Goal: Information Seeking & Learning: Check status

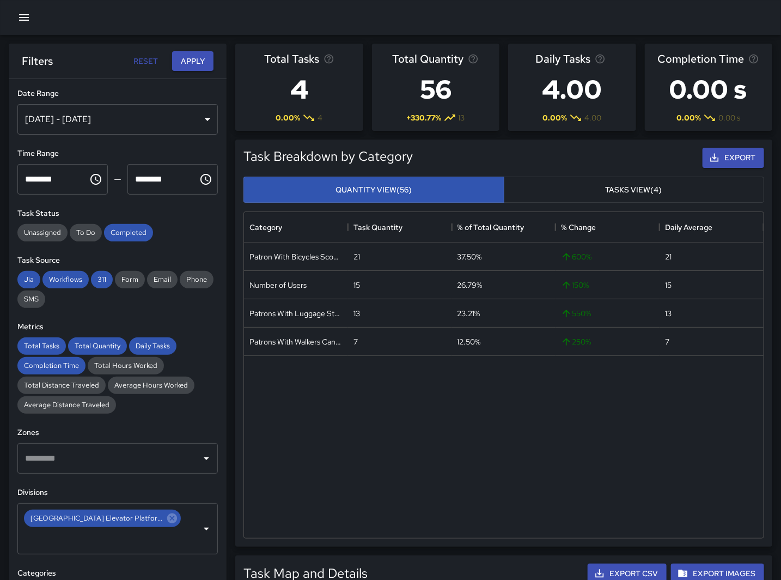
scroll to position [317, 511]
click at [89, 176] on icon "Choose time, selected time is 11:00 PM" at bounding box center [95, 179] width 13 height 13
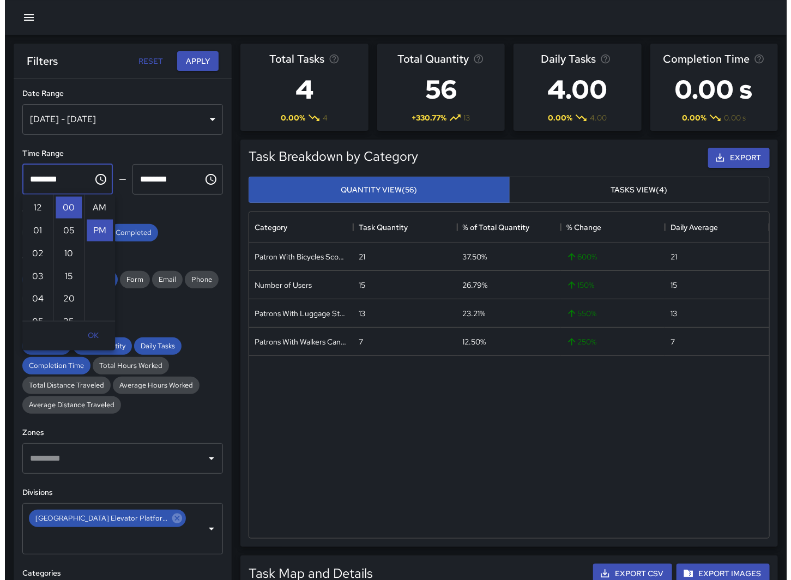
scroll to position [23, 0]
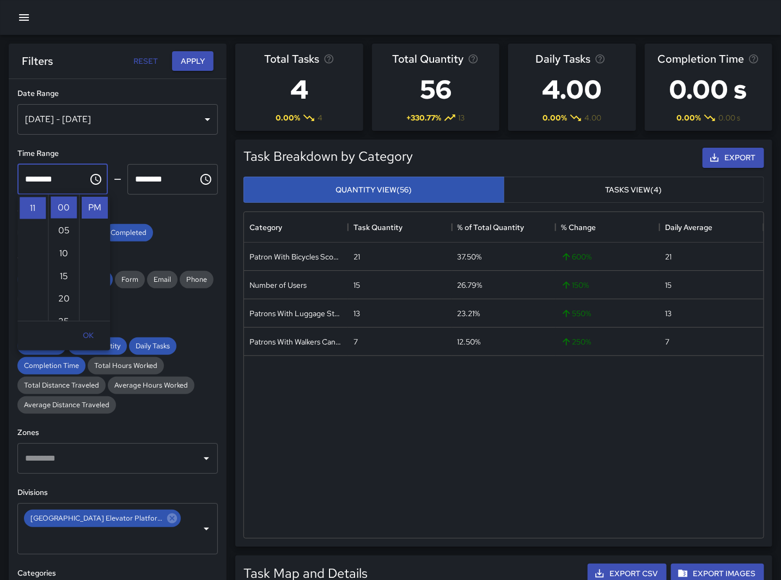
click at [104, 118] on div "[DATE] - [DATE]" at bounding box center [117, 119] width 201 height 31
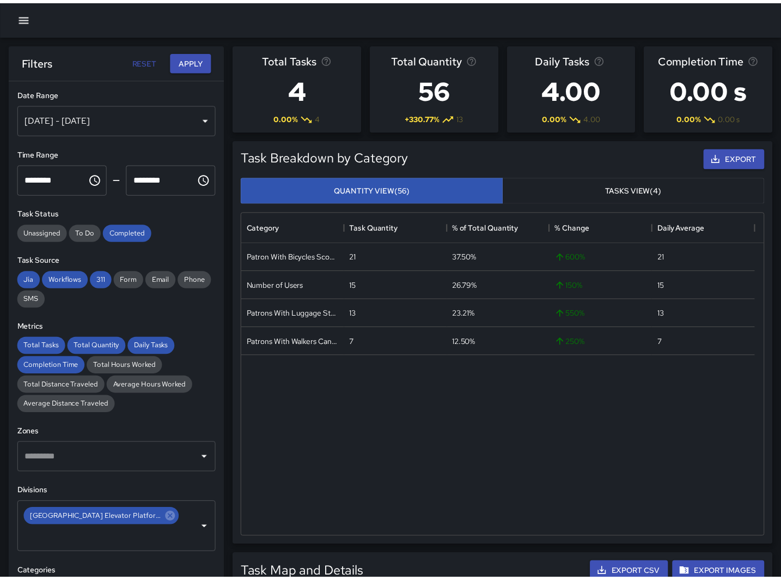
scroll to position [317, 511]
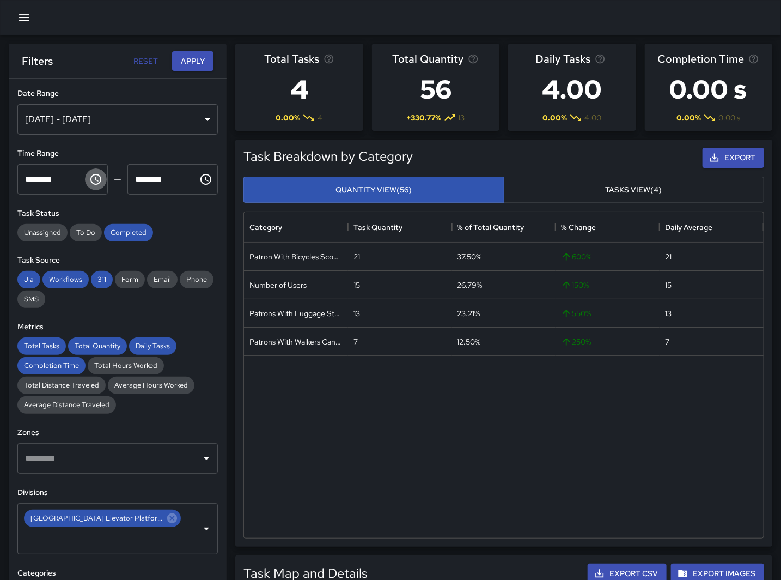
click at [96, 180] on icon "Choose time, selected time is 11:00 PM" at bounding box center [95, 179] width 11 height 11
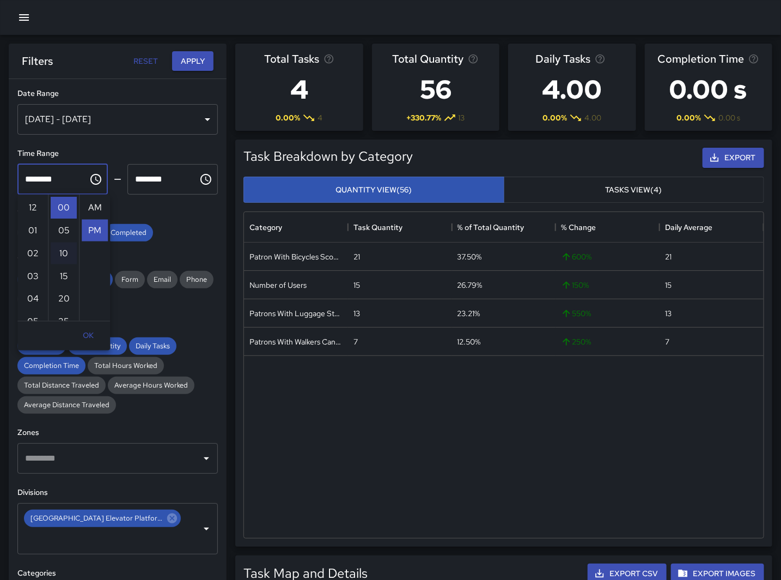
scroll to position [23, 0]
click at [31, 242] on li "08" at bounding box center [33, 237] width 26 height 22
type input "********"
click at [199, 180] on icon "Choose time, selected time is 11:59 PM" at bounding box center [205, 179] width 13 height 13
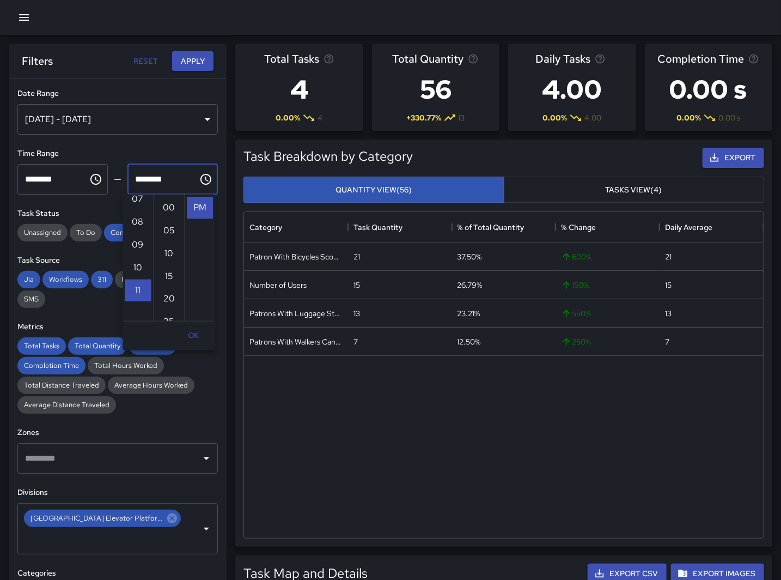
scroll to position [154, 0]
click at [132, 260] on li "09" at bounding box center [138, 259] width 26 height 22
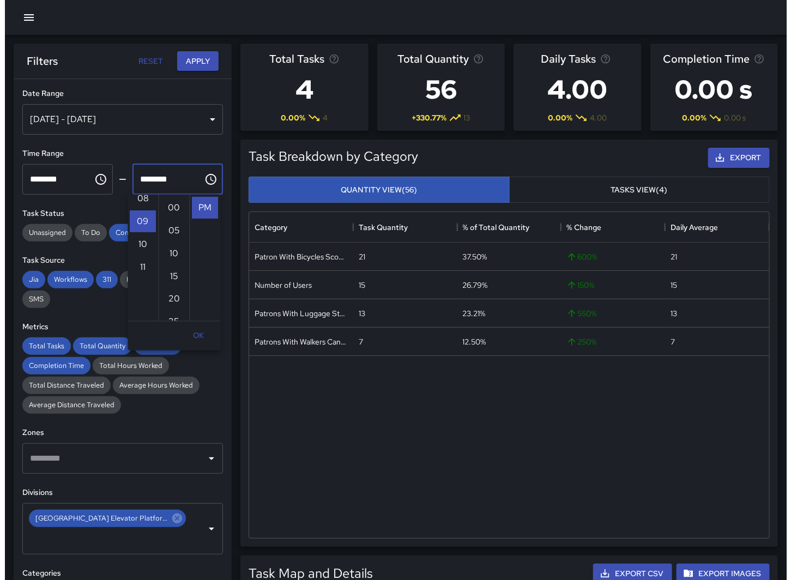
scroll to position [205, 0]
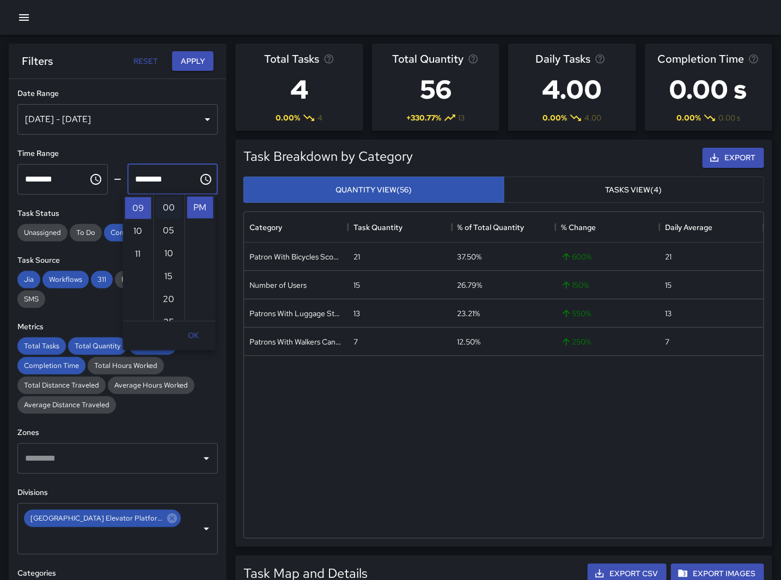
click at [174, 211] on li "00" at bounding box center [169, 208] width 26 height 22
type input "********"
click at [173, 206] on li "00" at bounding box center [169, 208] width 26 height 22
click at [171, 207] on li "00" at bounding box center [169, 208] width 26 height 22
click at [184, 63] on button "Apply" at bounding box center [192, 61] width 41 height 20
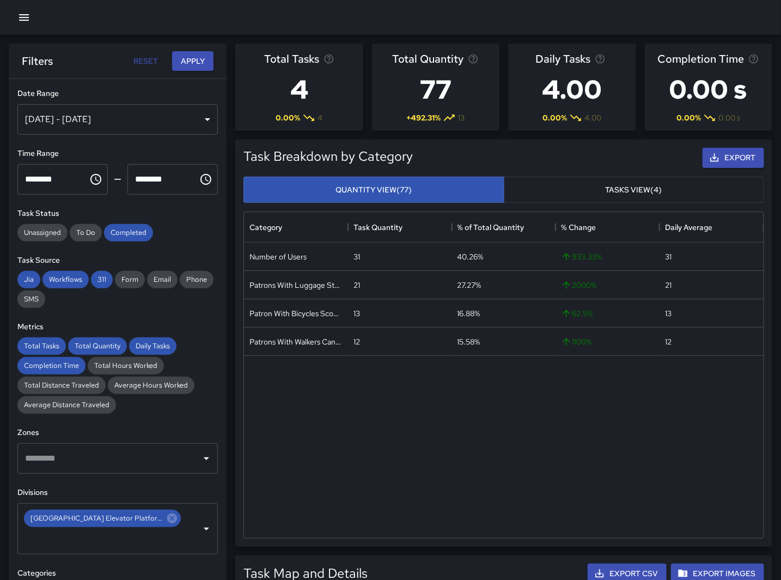
click at [251, 436] on div "Number of Users 31 40.26% 933.33 % 31 Patrons With Luggage Stroller Carts Wagon…" at bounding box center [504, 389] width 520 height 295
click at [357, 7] on div at bounding box center [390, 17] width 781 height 35
click at [112, 120] on div "[DATE] - [DATE]" at bounding box center [117, 119] width 201 height 31
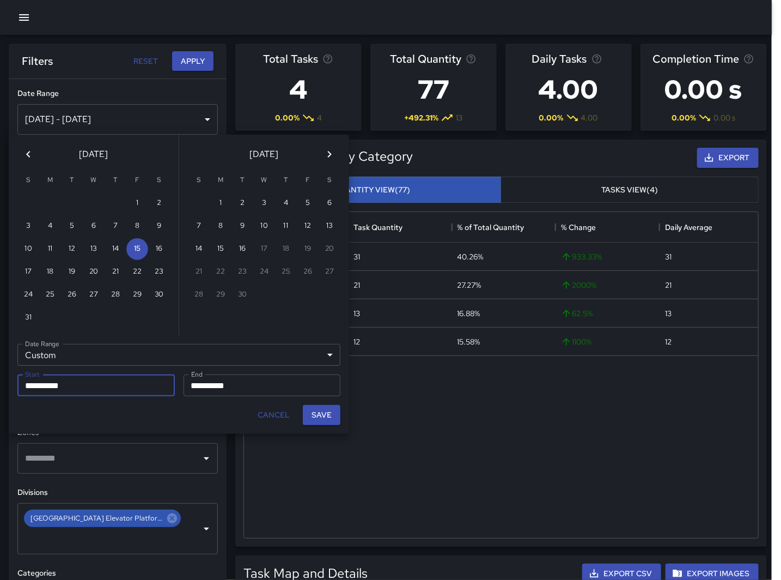
scroll to position [317, 510]
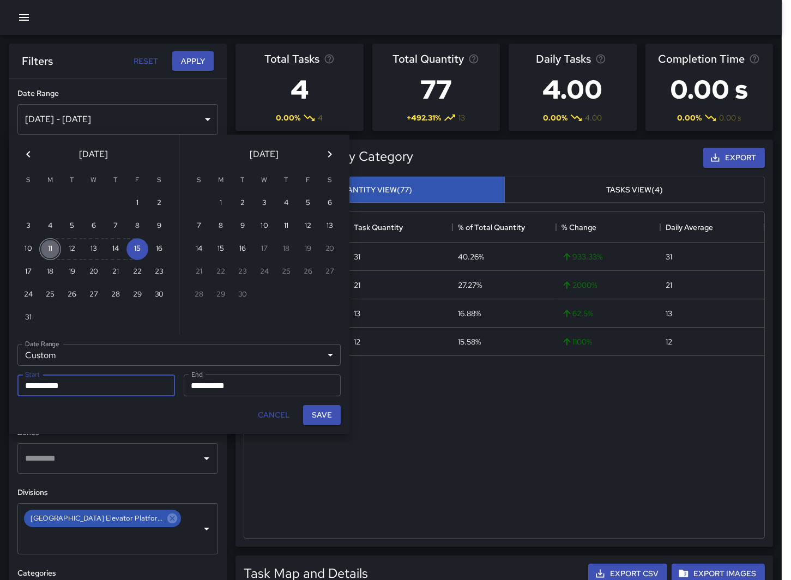
click at [58, 247] on button "11" at bounding box center [50, 249] width 22 height 22
type input "**********"
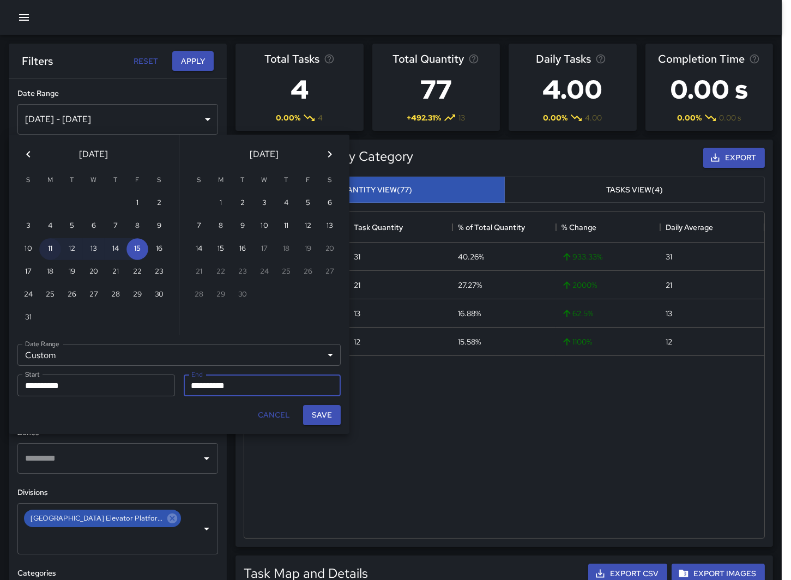
click at [57, 248] on button "11" at bounding box center [50, 249] width 22 height 22
type input "**********"
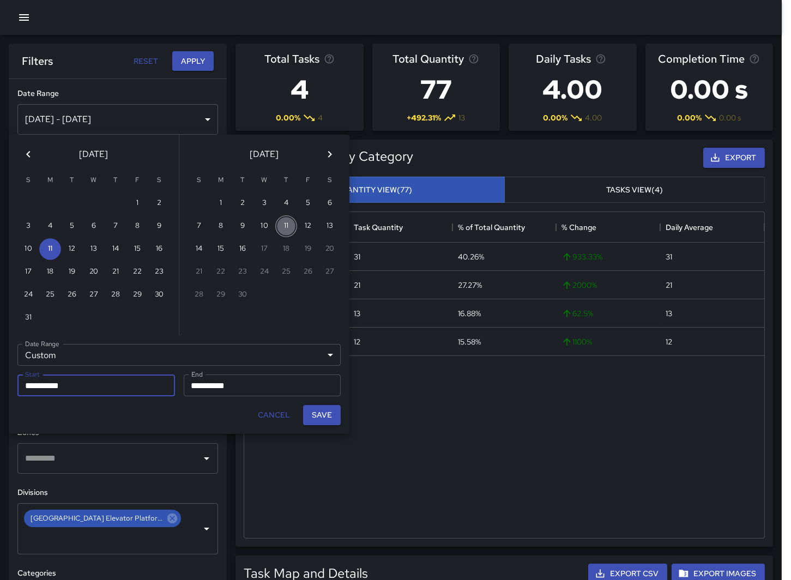
click at [280, 220] on button "11" at bounding box center [286, 226] width 22 height 22
click at [42, 238] on div "11" at bounding box center [50, 249] width 22 height 22
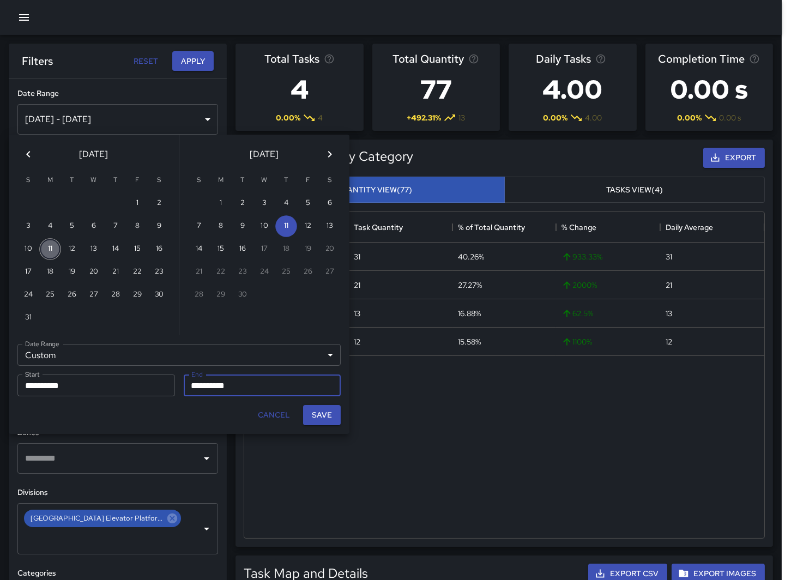
click at [52, 242] on button "11" at bounding box center [50, 249] width 22 height 22
type input "**********"
click at [312, 411] on button "Save" at bounding box center [322, 415] width 38 height 20
type input "**********"
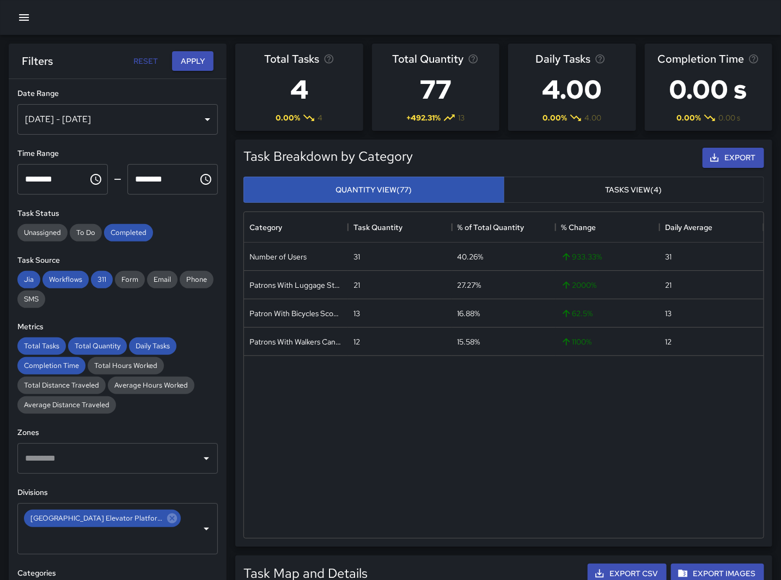
scroll to position [317, 511]
click at [89, 177] on icon "Choose time, selected time is 8:00 PM" at bounding box center [95, 179] width 13 height 13
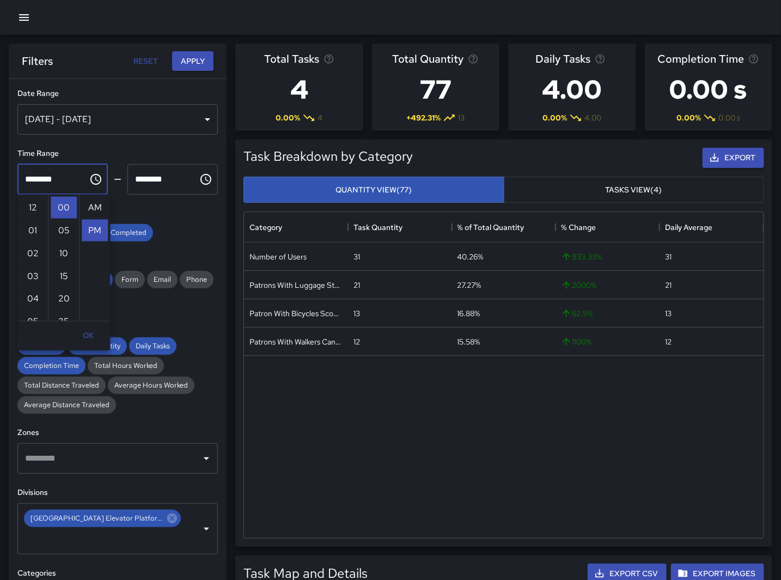
scroll to position [23, 0]
click at [28, 250] on li "10" at bounding box center [33, 254] width 26 height 22
type input "********"
click at [199, 181] on icon "Choose time, selected time is 9:00 PM" at bounding box center [205, 179] width 13 height 13
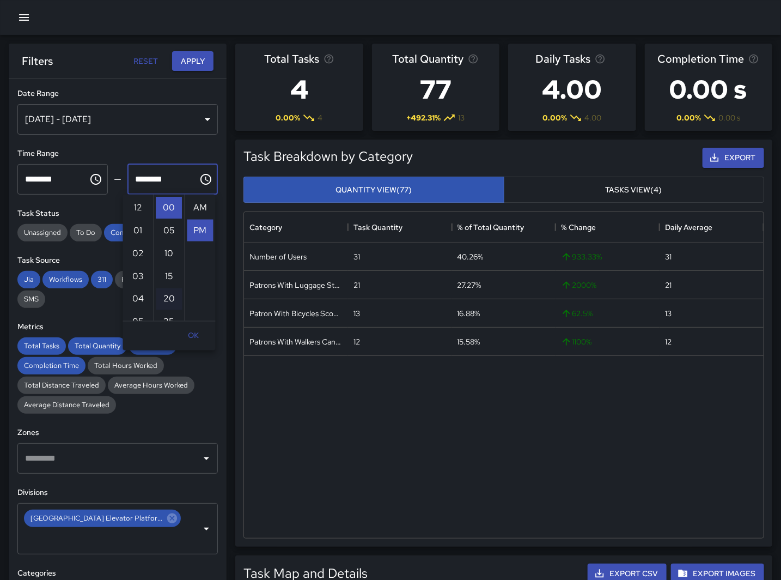
scroll to position [23, 0]
click at [138, 253] on li "11" at bounding box center [138, 254] width 26 height 22
type input "********"
click at [192, 54] on button "Apply" at bounding box center [192, 61] width 41 height 20
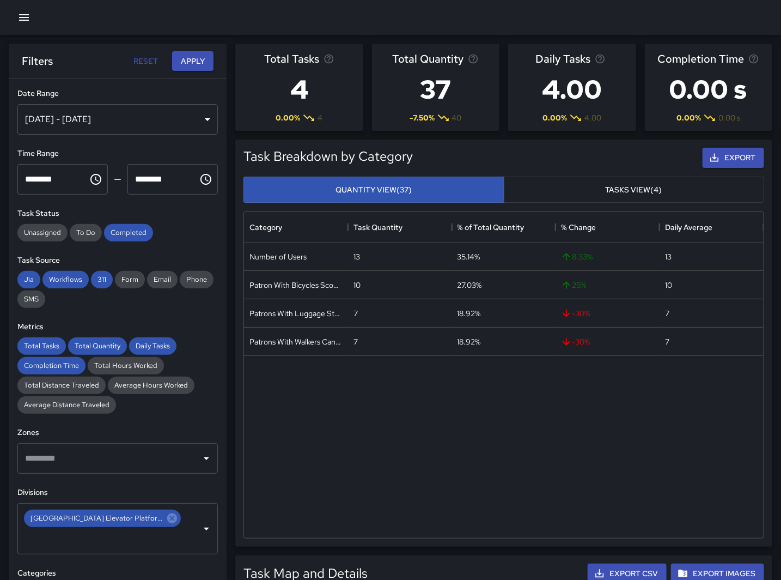
click at [298, 5] on div at bounding box center [390, 17] width 781 height 35
click at [460, 420] on div "Number of Users 13 35.14% 8.33 % 13 Patron With Bicycles Scooters Electric Scoo…" at bounding box center [504, 389] width 520 height 295
drag, startPoint x: 90, startPoint y: 173, endPoint x: 86, endPoint y: 178, distance: 6.7
click at [90, 173] on icon "Choose time, selected time is 10:00 PM" at bounding box center [95, 179] width 13 height 13
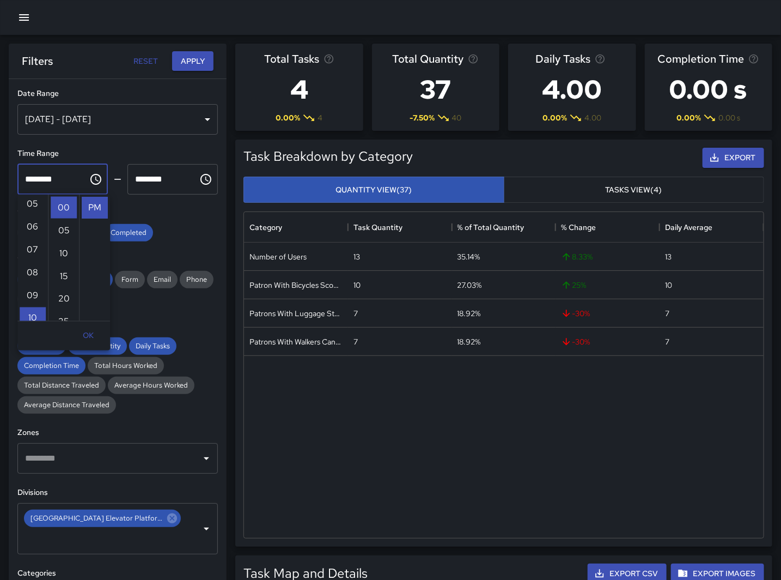
scroll to position [82, 0]
click at [35, 276] on li "07" at bounding box center [33, 286] width 26 height 22
type input "********"
click at [159, 183] on input "********" at bounding box center [158, 179] width 63 height 31
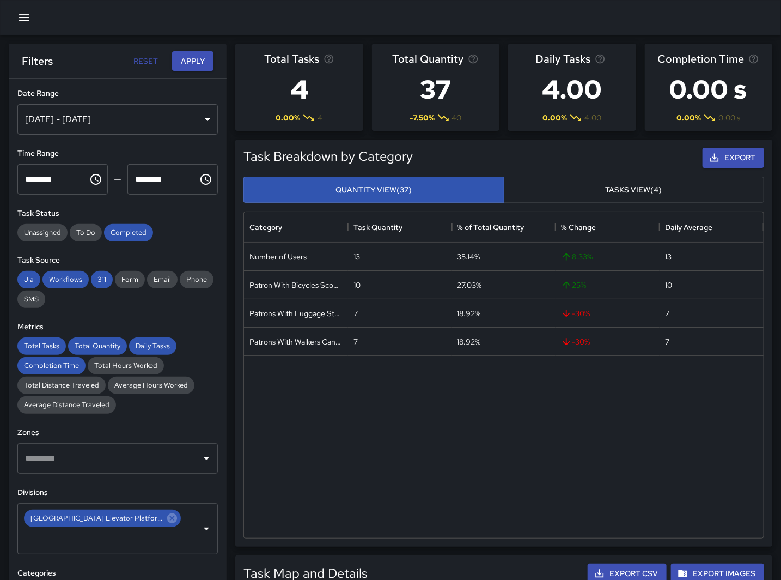
click at [199, 175] on icon "Choose time, selected time is 11:00 PM" at bounding box center [205, 179] width 13 height 13
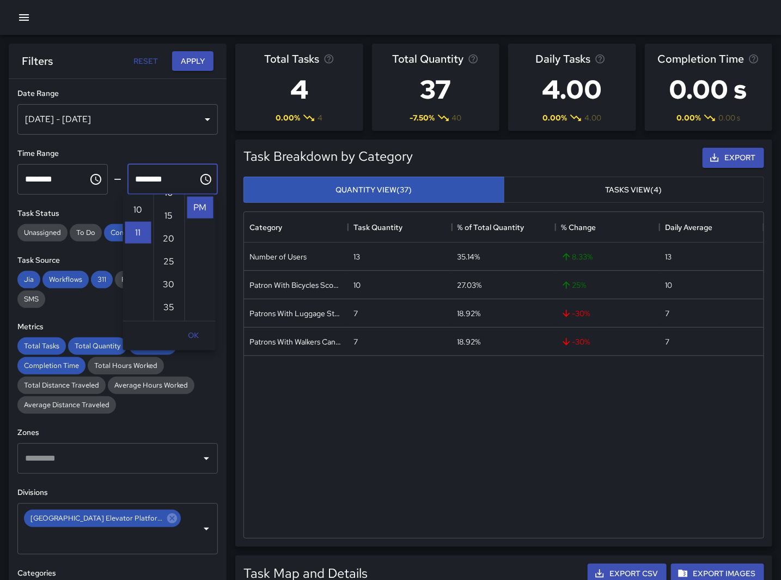
scroll to position [186, 0]
click at [138, 202] on li "08" at bounding box center [138, 205] width 26 height 22
type input "********"
click at [178, 66] on button "Apply" at bounding box center [192, 61] width 41 height 20
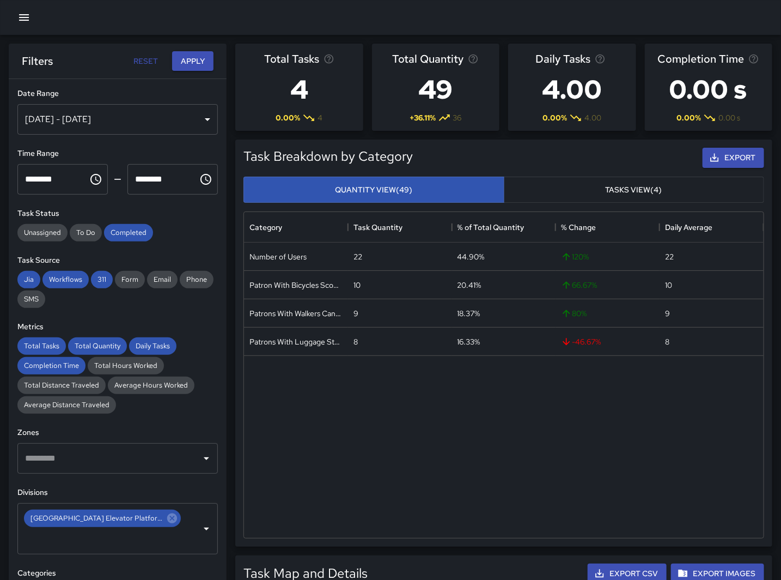
click at [302, 469] on div "Number of Users 22 44.90% 120 % 22 Patron With Bicycles Scooters Electric Scoot…" at bounding box center [504, 389] width 520 height 295
drag, startPoint x: 282, startPoint y: 16, endPoint x: 302, endPoint y: 3, distance: 24.3
click at [282, 16] on div at bounding box center [390, 17] width 781 height 35
drag, startPoint x: 397, startPoint y: 410, endPoint x: 400, endPoint y: 398, distance: 12.4
click at [396, 412] on div "Number of Users 22 44.90% 120 % 22 Patron With Bicycles Scooters Electric Scoot…" at bounding box center [504, 389] width 520 height 295
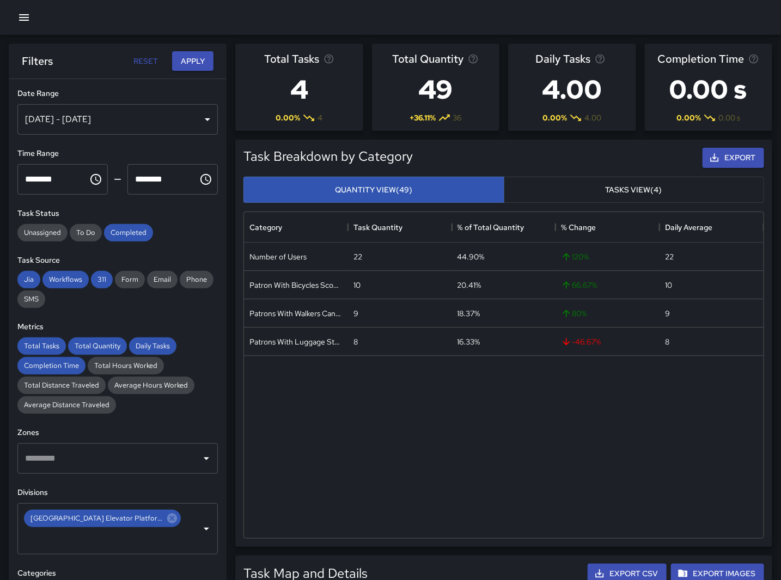
click at [430, 499] on div "Number of Users 22 44.90% 120 % 22 Patron With Bicycles Scooters Electric Scoot…" at bounding box center [504, 389] width 520 height 295
drag, startPoint x: 423, startPoint y: 449, endPoint x: 423, endPoint y: 439, distance: 10.9
click at [423, 449] on div "Number of Users 22 44.90% 120 % 22 Patron With Bicycles Scooters Electric Scoot…" at bounding box center [504, 389] width 520 height 295
drag, startPoint x: 402, startPoint y: 502, endPoint x: 297, endPoint y: 210, distance: 310.5
click at [402, 502] on div "Number of Users 22 44.90% 120 % 22 Patron With Bicycles Scooters Electric Scoot…" at bounding box center [504, 389] width 520 height 295
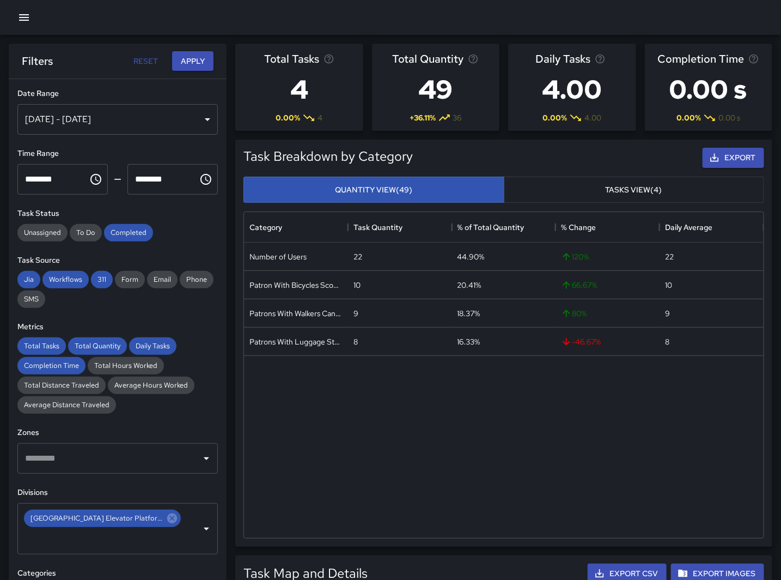
click at [90, 173] on icon "Choose time, selected time is 7:00 PM" at bounding box center [95, 179] width 13 height 13
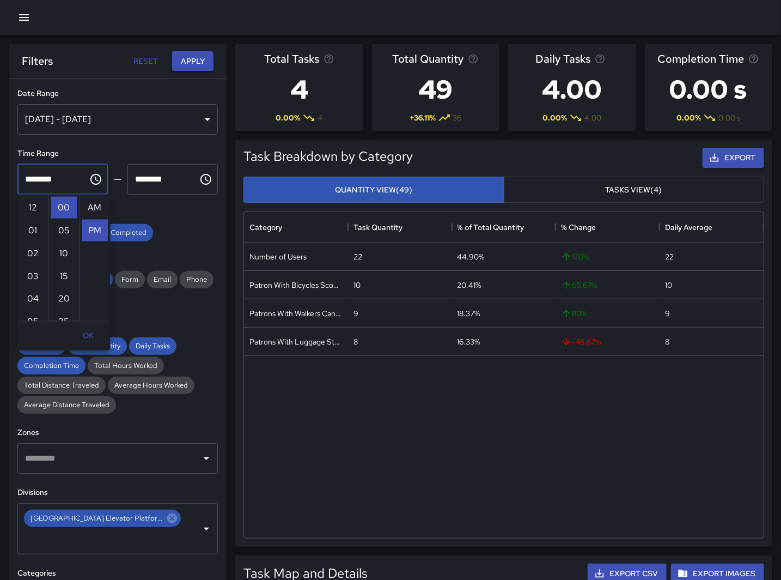
scroll to position [23, 0]
click at [29, 232] on li "06" at bounding box center [33, 233] width 26 height 22
type input "********"
click at [179, 179] on input "********" at bounding box center [158, 179] width 63 height 31
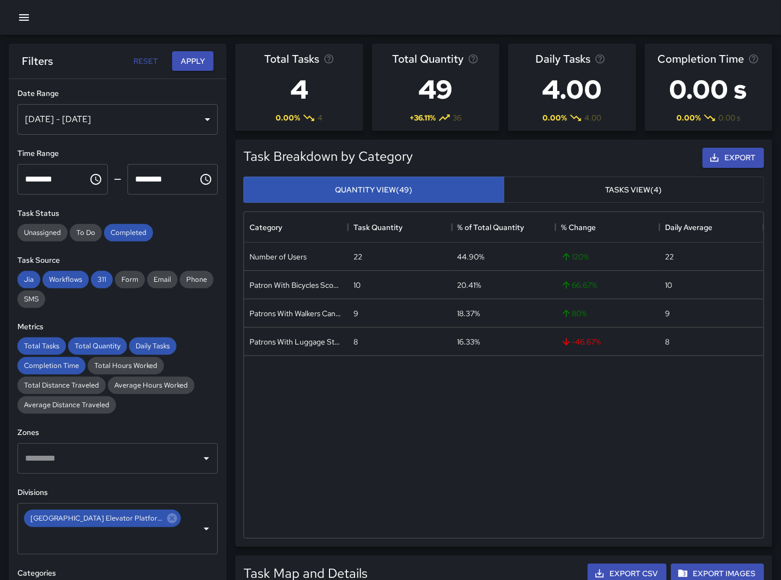
click at [199, 177] on icon "Choose time, selected time is 8:00 PM" at bounding box center [205, 179] width 13 height 13
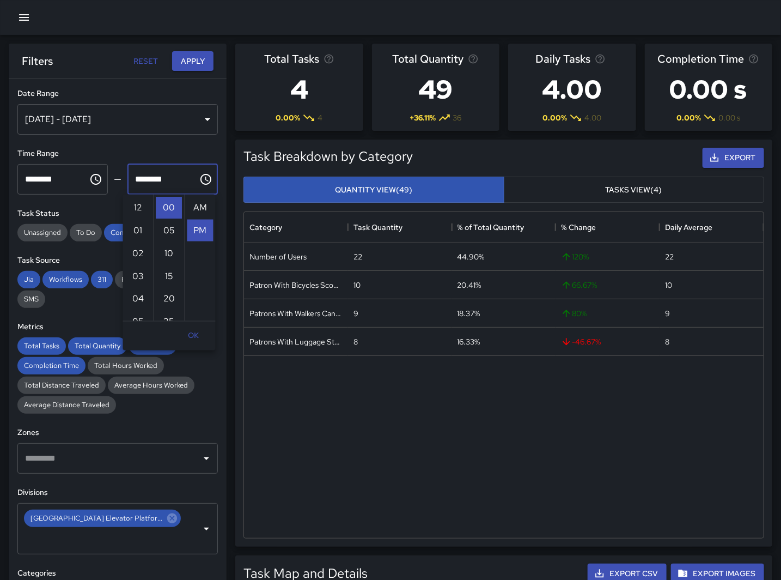
scroll to position [23, 0]
click at [139, 259] on li "07" at bounding box center [138, 269] width 26 height 22
type input "********"
click at [191, 63] on button "Apply" at bounding box center [192, 61] width 41 height 20
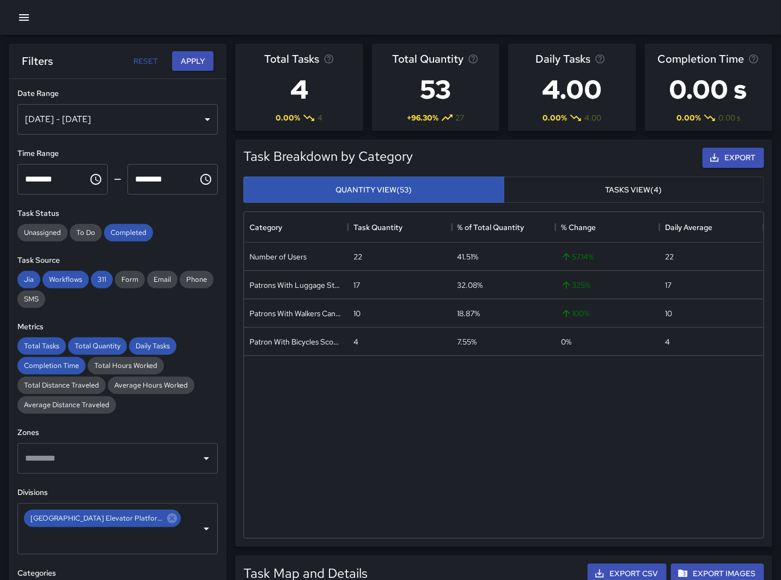
drag, startPoint x: 511, startPoint y: 428, endPoint x: 441, endPoint y: 292, distance: 153.0
click at [511, 428] on div "Number of Users 22 41.51% 57.14 % 22 Patrons With Luggage Stroller Carts Wagons…" at bounding box center [504, 389] width 520 height 295
drag, startPoint x: 511, startPoint y: 445, endPoint x: 511, endPoint y: 440, distance: 5.5
click at [511, 445] on div "Number of Users 22 41.51% 57.14 % 22 Patrons With Luggage Stroller Carts Wagons…" at bounding box center [504, 389] width 520 height 295
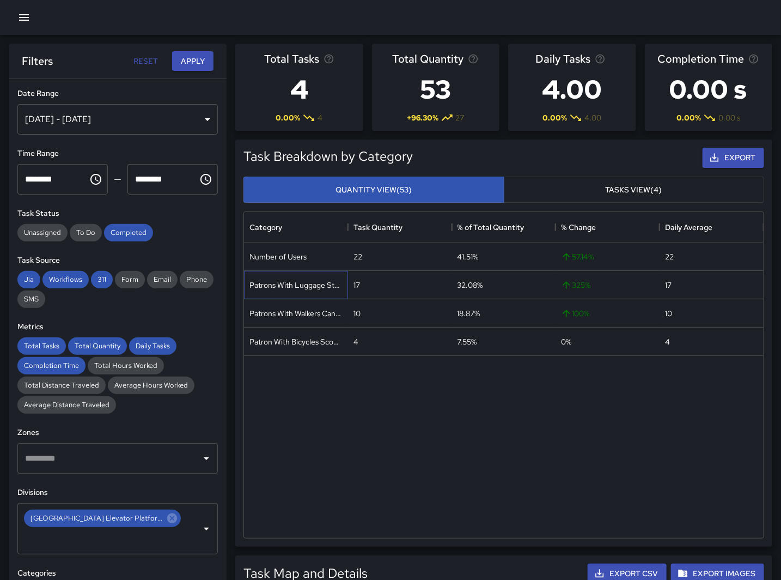
click at [303, 281] on div "Patrons With Luggage Stroller Carts Wagons" at bounding box center [296, 285] width 93 height 11
click at [326, 284] on div "Patrons With Luggage Stroller Carts Wagons" at bounding box center [296, 285] width 93 height 11
click at [327, 284] on div "Patrons With Luggage Stroller Carts Wagons" at bounding box center [296, 285] width 93 height 11
click at [329, 284] on div "Patrons With Luggage Stroller Carts Wagons" at bounding box center [296, 285] width 93 height 11
click at [333, 286] on div "Patrons With Luggage Stroller Carts Wagons" at bounding box center [296, 285] width 93 height 11
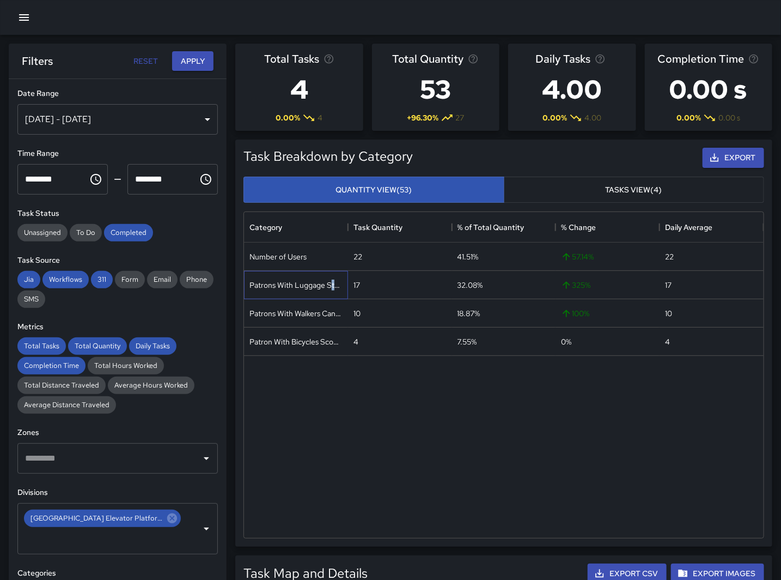
click at [333, 286] on div "Patrons With Luggage Stroller Carts Wagons" at bounding box center [296, 285] width 93 height 11
drag, startPoint x: 268, startPoint y: 451, endPoint x: 115, endPoint y: 222, distance: 275.8
click at [268, 451] on div "Number of Users 22 41.51% 57.14 % 22 Patrons With Luggage Stroller Carts Wagons…" at bounding box center [504, 389] width 520 height 295
click at [94, 182] on icon "Choose time, selected time is 6:00 PM" at bounding box center [95, 179] width 13 height 13
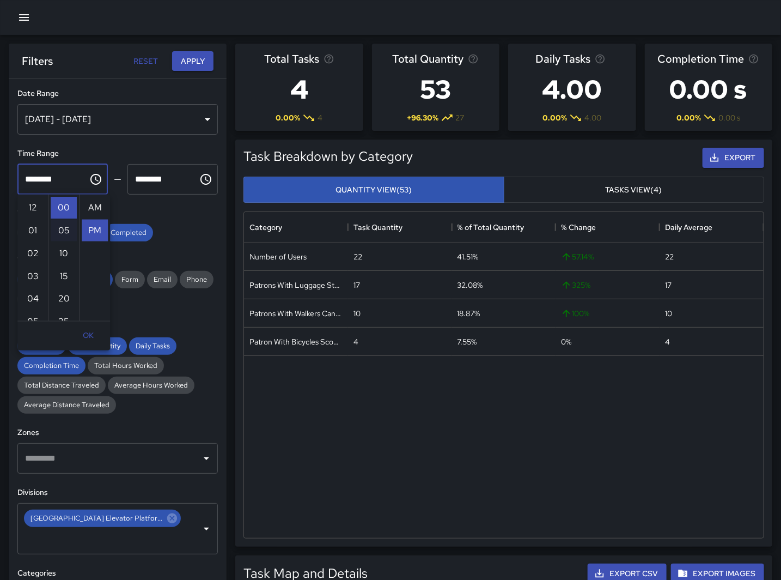
scroll to position [23, 0]
drag, startPoint x: 29, startPoint y: 233, endPoint x: 102, endPoint y: 204, distance: 78.7
click at [32, 233] on li "07" at bounding box center [33, 231] width 26 height 22
type input "********"
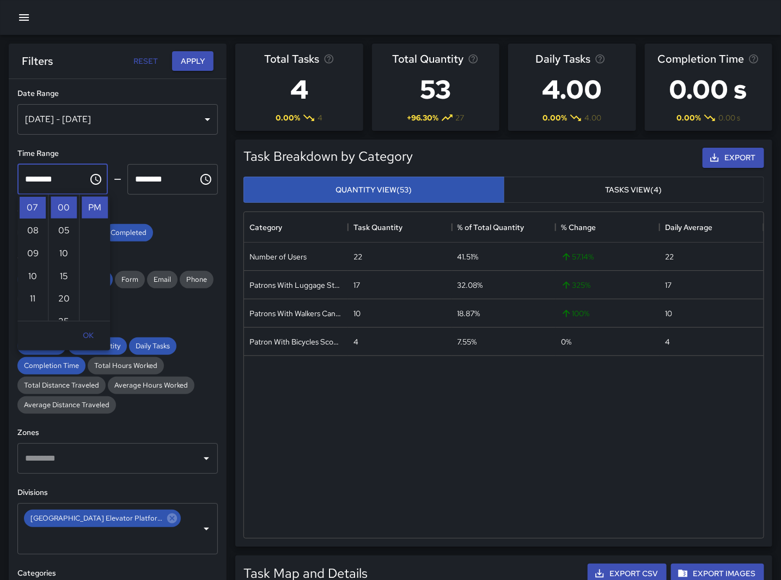
click at [201, 177] on icon "Choose time, selected time is 7:00 PM" at bounding box center [206, 179] width 11 height 11
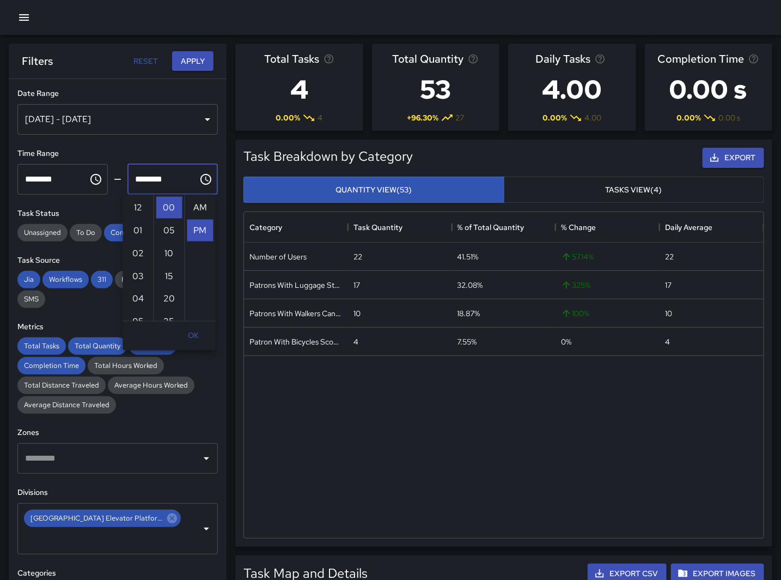
scroll to position [23, 0]
click at [136, 230] on li "08" at bounding box center [138, 231] width 26 height 22
type input "********"
click at [193, 52] on button "Apply" at bounding box center [192, 61] width 41 height 20
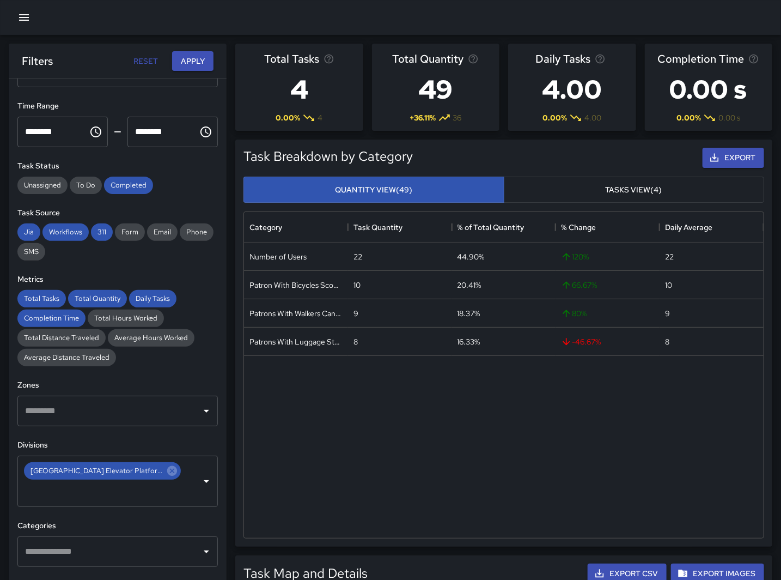
scroll to position [60, 0]
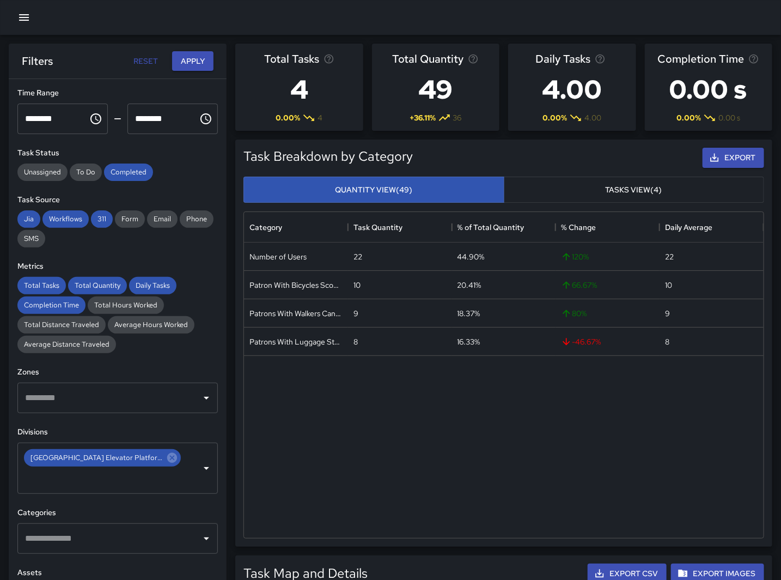
click at [418, 409] on div "Number of Users 22 44.90% 120 % 22 Patron With Bicycles Scooters Electric Scoot…" at bounding box center [504, 389] width 520 height 295
click at [461, 449] on div "Number of Users 22 44.90% 120 % 22 Patron With Bicycles Scooters Electric Scoot…" at bounding box center [504, 389] width 520 height 295
click at [458, 487] on div "Number of Users 22 44.90% 120 % 22 Patron With Bicycles Scooters Electric Scoot…" at bounding box center [504, 389] width 520 height 295
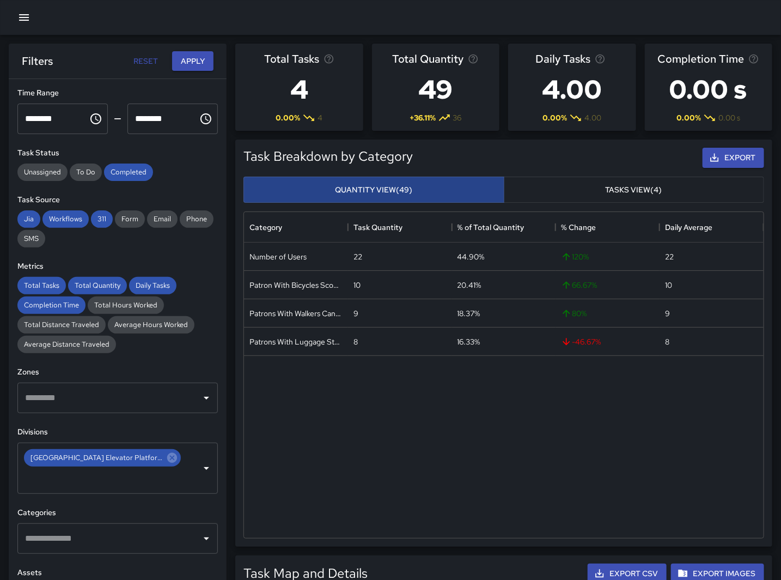
drag, startPoint x: 355, startPoint y: 459, endPoint x: 259, endPoint y: 182, distance: 293.4
click at [356, 459] on div "Number of Users 22 44.90% 120 % 22 Patron With Bicycles Scooters Electric Scoot…" at bounding box center [504, 389] width 520 height 295
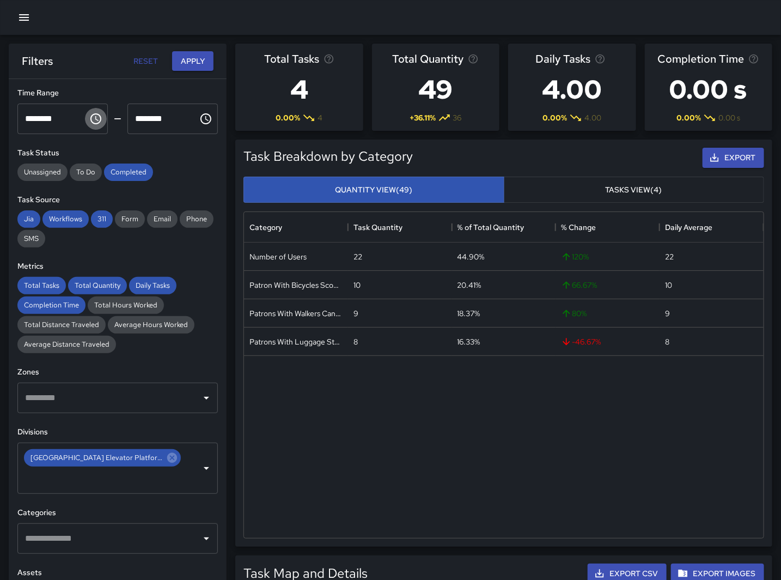
click at [93, 114] on icon "Choose time, selected time is 7:00 PM" at bounding box center [95, 118] width 13 height 13
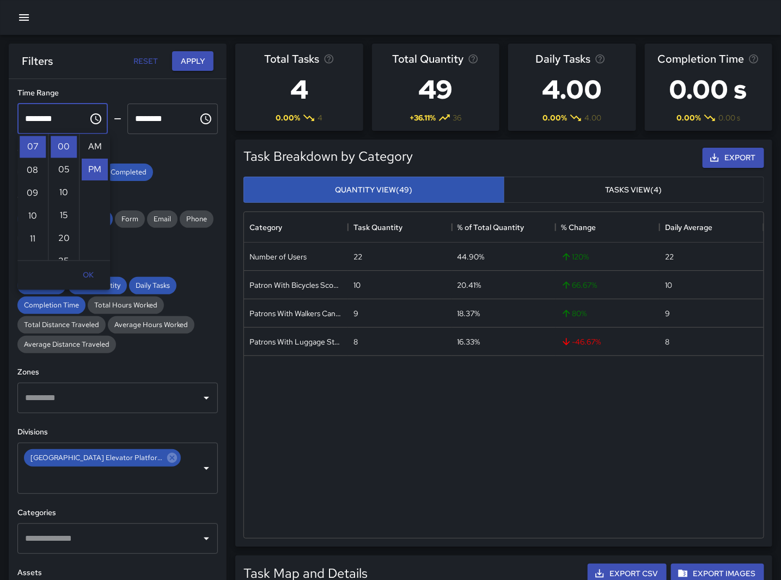
scroll to position [23, 0]
click at [32, 214] on li "10" at bounding box center [33, 216] width 26 height 22
type input "********"
click at [199, 116] on icon "Choose time, selected time is 8:00 PM" at bounding box center [205, 118] width 13 height 13
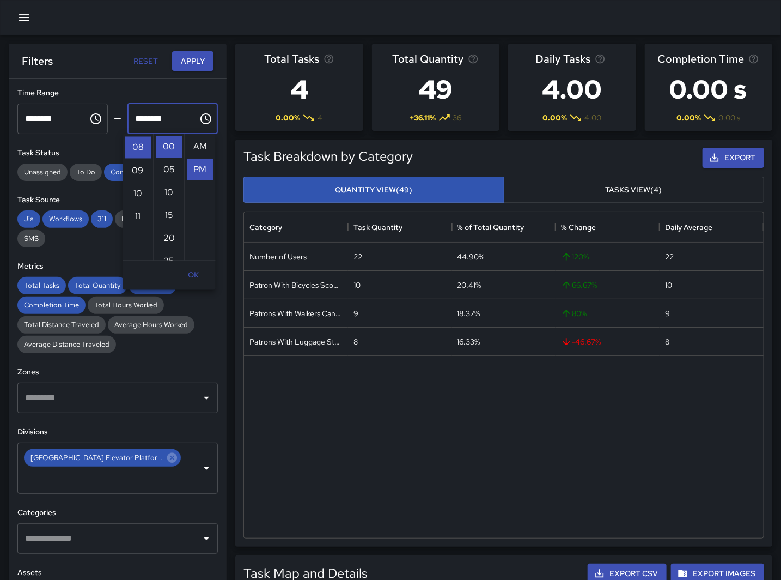
scroll to position [23, 0]
click at [137, 213] on li "11" at bounding box center [138, 216] width 26 height 22
type input "********"
click at [191, 58] on button "Apply" at bounding box center [192, 61] width 41 height 20
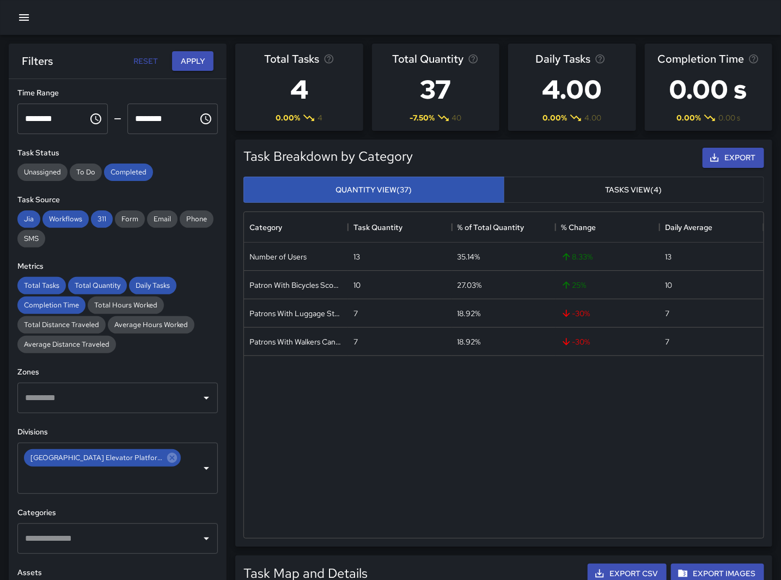
click at [464, 450] on div "Number of Users 13 35.14% 8.33 % 13 Patron With Bicycles Scooters Electric Scoo…" at bounding box center [504, 389] width 520 height 295
drag, startPoint x: 361, startPoint y: 464, endPoint x: 362, endPoint y: 443, distance: 20.7
click at [361, 464] on div "Number of Users 13 35.14% 8.33 % 13 Patron With Bicycles Scooters Electric Scoo…" at bounding box center [504, 389] width 520 height 295
click at [387, 445] on div "Number of Users 13 35.14% 8.33 % 13 Patron With Bicycles Scooters Electric Scoo…" at bounding box center [504, 389] width 520 height 295
click at [482, 501] on div "Number of Users 13 35.14% 8.33 % 13 Patron With Bicycles Scooters Electric Scoo…" at bounding box center [504, 389] width 520 height 295
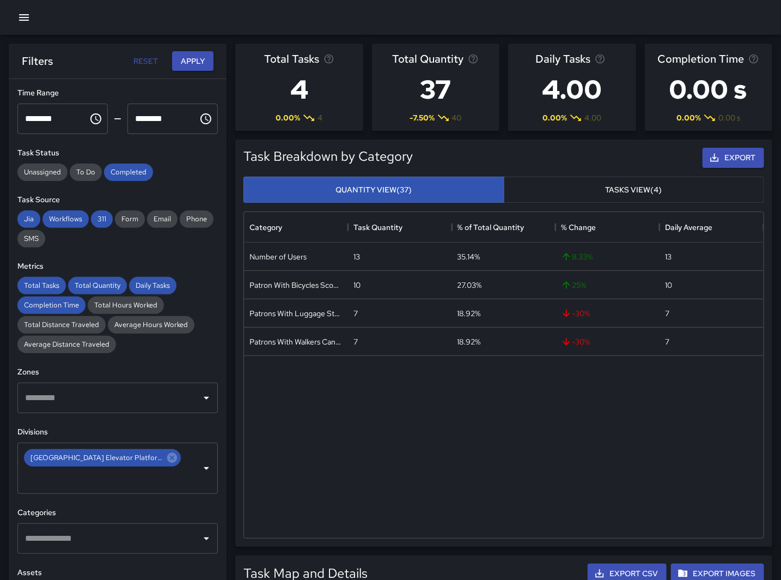
drag, startPoint x: 573, startPoint y: 446, endPoint x: 427, endPoint y: 373, distance: 163.3
click at [573, 446] on div "Number of Users 13 35.14% 8.33 % 13 Patron With Bicycles Scooters Electric Scoo…" at bounding box center [504, 389] width 520 height 295
drag, startPoint x: 360, startPoint y: 445, endPoint x: 146, endPoint y: 395, distance: 219.3
click at [360, 445] on div "Number of Users 13 35.14% 8.33 % 13 Patron With Bicycles Scooters Electric Scoo…" at bounding box center [504, 389] width 520 height 295
click at [93, 118] on icon "Choose time, selected time is 10:00 PM" at bounding box center [95, 118] width 13 height 13
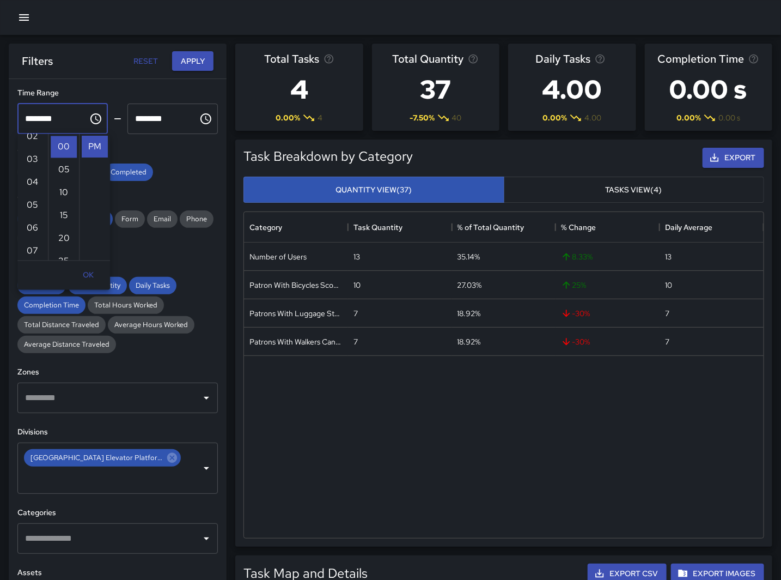
scroll to position [131, 0]
click at [23, 218] on li "09" at bounding box center [33, 222] width 26 height 22
click at [89, 148] on li "PM" at bounding box center [95, 147] width 26 height 22
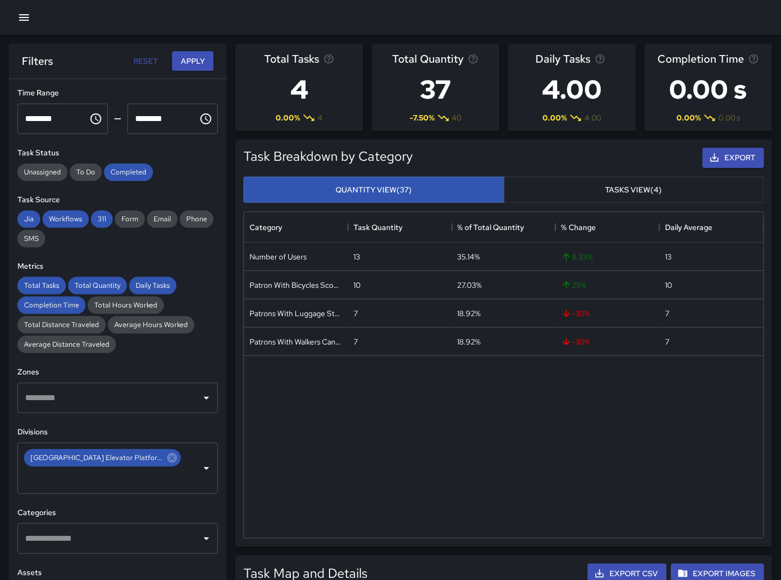
click at [90, 123] on icon "Choose time, selected time is 9:00 PM" at bounding box center [95, 118] width 11 height 11
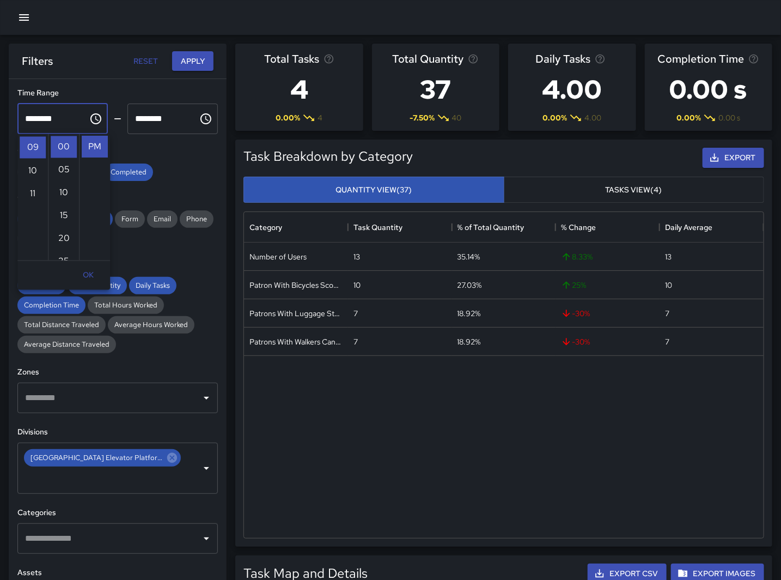
scroll to position [0, 0]
click at [93, 144] on li "AM" at bounding box center [95, 147] width 26 height 22
type input "********"
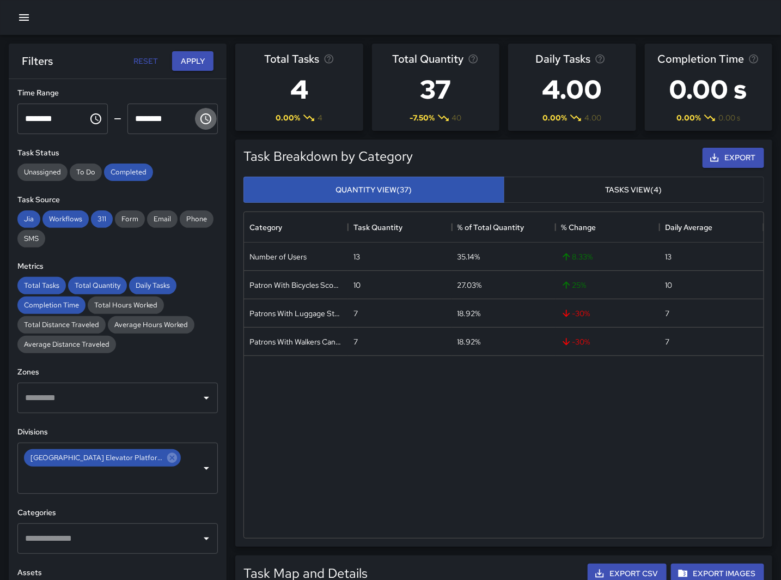
click at [199, 116] on icon "Choose time, selected time is 11:00 PM" at bounding box center [205, 118] width 13 height 13
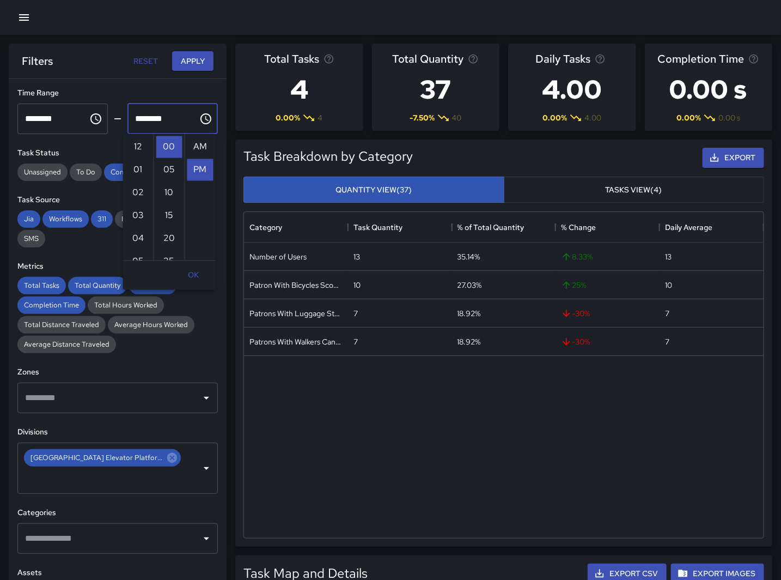
scroll to position [23, 0]
click at [138, 218] on li "10" at bounding box center [138, 221] width 26 height 22
click at [205, 175] on ul "AM PM" at bounding box center [200, 197] width 31 height 126
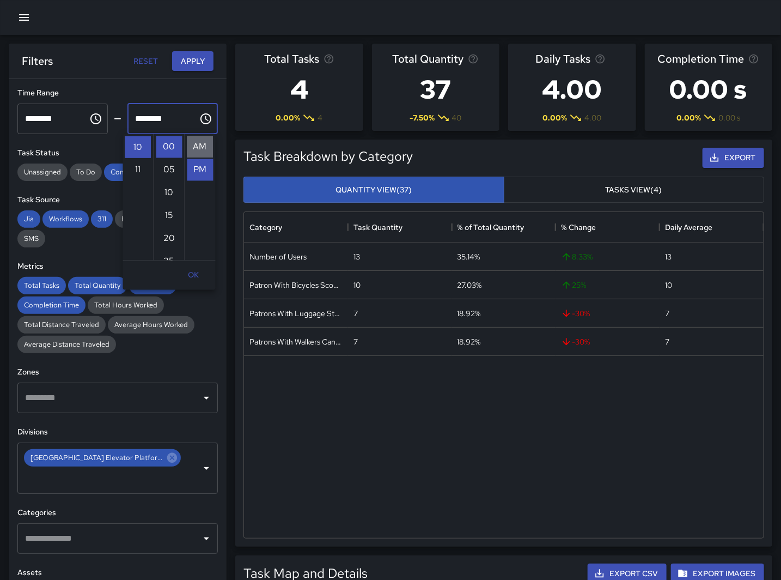
click at [198, 145] on li "AM" at bounding box center [200, 147] width 26 height 22
type input "********"
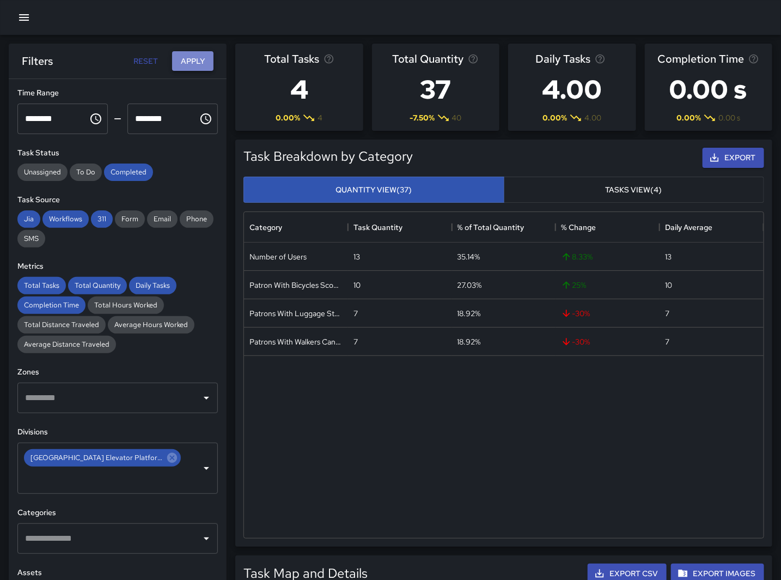
click at [193, 66] on button "Apply" at bounding box center [192, 61] width 41 height 20
click at [508, 488] on div "Number of Users 10 47.62% 233.33 % 10 Patrons With Luggage Stroller Carts Wagon…" at bounding box center [504, 389] width 520 height 295
click at [89, 116] on icon "Choose time, selected time is 9:00 AM" at bounding box center [95, 118] width 13 height 13
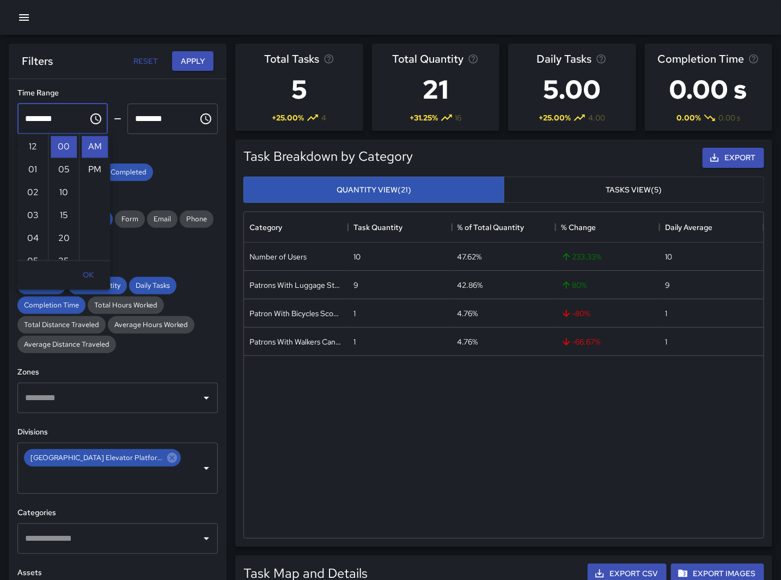
scroll to position [205, 0]
click at [33, 145] on li "02" at bounding box center [33, 148] width 26 height 22
click at [92, 162] on li "PM" at bounding box center [95, 170] width 26 height 22
type input "********"
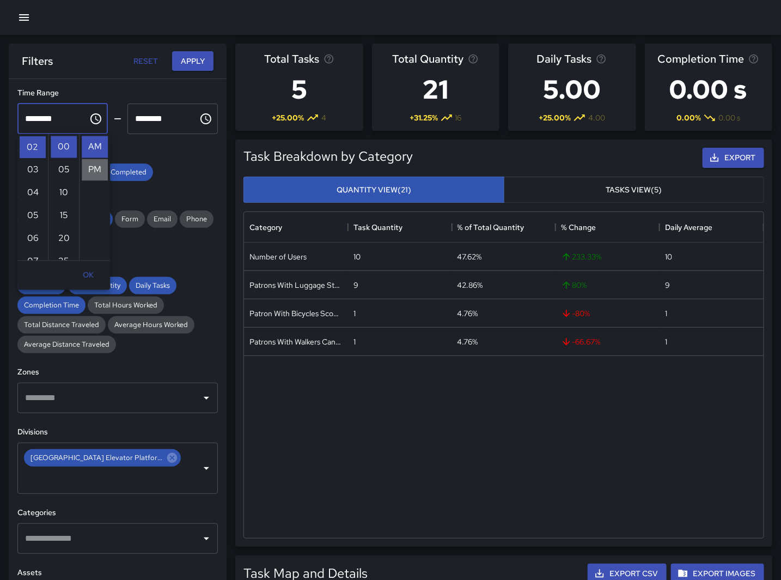
scroll to position [23, 0]
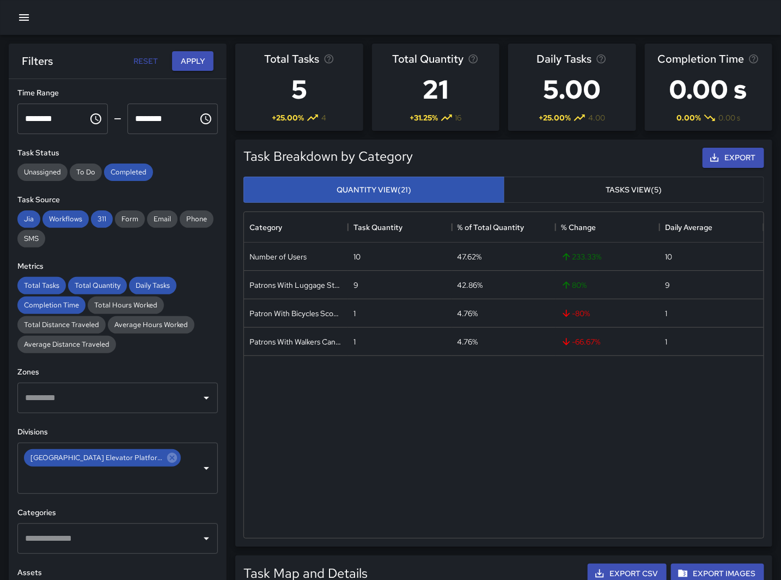
click at [199, 121] on icon "Choose time, selected time is 10:00 AM" at bounding box center [205, 118] width 13 height 13
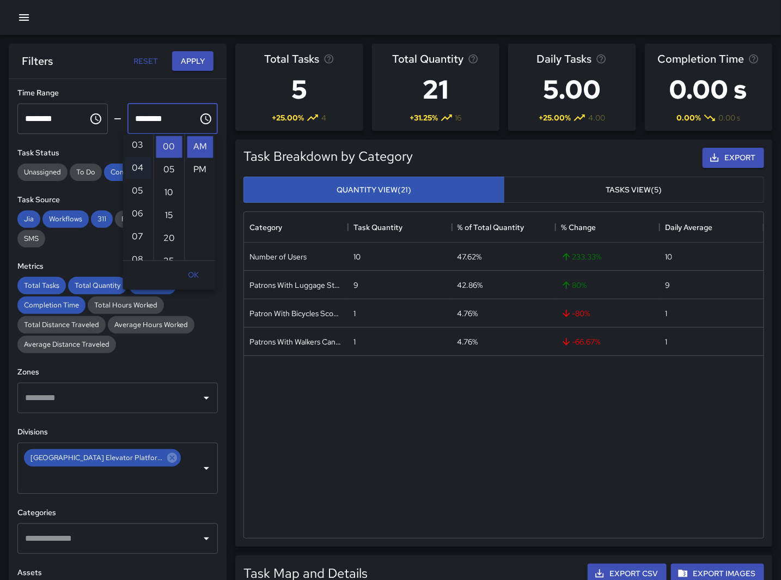
scroll to position [68, 0]
click at [135, 149] on li "03" at bounding box center [138, 148] width 26 height 22
click at [197, 171] on li "PM" at bounding box center [200, 170] width 26 height 22
type input "********"
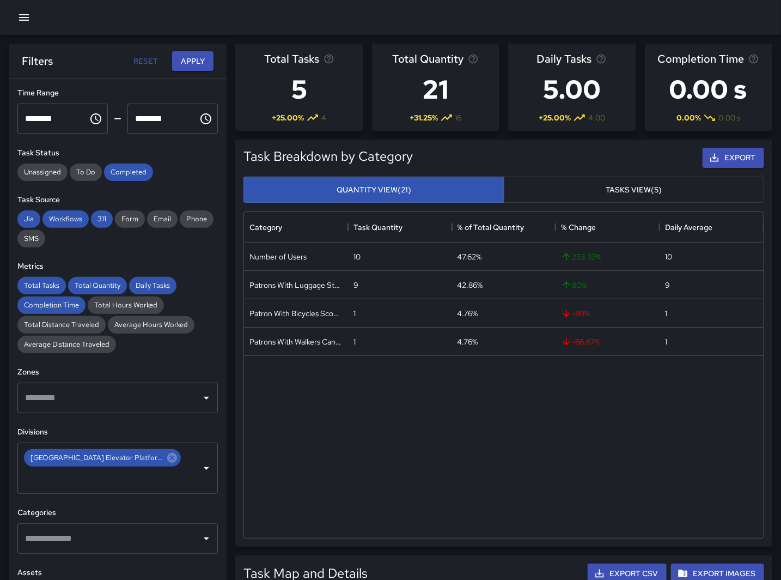
scroll to position [23, 0]
click at [187, 62] on button "Apply" at bounding box center [192, 61] width 41 height 20
click at [365, 488] on div "Number of Users 18 56.25% 80 % 18 Patrons With Luggage Stroller Carts Wagons 7 …" at bounding box center [504, 389] width 520 height 295
click at [94, 113] on icon "Choose time, selected time is 2:00 PM" at bounding box center [95, 118] width 13 height 13
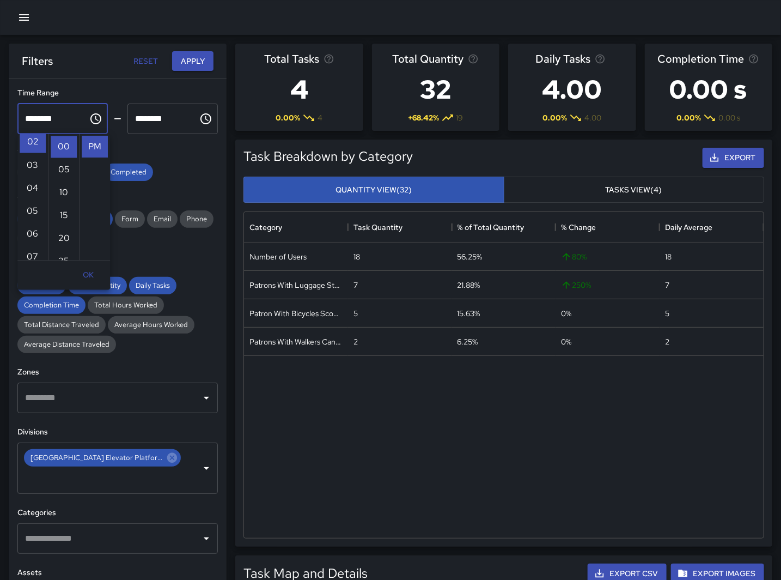
scroll to position [0, 0]
click at [27, 144] on li "12" at bounding box center [33, 147] width 26 height 22
click at [97, 145] on li "PM" at bounding box center [95, 147] width 26 height 22
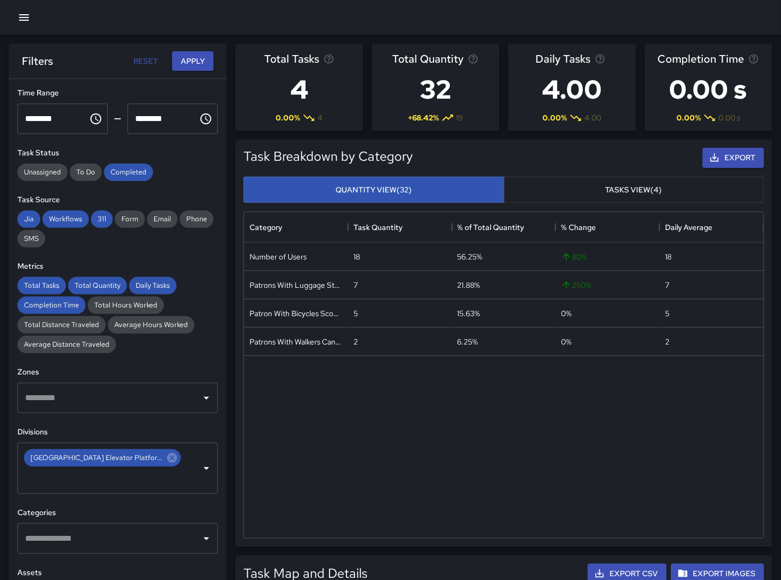
drag, startPoint x: 202, startPoint y: 110, endPoint x: 171, endPoint y: 112, distance: 31.2
click at [198, 110] on button "Choose time, selected time is 3:00 PM" at bounding box center [206, 119] width 22 height 22
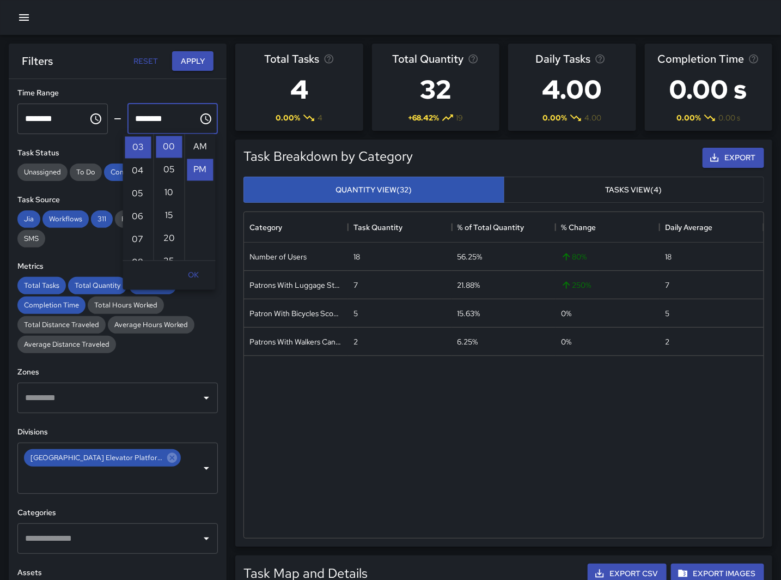
scroll to position [23, 0]
click at [89, 116] on icon "Choose time, selected time is 12:00 PM" at bounding box center [95, 118] width 13 height 13
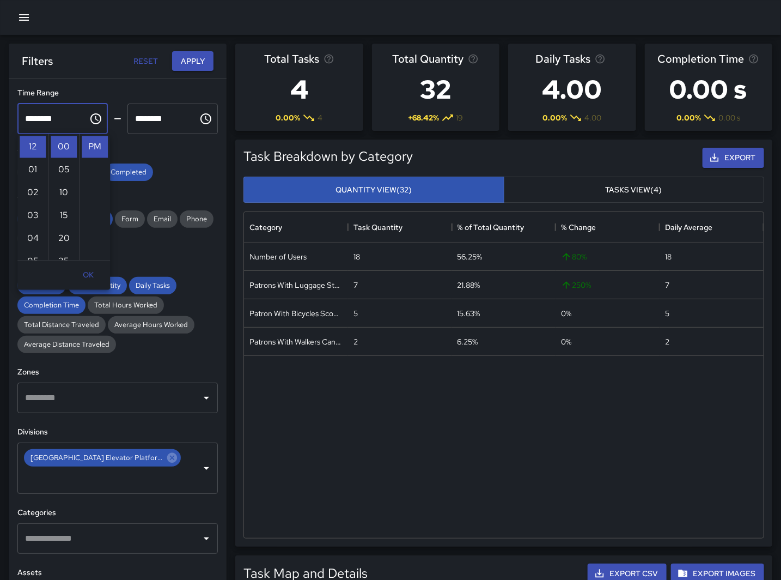
scroll to position [0, 0]
click at [90, 140] on li "AM" at bounding box center [95, 147] width 26 height 22
type input "********"
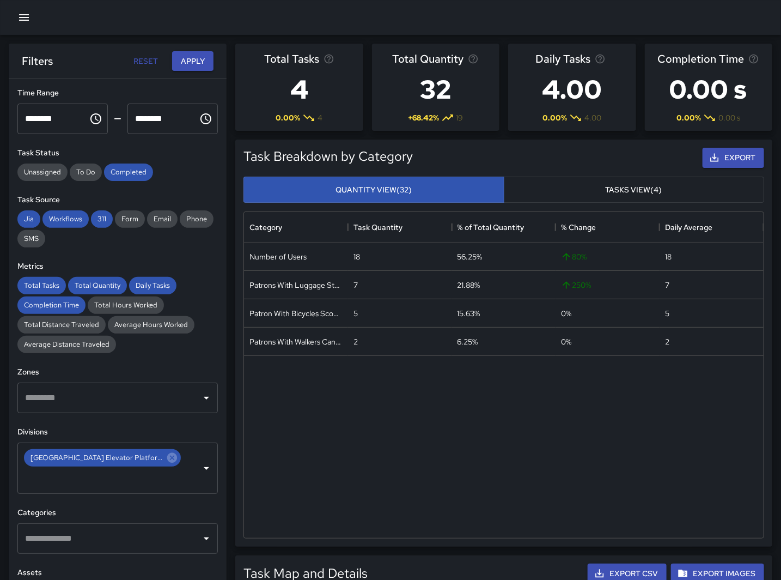
click at [199, 112] on icon "Choose time, selected time is 3:00 PM" at bounding box center [205, 118] width 13 height 13
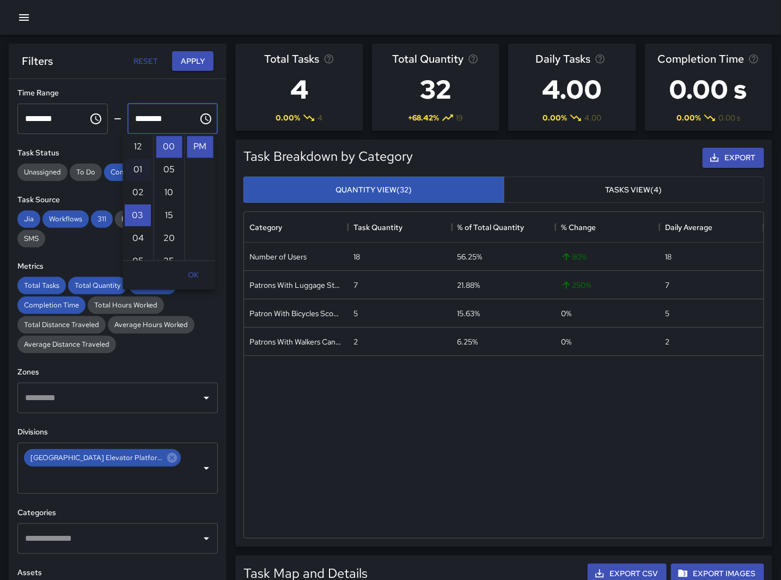
click at [138, 165] on li "01" at bounding box center [138, 170] width 26 height 22
click at [197, 141] on li "AM" at bounding box center [200, 147] width 26 height 22
type input "********"
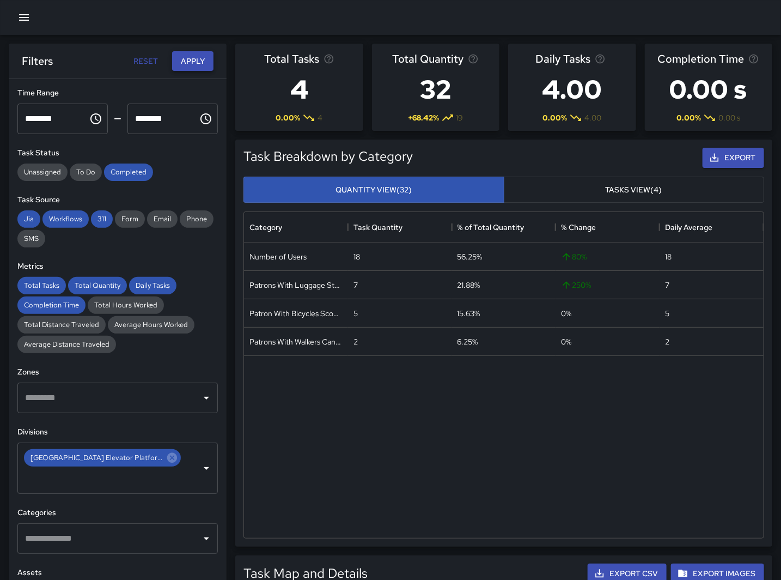
click at [184, 61] on button "Apply" at bounding box center [192, 61] width 41 height 20
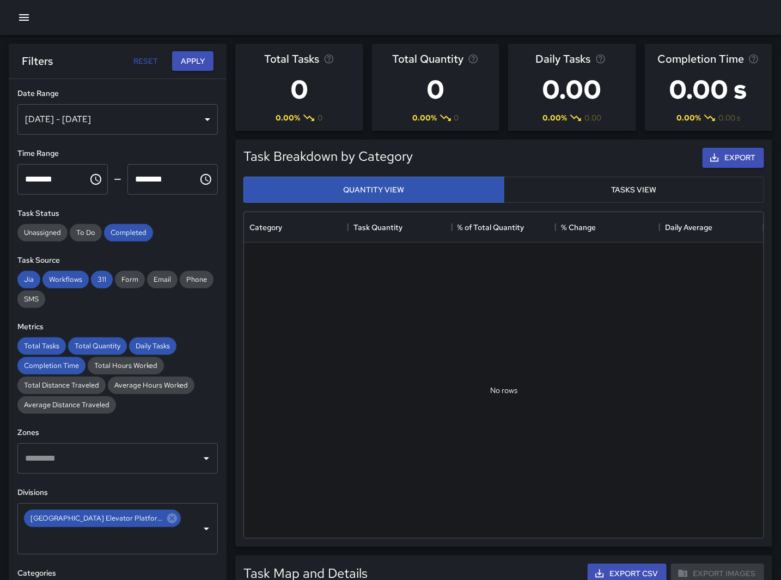
click at [479, 316] on div at bounding box center [504, 389] width 520 height 295
click at [195, 110] on div "[DATE] - [DATE]" at bounding box center [117, 119] width 201 height 31
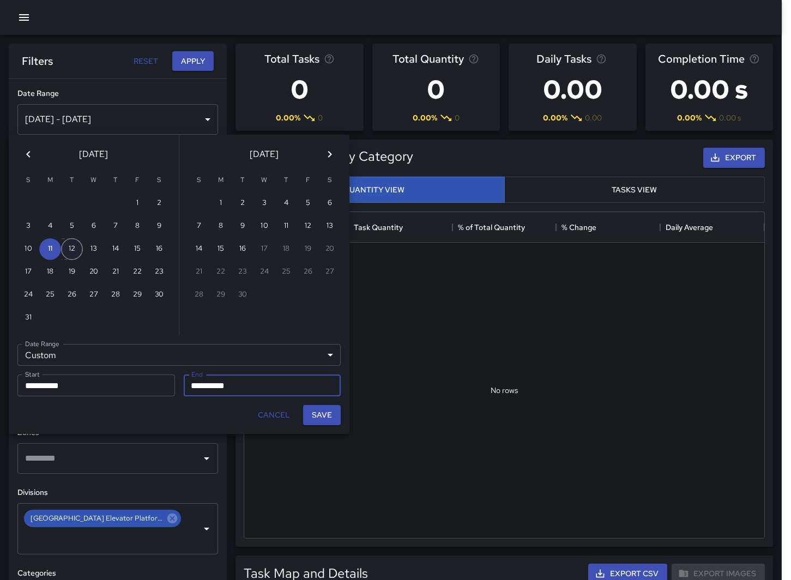
click at [75, 251] on button "12" at bounding box center [72, 249] width 22 height 22
type input "**********"
click at [309, 412] on button "Save" at bounding box center [322, 415] width 38 height 20
type input "**********"
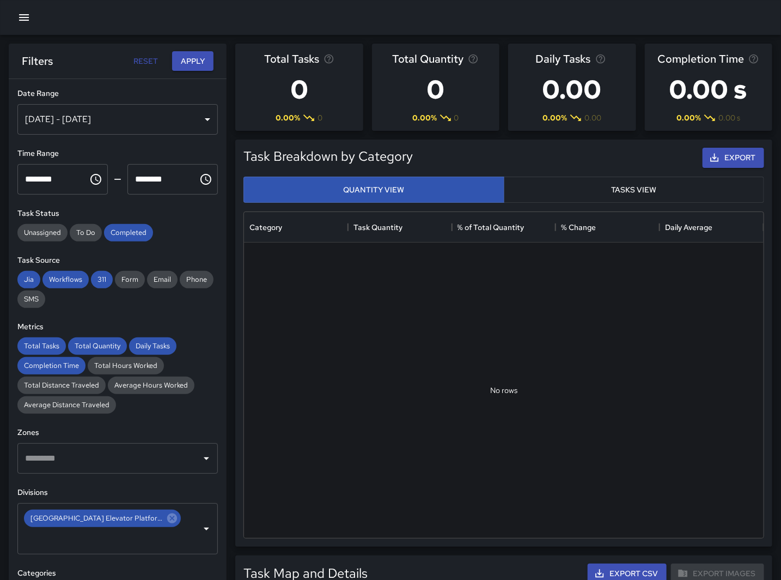
scroll to position [317, 511]
drag, startPoint x: 474, startPoint y: 325, endPoint x: 317, endPoint y: 304, distance: 158.9
click at [474, 325] on div at bounding box center [504, 389] width 520 height 295
click at [196, 60] on button "Apply" at bounding box center [192, 61] width 41 height 20
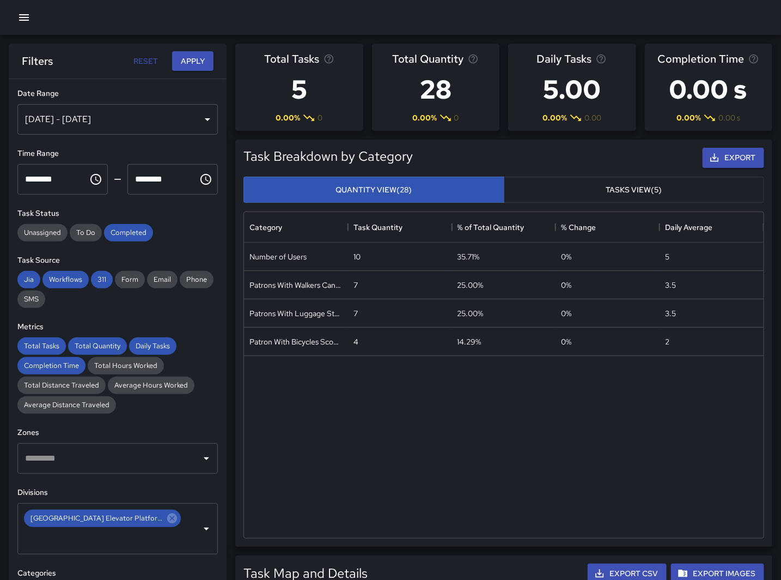
drag, startPoint x: 393, startPoint y: 394, endPoint x: 387, endPoint y: 356, distance: 38.6
click at [393, 394] on div "Number of Users 10 35.71% 0 % 5 Patrons With Walkers Canes Wheelchair 7 25.00% …" at bounding box center [504, 389] width 520 height 295
drag, startPoint x: 388, startPoint y: 429, endPoint x: 574, endPoint y: 384, distance: 190.7
click at [388, 429] on div "Number of Users 10 35.71% 0 % 5 Patrons With Walkers Canes Wheelchair 7 25.00% …" at bounding box center [504, 389] width 520 height 295
click at [448, 414] on div "Number of Users 10 35.71% 0 % 5 Patrons With Walkers Canes Wheelchair 7 25.00% …" at bounding box center [504, 389] width 520 height 295
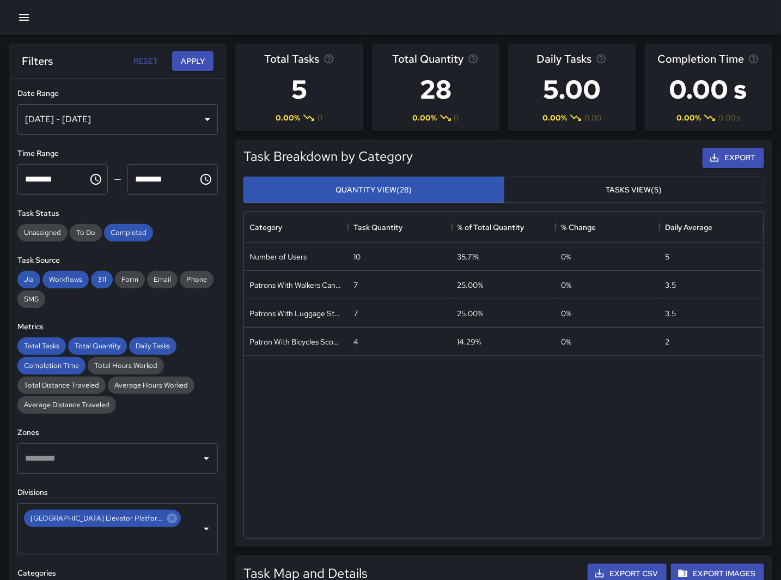
click at [344, 440] on div "Number of Users 10 35.71% 0 % 5 Patrons With Walkers Canes Wheelchair 7 25.00% …" at bounding box center [504, 389] width 520 height 295
drag, startPoint x: 373, startPoint y: 436, endPoint x: 373, endPoint y: 426, distance: 10.4
click at [373, 436] on div "Number of Users 10 35.71% 0 % 5 Patrons With Walkers Canes Wheelchair 7 25.00% …" at bounding box center [504, 389] width 520 height 295
click at [357, 427] on div "Number of Users 10 35.71% 0 % 5 Patrons With Walkers Canes Wheelchair 7 25.00% …" at bounding box center [504, 389] width 520 height 295
click at [95, 178] on icon "Choose time, selected time is 12:00 AM" at bounding box center [95, 179] width 13 height 13
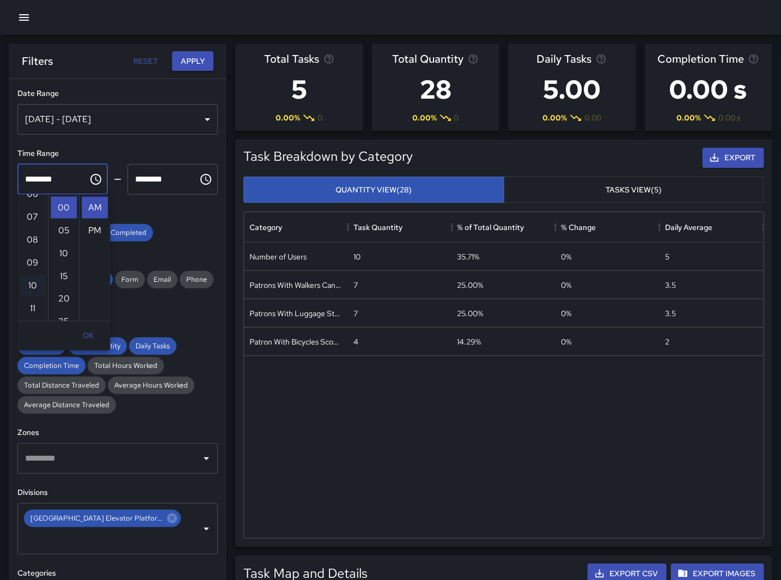
click at [31, 288] on li "10" at bounding box center [33, 286] width 26 height 22
drag, startPoint x: 92, startPoint y: 206, endPoint x: 88, endPoint y: 230, distance: 24.3
click at [88, 230] on ul "AM PM" at bounding box center [94, 258] width 31 height 126
click at [88, 230] on li "PM" at bounding box center [95, 231] width 26 height 22
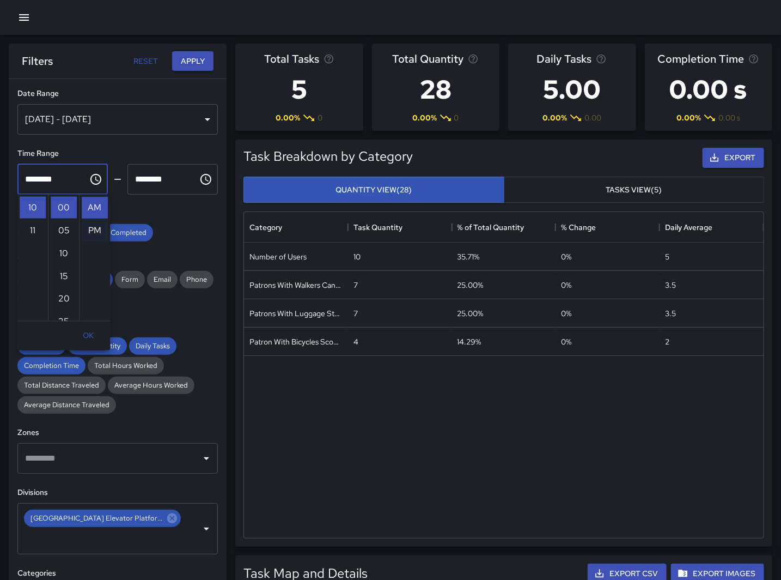
type input "********"
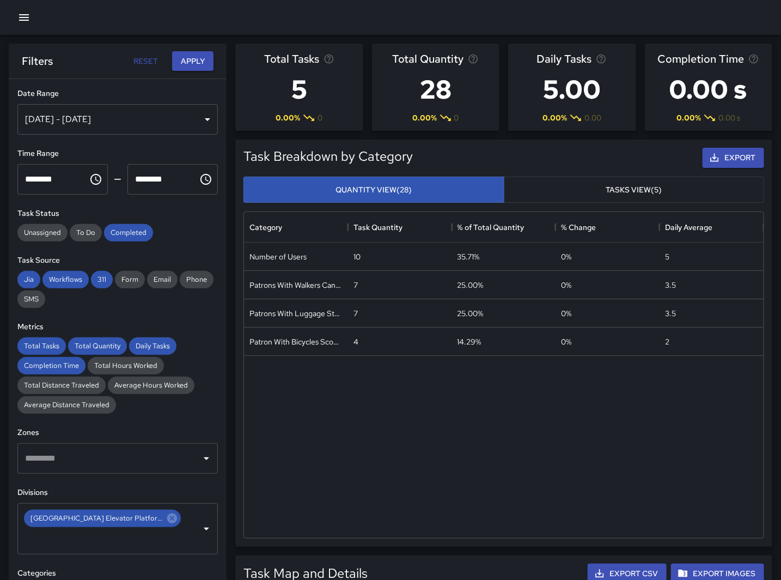
scroll to position [23, 0]
click at [155, 176] on input "********" at bounding box center [158, 179] width 63 height 31
click at [201, 177] on icon "Choose time, selected time is 1:00 AM" at bounding box center [206, 179] width 11 height 11
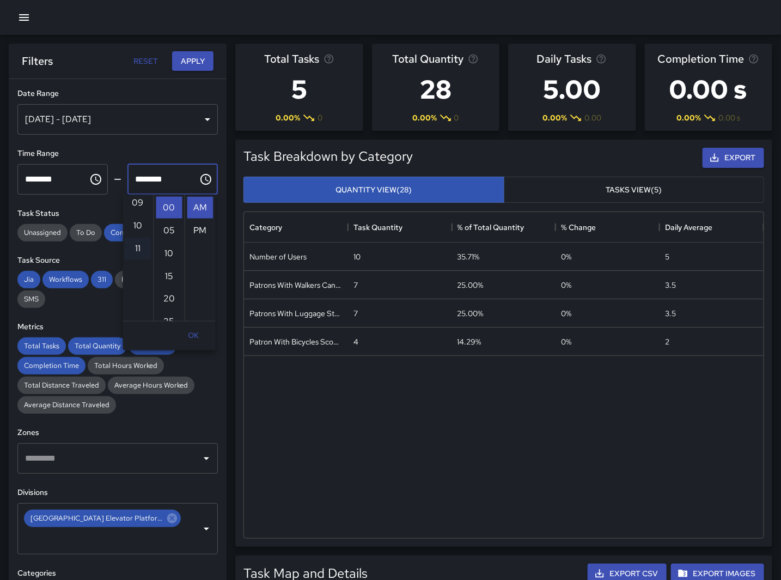
click at [138, 251] on li "11" at bounding box center [138, 249] width 26 height 22
click at [199, 231] on li "PM" at bounding box center [200, 231] width 26 height 22
type input "********"
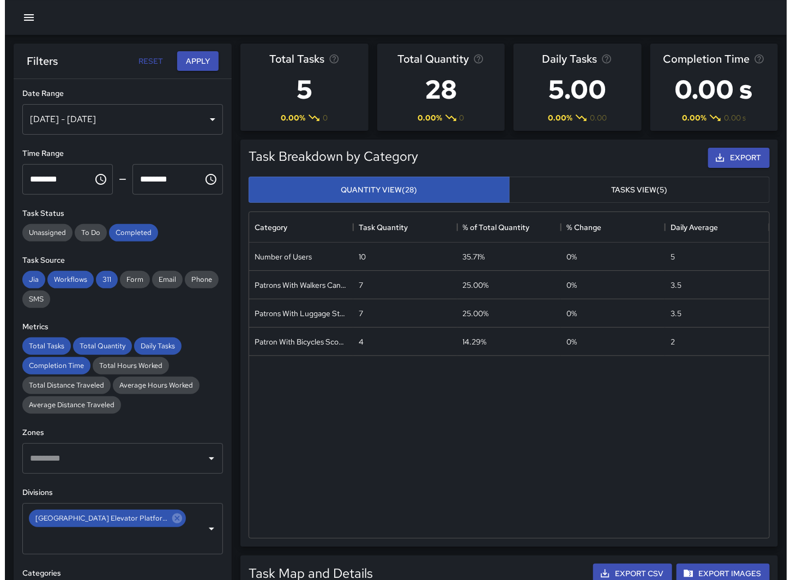
scroll to position [23, 0]
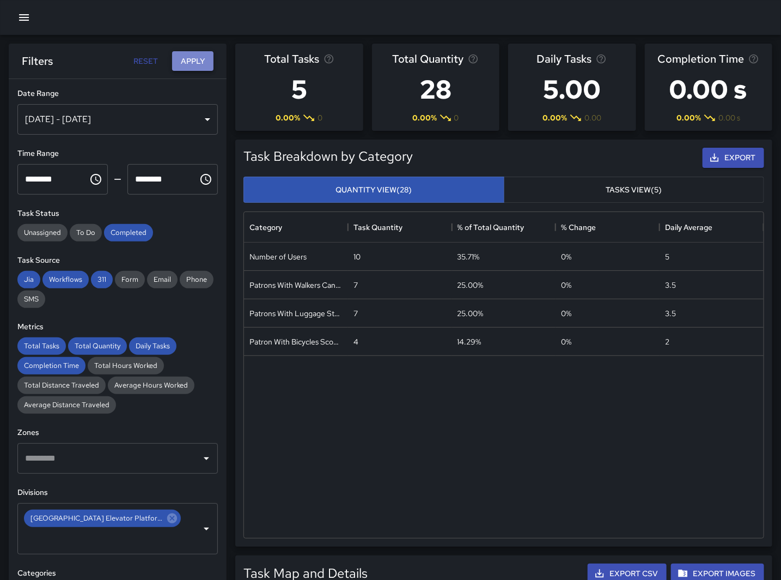
click at [195, 63] on button "Apply" at bounding box center [192, 61] width 41 height 20
click at [592, 465] on div "Number of Users 19 39.58% -26.92 % 9.5 Patron With Bicycles Scooters Electric S…" at bounding box center [504, 389] width 520 height 295
click at [536, 433] on div "Number of Users 19 39.58% -26.92 % 9.5 Patron With Bicycles Scooters Electric S…" at bounding box center [504, 389] width 520 height 295
click at [346, 477] on div "Number of Users 19 39.58% -26.92 % 9.5 Patron With Bicycles Scooters Electric S…" at bounding box center [504, 389] width 520 height 295
click at [574, 465] on div "Number of Users 19 39.58% -26.92 % 9.5 Patron With Bicycles Scooters Electric S…" at bounding box center [504, 389] width 520 height 295
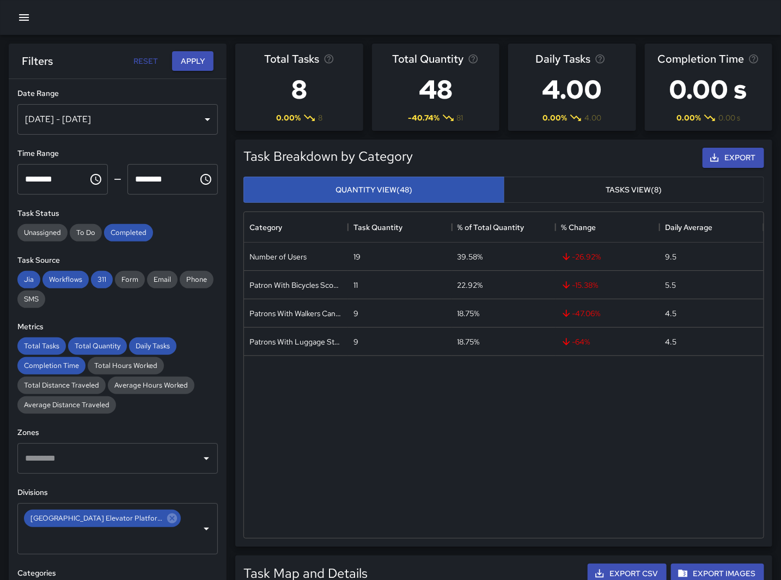
click at [196, 115] on div "[DATE] - [DATE]" at bounding box center [117, 119] width 201 height 31
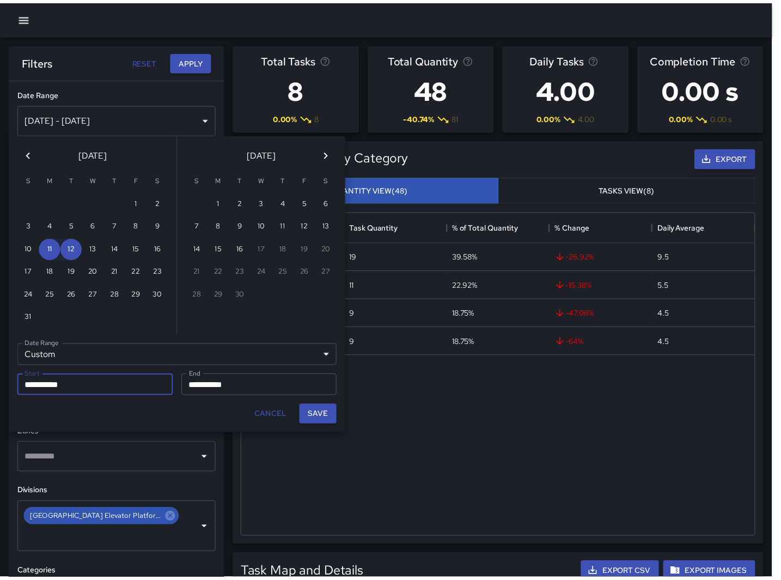
scroll to position [317, 510]
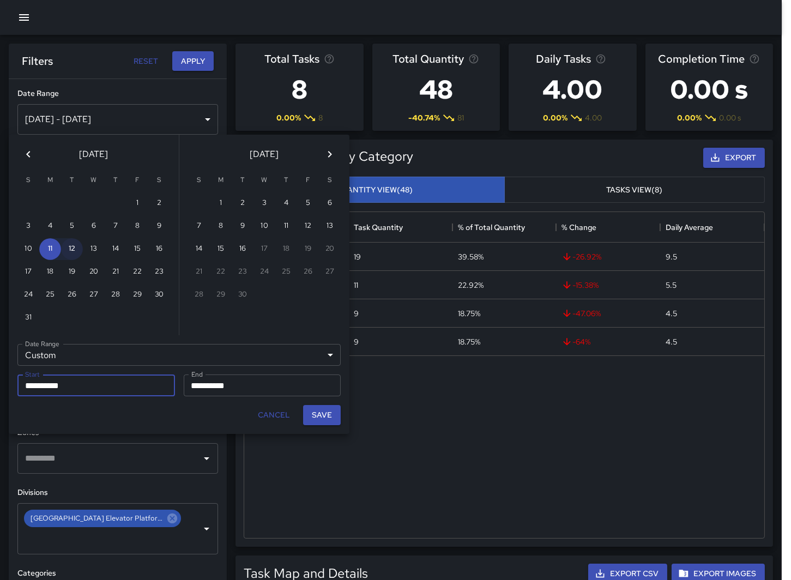
click at [72, 242] on button "12" at bounding box center [72, 249] width 22 height 22
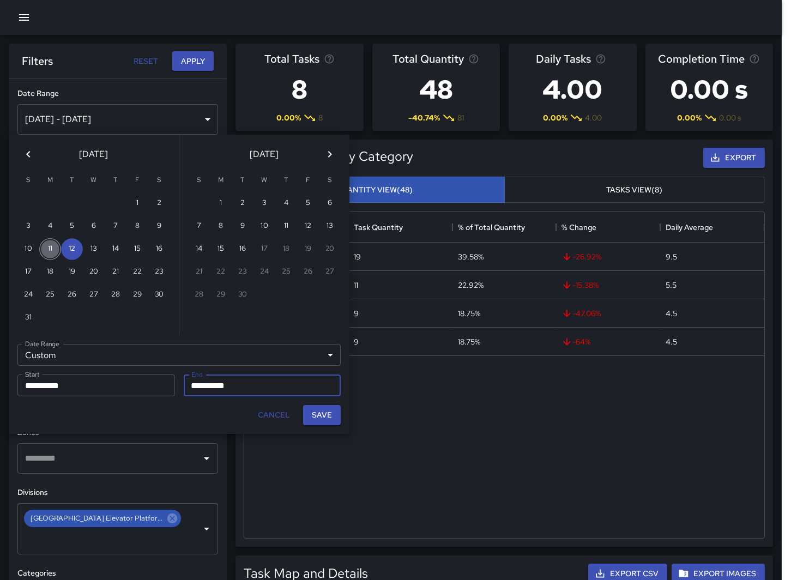
click at [56, 244] on button "11" at bounding box center [50, 249] width 22 height 22
click at [74, 245] on button "12" at bounding box center [72, 249] width 22 height 22
click at [72, 250] on button "12" at bounding box center [72, 249] width 22 height 22
type input "**********"
click at [331, 420] on button "Save" at bounding box center [322, 415] width 38 height 20
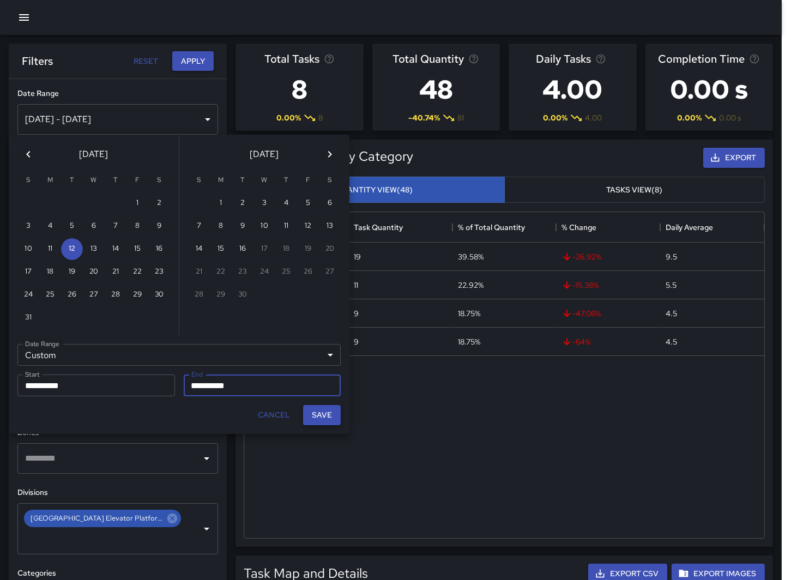
type input "**********"
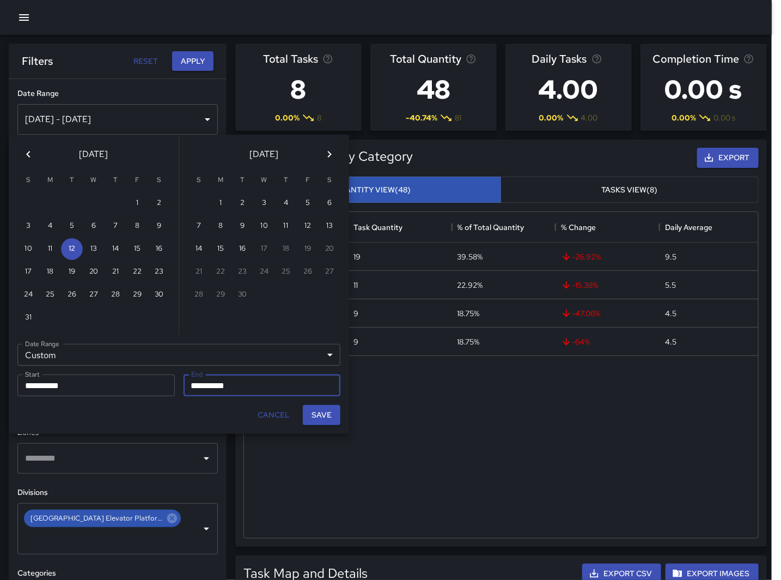
scroll to position [317, 511]
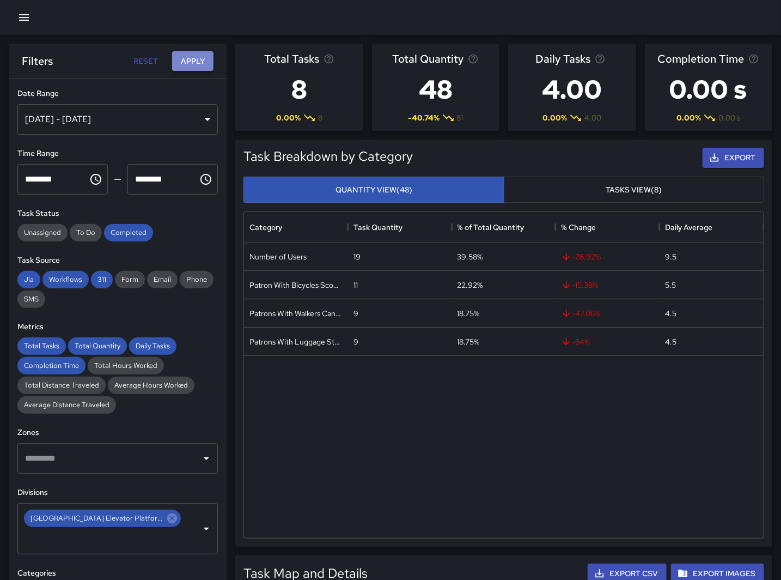
click at [192, 58] on button "Apply" at bounding box center [192, 61] width 41 height 20
drag, startPoint x: 376, startPoint y: 429, endPoint x: 376, endPoint y: 387, distance: 41.4
click at [376, 429] on div "Number of Users 6 54.55% -53.85 % 6 Patrons With Walkers Canes Wheelchair 2 18.…" at bounding box center [504, 389] width 520 height 295
click at [426, 477] on div "Number of Users 6 54.55% -53.85 % 6 Patrons With Walkers Canes Wheelchair 2 18.…" at bounding box center [504, 389] width 520 height 295
click at [450, 520] on div "Number of Users 6 54.55% -53.85 % 6 Patrons With Walkers Canes Wheelchair 2 18.…" at bounding box center [504, 389] width 520 height 295
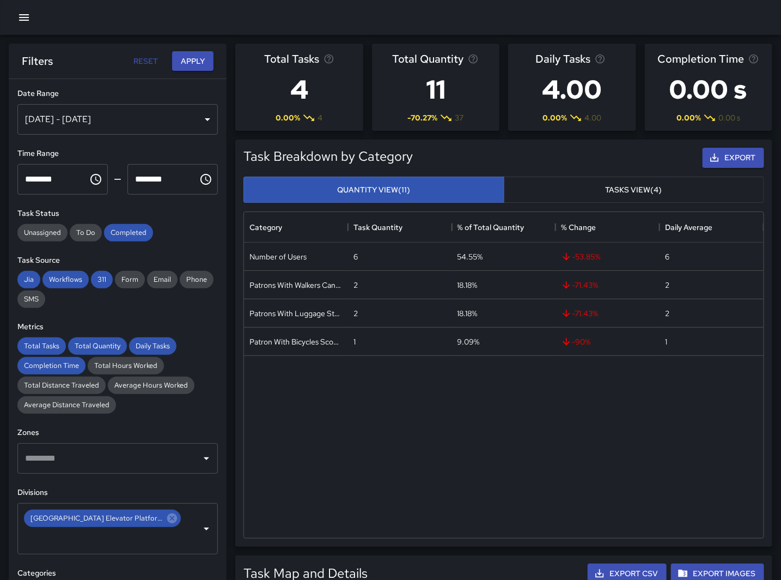
click at [428, 408] on div "Number of Users 6 54.55% -53.85 % 6 Patrons With Walkers Canes Wheelchair 2 18.…" at bounding box center [504, 389] width 520 height 295
drag, startPoint x: 298, startPoint y: 418, endPoint x: 137, endPoint y: 242, distance: 238.3
click at [298, 418] on div "Number of Users 6 54.55% -53.85 % 6 Patrons With Walkers Canes Wheelchair 2 18.…" at bounding box center [504, 389] width 520 height 295
click at [88, 187] on button "Choose time, selected time is 10:00 PM" at bounding box center [96, 179] width 22 height 22
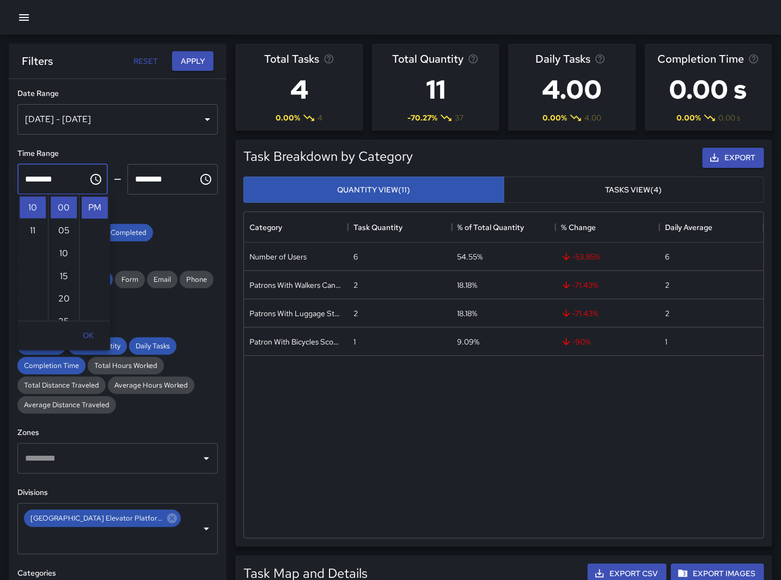
scroll to position [0, 0]
click at [89, 204] on li "AM" at bounding box center [95, 208] width 26 height 22
type input "********"
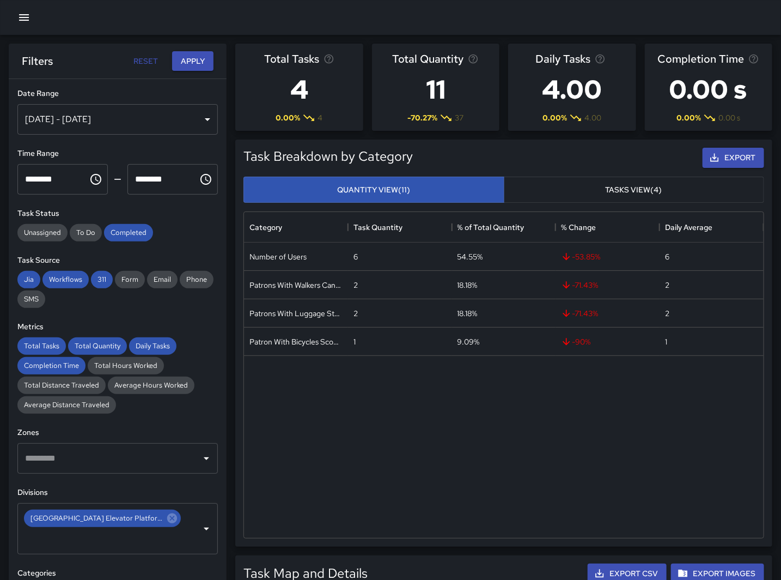
click at [201, 175] on icon "Choose time, selected time is 11:00 PM" at bounding box center [206, 179] width 11 height 11
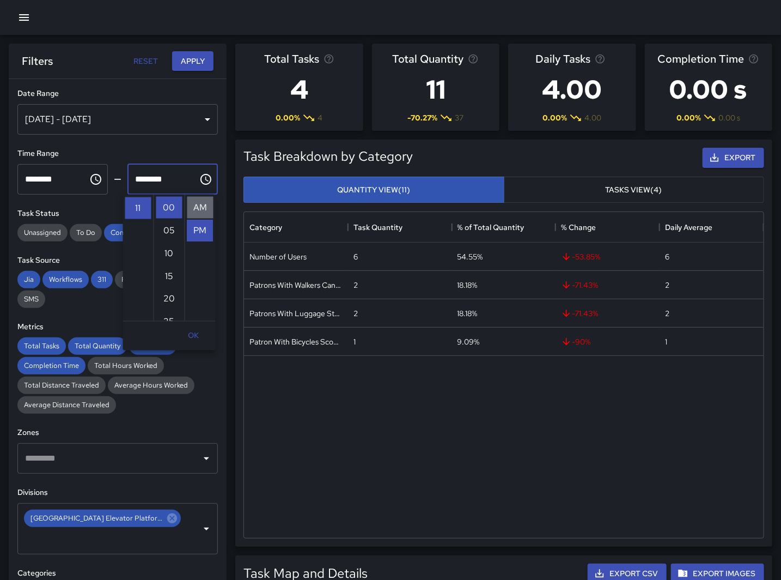
click at [193, 209] on li "AM" at bounding box center [200, 208] width 26 height 22
type input "********"
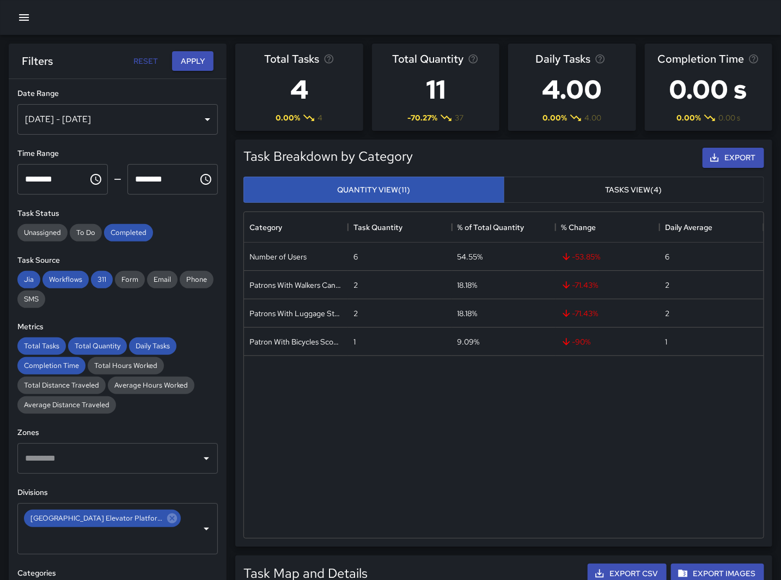
click at [189, 50] on div "Filters Reset Apply" at bounding box center [118, 61] width 218 height 35
click at [189, 55] on button "Apply" at bounding box center [192, 61] width 41 height 20
click at [200, 58] on button "Apply" at bounding box center [192, 61] width 41 height 20
drag, startPoint x: 457, startPoint y: 453, endPoint x: 313, endPoint y: 308, distance: 203.8
click at [457, 453] on div "Number of Users 26 61.90% 30 % 26 Patrons With Walkers Canes Wheelchair 11 26.1…" at bounding box center [504, 389] width 520 height 295
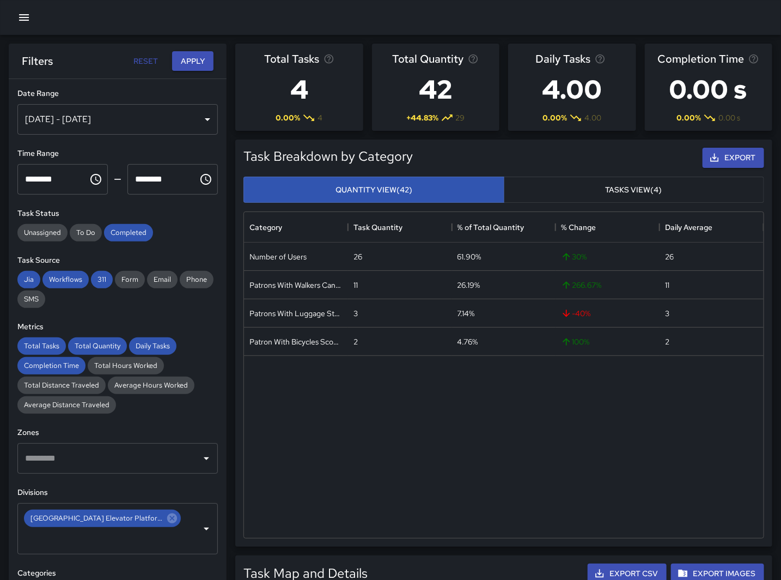
click at [455, 453] on div "Number of Users 26 61.90% 30 % 26 Patrons With Walkers Canes Wheelchair 11 26.1…" at bounding box center [504, 389] width 520 height 295
click at [505, 502] on div "Number of Users 26 61.90% 30 % 26 Patrons With Walkers Canes Wheelchair 11 26.1…" at bounding box center [504, 389] width 520 height 295
click at [92, 178] on icon "Choose time, selected time is 10:00 AM" at bounding box center [95, 179] width 13 height 13
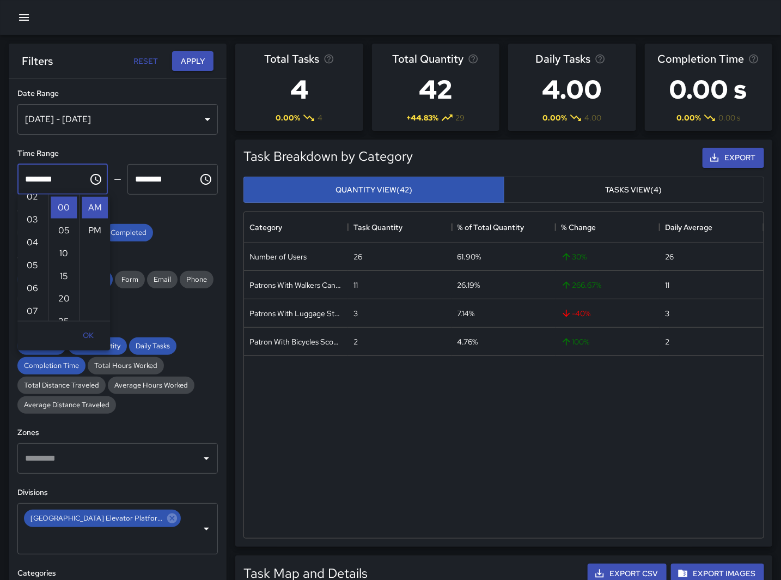
scroll to position [52, 0]
click at [25, 223] on li "03" at bounding box center [33, 225] width 26 height 22
click at [91, 229] on li "PM" at bounding box center [95, 231] width 26 height 22
type input "********"
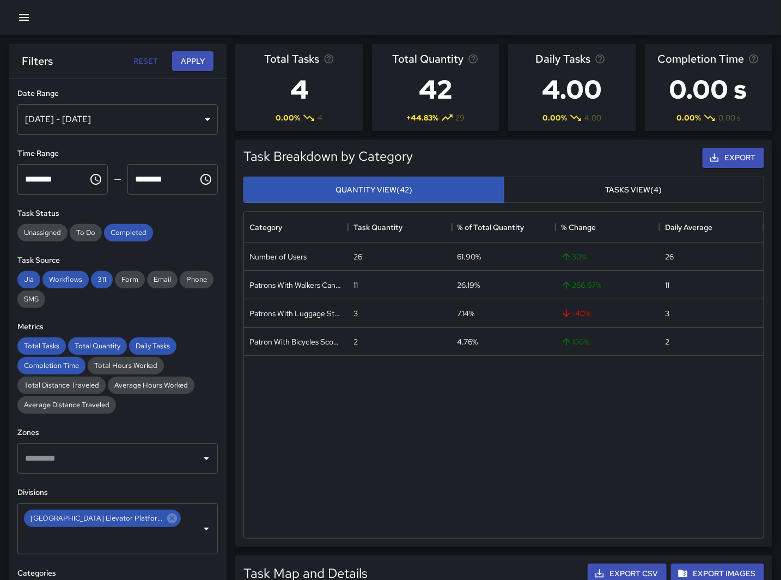
scroll to position [23, 0]
click at [206, 174] on button "Choose time, selected time is 11:00 AM" at bounding box center [206, 179] width 22 height 22
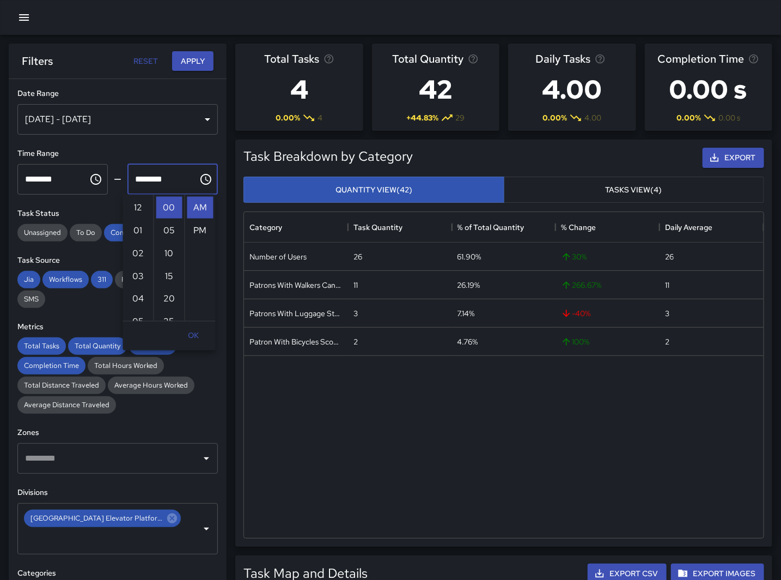
scroll to position [251, 0]
click at [131, 229] on li "04" at bounding box center [138, 230] width 26 height 22
click at [193, 229] on li "PM" at bounding box center [200, 231] width 26 height 22
type input "********"
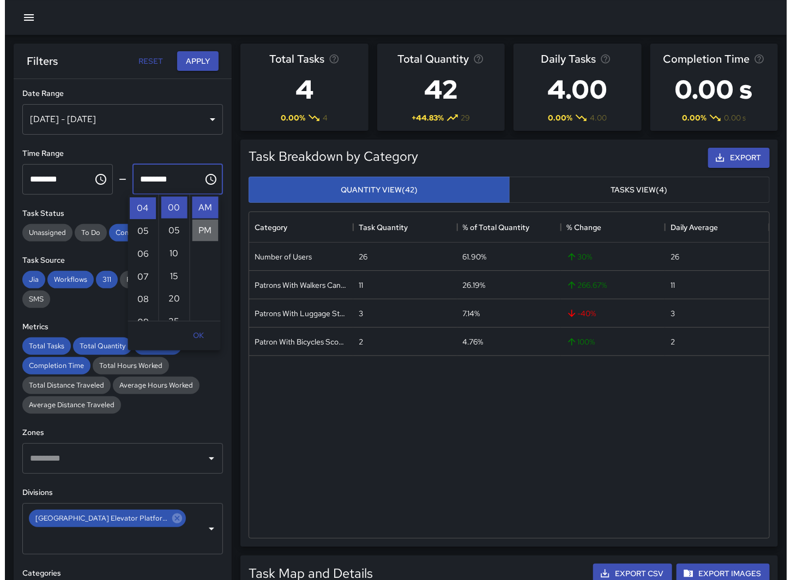
scroll to position [23, 0]
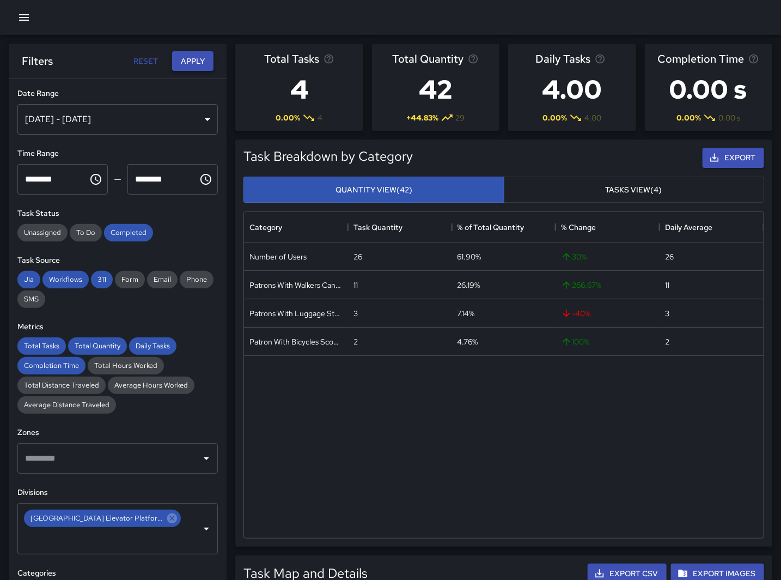
click at [195, 60] on button "Apply" at bounding box center [192, 61] width 41 height 20
click at [448, 514] on div "Number of Users 23 57.50% 228.57 % 23 Patrons With Luggage Stroller Carts Wagon…" at bounding box center [504, 389] width 520 height 295
click at [411, 402] on div "Number of Users 23 57.50% 228.57 % 23 Patrons With Luggage Stroller Carts Wagon…" at bounding box center [504, 389] width 520 height 295
click at [497, 443] on div "Number of Users 23 57.50% 228.57 % 23 Patrons With Luggage Stroller Carts Wagon…" at bounding box center [504, 389] width 520 height 295
click at [102, 117] on div "[DATE] - [DATE]" at bounding box center [117, 119] width 201 height 31
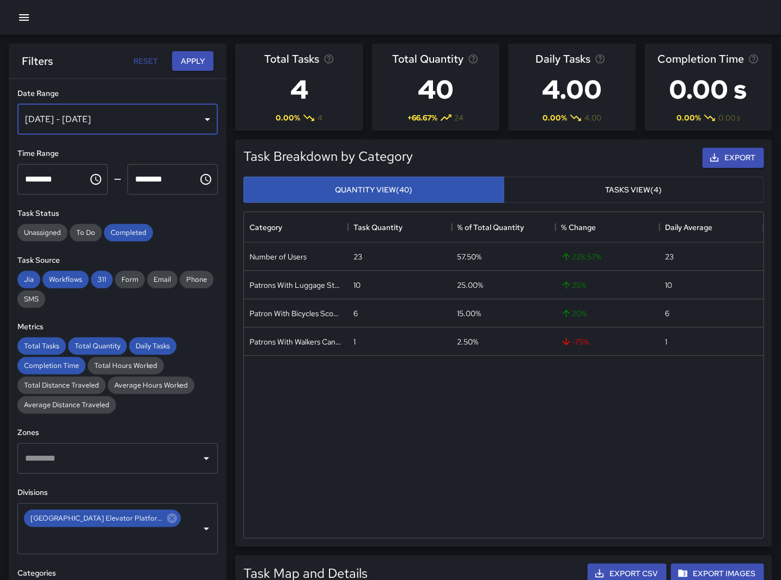
scroll to position [317, 510]
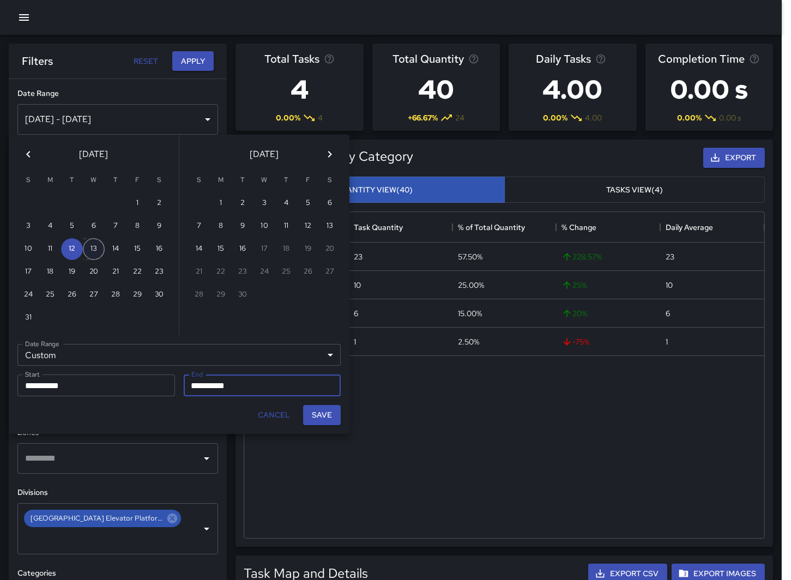
click at [90, 248] on button "13" at bounding box center [94, 249] width 22 height 22
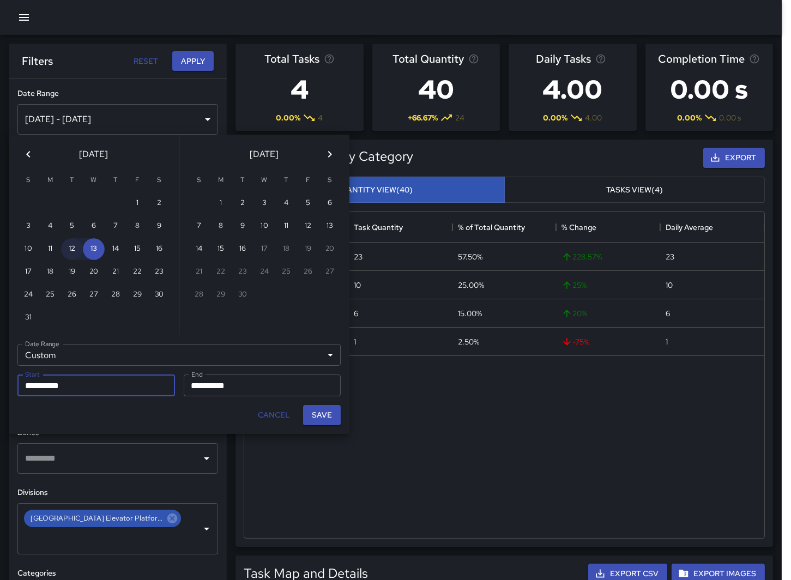
click at [79, 251] on button "12" at bounding box center [72, 249] width 22 height 22
click at [66, 241] on button "12" at bounding box center [72, 249] width 22 height 22
type input "**********"
click at [96, 251] on button "13" at bounding box center [94, 249] width 22 height 22
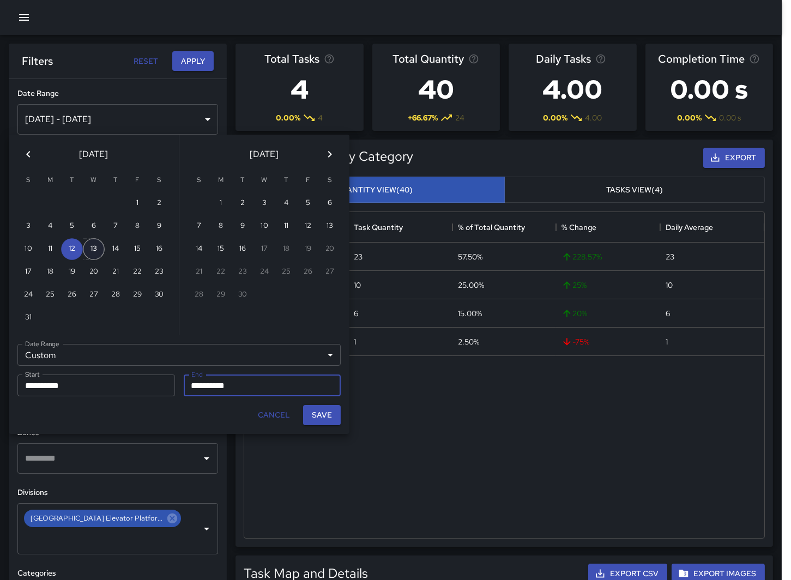
type input "**********"
click at [210, 382] on input "**********" at bounding box center [259, 385] width 150 height 22
click at [94, 252] on button "13" at bounding box center [94, 249] width 22 height 22
type input "**********"
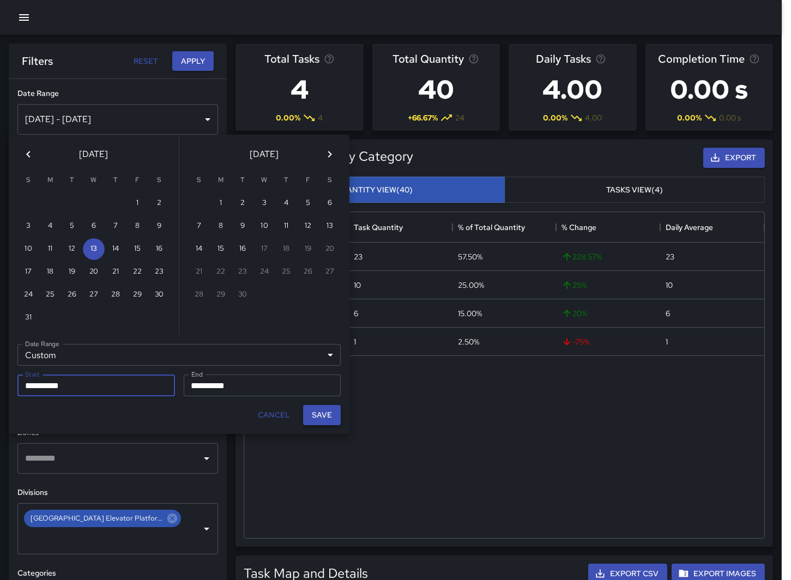
click at [327, 412] on button "Save" at bounding box center [322, 415] width 38 height 20
type input "**********"
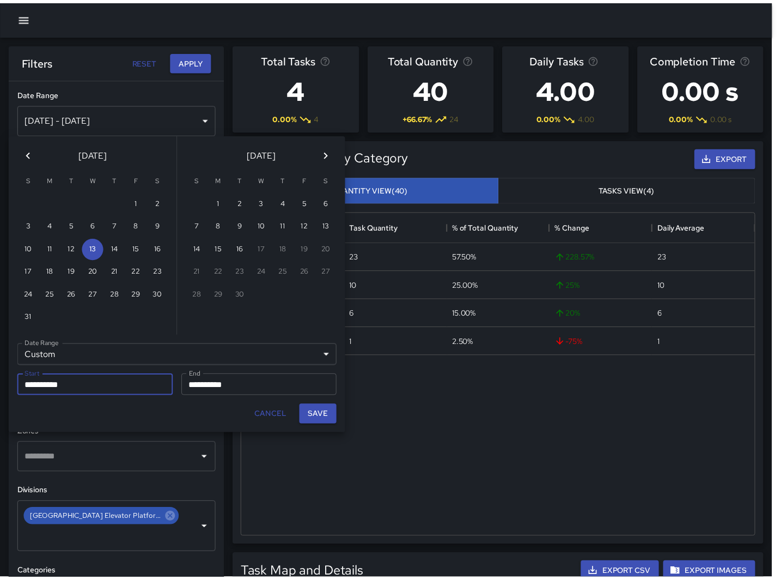
scroll to position [317, 511]
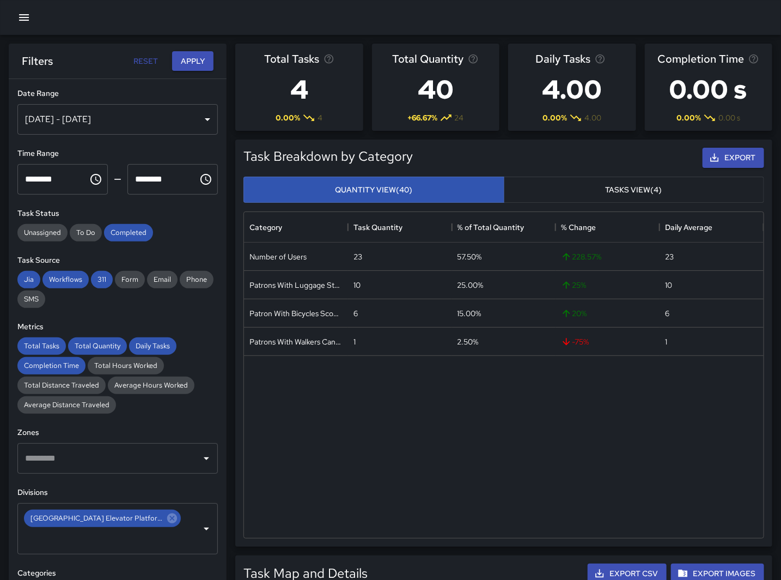
click at [92, 177] on icon "Choose time, selected time is 3:00 PM" at bounding box center [95, 179] width 13 height 13
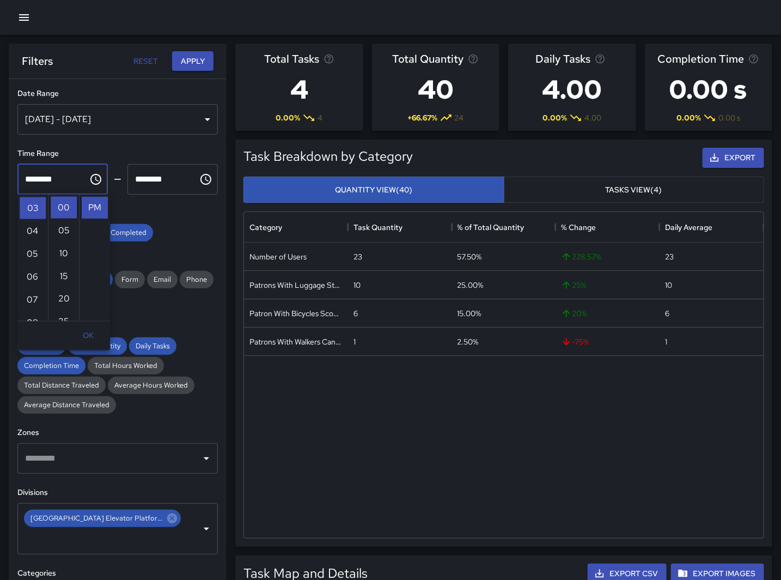
scroll to position [0, 0]
click at [88, 204] on li "AM" at bounding box center [95, 208] width 26 height 22
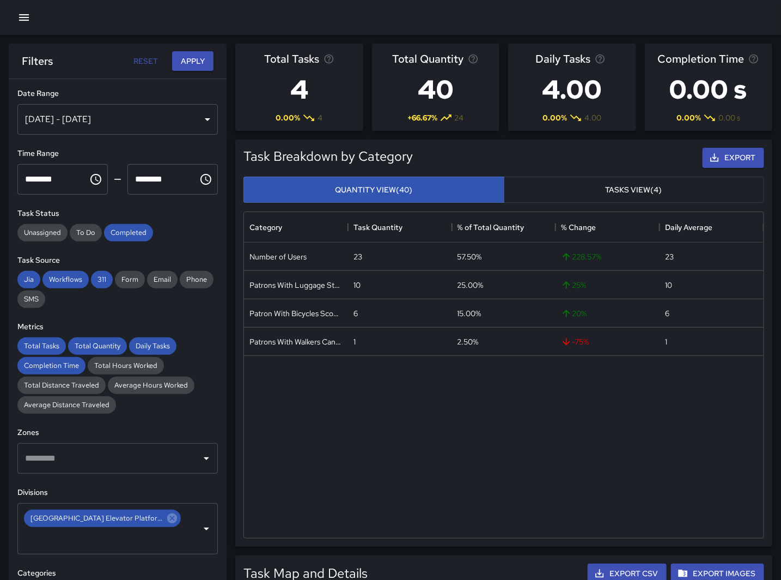
click at [49, 185] on input "********" at bounding box center [48, 179] width 63 height 31
click at [75, 172] on input "********" at bounding box center [48, 179] width 63 height 31
click at [93, 180] on icon "Choose time, selected time is 3:00 AM" at bounding box center [95, 179] width 13 height 13
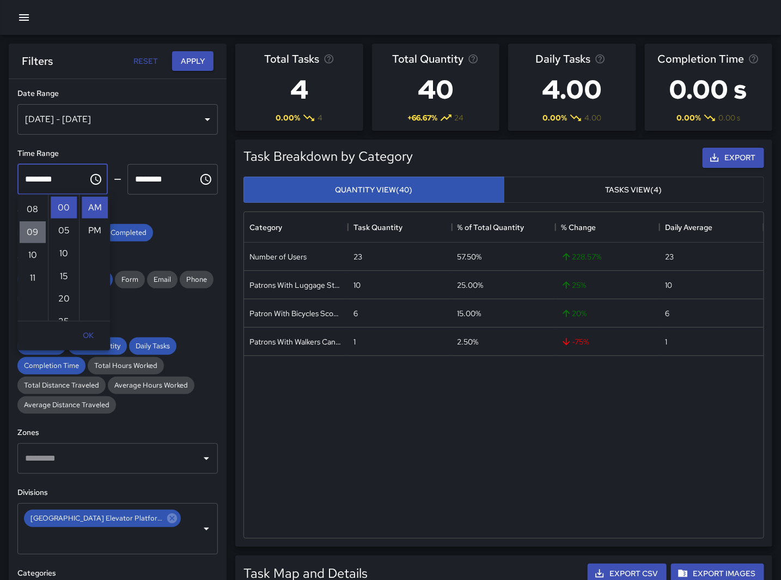
click at [34, 233] on li "09" at bounding box center [33, 232] width 26 height 22
type input "********"
click at [201, 175] on icon "Choose time, selected time is 4:00 PM" at bounding box center [206, 179] width 11 height 11
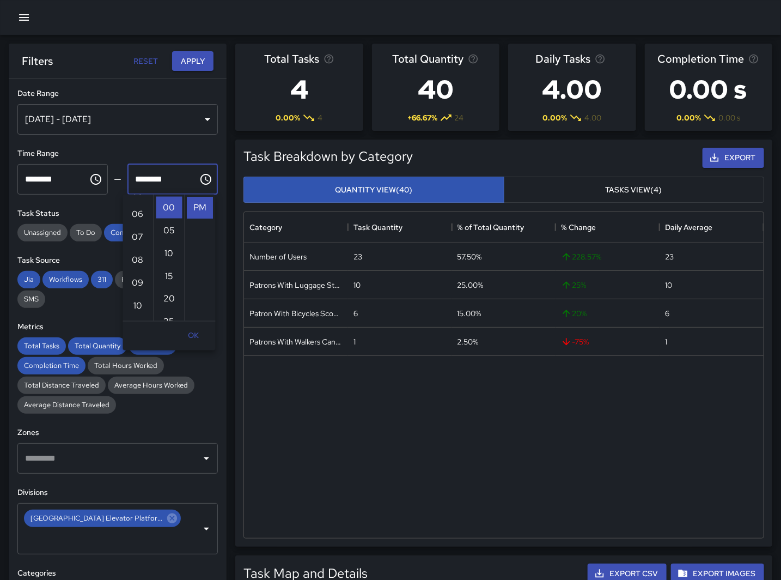
scroll to position [151, 0]
click at [138, 279] on li "10" at bounding box center [138, 285] width 26 height 22
click at [196, 204] on li "AM" at bounding box center [200, 208] width 26 height 22
type input "********"
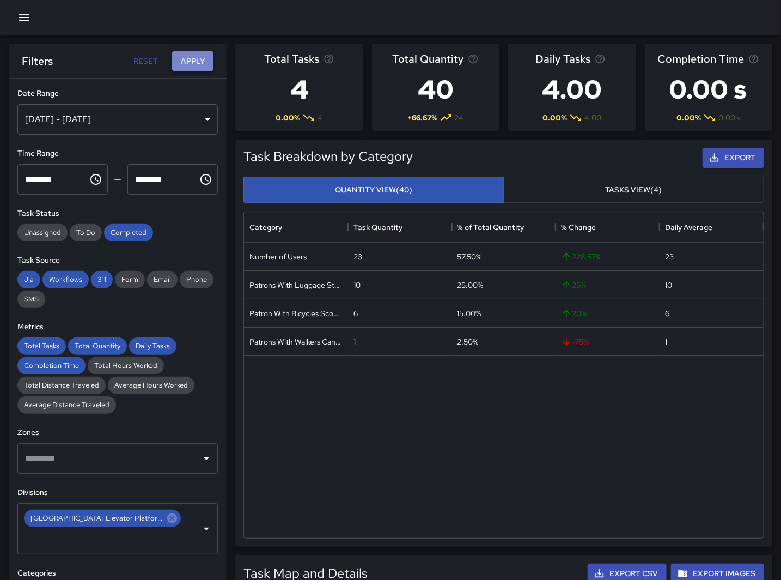
click at [191, 59] on button "Apply" at bounding box center [192, 61] width 41 height 20
click at [403, 495] on div "Number of Users 30 46.88% 900 % 30 Patrons With Luggage Stroller Carts Wagons 2…" at bounding box center [504, 389] width 520 height 295
click at [217, 275] on div "**********" at bounding box center [118, 351] width 218 height 544
click at [90, 180] on icon "Choose time, selected time is 9:00 AM" at bounding box center [95, 179] width 11 height 11
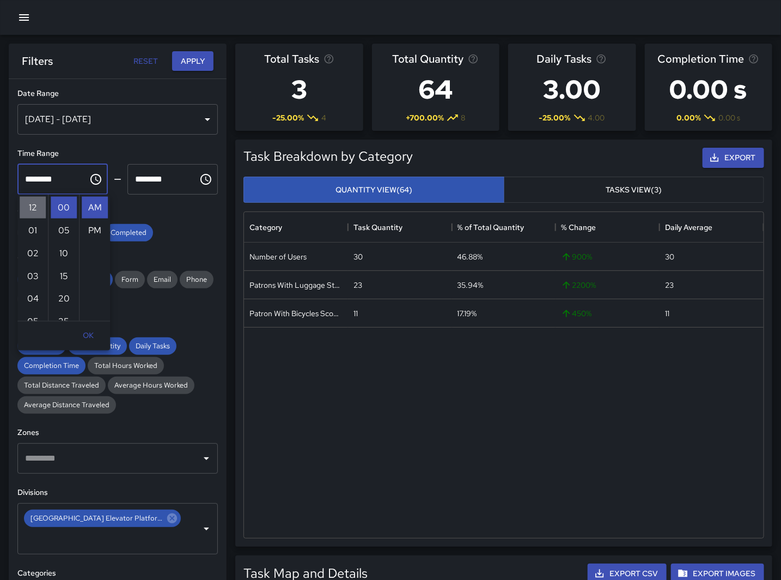
click at [34, 205] on li "12" at bounding box center [33, 208] width 26 height 22
click at [89, 231] on li "PM" at bounding box center [95, 231] width 26 height 22
type input "********"
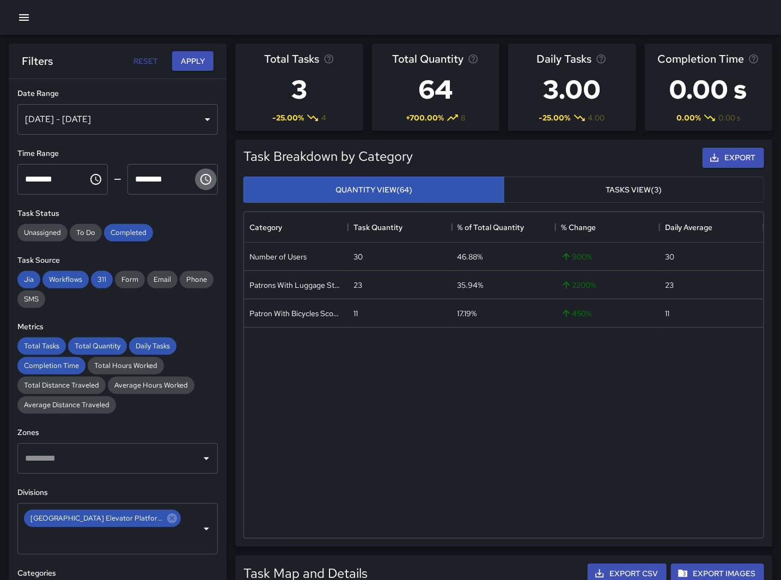
click at [199, 176] on icon "Choose time, selected time is 10:00 AM" at bounding box center [205, 179] width 13 height 13
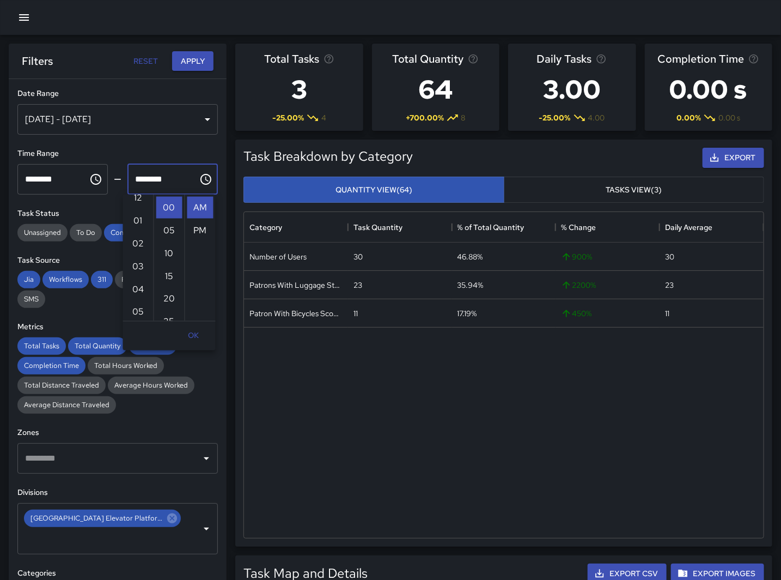
scroll to position [0, 0]
click at [135, 230] on li "01" at bounding box center [138, 231] width 26 height 22
click at [197, 226] on li "PM" at bounding box center [200, 231] width 26 height 22
type input "********"
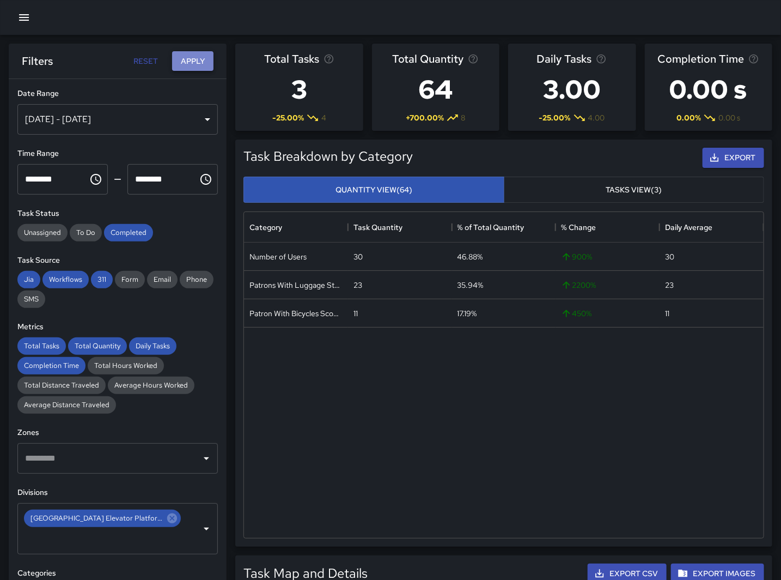
click at [189, 60] on button "Apply" at bounding box center [192, 61] width 41 height 20
drag, startPoint x: 300, startPoint y: 481, endPoint x: 286, endPoint y: 404, distance: 78.1
click at [300, 481] on div "Number of Users 17 34.69% 54.55 % 17 Patrons With Luggage Stroller Carts Wagons…" at bounding box center [504, 389] width 520 height 295
click at [91, 176] on icon "Choose time, selected time is 12:00 PM" at bounding box center [95, 179] width 13 height 13
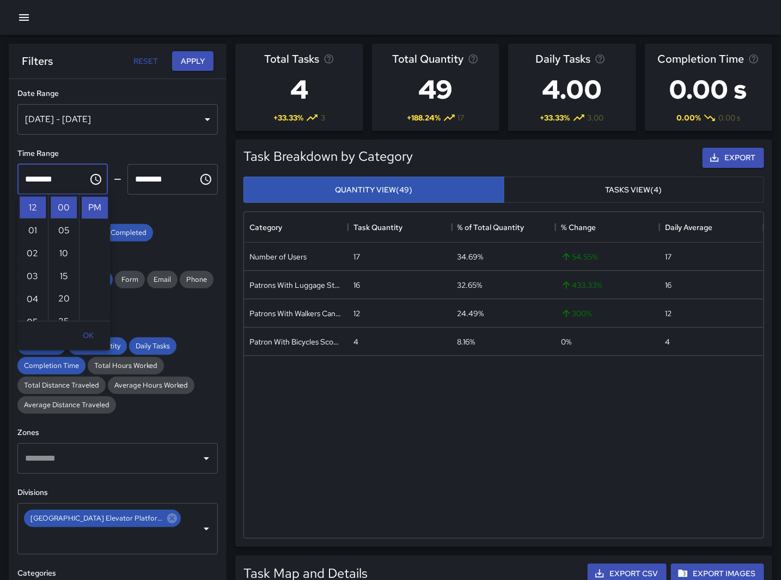
scroll to position [251, 0]
click at [37, 294] on ul "12 01 02 03 04 05 06 07 08 09 10 11" at bounding box center [32, 258] width 31 height 126
click at [31, 203] on li "11" at bounding box center [33, 208] width 26 height 22
type input "********"
drag, startPoint x: 290, startPoint y: 378, endPoint x: 273, endPoint y: 325, distance: 55.5
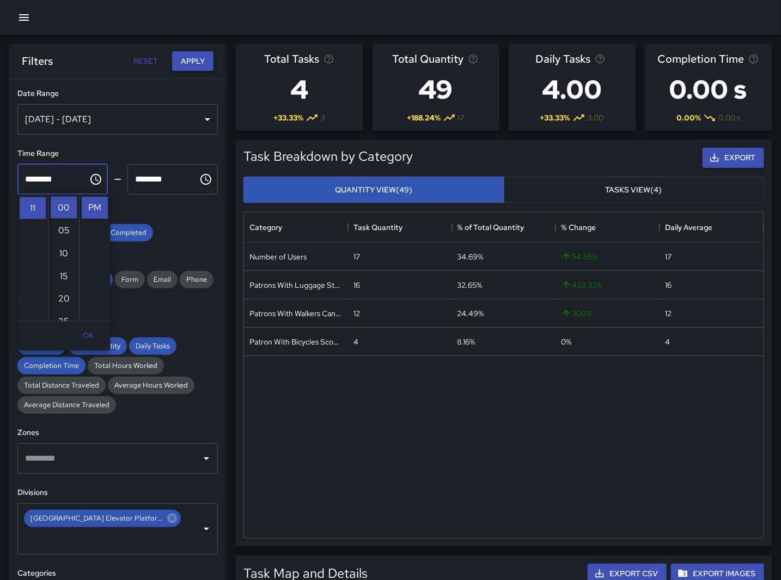
click at [290, 378] on div "Number of Users 17 34.69% 54.55 % 17 Patrons With Luggage Stroller Carts Wagons…" at bounding box center [504, 389] width 520 height 295
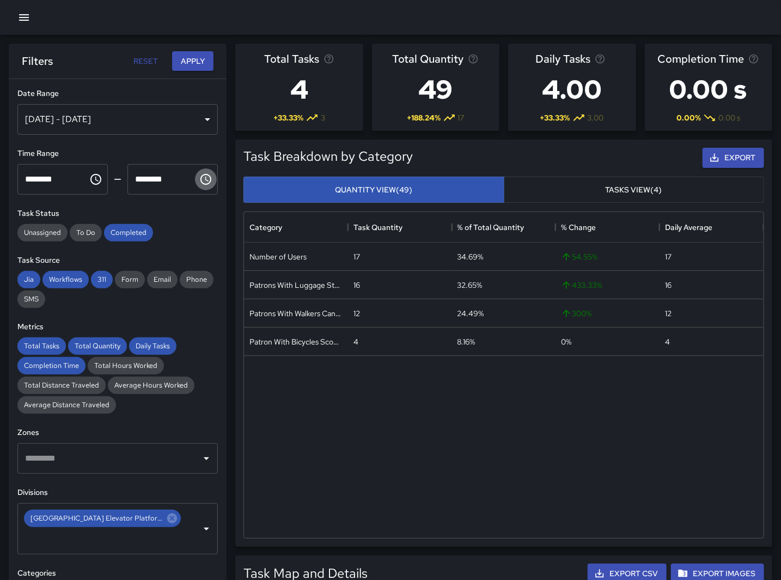
click at [199, 185] on icon "Choose time, selected time is 1:00 PM" at bounding box center [205, 179] width 13 height 13
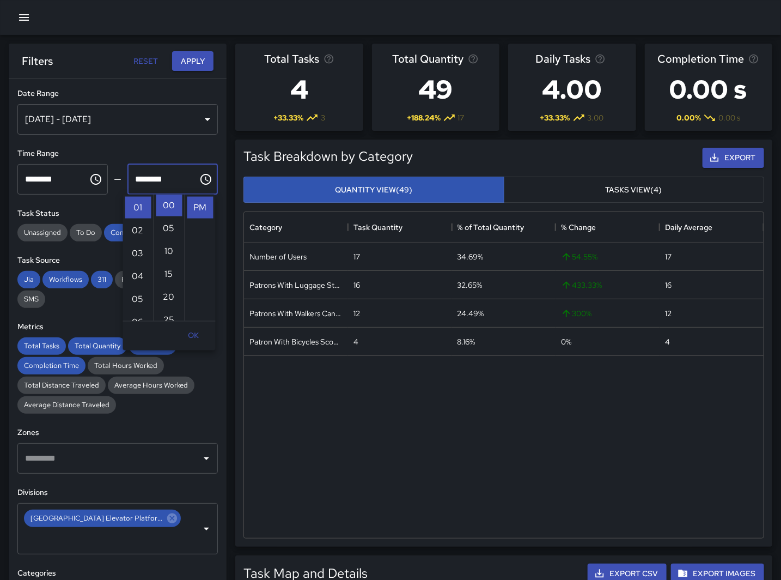
scroll to position [0, 0]
click at [166, 208] on li "00" at bounding box center [169, 208] width 26 height 22
click at [133, 208] on li "12" at bounding box center [138, 208] width 26 height 22
click at [193, 203] on li "AM" at bounding box center [200, 208] width 26 height 22
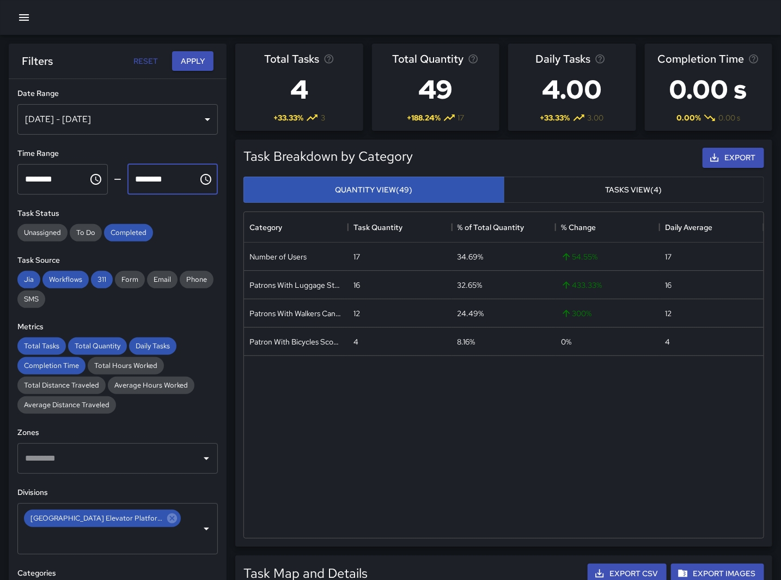
click at [147, 191] on input "********" at bounding box center [158, 179] width 63 height 31
click at [153, 186] on input "********" at bounding box center [158, 179] width 63 height 31
click at [199, 178] on icon "Choose time, selected time is 12:00 AM" at bounding box center [205, 179] width 13 height 13
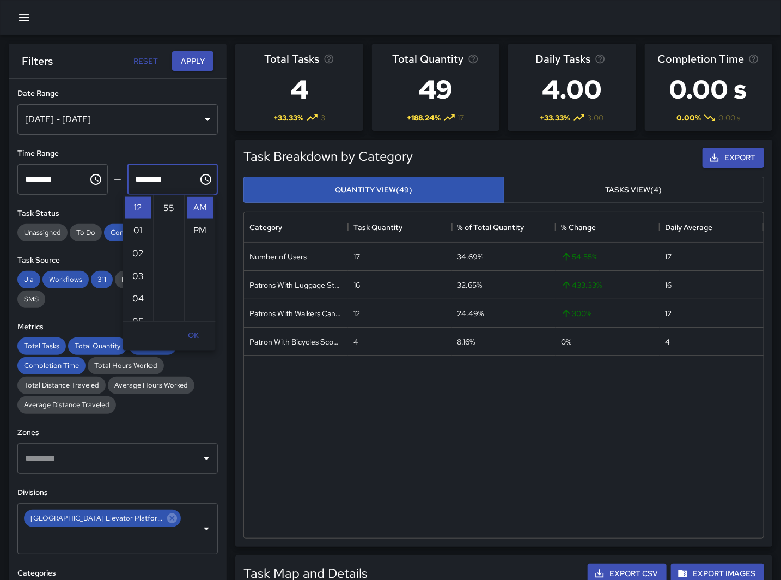
scroll to position [235, 0]
click at [171, 221] on li "55" at bounding box center [169, 225] width 26 height 22
click at [201, 226] on li "PM" at bounding box center [200, 231] width 26 height 22
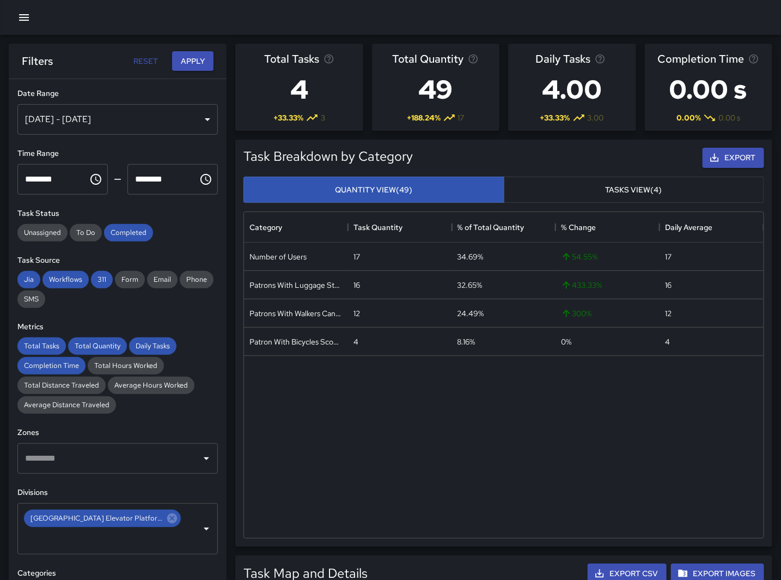
click at [153, 186] on input "********" at bounding box center [158, 179] width 63 height 31
click at [199, 179] on icon "Choose time, selected time is 12:55 PM" at bounding box center [205, 179] width 13 height 13
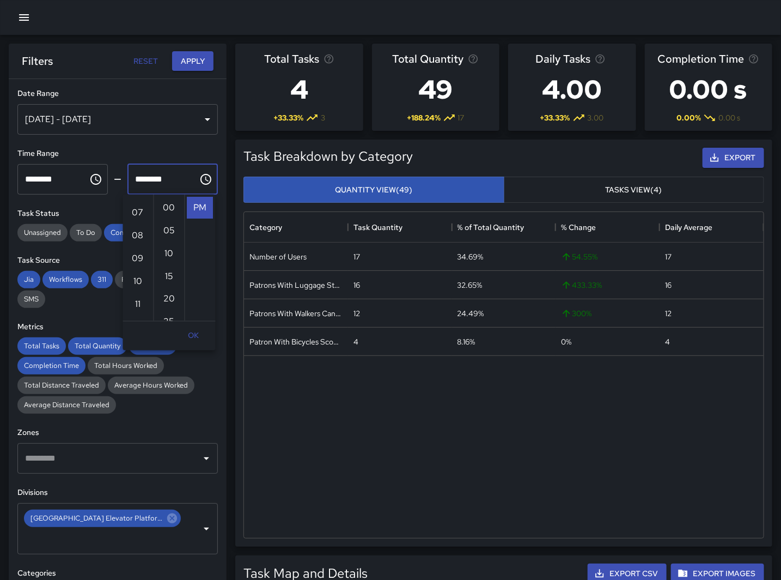
scroll to position [251, 0]
click at [138, 208] on li "11" at bounding box center [138, 208] width 26 height 22
type input "********"
click at [181, 139] on div "**********" at bounding box center [118, 351] width 218 height 544
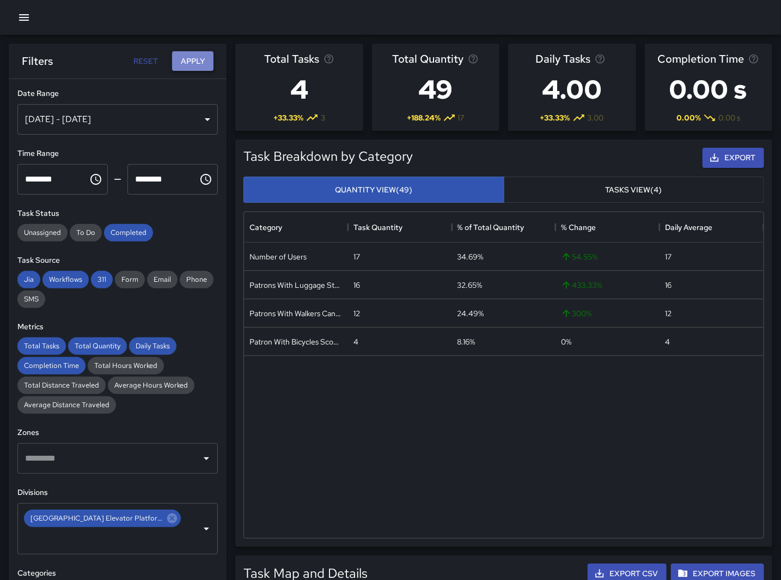
click at [192, 57] on button "Apply" at bounding box center [192, 61] width 41 height 20
click at [732, 469] on div "Number of Users 13 32.50% 116.67 % 13 Patrons With Walkers Canes Wheelchair 10 …" at bounding box center [504, 389] width 520 height 295
click at [334, 410] on div "Number of Users 13 32.50% 116.67 % 13 Patrons With Walkers Canes Wheelchair 10 …" at bounding box center [504, 389] width 520 height 295
click at [94, 178] on icon "Choose time, selected time is 11:00 PM" at bounding box center [95, 179] width 13 height 13
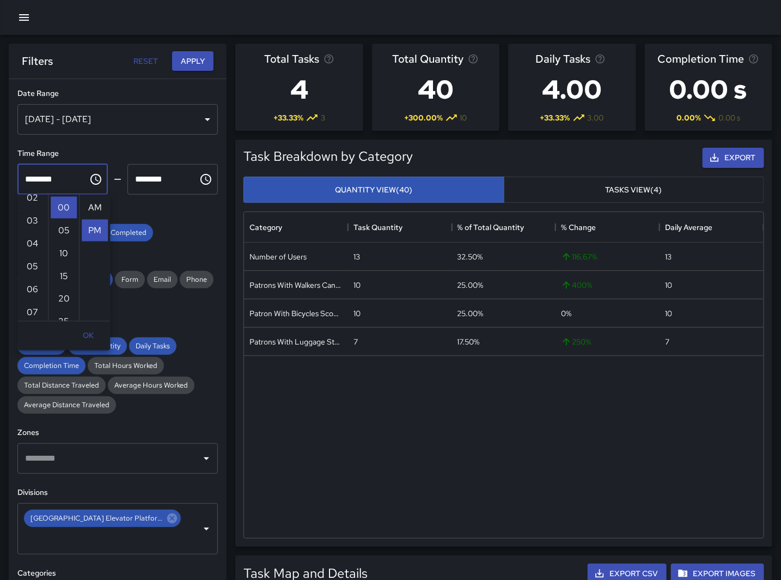
scroll to position [39, 0]
click at [34, 303] on li "06" at bounding box center [33, 306] width 26 height 22
type input "********"
click at [174, 183] on input "********" at bounding box center [158, 179] width 63 height 31
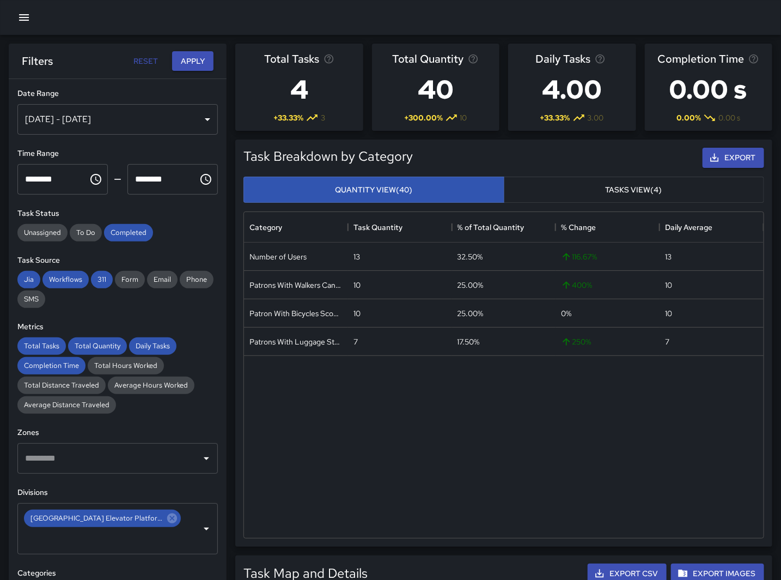
click at [201, 180] on icon "Choose time, selected time is 11:55 PM" at bounding box center [206, 179] width 11 height 11
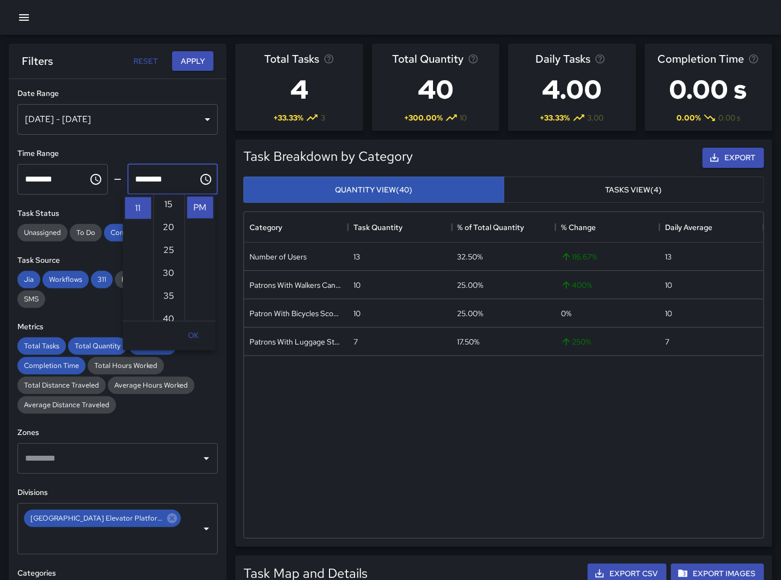
scroll to position [0, 0]
click at [168, 203] on li "00" at bounding box center [169, 208] width 26 height 22
click at [131, 214] on li "07" at bounding box center [138, 219] width 26 height 22
type input "********"
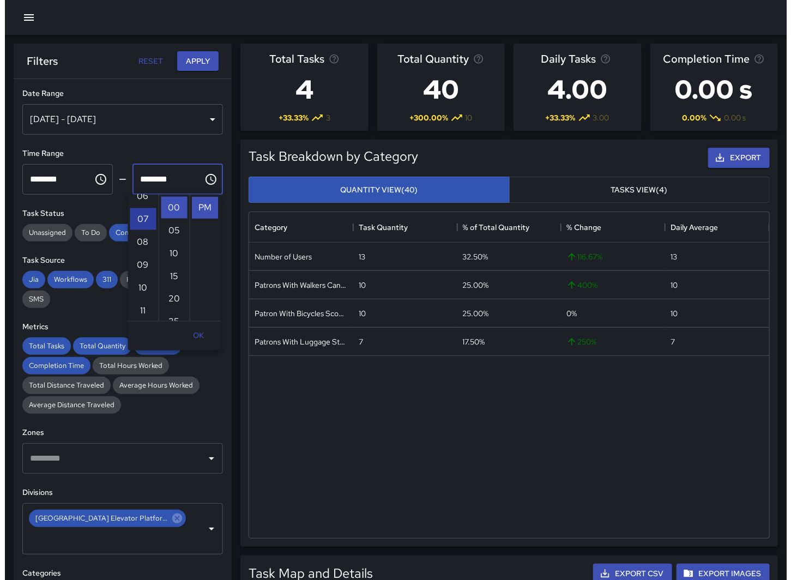
scroll to position [160, 0]
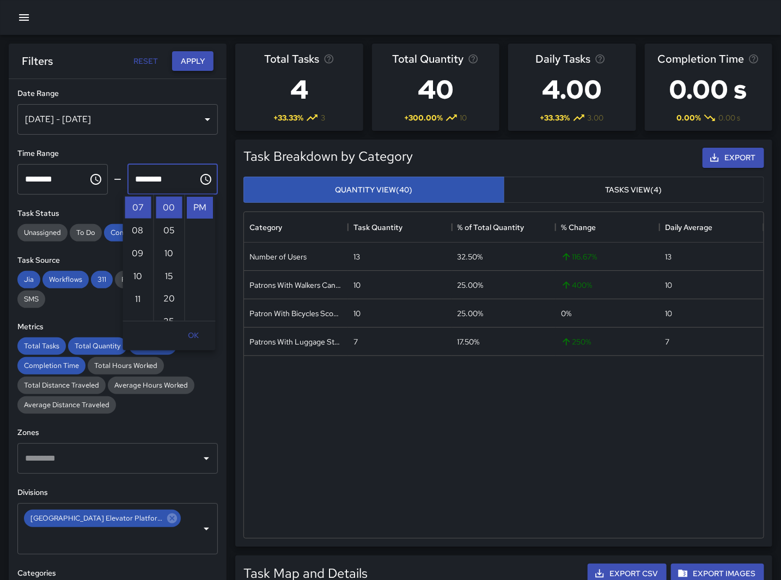
click at [181, 62] on button "Apply" at bounding box center [192, 61] width 41 height 20
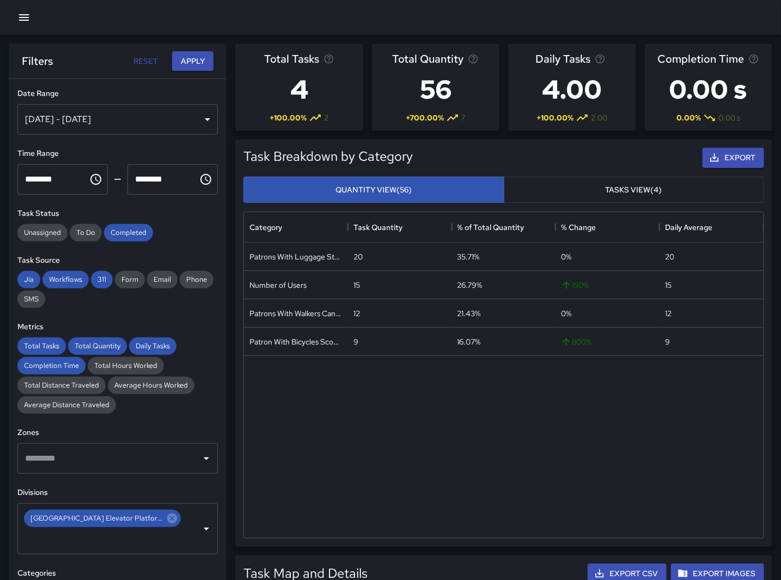
click at [423, 404] on div "Patrons With Luggage Stroller Carts Wagons 20 35.71% 0 % 20 Number of Users 15 …" at bounding box center [504, 389] width 520 height 295
click at [386, 477] on div "Patrons With Luggage Stroller Carts Wagons 20 35.71% 0 % 20 Number of Users 15 …" at bounding box center [504, 389] width 520 height 295
drag, startPoint x: 369, startPoint y: 445, endPoint x: 131, endPoint y: 15, distance: 491.7
click at [370, 445] on div "Patrons With Luggage Stroller Carts Wagons 20 35.71% 0 % 20 Number of Users 15 …" at bounding box center [504, 389] width 520 height 295
click at [132, 121] on div "[DATE] - [DATE]" at bounding box center [117, 119] width 201 height 31
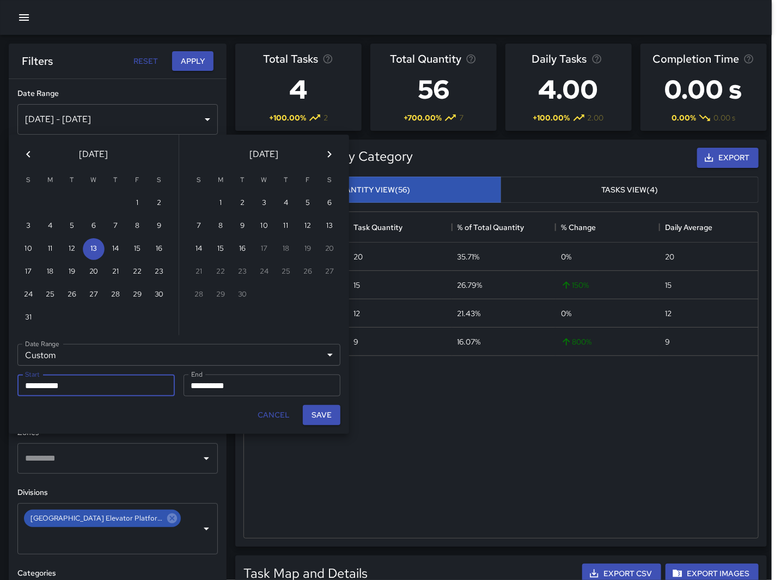
scroll to position [317, 510]
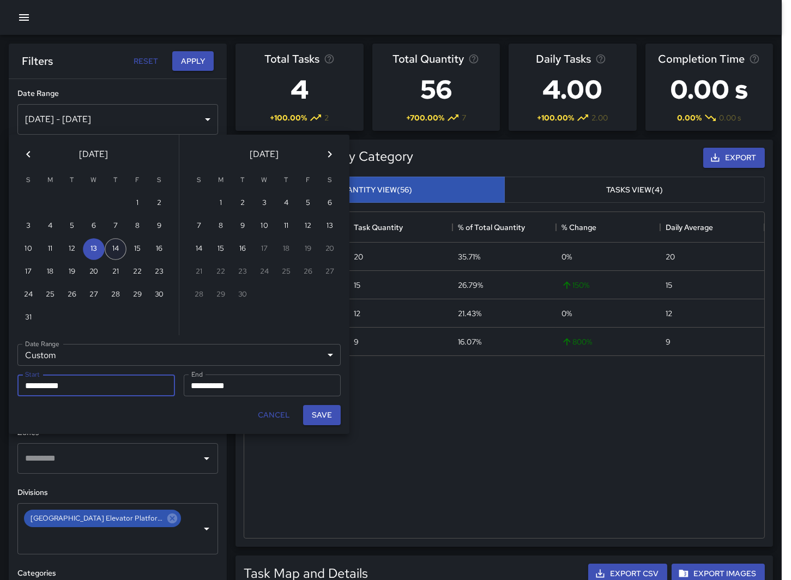
click at [111, 250] on button "14" at bounding box center [116, 249] width 22 height 22
type input "**********"
click at [247, 378] on input "**********" at bounding box center [259, 385] width 150 height 22
click at [218, 378] on input "**********" at bounding box center [259, 385] width 150 height 22
click at [218, 390] on input "**********" at bounding box center [259, 385] width 150 height 22
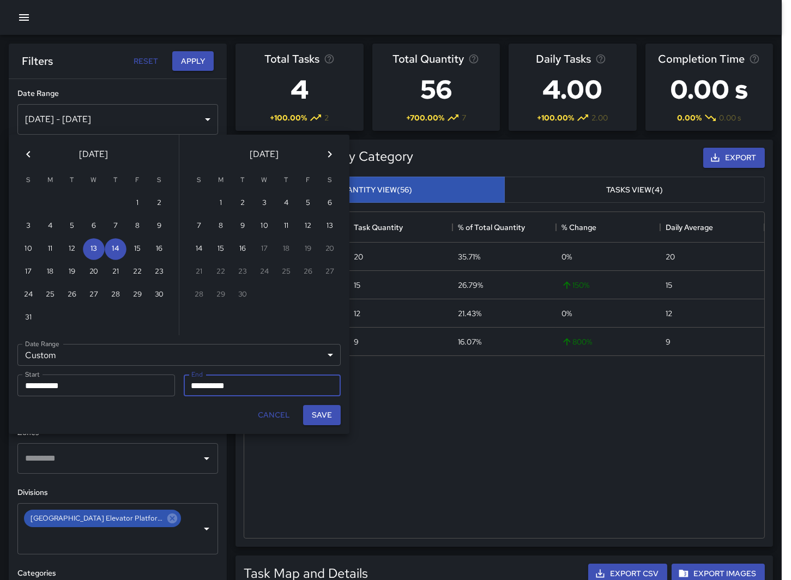
click at [264, 383] on input "**********" at bounding box center [259, 385] width 150 height 22
click at [291, 394] on input "**********" at bounding box center [259, 385] width 150 height 22
click at [118, 242] on button "14" at bounding box center [116, 249] width 22 height 22
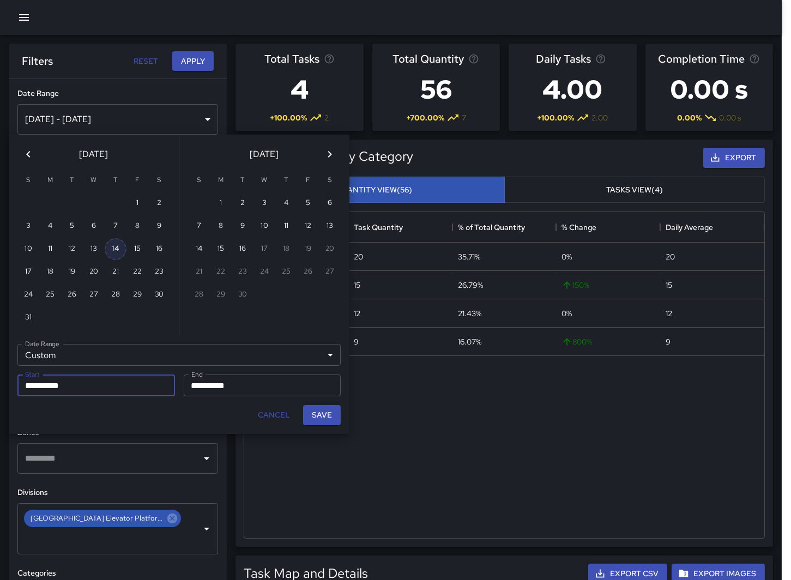
type input "**********"
click at [309, 418] on button "Save" at bounding box center [322, 415] width 38 height 20
type input "**********"
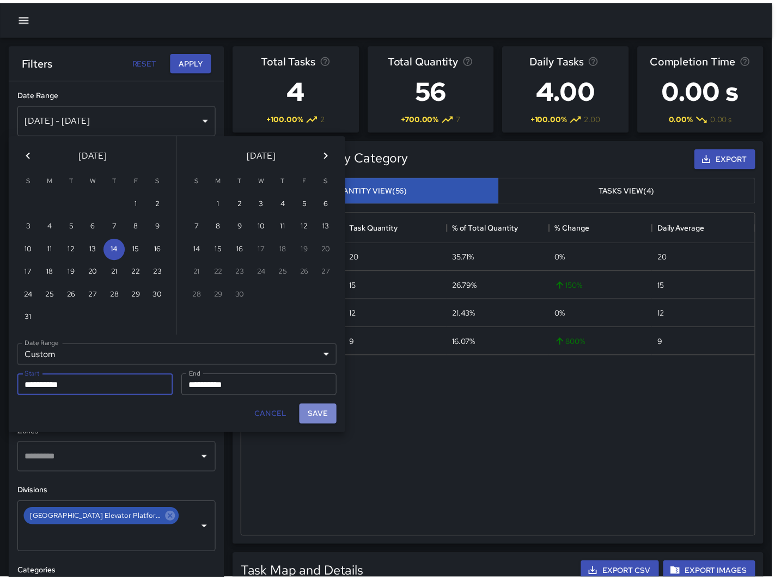
scroll to position [317, 511]
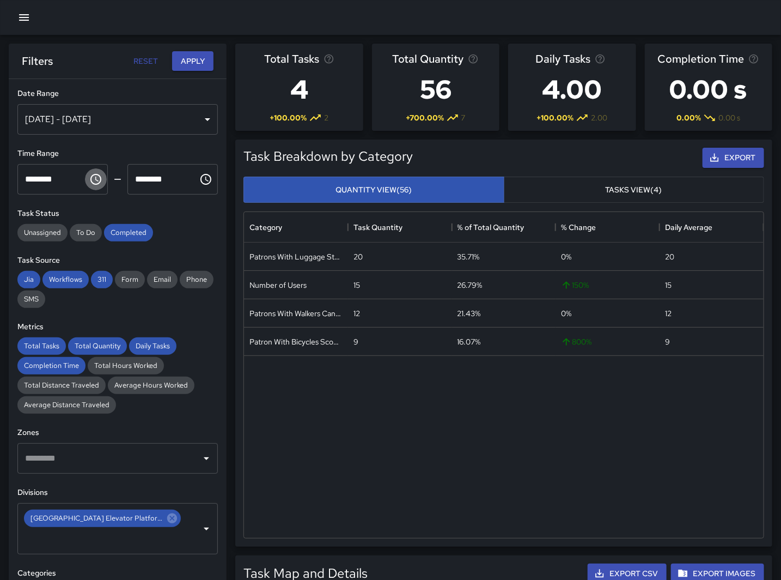
click at [89, 175] on icon "Choose time, selected time is 6:00 PM" at bounding box center [95, 179] width 13 height 13
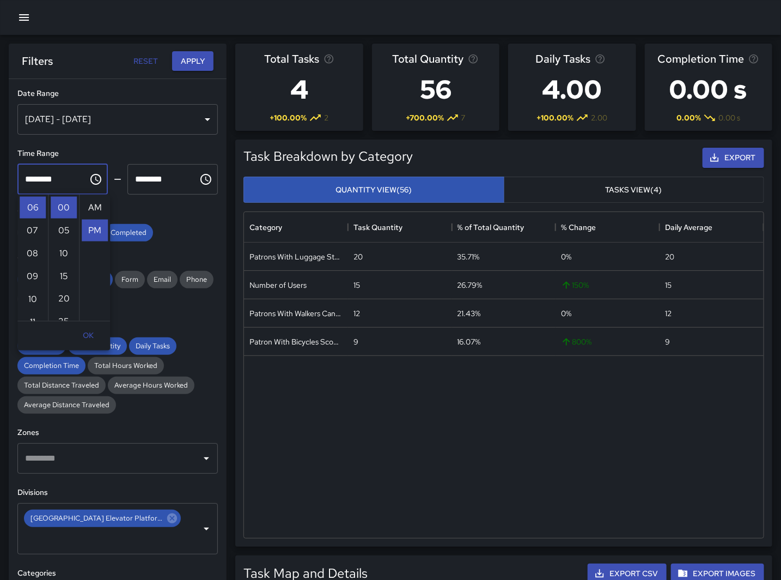
scroll to position [23, 0]
click at [31, 296] on li "05" at bounding box center [33, 299] width 26 height 22
click at [89, 205] on li "AM" at bounding box center [95, 208] width 26 height 22
type input "********"
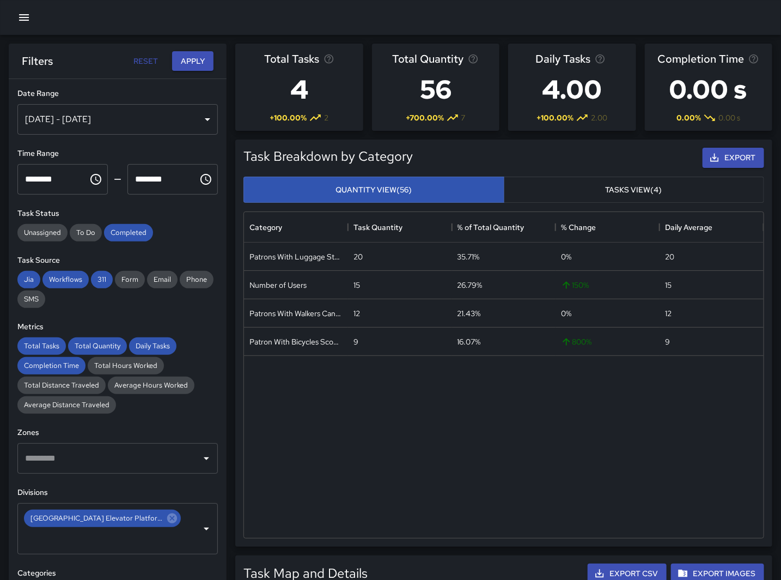
click at [199, 181] on icon "Choose time, selected time is 7:00 PM" at bounding box center [205, 179] width 13 height 13
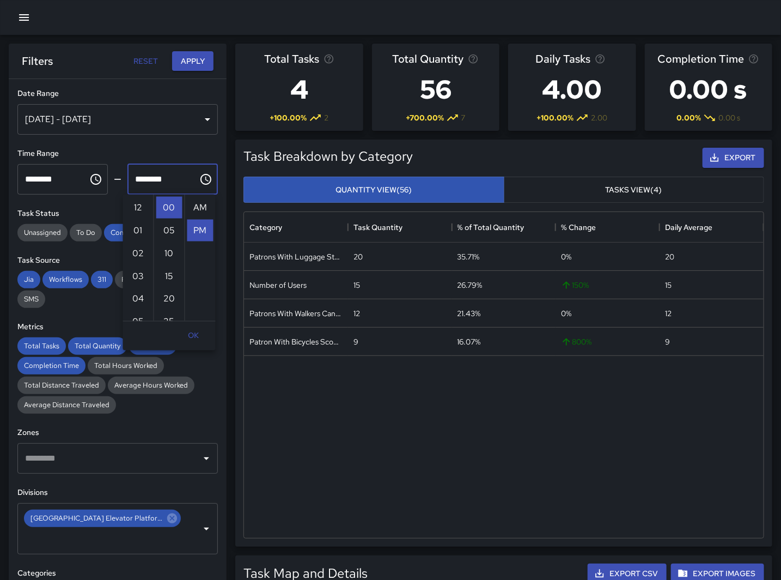
scroll to position [23, 0]
click at [138, 218] on li "06" at bounding box center [138, 220] width 26 height 22
click at [195, 205] on li "AM" at bounding box center [200, 208] width 26 height 22
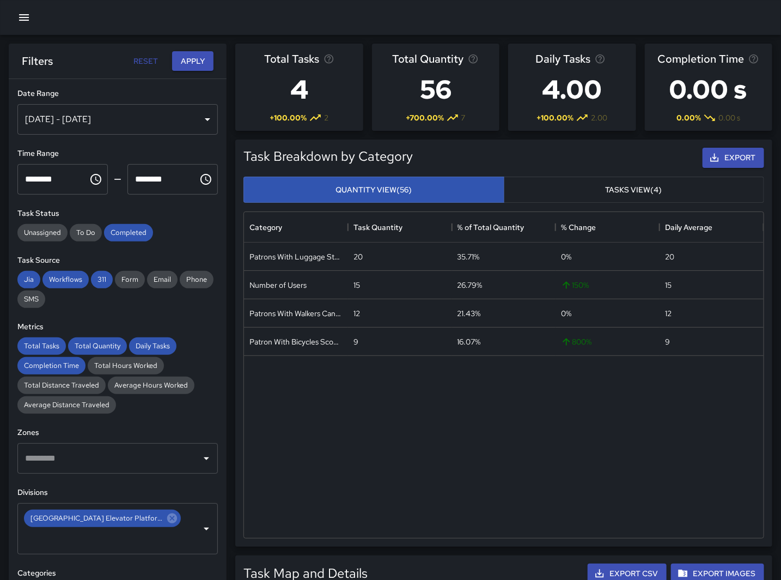
type input "********"
click at [180, 62] on button "Apply" at bounding box center [192, 61] width 41 height 20
drag, startPoint x: 323, startPoint y: 430, endPoint x: 324, endPoint y: 422, distance: 8.2
click at [324, 430] on div "Number of Users 14 66.67% 0 % 14 Patron With Bicycles Scooters Electric Scooter…" at bounding box center [504, 389] width 520 height 295
click at [91, 182] on icon "Choose time, selected time is 5:00 AM" at bounding box center [95, 179] width 13 height 13
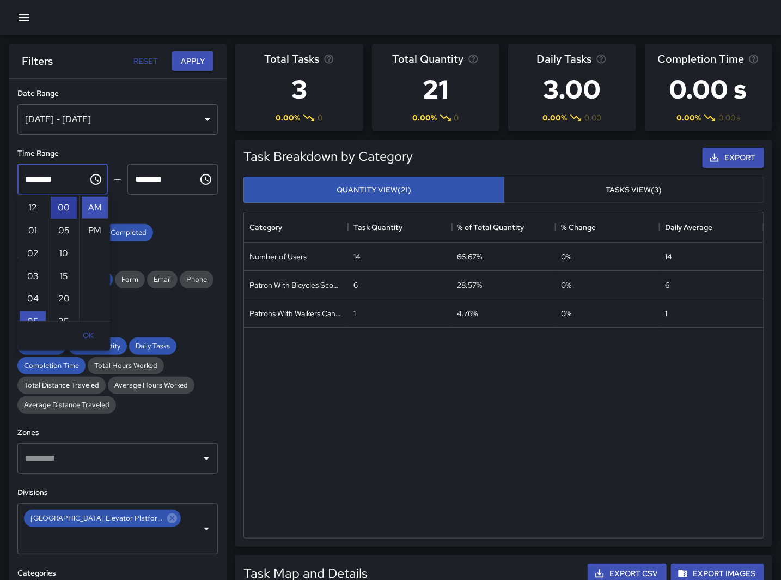
scroll to position [114, 0]
click at [36, 253] on li "07" at bounding box center [33, 253] width 26 height 22
type input "********"
click at [201, 175] on icon "Choose time, selected time is 6:00 AM" at bounding box center [206, 179] width 11 height 11
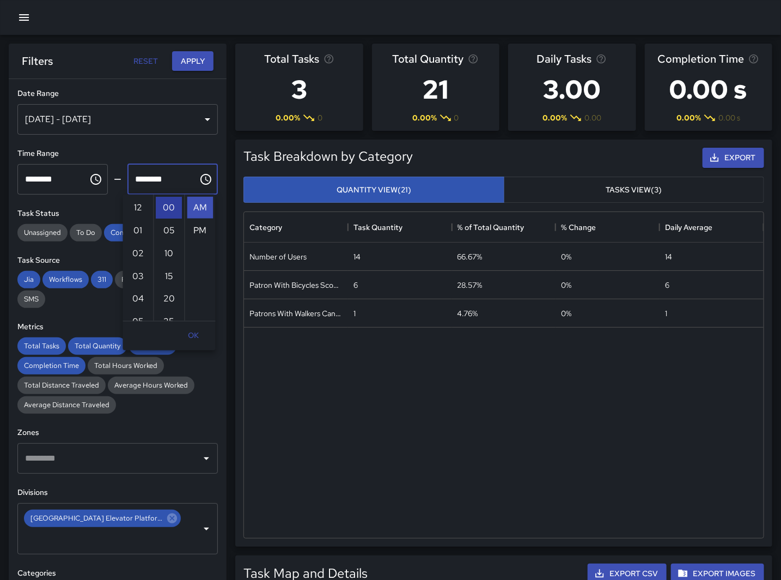
scroll to position [137, 0]
drag, startPoint x: 135, startPoint y: 249, endPoint x: 149, endPoint y: 242, distance: 15.8
click at [136, 249] on li "08" at bounding box center [138, 253] width 26 height 22
type input "********"
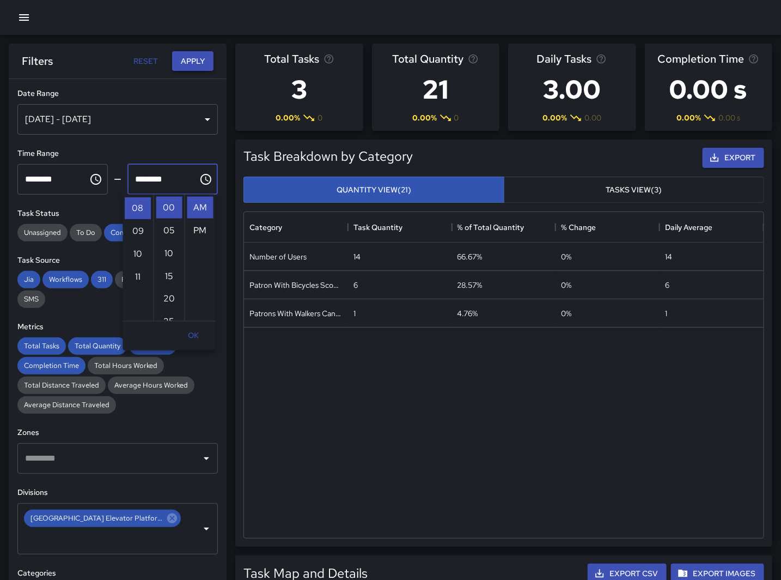
click at [193, 57] on button "Apply" at bounding box center [192, 61] width 41 height 20
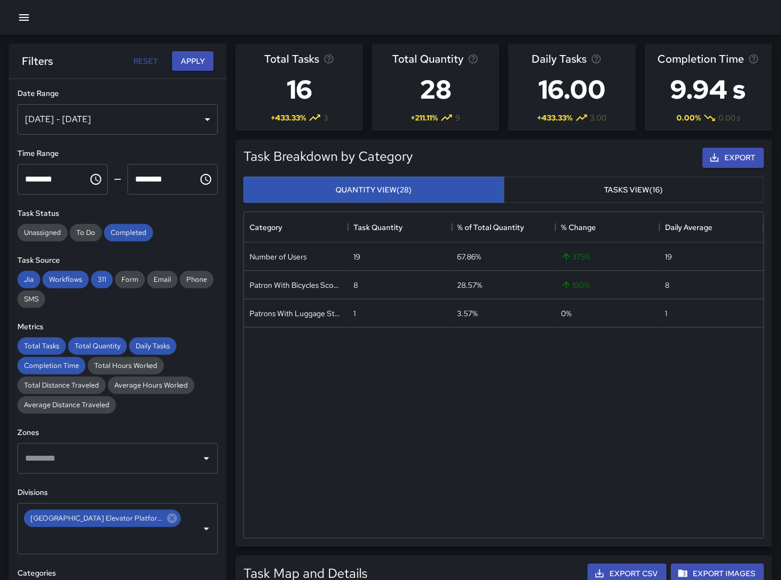
drag, startPoint x: 290, startPoint y: 404, endPoint x: 282, endPoint y: 383, distance: 22.3
click at [290, 402] on div "Number of Users 19 67.86% 375 % 19 Patron With Bicycles Scooters Electric Scoot…" at bounding box center [504, 389] width 520 height 295
click at [94, 177] on icon "Choose time, selected time is 7:00 AM" at bounding box center [95, 179] width 13 height 13
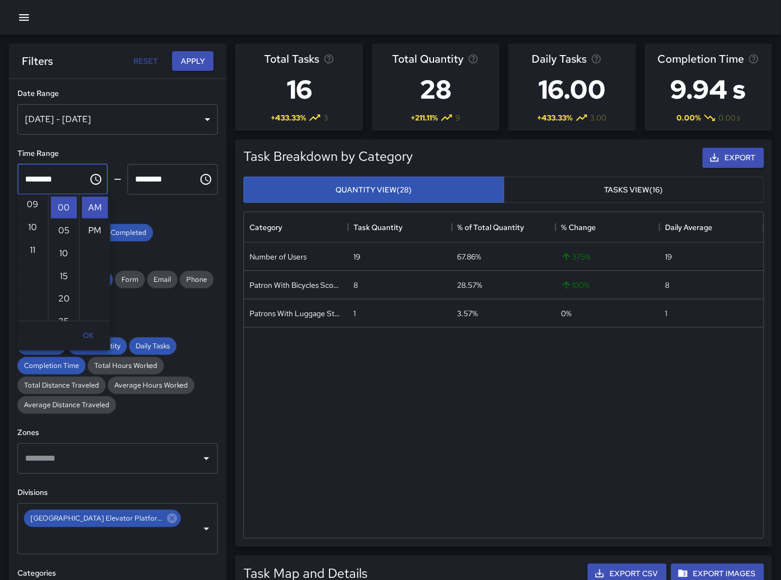
scroll to position [0, 0]
click at [33, 225] on li "01" at bounding box center [33, 231] width 26 height 22
click at [99, 229] on li "PM" at bounding box center [95, 231] width 26 height 22
type input "********"
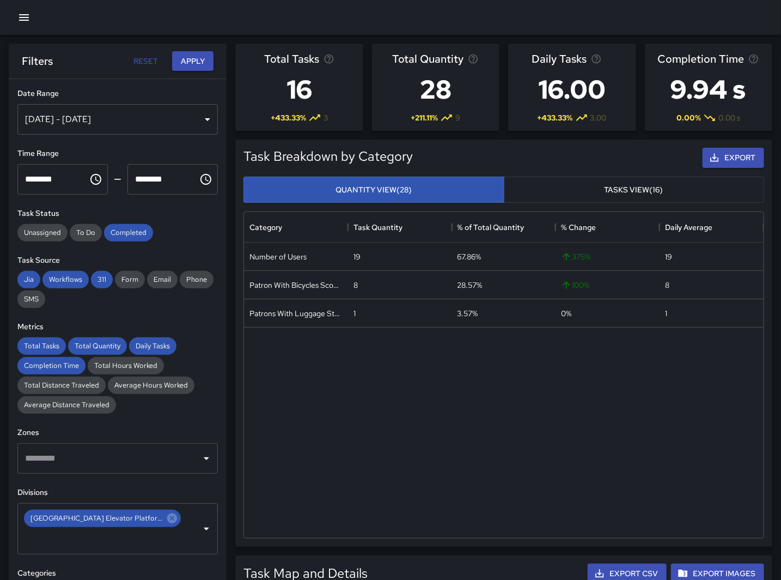
click at [195, 180] on button "Choose time, selected time is 8:00 AM" at bounding box center [206, 179] width 22 height 22
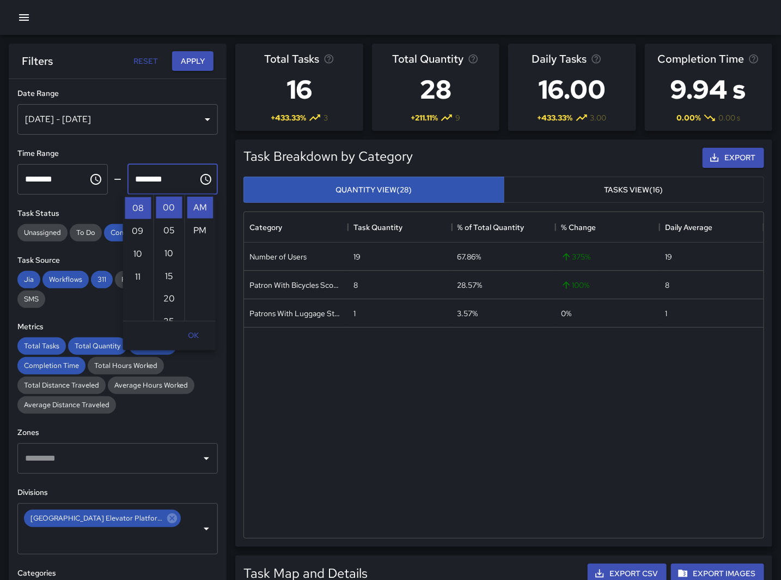
scroll to position [0, 0]
click at [135, 253] on li "02" at bounding box center [138, 253] width 26 height 22
click at [199, 229] on li "PM" at bounding box center [200, 231] width 26 height 22
type input "********"
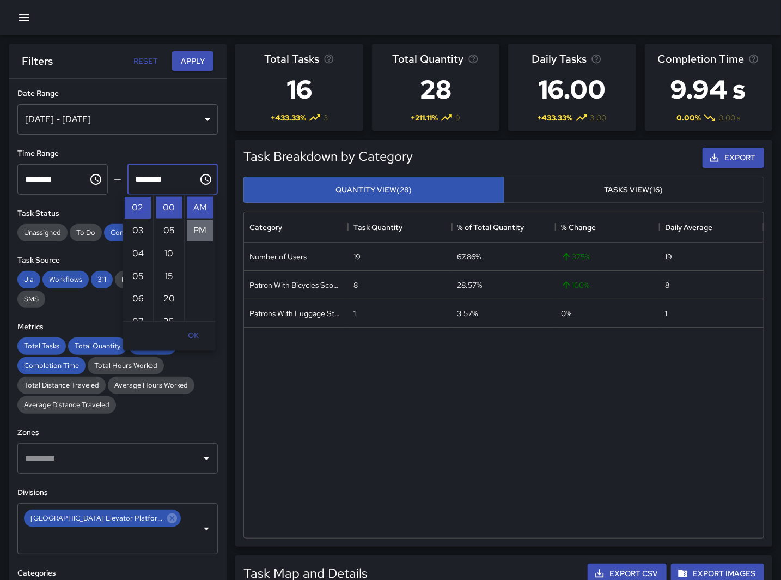
scroll to position [23, 0]
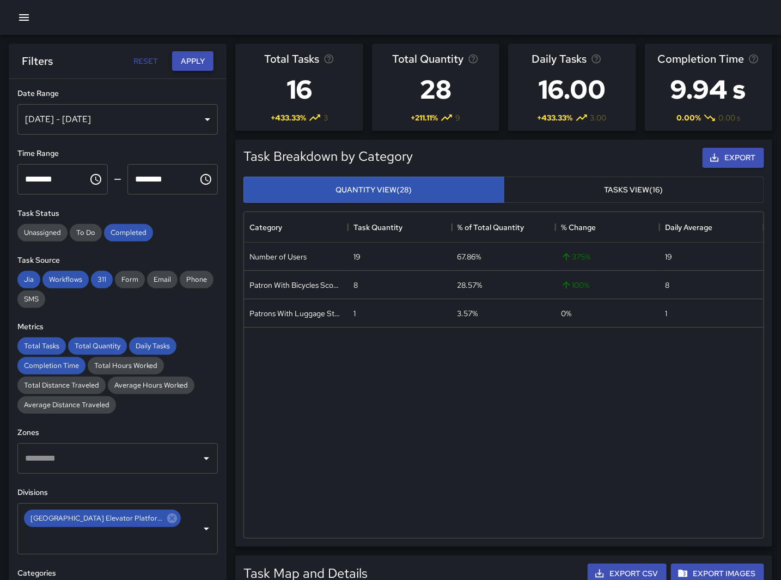
click at [188, 52] on button "Apply" at bounding box center [192, 61] width 41 height 20
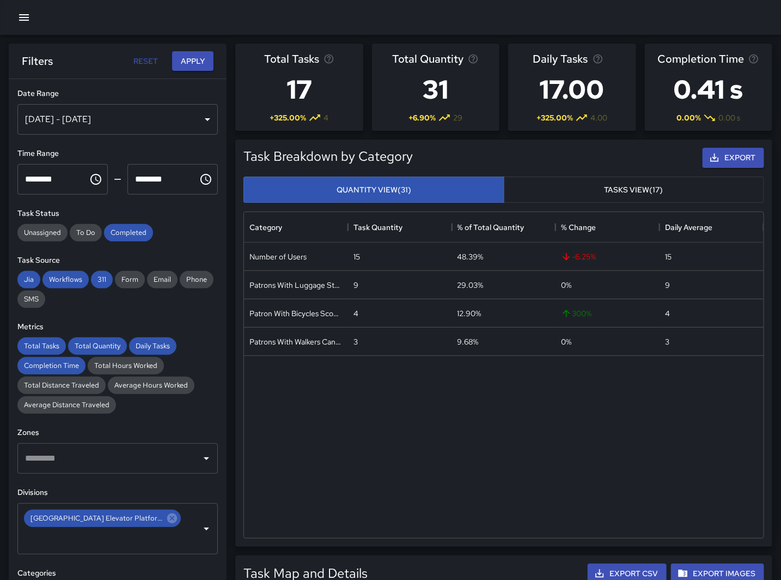
click at [318, 491] on div "Number of Users 15 48.39% -6.25 % 15 Patrons With Luggage Stroller Carts Wagons…" at bounding box center [504, 389] width 520 height 295
drag, startPoint x: 350, startPoint y: 436, endPoint x: 307, endPoint y: 427, distance: 43.9
click at [350, 436] on div "Number of Users 15 48.39% -6.25 % 15 Patrons With Luggage Stroller Carts Wagons…" at bounding box center [504, 389] width 520 height 295
drag, startPoint x: 364, startPoint y: 442, endPoint x: 112, endPoint y: 296, distance: 291.3
click at [364, 442] on div "Number of Users 15 48.39% -6.25 % 15 Patrons With Luggage Stroller Carts Wagons…" at bounding box center [504, 389] width 520 height 295
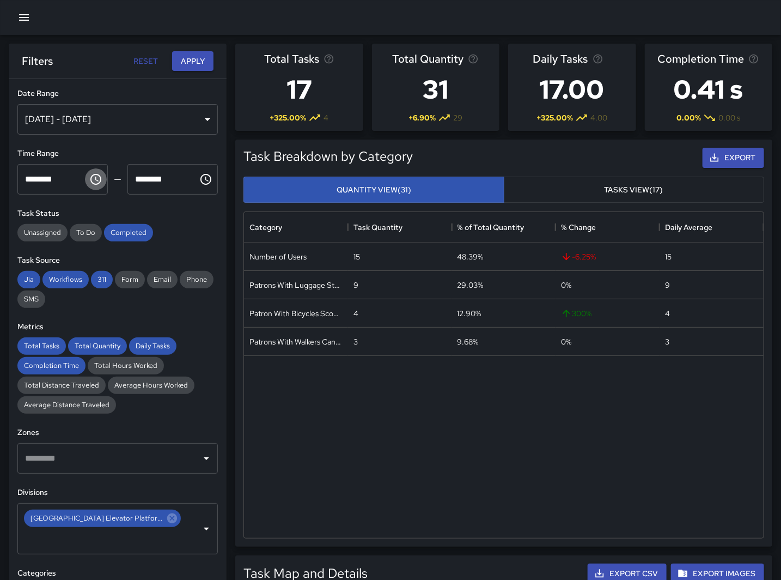
click at [95, 177] on icon "Choose time, selected time is 1:00 PM" at bounding box center [96, 179] width 3 height 5
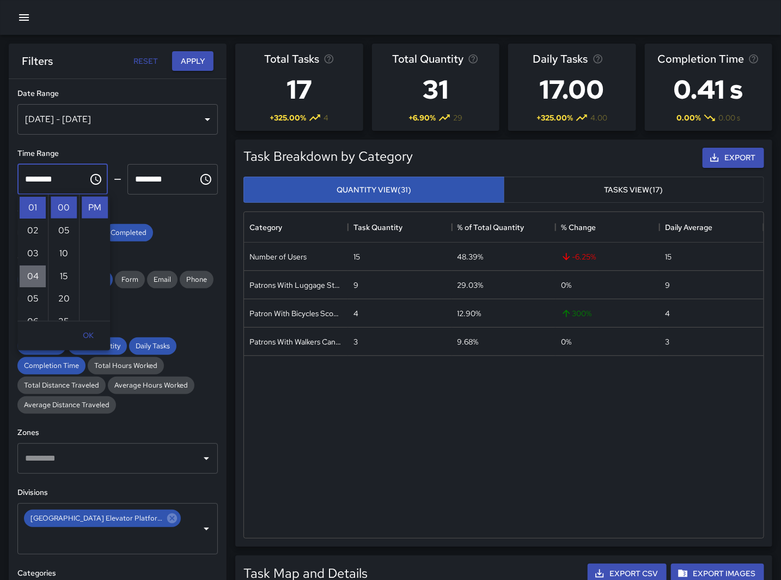
click at [37, 278] on li "04" at bounding box center [33, 276] width 26 height 22
type input "********"
drag, startPoint x: 198, startPoint y: 177, endPoint x: 190, endPoint y: 193, distance: 18.3
click at [199, 177] on icon "Choose time, selected time is 2:00 PM" at bounding box center [205, 179] width 13 height 13
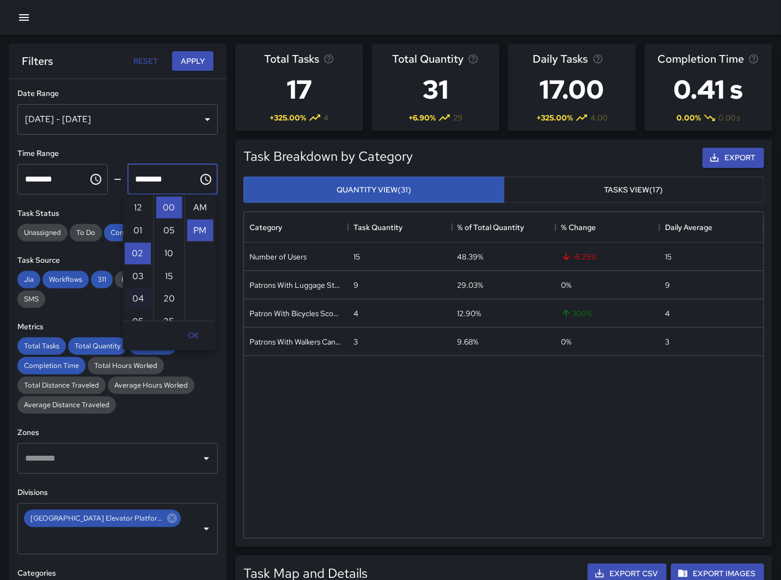
scroll to position [23, 0]
click at [143, 273] on li "05" at bounding box center [138, 276] width 26 height 22
type input "********"
drag, startPoint x: 203, startPoint y: 57, endPoint x: 528, endPoint y: 245, distance: 376.4
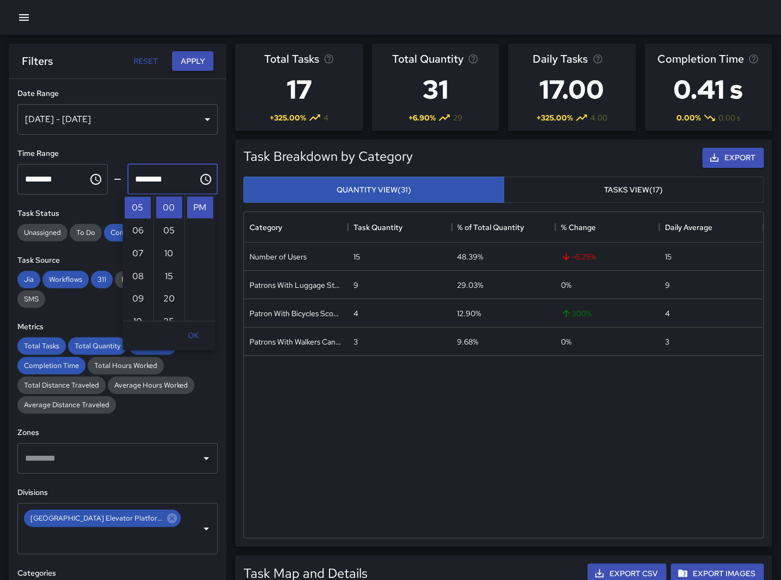
click at [203, 58] on button "Apply" at bounding box center [192, 61] width 41 height 20
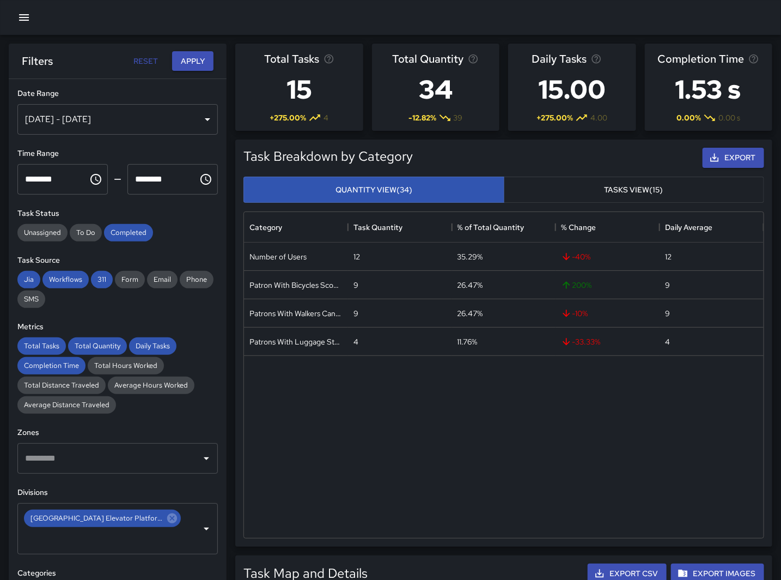
click at [382, 367] on div "Number of Users 12 35.29% -40 % 12 Patron With Bicycles Scooters Electric Scoot…" at bounding box center [504, 389] width 520 height 295
drag, startPoint x: 390, startPoint y: 509, endPoint x: 380, endPoint y: 500, distance: 13.1
click at [390, 509] on div "Number of Users 12 35.29% -40 % 12 Patron With Bicycles Scooters Electric Scoot…" at bounding box center [504, 389] width 520 height 295
click at [89, 179] on icon "Choose time, selected time is 4:00 PM" at bounding box center [95, 179] width 13 height 13
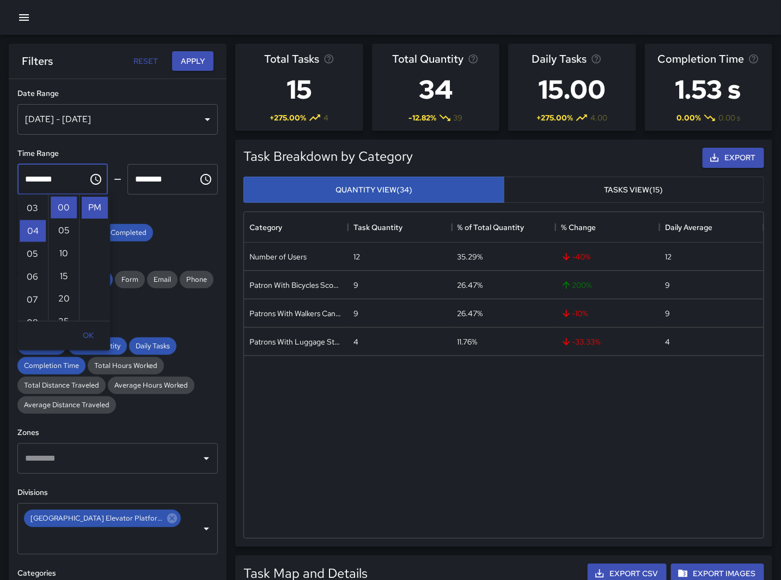
scroll to position [0, 0]
click at [31, 209] on li "12" at bounding box center [33, 208] width 26 height 22
click at [92, 208] on li "AM" at bounding box center [95, 208] width 26 height 22
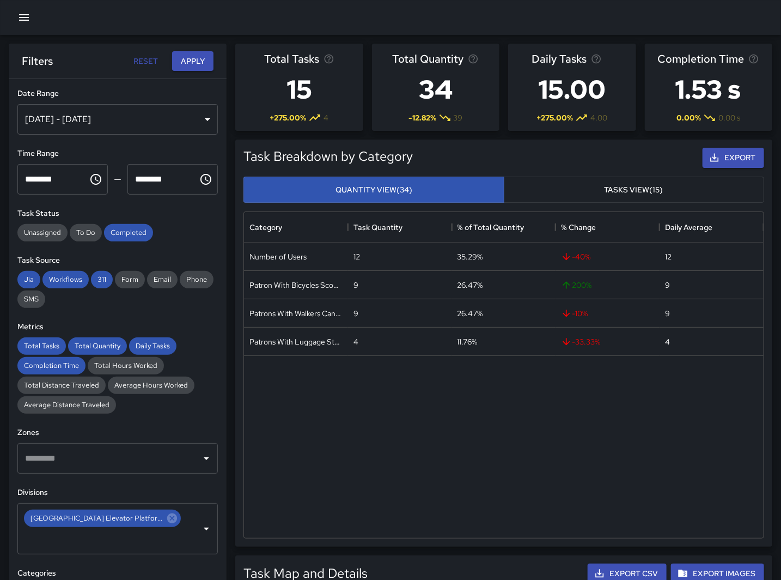
type input "********"
click at [104, 124] on div "[DATE] - [DATE]" at bounding box center [117, 119] width 201 height 31
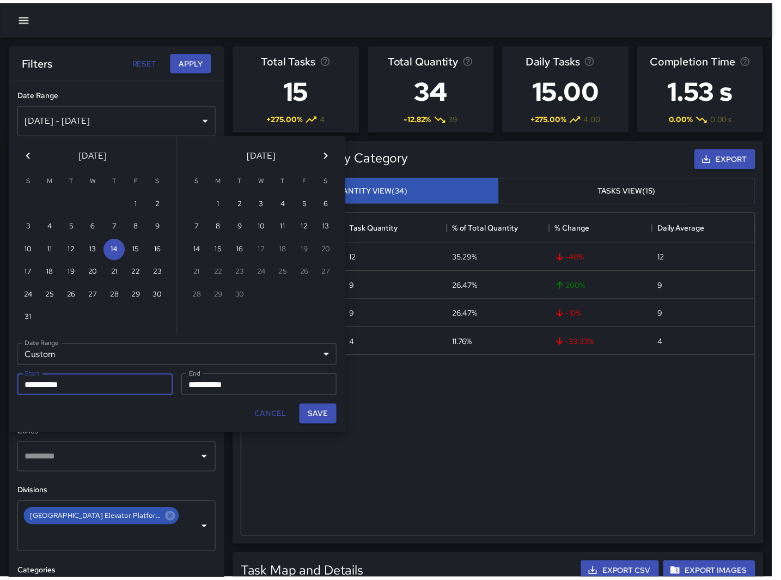
scroll to position [317, 510]
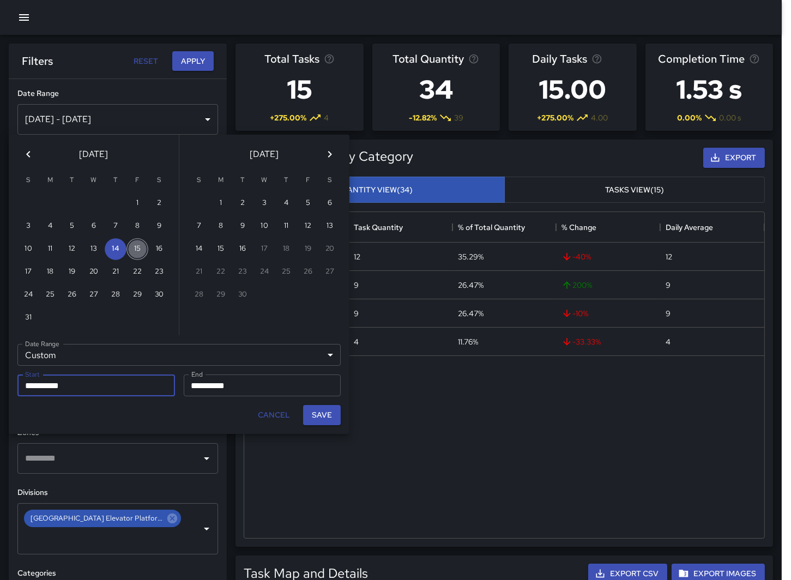
click at [139, 244] on button "15" at bounding box center [137, 249] width 22 height 22
type input "**********"
drag, startPoint x: 216, startPoint y: 368, endPoint x: 218, endPoint y: 380, distance: 12.1
click at [216, 372] on div "**********" at bounding box center [179, 385] width 341 height 39
click at [218, 380] on input "**********" at bounding box center [259, 385] width 150 height 22
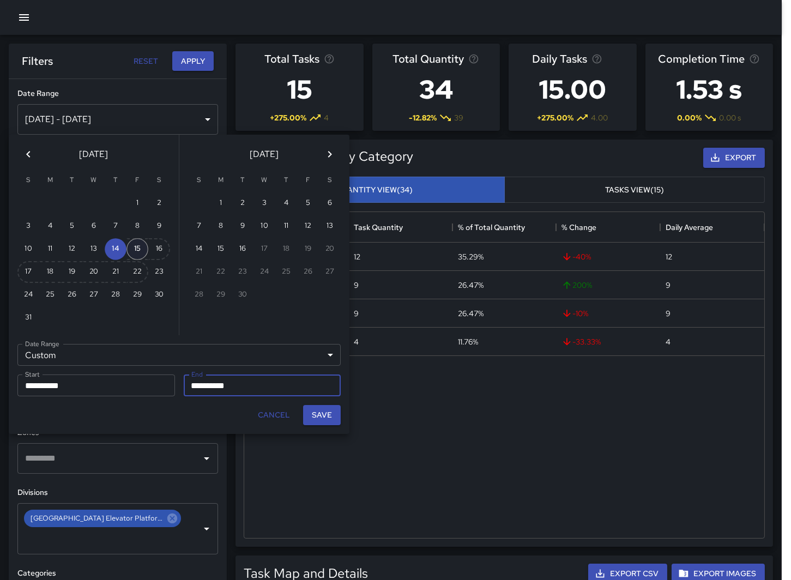
click at [138, 254] on button "15" at bounding box center [137, 249] width 22 height 22
type input "**********"
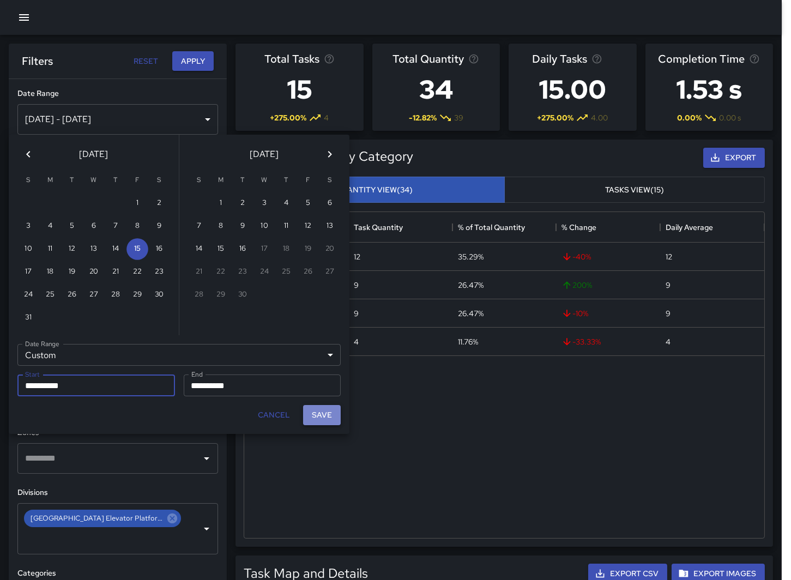
click at [325, 411] on button "Save" at bounding box center [322, 415] width 38 height 20
type input "**********"
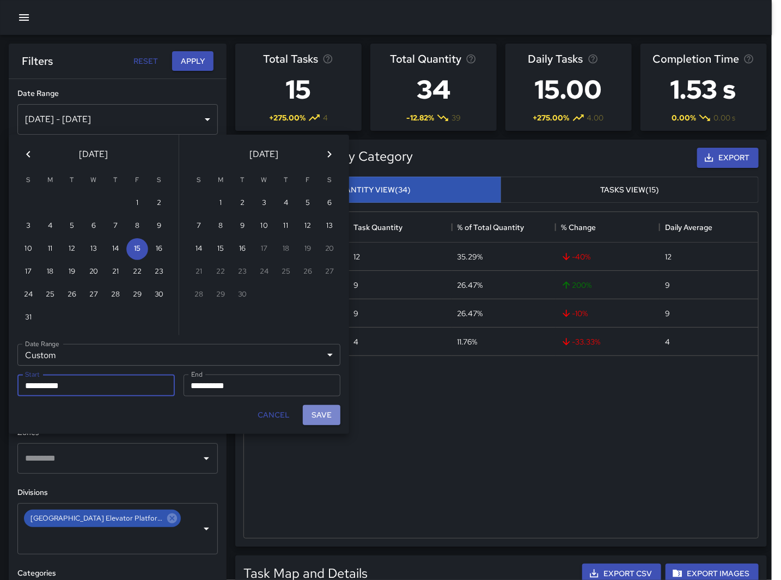
scroll to position [317, 511]
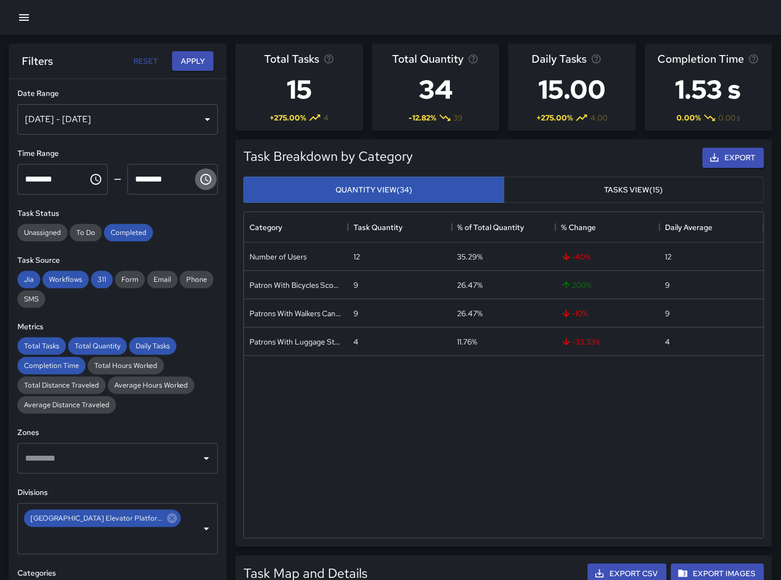
click at [199, 179] on icon "Choose time, selected time is 5:00 PM" at bounding box center [205, 179] width 13 height 13
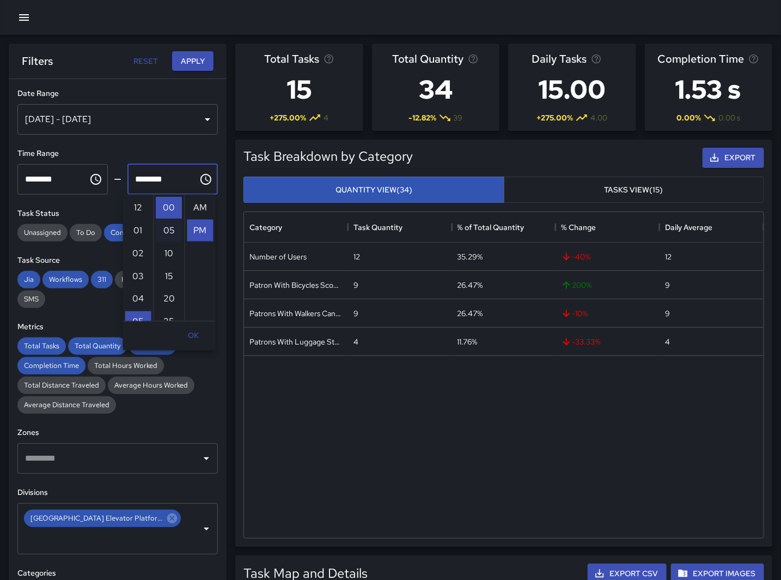
scroll to position [23, 0]
drag, startPoint x: 215, startPoint y: 242, endPoint x: 211, endPoint y: 206, distance: 36.7
click at [211, 206] on ul "AM PM" at bounding box center [200, 258] width 31 height 126
click at [200, 202] on li "AM" at bounding box center [200, 208] width 26 height 22
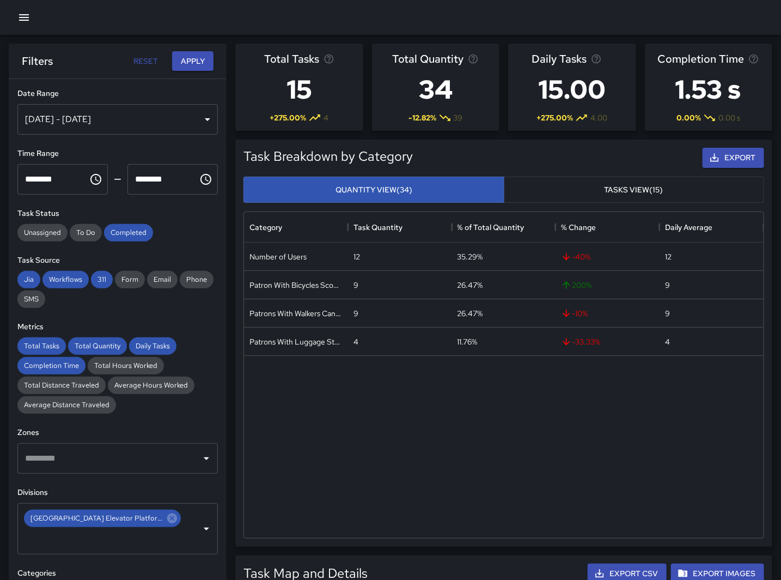
click at [154, 169] on input "********" at bounding box center [158, 179] width 63 height 31
drag, startPoint x: 206, startPoint y: 178, endPoint x: 197, endPoint y: 178, distance: 9.3
click at [205, 178] on button "Choose time, selected time is 5:00 AM" at bounding box center [206, 179] width 22 height 22
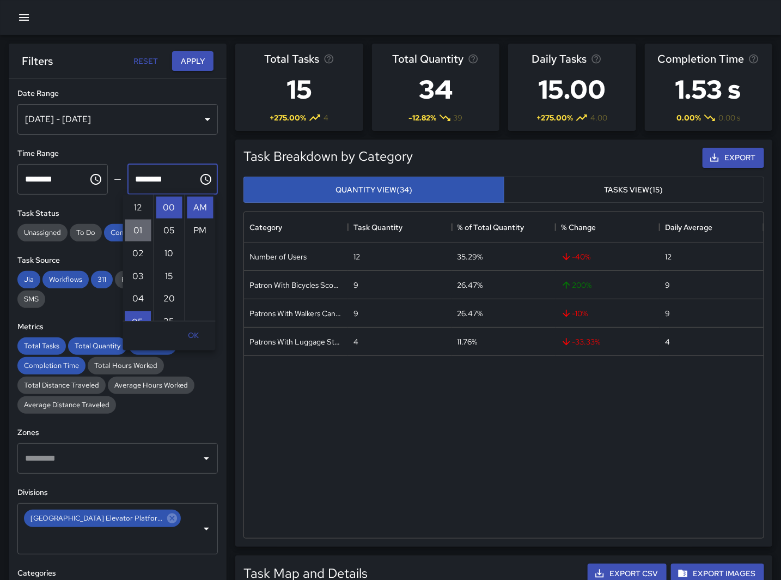
click at [139, 232] on li "01" at bounding box center [138, 231] width 26 height 22
type input "********"
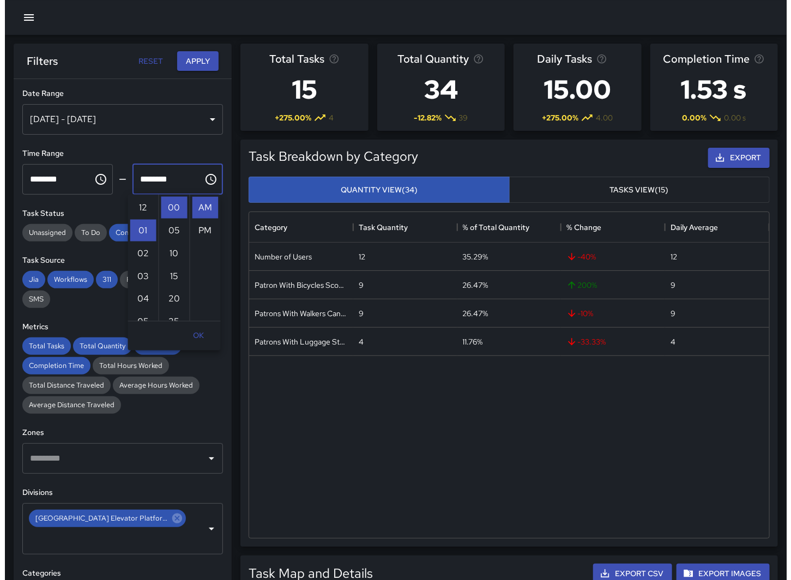
scroll to position [23, 0]
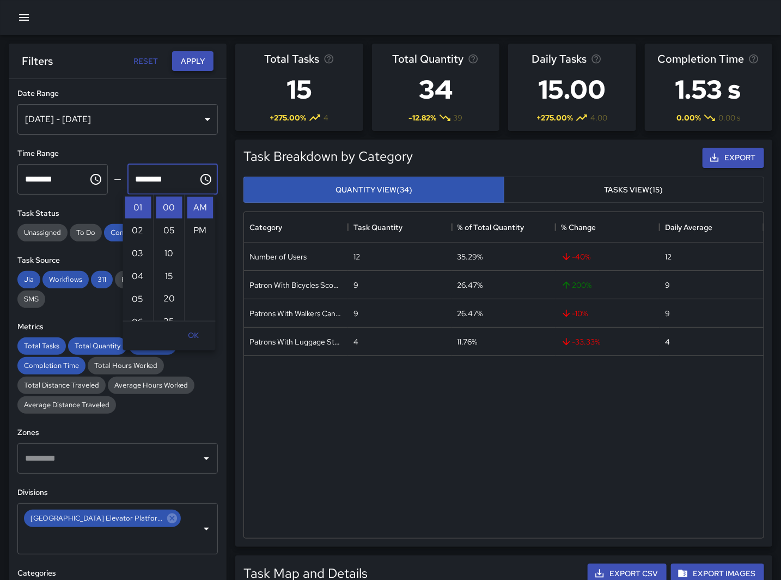
click at [199, 58] on button "Apply" at bounding box center [192, 61] width 41 height 20
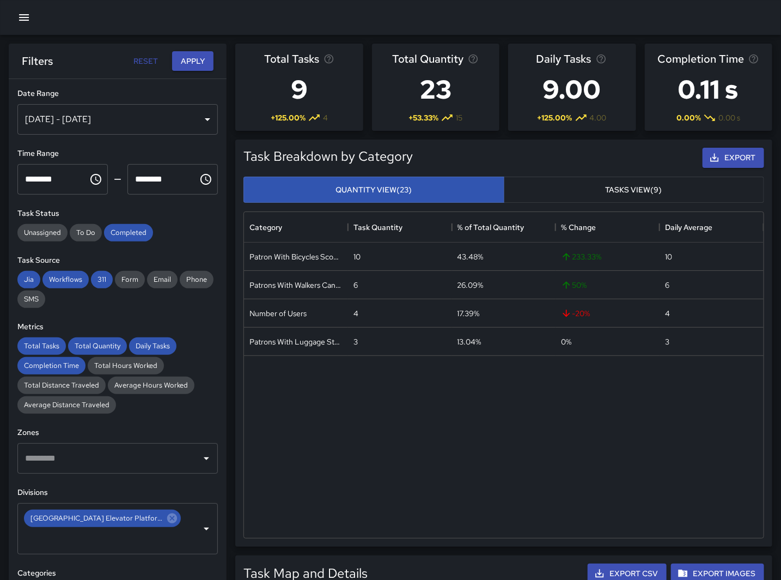
click at [347, 470] on div "Patron With Bicycles Scooters Electric Scooters 10 43.48% 233.33 % 10 Patrons W…" at bounding box center [504, 389] width 520 height 295
click at [414, 478] on div "Patron With Bicycles Scooters Electric Scooters 10 43.48% 233.33 % 10 Patrons W…" at bounding box center [504, 389] width 520 height 295
click at [308, 449] on div "Patron With Bicycles Scooters Electric Scooters 10 43.48% 233.33 % 10 Patrons W…" at bounding box center [504, 389] width 520 height 295
drag, startPoint x: 329, startPoint y: 475, endPoint x: 321, endPoint y: 452, distance: 24.0
click at [329, 475] on div "Patron With Bicycles Scooters Electric Scooters 10 43.48% 233.33 % 10 Patrons W…" at bounding box center [504, 389] width 520 height 295
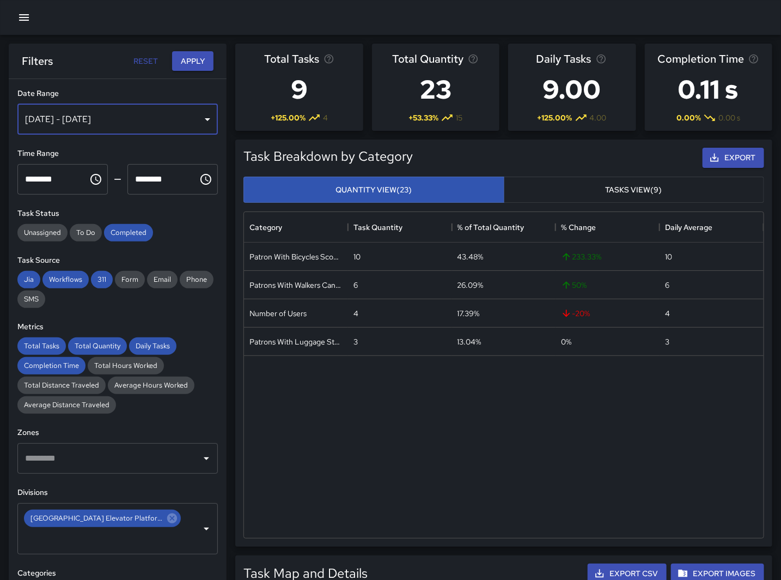
click at [116, 109] on div "[DATE] - [DATE]" at bounding box center [117, 119] width 201 height 31
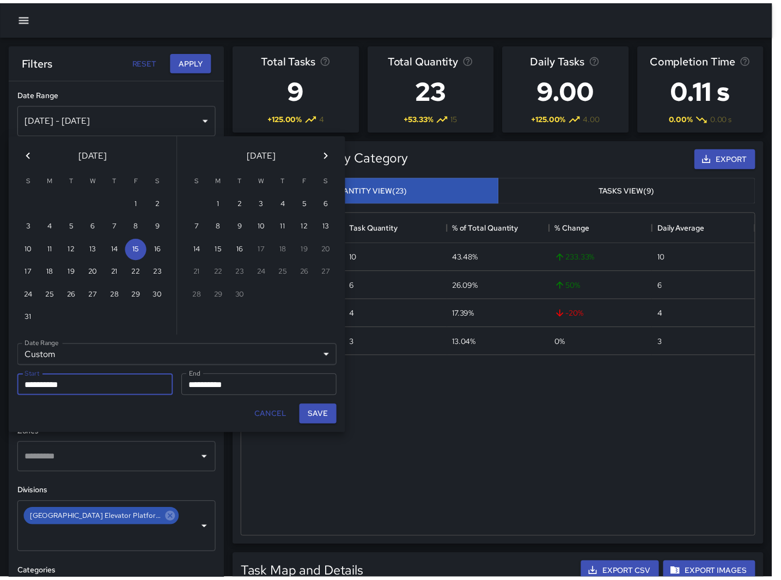
scroll to position [317, 510]
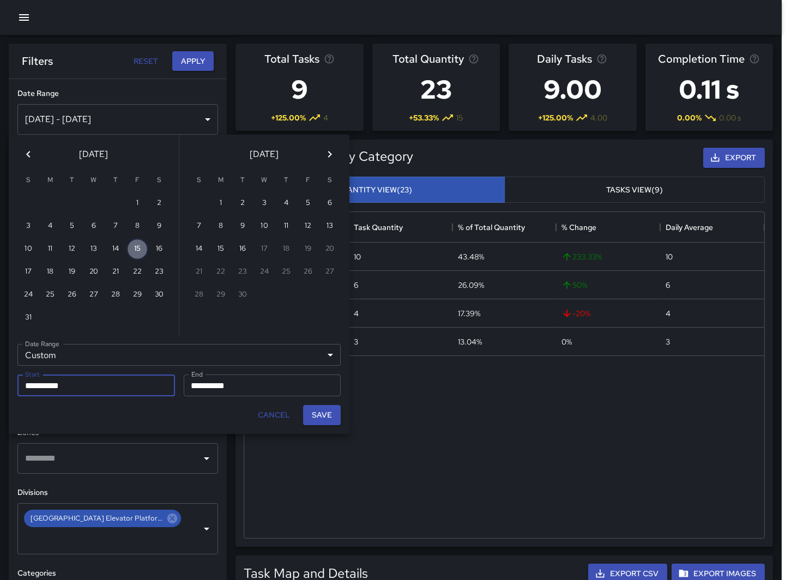
click at [144, 247] on button "15" at bounding box center [137, 249] width 22 height 22
click at [330, 418] on button "Save" at bounding box center [322, 415] width 38 height 20
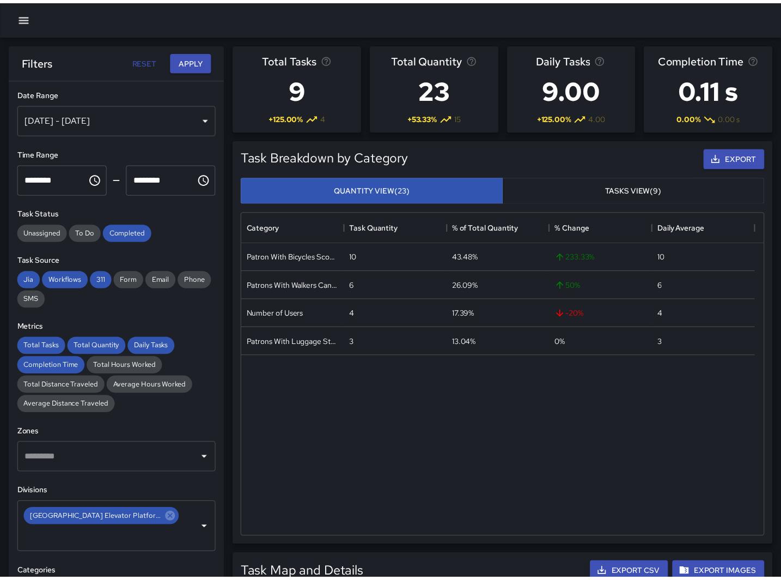
scroll to position [317, 511]
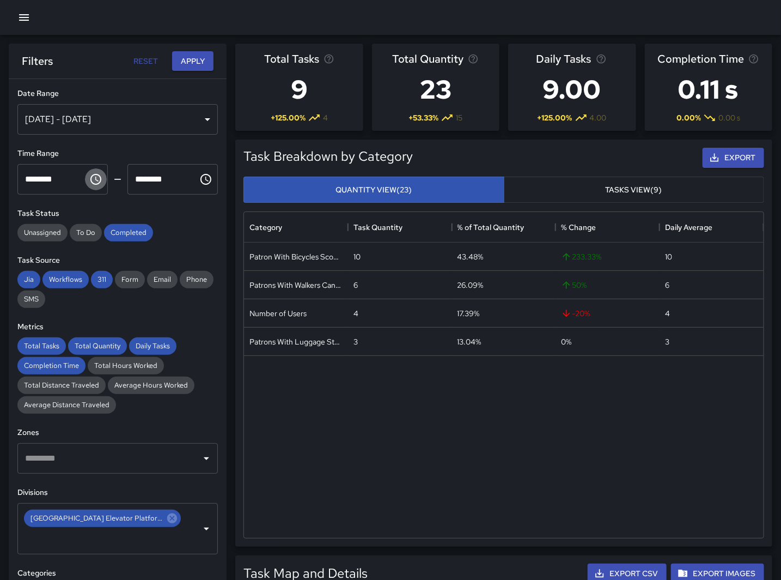
click at [89, 176] on icon "Choose time, selected time is 12:00 AM" at bounding box center [95, 179] width 13 height 13
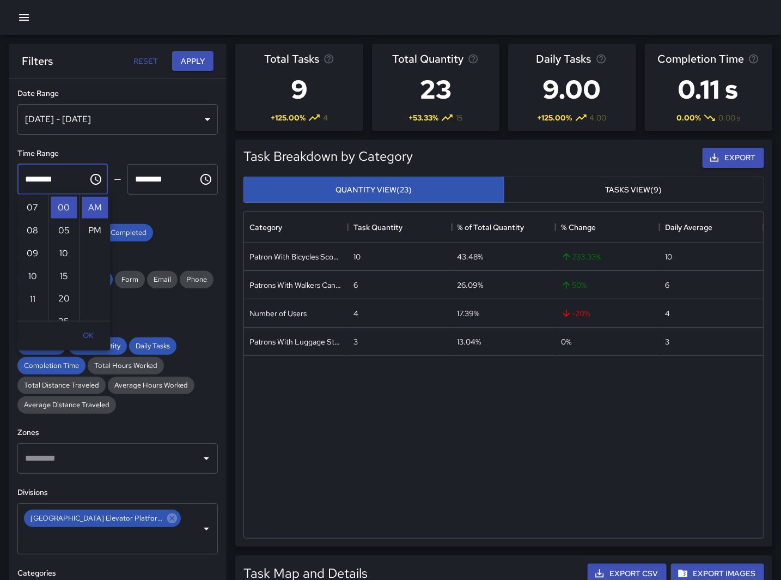
scroll to position [123, 0]
drag, startPoint x: 30, startPoint y: 263, endPoint x: 71, endPoint y: 227, distance: 54.4
click at [31, 264] on li "11" at bounding box center [33, 264] width 26 height 22
click at [88, 227] on li "PM" at bounding box center [95, 231] width 26 height 22
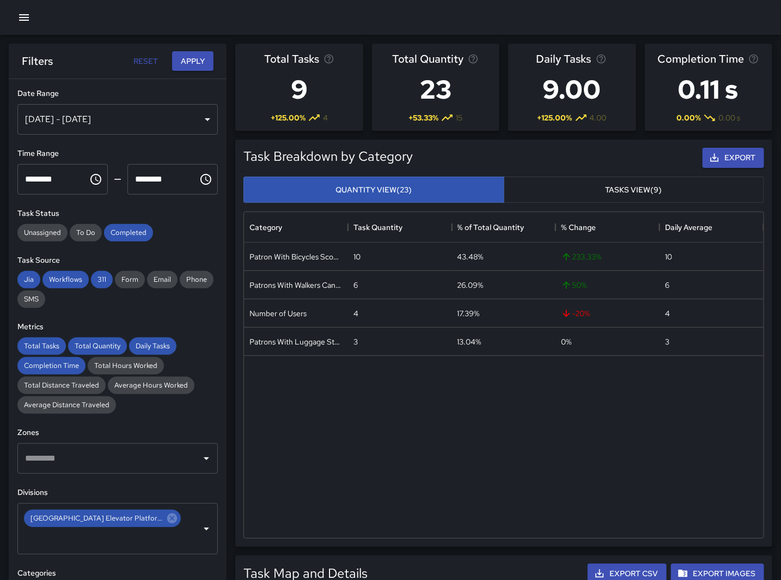
scroll to position [23, 0]
click at [199, 180] on icon "Choose time, selected time is 1:00 AM" at bounding box center [205, 179] width 13 height 13
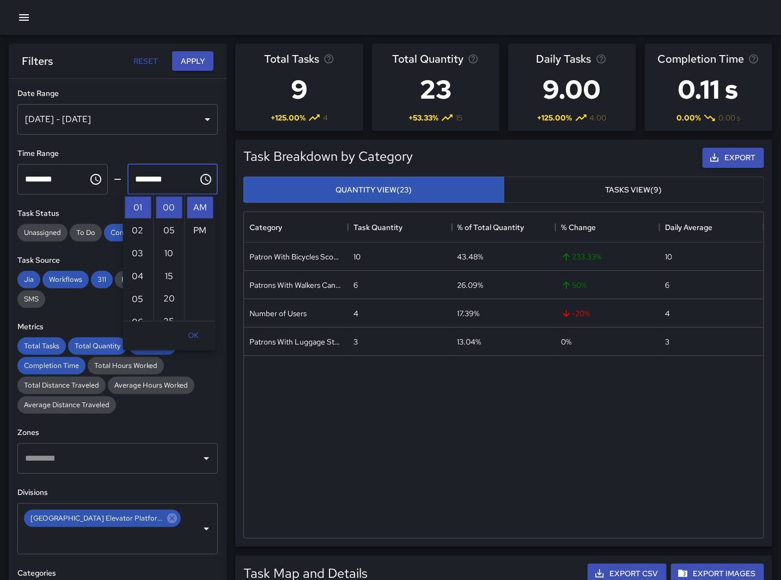
click at [96, 181] on icon "Choose time, selected time is 11:00 PM" at bounding box center [95, 179] width 13 height 13
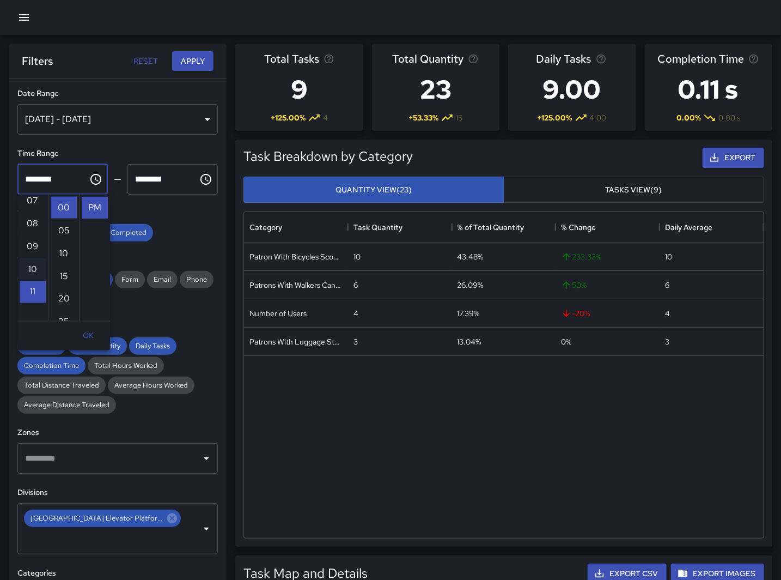
click at [33, 264] on li "10" at bounding box center [33, 269] width 26 height 22
type input "********"
click at [201, 178] on icon "Choose time, selected time is 1:00 AM" at bounding box center [206, 179] width 11 height 11
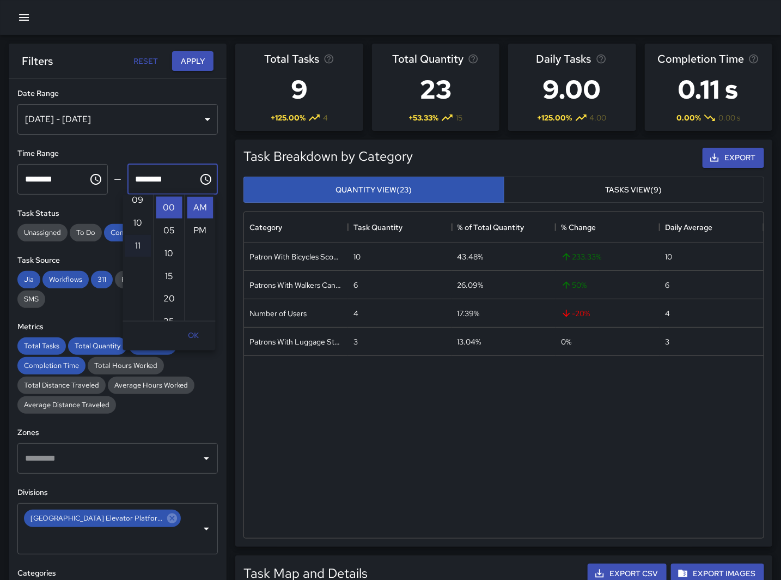
click at [135, 242] on li "11" at bounding box center [138, 246] width 26 height 22
click at [196, 232] on li "PM" at bounding box center [200, 231] width 26 height 22
type input "********"
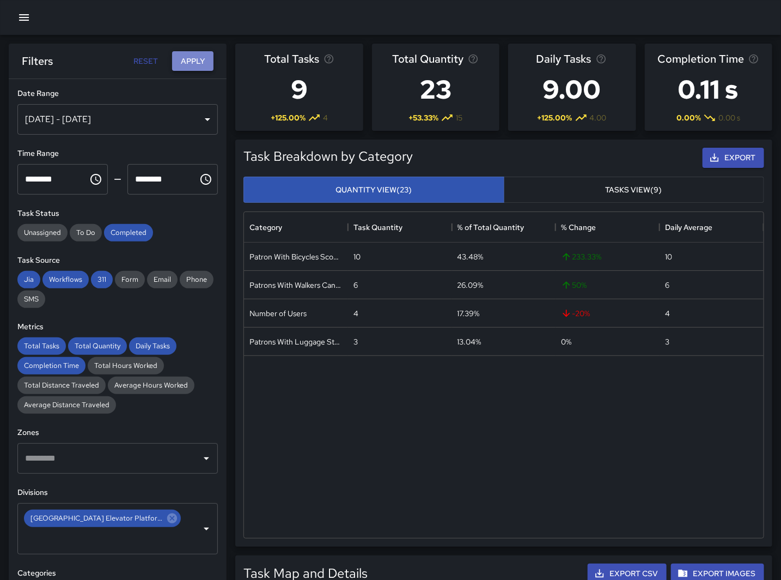
click at [194, 58] on button "Apply" at bounding box center [192, 61] width 41 height 20
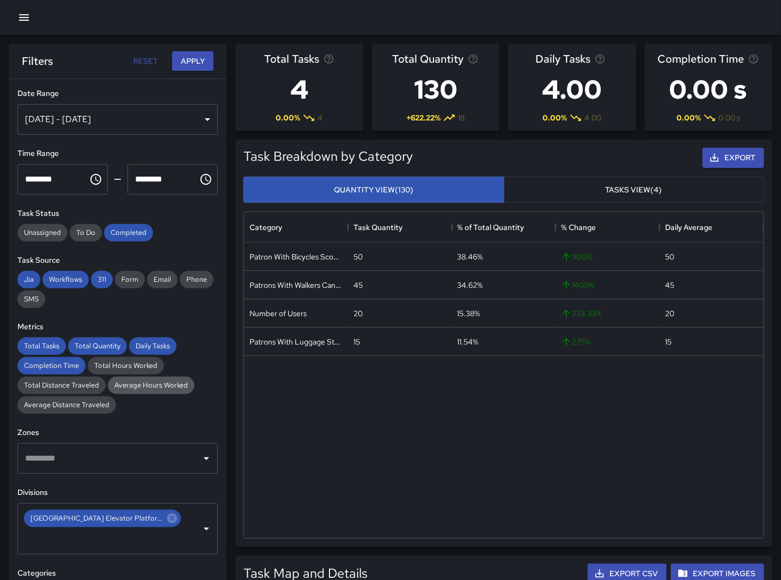
drag, startPoint x: 362, startPoint y: 533, endPoint x: 185, endPoint y: 391, distance: 226.8
click at [362, 533] on div "Patron With Bicycles Scooters Electric Scooters 50 38.46% 900 % 50 Patrons With…" at bounding box center [504, 389] width 520 height 295
drag, startPoint x: 354, startPoint y: 434, endPoint x: 276, endPoint y: 359, distance: 108.3
click at [354, 434] on div "Patron With Bicycles Scooters Electric Scooters 50 38.46% 900 % 50 Patrons With…" at bounding box center [504, 389] width 520 height 295
click at [89, 178] on icon "Choose time, selected time is 10:00 PM" at bounding box center [95, 179] width 13 height 13
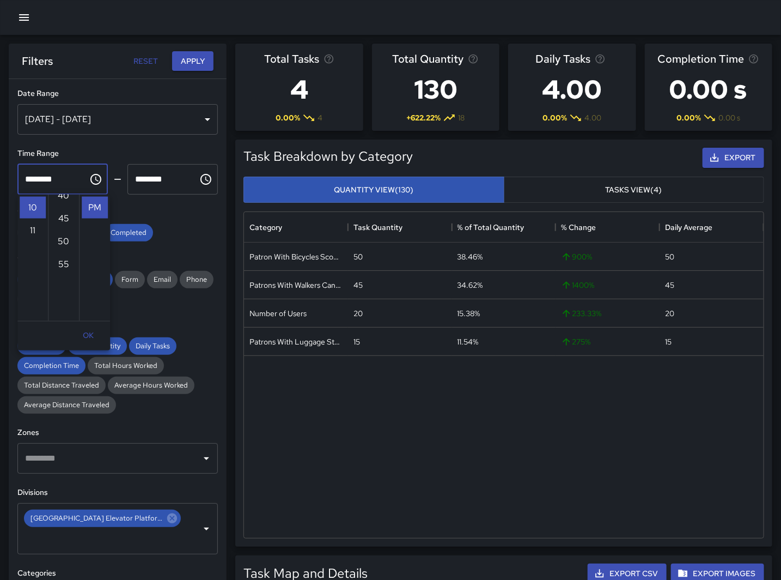
scroll to position [0, 0]
click at [33, 267] on li "08" at bounding box center [33, 274] width 26 height 22
type input "********"
click at [199, 180] on icon "Choose time, selected time is 11:00 PM" at bounding box center [205, 179] width 13 height 13
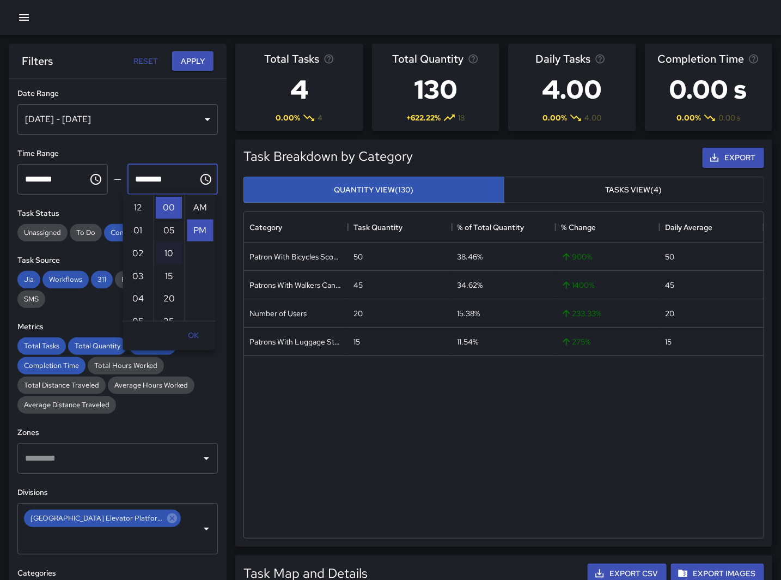
scroll to position [23, 0]
click at [137, 290] on li "09" at bounding box center [138, 291] width 26 height 22
type input "********"
click at [192, 57] on button "Apply" at bounding box center [192, 61] width 41 height 20
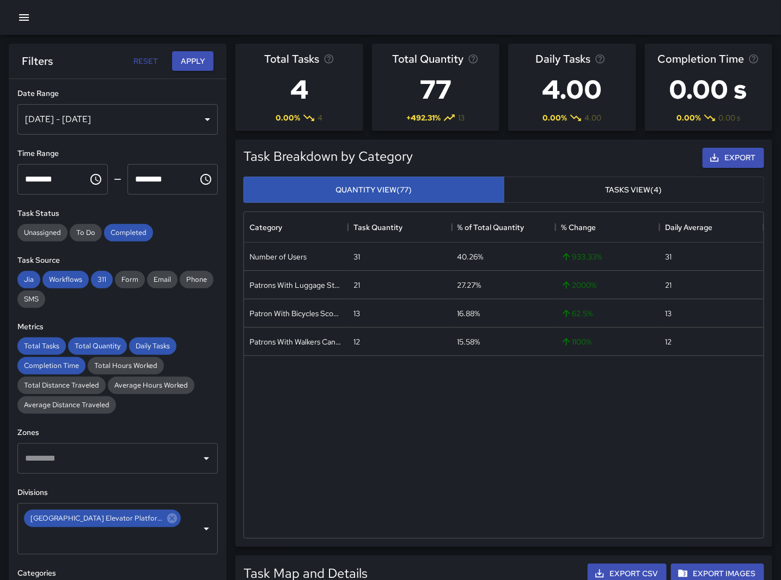
click at [192, 209] on h6 "Task Status" at bounding box center [117, 214] width 201 height 12
click at [94, 185] on icon "Choose time, selected time is 8:00 PM" at bounding box center [95, 179] width 13 height 13
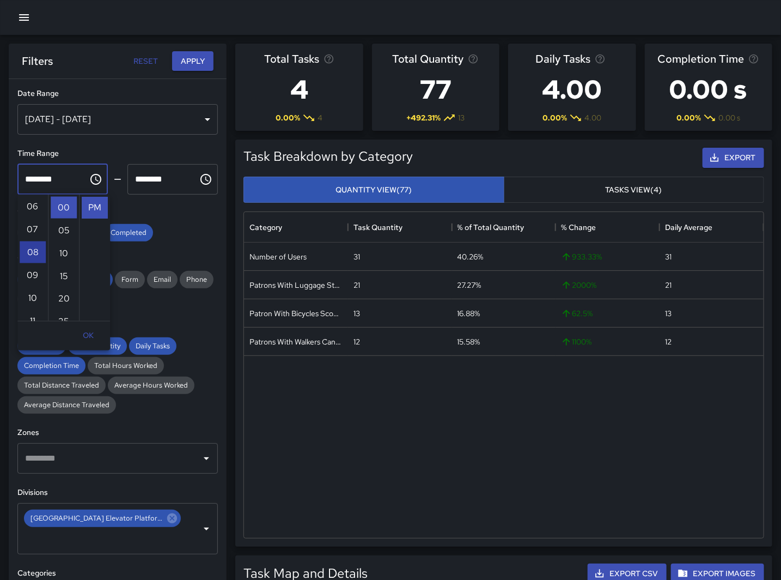
scroll to position [133, 0]
click at [34, 236] on li "05" at bounding box center [33, 242] width 26 height 22
type input "********"
click at [201, 175] on icon "Choose time, selected time is 9:00 PM" at bounding box center [206, 179] width 11 height 11
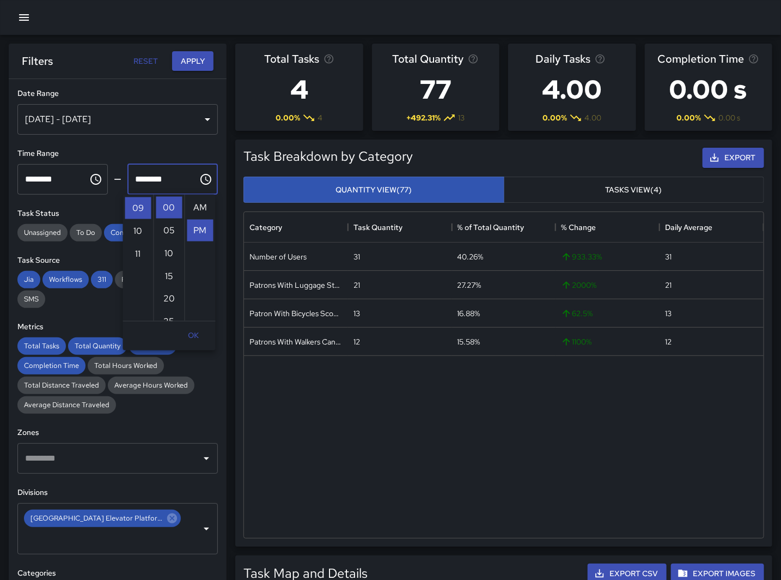
scroll to position [23, 0]
click at [143, 230] on li "06" at bounding box center [138, 230] width 26 height 22
type input "********"
click at [193, 58] on button "Apply" at bounding box center [192, 61] width 41 height 20
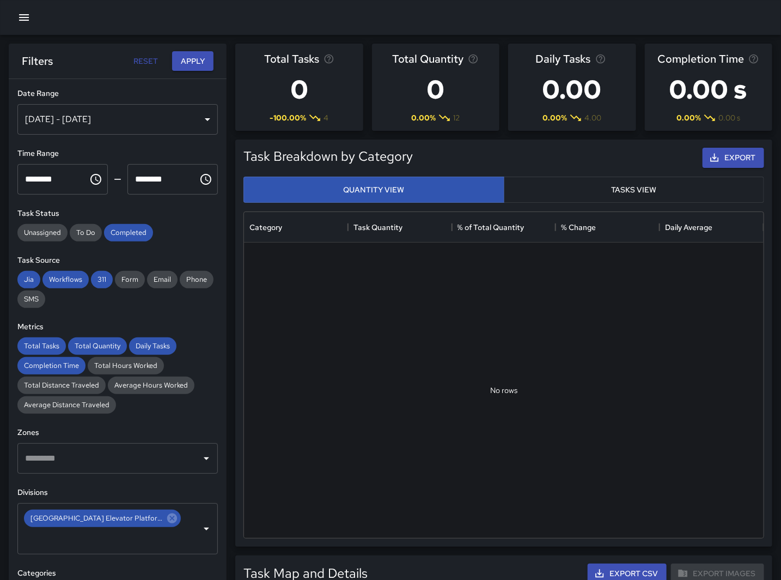
drag, startPoint x: 445, startPoint y: 466, endPoint x: 445, endPoint y: 460, distance: 6.0
click at [445, 466] on div at bounding box center [504, 389] width 520 height 295
click at [91, 183] on icon "Choose time, selected time is 5:00 PM" at bounding box center [95, 179] width 13 height 13
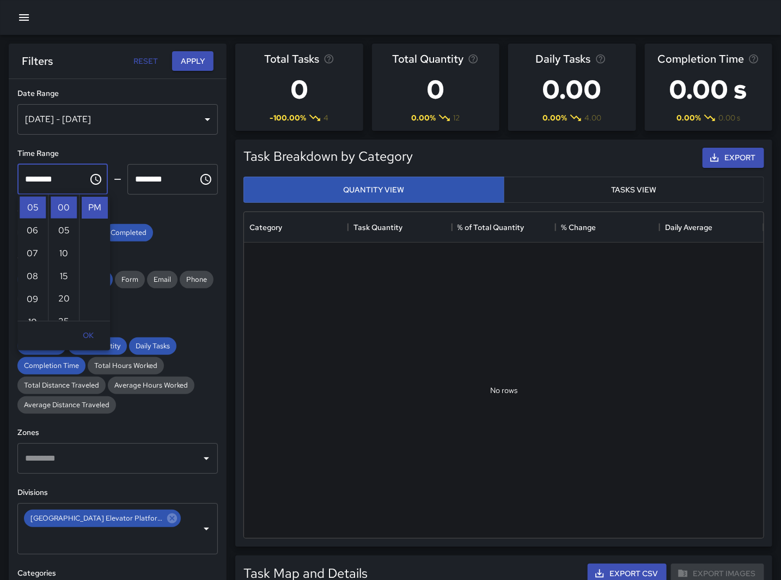
scroll to position [0, 0]
click at [31, 232] on li "08" at bounding box center [33, 232] width 26 height 22
click at [92, 207] on li "AM" at bounding box center [95, 208] width 26 height 22
type input "********"
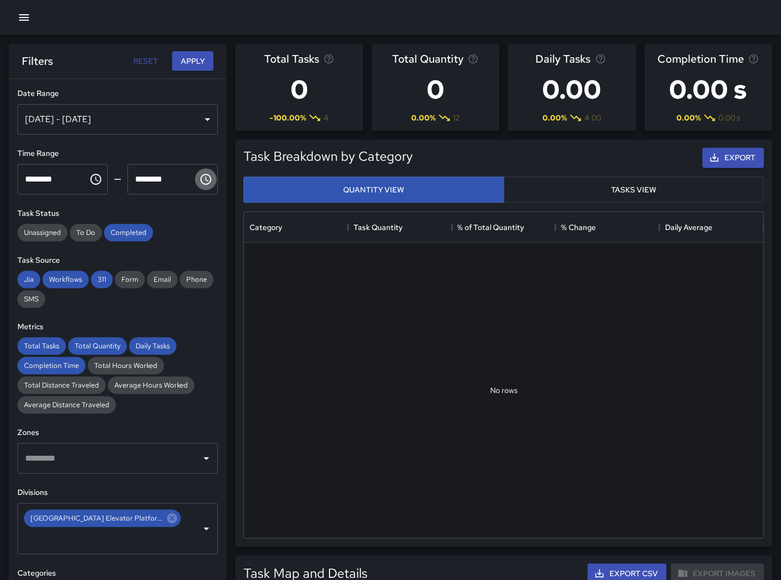
click at [199, 175] on icon "Choose time, selected time is 6:00 PM" at bounding box center [205, 179] width 13 height 13
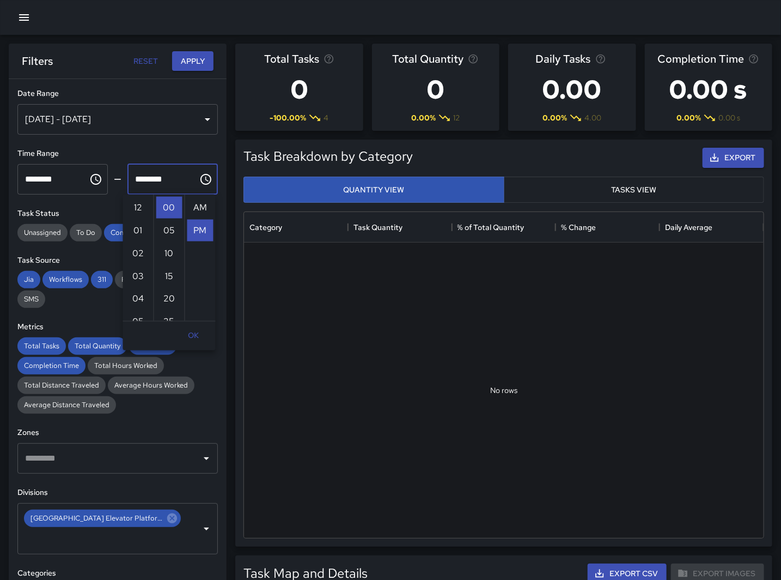
scroll to position [23, 0]
click at [136, 275] on li "09" at bounding box center [138, 276] width 26 height 22
click at [193, 207] on li "AM" at bounding box center [200, 208] width 26 height 22
type input "********"
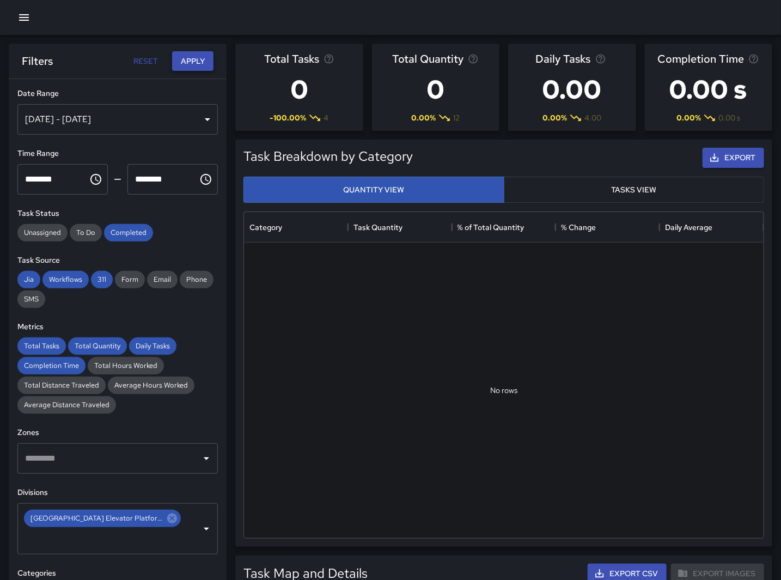
drag, startPoint x: 193, startPoint y: 60, endPoint x: 193, endPoint y: 69, distance: 8.7
click at [193, 60] on button "Apply" at bounding box center [192, 61] width 41 height 20
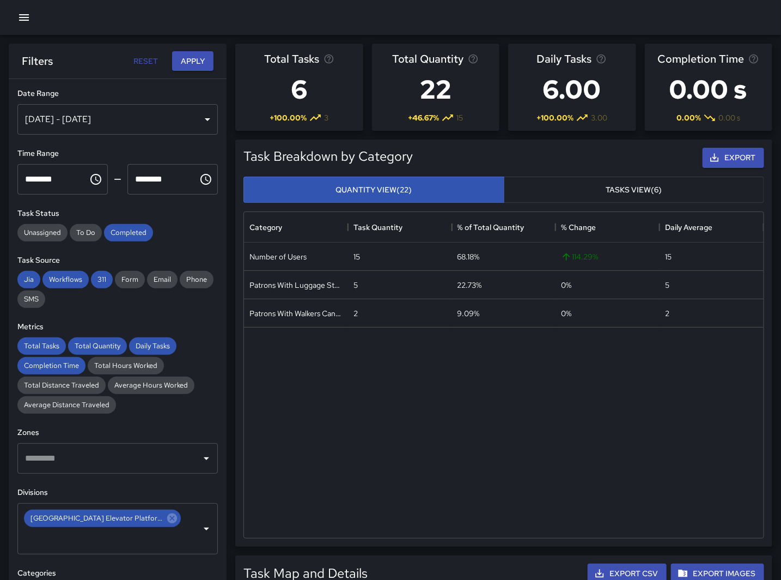
drag, startPoint x: 207, startPoint y: 232, endPoint x: 117, endPoint y: 143, distance: 126.8
click at [207, 232] on div "Unassigned To Do Completed" at bounding box center [117, 232] width 201 height 17
click at [98, 175] on button "Choose time, selected time is 8:00 AM" at bounding box center [96, 179] width 22 height 22
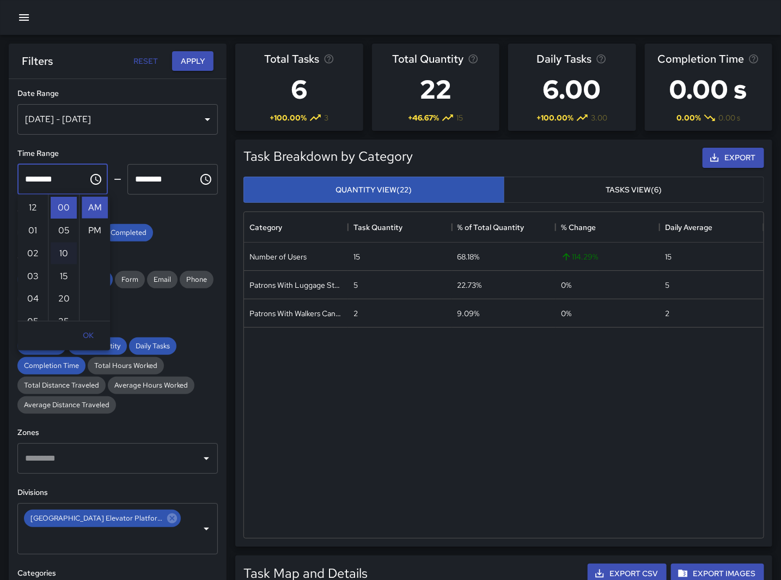
scroll to position [183, 0]
click at [30, 221] on li "03" at bounding box center [33, 221] width 26 height 22
click at [90, 178] on icon "Choose time, selected time is 3:00 AM" at bounding box center [95, 179] width 11 height 11
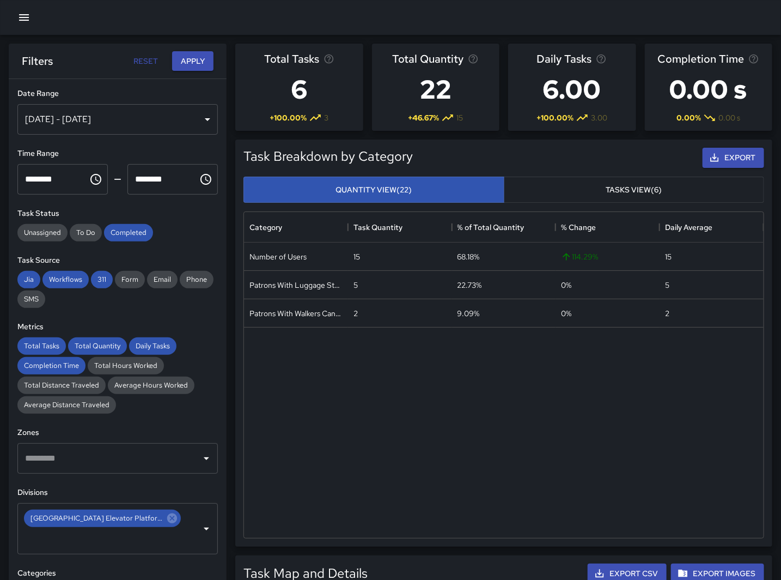
click at [93, 177] on icon "Choose time, selected time is 3:00 AM" at bounding box center [95, 179] width 13 height 13
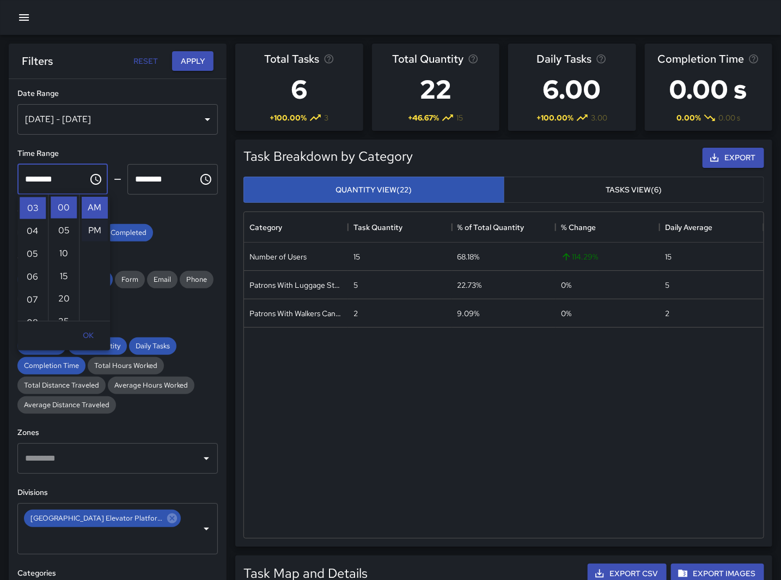
click at [92, 228] on li "PM" at bounding box center [95, 231] width 26 height 22
type input "********"
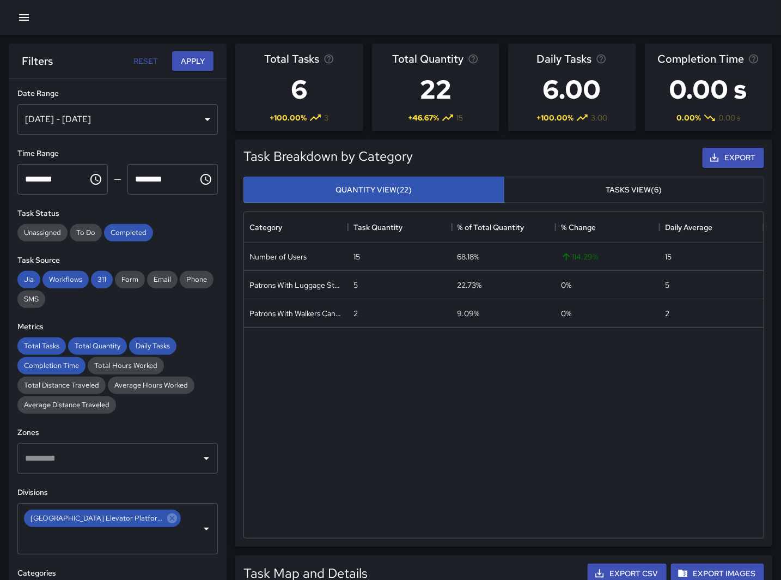
scroll to position [23, 0]
click at [199, 176] on icon "Choose time, selected time is 9:00 AM" at bounding box center [205, 179] width 13 height 13
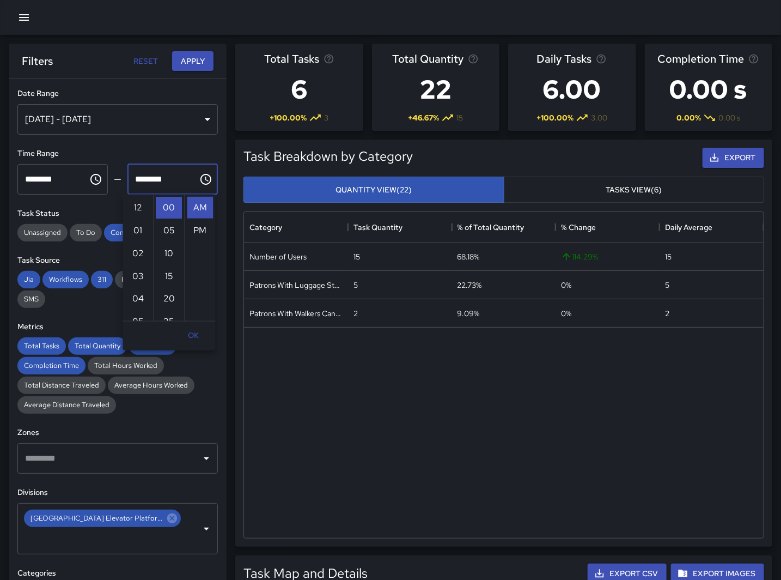
scroll to position [205, 0]
click at [135, 222] on li "04" at bounding box center [138, 221] width 26 height 22
click at [197, 235] on li "PM" at bounding box center [200, 231] width 26 height 22
type input "********"
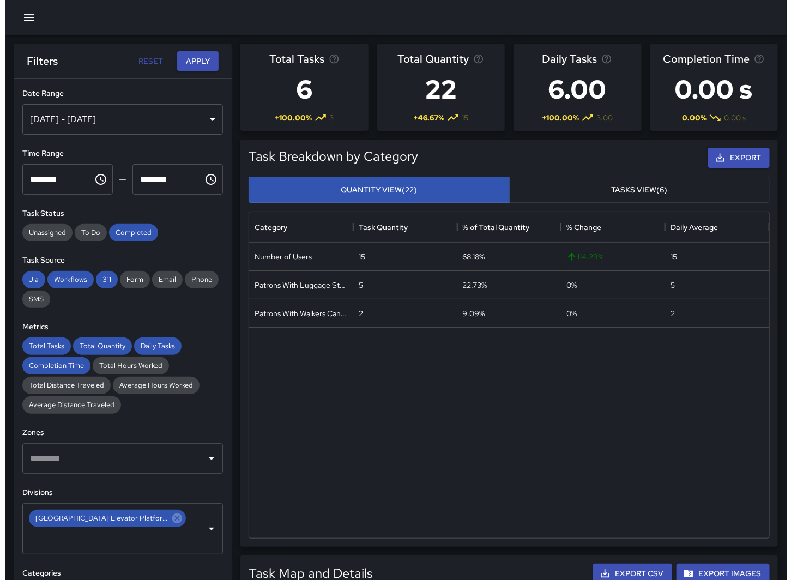
scroll to position [23, 0]
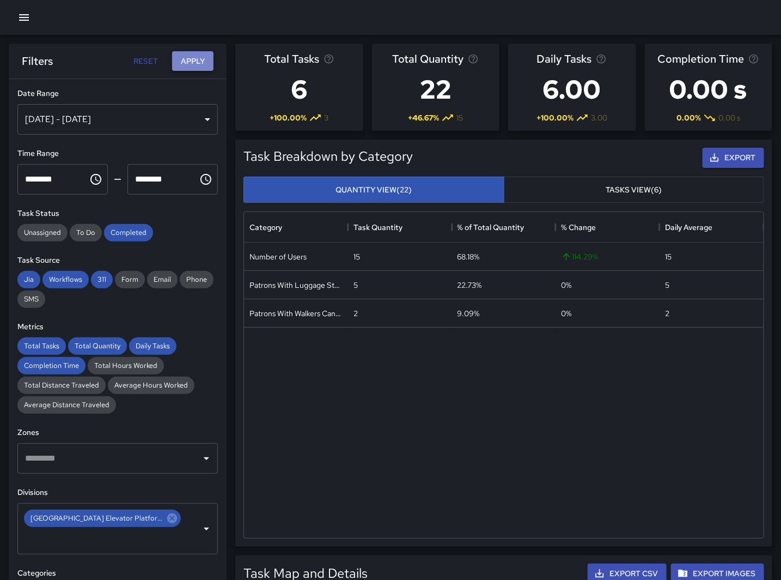
click at [193, 60] on button "Apply" at bounding box center [192, 61] width 41 height 20
drag, startPoint x: 328, startPoint y: 470, endPoint x: 336, endPoint y: 461, distance: 12.0
click at [328, 470] on div "Number of Users 12 34.29% 140 % 12 Patrons With Walkers Canes Wheelchair 12 34.…" at bounding box center [504, 389] width 520 height 295
click at [89, 119] on div "[DATE] - [DATE]" at bounding box center [117, 119] width 201 height 31
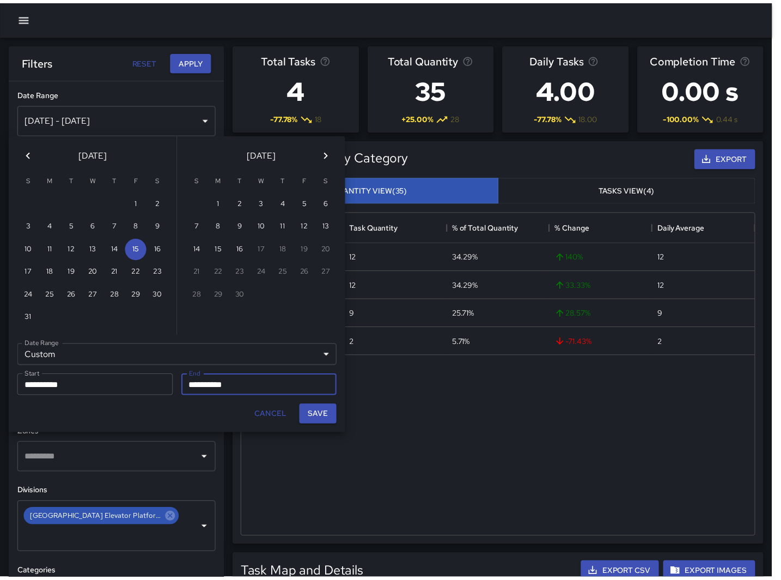
scroll to position [317, 510]
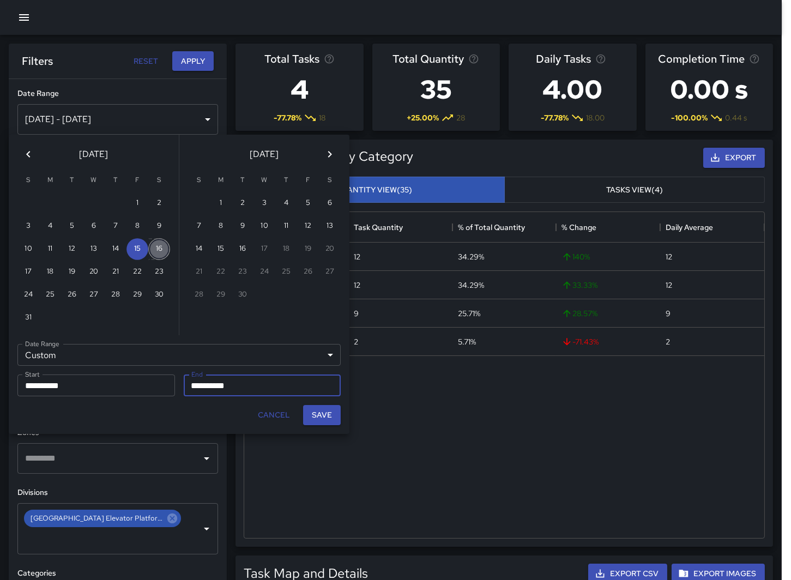
click at [151, 249] on button "16" at bounding box center [159, 249] width 22 height 22
type input "**********"
drag, startPoint x: 116, startPoint y: 390, endPoint x: 218, endPoint y: 560, distance: 198.0
click at [116, 392] on input "**********" at bounding box center [92, 385] width 150 height 22
click at [157, 244] on button "16" at bounding box center [159, 249] width 22 height 22
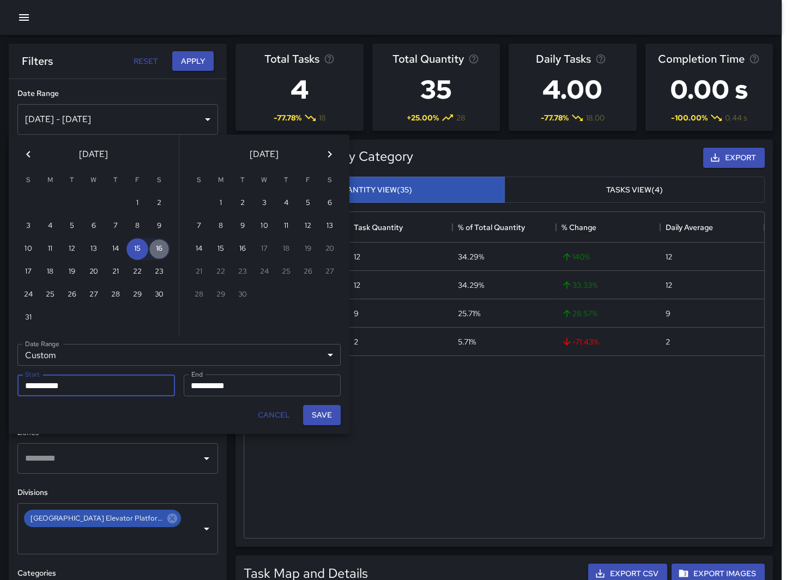
type input "**********"
click at [320, 410] on button "Save" at bounding box center [322, 415] width 38 height 20
type input "**********"
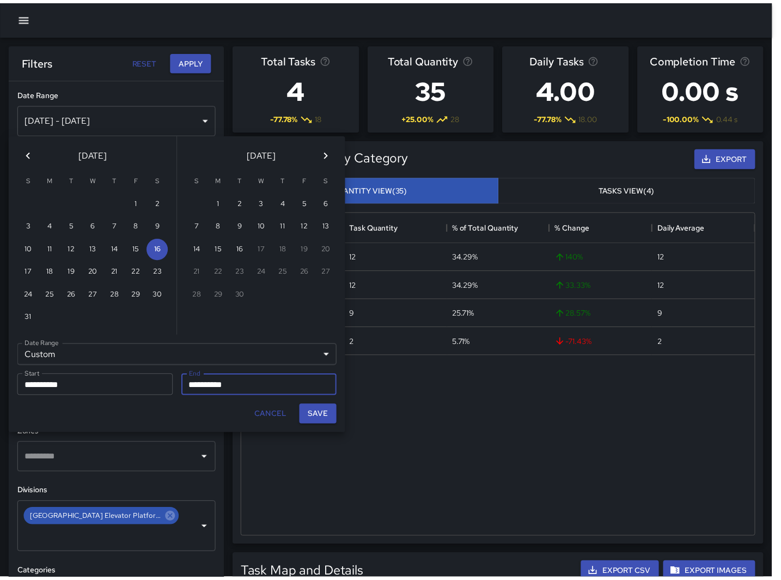
scroll to position [317, 511]
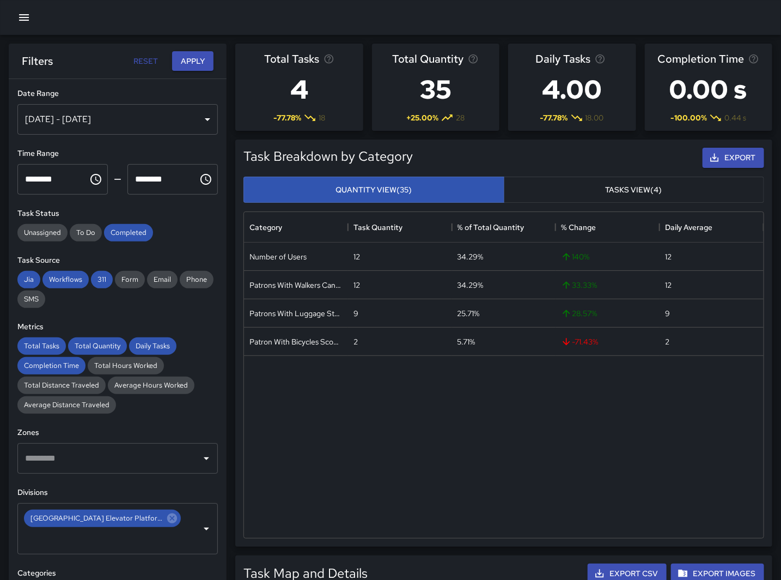
click at [95, 181] on icon "Choose time, selected time is 3:00 PM" at bounding box center [95, 179] width 11 height 11
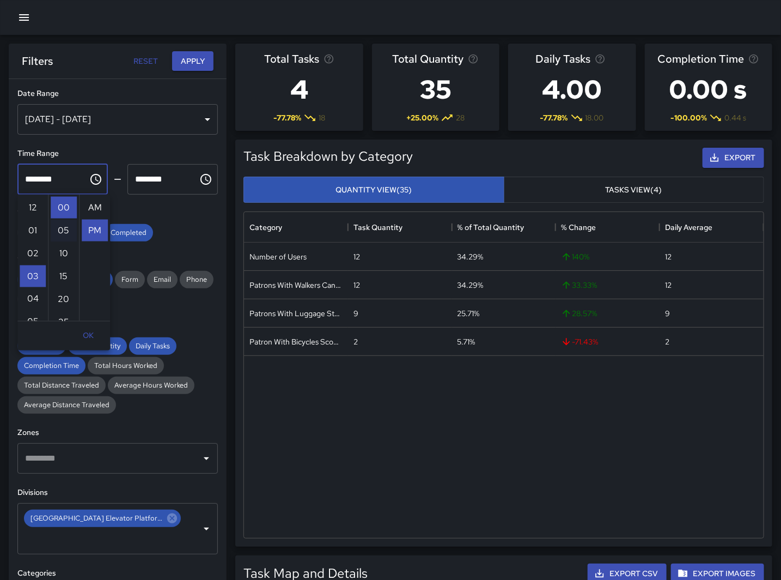
scroll to position [23, 0]
click at [25, 285] on li "09" at bounding box center [33, 285] width 26 height 22
type input "********"
click at [199, 173] on icon "Choose time, selected time is 4:00 PM" at bounding box center [205, 179] width 13 height 13
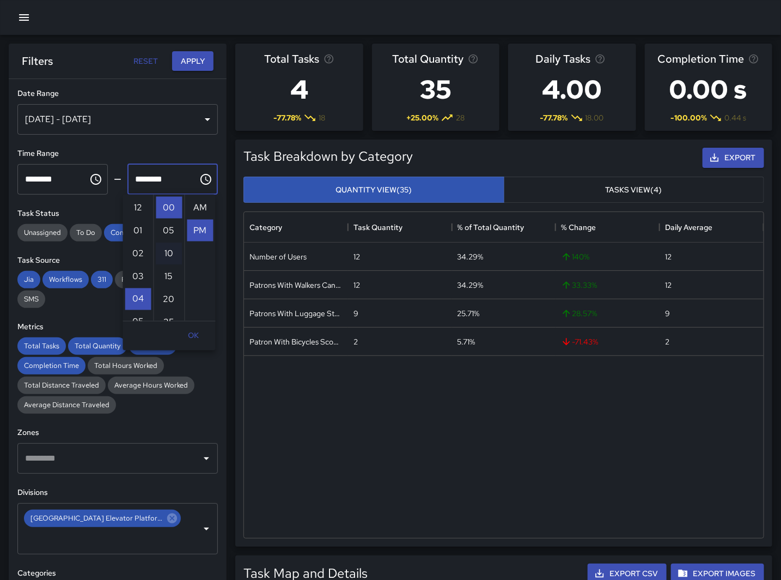
scroll to position [23, 0]
click at [135, 253] on li "09" at bounding box center [138, 250] width 26 height 22
drag, startPoint x: 180, startPoint y: 64, endPoint x: 179, endPoint y: 173, distance: 109.0
click at [172, 167] on div "**********" at bounding box center [118, 334] width 218 height 580
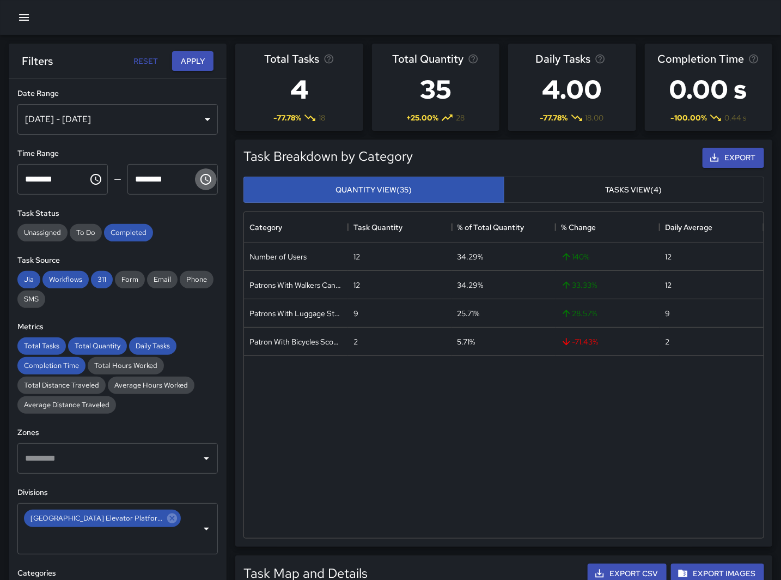
click at [199, 179] on icon "Choose time, selected time is 9:00 PM" at bounding box center [205, 179] width 13 height 13
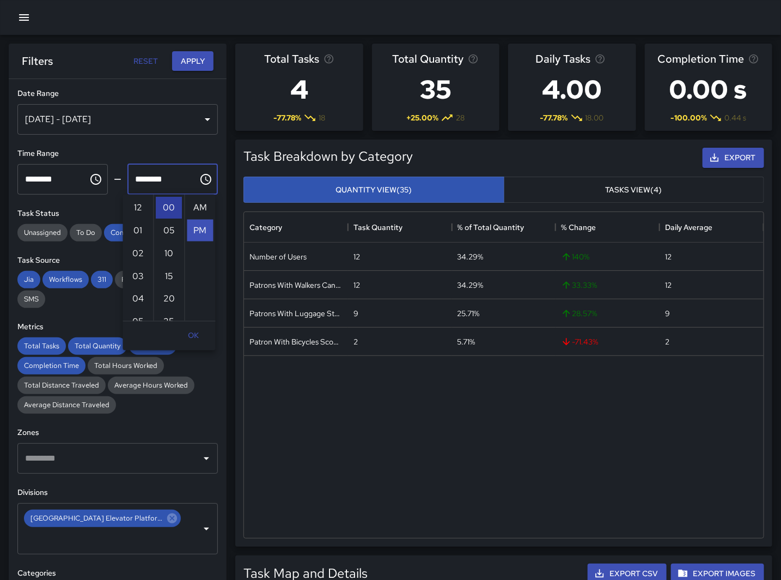
scroll to position [23, 0]
click at [137, 226] on li "10" at bounding box center [138, 231] width 26 height 22
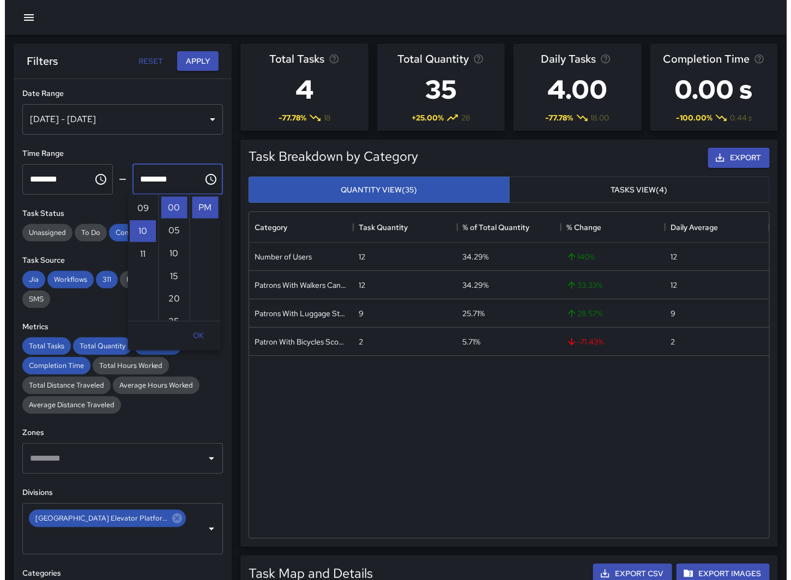
scroll to position [229, 0]
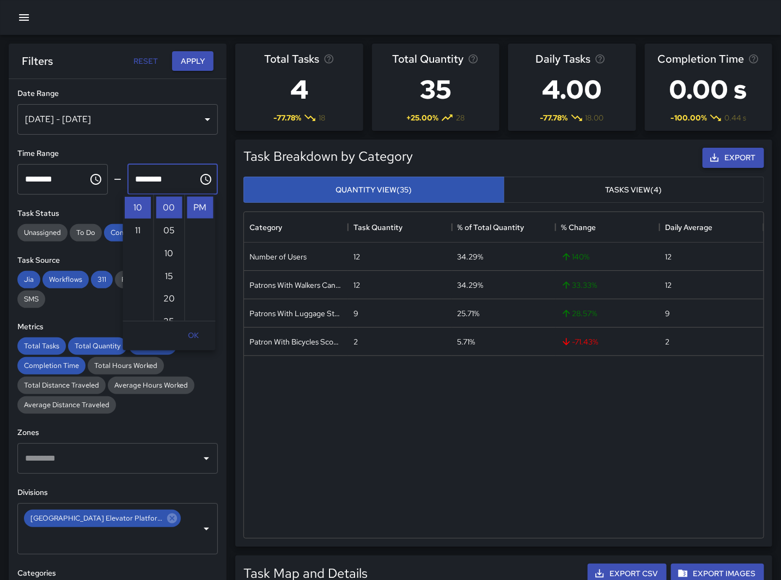
click at [193, 64] on button "Apply" at bounding box center [192, 61] width 41 height 20
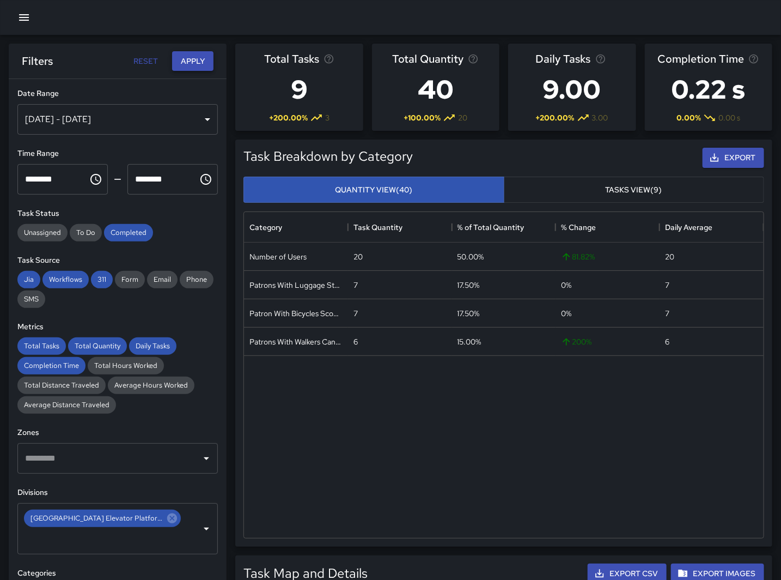
click at [178, 66] on button "Apply" at bounding box center [192, 61] width 41 height 20
click at [183, 71] on button "Apply" at bounding box center [192, 61] width 41 height 20
click at [184, 69] on button "Apply" at bounding box center [192, 61] width 41 height 20
click at [186, 64] on button "Apply" at bounding box center [192, 61] width 41 height 20
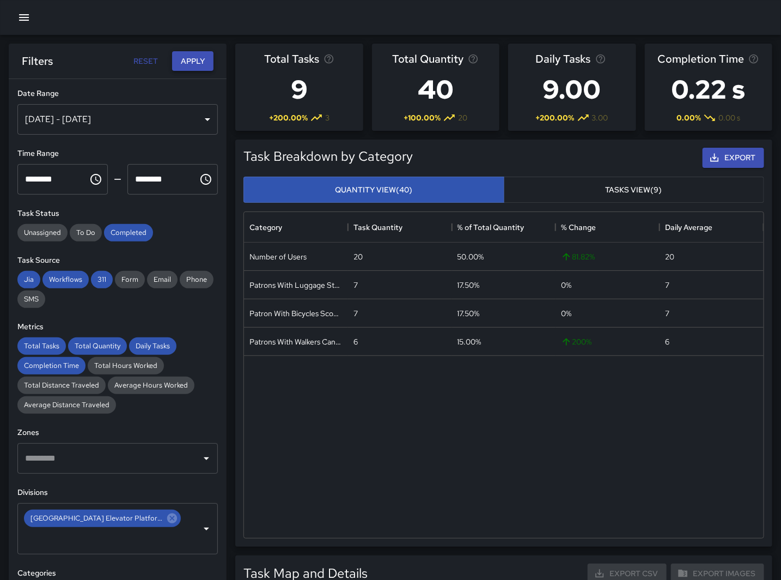
click at [186, 64] on button "Apply" at bounding box center [192, 61] width 41 height 20
click at [96, 113] on div "[DATE] - [DATE]" at bounding box center [117, 119] width 201 height 31
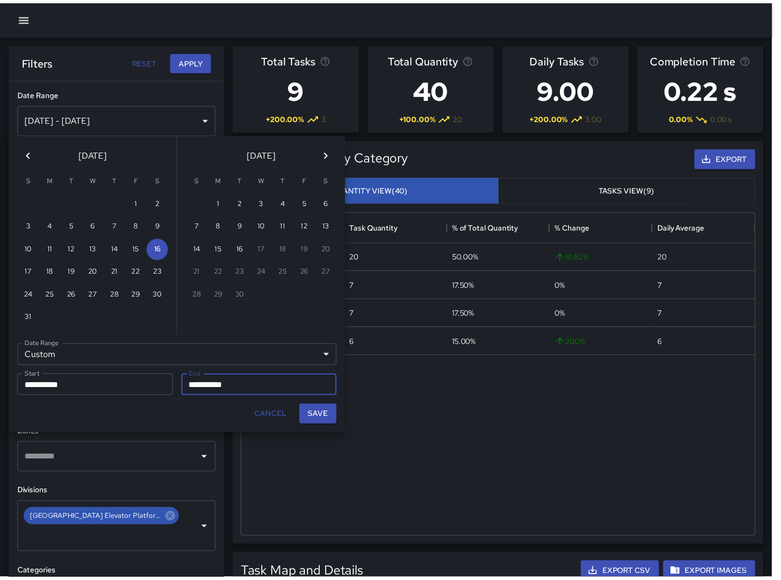
scroll to position [317, 510]
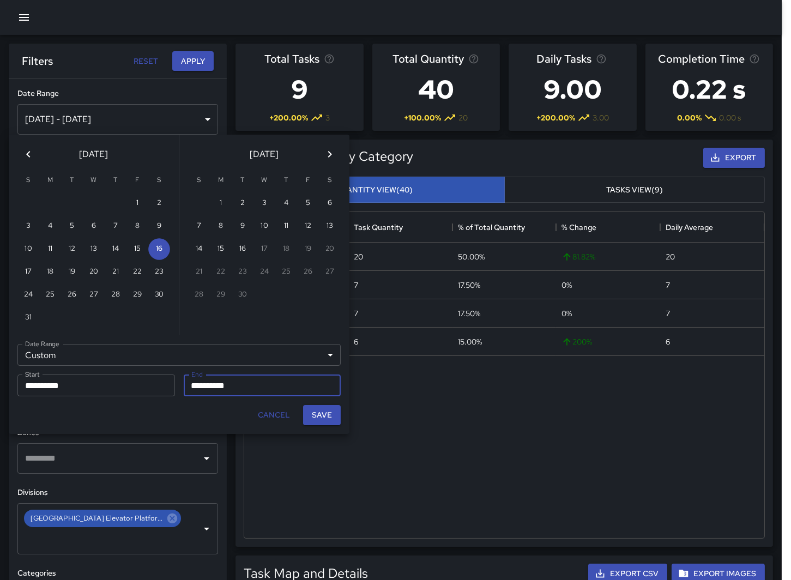
click at [336, 417] on button "Save" at bounding box center [322, 415] width 38 height 20
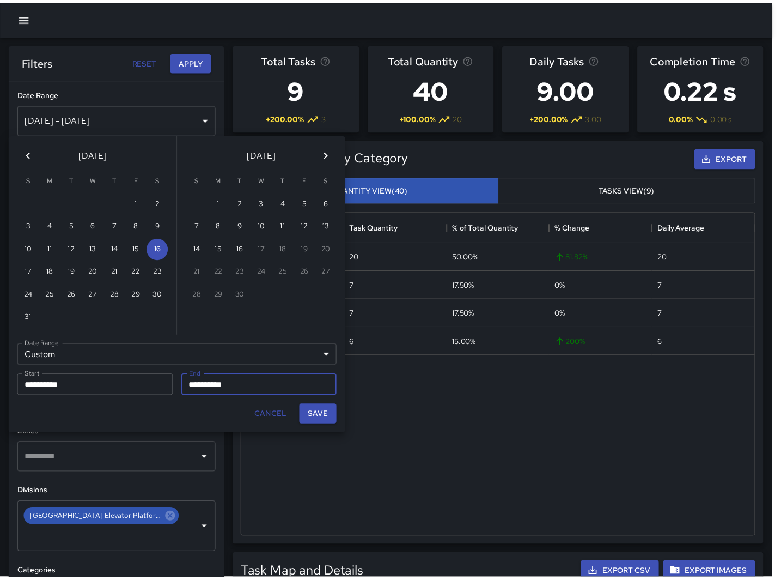
scroll to position [317, 511]
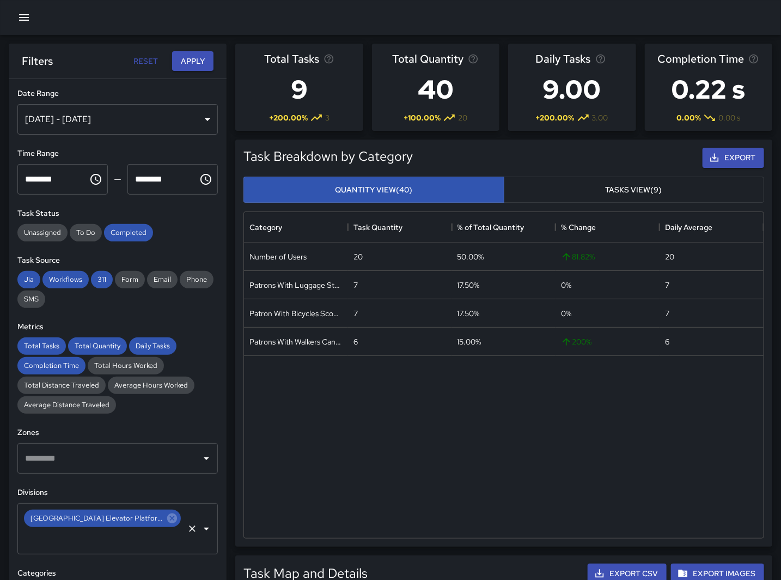
click at [200, 522] on icon "Open" at bounding box center [206, 528] width 13 height 13
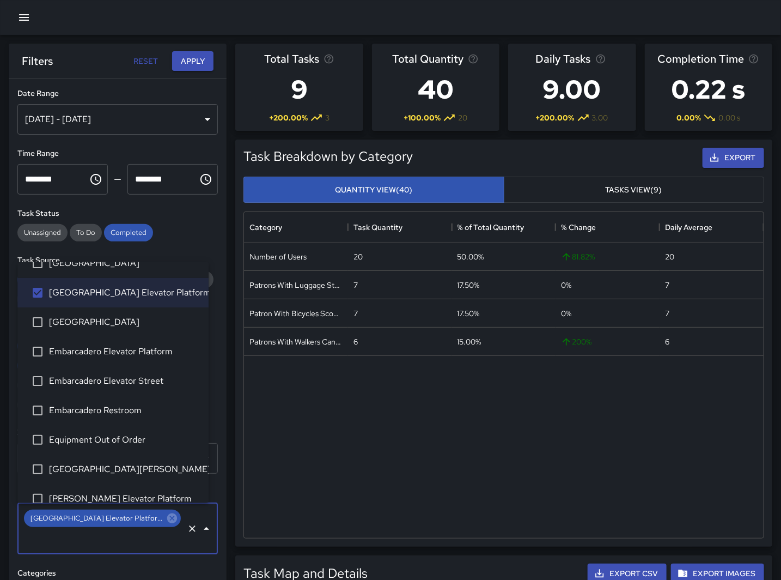
scroll to position [0, 0]
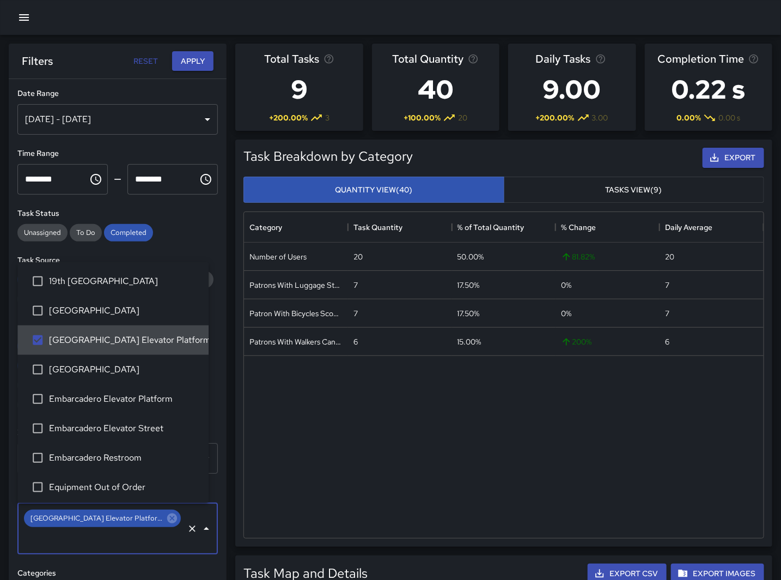
click at [413, 433] on div "Number of Users 20 50.00% 81.82 % 20 Patrons With Luggage Stroller Carts Wagons…" at bounding box center [504, 389] width 520 height 295
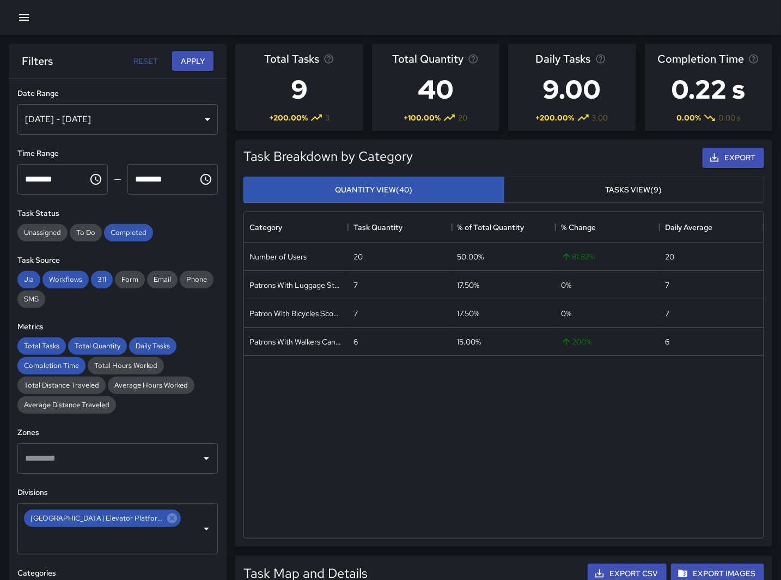
click at [210, 177] on div "******** ​" at bounding box center [172, 179] width 95 height 35
click at [202, 178] on icon "Choose time, selected time is 10:00 PM" at bounding box center [205, 179] width 13 height 13
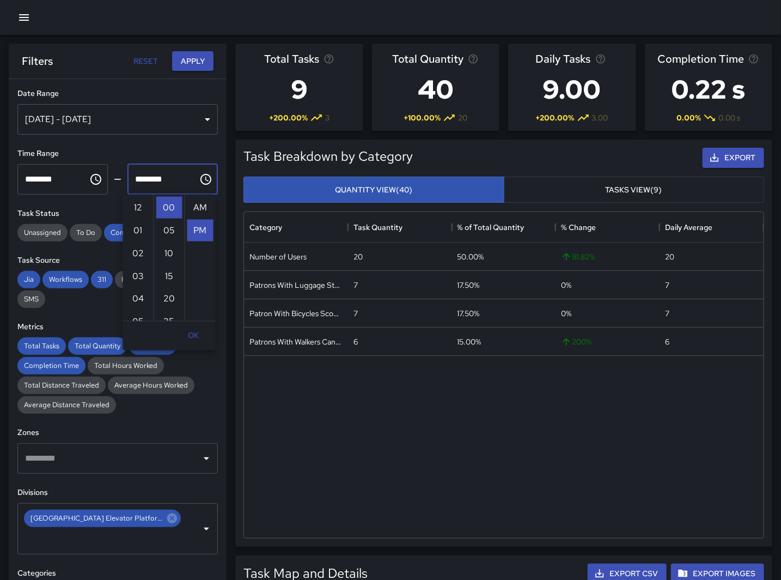
scroll to position [23, 0]
click at [135, 229] on li "09" at bounding box center [138, 237] width 26 height 22
click at [171, 198] on li "55" at bounding box center [169, 208] width 26 height 22
click at [189, 63] on button "Apply" at bounding box center [192, 61] width 41 height 20
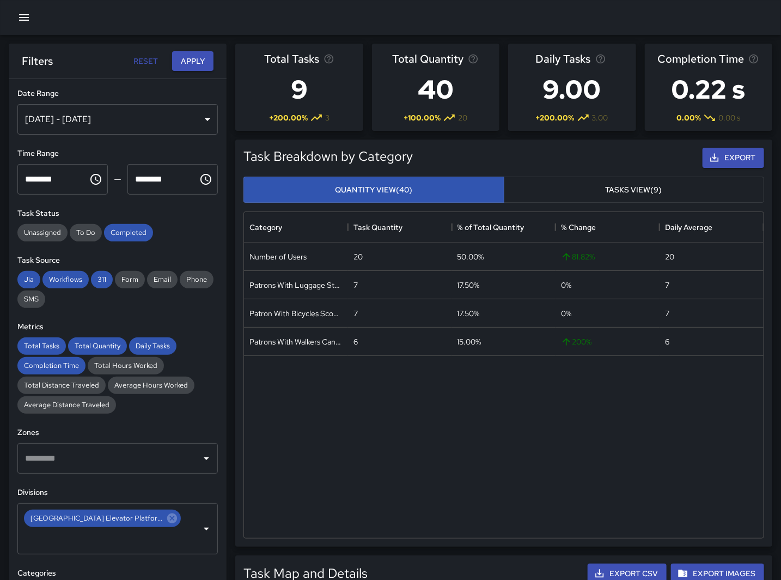
click at [196, 172] on button "Choose time, selected time is 9:55 PM" at bounding box center [206, 179] width 22 height 22
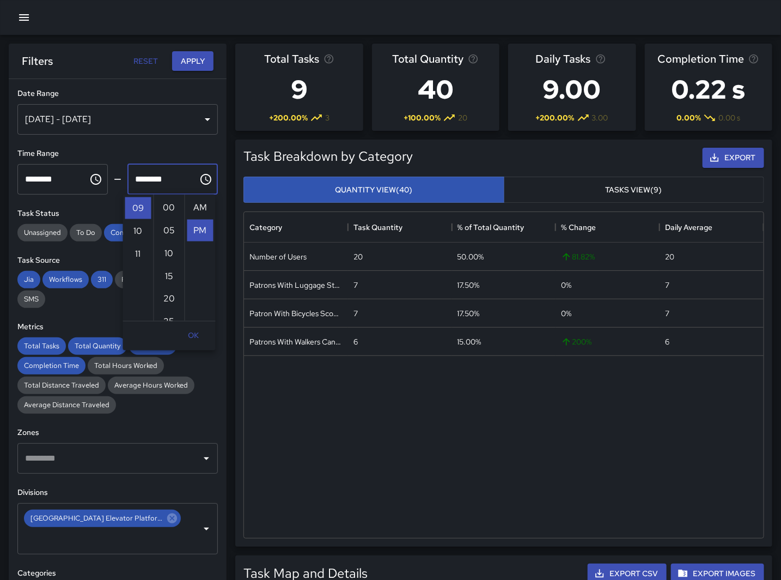
scroll to position [23, 0]
click at [137, 233] on li "10" at bounding box center [138, 231] width 26 height 22
click at [199, 178] on icon "Choose time, selected time is 10:55 PM" at bounding box center [205, 179] width 13 height 13
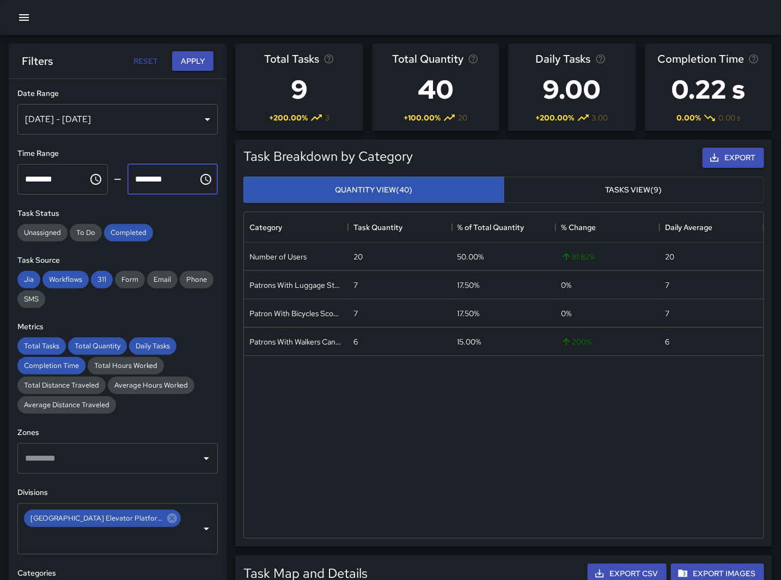
click at [160, 176] on input "********" at bounding box center [158, 179] width 63 height 31
click at [199, 178] on icon "Choose time, selected time is 10:55 PM" at bounding box center [205, 179] width 13 height 13
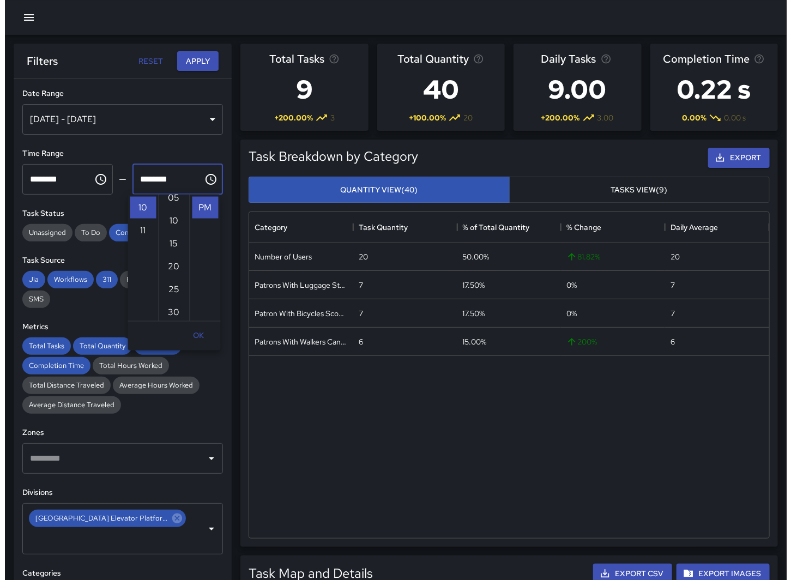
scroll to position [0, 0]
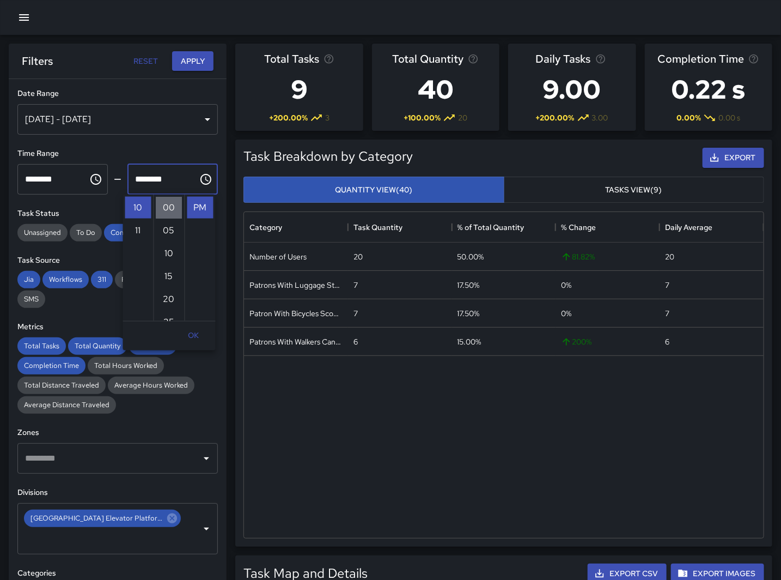
click at [165, 211] on li "00" at bounding box center [169, 208] width 26 height 22
type input "********"
click at [185, 145] on div "**********" at bounding box center [118, 351] width 218 height 544
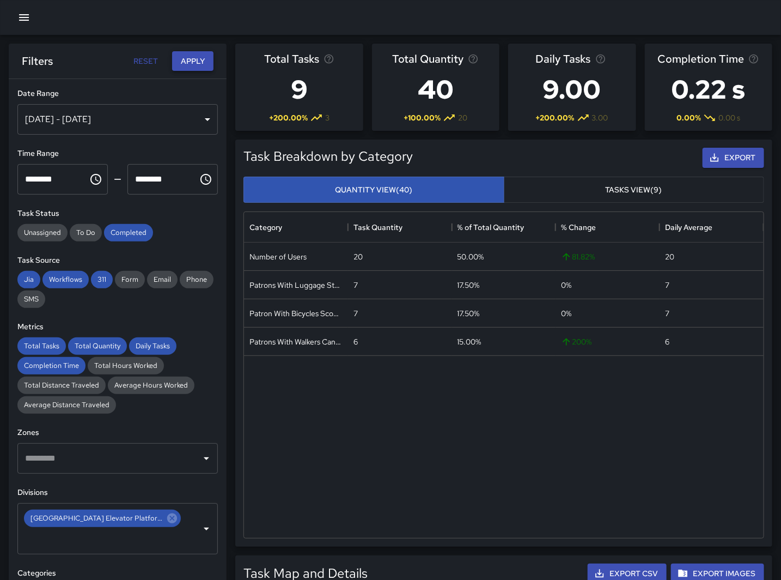
click at [193, 61] on button "Apply" at bounding box center [192, 61] width 41 height 20
click at [518, 466] on div "Number of Users 20 50.00% 81.82 % 20 Patrons With Luggage Stroller Carts Wagons…" at bounding box center [504, 389] width 520 height 295
click at [388, 455] on div "Number of Users 20 50.00% 81.82 % 20 Patrons With Luggage Stroller Carts Wagons…" at bounding box center [504, 389] width 520 height 295
drag, startPoint x: 314, startPoint y: 447, endPoint x: 231, endPoint y: 236, distance: 226.7
click at [314, 447] on div "Number of Users 20 50.00% 81.82 % 20 Patrons With Luggage Stroller Carts Wagons…" at bounding box center [504, 389] width 520 height 295
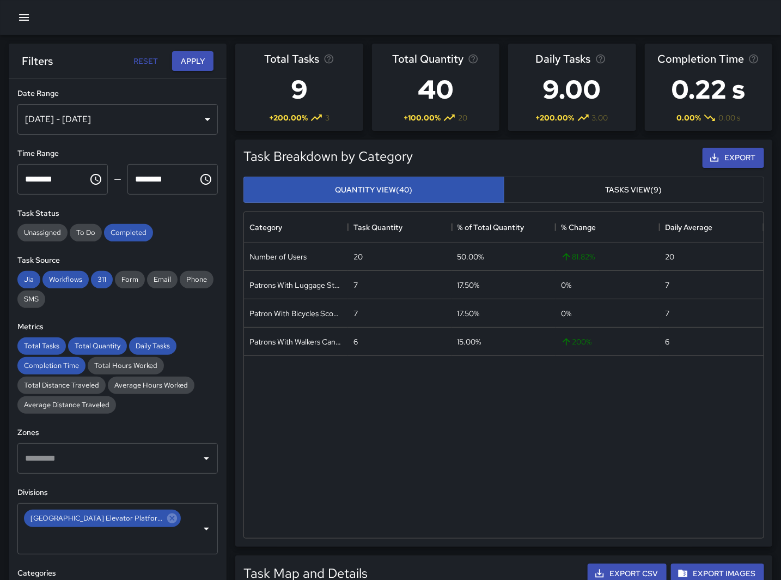
click at [76, 117] on div "[DATE] - [DATE]" at bounding box center [117, 119] width 201 height 31
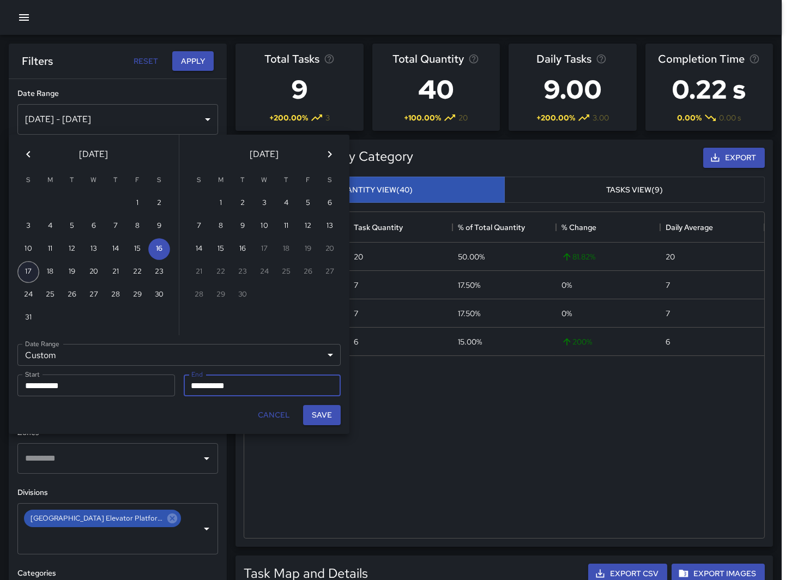
click at [29, 268] on button "17" at bounding box center [28, 272] width 22 height 22
type input "**********"
click at [123, 385] on input "**********" at bounding box center [92, 385] width 150 height 22
click at [28, 264] on button "17" at bounding box center [28, 272] width 22 height 22
type input "**********"
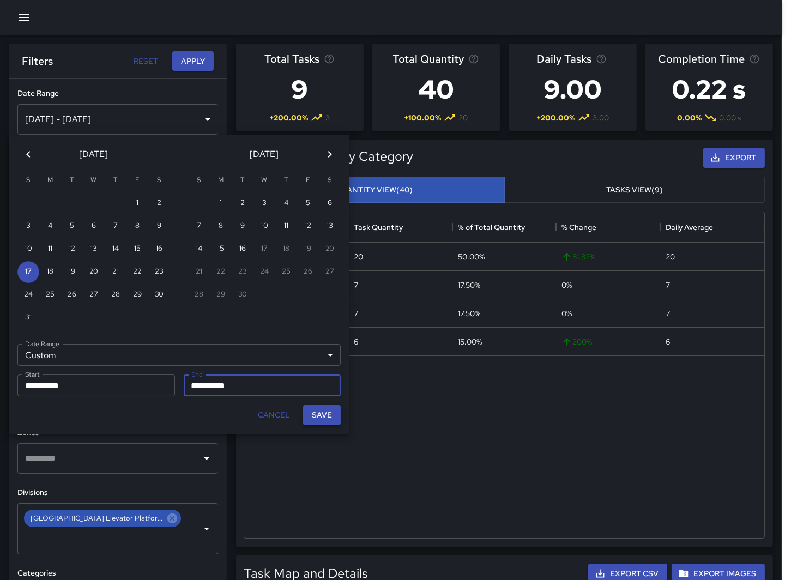
click at [328, 418] on button "Save" at bounding box center [322, 415] width 38 height 20
type input "**********"
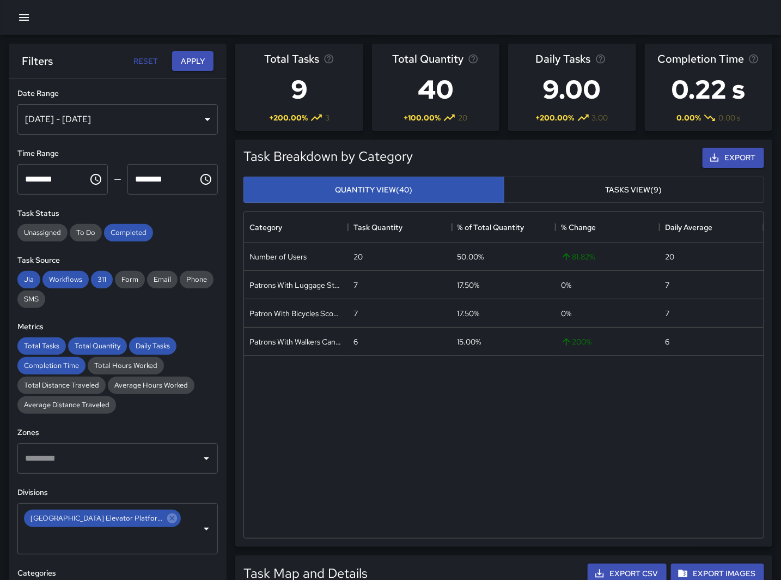
click at [88, 117] on div "[DATE] - [DATE]" at bounding box center [117, 119] width 201 height 31
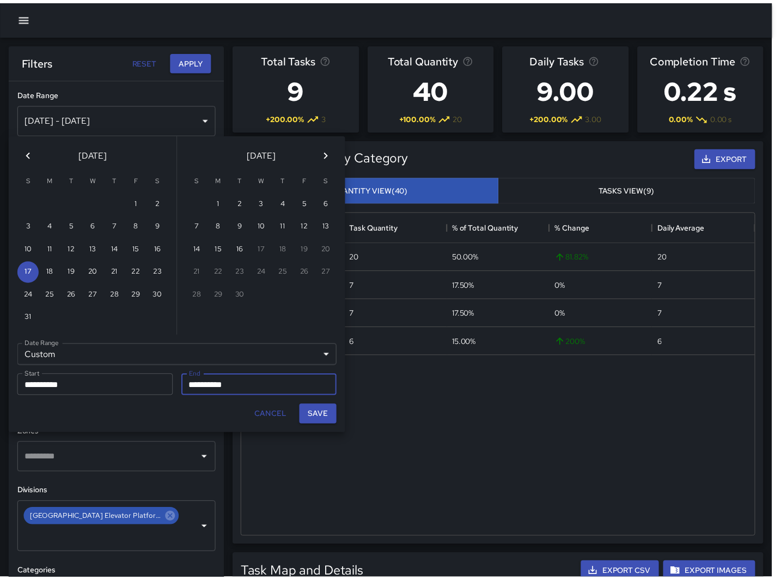
scroll to position [317, 510]
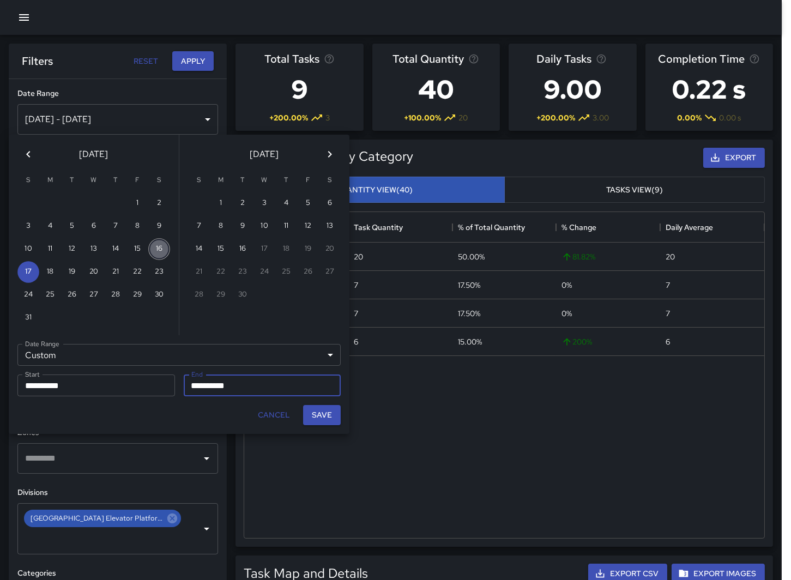
click at [153, 246] on button "16" at bounding box center [159, 249] width 22 height 22
type input "**********"
click at [197, 379] on input "**********" at bounding box center [259, 385] width 150 height 22
click at [154, 246] on button "16" at bounding box center [159, 249] width 22 height 22
type input "**********"
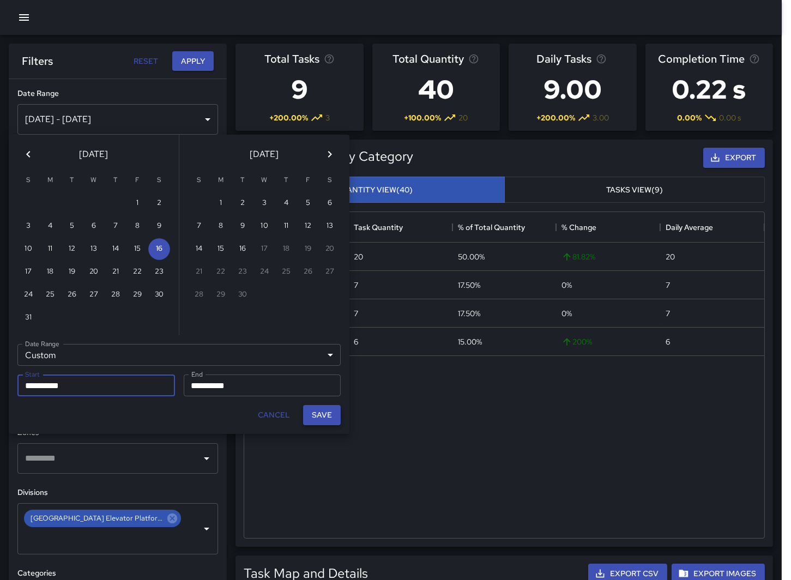
click at [309, 412] on button "Save" at bounding box center [322, 415] width 38 height 20
type input "**********"
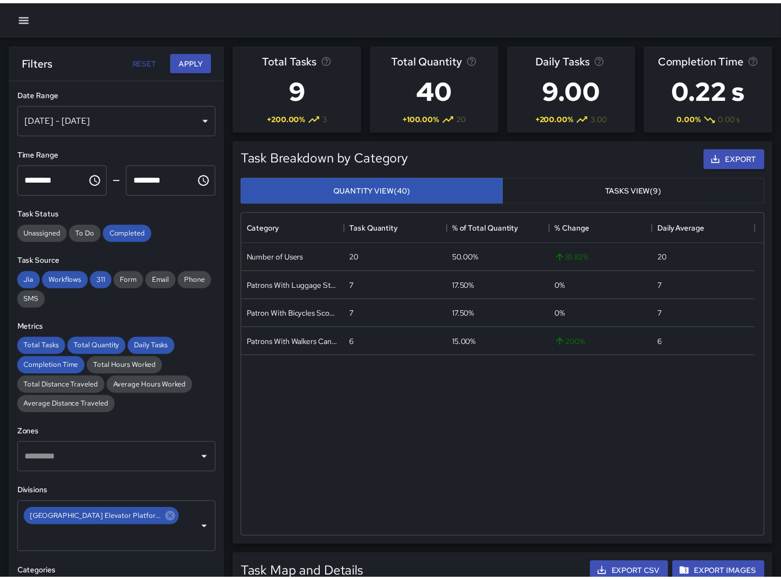
scroll to position [317, 511]
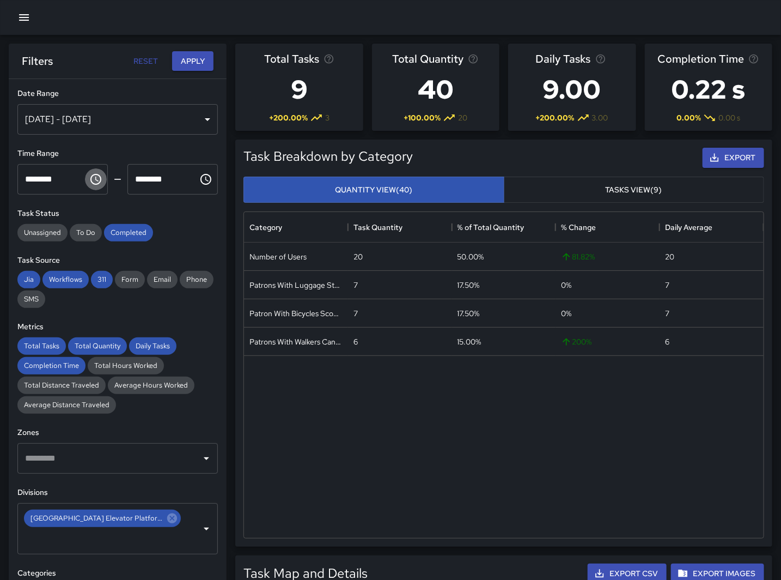
click at [90, 181] on icon "Choose time, selected time is 9:00 PM" at bounding box center [95, 179] width 11 height 11
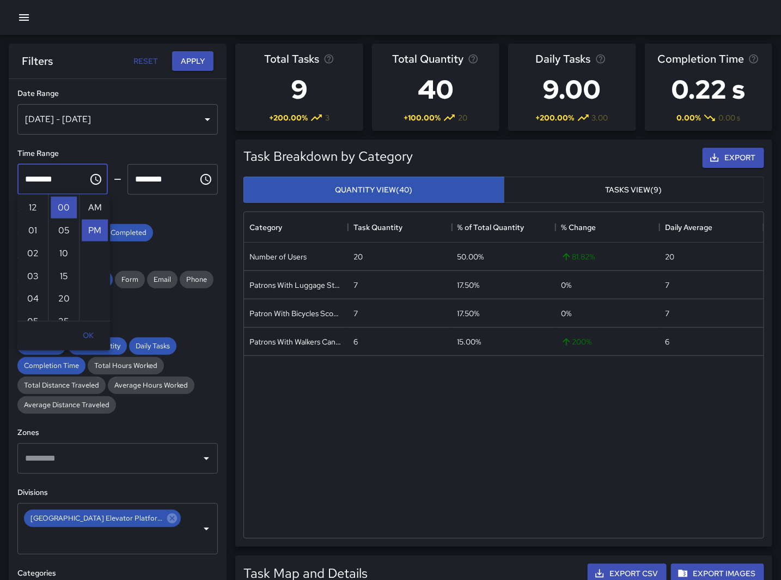
scroll to position [23, 0]
click at [27, 252] on li "11" at bounding box center [33, 254] width 26 height 22
type input "********"
click at [199, 177] on icon "Choose time, selected time is 10:00 PM" at bounding box center [205, 179] width 13 height 13
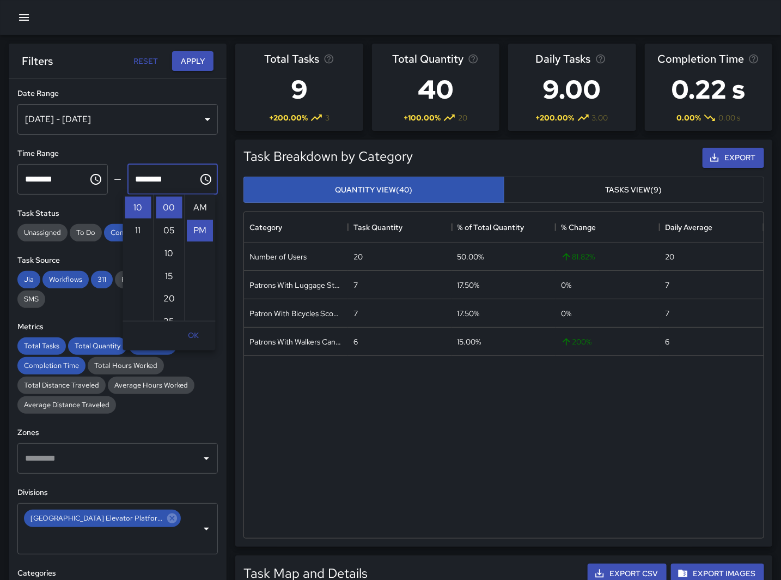
scroll to position [23, 0]
click at [167, 232] on li "55" at bounding box center [169, 232] width 26 height 22
drag, startPoint x: 131, startPoint y: 228, endPoint x: 162, endPoint y: 200, distance: 42.1
click at [132, 228] on li "11" at bounding box center [138, 231] width 26 height 22
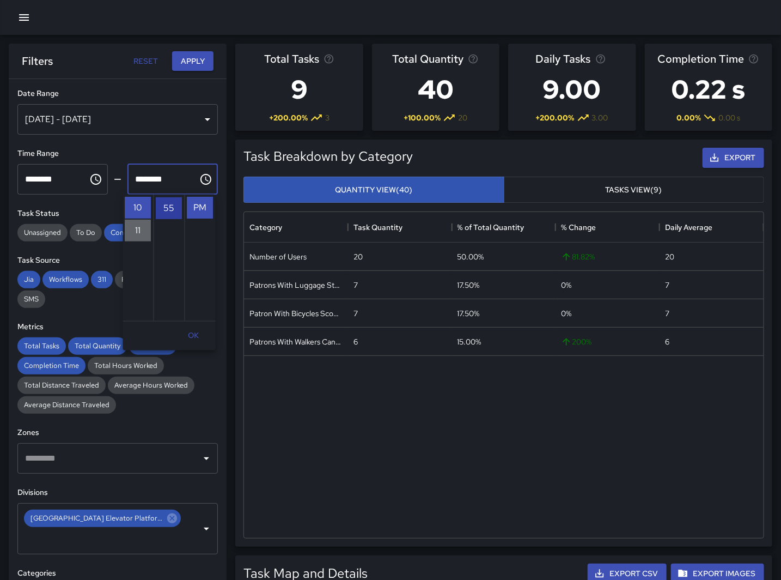
type input "********"
click at [189, 62] on button "Apply" at bounding box center [192, 61] width 41 height 20
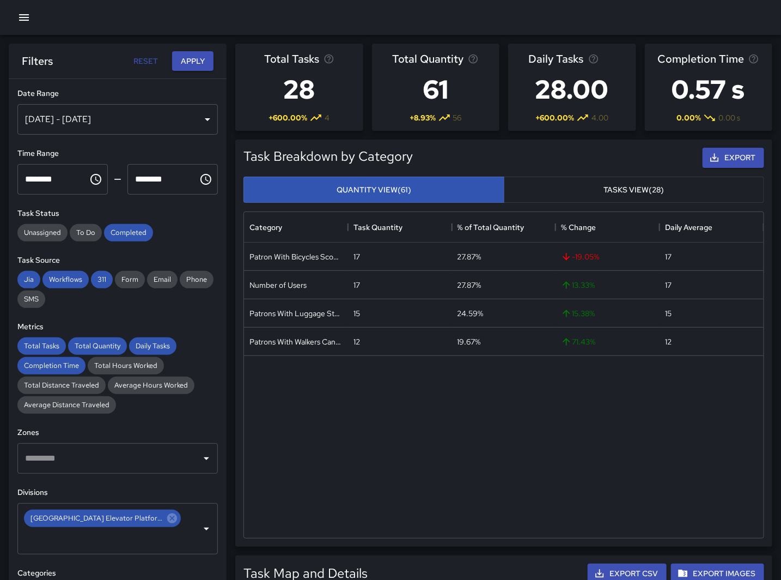
click at [258, 426] on div "Patron With Bicycles Scooters Electric Scooters 17 27.87% -19.05 % 17 Number of…" at bounding box center [504, 389] width 520 height 295
click at [205, 119] on div "[DATE] - [DATE]" at bounding box center [117, 119] width 201 height 31
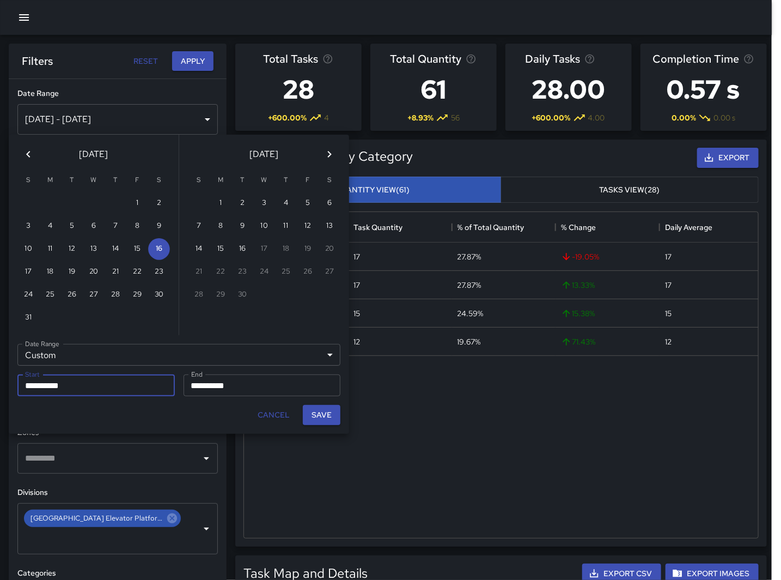
scroll to position [317, 511]
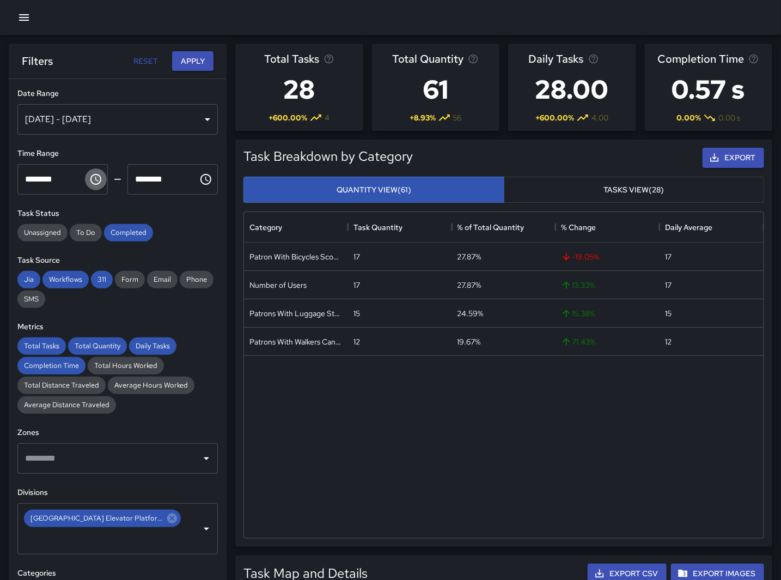
click at [90, 184] on icon "Choose time, selected time is 11:00 PM" at bounding box center [95, 179] width 13 height 13
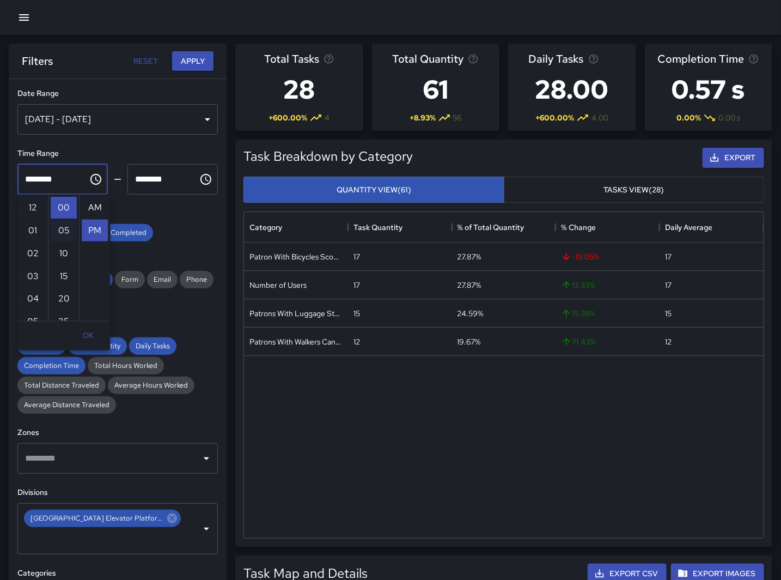
scroll to position [23, 0]
click at [31, 209] on li "11" at bounding box center [33, 208] width 26 height 22
click at [28, 270] on li "10" at bounding box center [33, 269] width 26 height 22
click at [88, 205] on li "AM" at bounding box center [95, 208] width 26 height 22
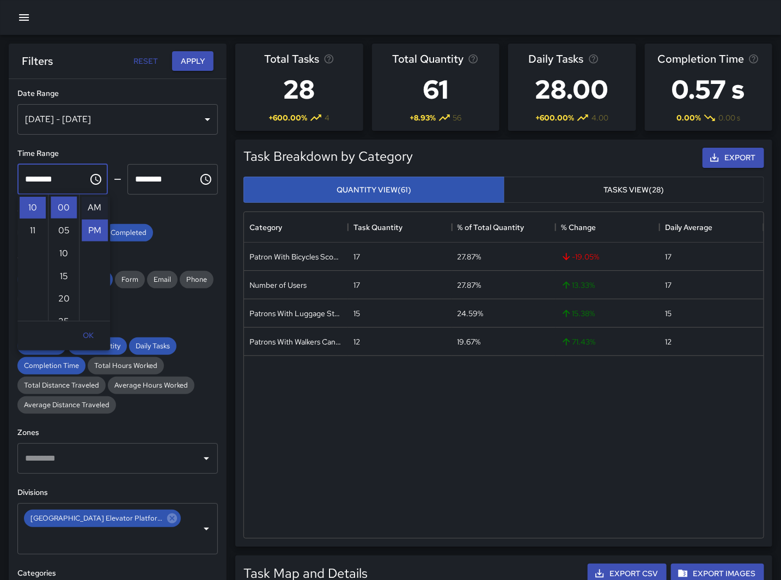
type input "********"
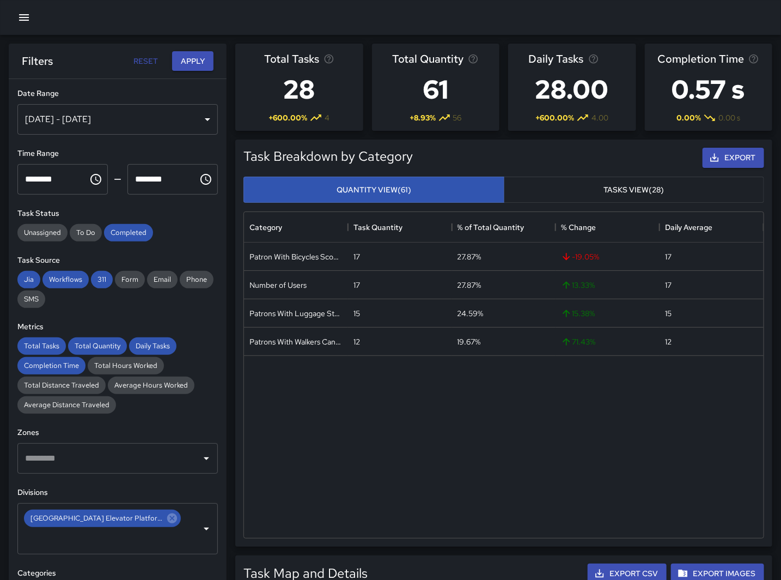
click at [199, 177] on icon "Choose time, selected time is 11:55 PM" at bounding box center [205, 179] width 13 height 13
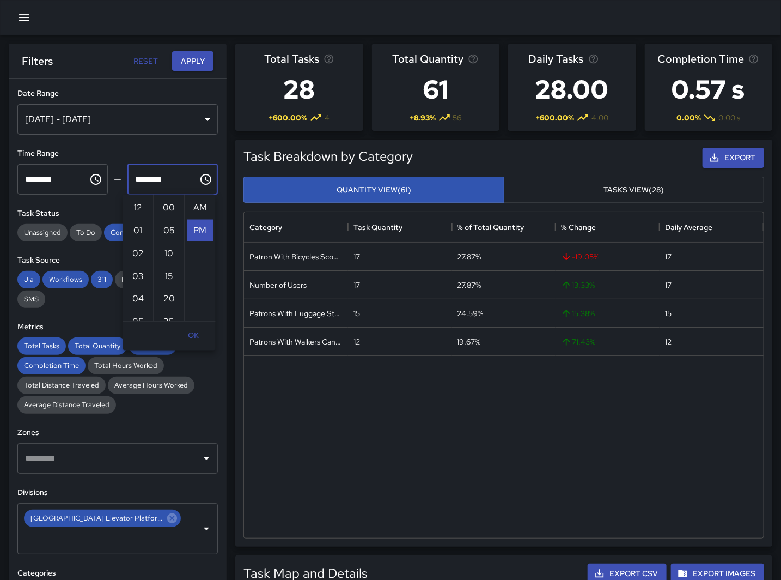
scroll to position [23, 0]
drag, startPoint x: 203, startPoint y: 216, endPoint x: 206, endPoint y: 226, distance: 9.7
click at [205, 222] on ul "AM PM" at bounding box center [200, 258] width 31 height 126
click at [195, 205] on li "AM" at bounding box center [200, 208] width 26 height 22
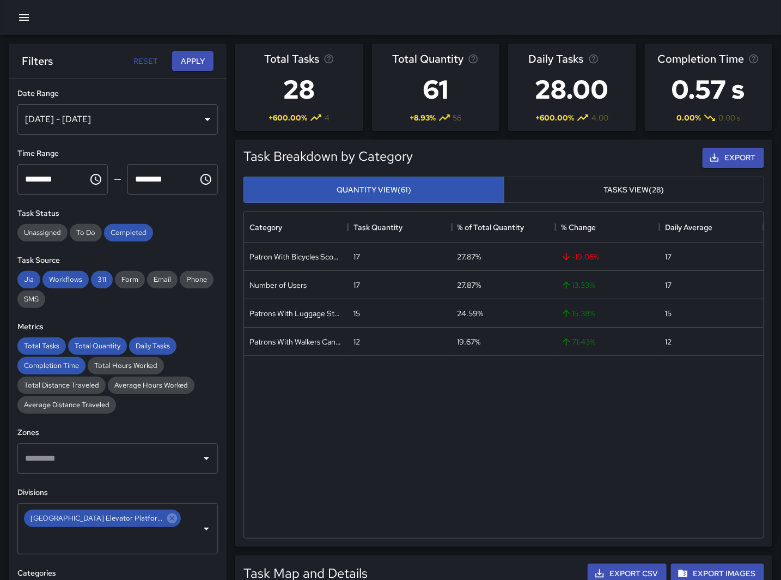
click at [178, 205] on div "**********" at bounding box center [118, 351] width 218 height 544
click at [167, 173] on input "********" at bounding box center [158, 179] width 63 height 31
click at [150, 177] on input "********" at bounding box center [158, 179] width 63 height 31
click at [199, 177] on icon "Choose time, selected time is 11:55 AM" at bounding box center [205, 179] width 13 height 13
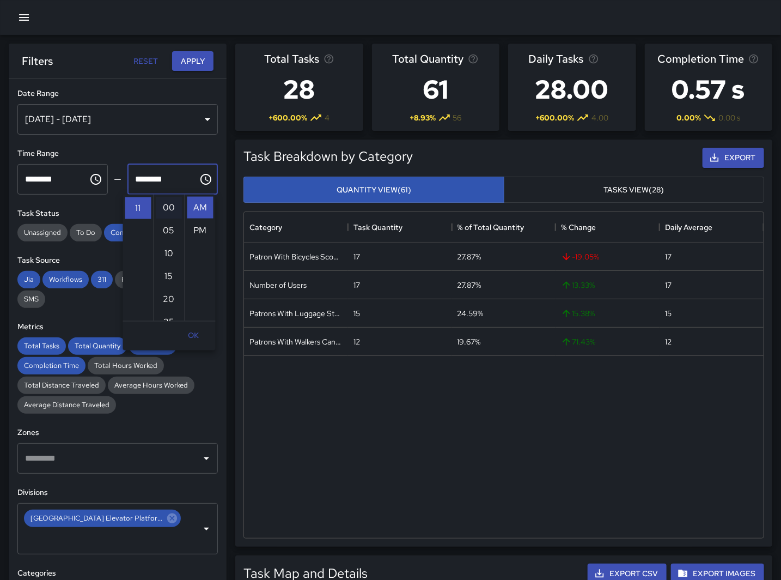
click at [163, 207] on li "00" at bounding box center [169, 208] width 26 height 22
type input "********"
click at [197, 64] on button "Apply" at bounding box center [192, 61] width 41 height 20
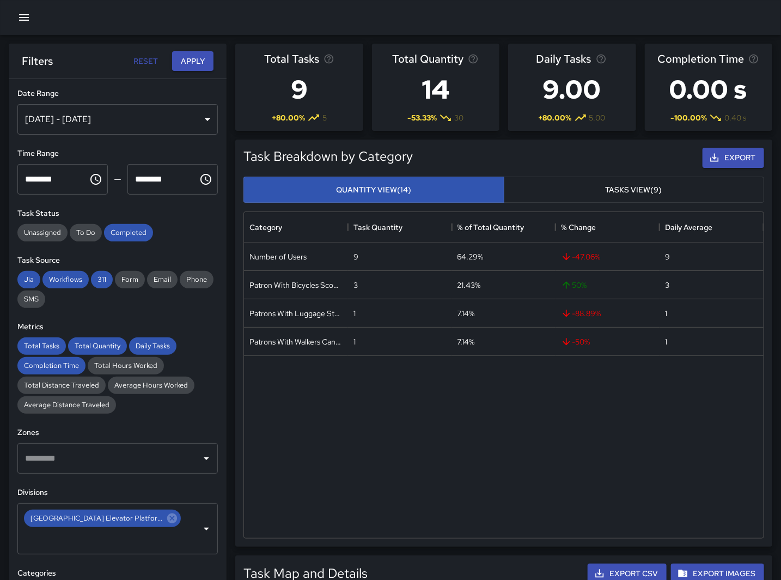
click at [259, 35] on div "Total Tasks 9 + 80.00 % 5 Total Quantity 14 -53.33 % 30 Daily Tasks 9.00 + 80.0…" at bounding box center [500, 83] width 546 height 96
click at [98, 121] on div "[DATE] - [DATE]" at bounding box center [117, 119] width 201 height 31
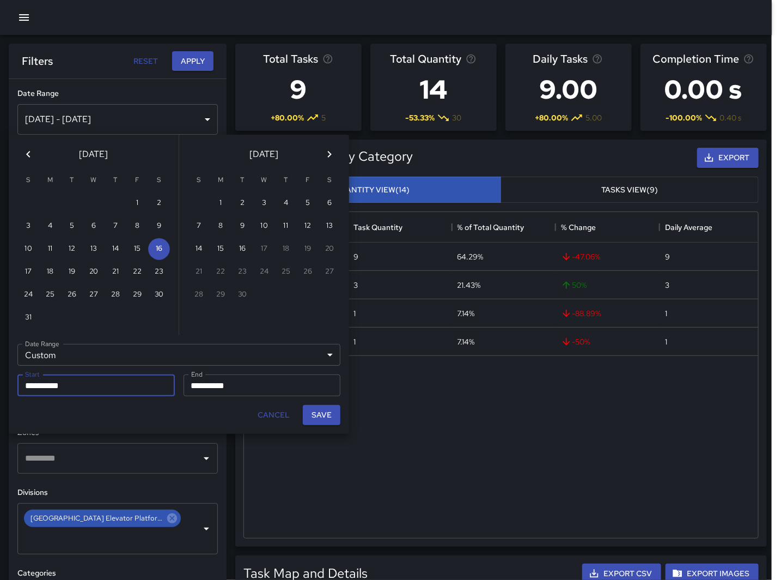
scroll to position [317, 510]
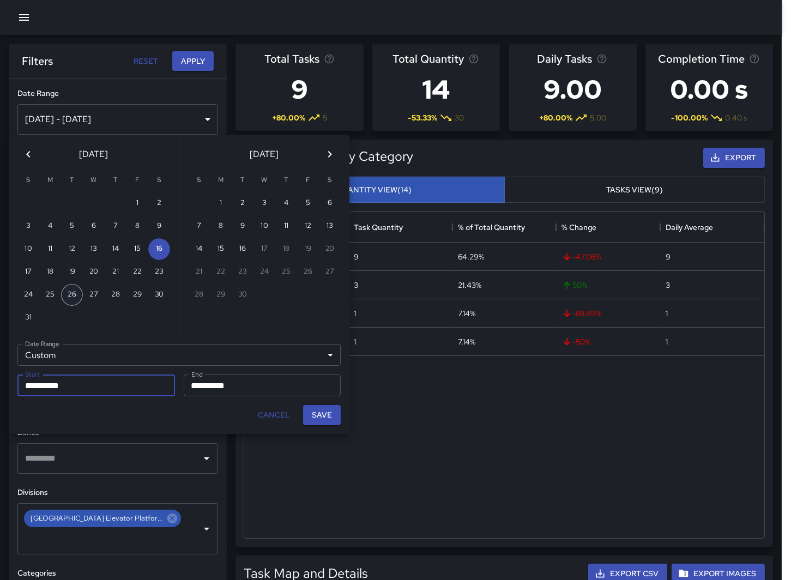
click at [71, 290] on button "26" at bounding box center [72, 295] width 22 height 22
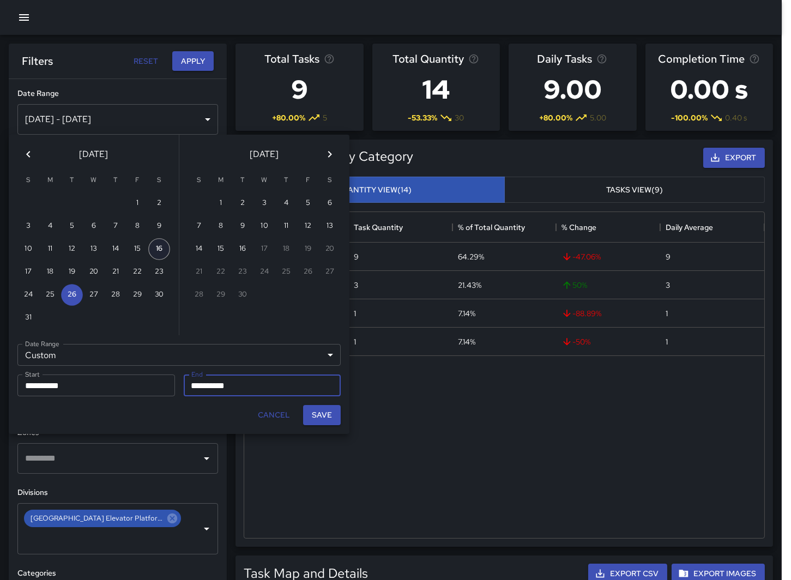
click at [160, 241] on button "16" at bounding box center [159, 249] width 22 height 22
type input "**********"
click at [68, 293] on button "26" at bounding box center [72, 295] width 22 height 22
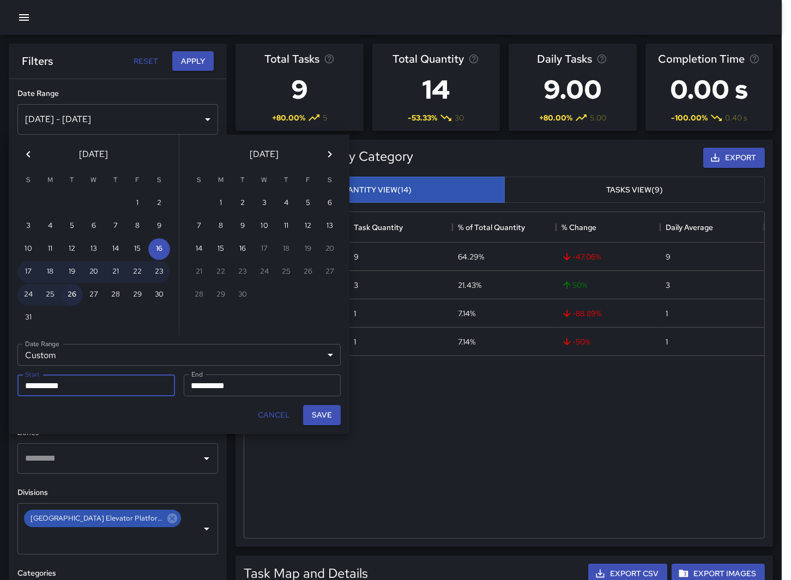
type input "**********"
click at [81, 386] on input "**********" at bounding box center [92, 385] width 150 height 22
click at [77, 288] on button "26" at bounding box center [72, 295] width 22 height 22
type input "**********"
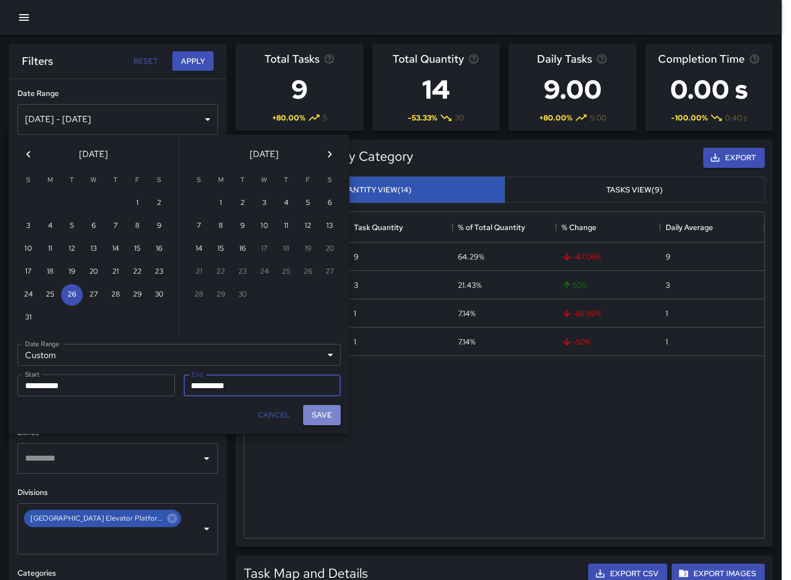
click at [314, 412] on button "Save" at bounding box center [322, 415] width 38 height 20
type input "**********"
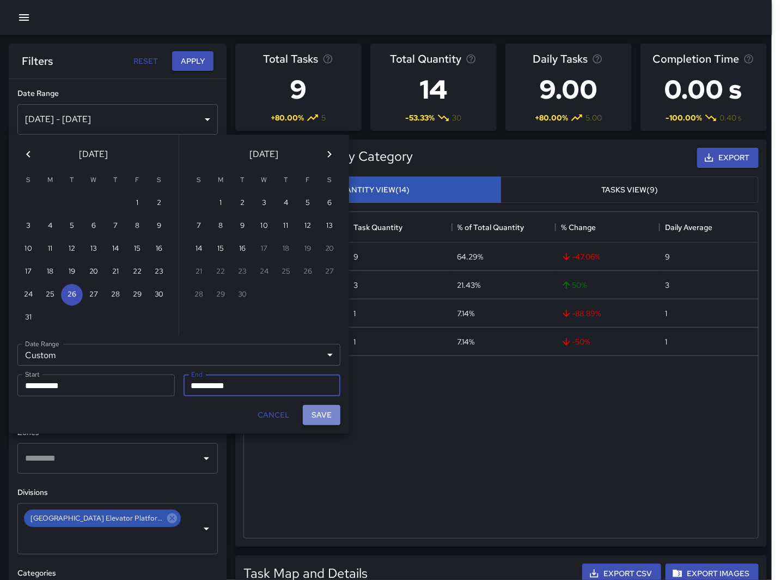
scroll to position [317, 511]
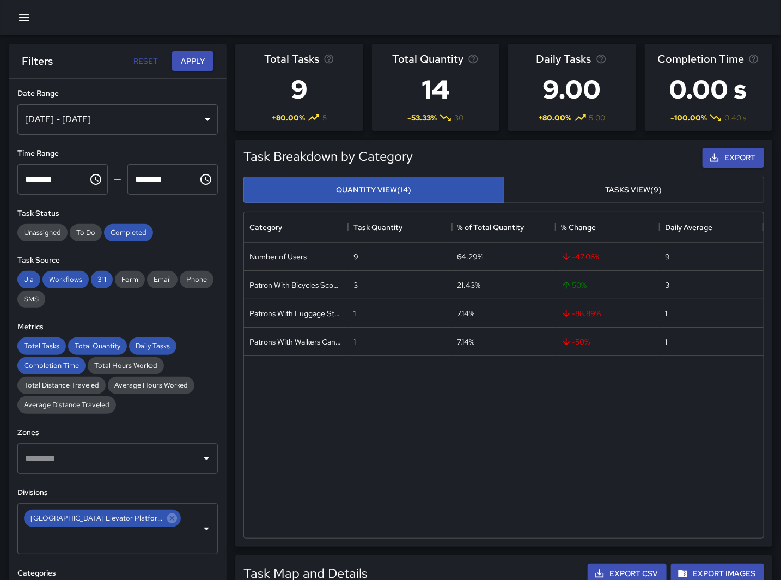
click at [94, 173] on icon "Choose time, selected time is 10:00 AM" at bounding box center [95, 179] width 13 height 13
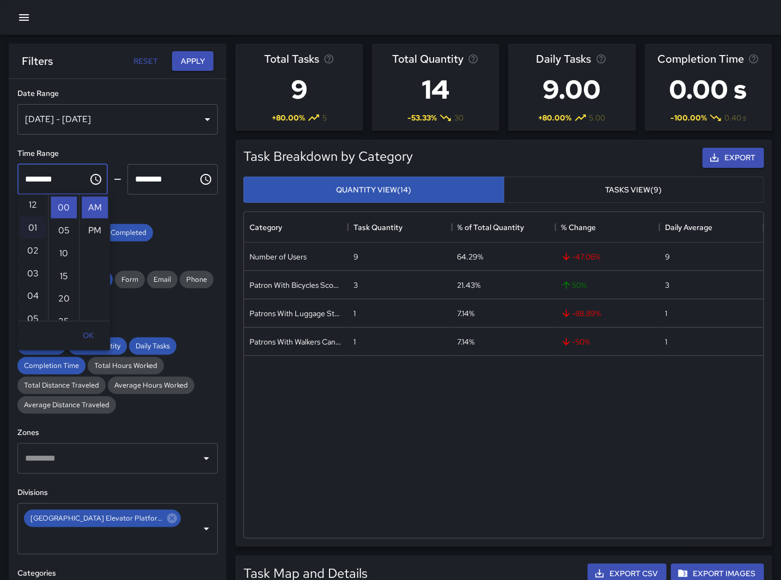
scroll to position [0, 0]
click at [30, 205] on li "12" at bounding box center [33, 208] width 26 height 22
click at [95, 232] on li "PM" at bounding box center [95, 231] width 26 height 22
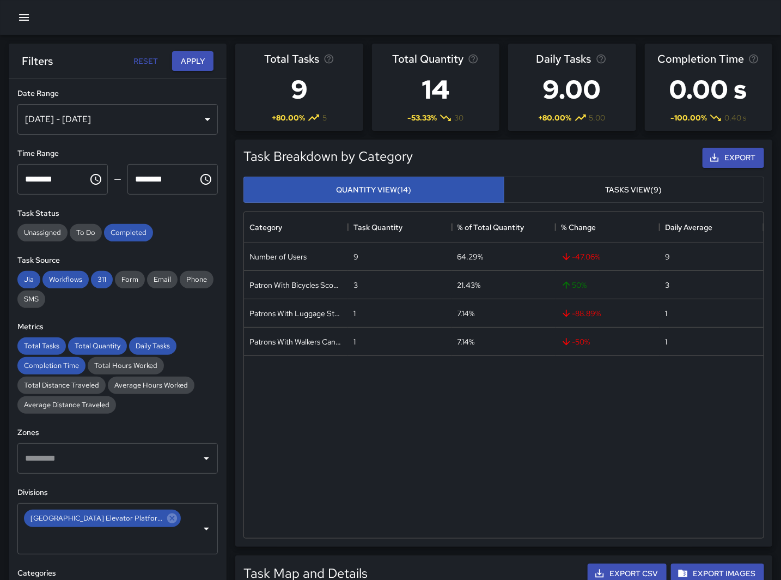
type input "********"
click at [199, 177] on icon "Choose time, selected time is 11:00 AM" at bounding box center [205, 179] width 13 height 13
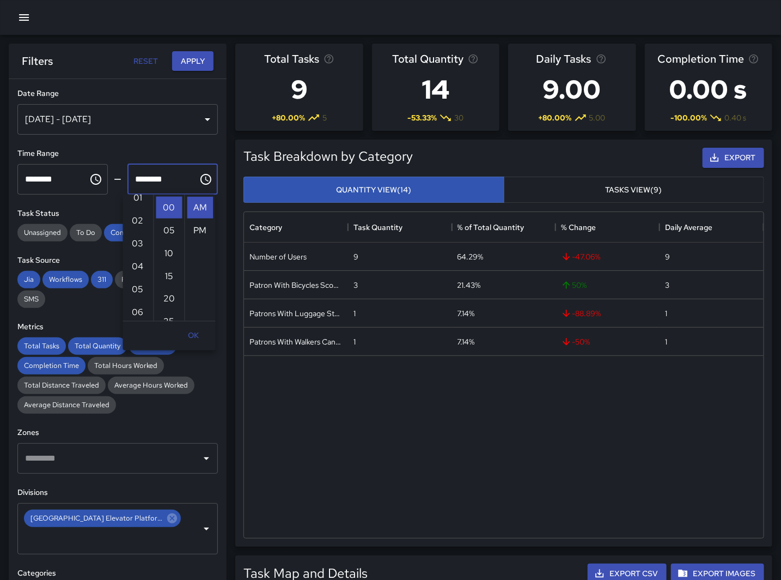
scroll to position [0, 0]
click at [137, 226] on li "01" at bounding box center [138, 231] width 26 height 22
click at [192, 229] on li "PM" at bounding box center [200, 231] width 26 height 22
type input "********"
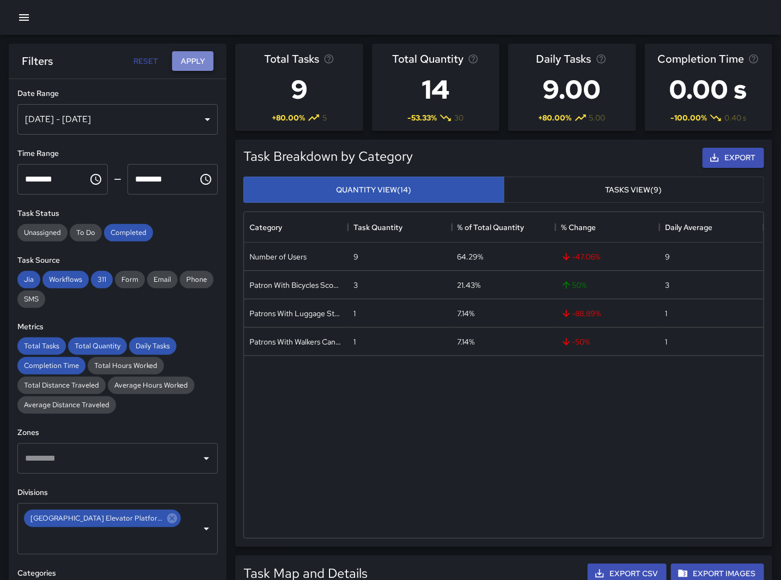
click at [188, 60] on button "Apply" at bounding box center [192, 61] width 41 height 20
click at [144, 428] on h6 "Zones" at bounding box center [117, 433] width 201 height 12
click at [478, 430] on div "Number of Users 15 46.88% 0 % 15 Patrons With Walkers Canes Wheelchair 7 21.88%…" at bounding box center [504, 389] width 520 height 295
drag, startPoint x: 258, startPoint y: 474, endPoint x: 257, endPoint y: 448, distance: 26.2
click at [258, 474] on div "Number of Users 15 46.88% 0 % 15 Patrons With Walkers Canes Wheelchair 7 21.88%…" at bounding box center [504, 389] width 520 height 295
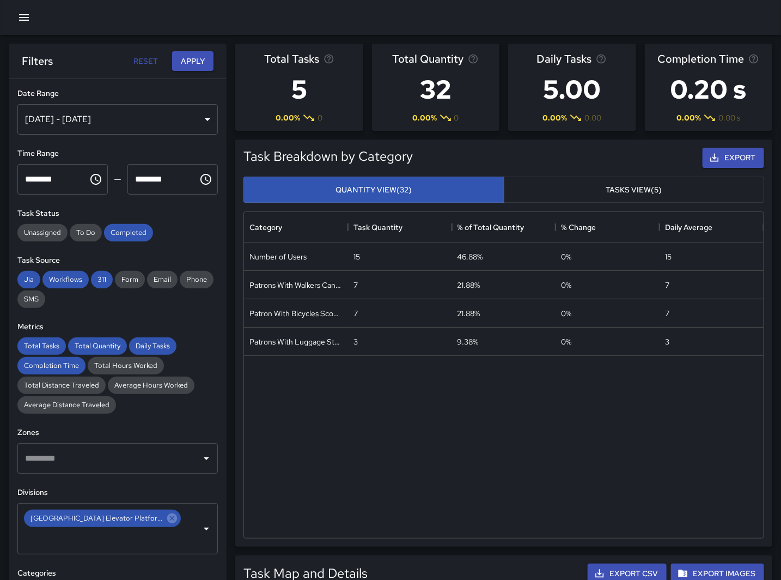
click at [89, 180] on icon "Choose time, selected time is 12:00 PM" at bounding box center [95, 179] width 13 height 13
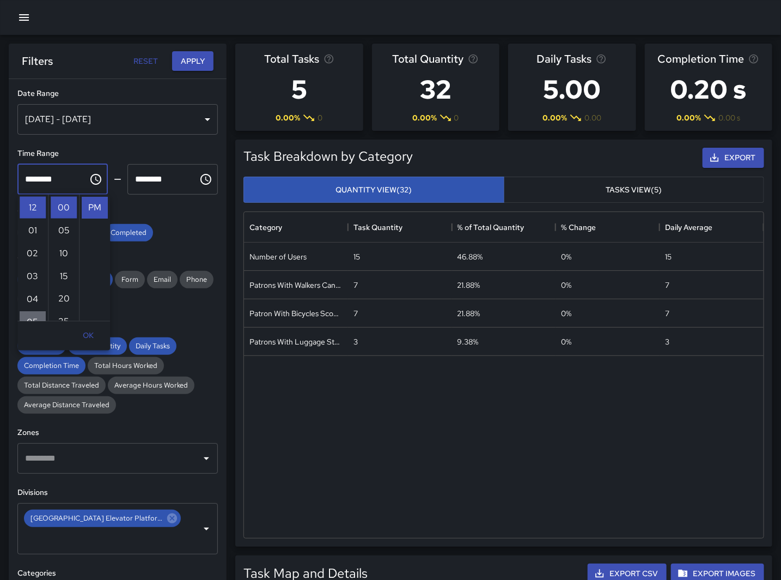
click at [29, 318] on li "05" at bounding box center [33, 322] width 26 height 22
type input "********"
click at [199, 172] on button "Choose time, selected time is 1:00 PM" at bounding box center [206, 179] width 22 height 22
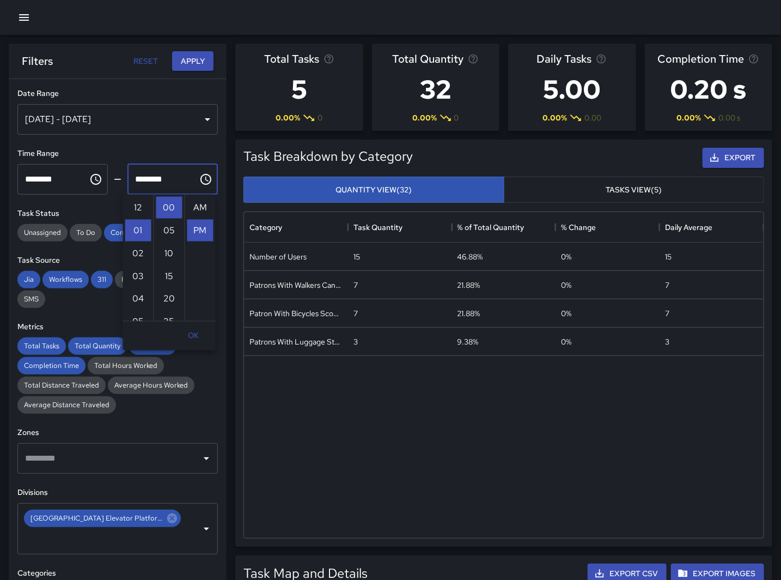
scroll to position [23, 0]
click at [136, 314] on li "06" at bounding box center [138, 322] width 26 height 22
type input "********"
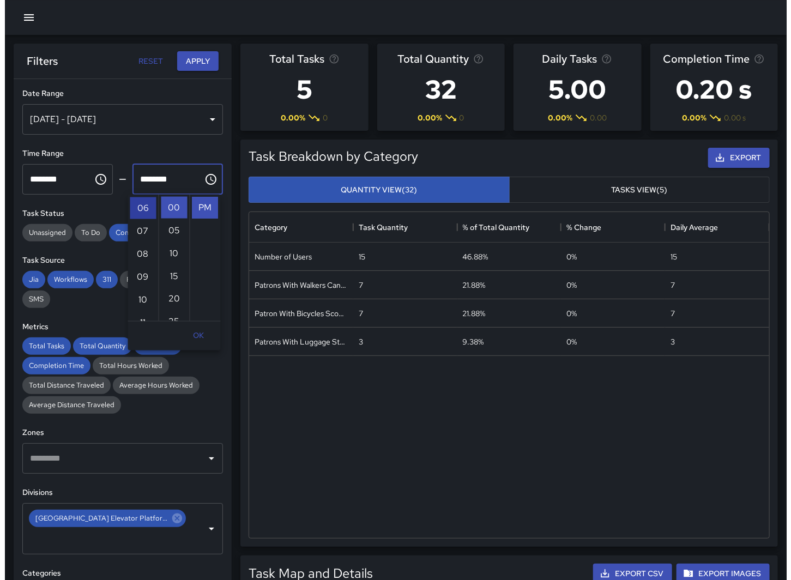
scroll to position [137, 0]
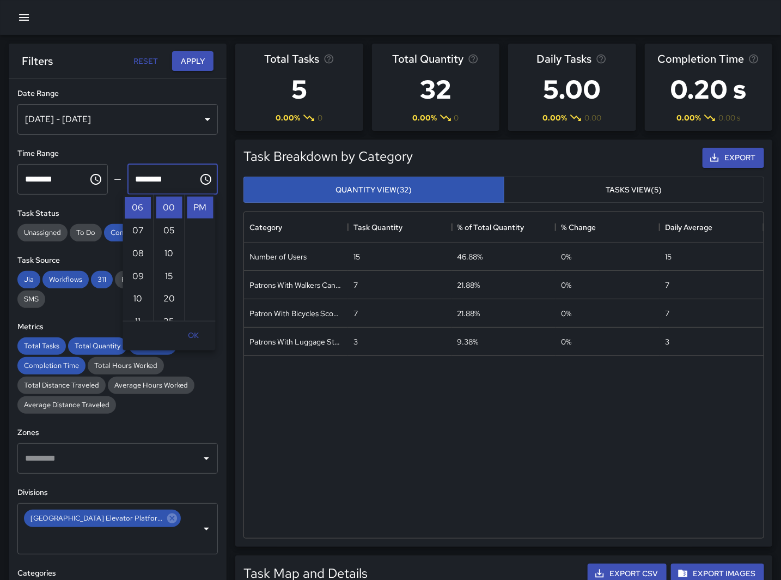
drag, startPoint x: 195, startPoint y: 53, endPoint x: 226, endPoint y: 102, distance: 57.8
click at [195, 54] on button "Apply" at bounding box center [192, 61] width 41 height 20
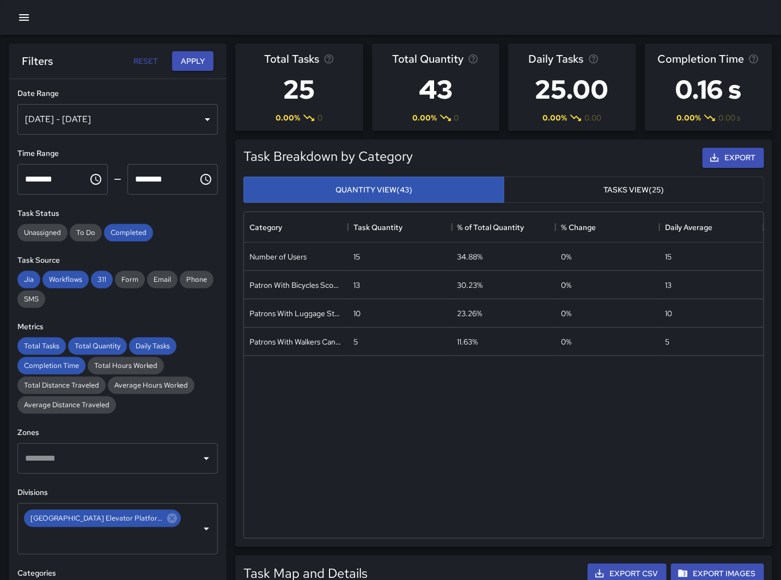
click at [262, 417] on div "Number of Users 15 34.88% 0 % 15 Patron With Bicycles Scooters Electric Scooter…" at bounding box center [504, 389] width 520 height 295
click at [254, 455] on div "Number of Users 15 34.88% 0 % 15 Patron With Bicycles Scooters Electric Scooter…" at bounding box center [504, 389] width 520 height 295
click at [168, 117] on div "[DATE] - [DATE]" at bounding box center [117, 119] width 201 height 31
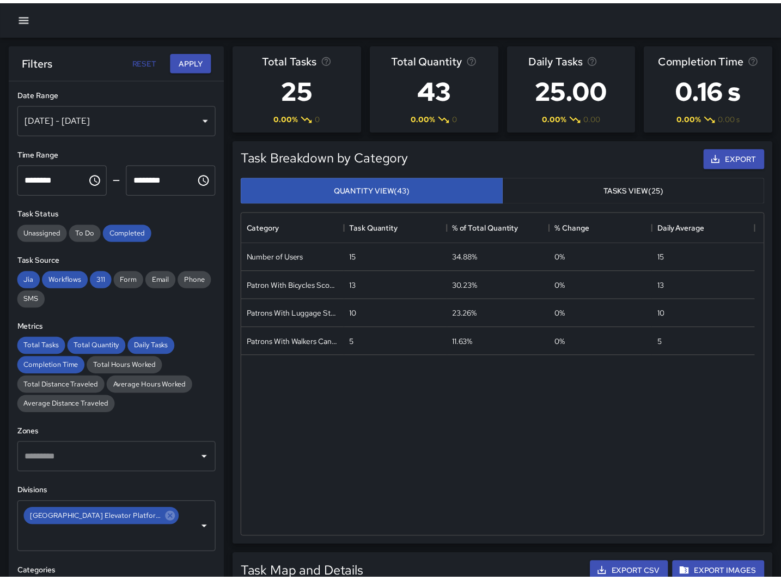
scroll to position [317, 511]
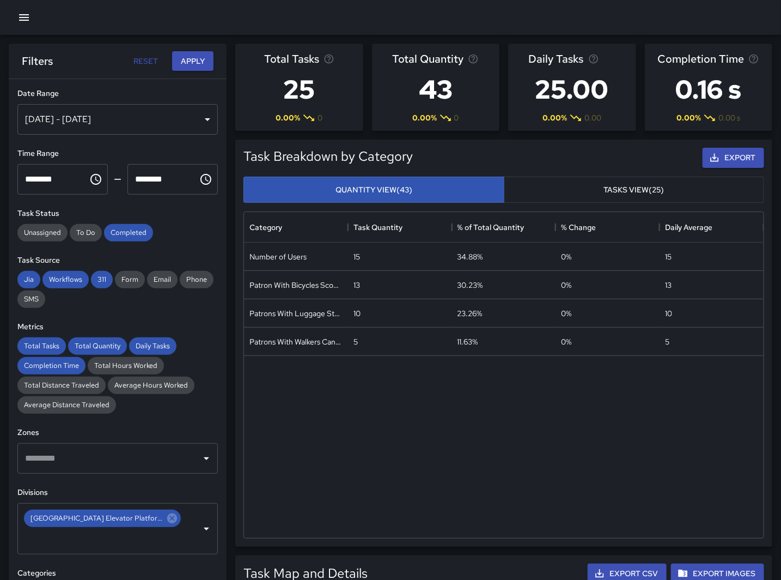
click at [89, 179] on icon "Choose time, selected time is 5:00 PM" at bounding box center [95, 179] width 13 height 13
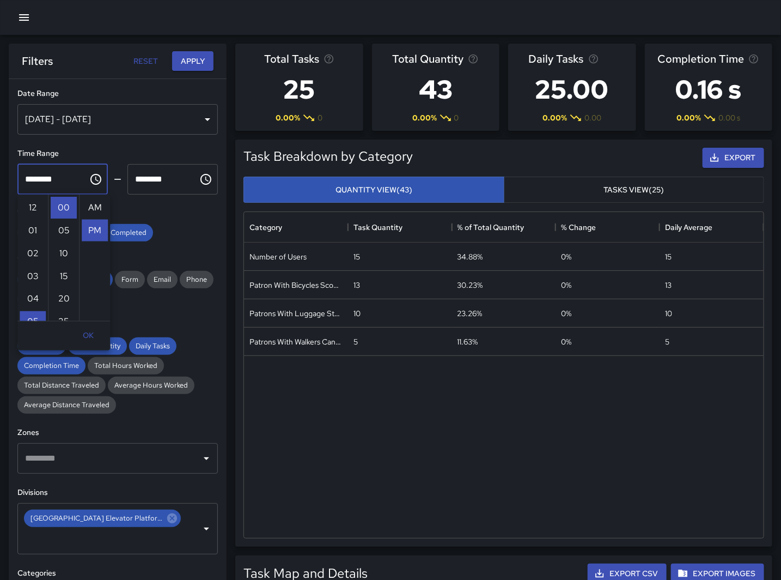
scroll to position [23, 0]
click at [28, 259] on li "10" at bounding box center [33, 262] width 26 height 22
type input "********"
click at [195, 177] on button "Choose time, selected time is 6:00 PM" at bounding box center [206, 179] width 22 height 22
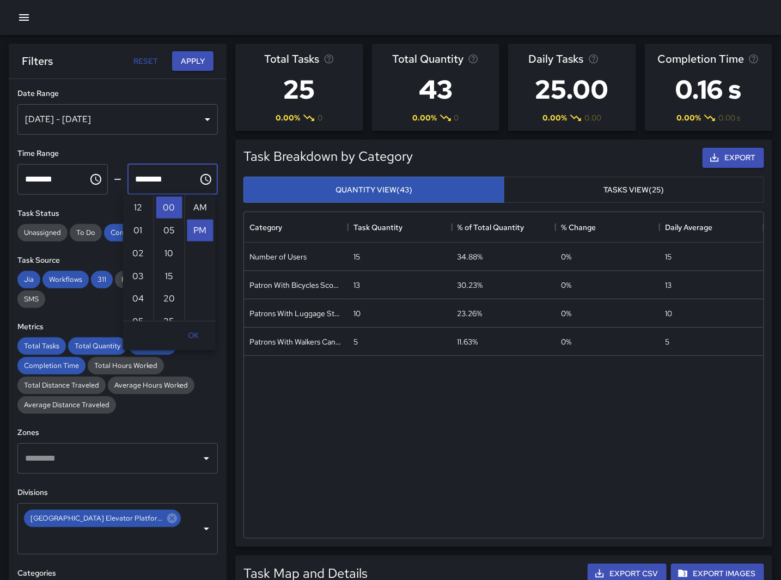
scroll to position [23, 0]
click at [138, 294] on li "10" at bounding box center [138, 299] width 26 height 22
click at [187, 58] on button "Apply" at bounding box center [192, 61] width 41 height 20
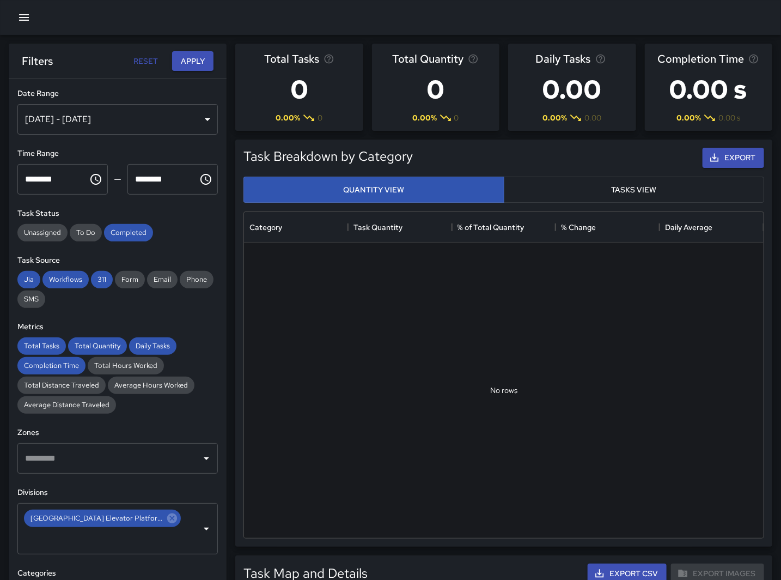
click at [252, 411] on div at bounding box center [504, 389] width 520 height 295
click at [201, 183] on icon "Choose time, selected time is 10:00 PM" at bounding box center [206, 179] width 11 height 11
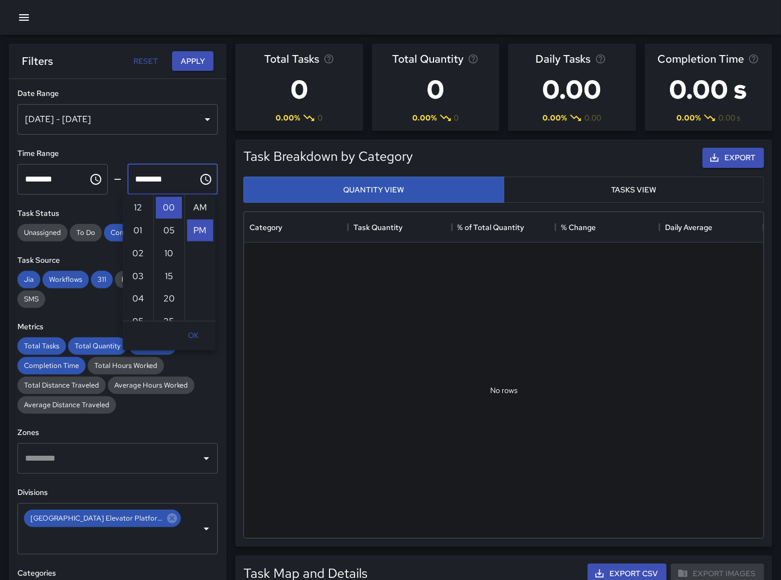
scroll to position [23, 0]
click at [143, 229] on li "11" at bounding box center [138, 231] width 26 height 22
type input "********"
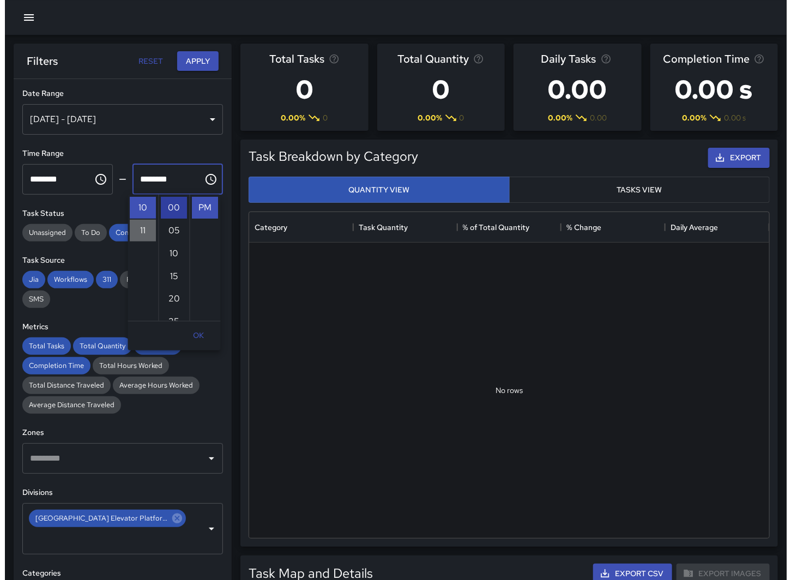
scroll to position [251, 0]
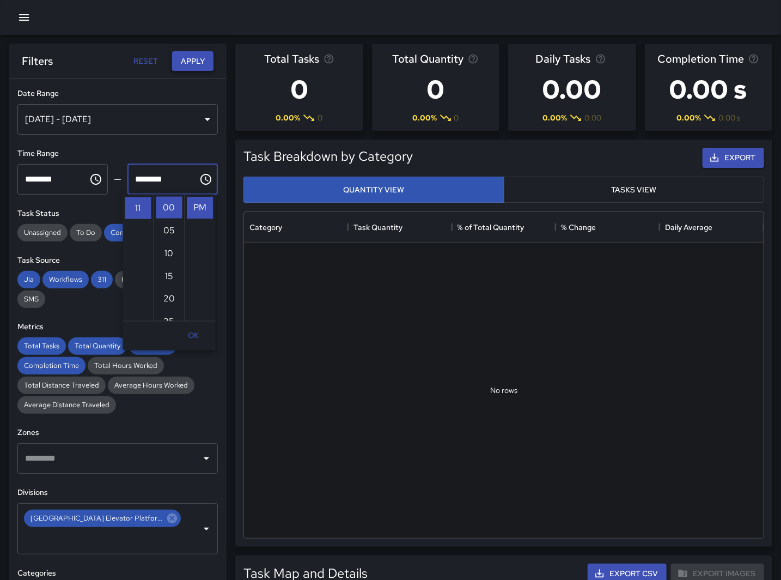
click at [205, 62] on button "Apply" at bounding box center [192, 61] width 41 height 20
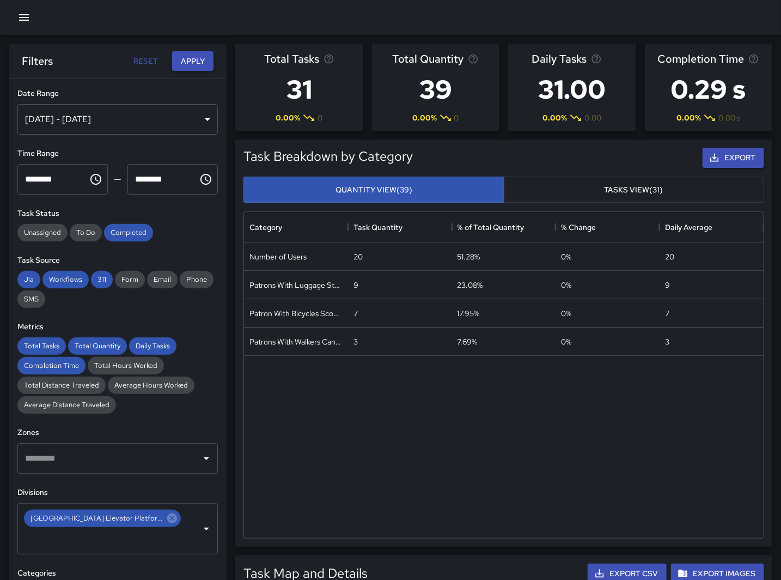
click at [245, 409] on div "Number of Users 20 51.28% 0 % 20 Patrons With Luggage Stroller Carts Wagons 9 2…" at bounding box center [504, 389] width 520 height 295
click at [195, 123] on div "[DATE] - [DATE]" at bounding box center [117, 119] width 201 height 31
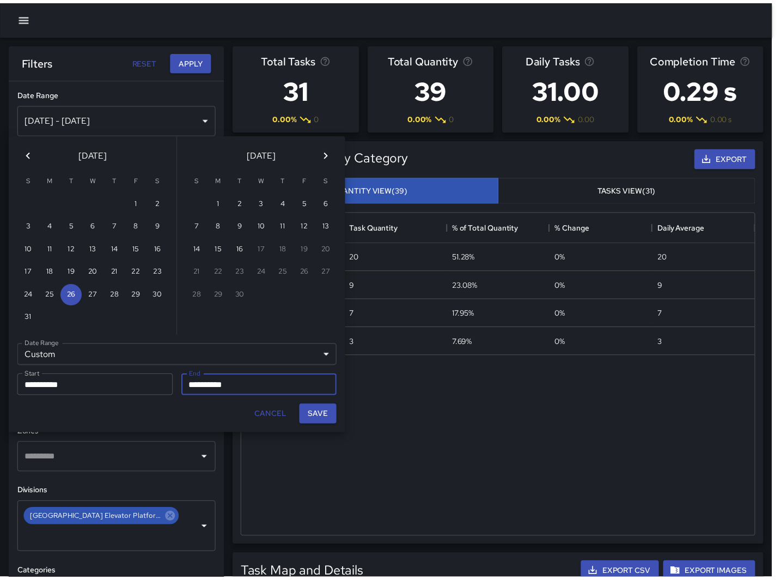
scroll to position [317, 510]
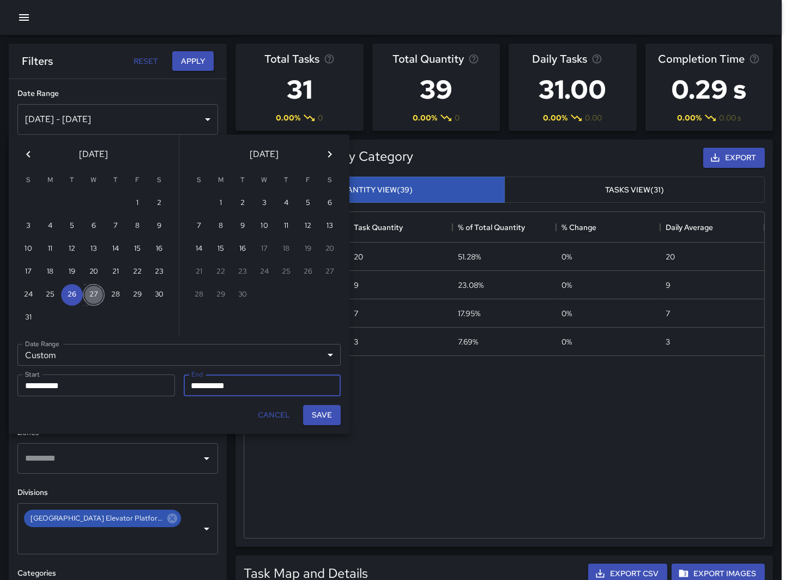
click at [97, 289] on button "27" at bounding box center [94, 295] width 22 height 22
type input "**********"
click at [131, 385] on input "**********" at bounding box center [92, 385] width 150 height 22
click at [96, 291] on button "27" at bounding box center [94, 295] width 22 height 22
type input "**********"
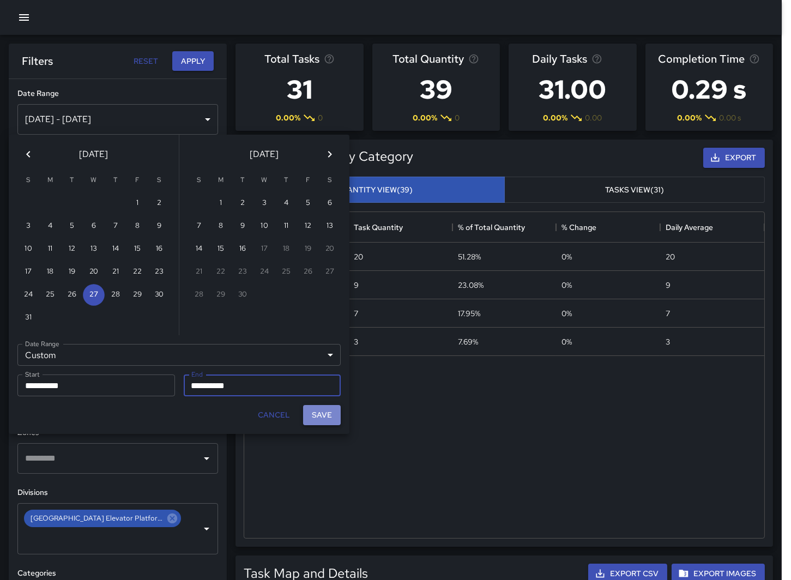
click at [323, 415] on button "Save" at bounding box center [322, 415] width 38 height 20
type input "**********"
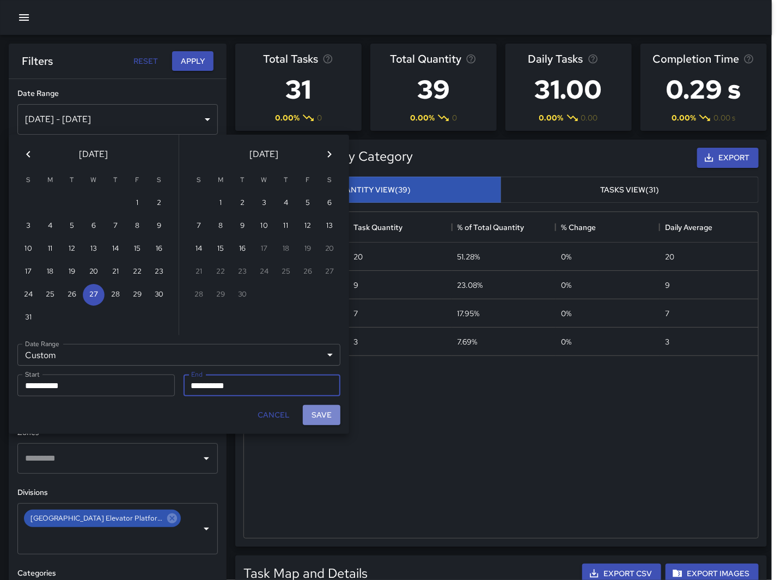
scroll to position [317, 511]
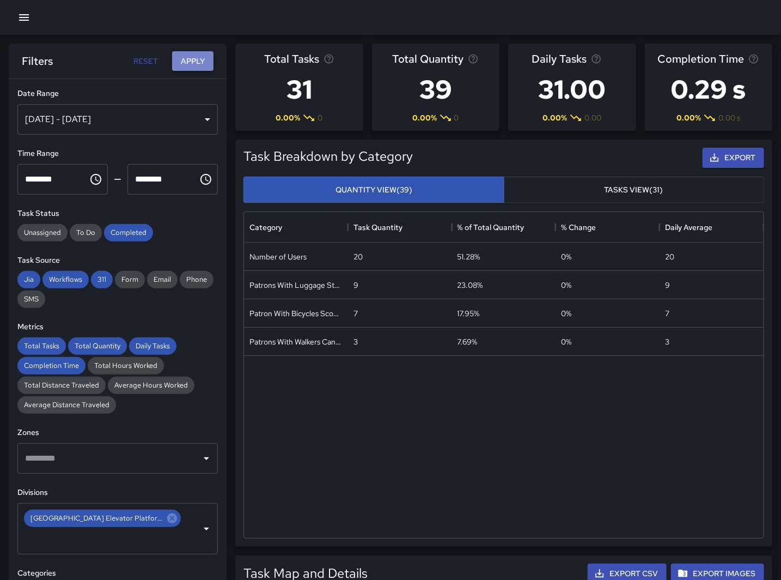
click at [189, 60] on button "Apply" at bounding box center [192, 61] width 41 height 20
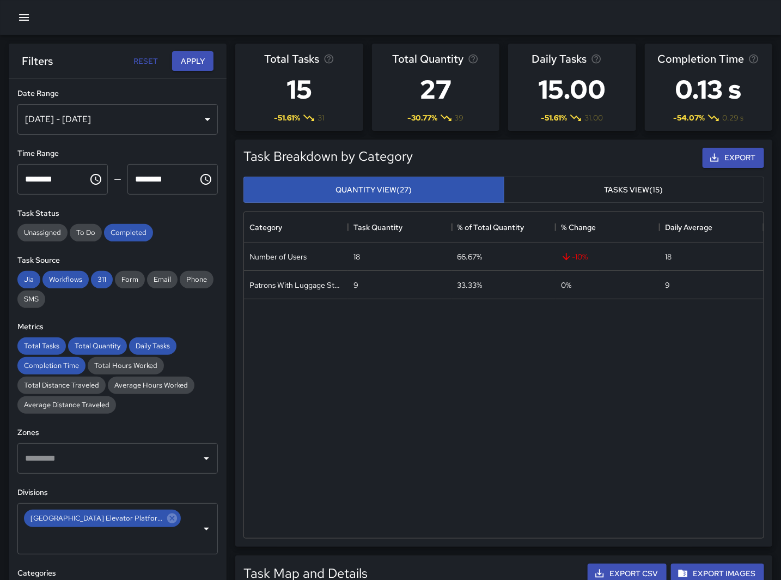
drag, startPoint x: 262, startPoint y: 401, endPoint x: 273, endPoint y: 389, distance: 16.6
click at [262, 401] on div "Number of Users 18 66.67% -10 % 18 Patrons With Luggage Stroller Carts Wagons 9…" at bounding box center [504, 389] width 520 height 295
click at [263, 453] on div "Number of Users 18 66.67% -10 % 18 Patrons With Luggage Stroller Carts Wagons 9…" at bounding box center [504, 389] width 520 height 295
drag, startPoint x: 104, startPoint y: 175, endPoint x: 83, endPoint y: 189, distance: 24.6
click at [104, 175] on div "******** ​" at bounding box center [62, 179] width 95 height 35
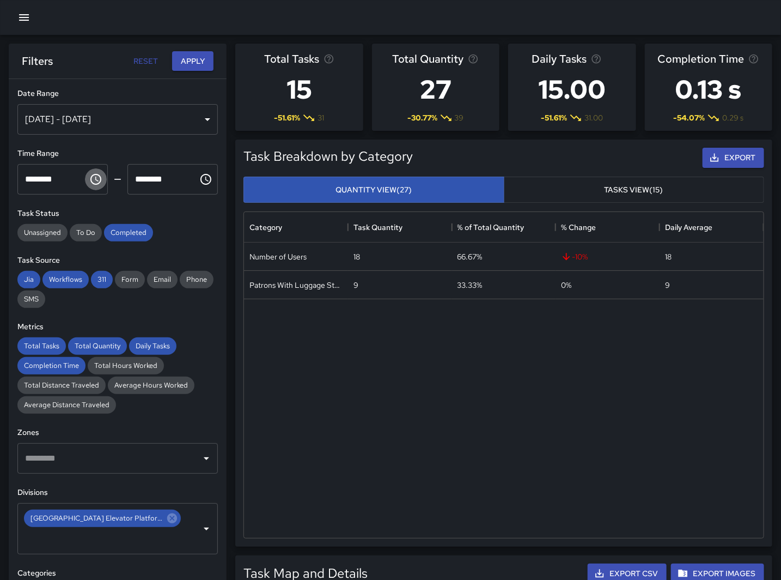
click at [95, 178] on icon "Choose time, selected time is 10:00 PM" at bounding box center [96, 179] width 3 height 5
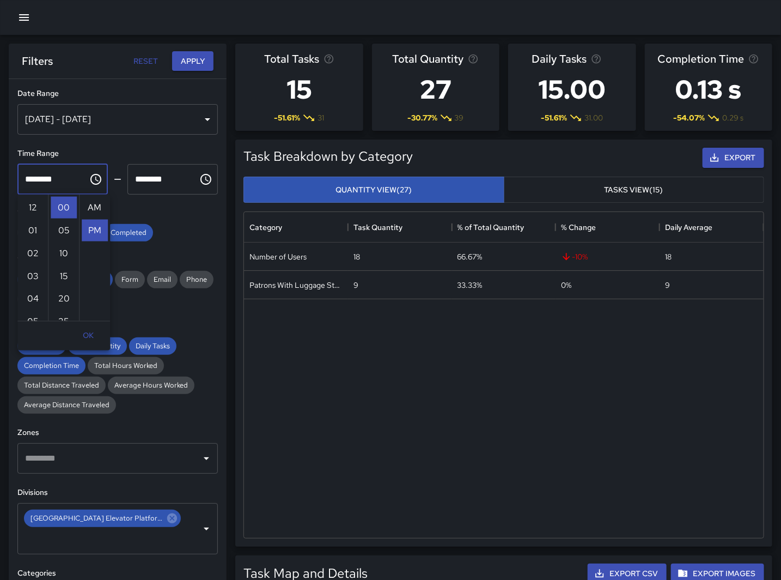
scroll to position [23, 0]
click at [33, 210] on li "06" at bounding box center [33, 213] width 26 height 22
type input "********"
click at [201, 175] on icon "Choose time, selected time is 11:00 PM" at bounding box center [206, 179] width 11 height 11
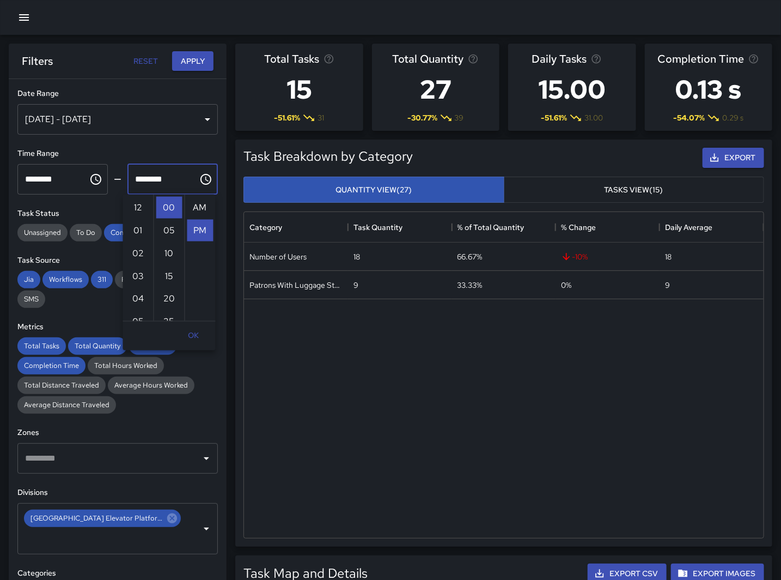
scroll to position [23, 0]
click at [138, 250] on li "07" at bounding box center [138, 257] width 26 height 22
type input "********"
click at [185, 62] on button "Apply" at bounding box center [192, 61] width 41 height 20
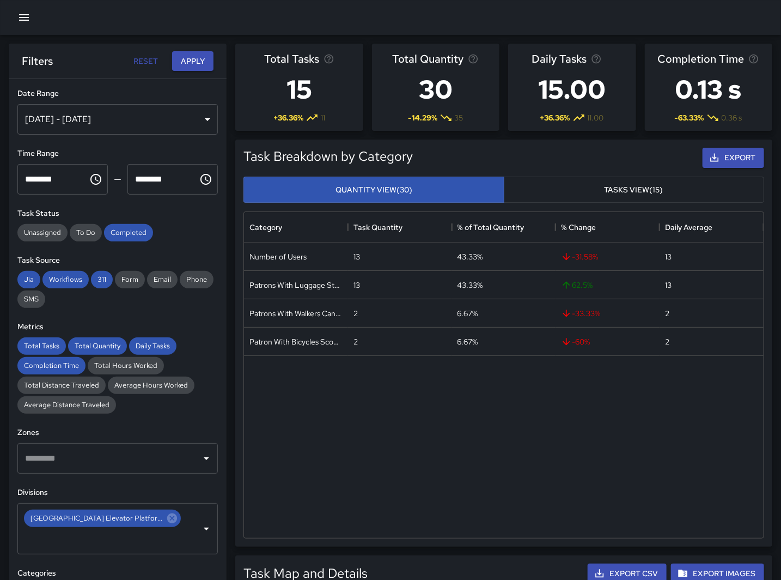
click at [264, 475] on div "Number of Users 13 43.33% -31.58 % 13 Patrons With Luggage Stroller Carts Wagon…" at bounding box center [504, 389] width 520 height 295
click at [89, 181] on icon "Choose time, selected time is 6:00 PM" at bounding box center [95, 179] width 13 height 13
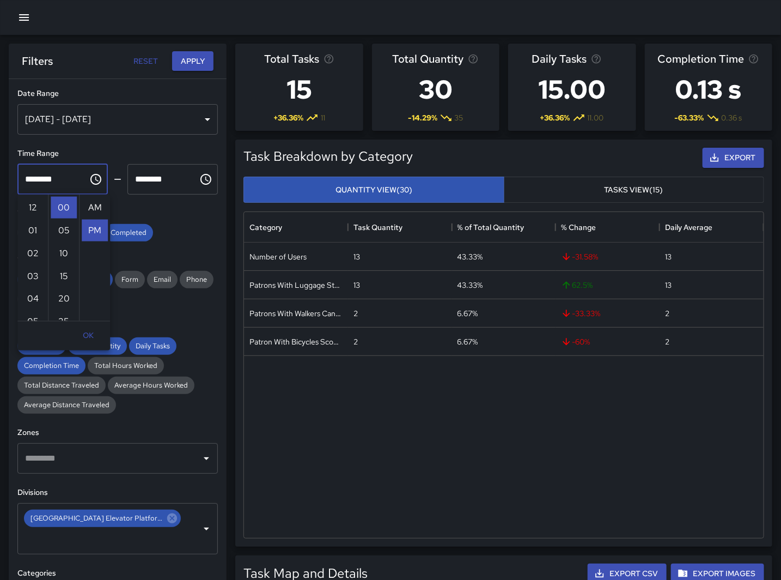
scroll to position [23, 0]
click at [31, 288] on li "11" at bounding box center [33, 289] width 26 height 22
click at [90, 203] on li "AM" at bounding box center [95, 208] width 26 height 22
type input "********"
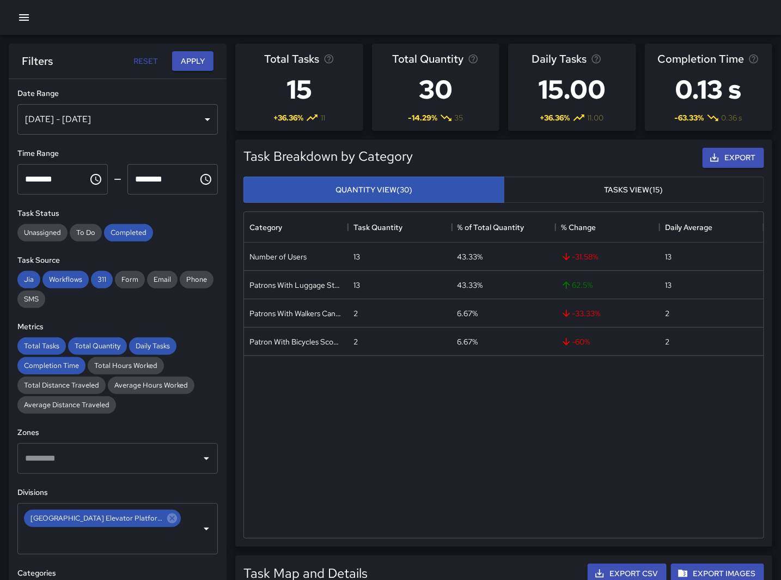
click at [199, 180] on icon "Choose time, selected time is 7:00 PM" at bounding box center [205, 179] width 13 height 13
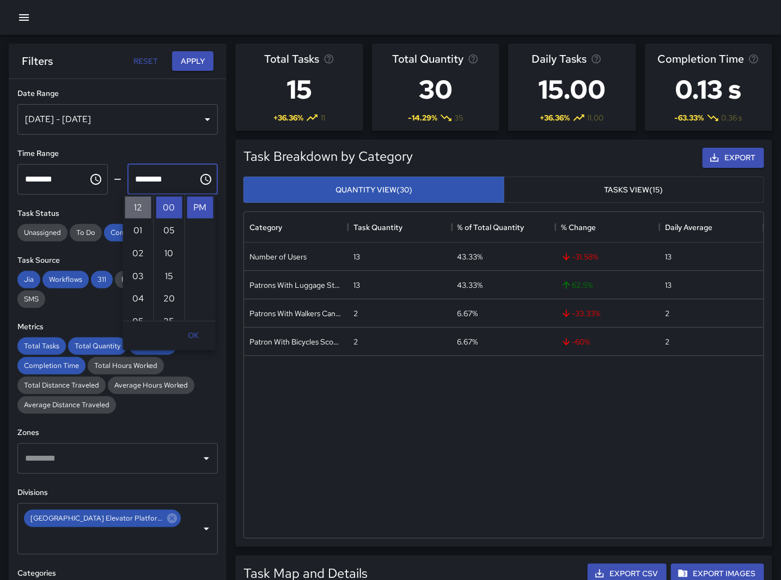
click at [138, 204] on li "12" at bounding box center [138, 208] width 26 height 22
type input "********"
click at [189, 59] on button "Apply" at bounding box center [192, 61] width 41 height 20
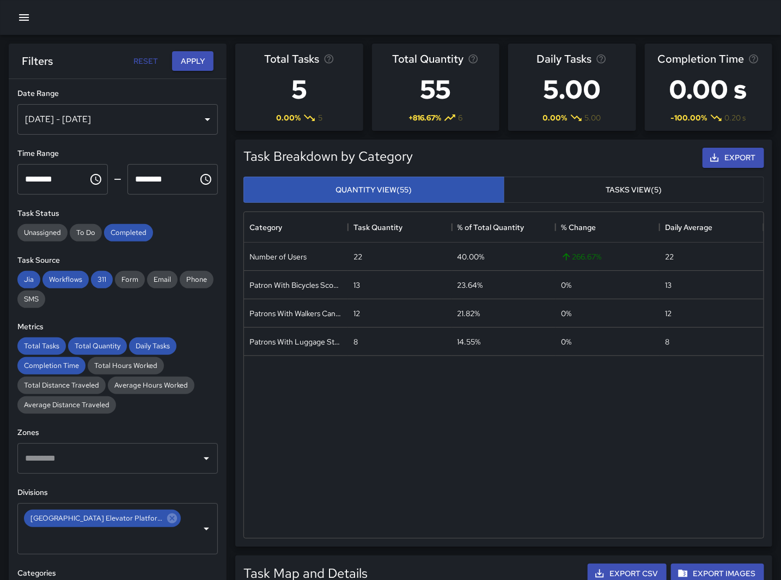
click at [278, 415] on div "Number of Users 22 40.00% 266.67 % 22 Patron With Bicycles Scooters Electric Sc…" at bounding box center [504, 389] width 520 height 295
click at [260, 439] on div "Number of Users 22 40.00% 266.67 % 22 Patron With Bicycles Scooters Electric Sc…" at bounding box center [504, 389] width 520 height 295
click at [189, 116] on div "[DATE] - [DATE]" at bounding box center [117, 119] width 201 height 31
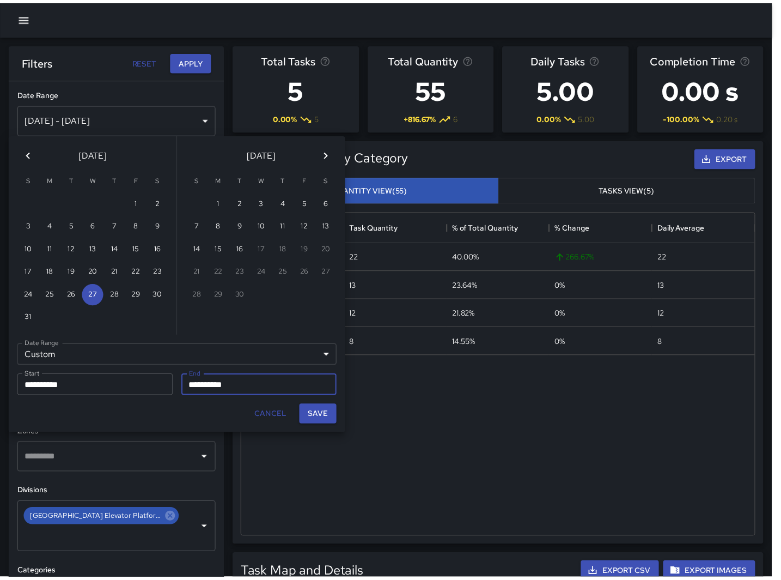
scroll to position [317, 510]
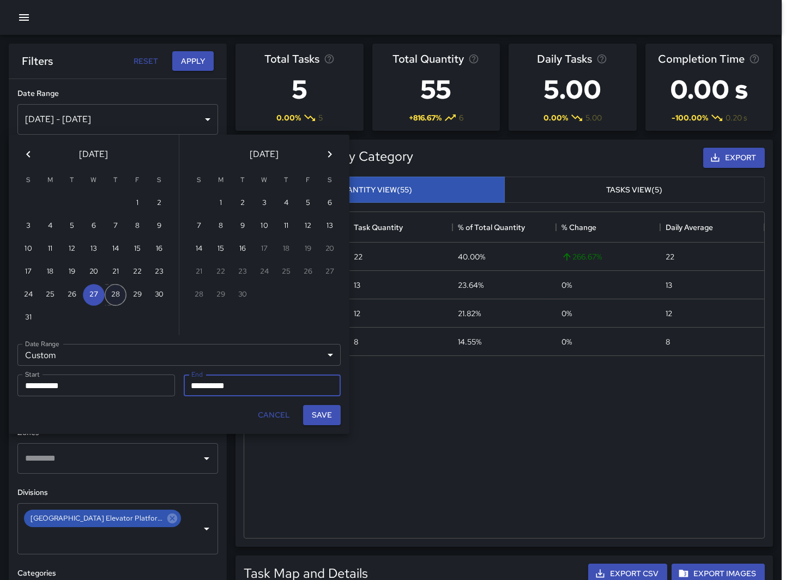
click at [110, 291] on button "28" at bounding box center [116, 295] width 22 height 22
type input "**********"
click at [327, 409] on button "Save" at bounding box center [322, 415] width 38 height 20
type input "**********"
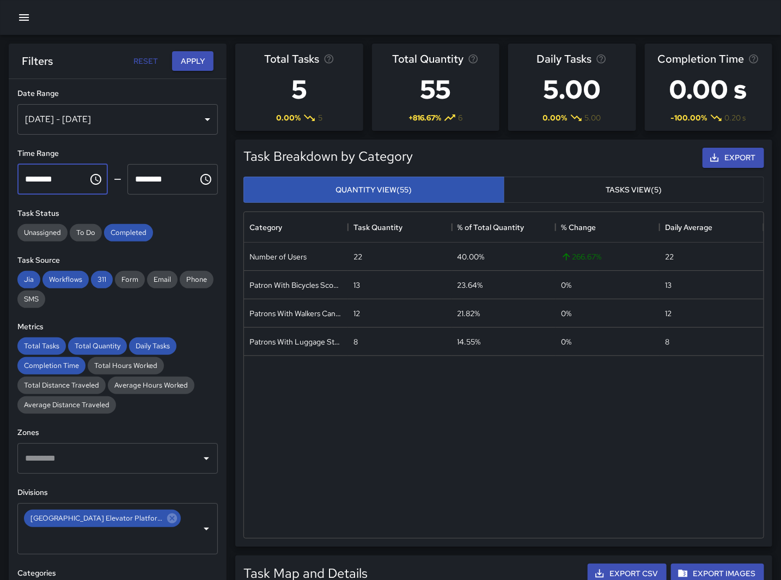
click at [68, 177] on input "********" at bounding box center [48, 179] width 63 height 31
click at [113, 113] on div "[DATE] - [DATE]" at bounding box center [117, 119] width 201 height 31
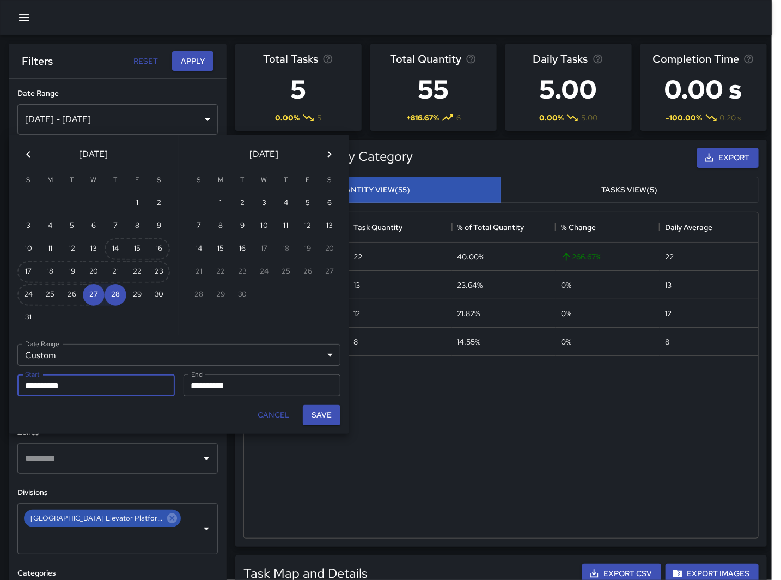
scroll to position [317, 510]
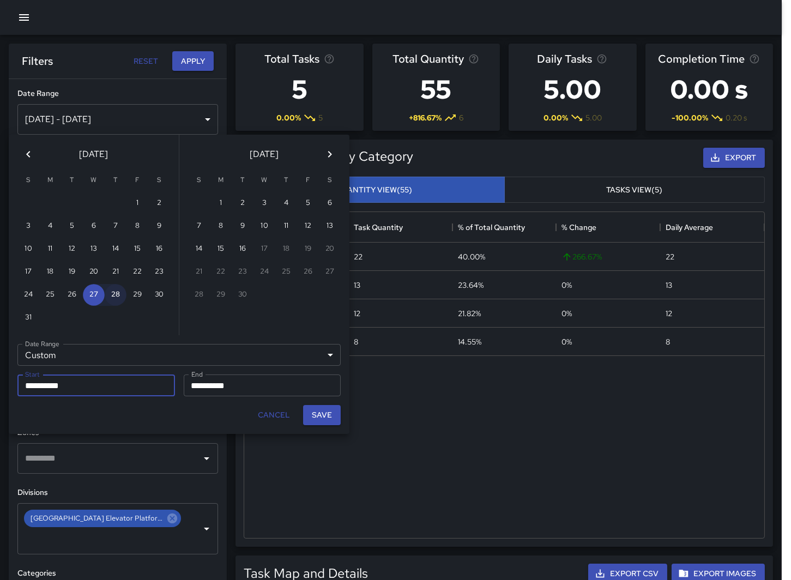
click at [113, 284] on button "28" at bounding box center [116, 295] width 22 height 22
type input "**********"
click at [117, 292] on button "28" at bounding box center [116, 295] width 22 height 22
click at [331, 418] on button "Save" at bounding box center [322, 415] width 38 height 20
type input "**********"
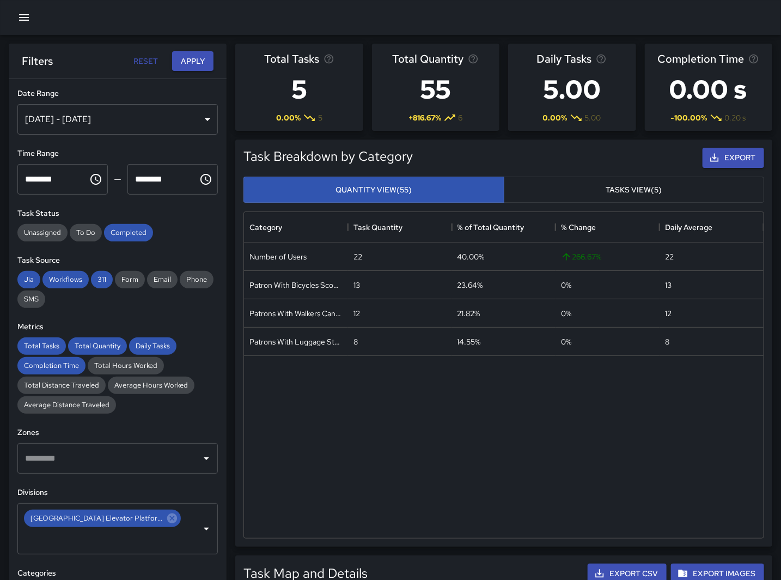
scroll to position [317, 511]
click at [255, 412] on div "Number of Users 22 40.00% 266.67 % 22 Patron With Bicycles Scooters Electric Sc…" at bounding box center [504, 389] width 520 height 295
click at [93, 178] on icon "Choose time, selected time is 11:00 AM" at bounding box center [95, 179] width 13 height 13
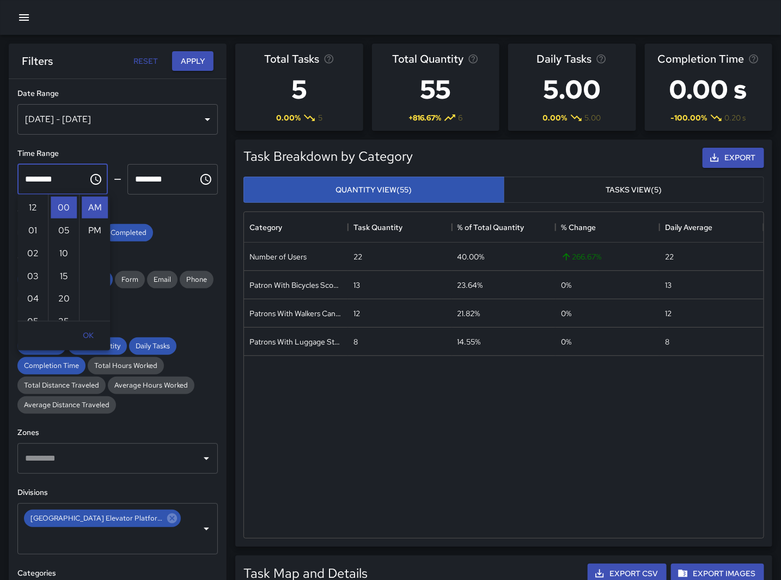
scroll to position [251, 0]
click at [174, 224] on div "Unassigned To Do Completed" at bounding box center [117, 232] width 201 height 17
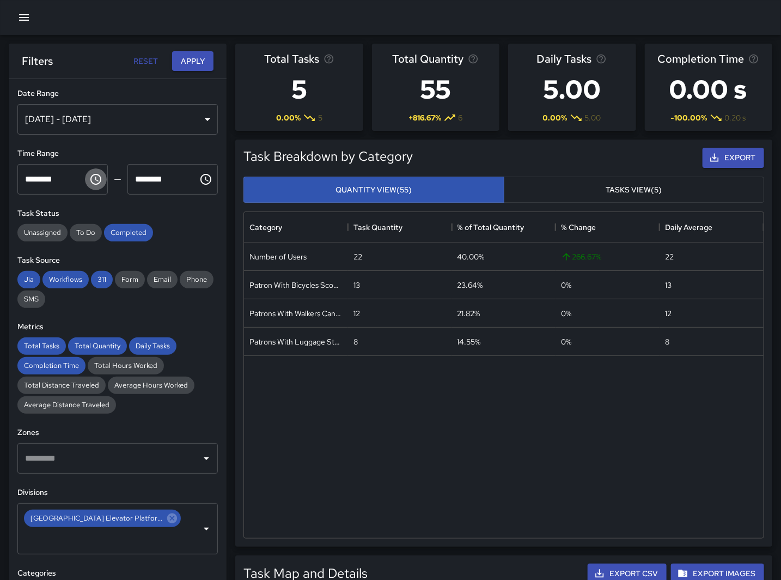
click at [90, 176] on icon "Choose time, selected time is 11:00 AM" at bounding box center [95, 179] width 11 height 11
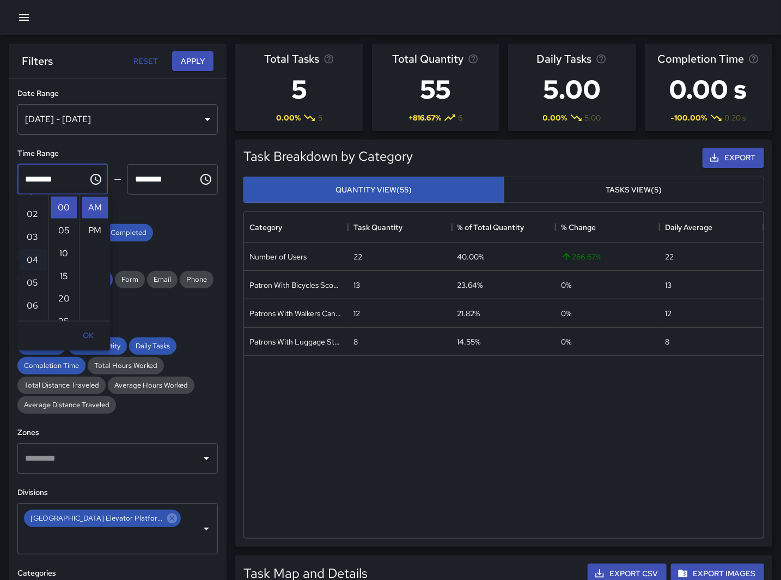
scroll to position [60, 0]
click at [31, 305] on li "07" at bounding box center [33, 307] width 26 height 22
type input "********"
click at [199, 177] on icon "Choose time, selected time is 12:00 PM" at bounding box center [205, 179] width 13 height 13
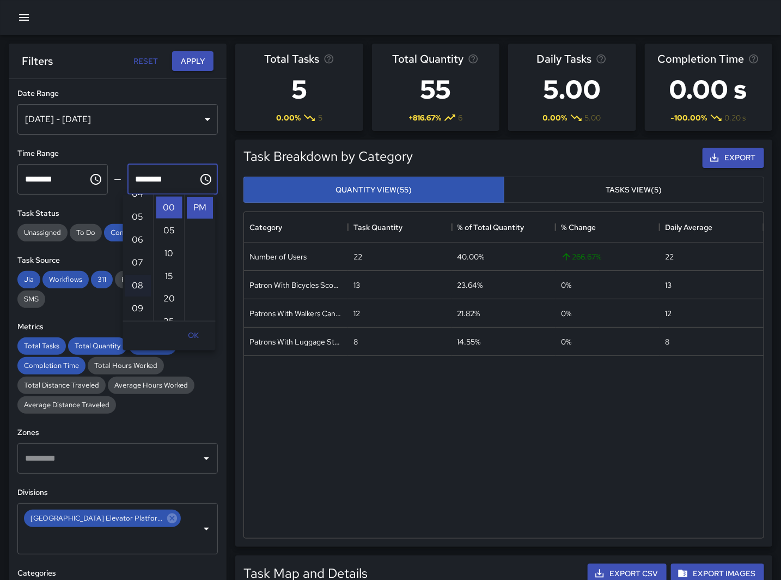
scroll to position [121, 0]
click at [135, 271] on li "08" at bounding box center [138, 270] width 26 height 22
click at [198, 211] on li "PM" at bounding box center [200, 208] width 26 height 22
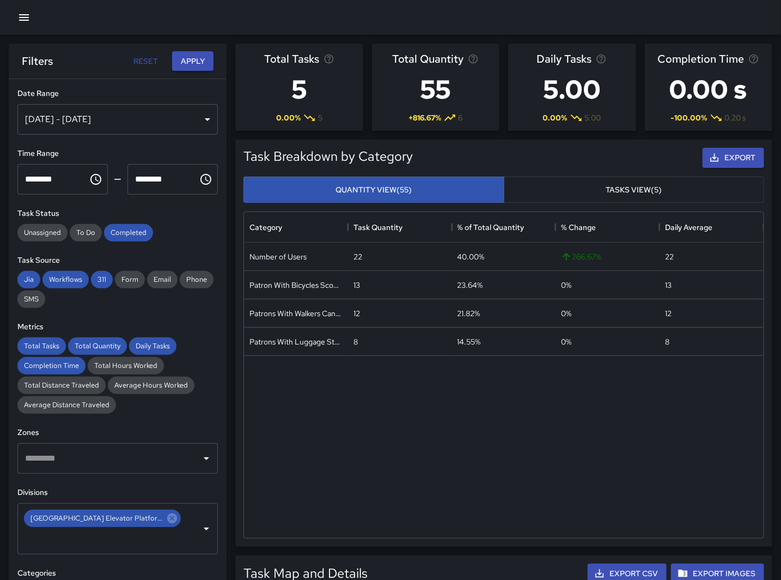
click at [214, 230] on div "**********" at bounding box center [118, 351] width 218 height 544
click at [166, 172] on input "********" at bounding box center [158, 179] width 63 height 31
click at [163, 180] on input "********" at bounding box center [158, 179] width 63 height 31
click at [199, 177] on icon "Choose time, selected time is 8:00 PM" at bounding box center [205, 179] width 13 height 13
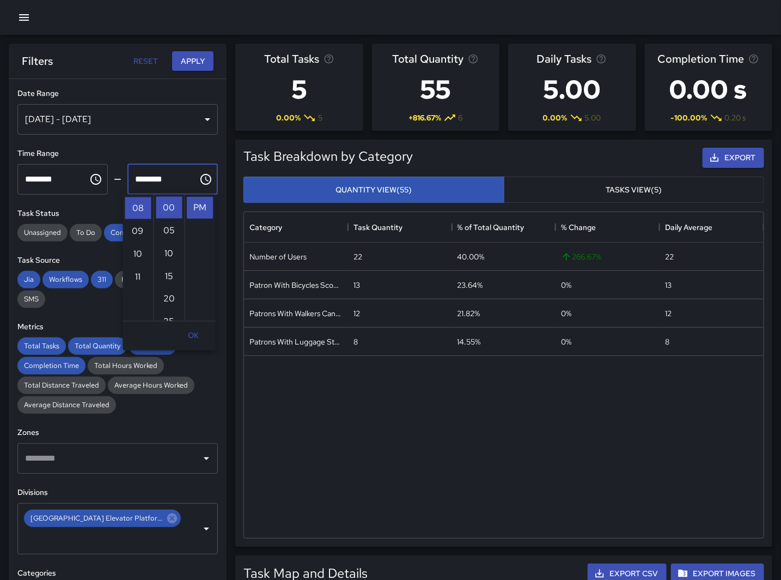
scroll to position [0, 0]
click at [200, 204] on li "AM" at bounding box center [200, 208] width 26 height 22
type input "********"
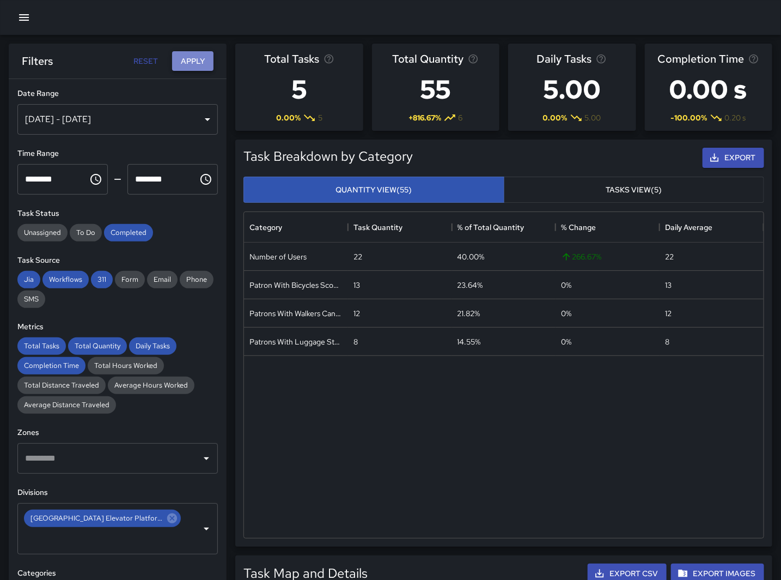
click at [192, 57] on button "Apply" at bounding box center [192, 61] width 41 height 20
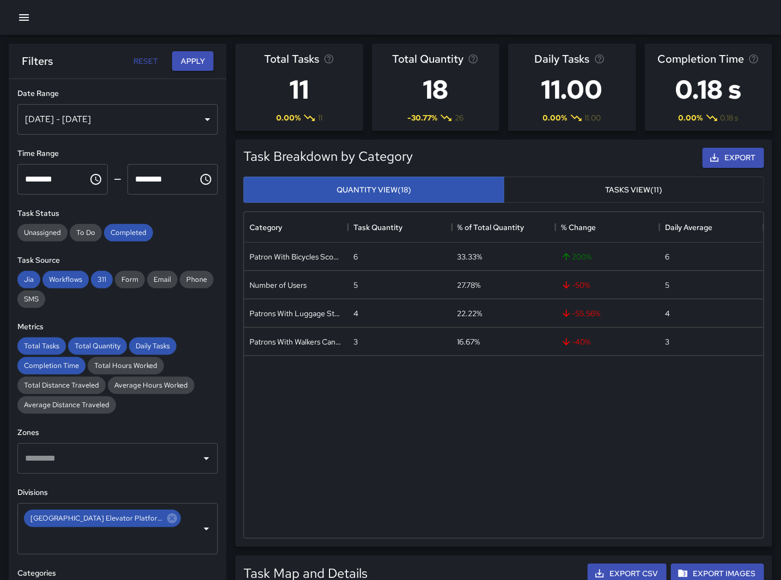
click at [360, 446] on div "Patron With Bicycles Scooters Electric Scooters 6 33.33% 200 % 6 Number of User…" at bounding box center [504, 389] width 520 height 295
click at [96, 171] on button "Choose time, selected time is 7:00 AM" at bounding box center [96, 179] width 22 height 22
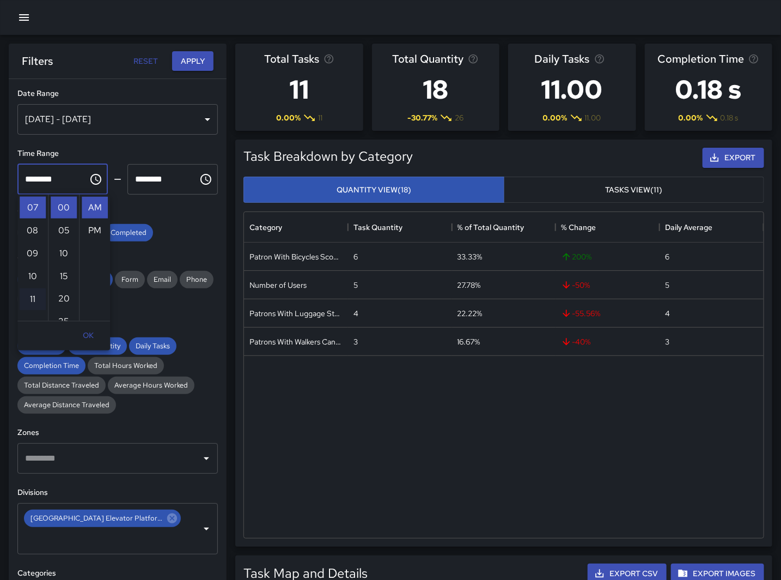
click at [31, 300] on li "11" at bounding box center [33, 299] width 26 height 22
type input "********"
click at [199, 182] on icon "Choose time, selected time is 8:00 AM" at bounding box center [205, 179] width 13 height 13
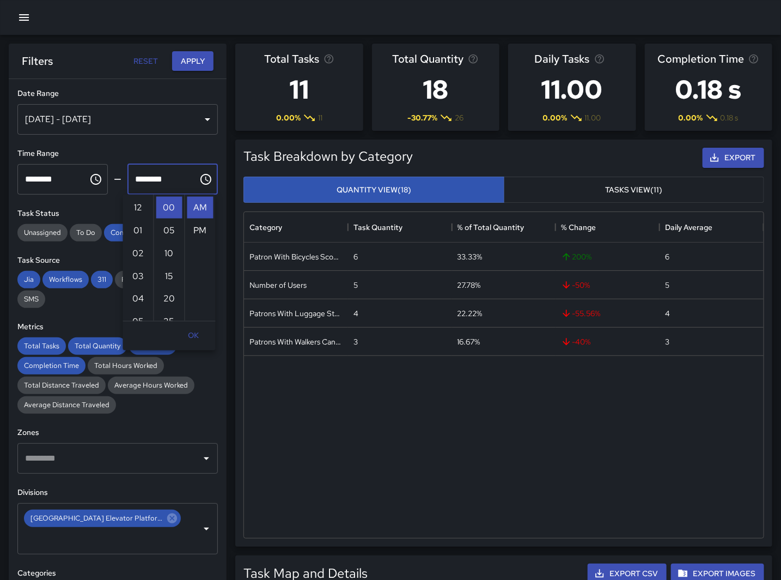
scroll to position [183, 0]
click at [128, 276] on li "11" at bounding box center [138, 277] width 26 height 22
click at [170, 248] on li "55" at bounding box center [169, 255] width 26 height 22
type input "********"
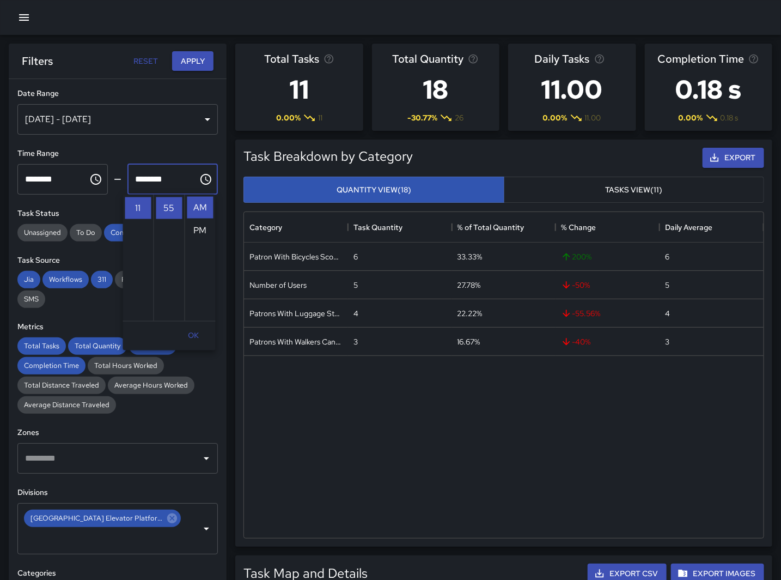
click at [195, 50] on div "Filters Reset Apply" at bounding box center [118, 61] width 218 height 35
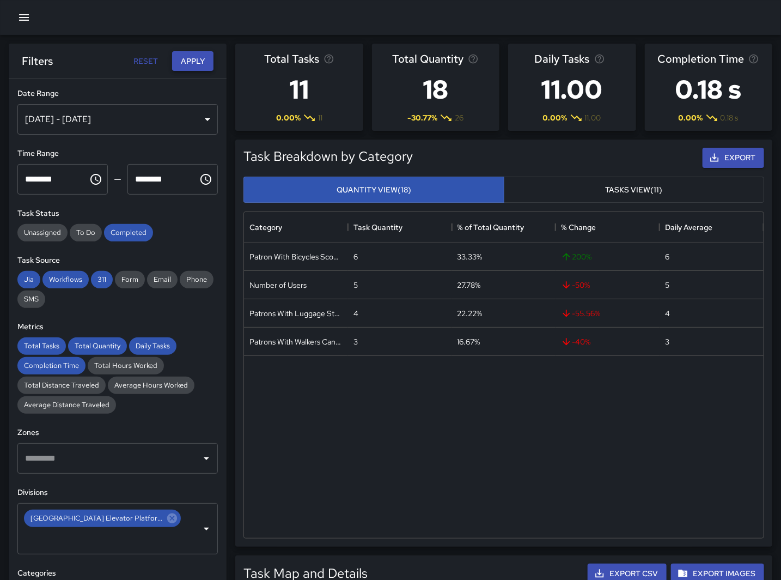
click at [194, 58] on button "Apply" at bounding box center [192, 61] width 41 height 20
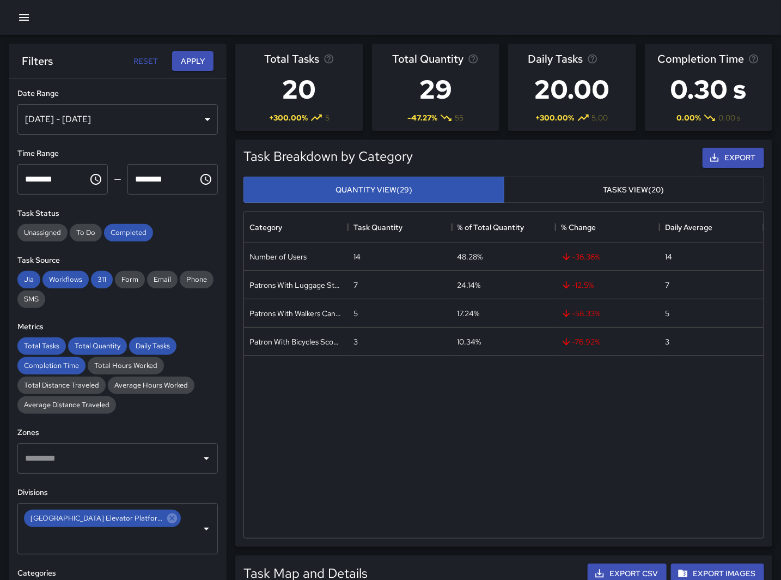
drag, startPoint x: 393, startPoint y: 414, endPoint x: 357, endPoint y: 329, distance: 92.5
click at [393, 414] on div "Number of Users 14 48.28% -36.36 % 14 Patrons With Luggage Stroller Carts Wagon…" at bounding box center [504, 389] width 520 height 295
click at [96, 180] on icon "Choose time, selected time is 11:00 AM" at bounding box center [95, 179] width 13 height 13
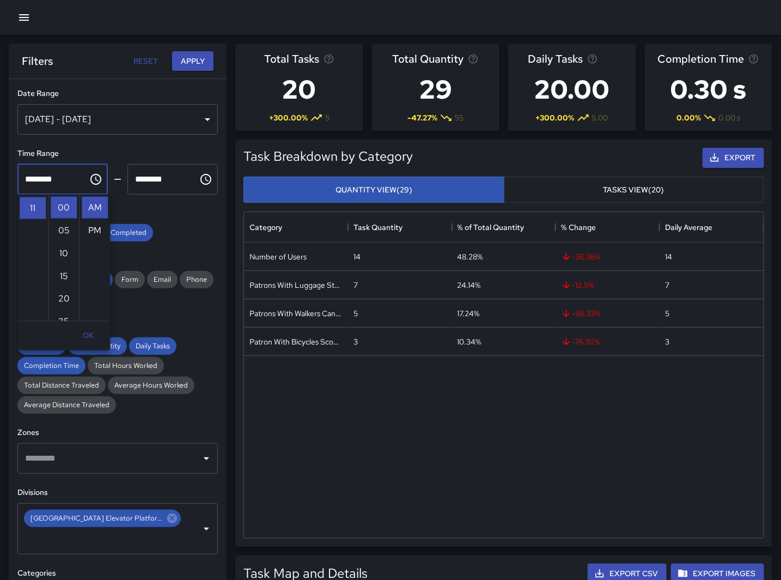
click at [549, 459] on div "Number of Users 14 48.28% -36.36 % 14 Patrons With Luggage Stroller Carts Wagon…" at bounding box center [504, 389] width 520 height 295
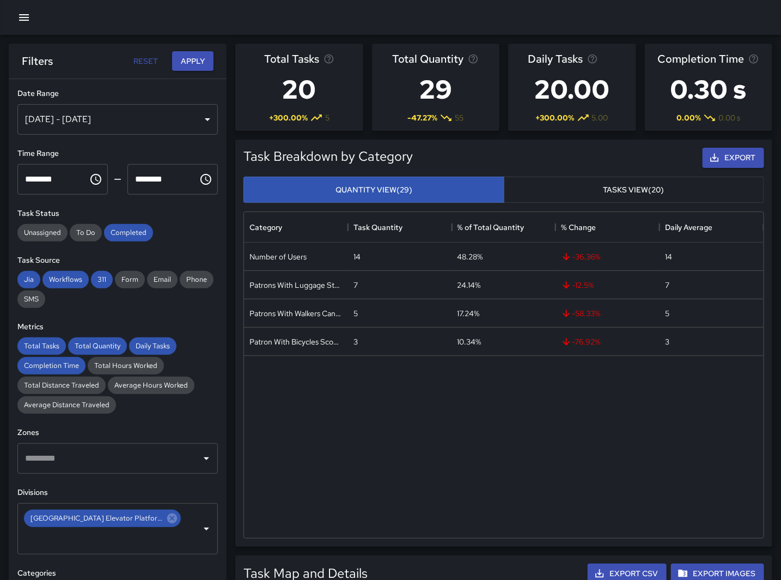
click at [94, 180] on icon "Choose time, selected time is 11:00 AM" at bounding box center [95, 179] width 13 height 13
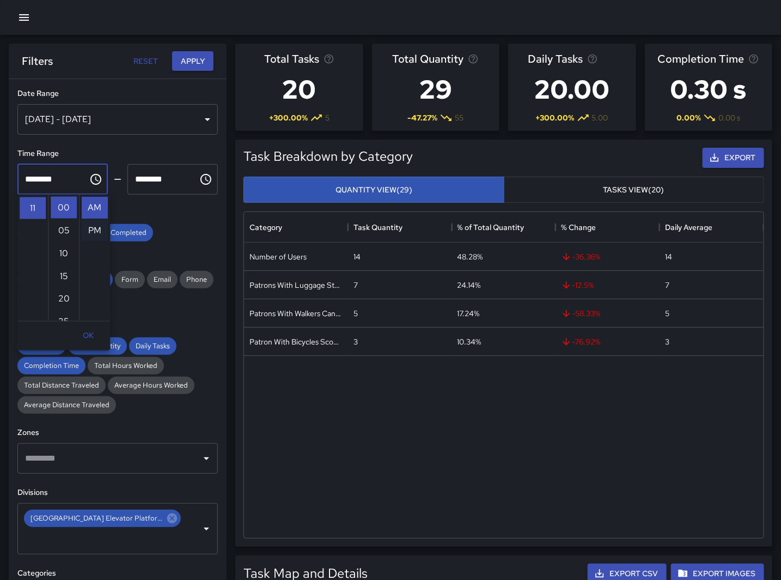
click at [96, 232] on li "PM" at bounding box center [95, 231] width 26 height 22
type input "********"
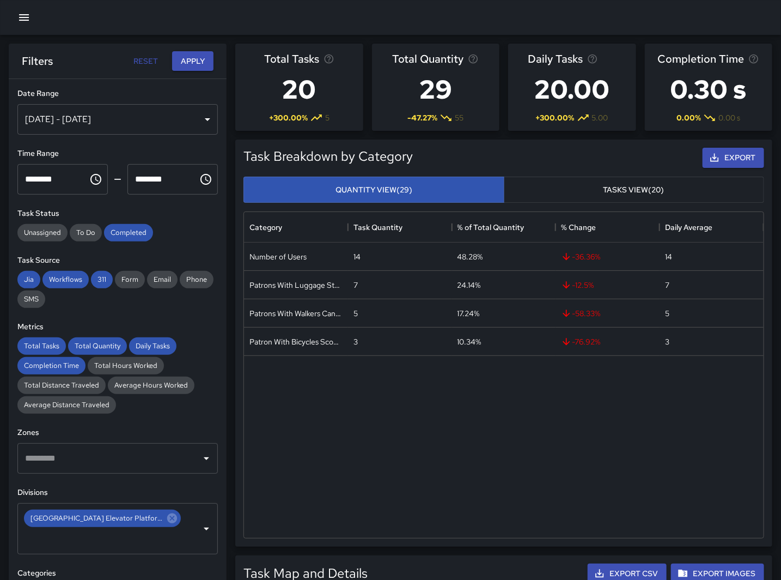
scroll to position [23, 0]
click at [199, 178] on icon "Choose time, selected time is 11:55 AM" at bounding box center [205, 179] width 13 height 13
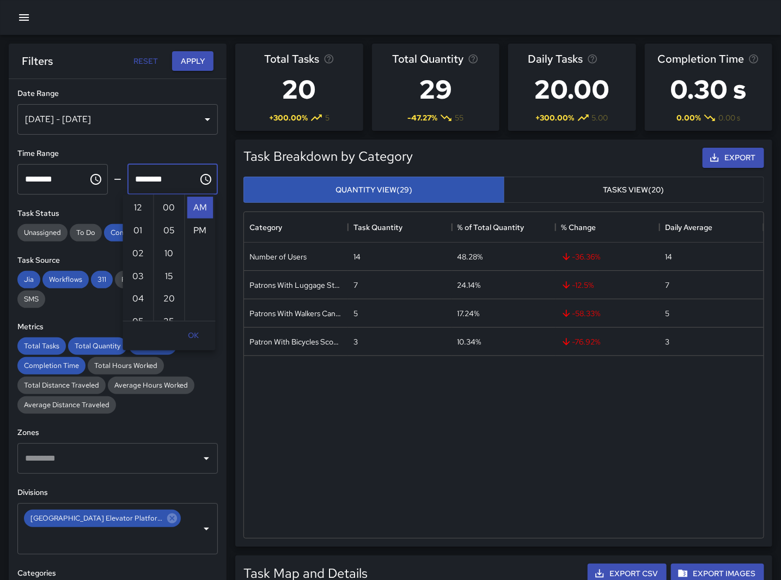
scroll to position [251, 0]
click at [193, 233] on li "PM" at bounding box center [200, 231] width 26 height 22
type input "********"
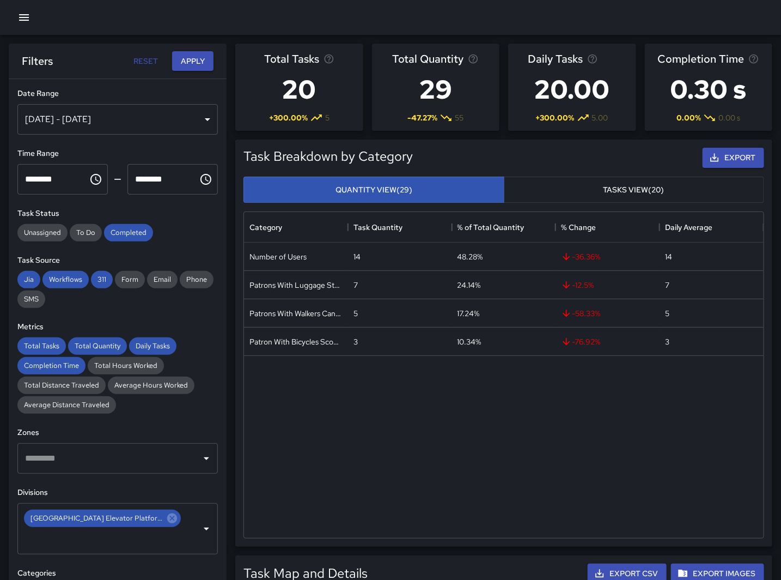
scroll to position [23, 0]
click at [190, 66] on button "Apply" at bounding box center [192, 61] width 41 height 20
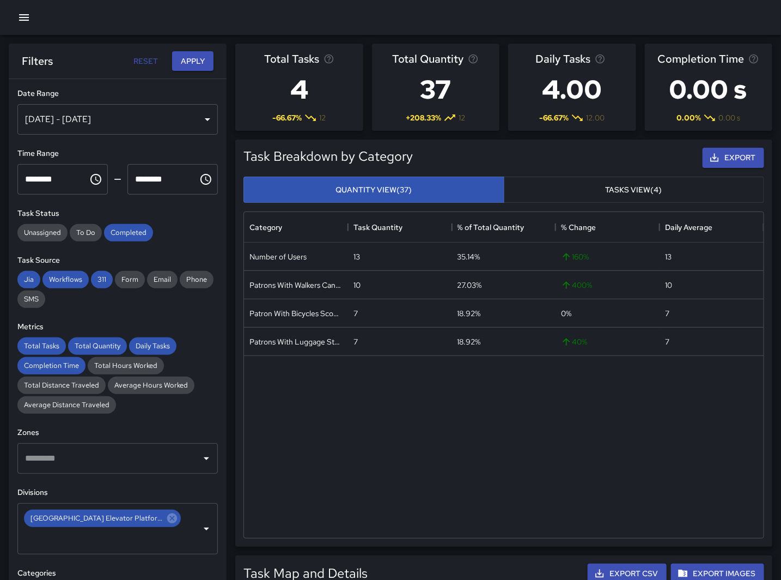
click at [500, 460] on div "Number of Users 13 35.14% 160 % 13 Patrons With Walkers Canes Wheelchair 10 27.…" at bounding box center [504, 389] width 520 height 295
click at [489, 495] on div "Number of Users 13 35.14% 160 % 13 Patrons With Walkers Canes Wheelchair 10 27.…" at bounding box center [504, 389] width 520 height 295
click at [556, 428] on div "Number of Users 13 35.14% 160 % 13 Patrons With Walkers Canes Wheelchair 10 27.…" at bounding box center [504, 389] width 520 height 295
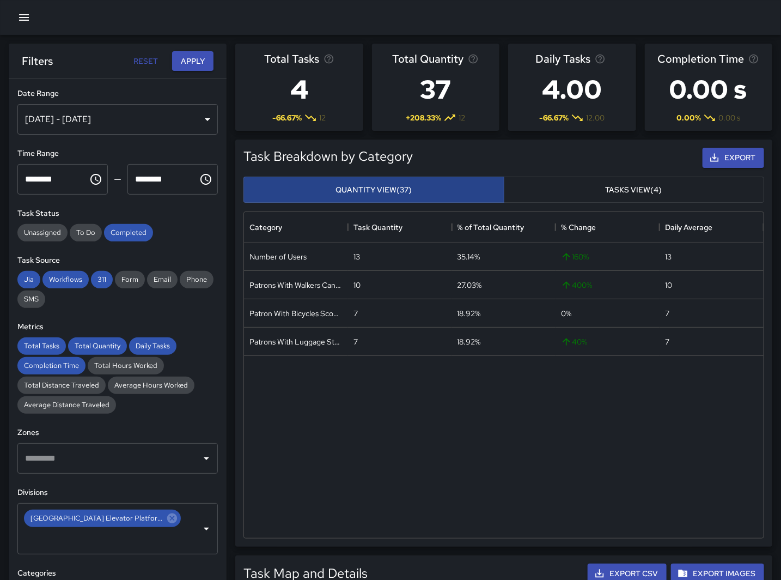
drag, startPoint x: 531, startPoint y: 402, endPoint x: 248, endPoint y: 187, distance: 355.5
click at [531, 402] on div "Number of Users 13 35.14% 160 % 13 Patrons With Walkers Canes Wheelchair 10 27.…" at bounding box center [504, 389] width 520 height 295
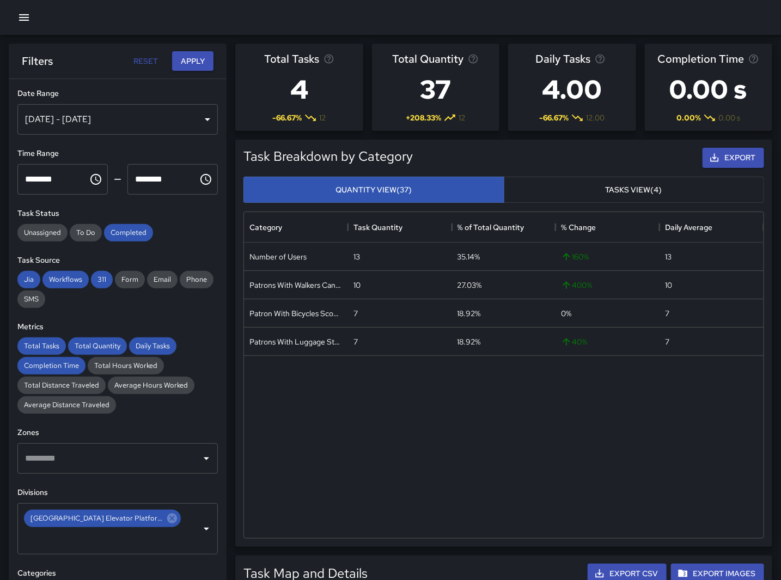
click at [89, 180] on icon "Choose time, selected time is 11:00 PM" at bounding box center [95, 179] width 13 height 13
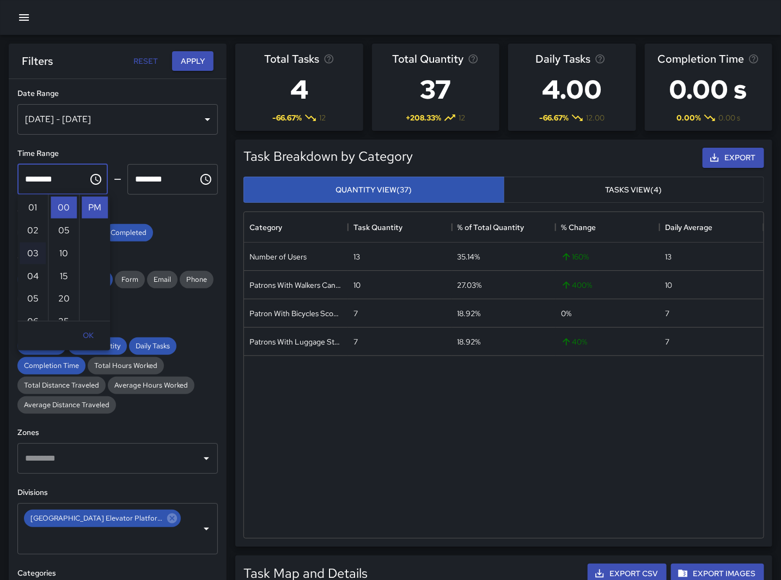
click at [33, 248] on li "03" at bounding box center [33, 253] width 26 height 22
type input "********"
click at [199, 181] on icon "Choose time, selected time is 11:55 PM" at bounding box center [205, 179] width 13 height 13
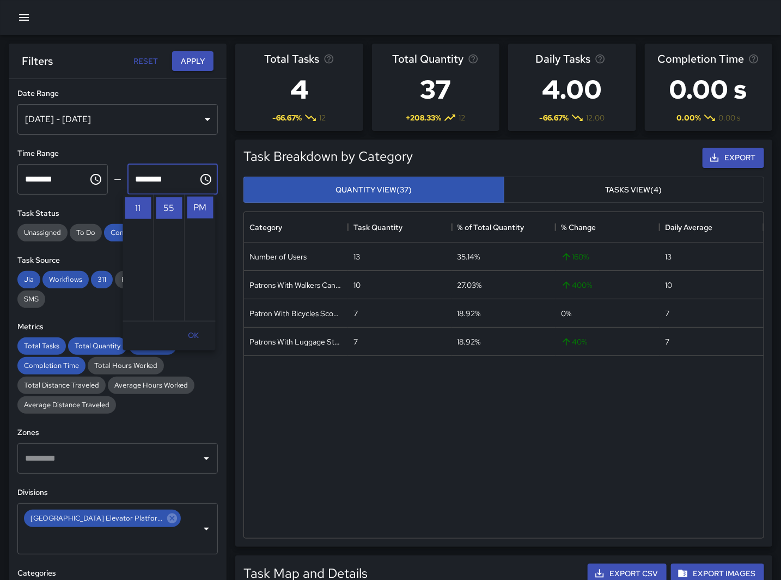
scroll to position [0, 0]
click at [133, 300] on li "04" at bounding box center [138, 299] width 26 height 22
click at [173, 214] on li "55" at bounding box center [169, 208] width 26 height 22
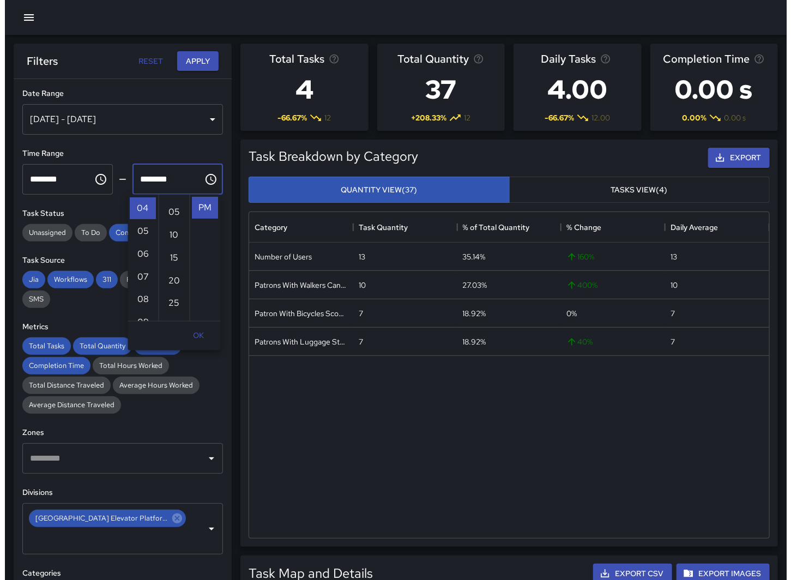
scroll to position [0, 0]
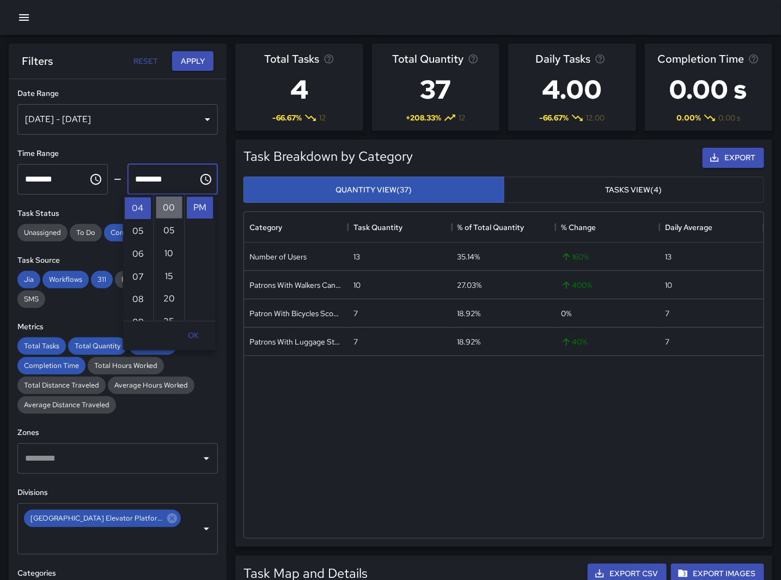
click at [172, 204] on li "00" at bounding box center [169, 208] width 26 height 22
type input "********"
click at [194, 51] on button "Apply" at bounding box center [192, 61] width 41 height 20
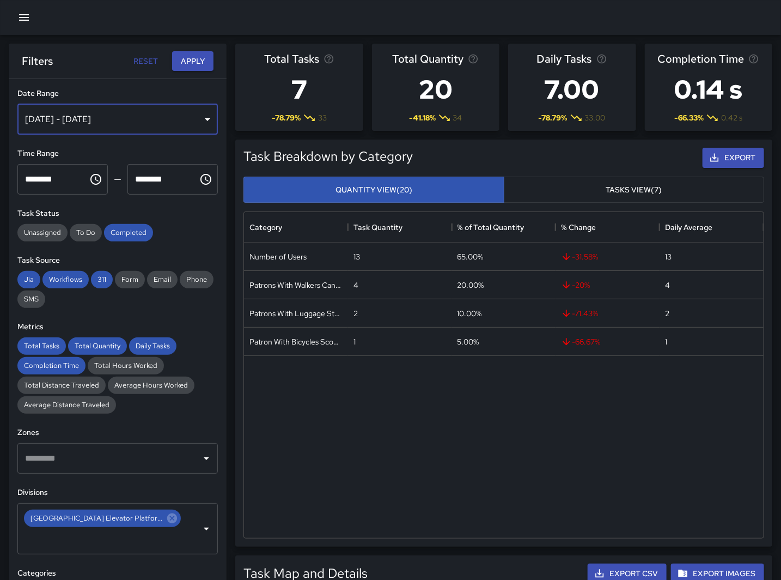
click at [191, 120] on div "[DATE] - [DATE]" at bounding box center [117, 119] width 201 height 31
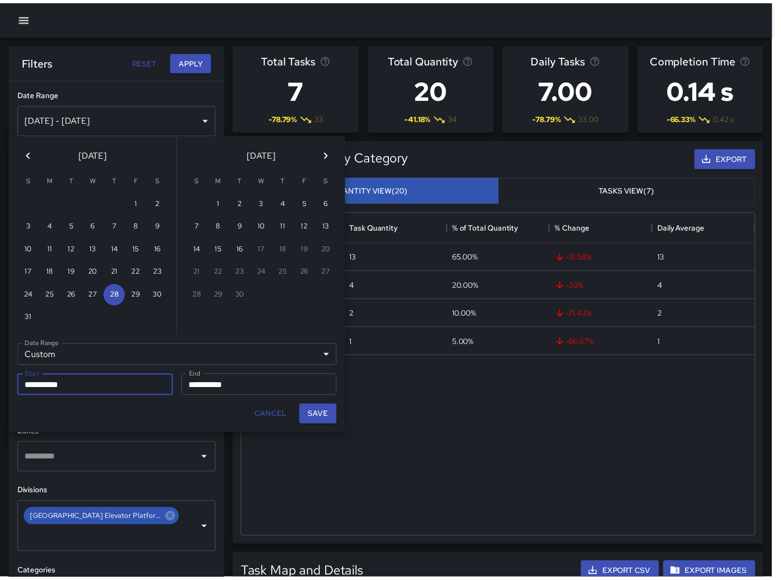
scroll to position [317, 510]
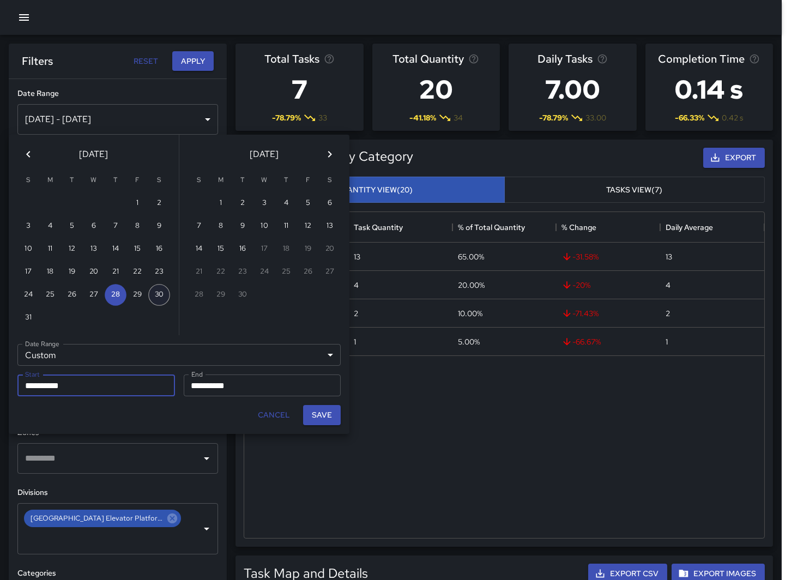
click at [148, 291] on button "30" at bounding box center [159, 295] width 22 height 22
type input "**********"
click at [219, 390] on input "**********" at bounding box center [259, 385] width 150 height 22
click at [151, 292] on button "30" at bounding box center [159, 295] width 22 height 22
type input "**********"
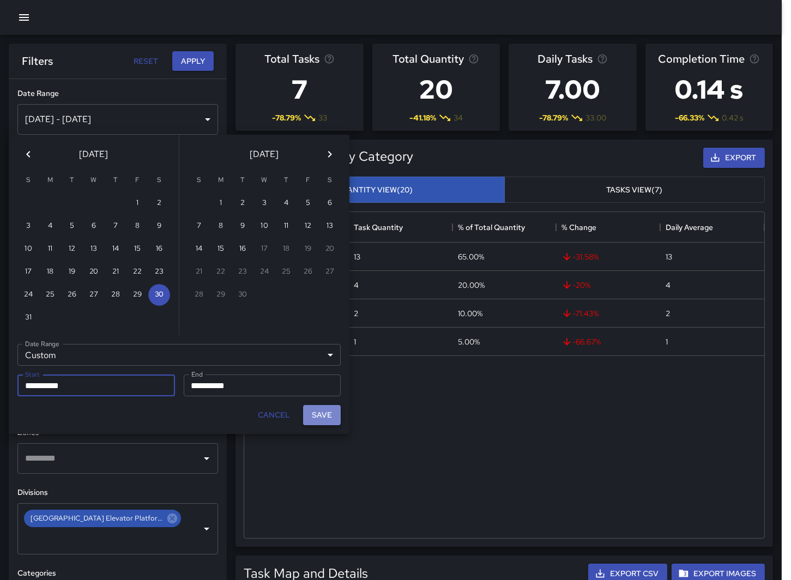
click at [309, 411] on button "Save" at bounding box center [322, 415] width 38 height 20
type input "**********"
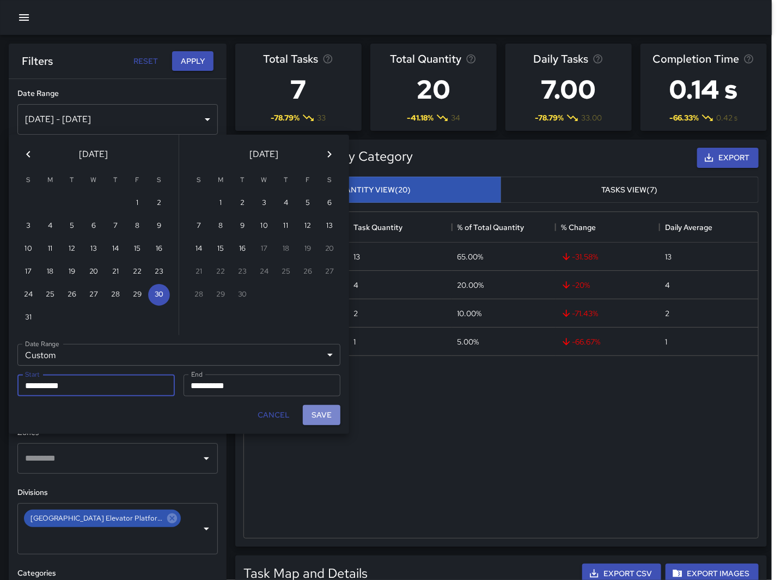
scroll to position [317, 511]
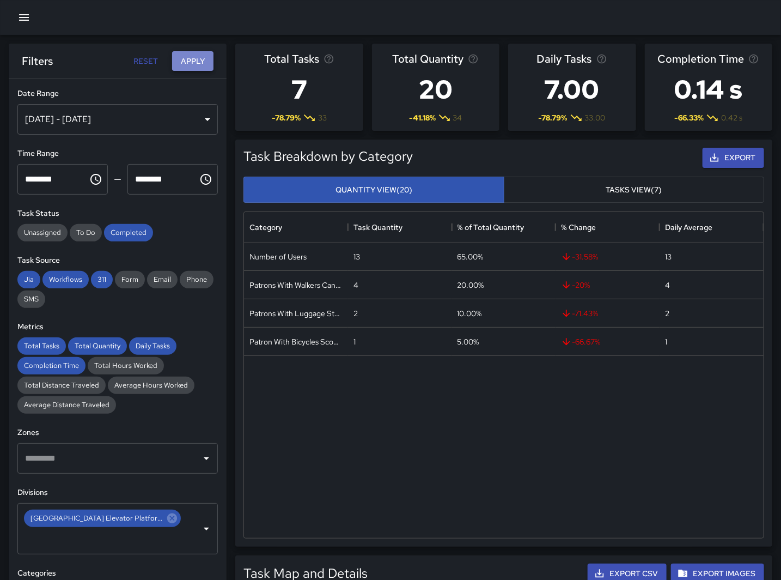
click at [205, 63] on button "Apply" at bounding box center [192, 61] width 41 height 20
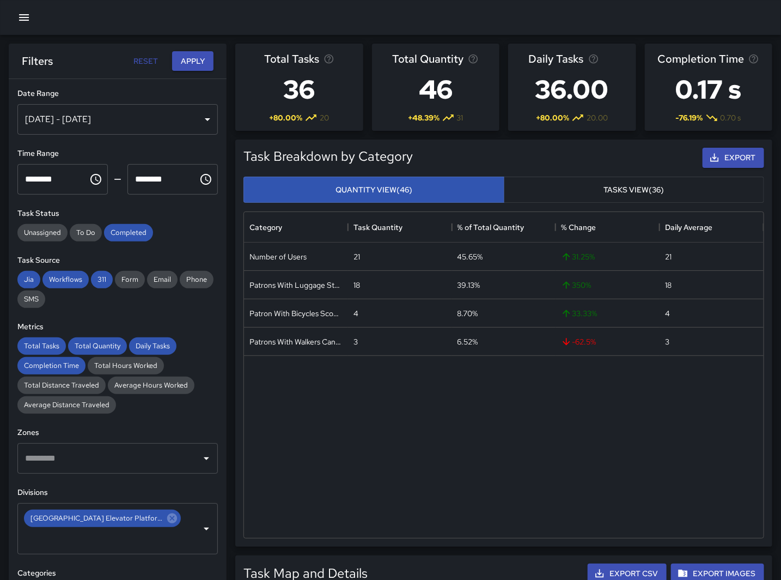
drag, startPoint x: 390, startPoint y: 493, endPoint x: 336, endPoint y: 378, distance: 127.7
click at [390, 493] on div "Number of Users 21 45.65% 31.25 % 21 Patrons With Luggage Stroller Carts Wagons…" at bounding box center [504, 389] width 520 height 295
click at [548, 465] on div "Number of Users 21 45.65% 31.25 % 21 Patrons With Luggage Stroller Carts Wagons…" at bounding box center [504, 389] width 520 height 295
click at [92, 182] on icon "Choose time, selected time is 3:00 PM" at bounding box center [95, 179] width 13 height 13
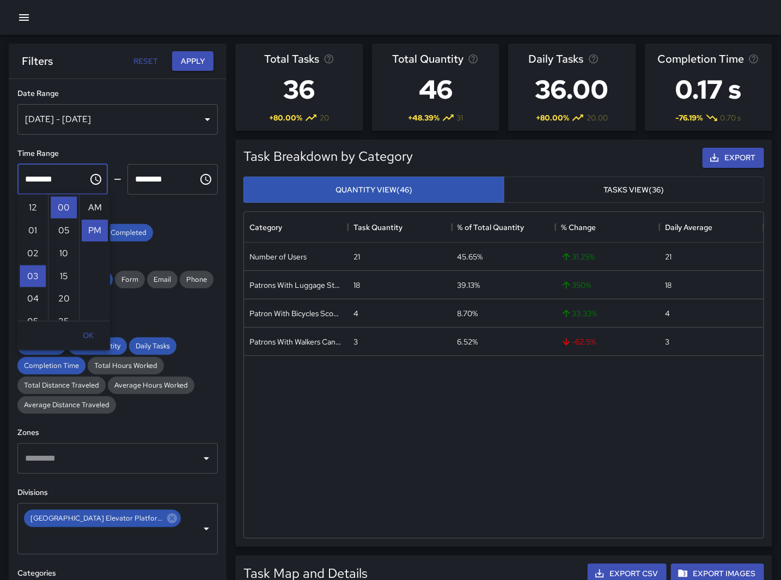
scroll to position [23, 0]
click at [30, 269] on li "11" at bounding box center [33, 270] width 26 height 22
type input "********"
click at [199, 175] on icon "Choose time, selected time is 4:00 PM" at bounding box center [205, 179] width 13 height 13
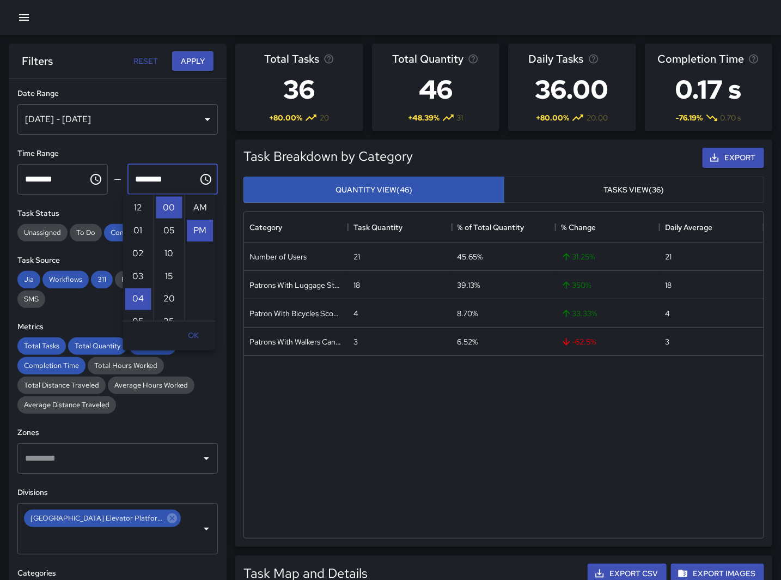
scroll to position [23, 0]
click at [135, 260] on li "11" at bounding box center [138, 259] width 26 height 22
click at [169, 238] on li "55" at bounding box center [169, 236] width 26 height 22
type input "********"
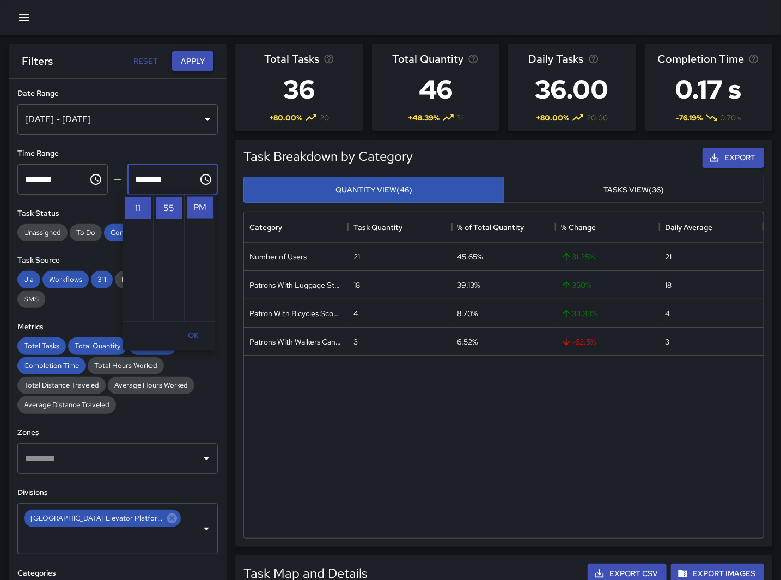
click at [196, 53] on button "Apply" at bounding box center [192, 61] width 41 height 20
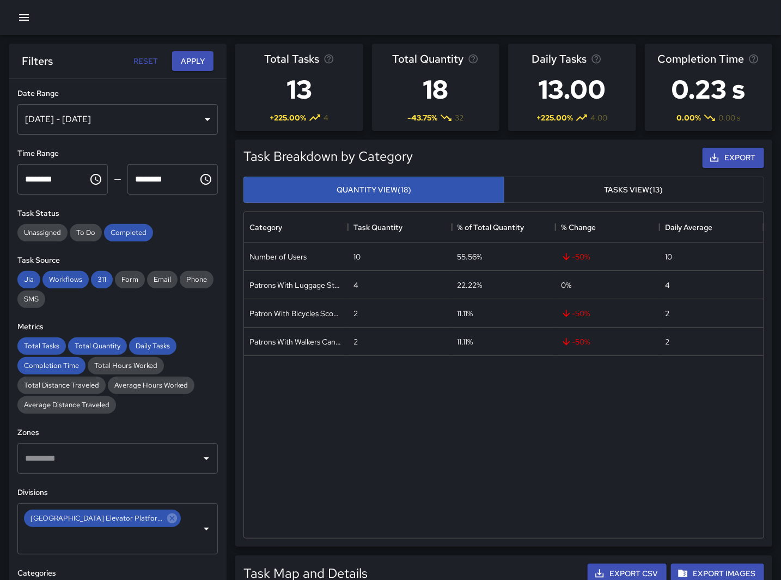
click at [497, 465] on div "Number of Users 10 55.56% -50 % 10 Patrons With Luggage Stroller Carts Wagons 4…" at bounding box center [504, 389] width 520 height 295
click at [478, 420] on div "Number of Users 10 55.56% -50 % 10 Patrons With Luggage Stroller Carts Wagons 4…" at bounding box center [504, 389] width 520 height 295
click at [83, 119] on div "[DATE] - [DATE]" at bounding box center [117, 119] width 201 height 31
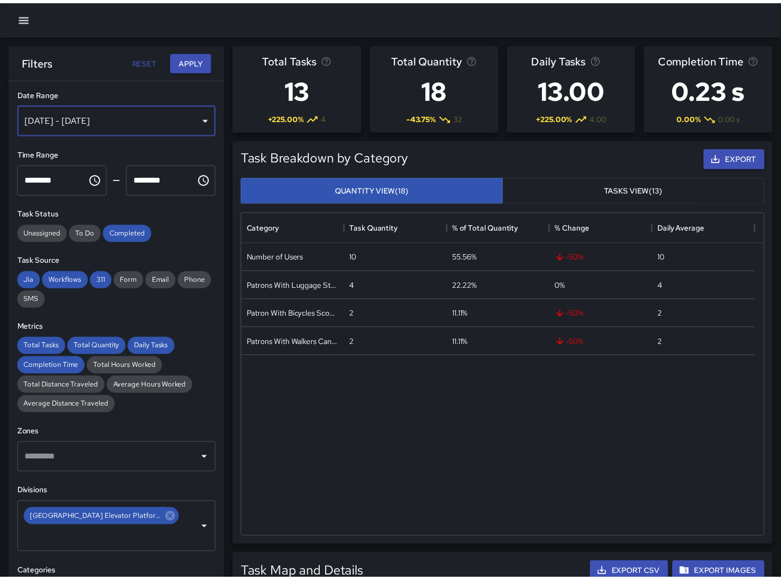
scroll to position [317, 510]
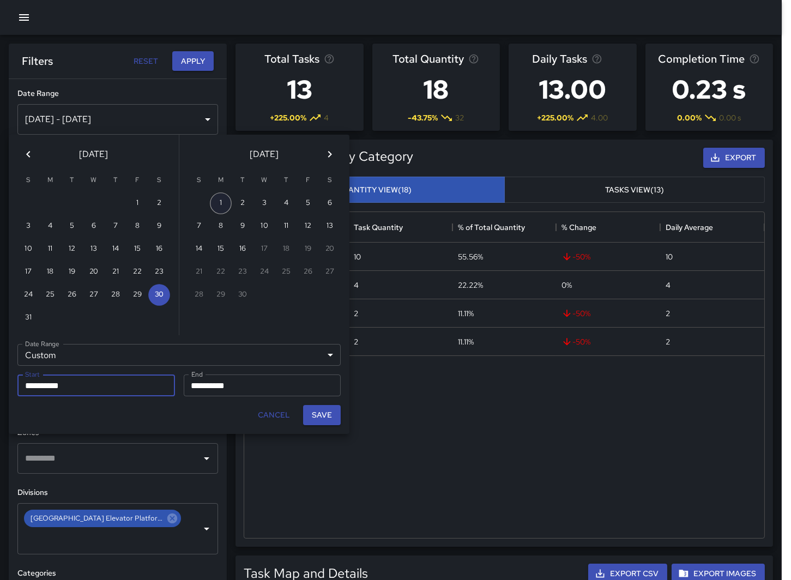
drag, startPoint x: 220, startPoint y: 204, endPoint x: 228, endPoint y: 198, distance: 9.7
click at [221, 204] on button "1" at bounding box center [221, 203] width 22 height 22
type input "**********"
click at [214, 378] on input "**********" at bounding box center [259, 385] width 150 height 22
click at [219, 205] on button "1" at bounding box center [221, 203] width 22 height 22
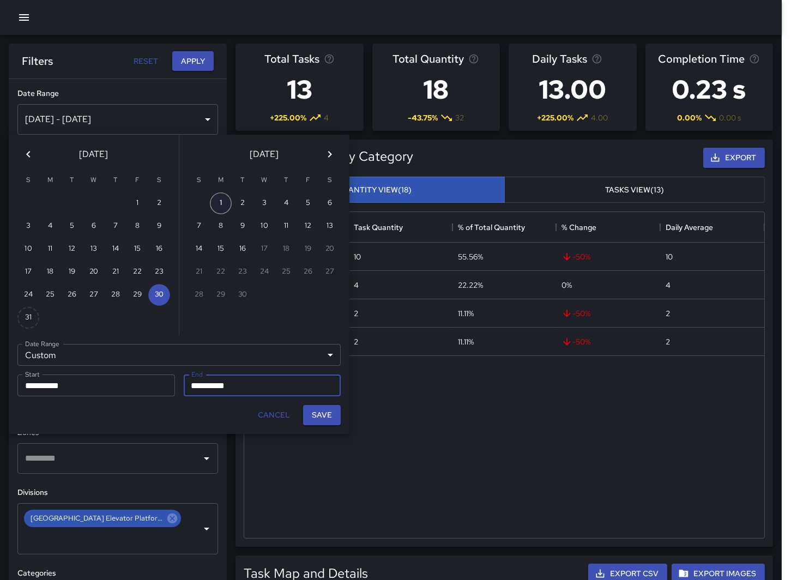
type input "**********"
click at [323, 417] on button "Save" at bounding box center [322, 415] width 38 height 20
type input "**********"
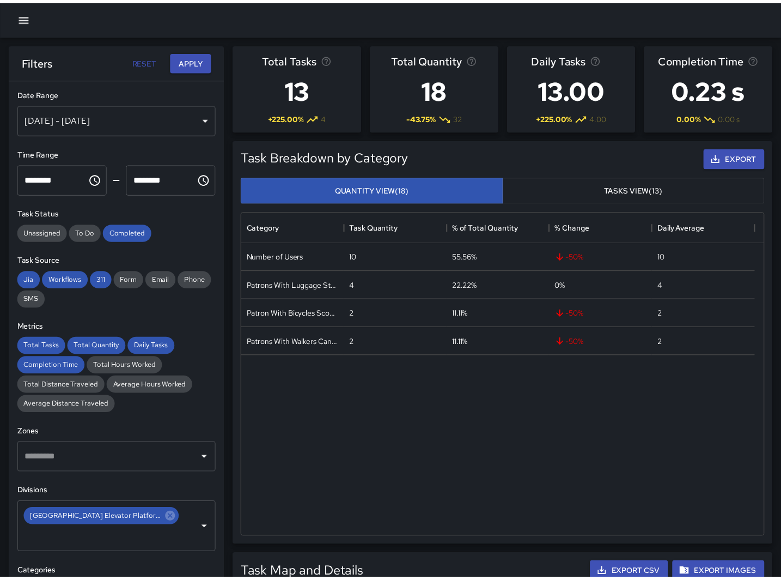
scroll to position [317, 511]
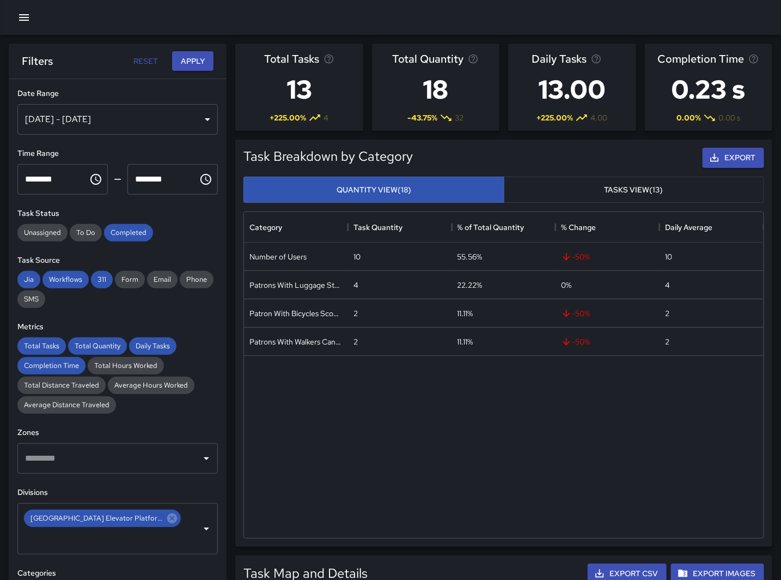
click at [369, 444] on div "Number of Users 10 55.56% -50 % 10 Patrons With Luggage Stroller Carts Wagons 4…" at bounding box center [504, 389] width 520 height 295
click at [99, 174] on button "Choose time, selected time is 11:00 PM" at bounding box center [96, 179] width 22 height 22
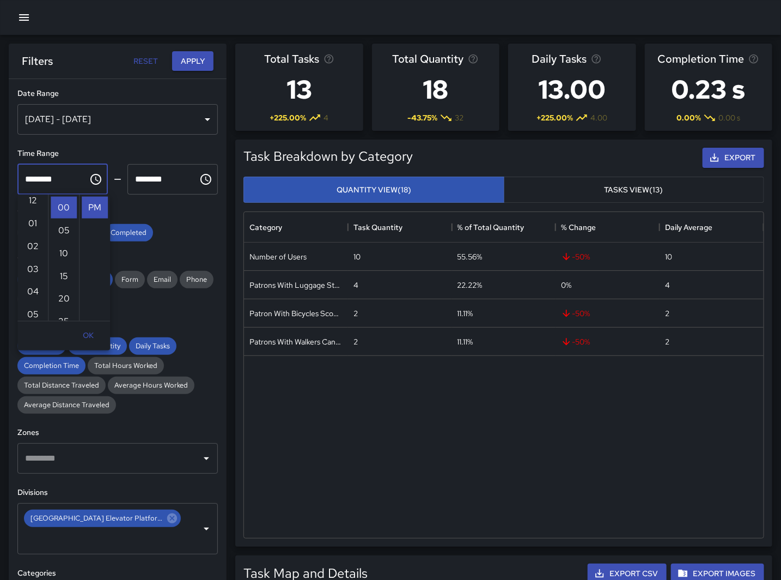
scroll to position [0, 0]
click at [32, 229] on li "01" at bounding box center [33, 231] width 26 height 22
type input "********"
click at [177, 183] on input "********" at bounding box center [158, 179] width 63 height 31
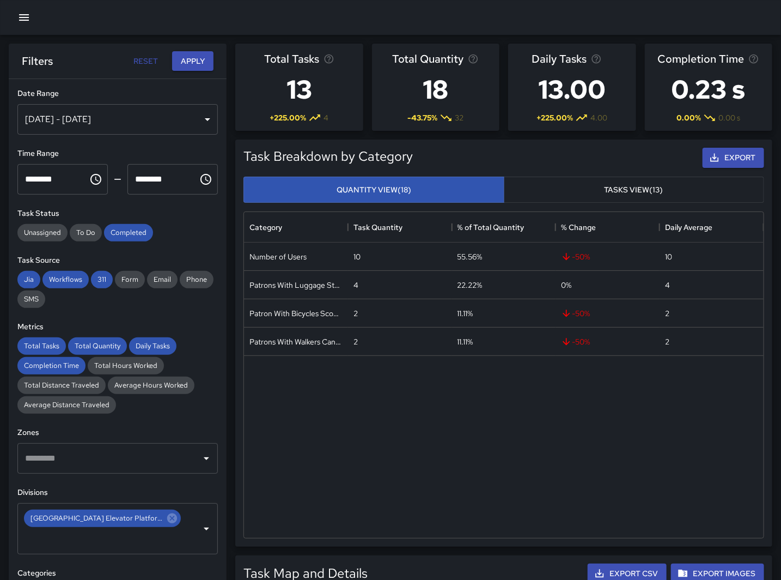
drag, startPoint x: 204, startPoint y: 176, endPoint x: 195, endPoint y: 178, distance: 8.9
click at [203, 176] on button "Choose time, selected time is 11:55 PM" at bounding box center [206, 179] width 22 height 22
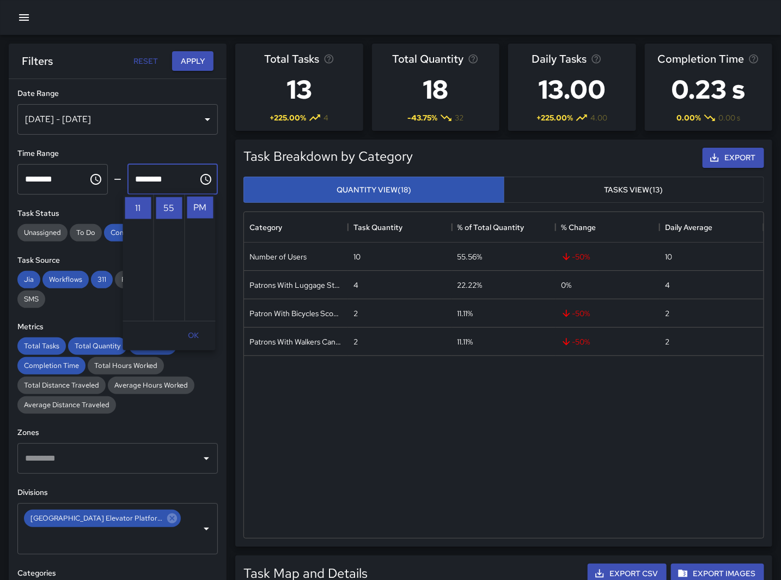
click at [199, 178] on icon "Choose time, selected time is 11:55 PM" at bounding box center [205, 179] width 13 height 13
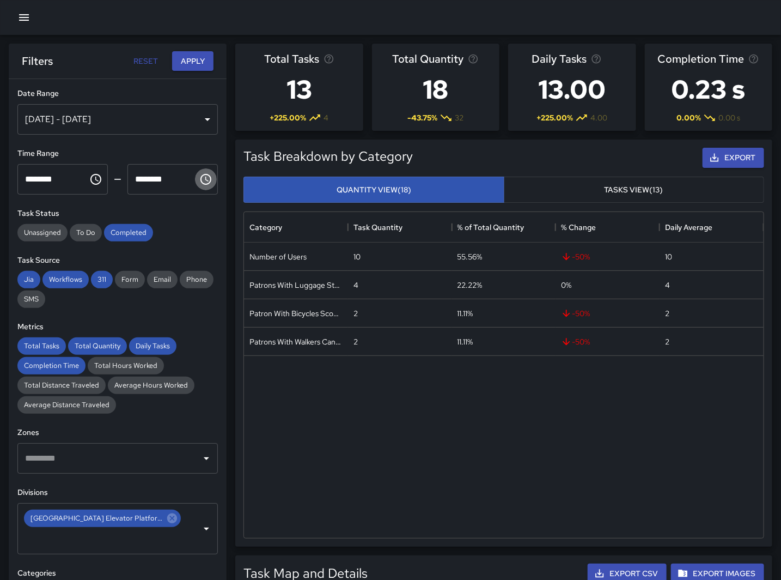
click at [199, 177] on icon "Choose time, selected time is 11:55 PM" at bounding box center [205, 179] width 13 height 13
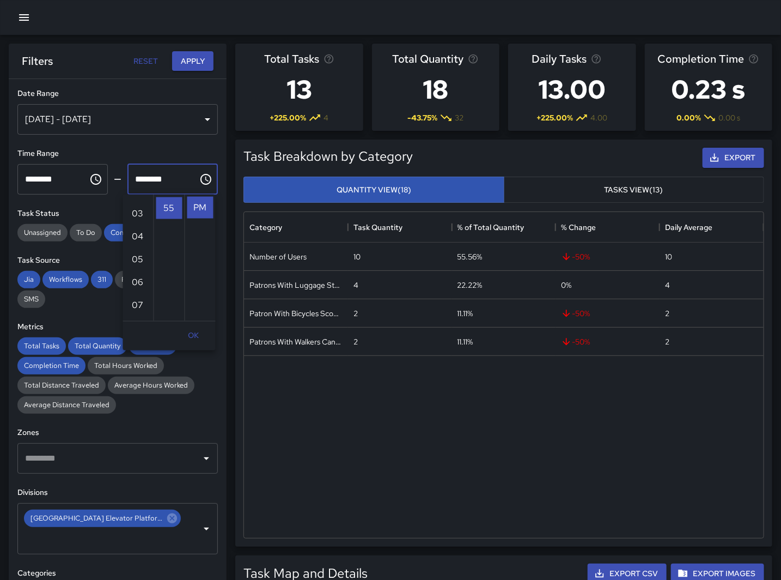
scroll to position [58, 0]
click at [138, 194] on li "02" at bounding box center [138, 196] width 26 height 22
click at [165, 206] on li "00" at bounding box center [169, 208] width 26 height 22
type input "********"
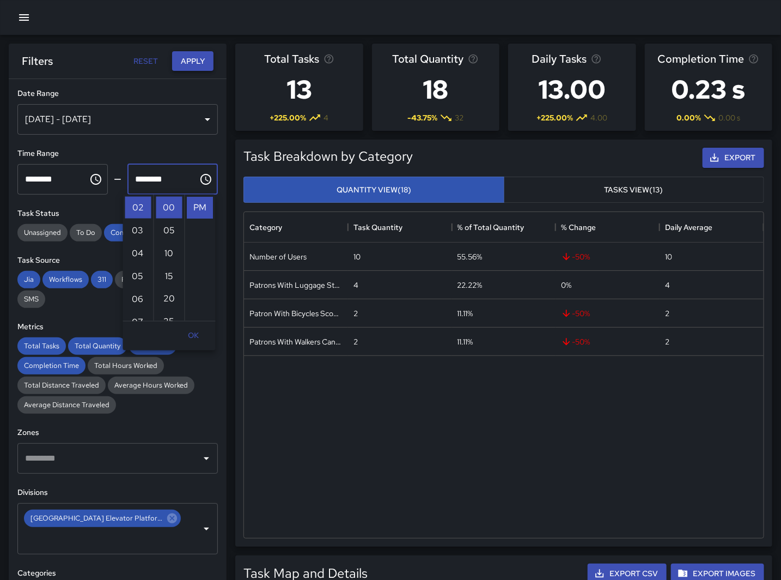
click at [186, 58] on button "Apply" at bounding box center [192, 61] width 41 height 20
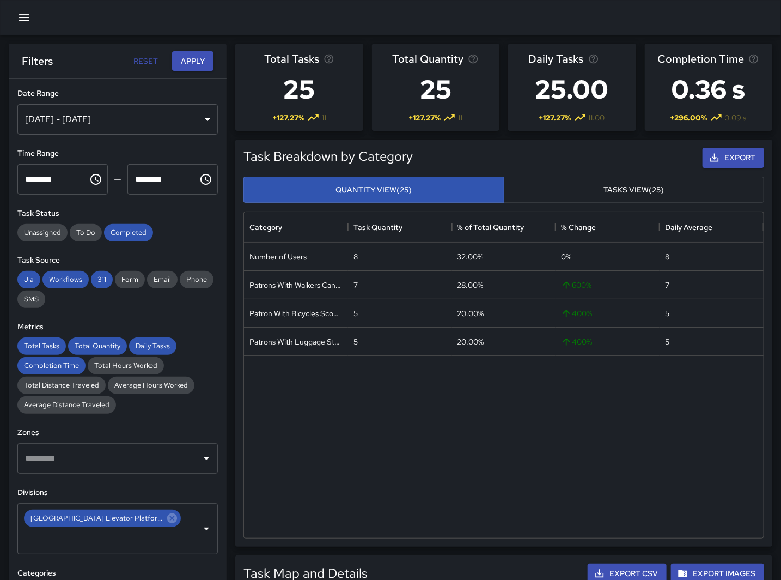
click at [331, 361] on div "Number of Users 8 32.00% 0 % 8 Patrons With Walkers Canes Wheelchair 7 28.00% 6…" at bounding box center [504, 389] width 520 height 295
drag, startPoint x: 562, startPoint y: 480, endPoint x: 558, endPoint y: 469, distance: 11.9
click at [562, 480] on div "Number of Users 8 32.00% 0 % 8 Patrons With Walkers Canes Wheelchair 7 28.00% 6…" at bounding box center [504, 389] width 520 height 295
click at [533, 475] on div "Number of Users 8 32.00% 0 % 8 Patrons With Walkers Canes Wheelchair 7 28.00% 6…" at bounding box center [504, 389] width 520 height 295
click at [100, 177] on button "Choose time, selected time is 1:00 PM" at bounding box center [96, 179] width 22 height 22
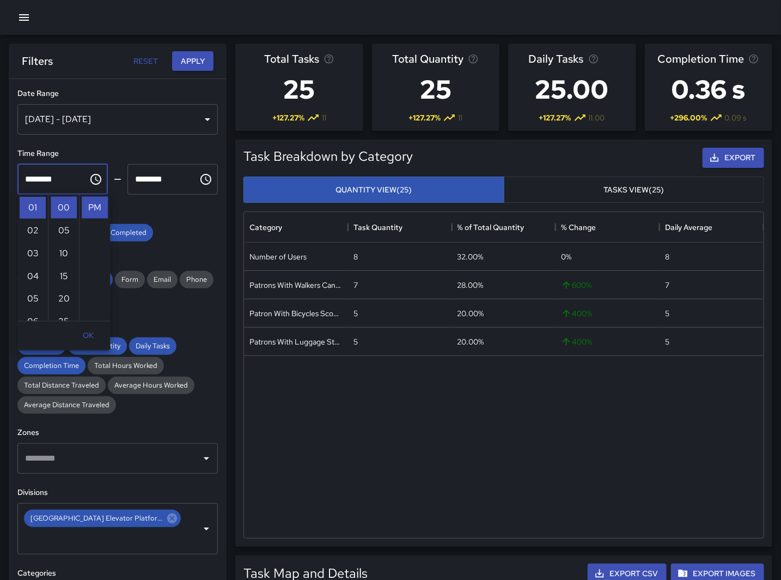
scroll to position [160, 0]
click at [31, 208] on li "07" at bounding box center [33, 208] width 26 height 22
type input "********"
click at [199, 182] on icon "Choose time, selected time is 2:00 PM" at bounding box center [205, 179] width 13 height 13
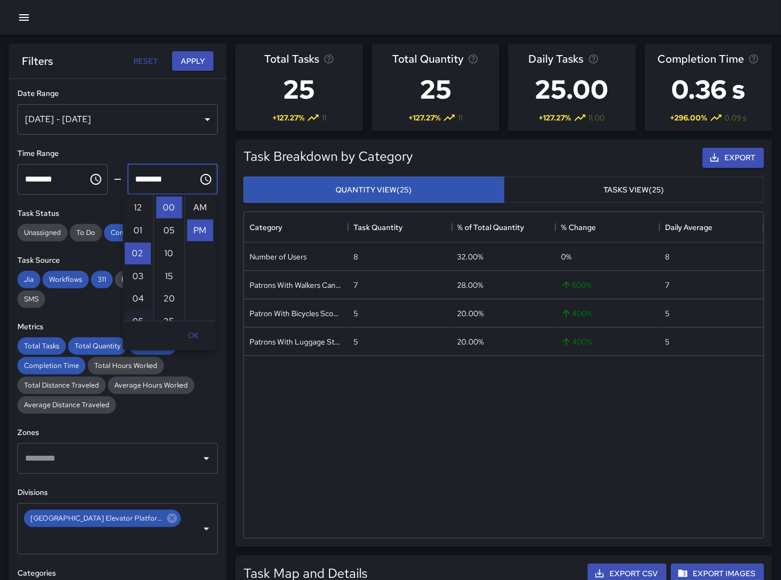
scroll to position [23, 0]
click at [132, 286] on li "08" at bounding box center [138, 287] width 26 height 22
type input "********"
click at [176, 143] on div "**********" at bounding box center [118, 351] width 218 height 544
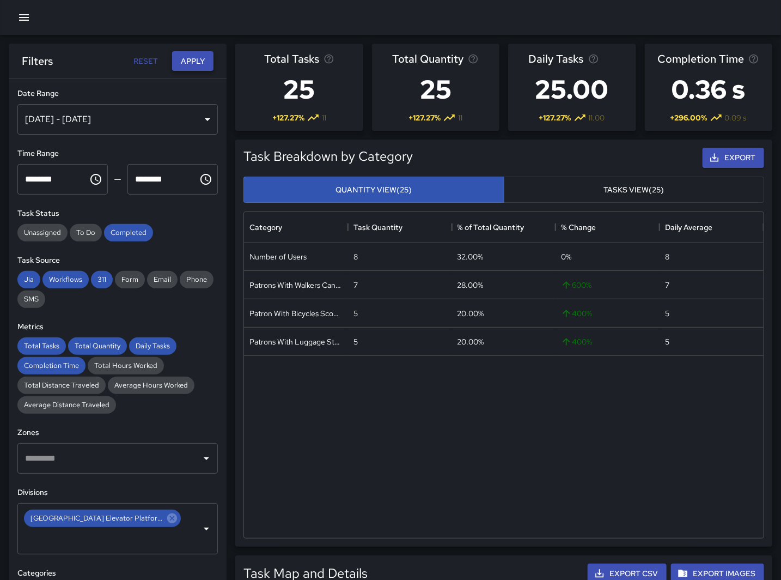
click at [188, 63] on button "Apply" at bounding box center [192, 61] width 41 height 20
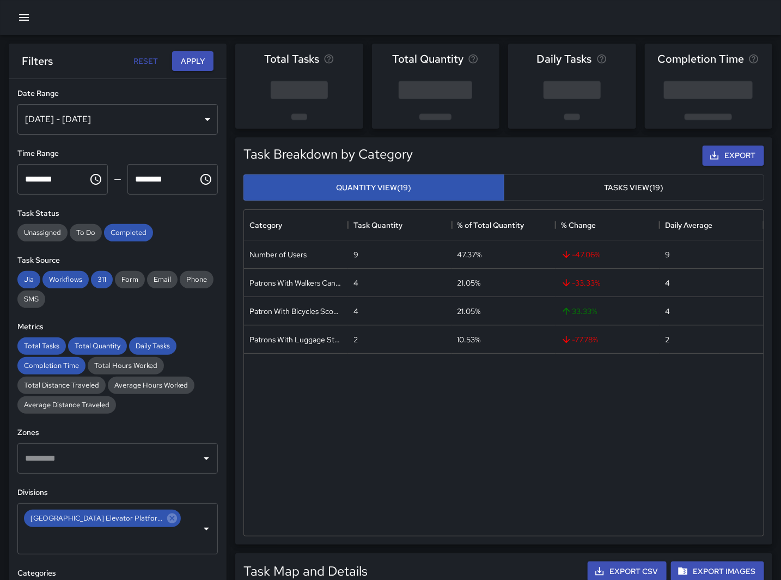
click at [597, 521] on div "Number of Users 9 47.37% -47.06 % 9 Patrons With Walkers Canes Wheelchair 4 21.…" at bounding box center [504, 387] width 520 height 295
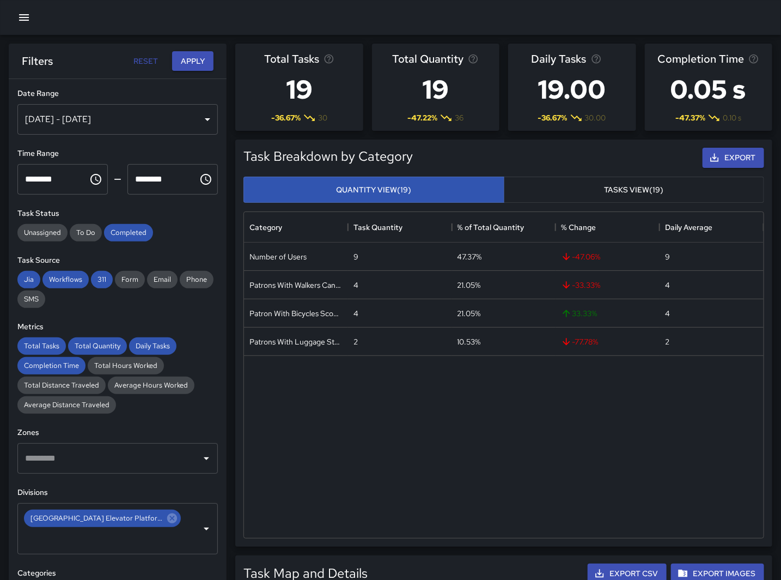
click at [597, 481] on div "Number of Users 9 47.37% -47.06 % 9 Patrons With Walkers Canes Wheelchair 4 21.…" at bounding box center [504, 389] width 520 height 295
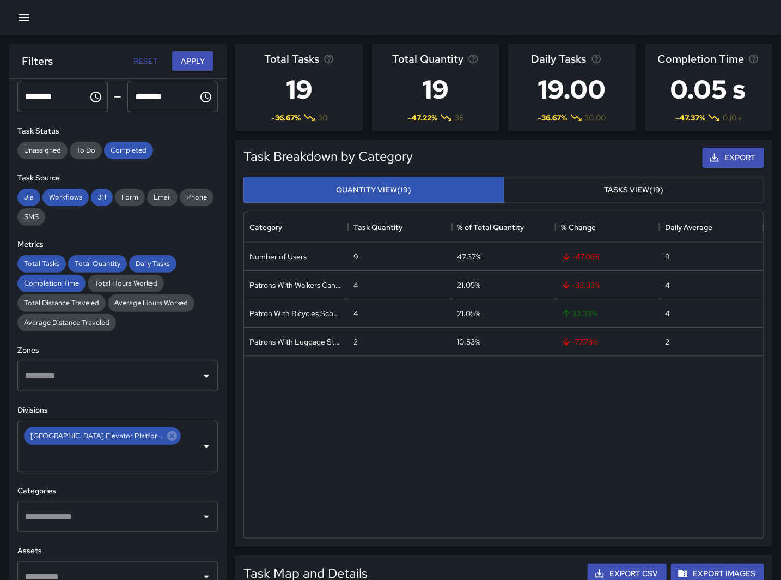
scroll to position [60, 0]
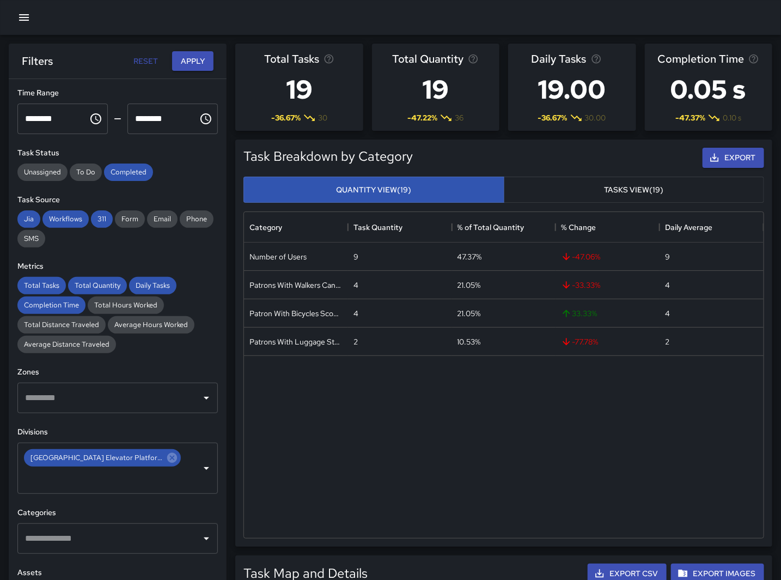
drag, startPoint x: 529, startPoint y: 399, endPoint x: 523, endPoint y: 403, distance: 7.1
click at [529, 399] on div "Number of Users 9 47.37% -47.06 % 9 Patrons With Walkers Canes Wheelchair 4 21.…" at bounding box center [504, 389] width 520 height 295
drag, startPoint x: 600, startPoint y: 448, endPoint x: 517, endPoint y: 397, distance: 98.1
click at [598, 448] on div "Number of Users 9 47.37% -47.06 % 9 Patrons With Walkers Canes Wheelchair 4 21.…" at bounding box center [504, 389] width 520 height 295
click at [89, 120] on icon "Choose time, selected time is 7:00 PM" at bounding box center [95, 118] width 13 height 13
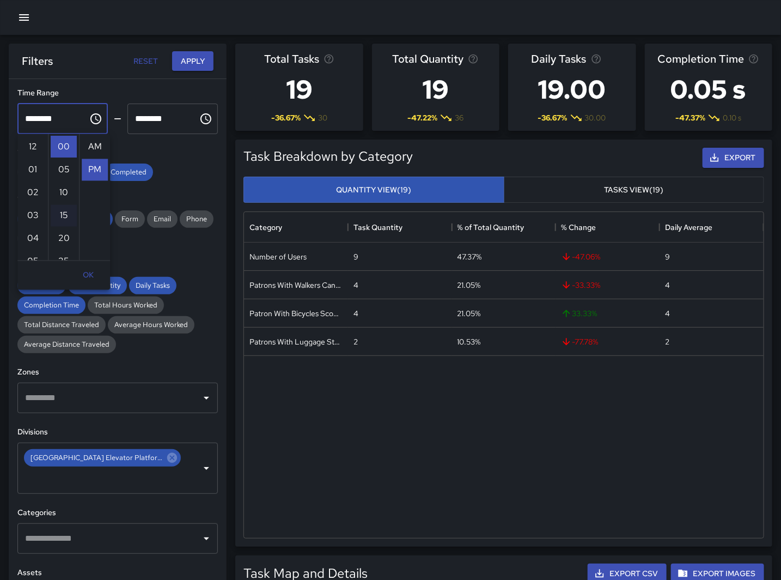
scroll to position [23, 0]
click at [38, 236] on li "11" at bounding box center [33, 239] width 26 height 22
type input "********"
click at [205, 118] on icon "Choose time, selected time is 8:00 PM" at bounding box center [206, 118] width 3 height 5
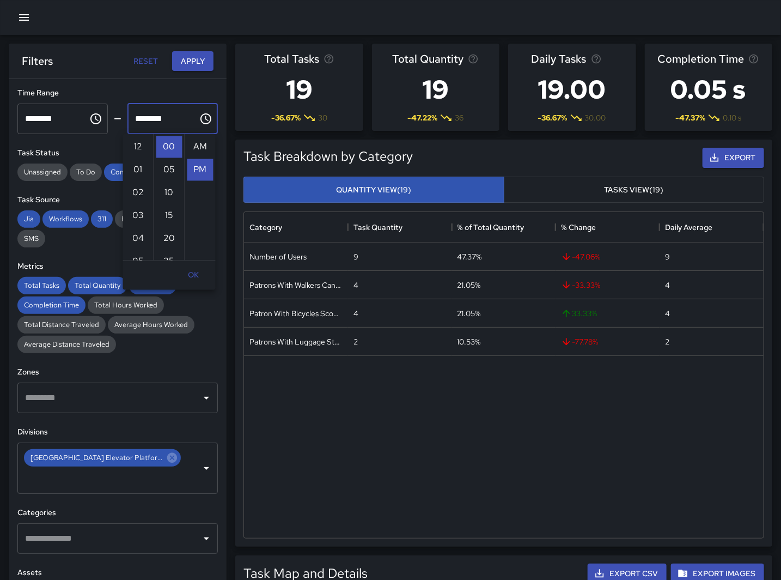
scroll to position [23, 0]
click at [169, 204] on li "55" at bounding box center [169, 204] width 26 height 22
click at [133, 216] on li "11" at bounding box center [138, 216] width 26 height 22
type input "********"
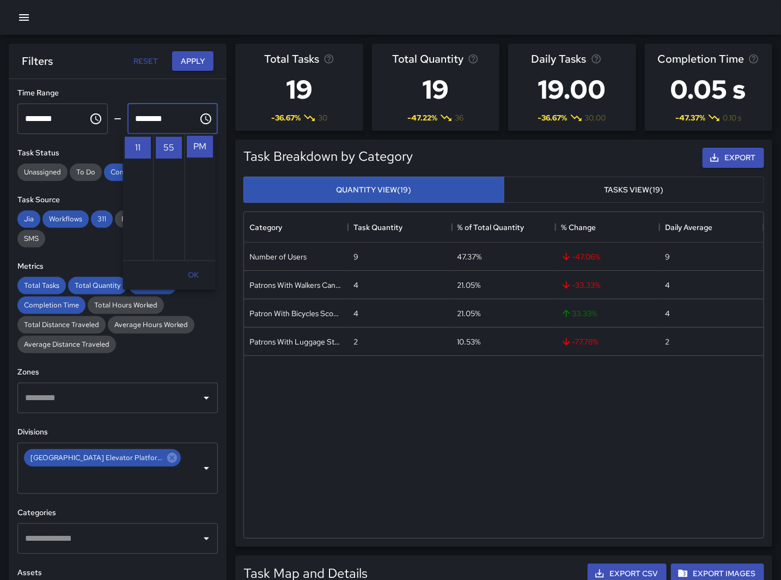
click at [192, 63] on button "Apply" at bounding box center [192, 61] width 41 height 20
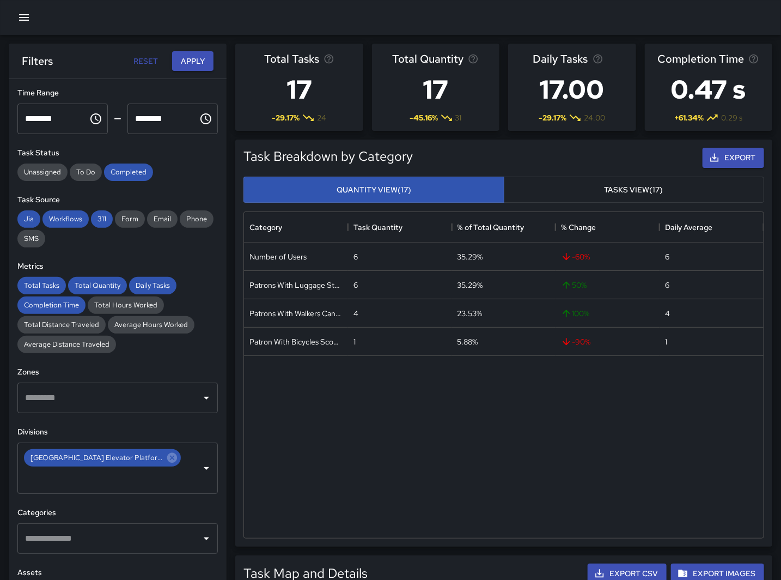
click at [491, 483] on div "Number of Users 6 35.29% -60 % 6 Patrons With Luggage Stroller Carts Wagons 6 3…" at bounding box center [504, 389] width 520 height 295
click at [543, 453] on div "Number of Users 6 35.29% -60 % 6 Patrons With Luggage Stroller Carts Wagons 6 3…" at bounding box center [504, 389] width 520 height 295
drag, startPoint x: 627, startPoint y: 442, endPoint x: 325, endPoint y: 399, distance: 304.9
click at [627, 442] on div "Number of Users 6 35.29% -60 % 6 Patrons With Luggage Stroller Carts Wagons 6 3…" at bounding box center [504, 389] width 520 height 295
drag, startPoint x: 521, startPoint y: 403, endPoint x: 519, endPoint y: 389, distance: 14.3
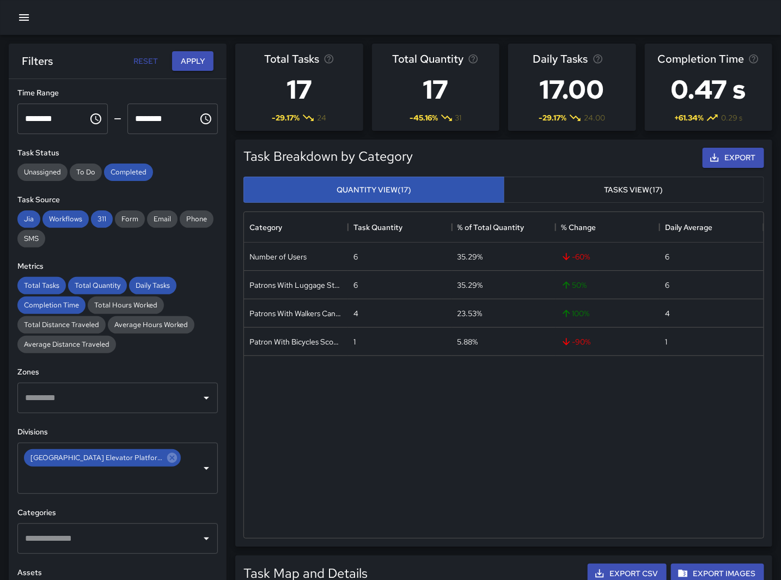
click at [521, 403] on div "Number of Users 6 35.29% -60 % 6 Patrons With Luggage Stroller Carts Wagons 6 3…" at bounding box center [504, 389] width 520 height 295
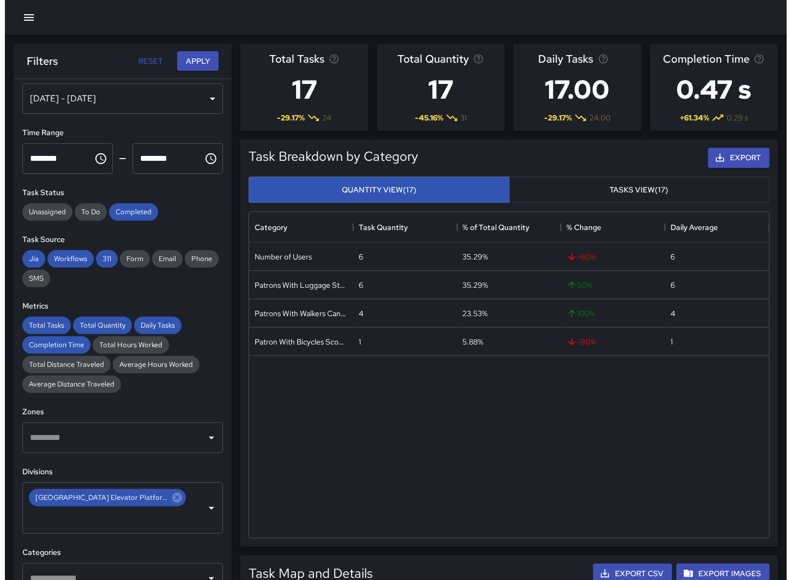
scroll to position [0, 0]
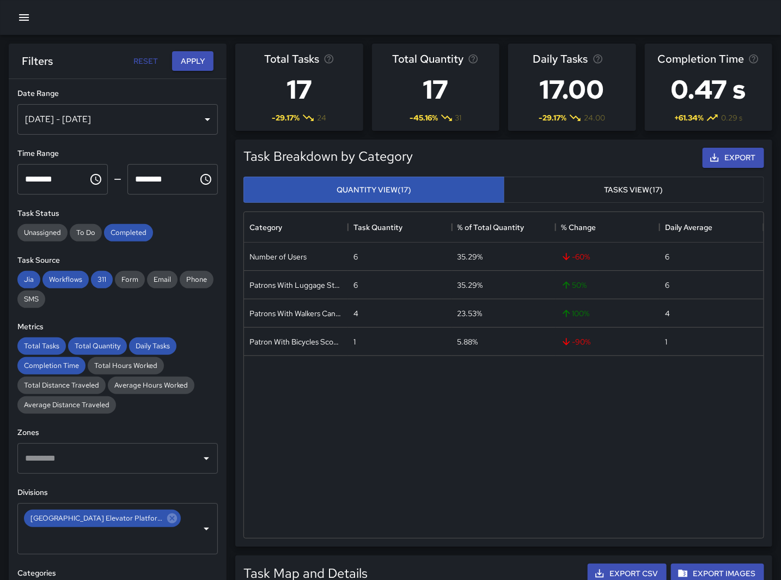
click at [71, 118] on div "[DATE] - [DATE]" at bounding box center [117, 119] width 201 height 31
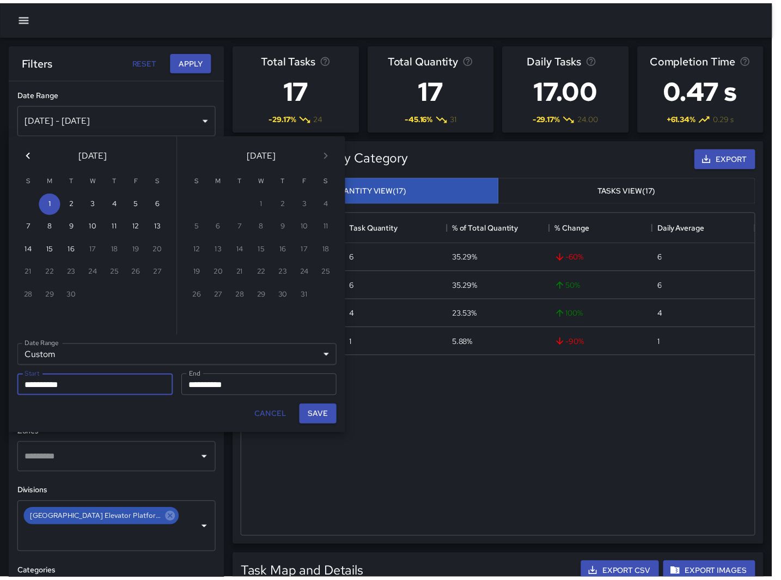
scroll to position [317, 510]
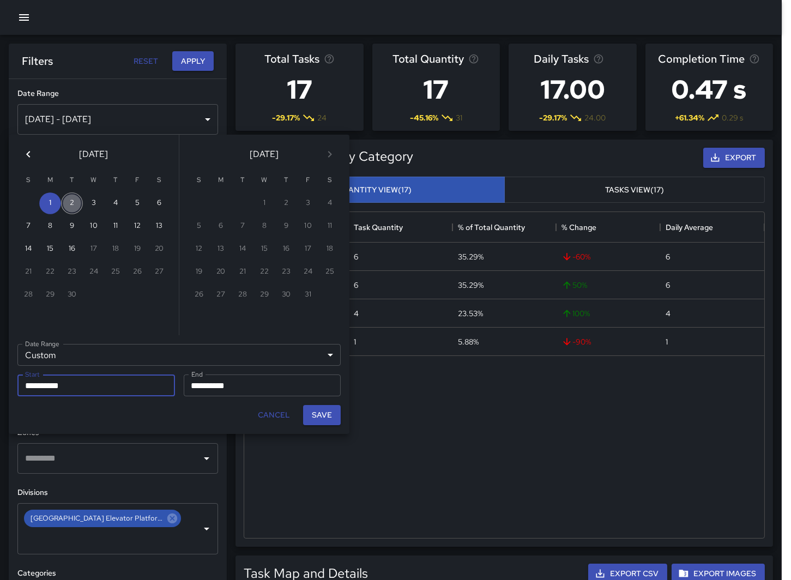
click at [74, 202] on button "2" at bounding box center [72, 203] width 22 height 22
type input "**********"
click at [224, 389] on input "**********" at bounding box center [259, 385] width 150 height 22
click at [71, 196] on button "2" at bounding box center [72, 203] width 22 height 22
type input "**********"
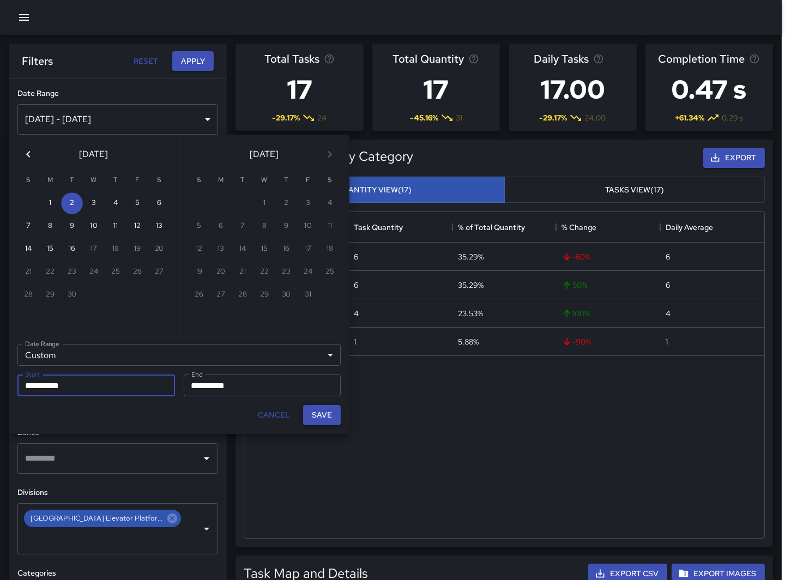
click at [320, 415] on button "Save" at bounding box center [322, 415] width 38 height 20
type input "**********"
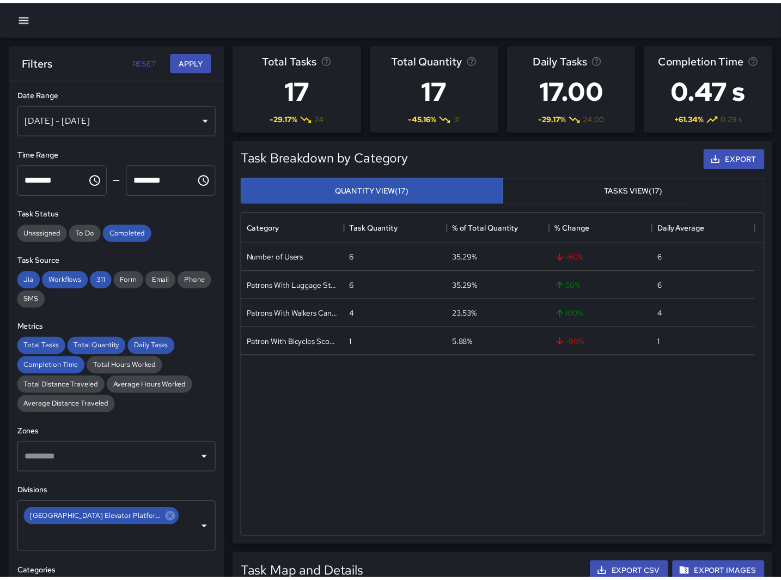
scroll to position [317, 511]
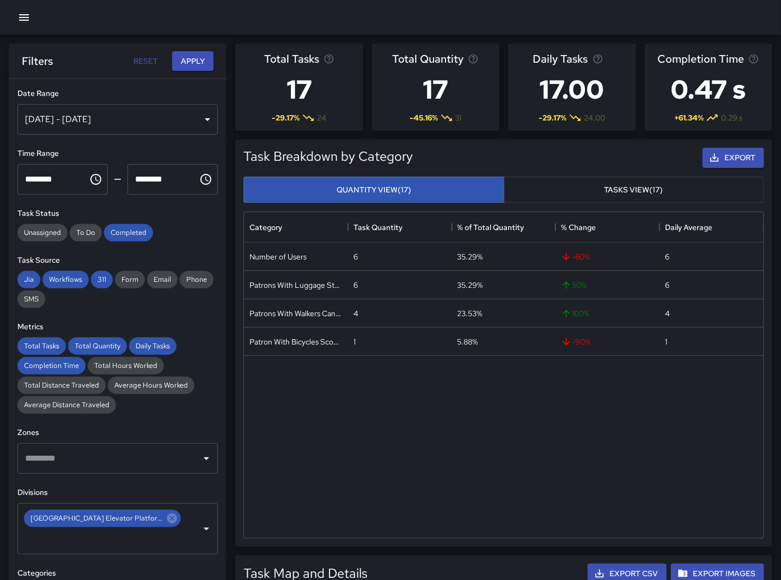
click at [85, 182] on button "Choose time, selected time is 11:00 PM" at bounding box center [96, 179] width 22 height 22
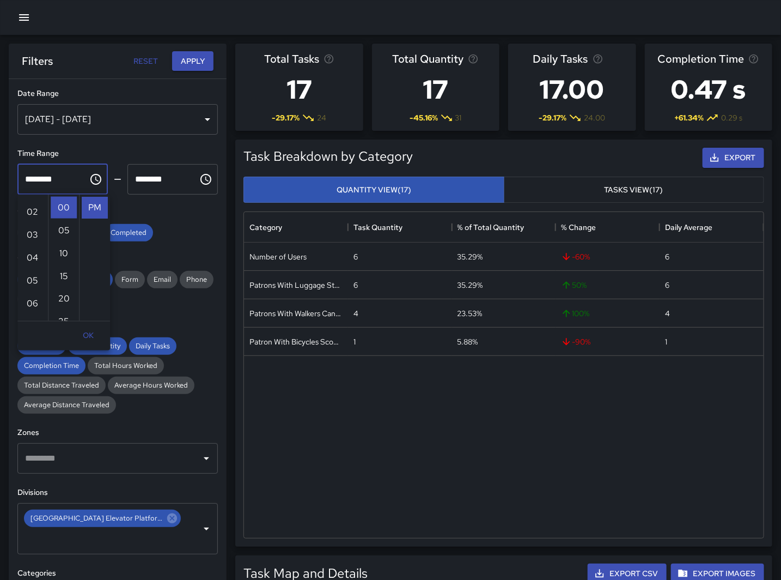
scroll to position [0, 0]
click at [28, 224] on li "01" at bounding box center [33, 231] width 26 height 22
type input "********"
click at [154, 183] on input "********" at bounding box center [158, 179] width 63 height 31
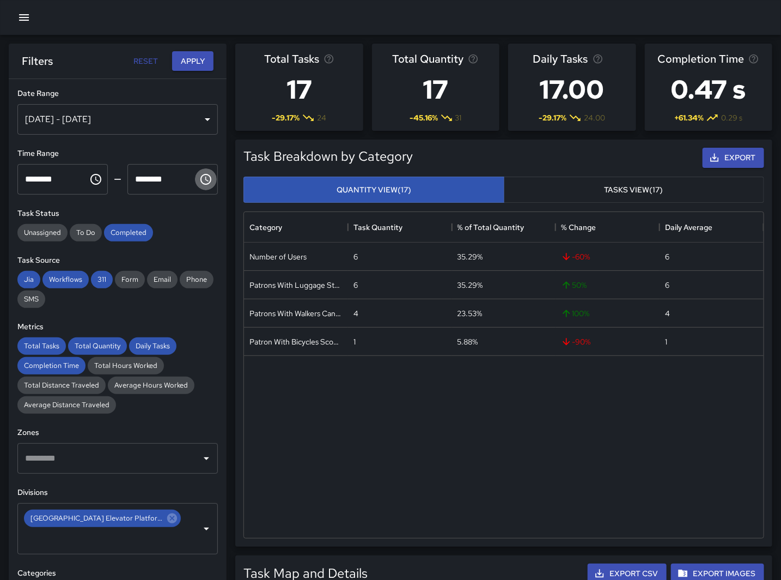
click at [199, 180] on icon "Choose time, selected time is 11:55 PM" at bounding box center [205, 179] width 13 height 13
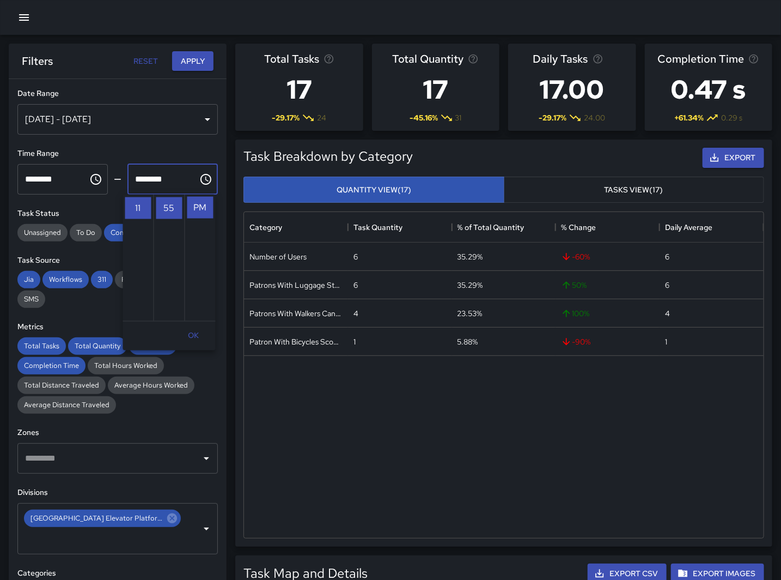
scroll to position [0, 0]
click at [132, 256] on li "02" at bounding box center [138, 253] width 26 height 22
click at [165, 206] on li "00" at bounding box center [169, 208] width 26 height 22
type input "********"
click at [175, 143] on div "**********" at bounding box center [118, 351] width 218 height 544
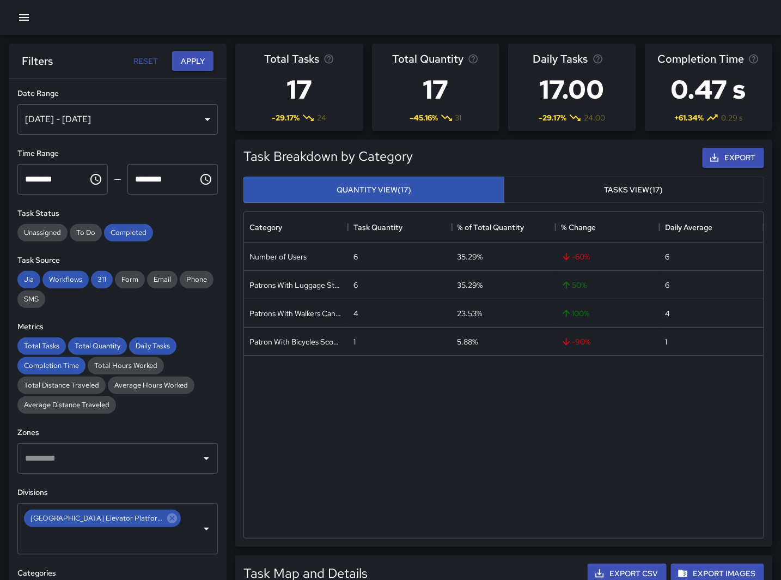
click at [196, 62] on button "Apply" at bounding box center [192, 61] width 41 height 20
drag, startPoint x: 592, startPoint y: 467, endPoint x: 469, endPoint y: 376, distance: 152.7
click at [592, 467] on div "Number of Users 17 51.52% 112.5 % 17 Patrons With Luggage Stroller Carts Wagons…" at bounding box center [504, 389] width 520 height 295
drag, startPoint x: 622, startPoint y: 486, endPoint x: 183, endPoint y: 247, distance: 499.8
click at [622, 486] on div "Number of Users 17 51.52% 112.5 % 17 Patrons With Luggage Stroller Carts Wagons…" at bounding box center [504, 389] width 520 height 295
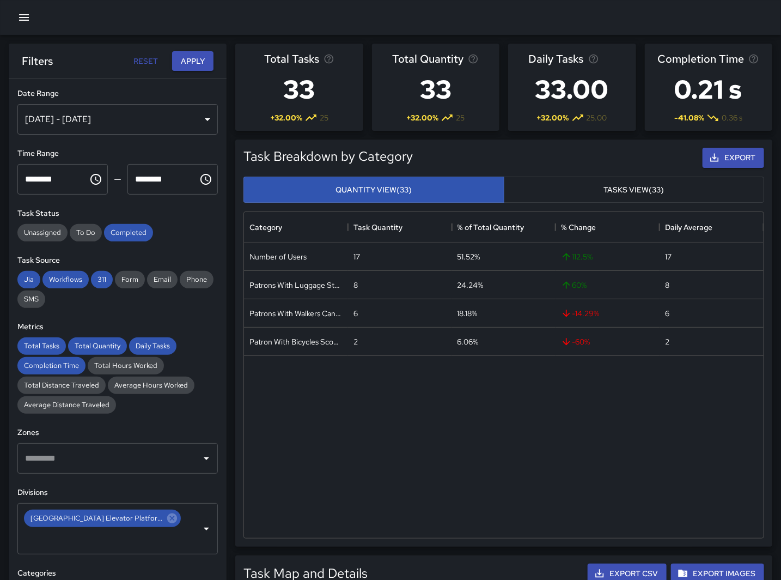
click at [89, 174] on icon "Choose time, selected time is 1:00 PM" at bounding box center [95, 179] width 13 height 13
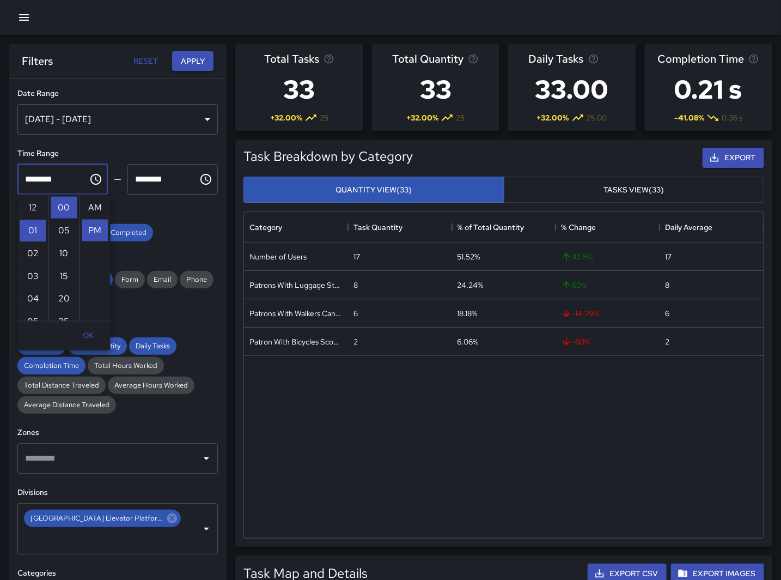
scroll to position [23, 0]
click at [34, 278] on li "04" at bounding box center [33, 276] width 26 height 22
type input "********"
click at [199, 181] on icon "Choose time, selected time is 2:00 PM" at bounding box center [205, 179] width 13 height 13
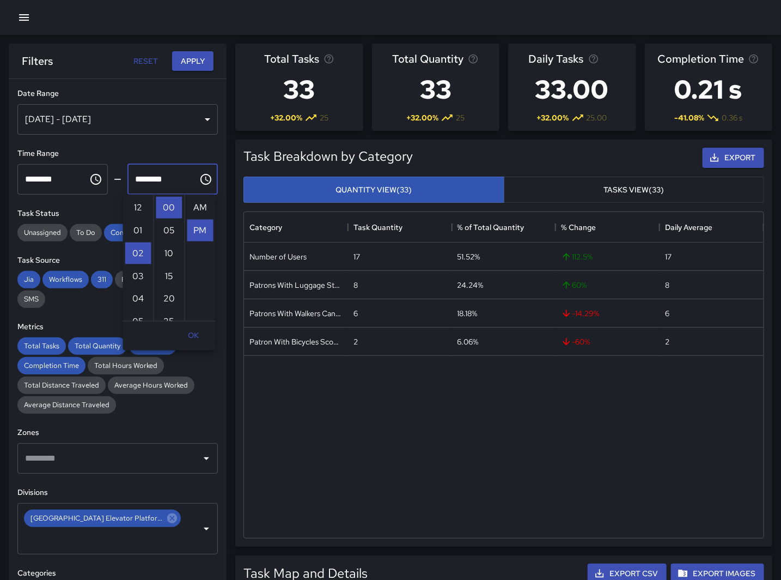
scroll to position [23, 0]
click at [130, 276] on li "05" at bounding box center [138, 276] width 26 height 22
type input "********"
click at [187, 56] on button "Apply" at bounding box center [192, 61] width 41 height 20
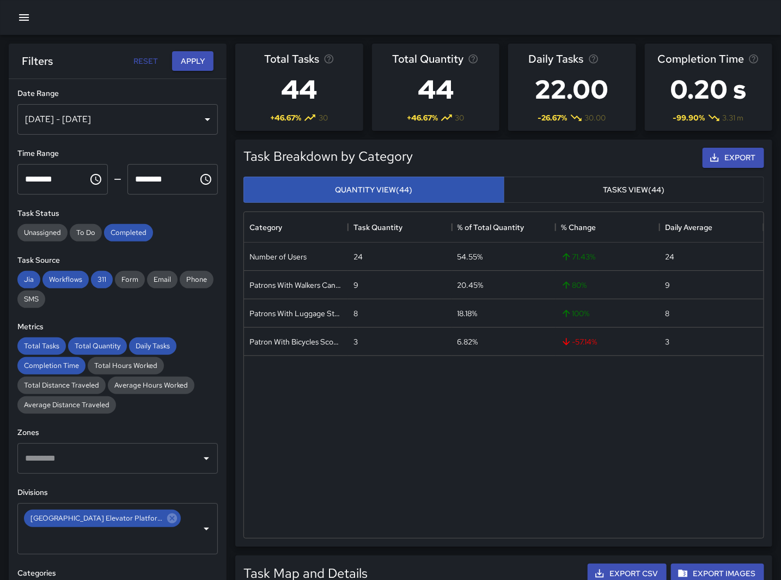
click at [590, 467] on div "Number of Users 24 54.55% 71.43 % 24 Patrons With Walkers Canes Wheelchair 9 20…" at bounding box center [504, 389] width 520 height 295
click at [97, 178] on icon "Choose time, selected time is 4:00 PM" at bounding box center [95, 179] width 13 height 13
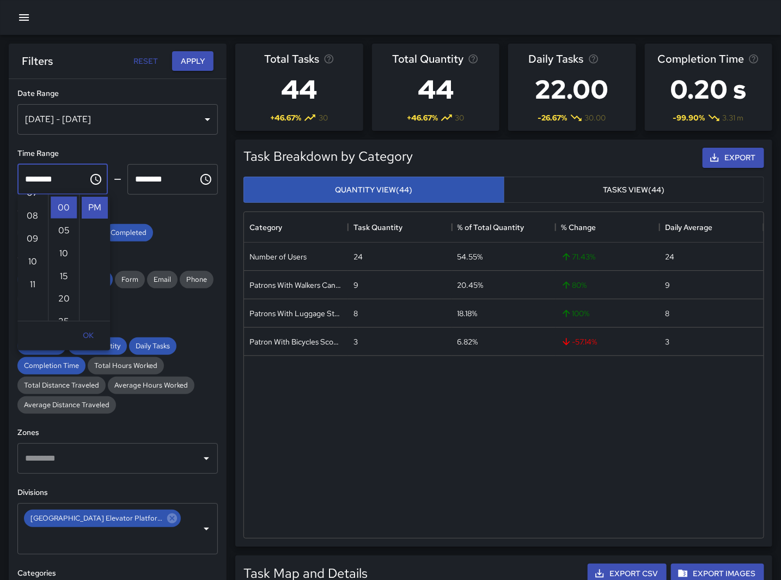
scroll to position [251, 0]
click at [29, 211] on li "11" at bounding box center [33, 208] width 26 height 22
type input "********"
click at [195, 180] on button "Choose time, selected time is 5:00 PM" at bounding box center [206, 179] width 22 height 22
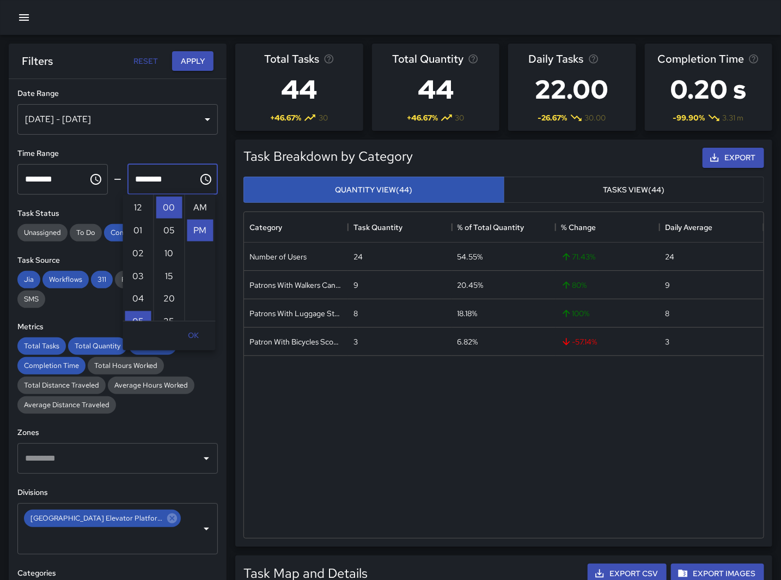
scroll to position [23, 0]
click at [130, 283] on li "11" at bounding box center [138, 285] width 26 height 22
click at [167, 215] on li "55" at bounding box center [169, 217] width 26 height 22
type input "********"
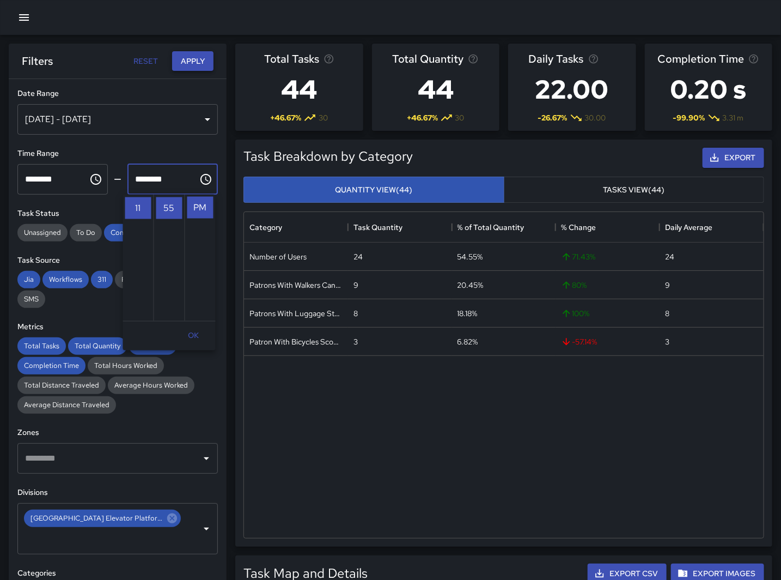
click at [183, 67] on button "Apply" at bounding box center [192, 61] width 41 height 20
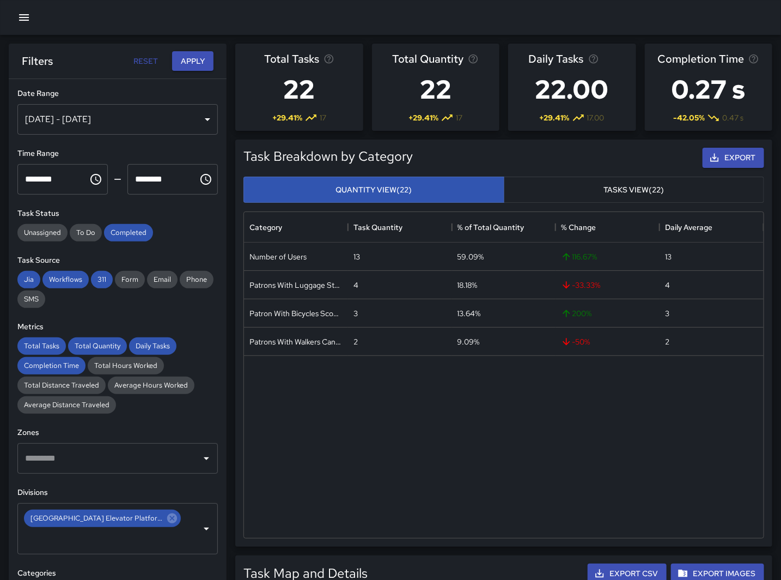
click at [534, 427] on div "Number of Users 13 59.09% 116.67 % 13 Patrons With Luggage Stroller Carts Wagon…" at bounding box center [504, 389] width 520 height 295
click at [472, 415] on div "Number of Users 13 59.09% 116.67 % 13 Patrons With Luggage Stroller Carts Wagon…" at bounding box center [504, 389] width 520 height 295
click at [515, 428] on div "Number of Users 13 59.09% 116.67 % 13 Patrons With Luggage Stroller Carts Wagon…" at bounding box center [504, 389] width 520 height 295
drag, startPoint x: 552, startPoint y: 445, endPoint x: 645, endPoint y: 384, distance: 110.9
click at [552, 445] on div "Number of Users 13 59.09% 116.67 % 13 Patrons With Luggage Stroller Carts Wagon…" at bounding box center [504, 389] width 520 height 295
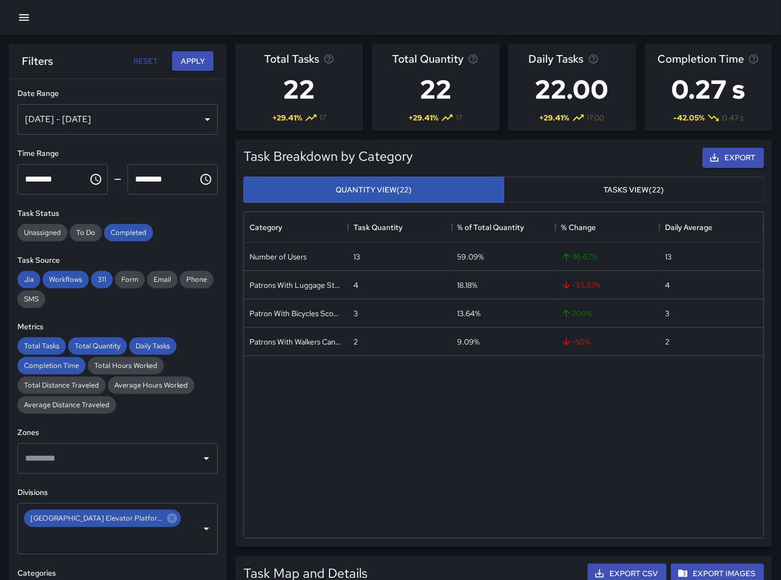
click at [578, 469] on div "Number of Users 13 59.09% 116.67 % 13 Patrons With Luggage Stroller Carts Wagon…" at bounding box center [504, 389] width 520 height 295
click at [135, 112] on div "[DATE] - [DATE]" at bounding box center [117, 119] width 201 height 31
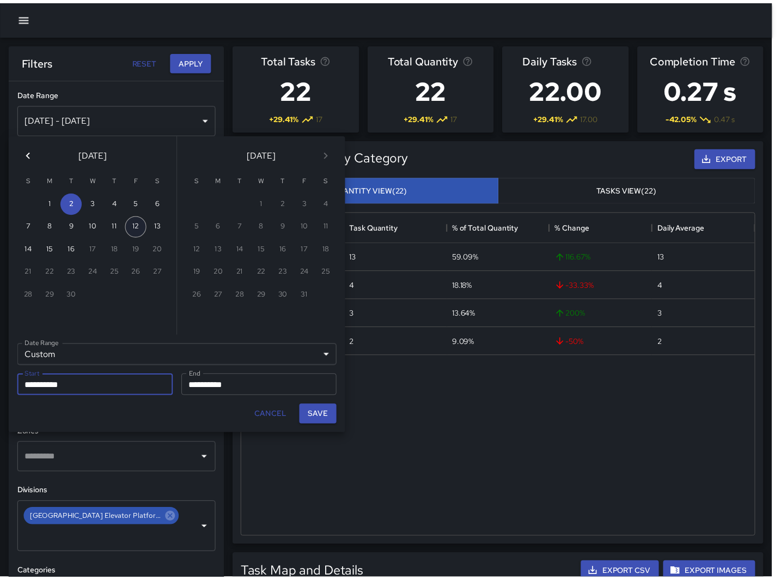
scroll to position [317, 510]
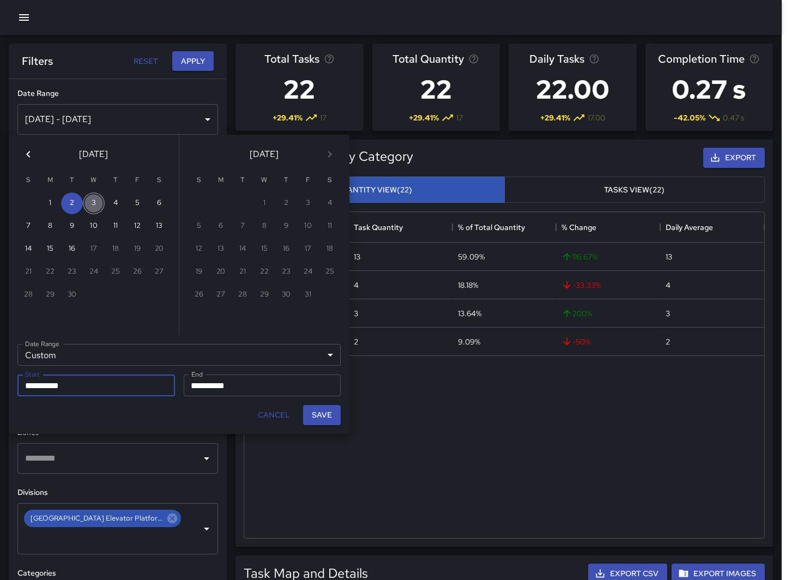
click at [92, 206] on button "3" at bounding box center [94, 203] width 22 height 22
type input "**********"
click at [210, 388] on input "**********" at bounding box center [259, 385] width 150 height 22
click at [99, 199] on button "3" at bounding box center [94, 203] width 22 height 22
type input "**********"
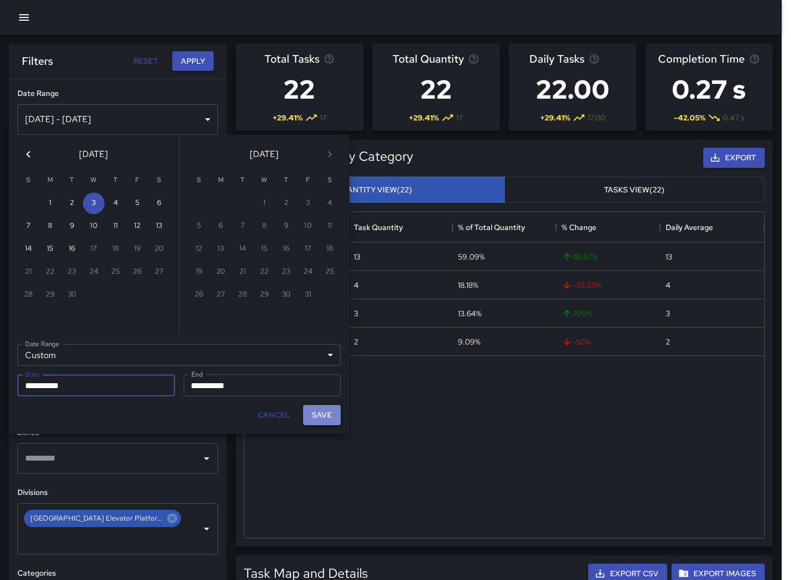
click at [318, 416] on button "Save" at bounding box center [322, 415] width 38 height 20
type input "**********"
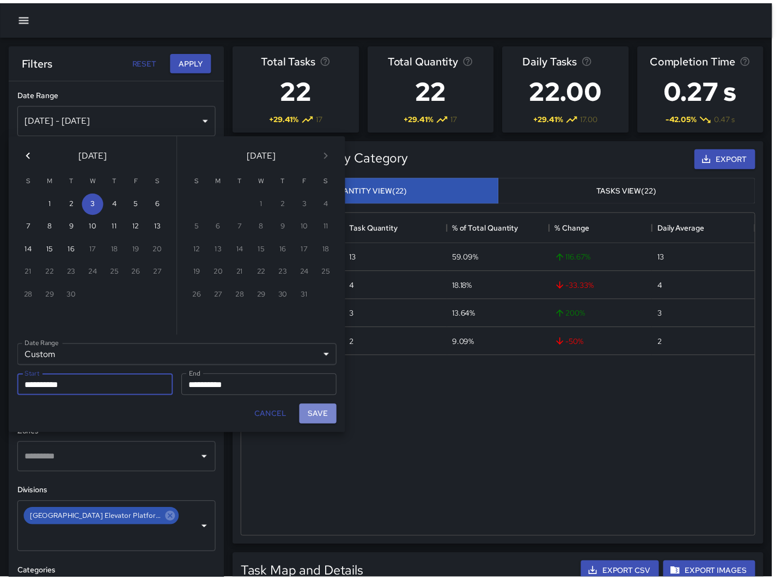
scroll to position [317, 511]
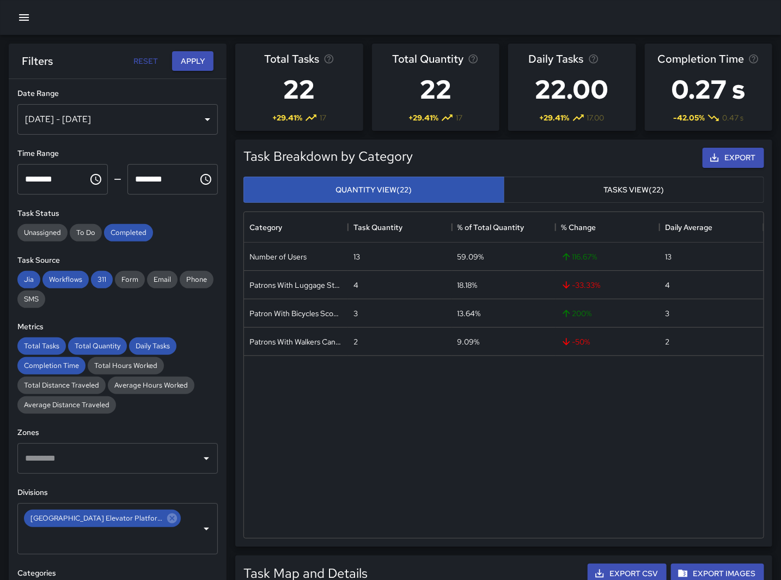
click at [94, 178] on icon "Choose time, selected time is 11:00 PM" at bounding box center [95, 179] width 13 height 13
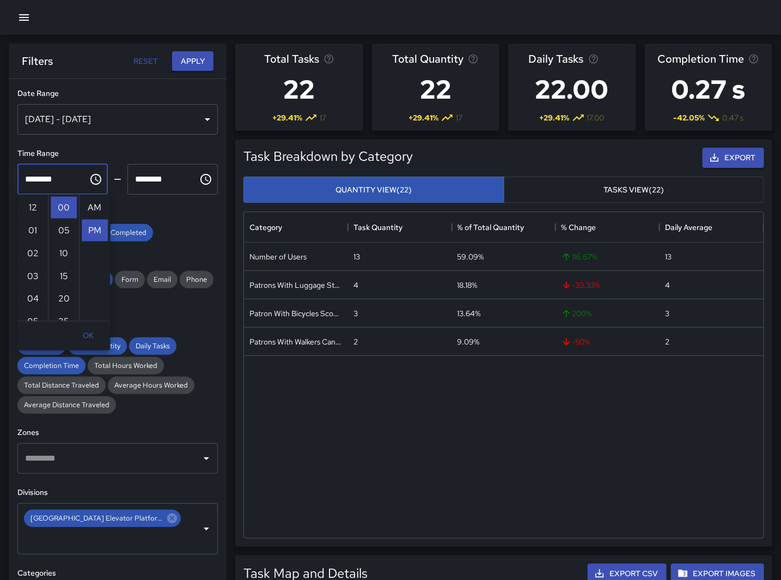
scroll to position [23, 0]
click at [187, 65] on button "Apply" at bounding box center [192, 61] width 41 height 20
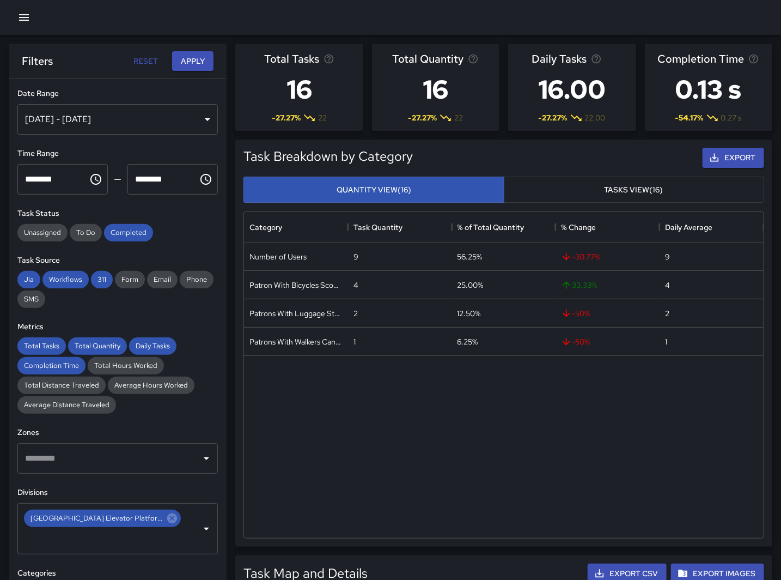
click at [315, 455] on div "Number of Users 9 56.25% -30.77 % 9 Patron With Bicycles Scooters Electric Scoo…" at bounding box center [504, 389] width 520 height 295
drag, startPoint x: 472, startPoint y: 449, endPoint x: 483, endPoint y: 277, distance: 173.1
click at [472, 449] on div "Number of Users 9 56.25% -30.77 % 9 Patron With Bicycles Scooters Electric Scoo…" at bounding box center [504, 389] width 520 height 295
click at [356, 476] on div "Number of Users 9 56.25% -30.77 % 9 Patron With Bicycles Scooters Electric Scoo…" at bounding box center [504, 389] width 520 height 295
click at [95, 182] on icon "Choose time, selected time is 11:00 PM" at bounding box center [95, 179] width 11 height 11
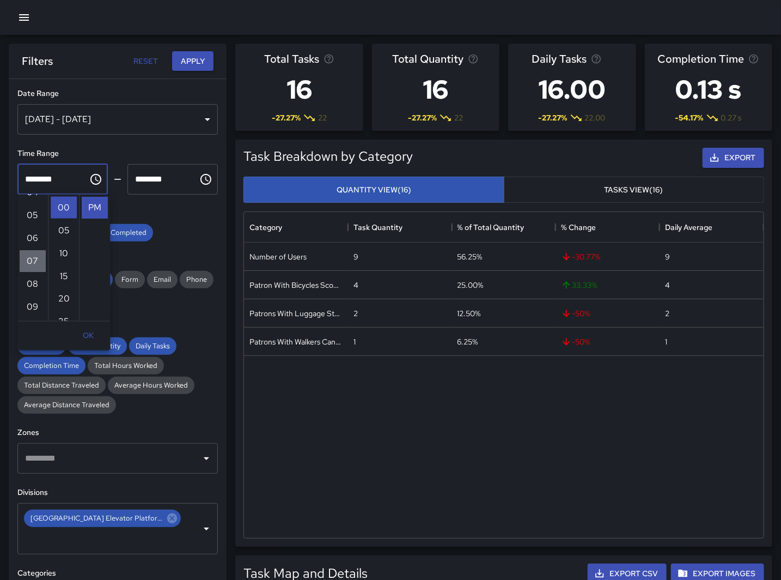
click at [31, 262] on li "07" at bounding box center [33, 261] width 26 height 22
type input "********"
click at [174, 175] on input "********" at bounding box center [158, 179] width 63 height 31
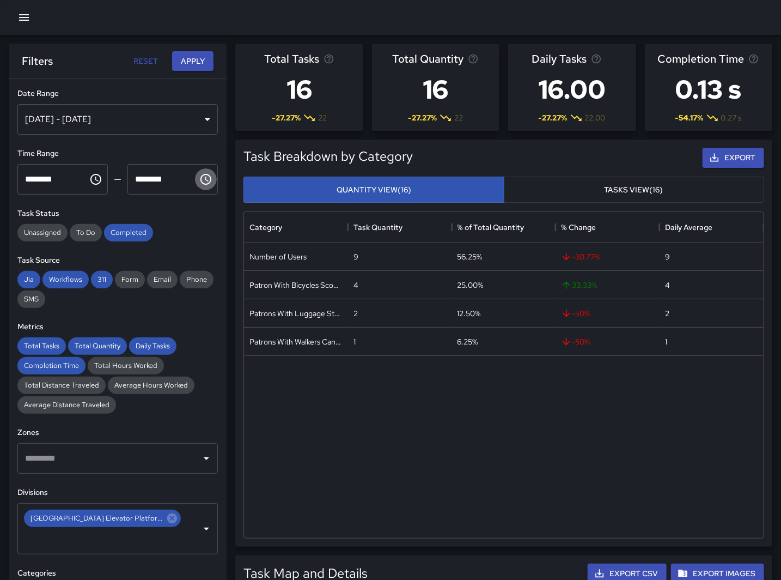
click at [199, 178] on icon "Choose time, selected time is 11:55 PM" at bounding box center [205, 179] width 13 height 13
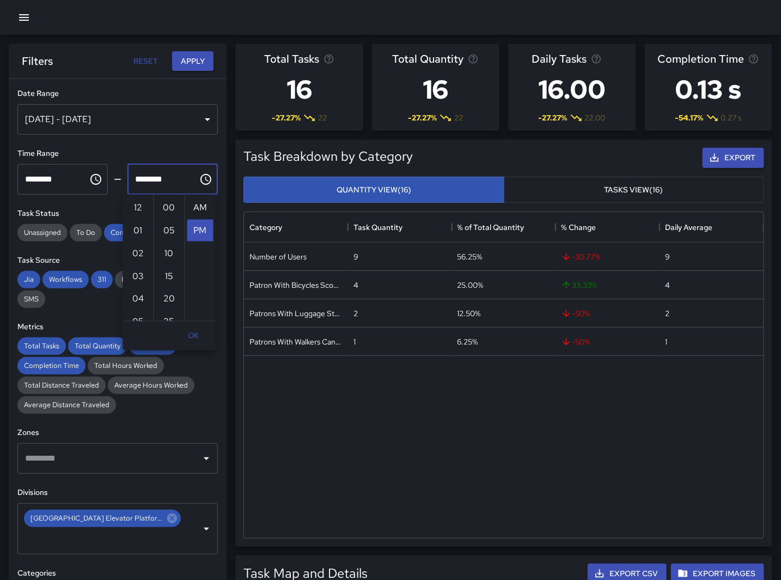
scroll to position [23, 0]
click at [138, 314] on li "08" at bounding box center [138, 322] width 26 height 22
click at [165, 205] on li "00" at bounding box center [169, 208] width 26 height 22
type input "********"
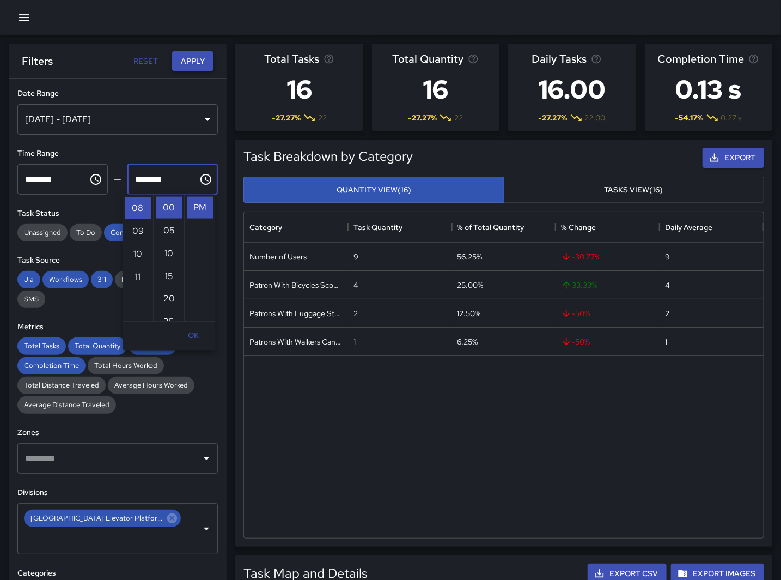
click at [179, 53] on button "Apply" at bounding box center [192, 61] width 41 height 20
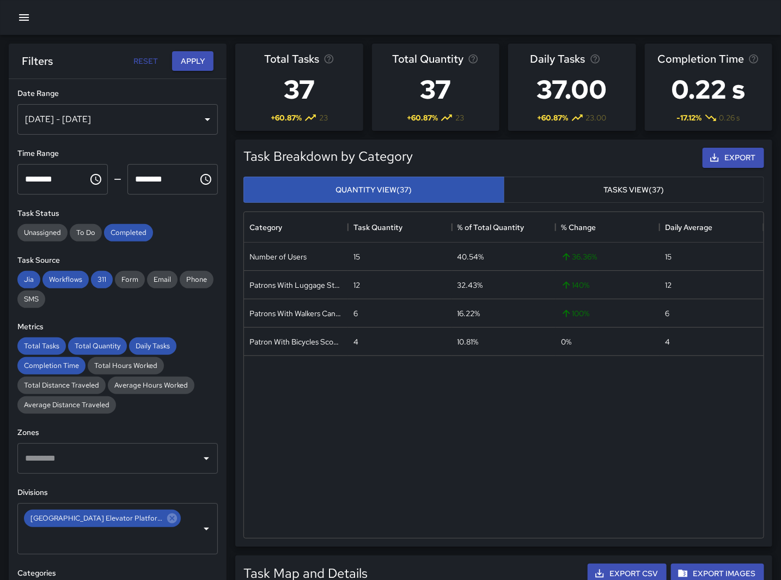
click at [359, 464] on div "Number of Users 15 40.54% 36.36 % 15 Patrons With Luggage Stroller Carts Wagons…" at bounding box center [504, 389] width 520 height 295
click at [89, 181] on icon "Choose time, selected time is 7:00 PM" at bounding box center [95, 179] width 13 height 13
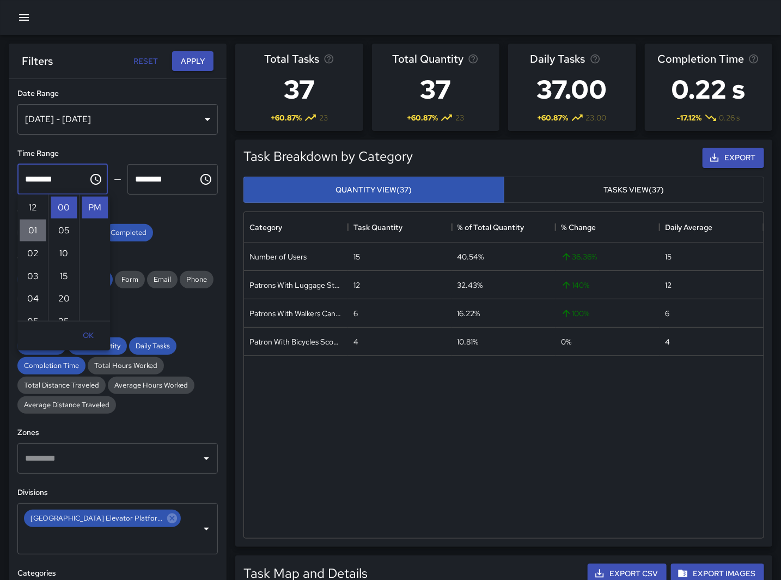
click at [25, 227] on li "01" at bounding box center [33, 231] width 26 height 22
type input "********"
click at [195, 179] on button "Choose time, selected time is 8:00 PM" at bounding box center [206, 179] width 22 height 22
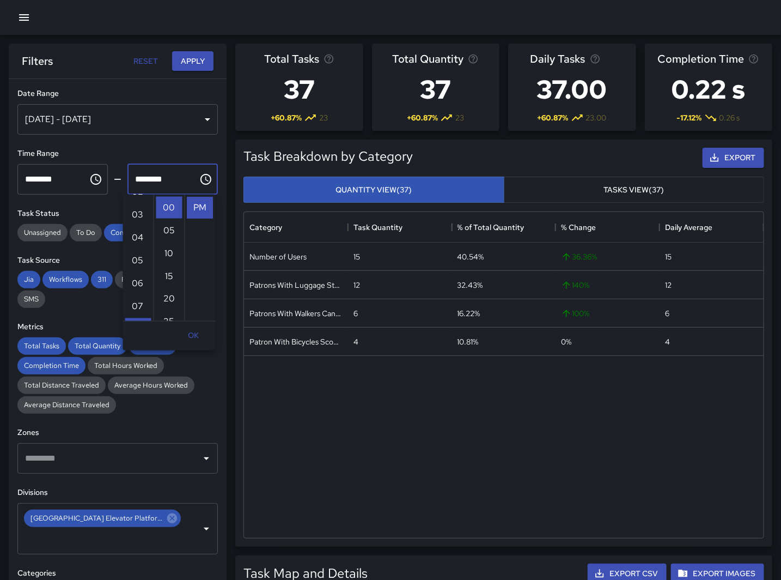
scroll to position [0, 0]
click at [140, 258] on li "02" at bounding box center [138, 253] width 26 height 22
type input "********"
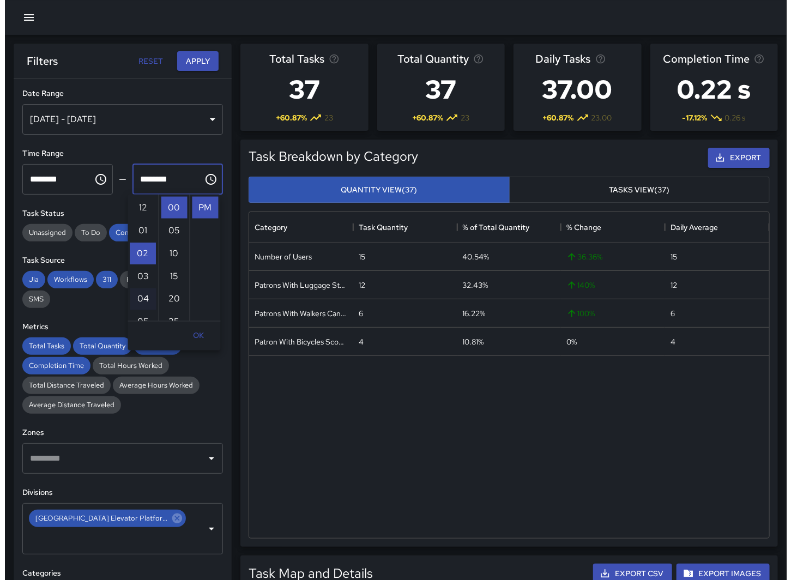
scroll to position [46, 0]
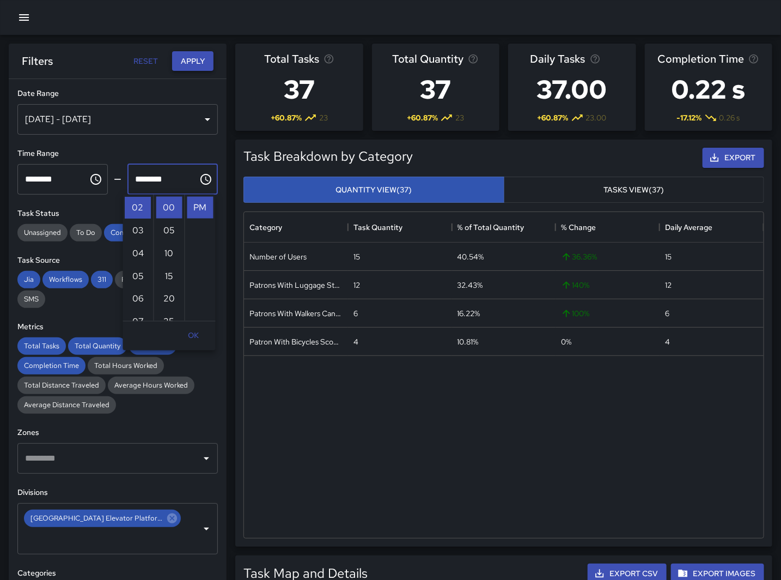
click at [198, 53] on button "Apply" at bounding box center [192, 61] width 41 height 20
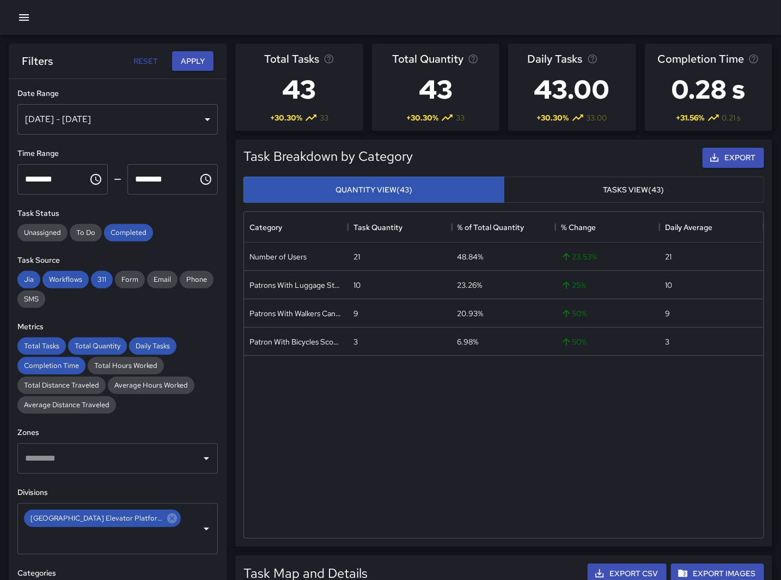
drag, startPoint x: 392, startPoint y: 432, endPoint x: 89, endPoint y: 265, distance: 345.5
click at [392, 432] on div "Number of Users 21 48.84% 23.53 % 21 Patrons With Luggage Stroller Carts Wagons…" at bounding box center [504, 389] width 520 height 295
click at [360, 457] on div "Number of Users 21 48.84% 23.53 % 21 Patrons With Luggage Stroller Carts Wagons…" at bounding box center [504, 389] width 520 height 295
click at [76, 121] on div "[DATE] - [DATE]" at bounding box center [117, 119] width 201 height 31
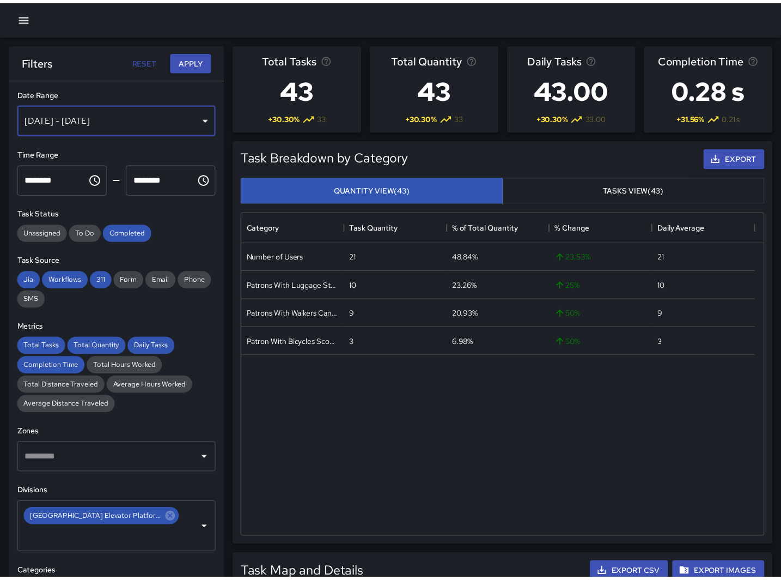
scroll to position [317, 510]
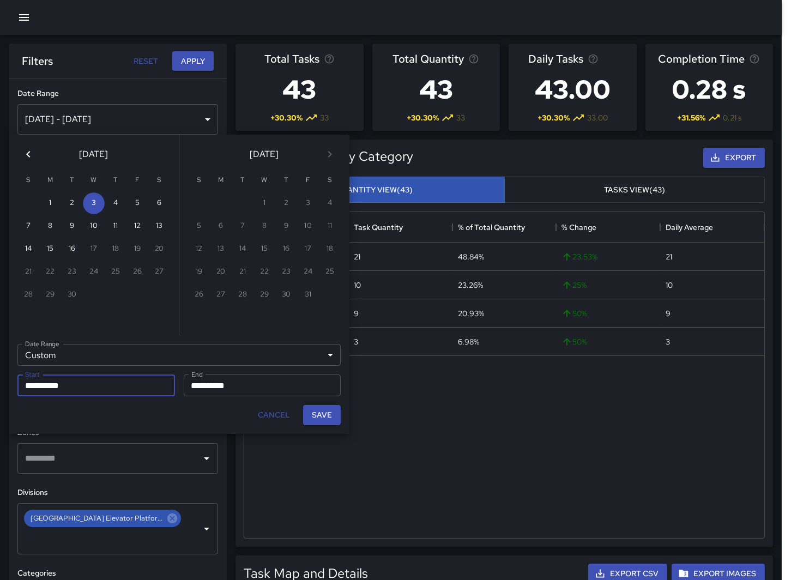
drag, startPoint x: 414, startPoint y: 422, endPoint x: 209, endPoint y: 210, distance: 295.1
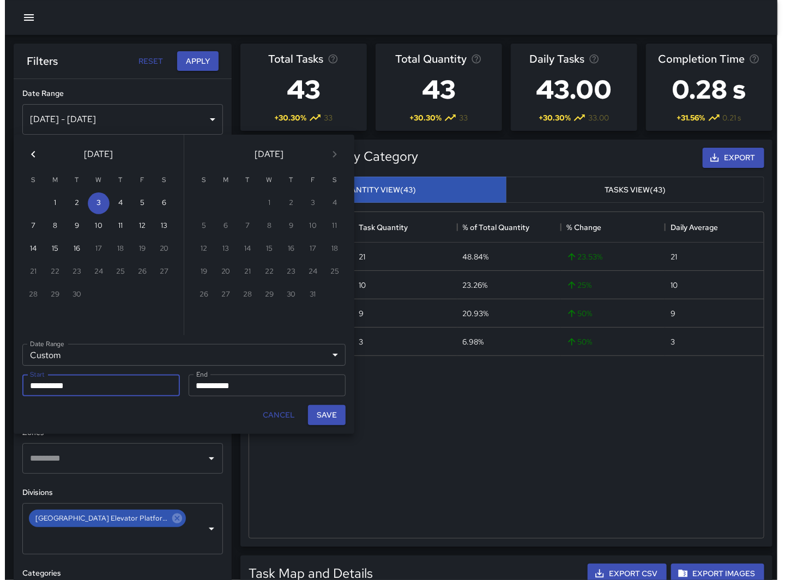
scroll to position [317, 511]
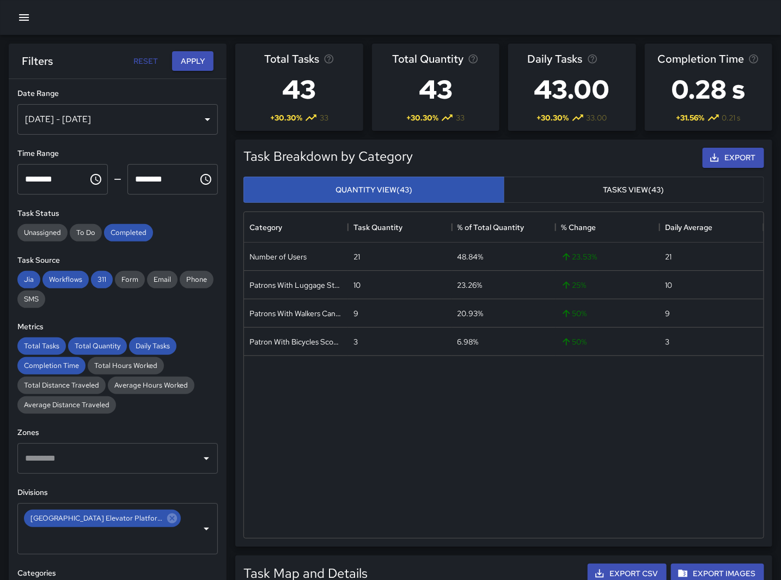
click at [323, 507] on div "Number of Users 21 48.84% 23.53 % 21 Patrons With Luggage Stroller Carts Wagons…" at bounding box center [504, 389] width 520 height 295
click at [83, 112] on div "[DATE] - [DATE]" at bounding box center [117, 119] width 201 height 31
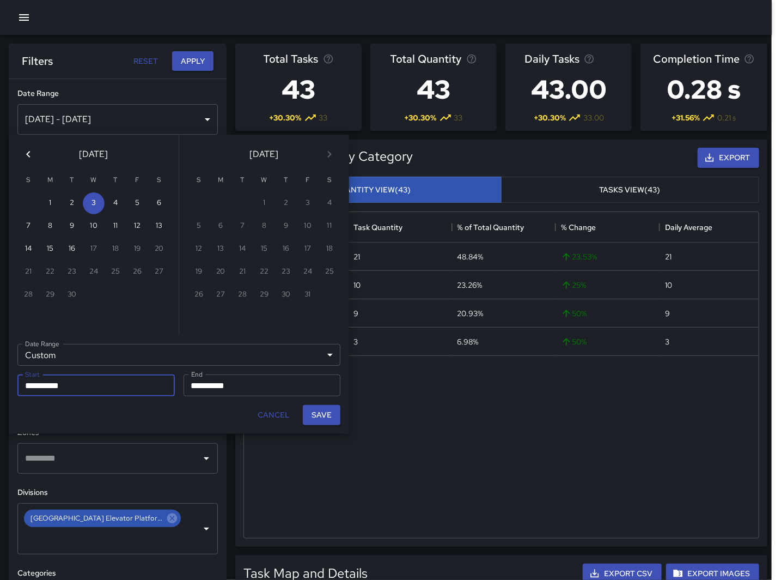
scroll to position [317, 510]
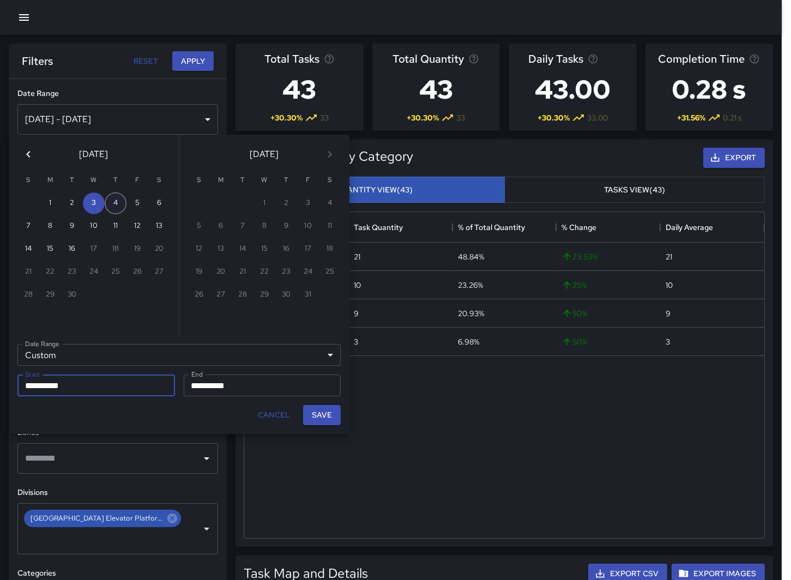
click at [113, 198] on button "4" at bounding box center [116, 203] width 22 height 22
type input "**********"
click at [227, 387] on input "**********" at bounding box center [259, 385] width 150 height 22
click at [117, 203] on button "4" at bounding box center [116, 203] width 22 height 22
type input "**********"
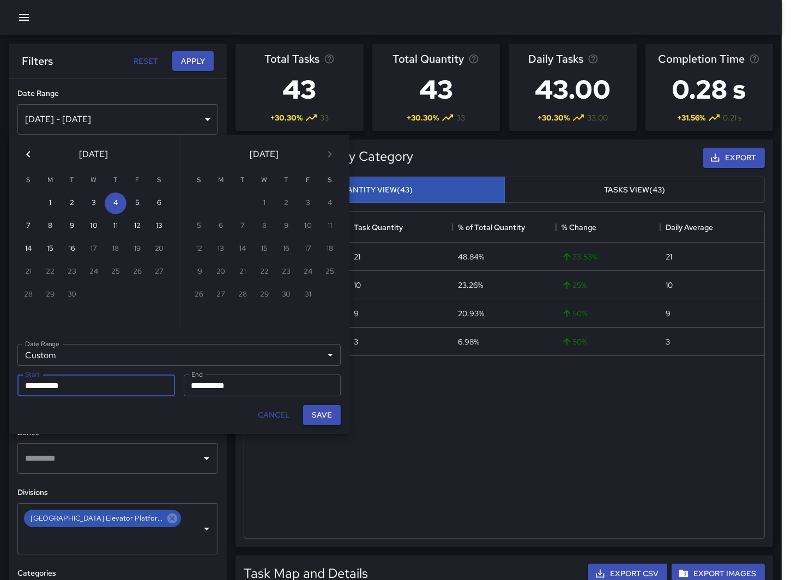
click at [312, 416] on button "Save" at bounding box center [322, 415] width 38 height 20
type input "**********"
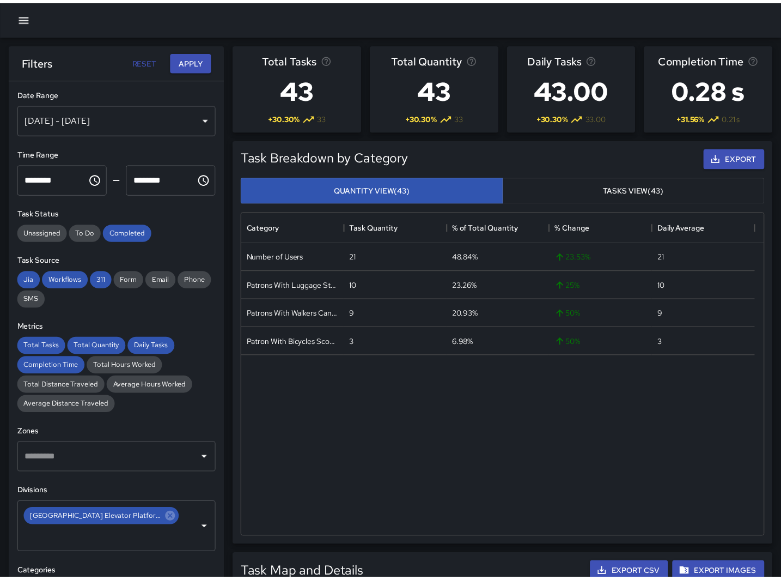
scroll to position [317, 511]
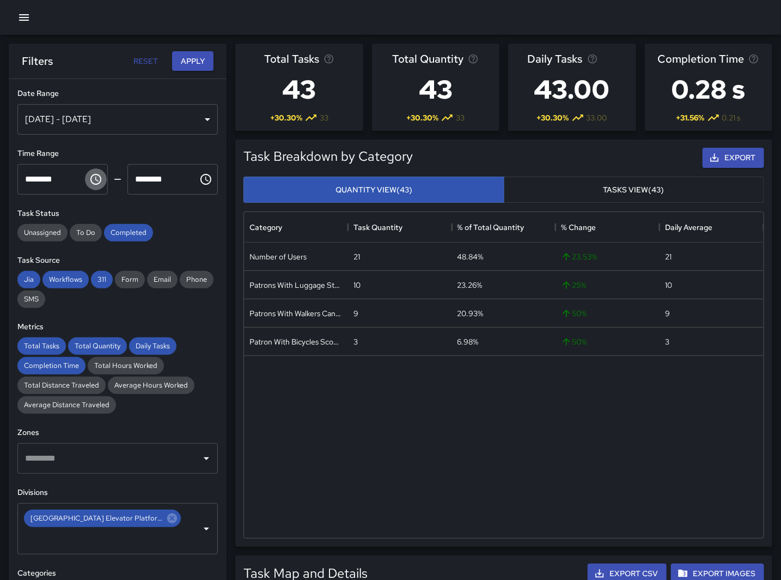
click at [89, 181] on icon "Choose time, selected time is 1:00 PM" at bounding box center [95, 179] width 13 height 13
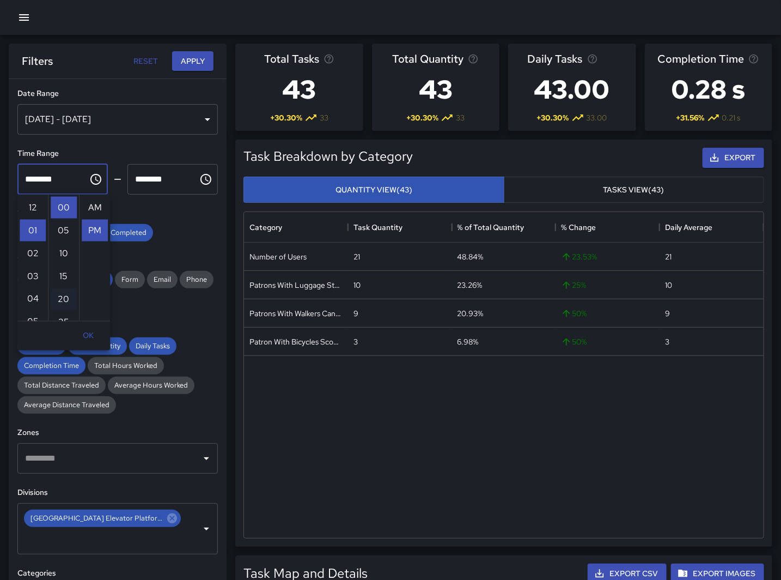
scroll to position [23, 0]
click at [33, 297] on li "05" at bounding box center [33, 299] width 26 height 22
type input "********"
click at [204, 176] on button "Choose time, selected time is 2:00 PM" at bounding box center [206, 179] width 22 height 22
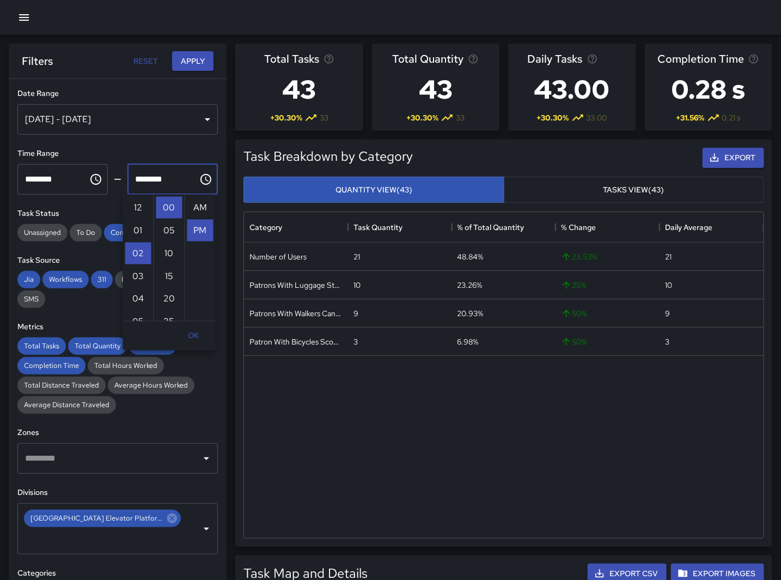
scroll to position [23, 0]
click at [139, 301] on li "06" at bounding box center [138, 299] width 26 height 22
type input "********"
click at [195, 58] on button "Apply" at bounding box center [192, 61] width 41 height 20
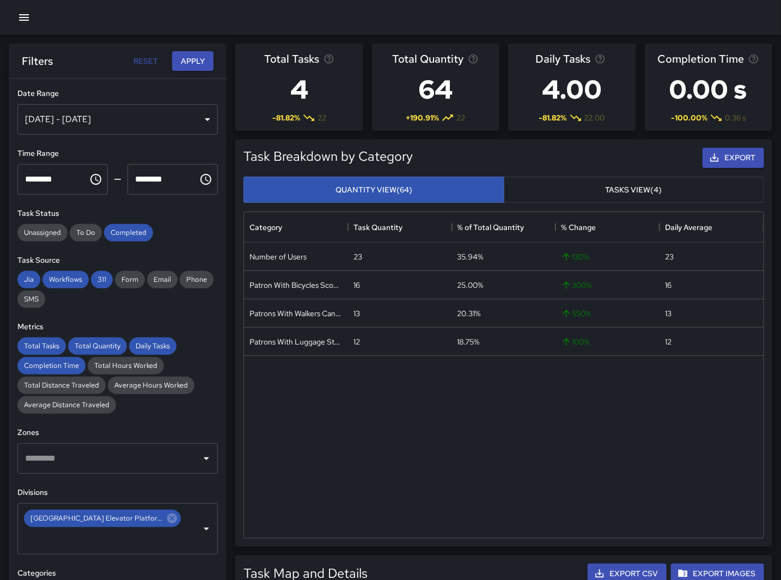
click at [321, 463] on div "Number of Users 23 35.94% 130 % 23 Patron With Bicycles Scooters Electric Scoot…" at bounding box center [504, 389] width 520 height 295
click at [93, 180] on icon "Choose time, selected time is 5:00 PM" at bounding box center [95, 179] width 13 height 13
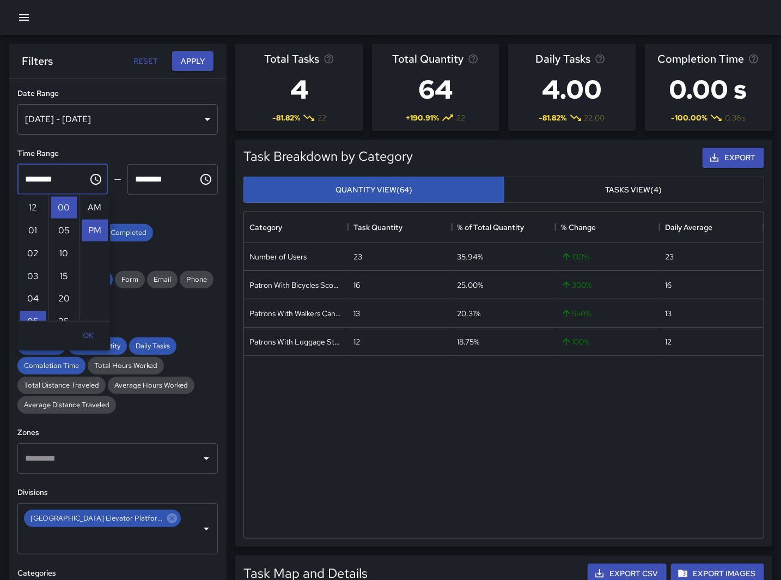
scroll to position [23, 0]
click at [36, 297] on li "09" at bounding box center [33, 299] width 26 height 22
click at [95, 211] on li "AM" at bounding box center [95, 208] width 26 height 22
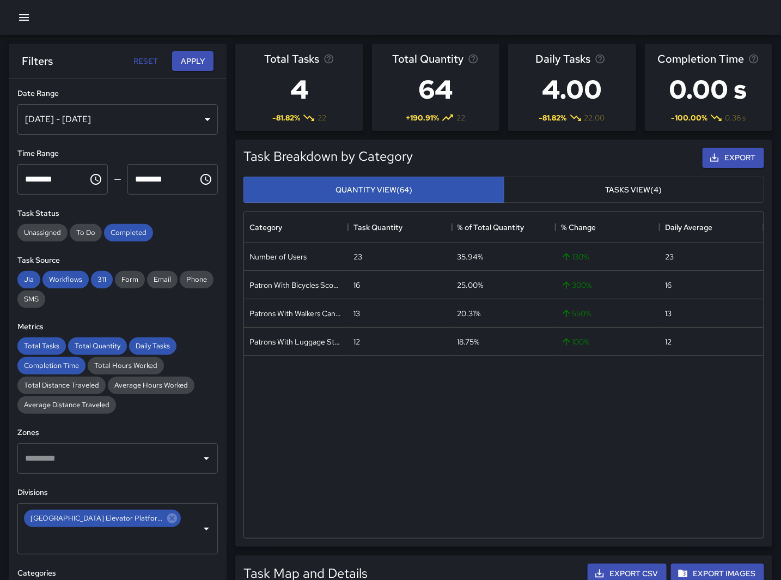
type input "********"
click at [195, 177] on button "Choose time, selected time is 6:00 PM" at bounding box center [206, 179] width 22 height 22
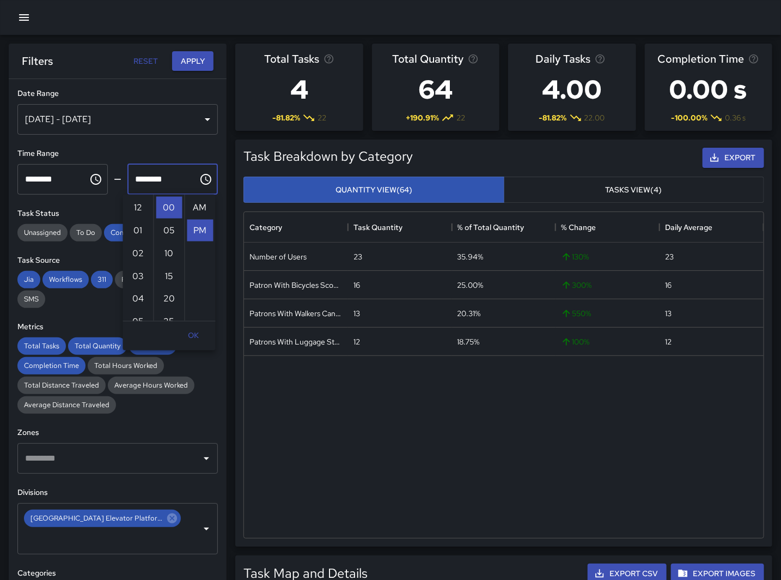
scroll to position [23, 0]
click at [137, 291] on li "10" at bounding box center [138, 299] width 26 height 22
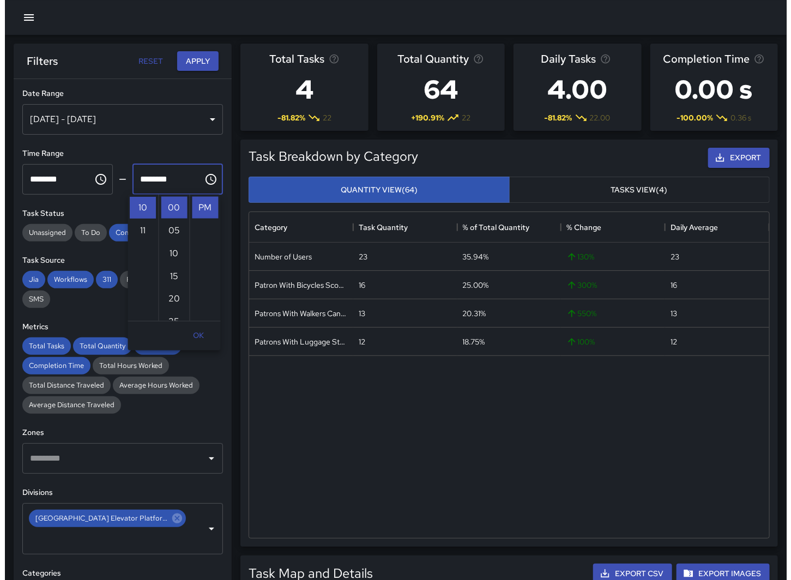
scroll to position [0, 0]
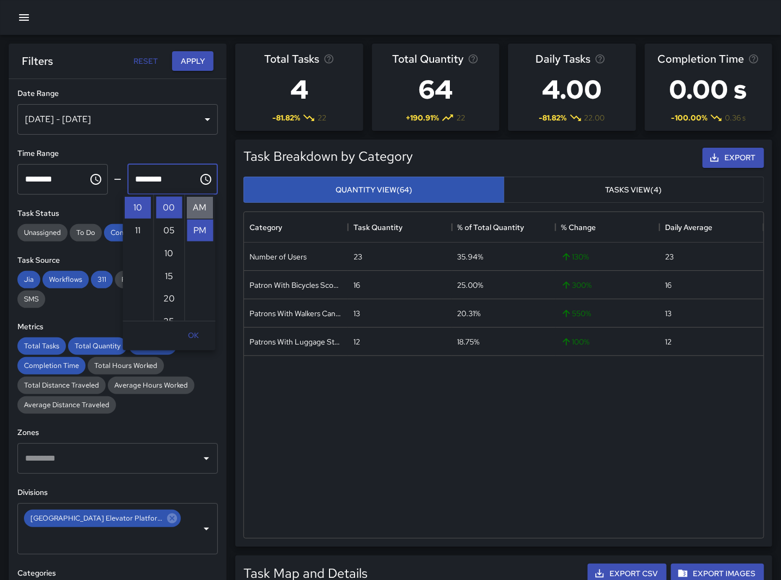
click at [197, 208] on li "AM" at bounding box center [200, 208] width 26 height 22
type input "********"
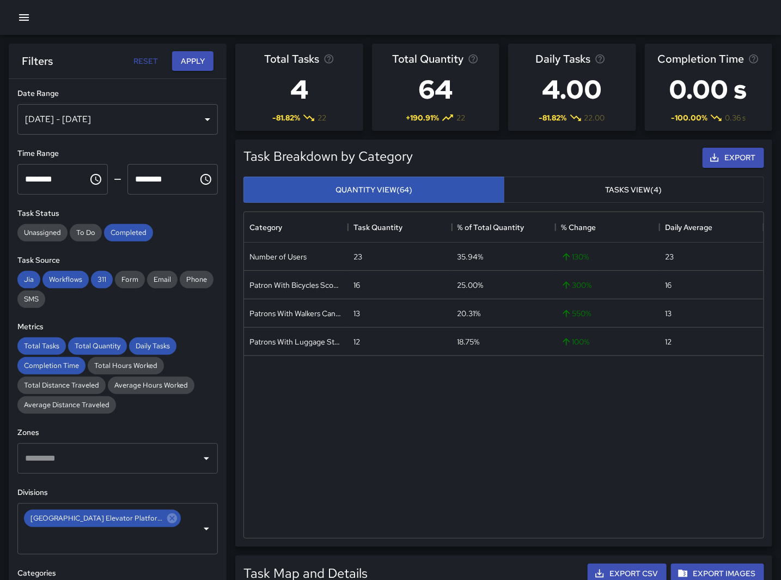
drag, startPoint x: 191, startPoint y: 62, endPoint x: 780, endPoint y: 215, distance: 608.9
click at [192, 63] on button "Apply" at bounding box center [192, 61] width 41 height 20
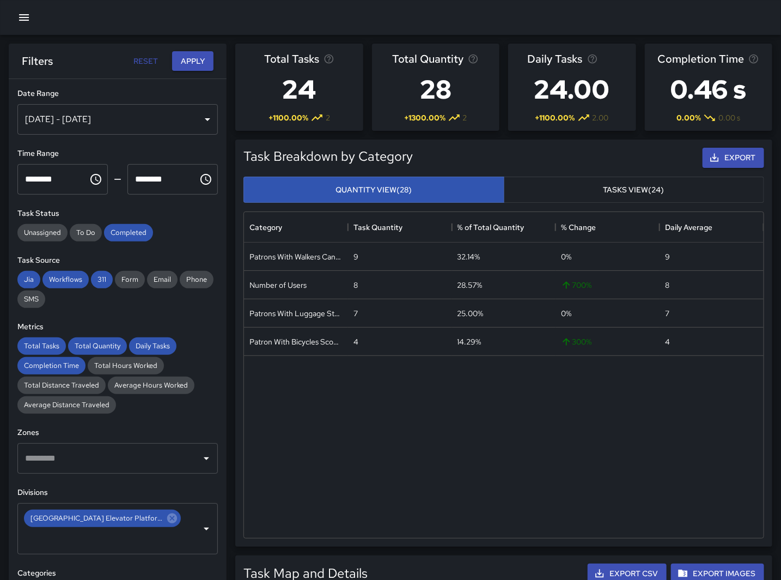
drag, startPoint x: 309, startPoint y: 452, endPoint x: 289, endPoint y: 458, distance: 21.4
click at [309, 452] on div "Patrons With Walkers Canes Wheelchair 9 32.14% 0 % 9 Number of Users 8 28.57% 7…" at bounding box center [504, 389] width 520 height 295
click at [347, 416] on div "Patrons With Walkers Canes Wheelchair 9 32.14% 0 % 9 Number of Users 8 28.57% 7…" at bounding box center [504, 389] width 520 height 295
click at [87, 120] on div "[DATE] - [DATE]" at bounding box center [117, 119] width 201 height 31
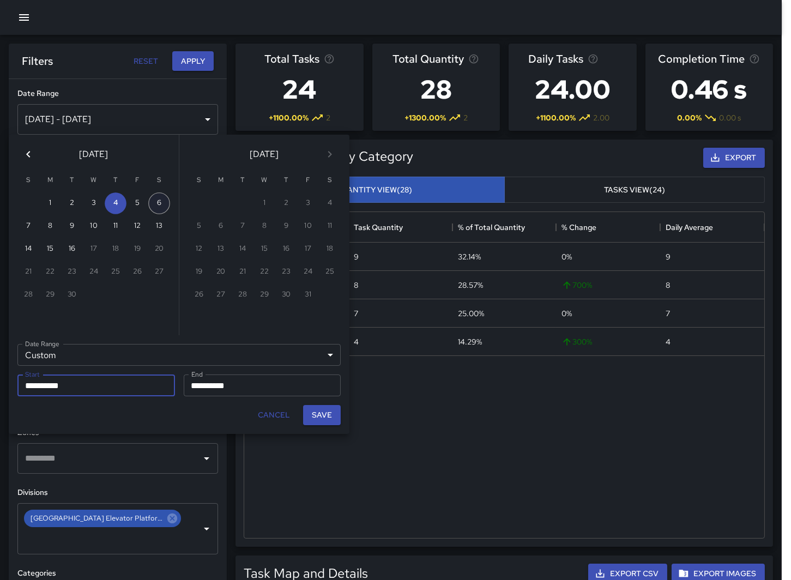
click at [151, 199] on button "6" at bounding box center [159, 203] width 22 height 22
type input "**********"
click at [193, 391] on input "**********" at bounding box center [259, 385] width 150 height 22
click at [149, 203] on button "6" at bounding box center [159, 203] width 22 height 22
type input "**********"
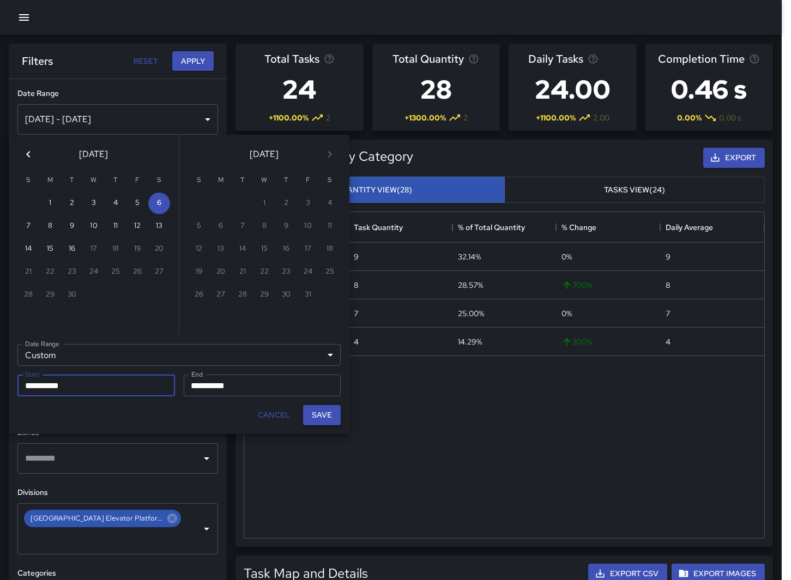
click at [327, 422] on button "Save" at bounding box center [322, 415] width 38 height 20
type input "**********"
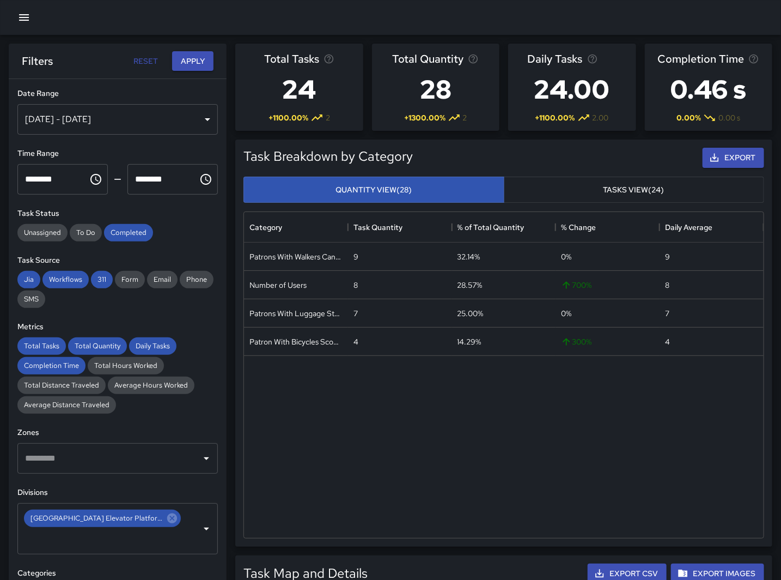
scroll to position [317, 511]
click at [290, 451] on div "Patrons With Walkers Canes Wheelchair 9 32.14% 0 % 9 Number of Users 8 28.57% 7…" at bounding box center [504, 389] width 520 height 295
click at [90, 178] on icon "Choose time, selected time is 9:00 AM" at bounding box center [95, 179] width 11 height 11
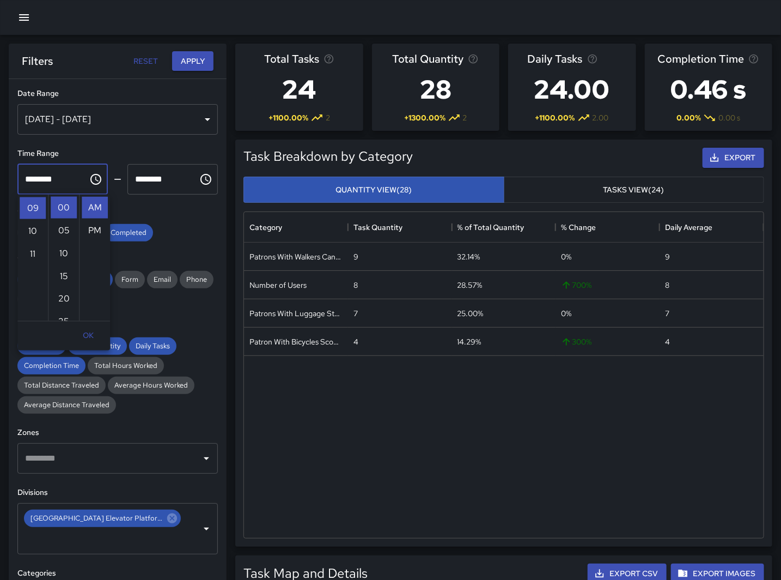
scroll to position [0, 0]
click at [27, 204] on li "12" at bounding box center [33, 208] width 26 height 22
click at [90, 229] on li "PM" at bounding box center [95, 231] width 26 height 22
type input "********"
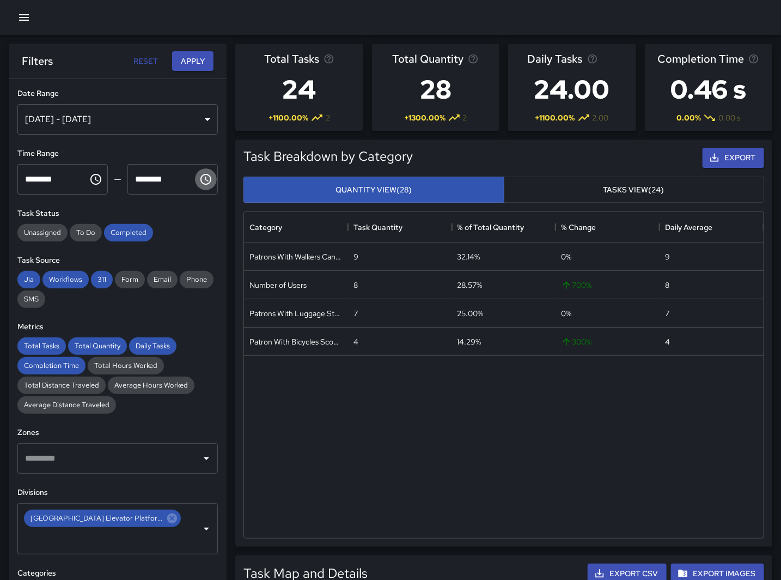
click at [199, 177] on icon "Choose time, selected time is 10:00 AM" at bounding box center [205, 179] width 13 height 13
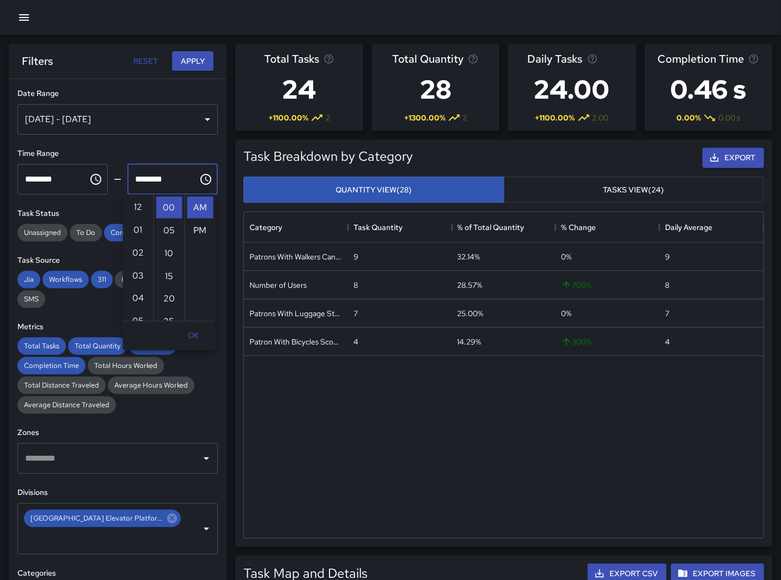
scroll to position [0, 0]
click at [137, 208] on li "12" at bounding box center [138, 208] width 26 height 22
click at [194, 228] on li "PM" at bounding box center [200, 231] width 26 height 22
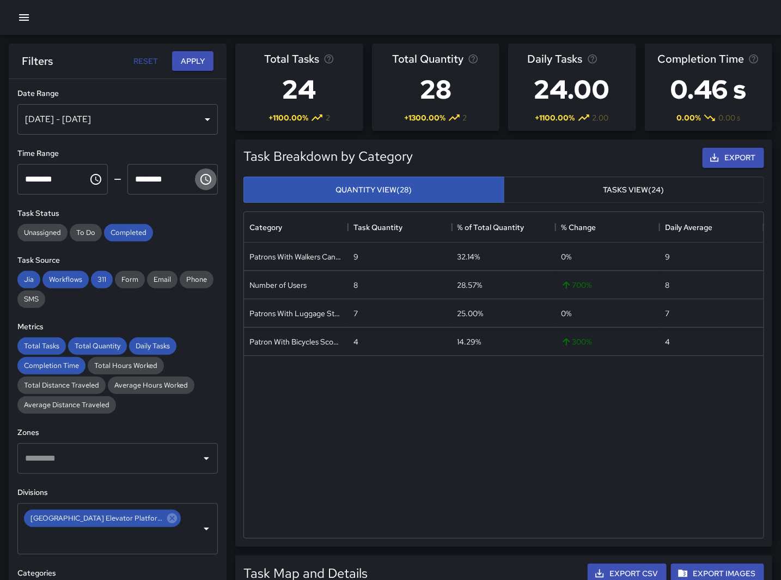
click at [199, 175] on icon "Choose time, selected time is 12:00 PM" at bounding box center [205, 179] width 13 height 13
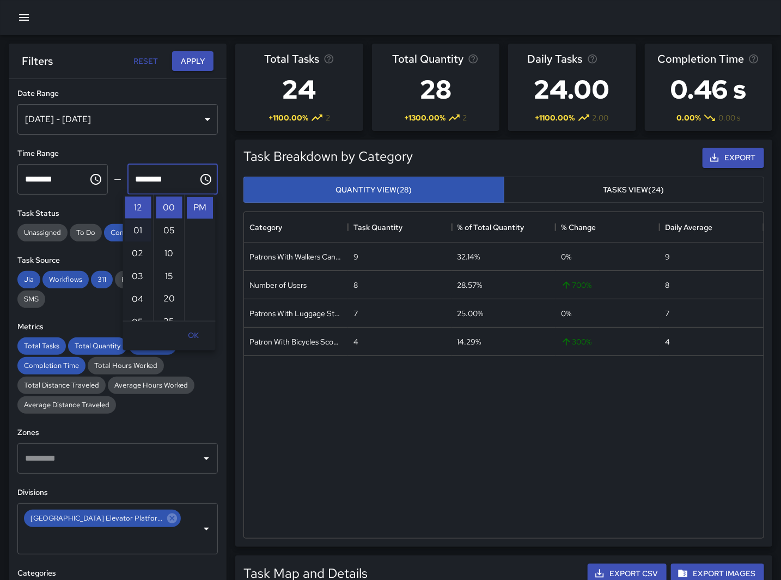
click at [134, 230] on li "01" at bounding box center [138, 231] width 26 height 22
type input "********"
click at [196, 60] on button "Apply" at bounding box center [192, 61] width 41 height 20
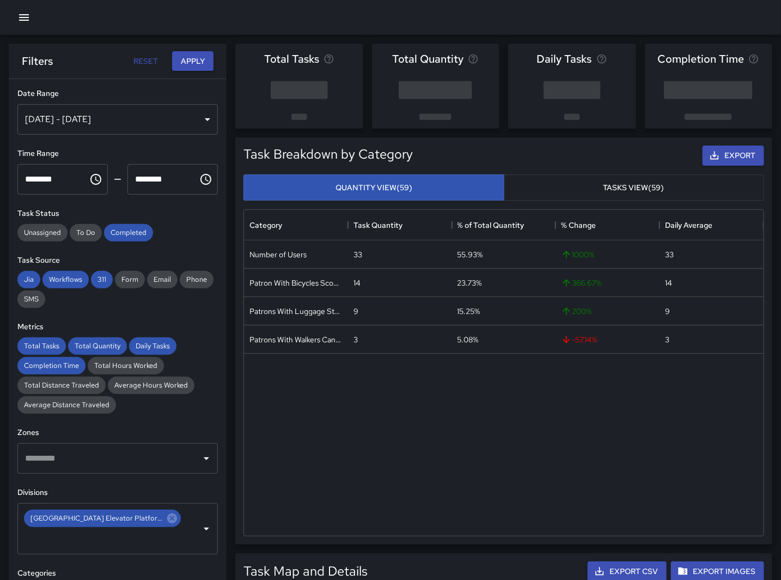
click at [333, 467] on div "Number of Users 33 55.93% 1000 % 33 Patron With Bicycles Scooters Electric Scoo…" at bounding box center [504, 387] width 520 height 295
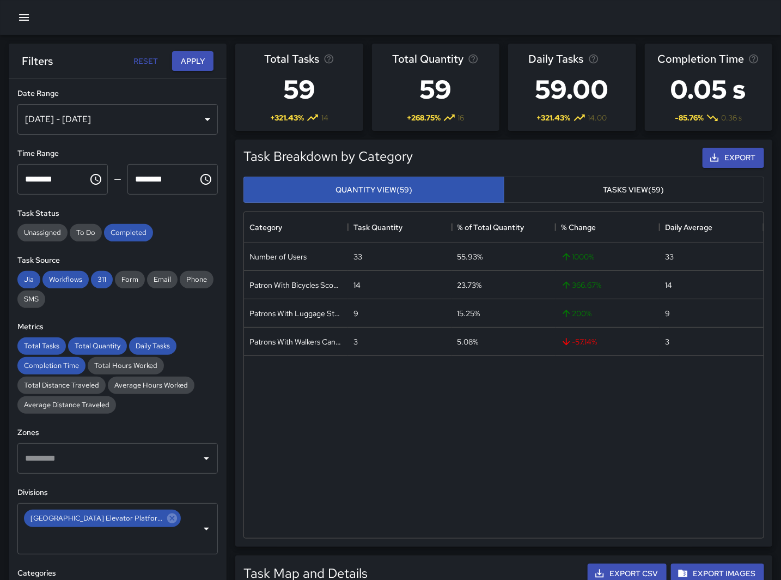
drag, startPoint x: 276, startPoint y: 472, endPoint x: 292, endPoint y: 253, distance: 220.1
click at [276, 472] on div "Number of Users 33 55.93% 1000 % 33 Patron With Bicycles Scooters Electric Scoo…" at bounding box center [504, 389] width 520 height 295
click at [88, 187] on button "Choose time, selected time is 12:00 PM" at bounding box center [96, 179] width 22 height 22
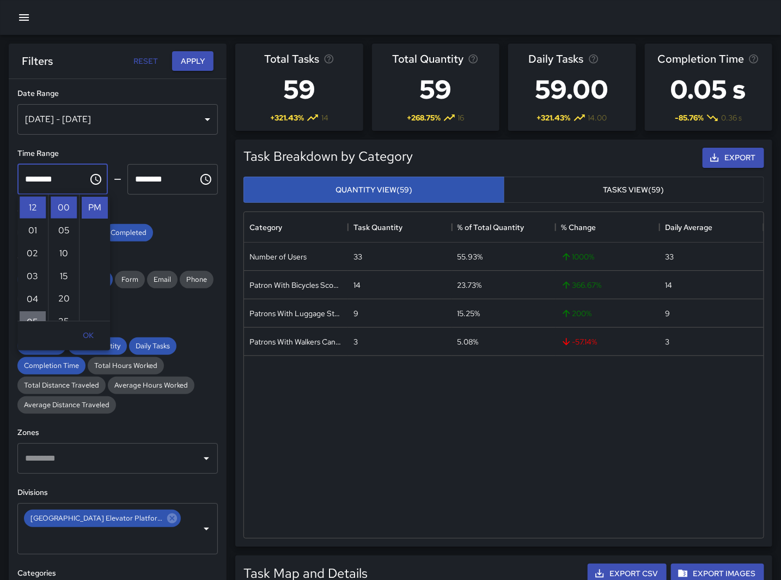
click at [31, 315] on li "05" at bounding box center [33, 322] width 26 height 22
type input "********"
click at [148, 182] on input "********" at bounding box center [158, 179] width 63 height 31
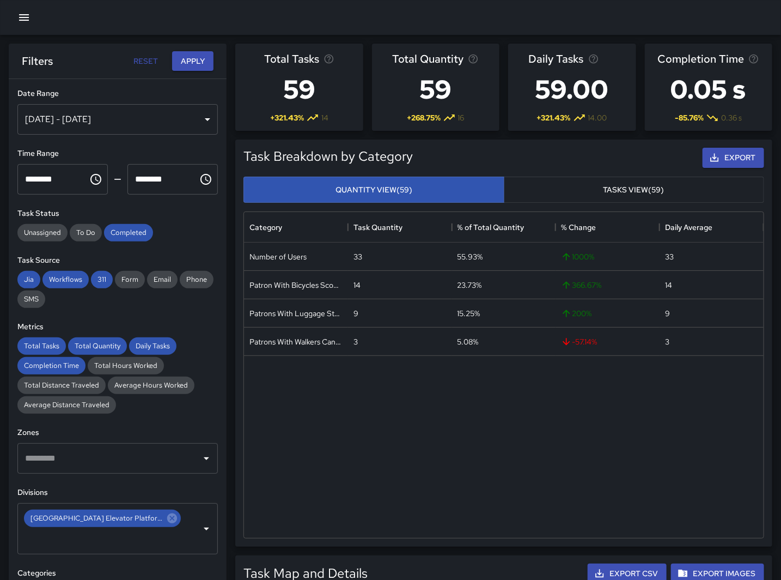
click at [203, 181] on icon "Choose time, selected time is 1:00 PM" at bounding box center [205, 179] width 13 height 13
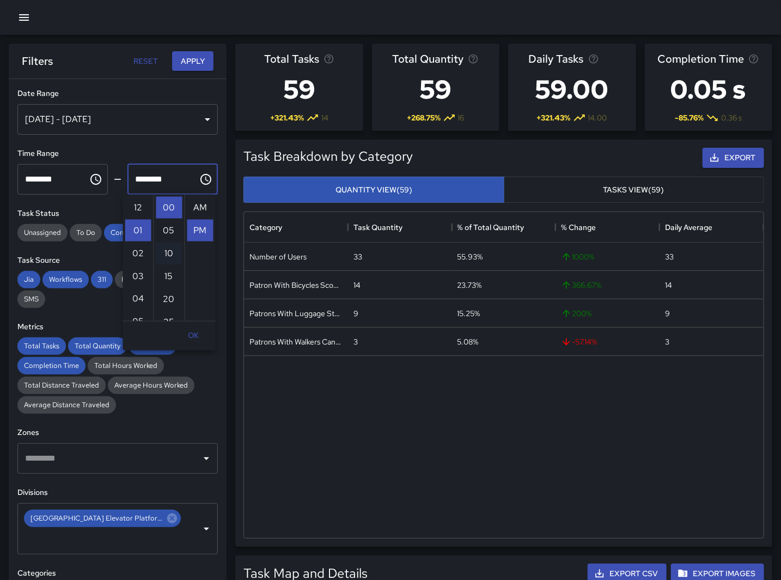
scroll to position [23, 0]
click at [140, 317] on li "06" at bounding box center [138, 322] width 26 height 22
type input "********"
click at [180, 62] on button "Apply" at bounding box center [192, 61] width 41 height 20
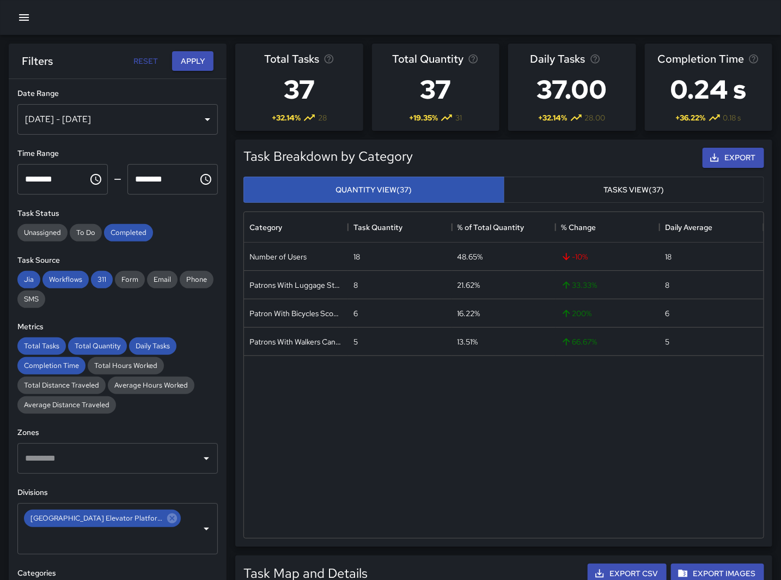
drag, startPoint x: 328, startPoint y: 518, endPoint x: 130, endPoint y: 134, distance: 432.3
click at [330, 518] on div "Number of Users 18 48.65% -10 % 18 Patrons With Luggage Stroller Carts Wagons 8…" at bounding box center [504, 389] width 520 height 295
click at [89, 177] on icon "Choose time, selected time is 5:00 PM" at bounding box center [95, 179] width 13 height 13
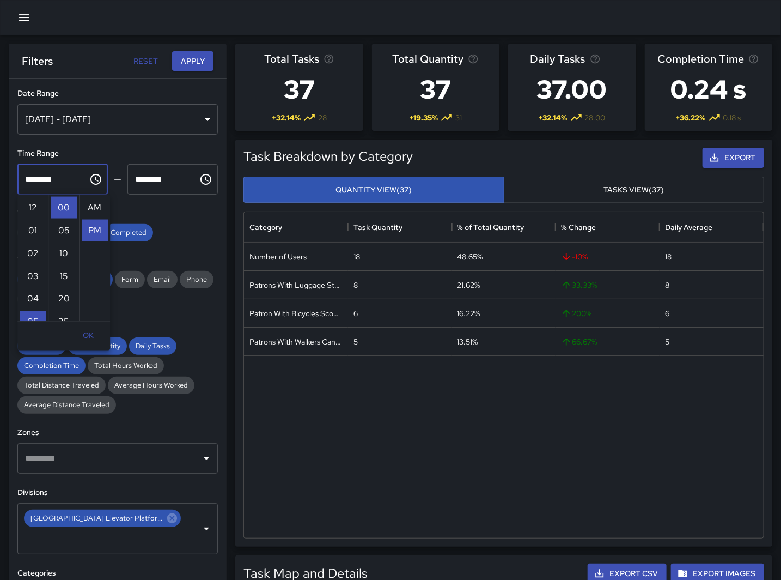
scroll to position [23, 0]
drag, startPoint x: 23, startPoint y: 242, endPoint x: 31, endPoint y: 238, distance: 9.1
click at [24, 242] on li "11" at bounding box center [33, 243] width 26 height 22
type input "********"
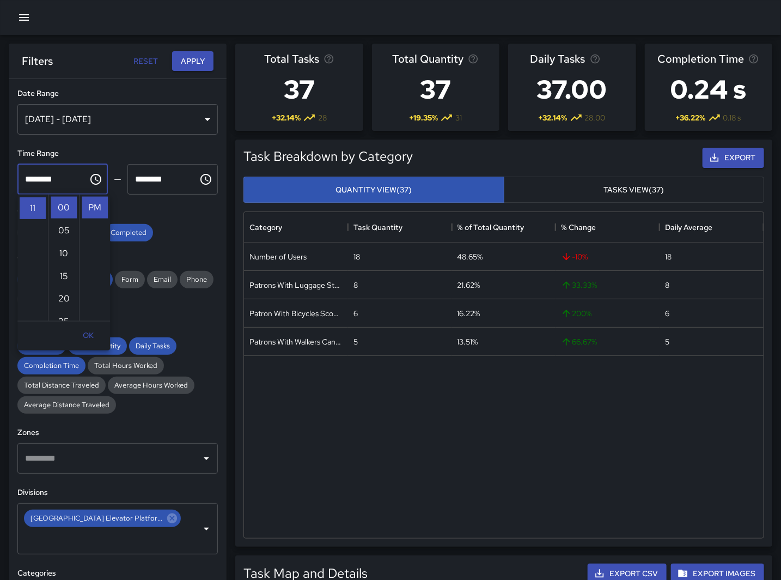
click at [199, 178] on icon "Choose time, selected time is 6:00 PM" at bounding box center [205, 179] width 13 height 13
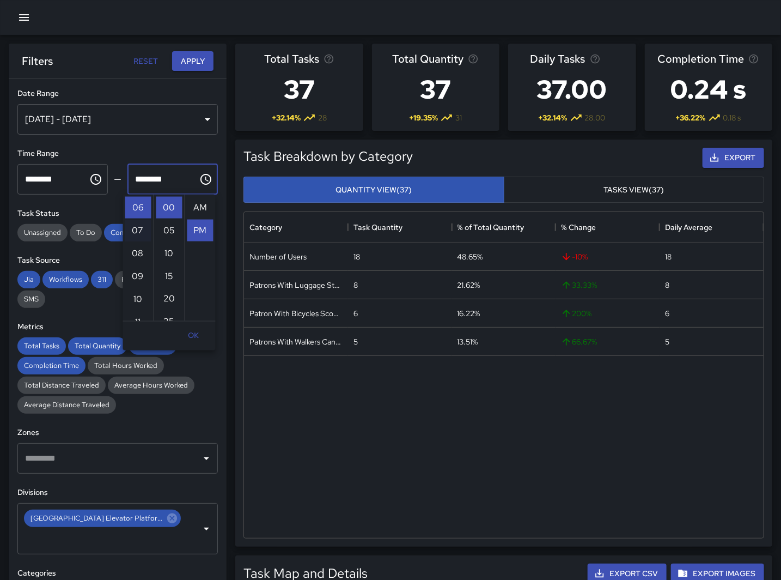
scroll to position [23, 0]
click at [137, 279] on li "11" at bounding box center [138, 276] width 26 height 22
click at [167, 252] on li "55" at bounding box center [169, 257] width 26 height 22
click at [192, 63] on button "Apply" at bounding box center [192, 61] width 41 height 20
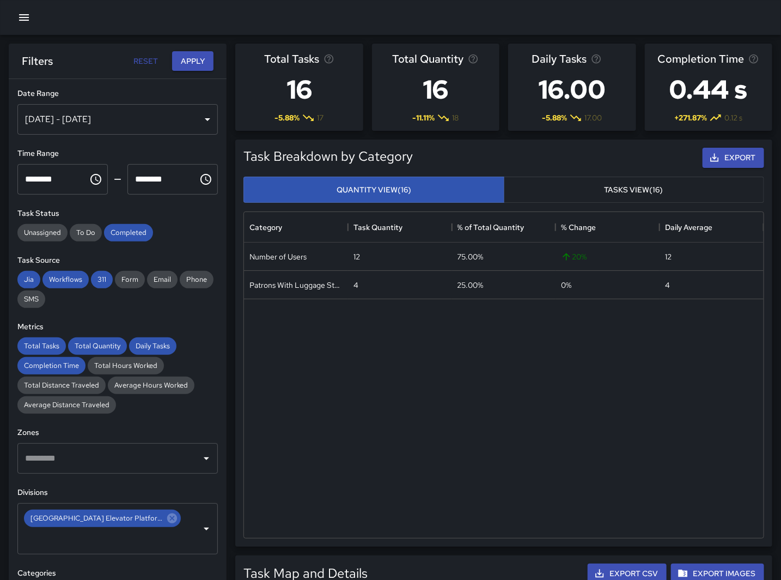
click at [357, 465] on div "Number of Users 12 75.00% 20 % 12 Patrons With Luggage Stroller Carts Wagons 4 …" at bounding box center [504, 389] width 520 height 295
click at [375, 463] on div "Number of Users 12 75.00% 20 % 12 Patrons With Luggage Stroller Carts Wagons 4 …" at bounding box center [504, 389] width 520 height 295
click at [201, 180] on icon "Choose time, selected time is 11:55 PM" at bounding box center [206, 179] width 11 height 11
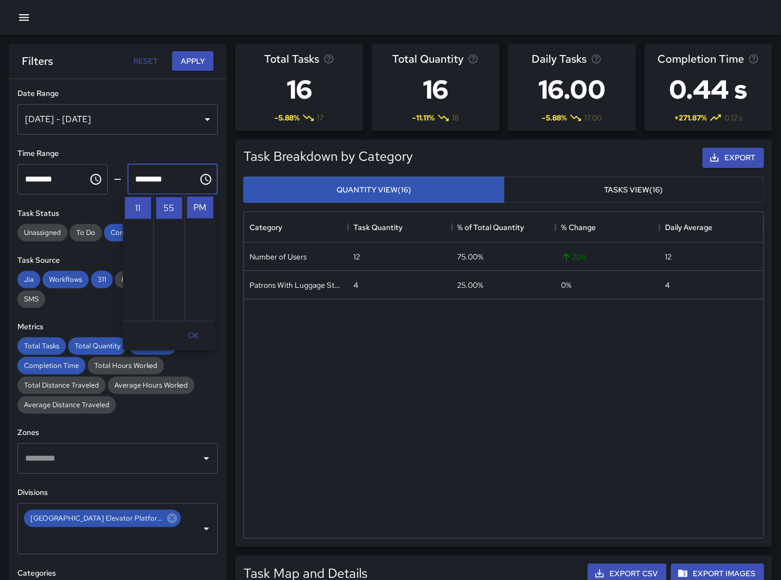
scroll to position [0, 0]
click at [133, 205] on li "12" at bounding box center [138, 208] width 26 height 22
click at [201, 177] on icon "Choose time, selected time is 12:55 PM" at bounding box center [206, 179] width 11 height 11
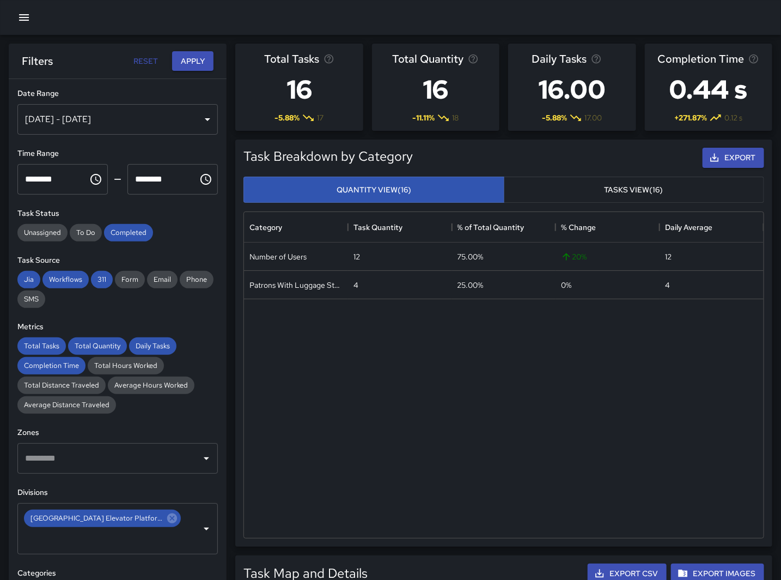
click at [199, 175] on icon "Choose time, selected time is 12:55 PM" at bounding box center [205, 179] width 13 height 13
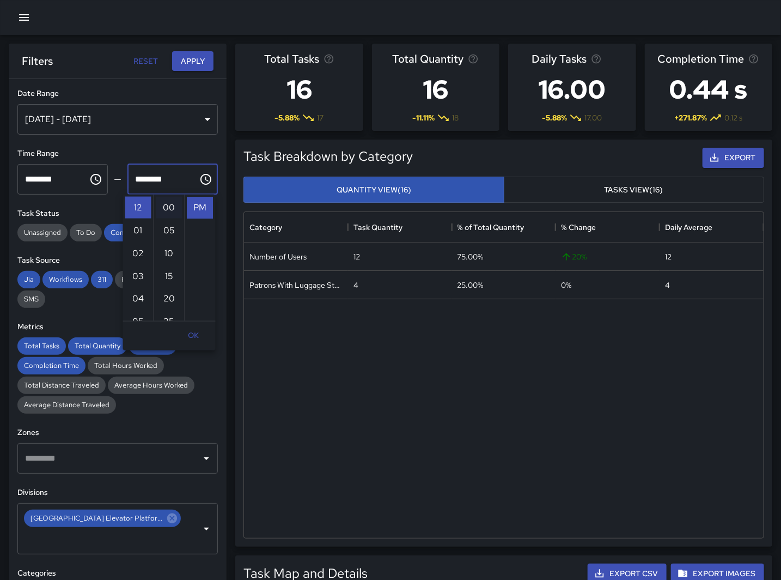
click at [168, 209] on li "00" at bounding box center [169, 208] width 26 height 22
click at [195, 207] on li "AM" at bounding box center [200, 208] width 26 height 22
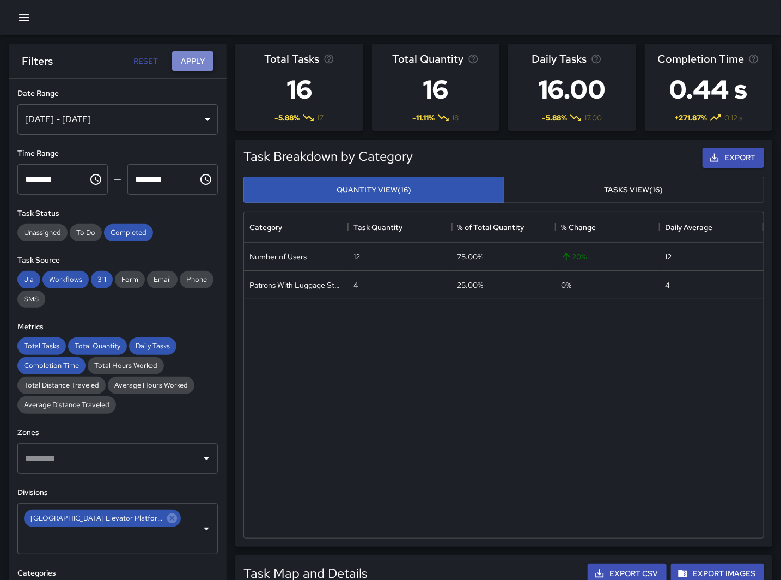
click at [198, 65] on button "Apply" at bounding box center [192, 61] width 41 height 20
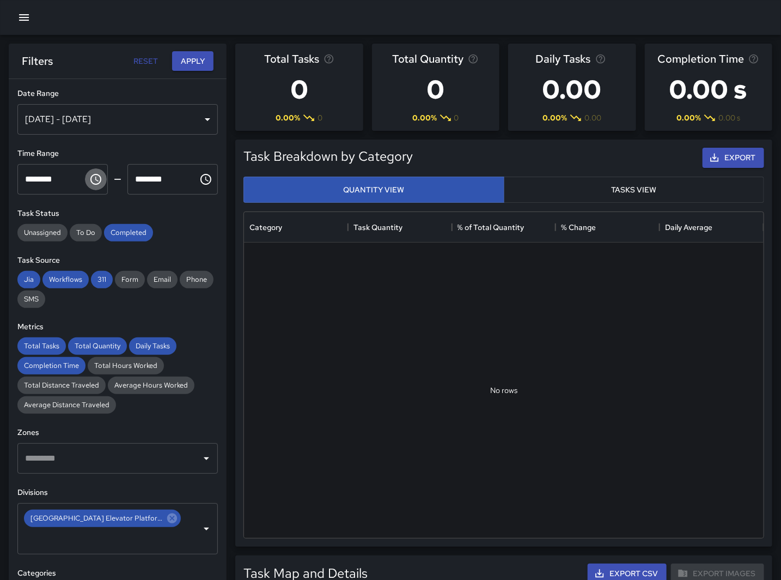
click at [93, 178] on icon "Choose time, selected time is 11:00 PM" at bounding box center [95, 179] width 13 height 13
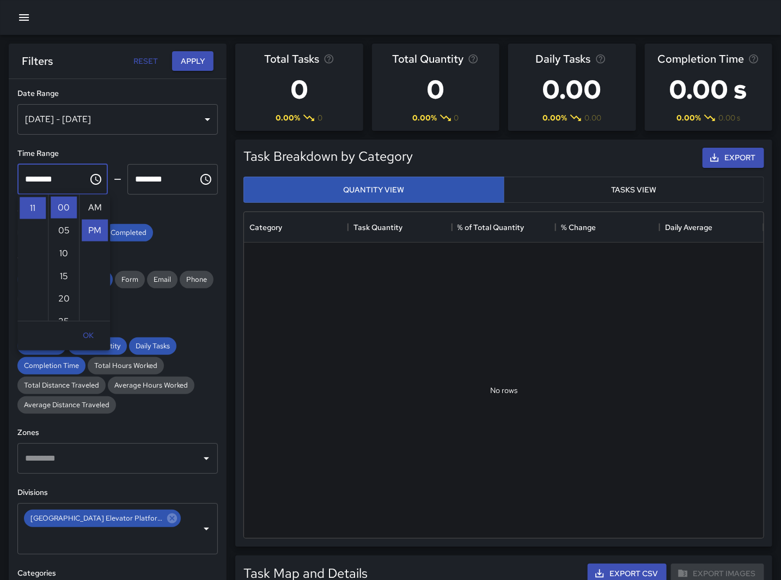
scroll to position [23, 0]
click at [199, 173] on icon "Choose time, selected time is 12:00 AM" at bounding box center [205, 179] width 13 height 13
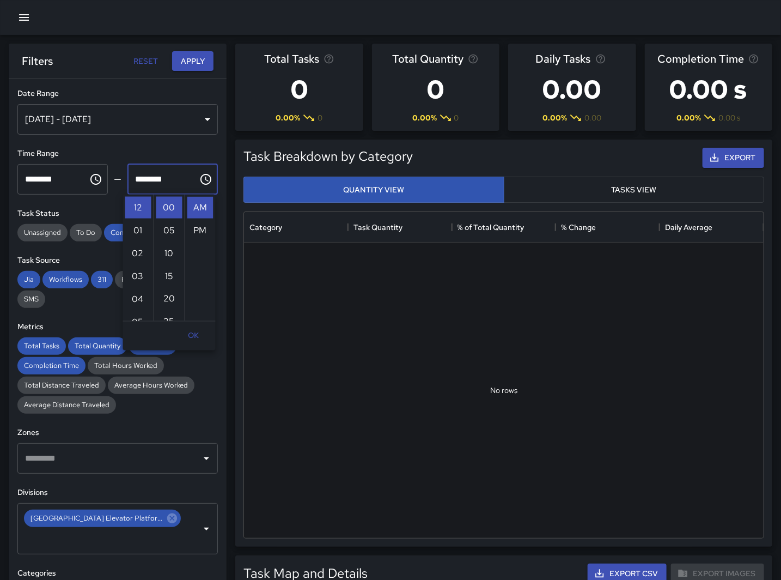
drag, startPoint x: 153, startPoint y: 218, endPoint x: 149, endPoint y: 297, distance: 79.1
click at [149, 297] on div "12 01 02 03 04 05 06 07 08 09 10 11 00 05 10 15 20 25 30 35 40 45 50 55 AM PM" at bounding box center [169, 258] width 93 height 127
click at [127, 259] on ul "12 01 02 03 04 05 06 07 08 09 10 11" at bounding box center [138, 258] width 31 height 126
click at [132, 267] on li "11" at bounding box center [138, 271] width 26 height 22
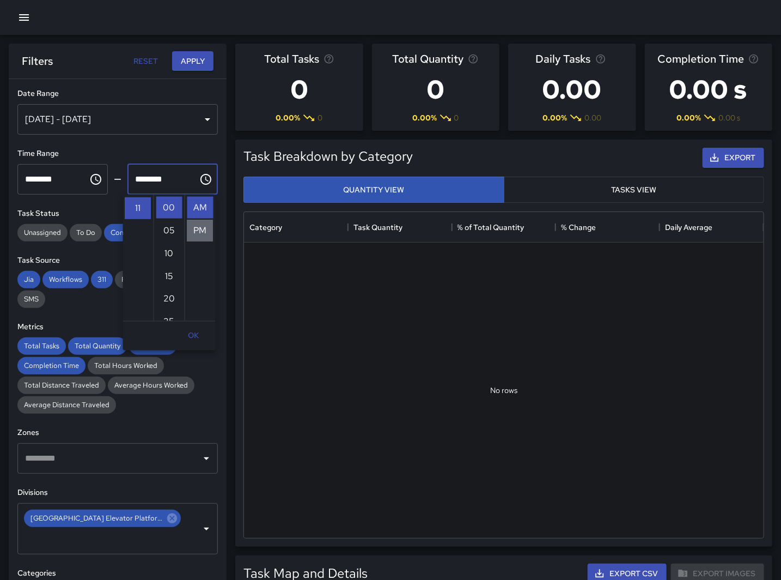
click at [197, 227] on li "PM" at bounding box center [200, 231] width 26 height 22
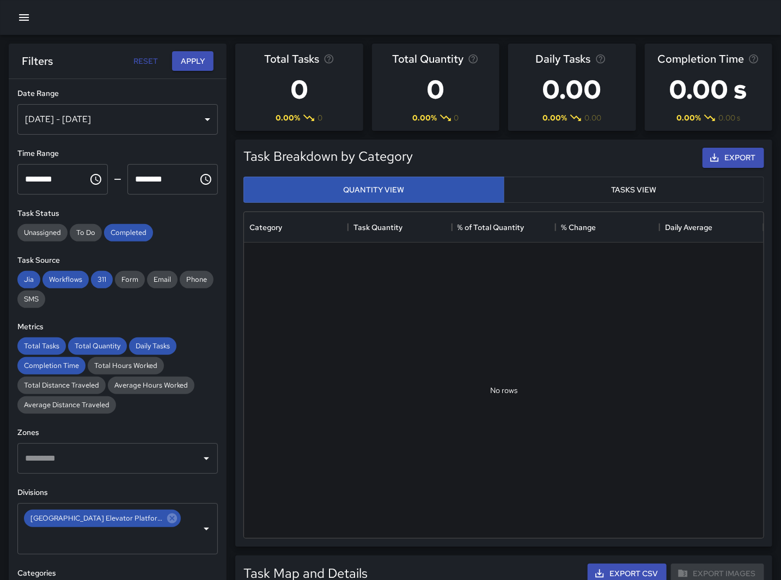
click at [195, 177] on button "Choose time, selected time is 11:00 PM" at bounding box center [206, 179] width 22 height 22
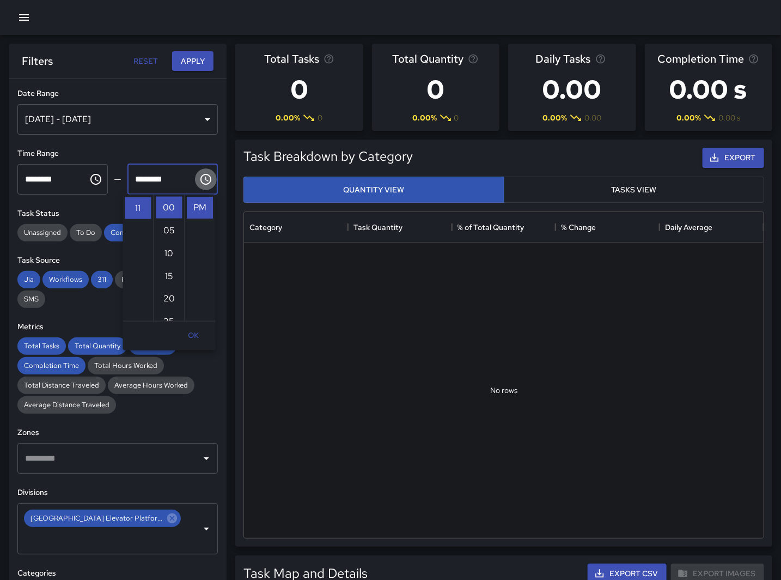
click at [199, 177] on icon "Choose time, selected time is 11:00 PM" at bounding box center [205, 179] width 13 height 13
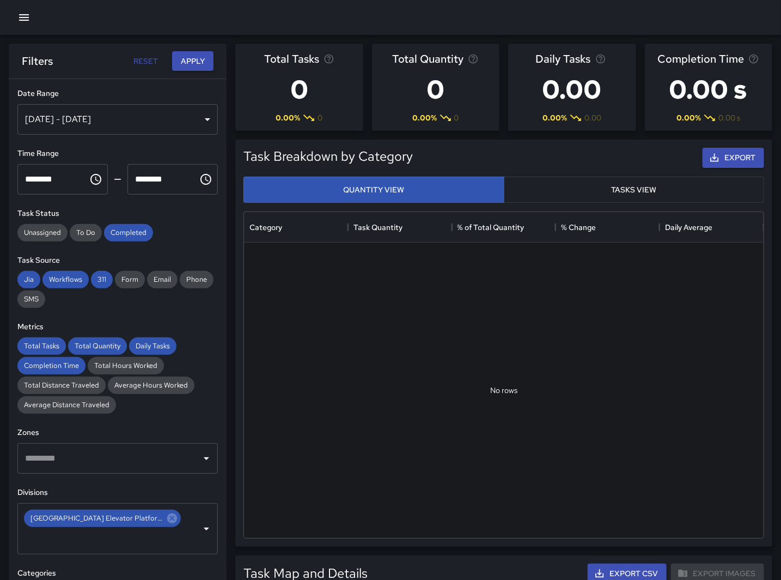
click at [199, 177] on icon "Choose time, selected time is 11:00 PM" at bounding box center [205, 179] width 13 height 13
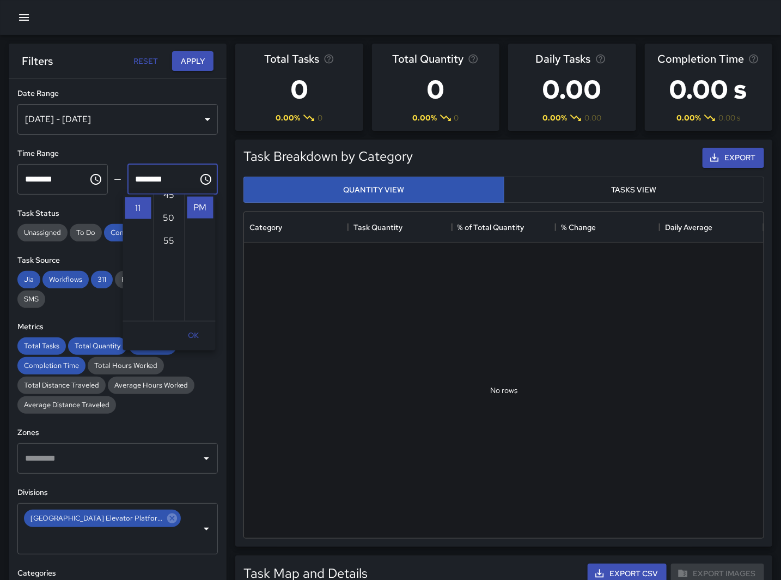
scroll to position [251, 0]
click at [166, 205] on li "55" at bounding box center [169, 208] width 26 height 22
type input "********"
click at [198, 56] on button "Apply" at bounding box center [192, 61] width 41 height 20
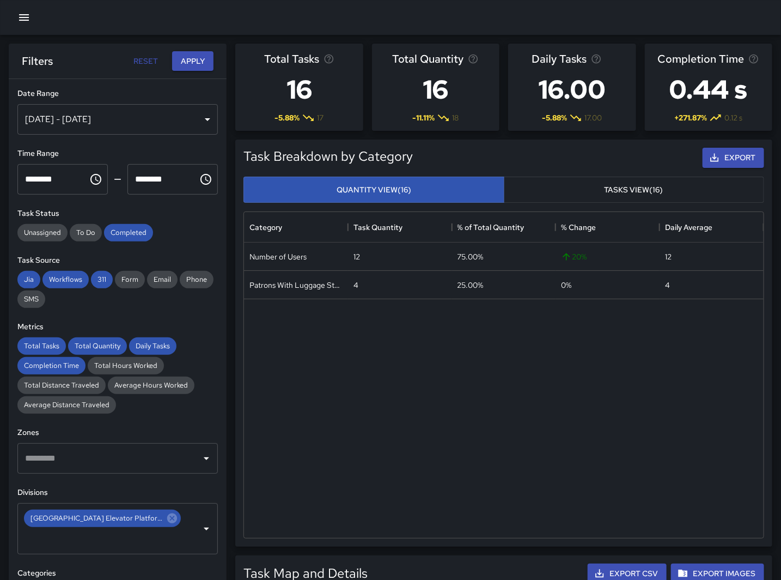
click at [437, 416] on div "Number of Users 12 75.00% 20 % 12 Patrons With Luggage Stroller Carts Wagons 4 …" at bounding box center [504, 389] width 520 height 295
drag, startPoint x: 330, startPoint y: 352, endPoint x: 327, endPoint y: 346, distance: 6.6
click at [330, 352] on div "Number of Users 12 75.00% 20 % 12 Patrons With Luggage Stroller Carts Wagons 4 …" at bounding box center [504, 389] width 520 height 295
click at [98, 173] on button "Choose time, selected time is 11:00 PM" at bounding box center [96, 179] width 22 height 22
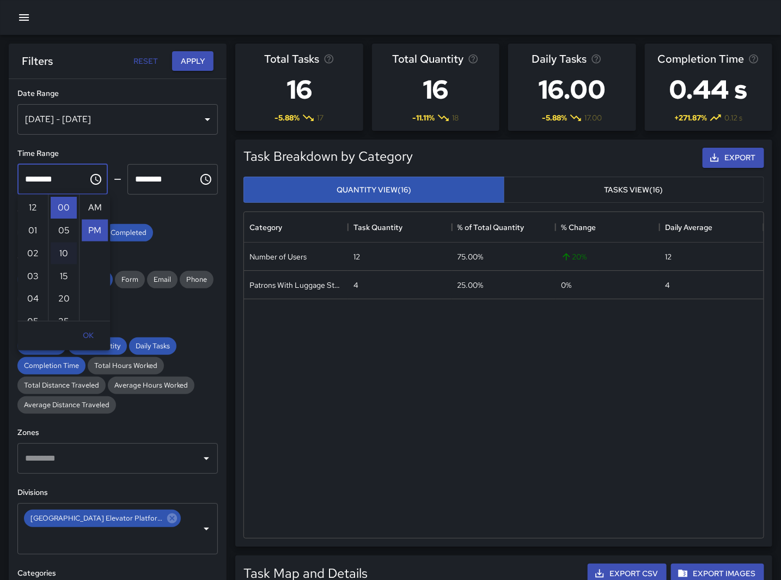
scroll to position [23, 0]
click at [29, 234] on li "10" at bounding box center [33, 237] width 26 height 22
type input "********"
click at [177, 204] on div "**********" at bounding box center [118, 351] width 218 height 544
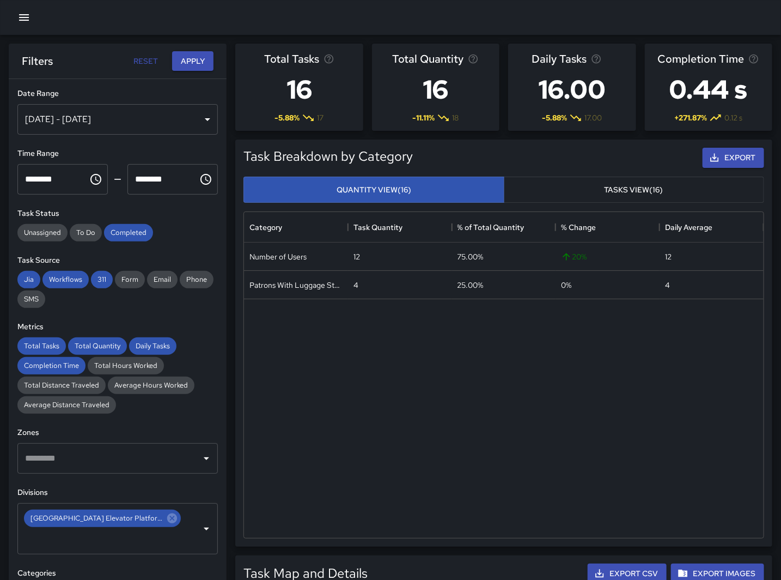
click at [201, 175] on icon "Choose time, selected time is 11:55 PM" at bounding box center [206, 179] width 11 height 11
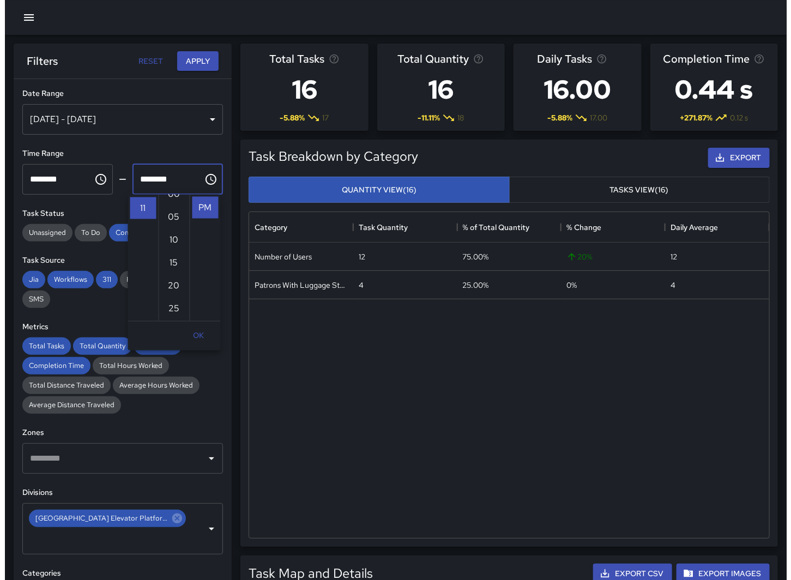
scroll to position [0, 0]
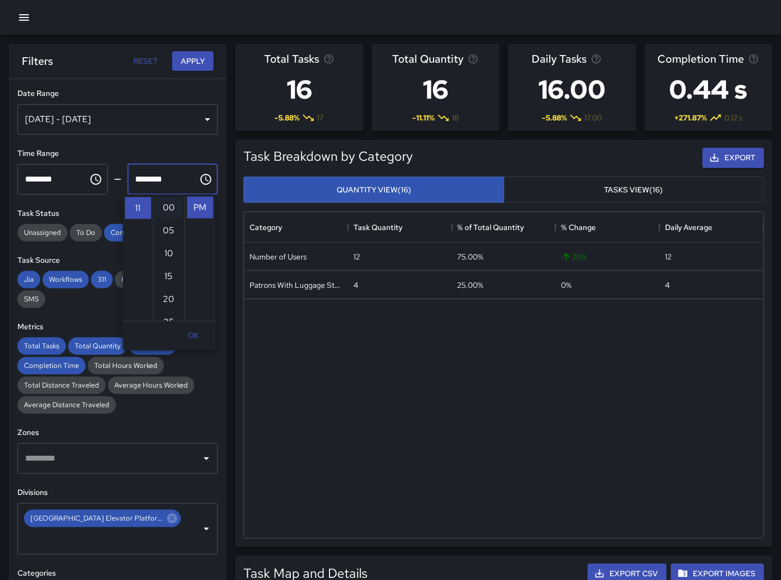
click at [164, 205] on li "00" at bounding box center [169, 208] width 26 height 22
type input "********"
click at [189, 60] on button "Apply" at bounding box center [192, 61] width 41 height 20
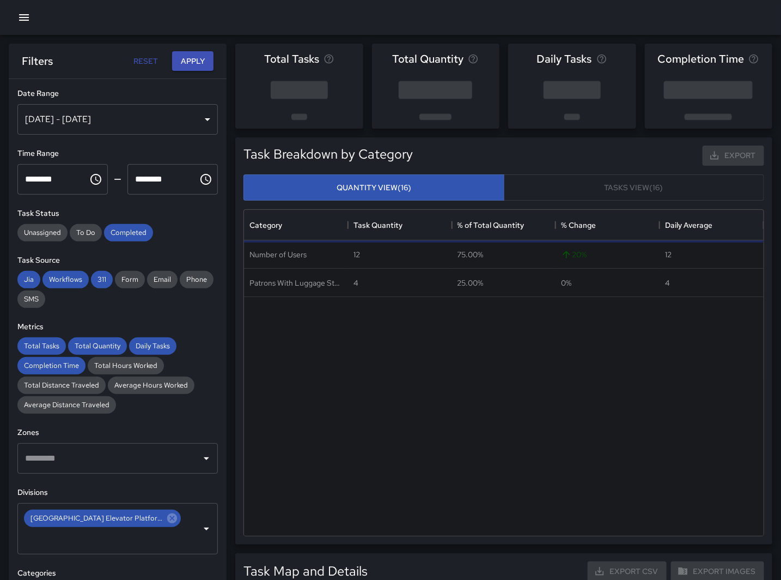
click at [438, 448] on div "Number of Users 12 75.00% 20 % 12 Patrons With Luggage Stroller Carts Wagons 4 …" at bounding box center [504, 387] width 520 height 295
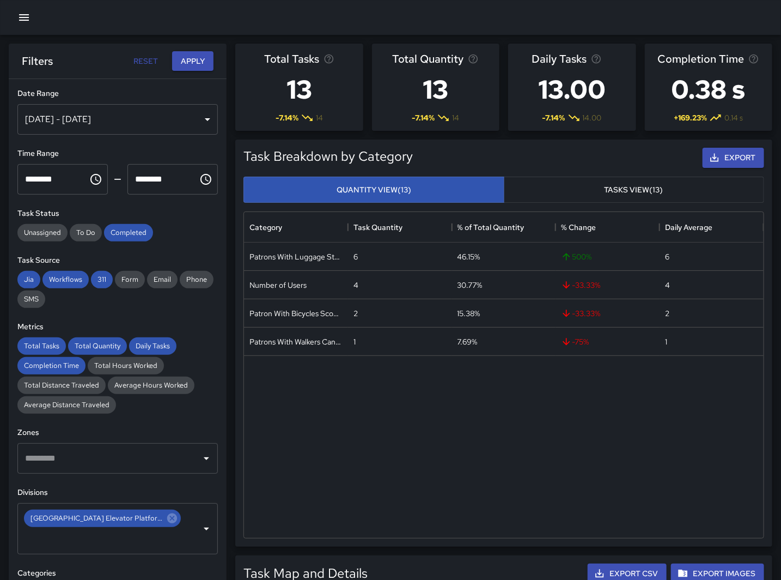
click at [390, 388] on div "Patrons With Luggage Stroller Carts Wagons 6 46.15% 500 % 6 Number of Users 4 3…" at bounding box center [504, 389] width 520 height 295
click at [314, 438] on div "Patrons With Luggage Stroller Carts Wagons 6 46.15% 500 % 6 Number of Users 4 3…" at bounding box center [504, 389] width 520 height 295
click at [207, 120] on div "[DATE] - [DATE]" at bounding box center [117, 119] width 201 height 31
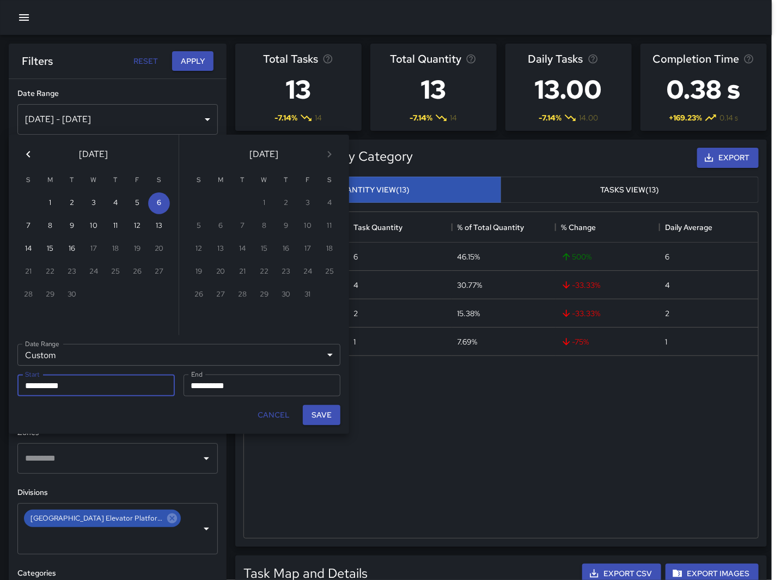
scroll to position [317, 510]
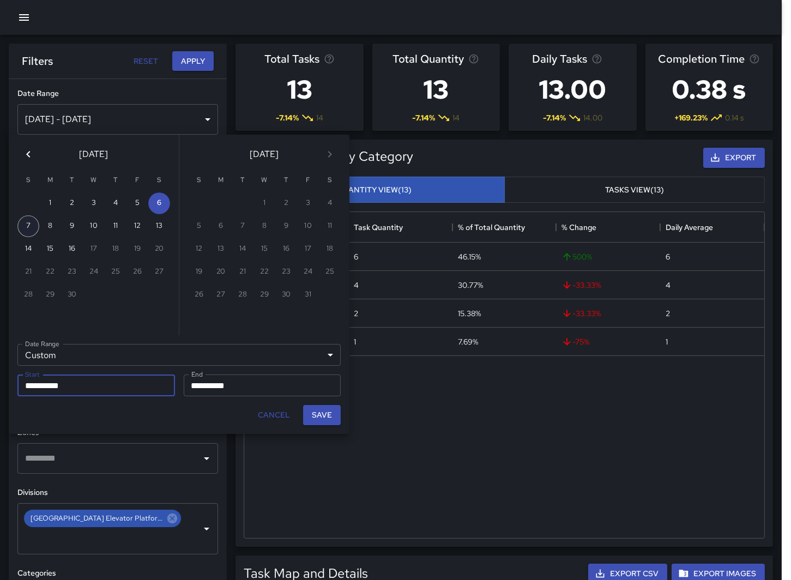
click at [28, 222] on button "7" at bounding box center [28, 226] width 22 height 22
type input "**********"
click at [243, 383] on input "**********" at bounding box center [259, 385] width 150 height 22
click at [34, 220] on button "7" at bounding box center [28, 226] width 22 height 22
type input "**********"
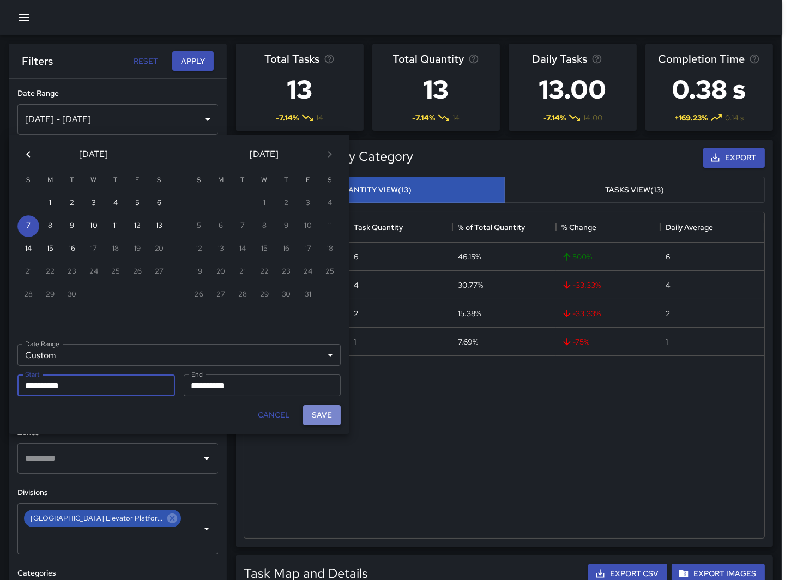
click at [318, 423] on button "Save" at bounding box center [322, 415] width 38 height 20
type input "**********"
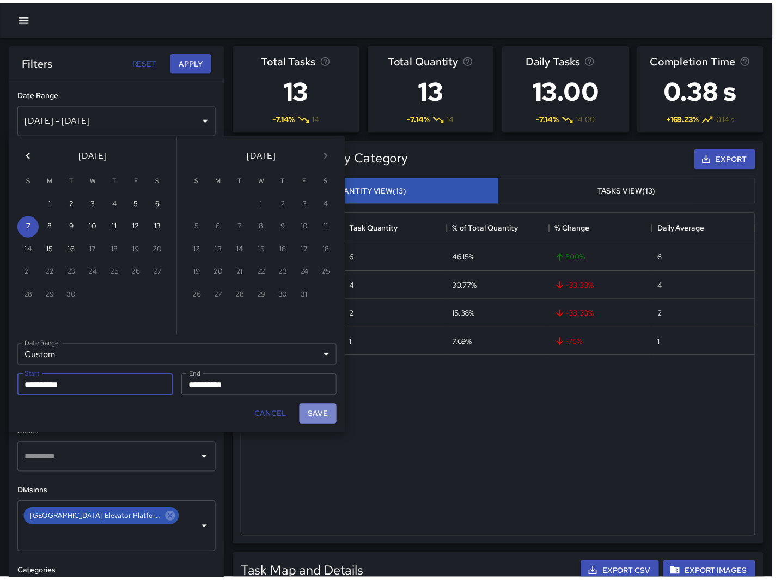
scroll to position [317, 511]
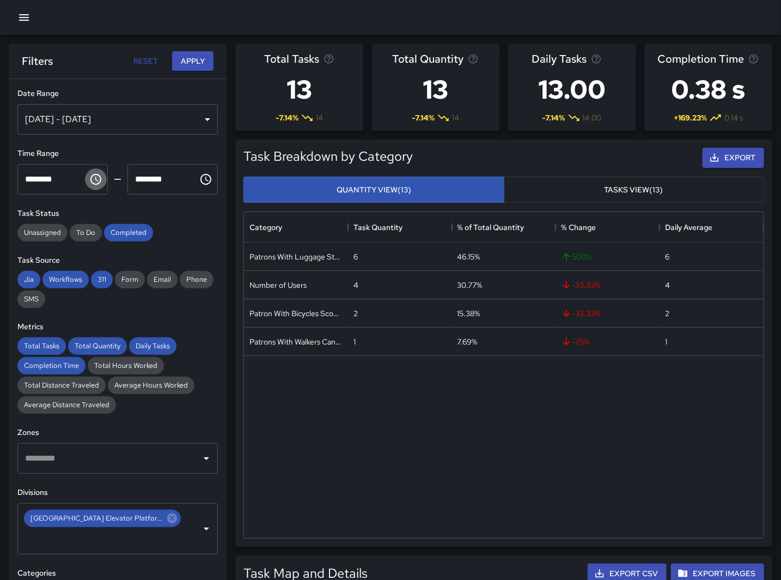
click at [92, 184] on icon "Choose time, selected time is 10:00 PM" at bounding box center [95, 179] width 13 height 13
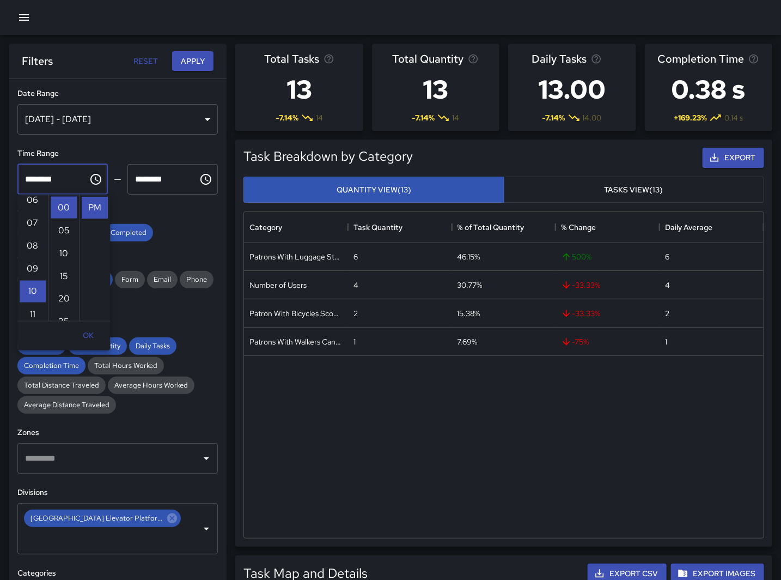
scroll to position [154, 0]
click at [29, 214] on li "07" at bounding box center [33, 214] width 26 height 22
type input "********"
click at [195, 181] on button "Choose time, selected time is 11:00 PM" at bounding box center [206, 179] width 22 height 22
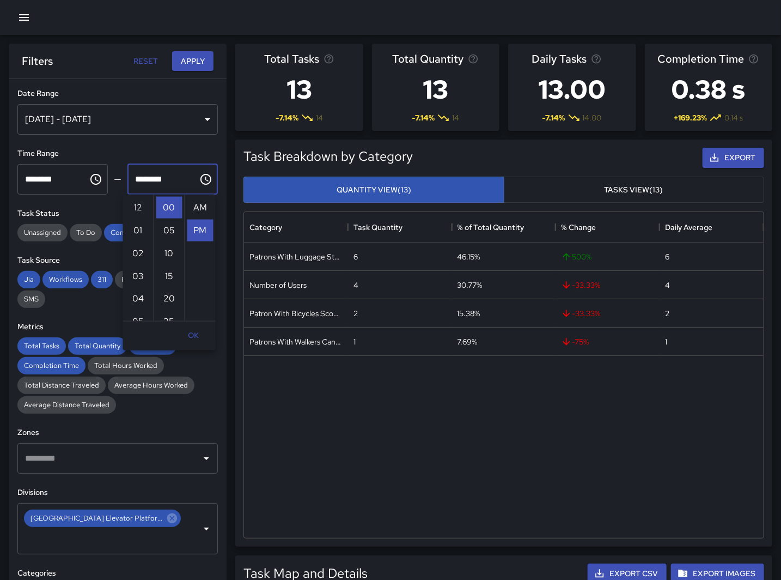
scroll to position [23, 0]
click at [141, 263] on li "08" at bounding box center [138, 265] width 26 height 22
type input "********"
click at [190, 58] on button "Apply" at bounding box center [192, 61] width 41 height 20
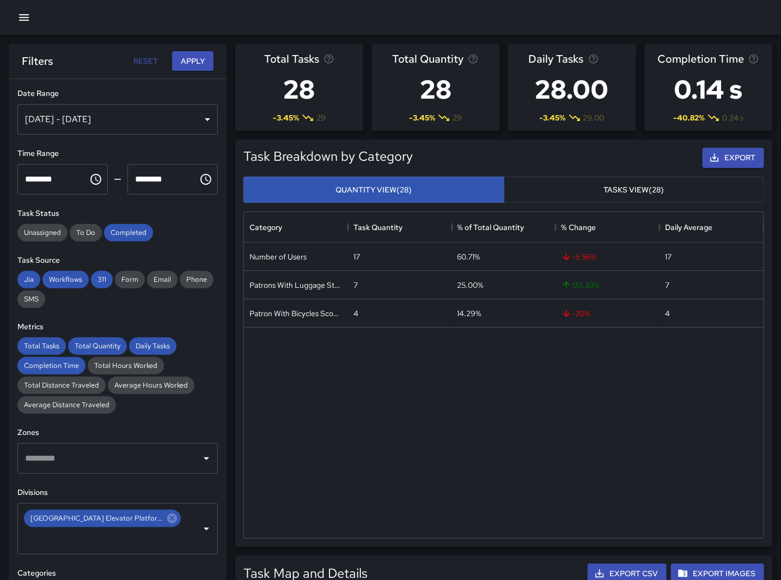
click at [378, 390] on div "Number of Users 17 60.71% -5.56 % 17 Patrons With Luggage Stroller Carts Wagons…" at bounding box center [504, 389] width 520 height 295
drag, startPoint x: 369, startPoint y: 429, endPoint x: 325, endPoint y: 214, distance: 219.7
click at [369, 429] on div "Number of Users 17 60.71% -5.56 % 17 Patrons With Luggage Stroller Carts Wagons…" at bounding box center [504, 389] width 520 height 295
click at [393, 405] on div "Number of Users 17 60.71% -5.56 % 17 Patrons With Luggage Stroller Carts Wagons…" at bounding box center [504, 389] width 520 height 295
drag, startPoint x: 641, startPoint y: 442, endPoint x: 629, endPoint y: 443, distance: 11.6
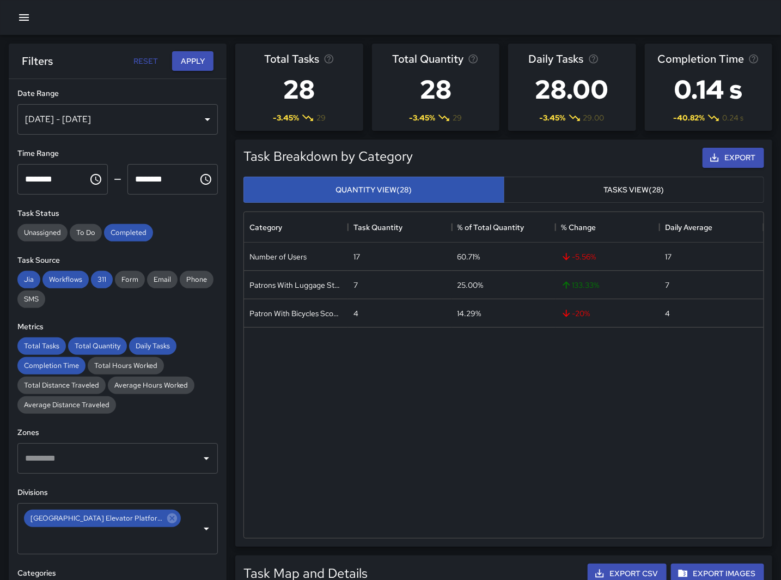
click at [636, 443] on div "Number of Users 17 60.71% -5.56 % 17 Patrons With Luggage Stroller Carts Wagons…" at bounding box center [504, 389] width 520 height 295
drag, startPoint x: 285, startPoint y: 465, endPoint x: 304, endPoint y: 457, distance: 20.7
click at [285, 465] on div "Number of Users 17 60.71% -5.56 % 17 Patrons With Luggage Stroller Carts Wagons…" at bounding box center [504, 389] width 520 height 295
click at [317, 449] on div "Number of Users 17 60.71% -5.56 % 17 Patrons With Luggage Stroller Carts Wagons…" at bounding box center [504, 389] width 520 height 295
click at [347, 435] on div "Number of Users 17 60.71% -5.56 % 17 Patrons With Luggage Stroller Carts Wagons…" at bounding box center [504, 389] width 520 height 295
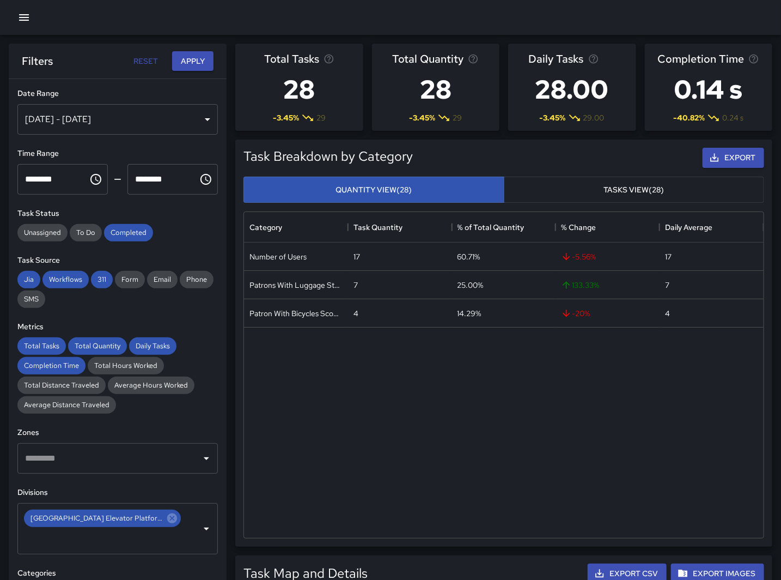
click at [303, 409] on div "Number of Users 17 60.71% -5.56 % 17 Patrons With Luggage Stroller Carts Wagons…" at bounding box center [504, 389] width 520 height 295
drag, startPoint x: 283, startPoint y: 477, endPoint x: 146, endPoint y: 245, distance: 269.2
click at [283, 477] on div "Number of Users 17 60.71% -5.56 % 17 Patrons With Luggage Stroller Carts Wagons…" at bounding box center [504, 389] width 520 height 295
drag, startPoint x: 93, startPoint y: 170, endPoint x: 93, endPoint y: 178, distance: 7.6
click at [93, 173] on button "Choose time, selected time is 7:00 PM" at bounding box center [96, 179] width 22 height 22
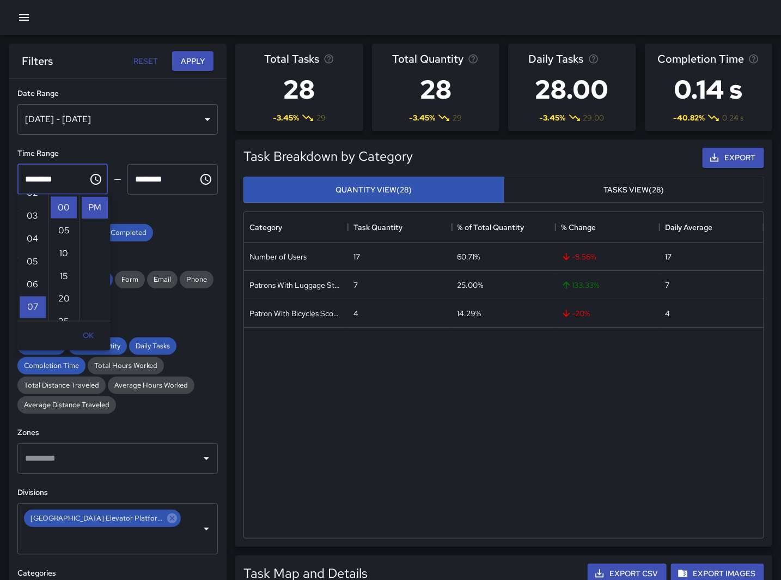
scroll to position [37, 0]
click at [31, 196] on li "01" at bounding box center [33, 194] width 26 height 22
type input "********"
click at [199, 178] on icon "Choose time, selected time is 8:00 PM" at bounding box center [205, 179] width 13 height 13
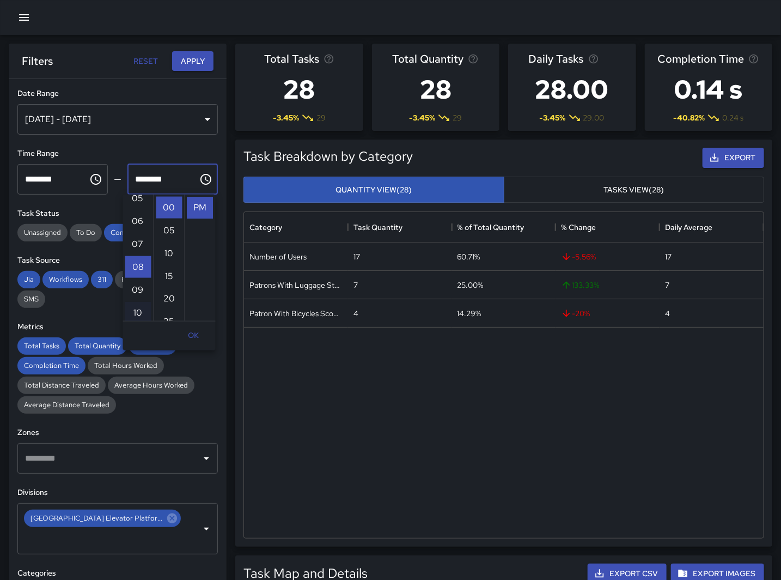
scroll to position [62, 0]
click at [133, 249] on li "02" at bounding box center [138, 252] width 26 height 22
type input "********"
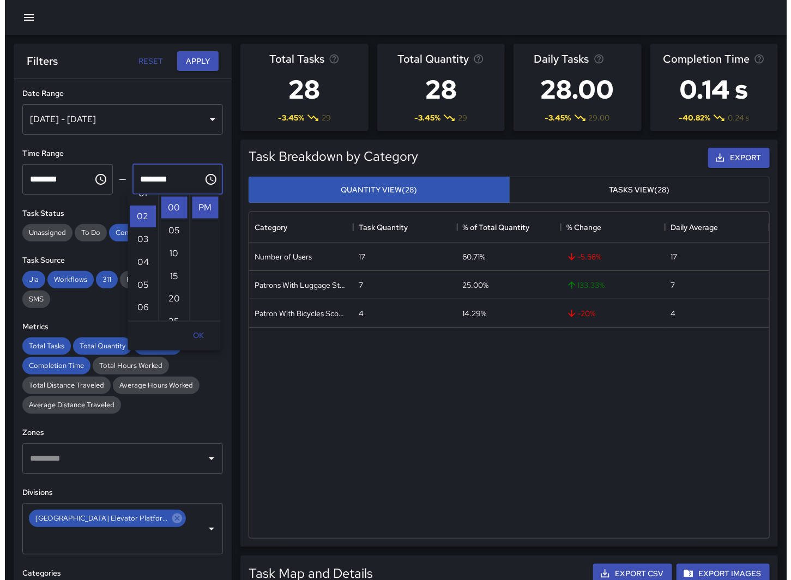
scroll to position [46, 0]
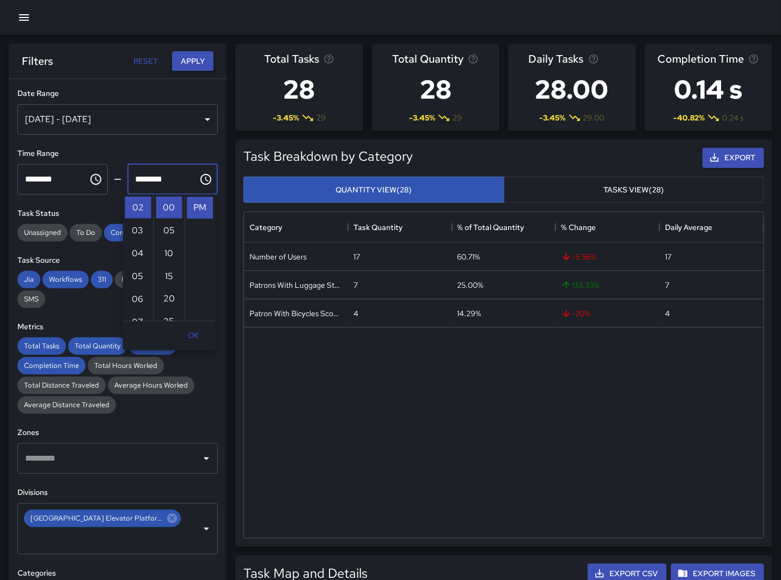
click at [188, 61] on button "Apply" at bounding box center [192, 61] width 41 height 20
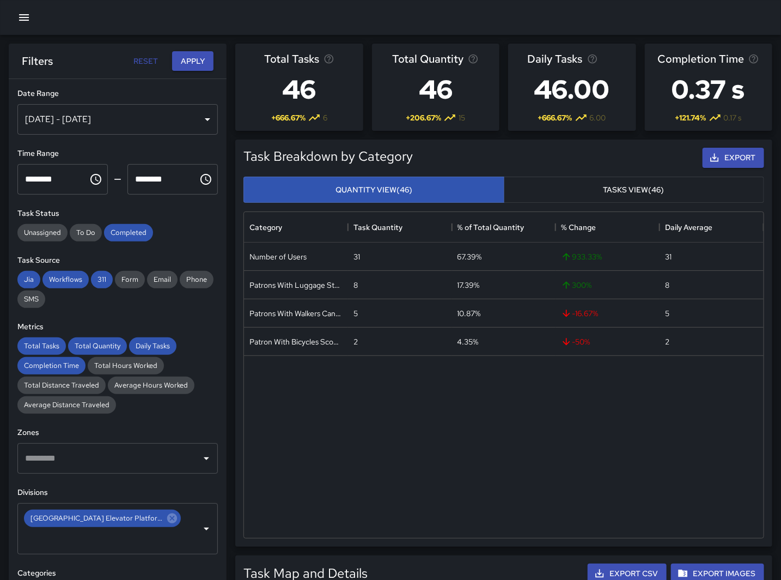
click at [349, 483] on div "Number of Users 31 67.39% 933.33 % 31 Patrons With Luggage Stroller Carts Wagon…" at bounding box center [504, 389] width 520 height 295
drag, startPoint x: 398, startPoint y: 521, endPoint x: 398, endPoint y: 511, distance: 10.4
click at [398, 521] on div "Number of Users 31 67.39% 933.33 % 31 Patrons With Luggage Stroller Carts Wagon…" at bounding box center [504, 389] width 520 height 295
drag, startPoint x: 299, startPoint y: 493, endPoint x: 137, endPoint y: 260, distance: 283.8
click at [298, 493] on div "Number of Users 31 67.39% 933.33 % 31 Patrons With Luggage Stroller Carts Wagon…" at bounding box center [504, 389] width 520 height 295
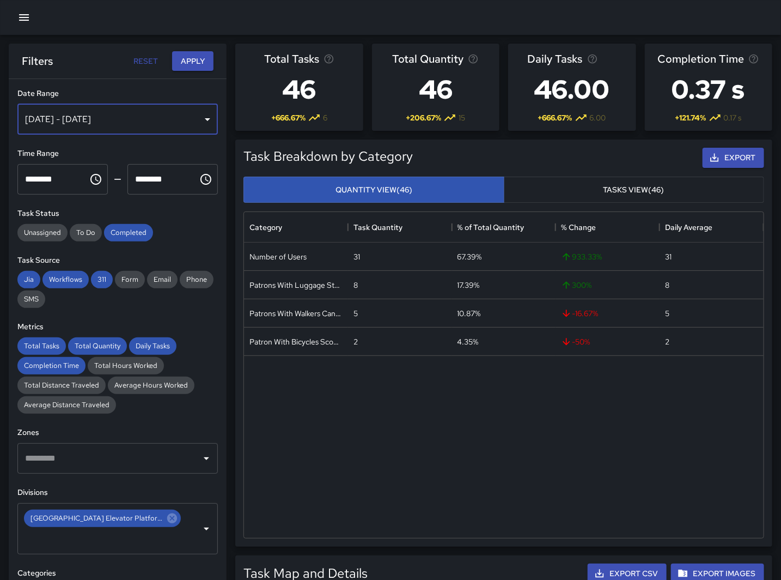
click at [106, 120] on div "[DATE] - [DATE]" at bounding box center [117, 119] width 201 height 31
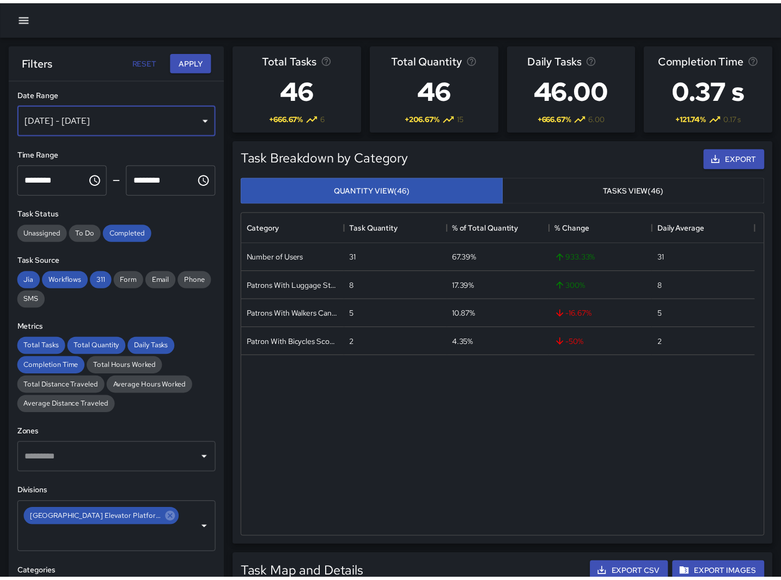
scroll to position [317, 510]
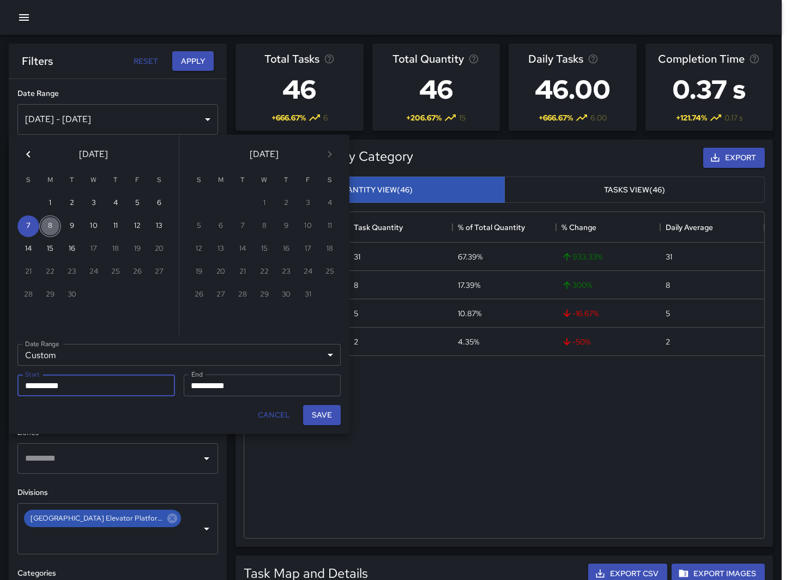
click at [53, 222] on button "8" at bounding box center [50, 226] width 22 height 22
type input "**********"
click at [220, 379] on input "**********" at bounding box center [259, 385] width 150 height 22
click at [54, 224] on button "8" at bounding box center [50, 226] width 22 height 22
type input "**********"
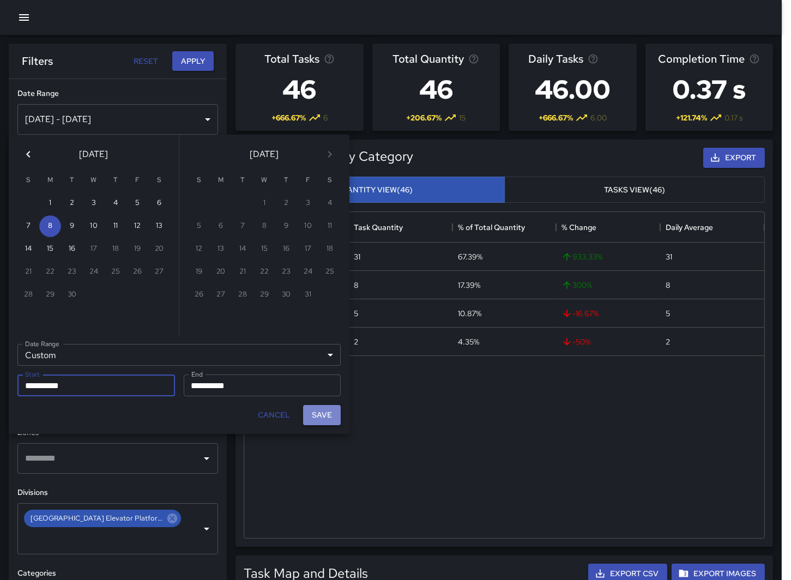
click at [323, 420] on button "Save" at bounding box center [322, 415] width 38 height 20
type input "**********"
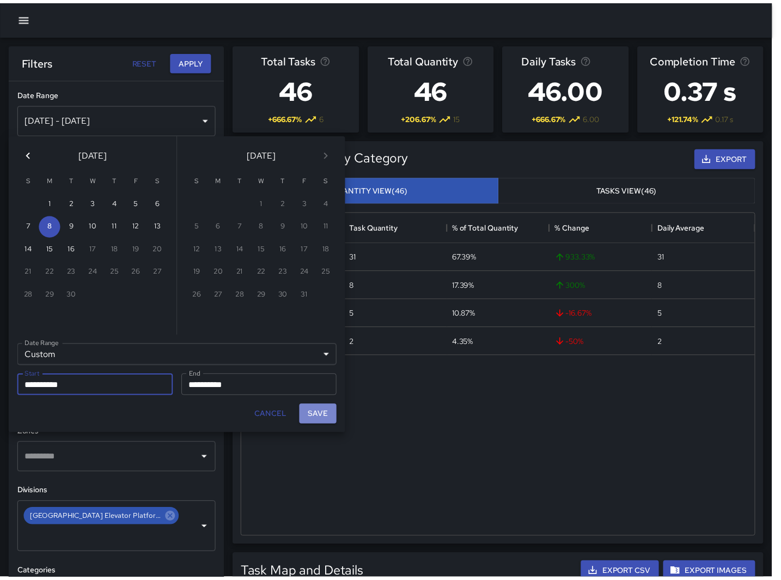
scroll to position [317, 511]
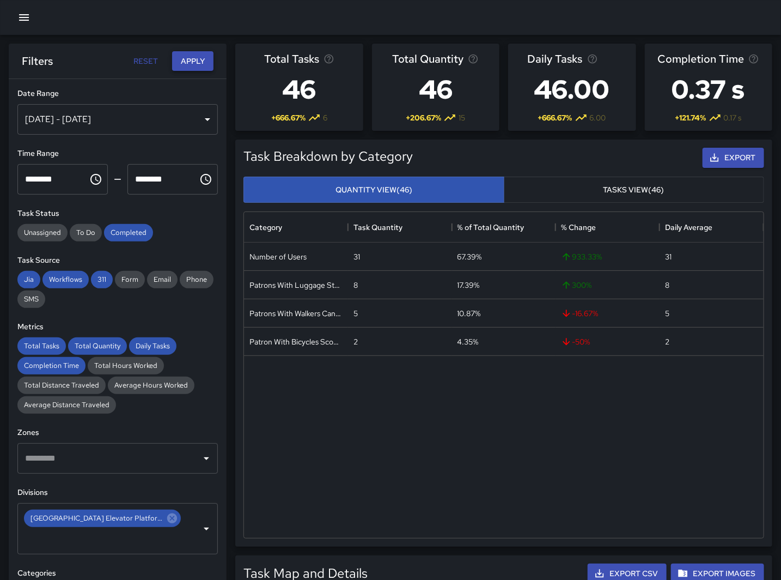
click at [193, 52] on button "Apply" at bounding box center [192, 61] width 41 height 20
drag, startPoint x: 89, startPoint y: 181, endPoint x: 90, endPoint y: 188, distance: 7.3
click at [89, 181] on icon "Choose time, selected time is 1:00 PM" at bounding box center [95, 179] width 13 height 13
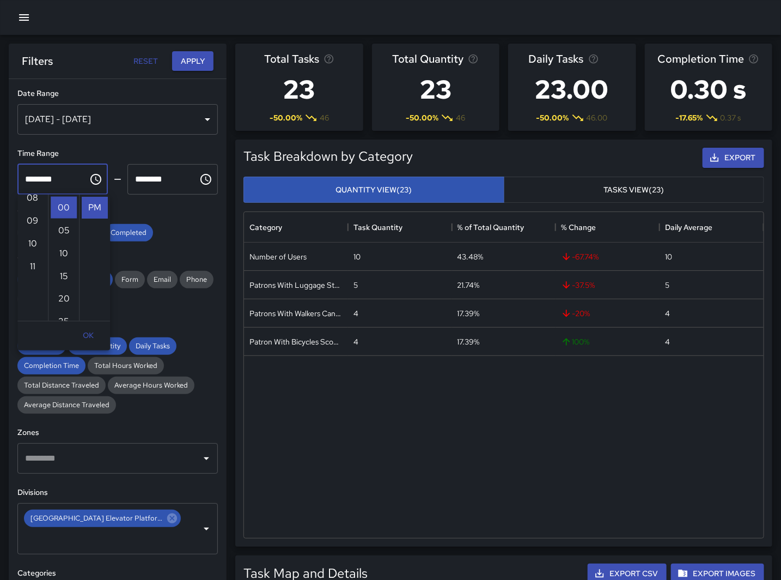
scroll to position [248, 0]
click at [29, 210] on li "10" at bounding box center [33, 212] width 26 height 22
type input "********"
click at [199, 175] on icon "Choose time, selected time is 2:00 PM" at bounding box center [205, 179] width 13 height 13
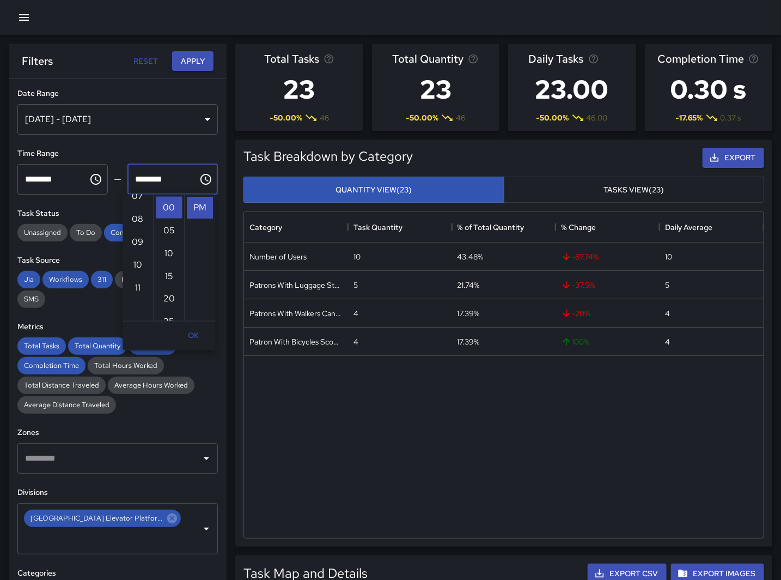
scroll to position [173, 0]
click at [135, 282] on li "11" at bounding box center [138, 286] width 26 height 22
type input "********"
drag, startPoint x: 193, startPoint y: 54, endPoint x: 748, endPoint y: 285, distance: 601.1
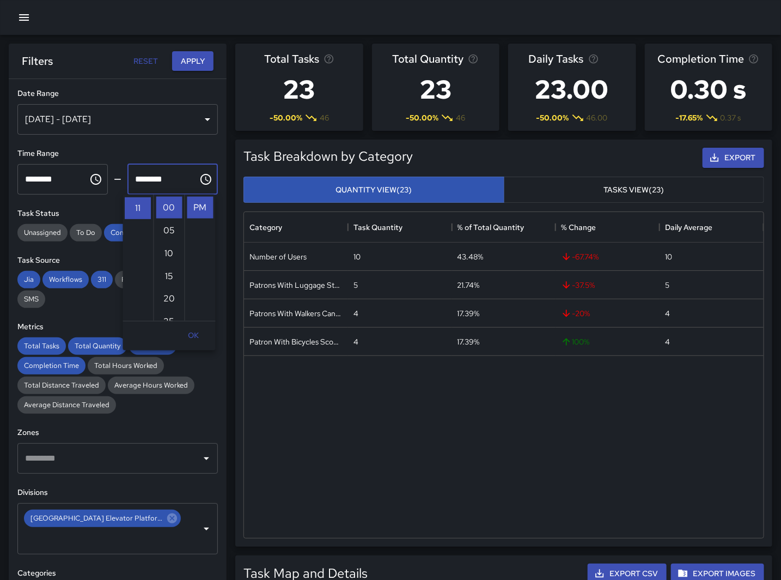
click at [193, 55] on button "Apply" at bounding box center [192, 61] width 41 height 20
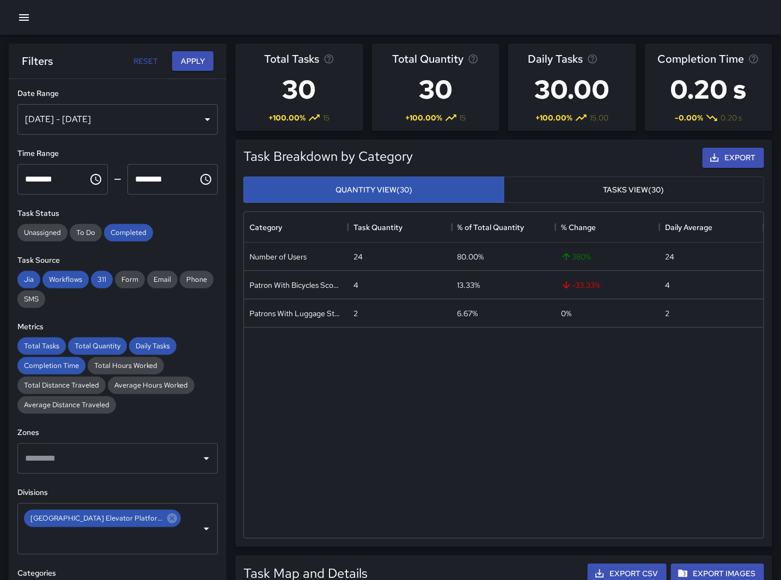
click at [95, 180] on icon "Choose time, selected time is 10:00 PM" at bounding box center [95, 179] width 13 height 13
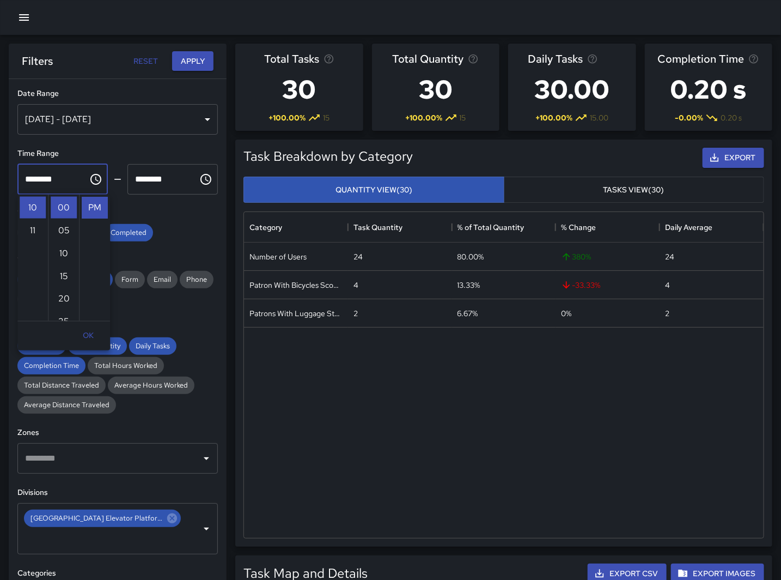
scroll to position [0, 0]
click at [26, 275] on li "11" at bounding box center [33, 276] width 26 height 22
drag, startPoint x: 84, startPoint y: 206, endPoint x: 140, endPoint y: 192, distance: 57.9
click at [84, 206] on li "AM" at bounding box center [95, 208] width 26 height 22
type input "********"
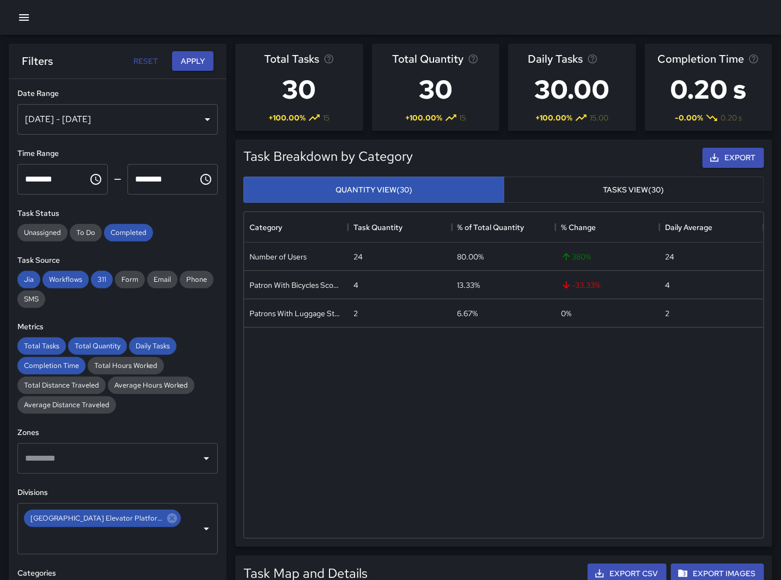
click at [199, 182] on icon "Choose time, selected time is 11:00 PM" at bounding box center [205, 179] width 13 height 13
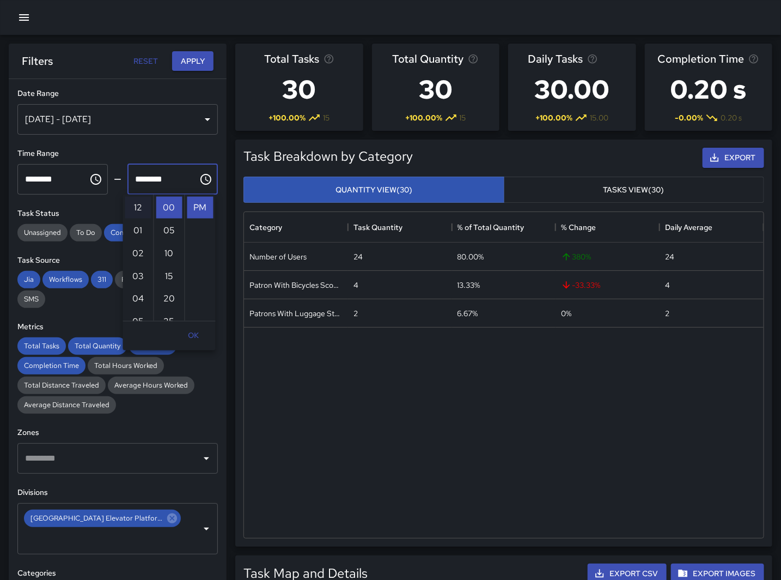
click at [138, 208] on li "12" at bounding box center [138, 208] width 26 height 22
type input "********"
click at [191, 56] on button "Apply" at bounding box center [192, 61] width 41 height 20
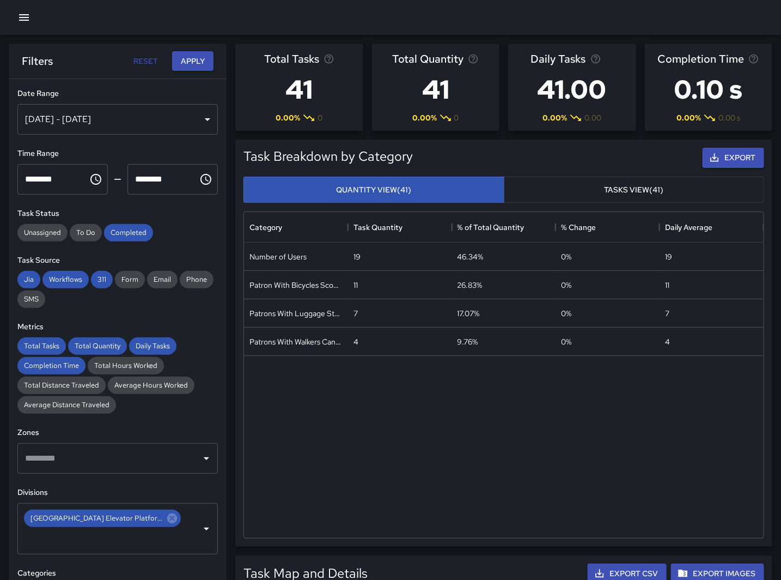
drag, startPoint x: 356, startPoint y: 387, endPoint x: 349, endPoint y: 383, distance: 7.6
click at [355, 387] on div "Number of Users 19 46.34% 0 % 19 Patron With Bicycles Scooters Electric Scooter…" at bounding box center [504, 389] width 520 height 295
click at [104, 115] on div "[DATE] - [DATE]" at bounding box center [117, 119] width 201 height 31
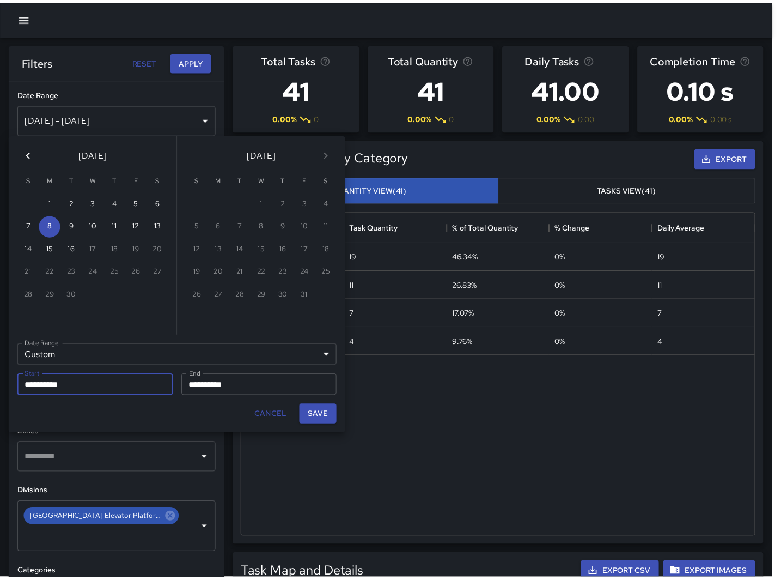
scroll to position [317, 510]
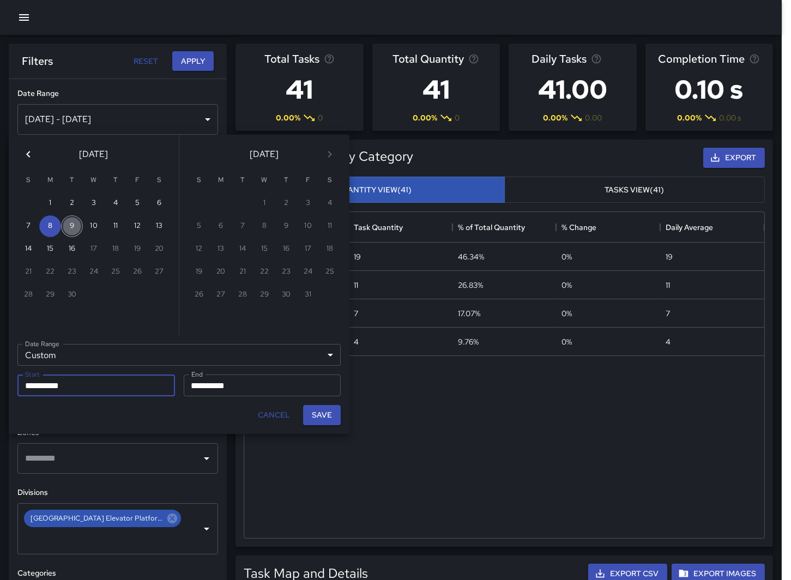
click at [69, 229] on button "9" at bounding box center [72, 226] width 22 height 22
type input "**********"
click at [217, 395] on input "**********" at bounding box center [259, 385] width 150 height 22
click at [69, 222] on button "9" at bounding box center [72, 226] width 22 height 22
type input "**********"
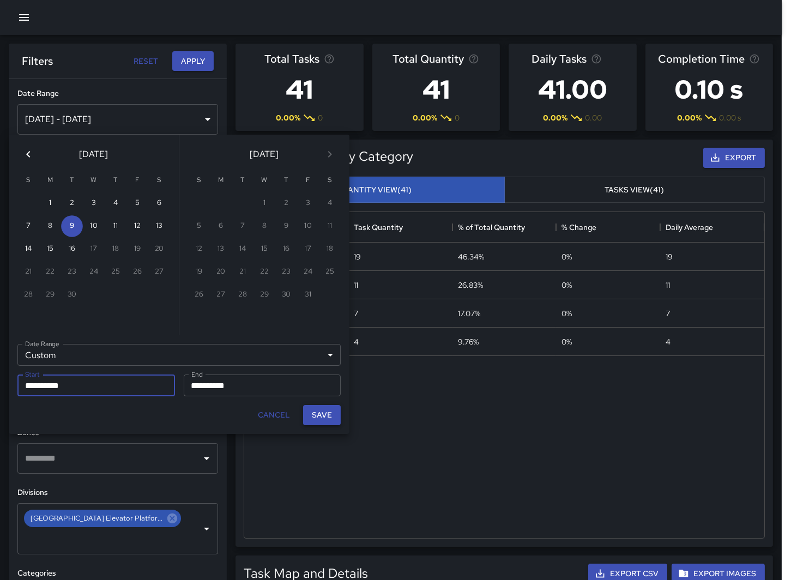
click at [315, 411] on button "Save" at bounding box center [322, 415] width 38 height 20
type input "**********"
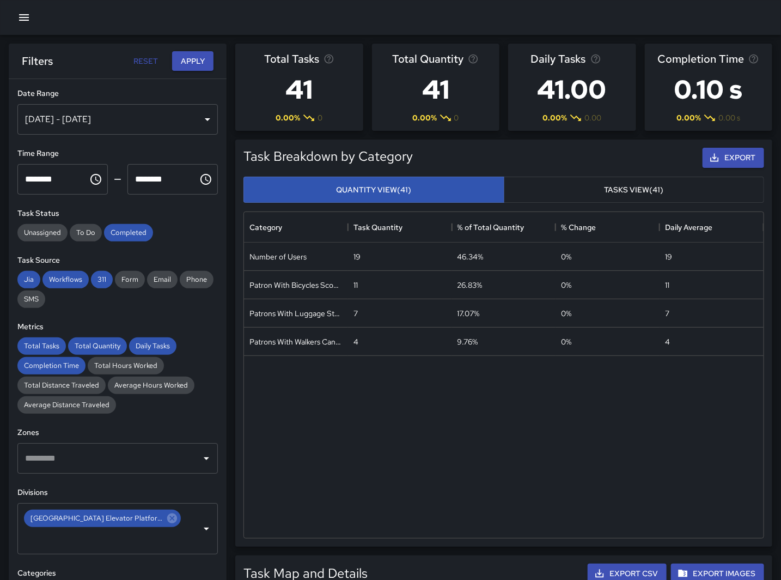
scroll to position [317, 511]
click at [318, 400] on div "Number of Users 19 46.34% 0 % 19 Patron With Bicycles Scooters Electric Scooter…" at bounding box center [504, 389] width 520 height 295
click at [194, 63] on button "Apply" at bounding box center [192, 61] width 41 height 20
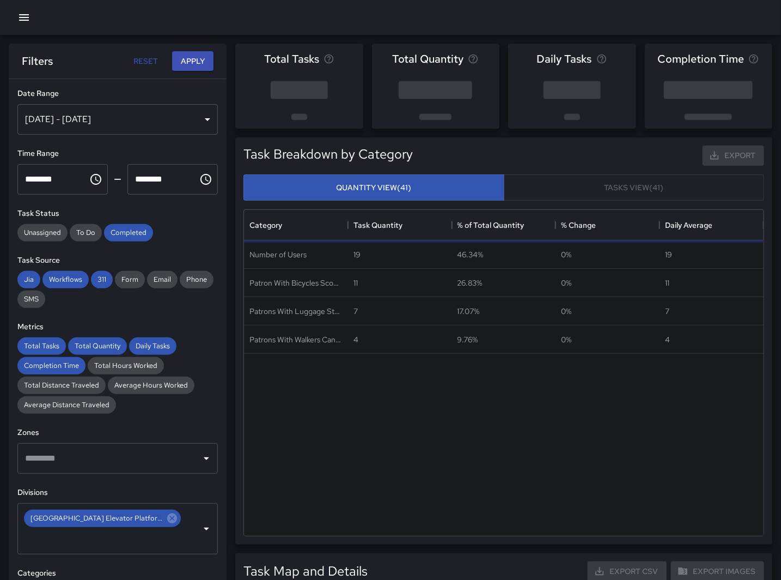
click at [384, 477] on div "Number of Users 19 46.34% 0 % 19 Patron With Bicycles Scooters Electric Scooter…" at bounding box center [504, 387] width 520 height 295
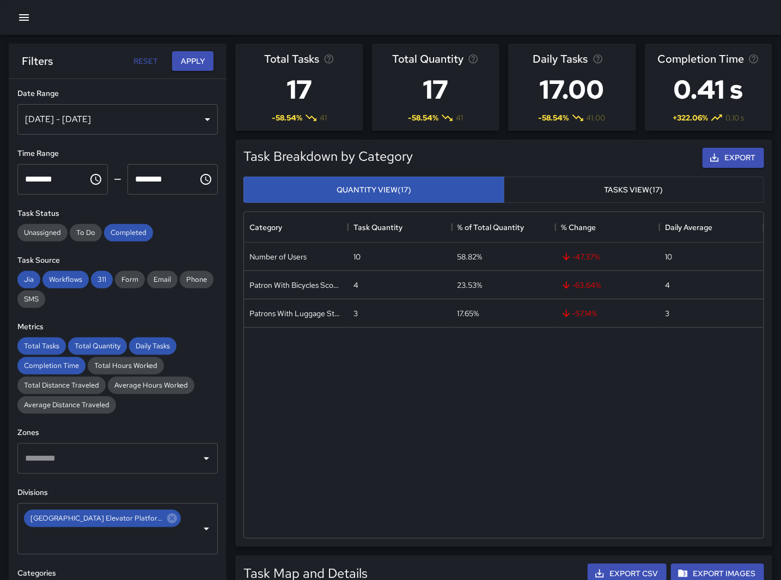
drag, startPoint x: 313, startPoint y: 440, endPoint x: 204, endPoint y: 270, distance: 202.4
click at [313, 440] on div "Number of Users 10 58.82% -47.37 % 10 Patron With Bicycles Scooters Electric Sc…" at bounding box center [504, 389] width 520 height 295
click at [90, 181] on icon "Choose time, selected time is 11:00 AM" at bounding box center [95, 179] width 13 height 13
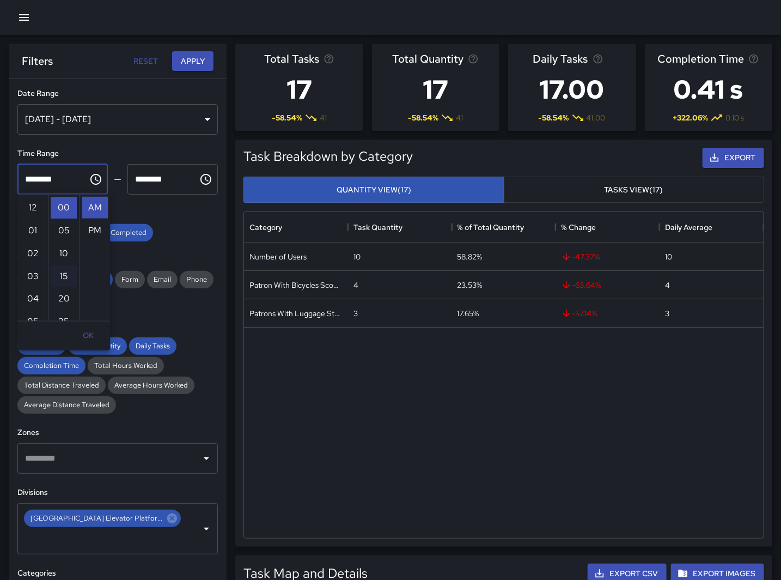
scroll to position [251, 0]
click at [91, 226] on li "PM" at bounding box center [95, 231] width 26 height 22
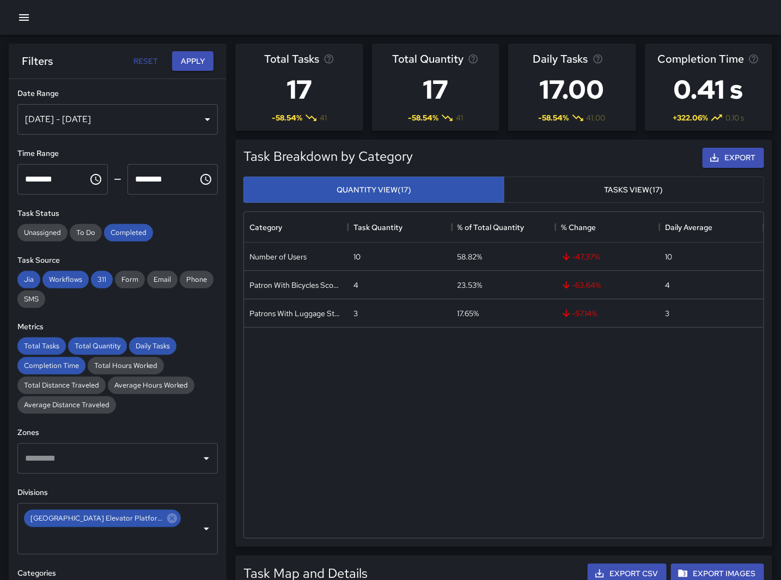
scroll to position [23, 0]
click at [41, 178] on input "********" at bounding box center [48, 179] width 63 height 31
click at [81, 173] on div "******** ​" at bounding box center [62, 179] width 90 height 31
click at [90, 177] on icon "Choose time, selected time is 11:00 PM" at bounding box center [95, 179] width 11 height 11
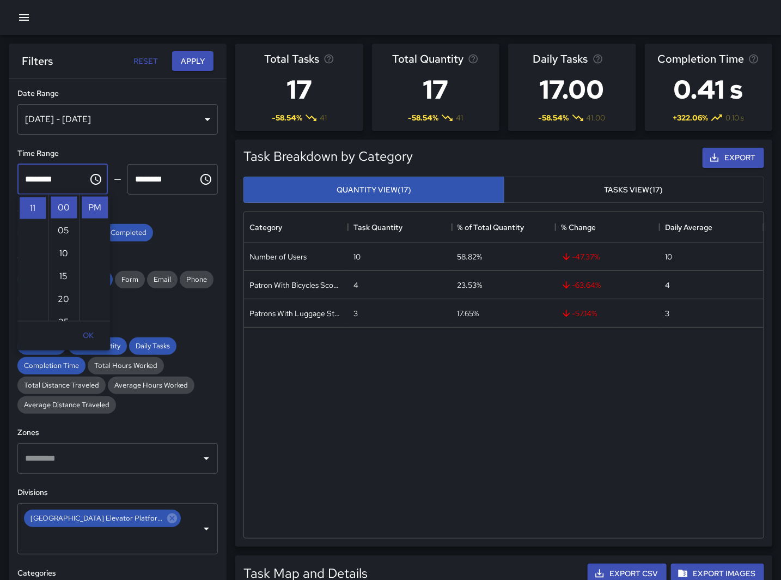
click at [48, 278] on ul "00 05 10 15 20 25 30 35 40 45 50 55" at bounding box center [63, 258] width 31 height 126
click at [33, 211] on li "05" at bounding box center [33, 211] width 26 height 22
type input "********"
click at [199, 181] on icon "Choose time, selected time is 12:00 PM" at bounding box center [205, 179] width 13 height 13
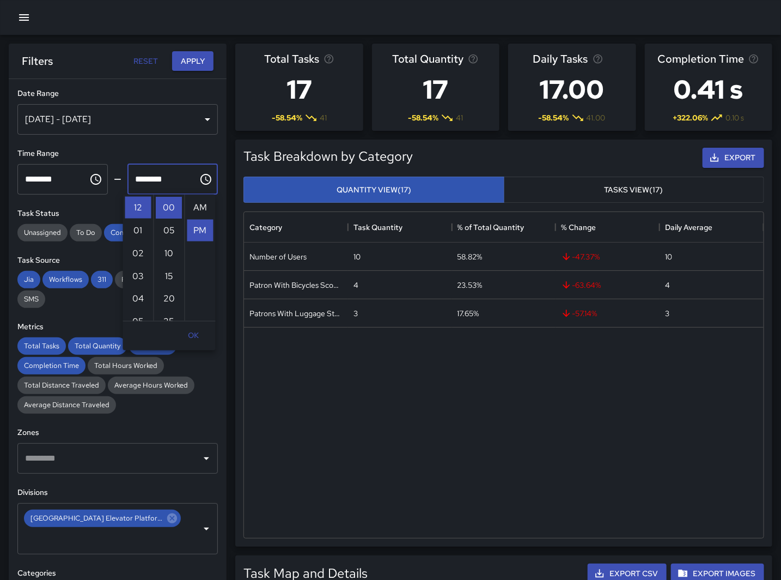
scroll to position [23, 0]
click at [136, 280] on li "06" at bounding box center [138, 285] width 26 height 22
type input "********"
click at [198, 58] on button "Apply" at bounding box center [192, 61] width 41 height 20
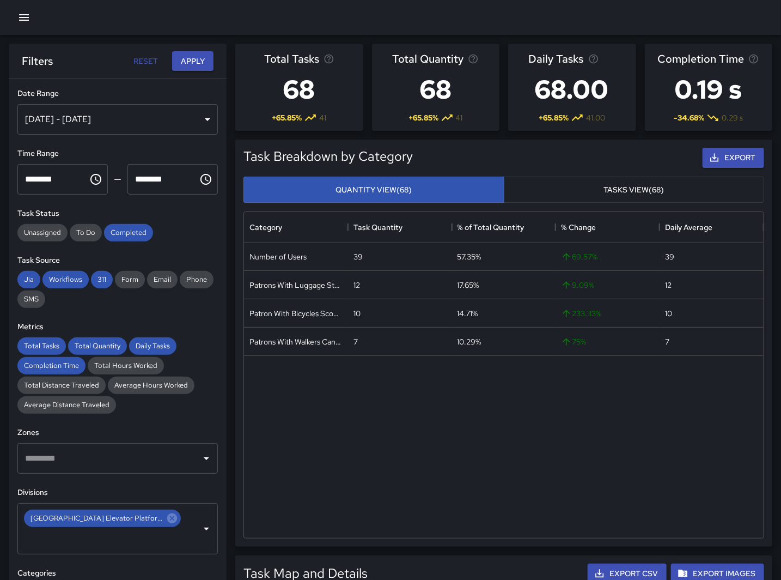
drag, startPoint x: 295, startPoint y: 488, endPoint x: 269, endPoint y: 372, distance: 118.3
click at [298, 485] on div "Number of Users 39 57.35% 69.57 % 39 Patrons With Luggage Stroller Carts Wagons…" at bounding box center [504, 389] width 520 height 295
click at [90, 182] on icon "Choose time, selected time is 5:00 PM" at bounding box center [95, 179] width 13 height 13
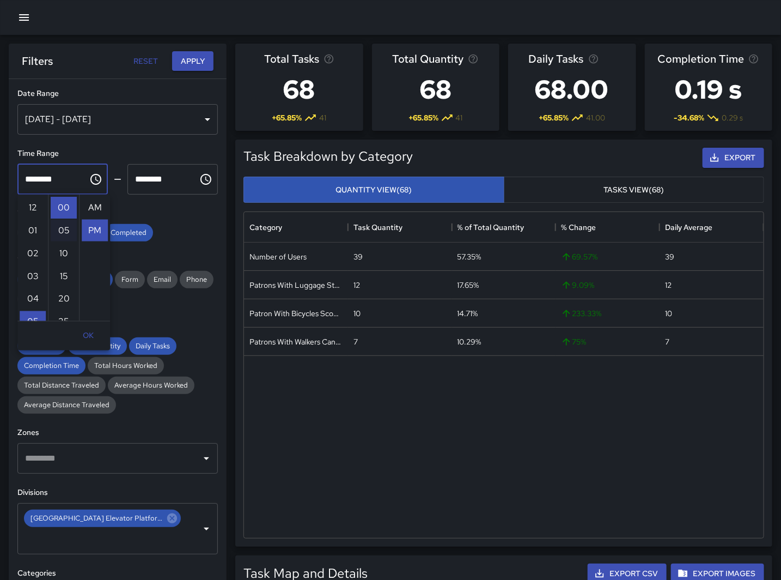
scroll to position [23, 0]
click at [33, 303] on li "09" at bounding box center [33, 299] width 26 height 22
type input "********"
click at [195, 179] on button "Choose time, selected time is 6:00 PM" at bounding box center [206, 179] width 22 height 22
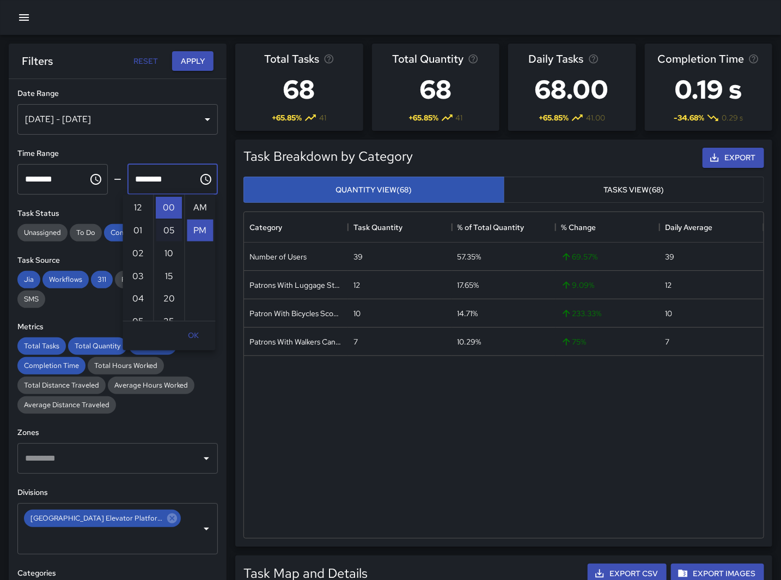
scroll to position [23, 0]
click at [138, 294] on li "10" at bounding box center [138, 299] width 26 height 22
type input "********"
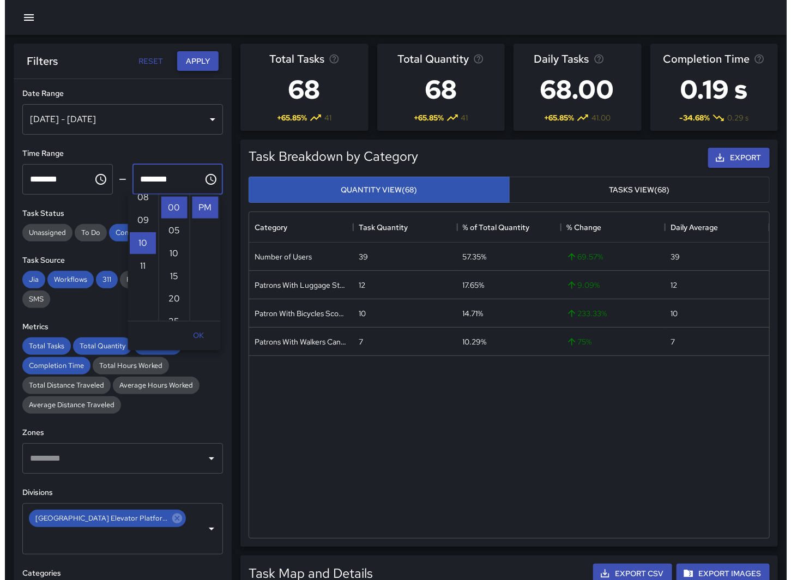
scroll to position [229, 0]
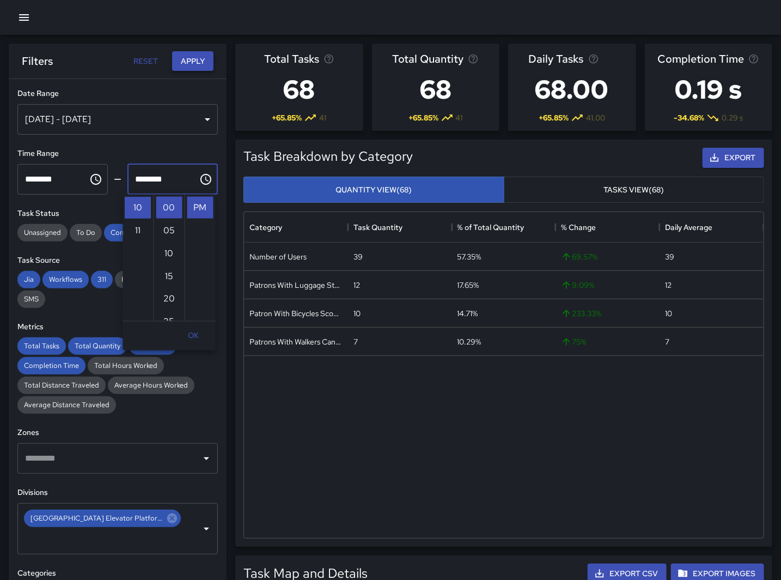
click at [186, 62] on button "Apply" at bounding box center [192, 61] width 41 height 20
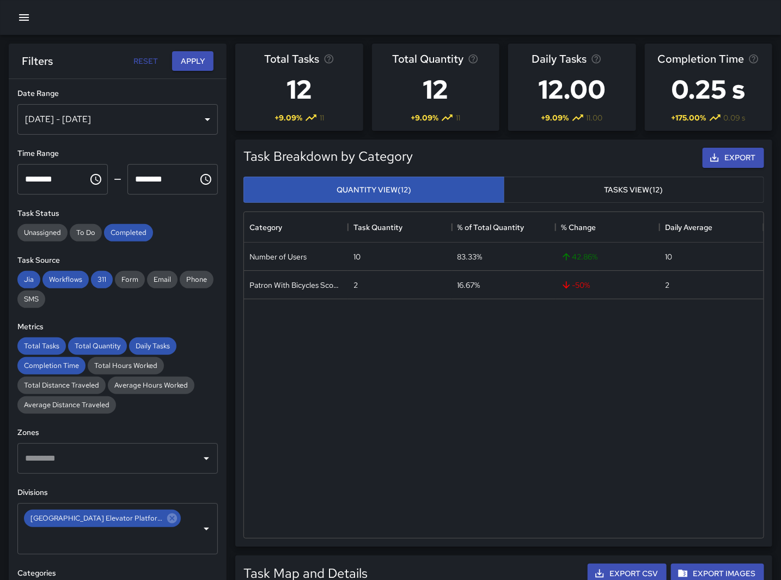
drag, startPoint x: 348, startPoint y: 371, endPoint x: 119, endPoint y: 107, distance: 349.1
click at [347, 371] on div "Number of Users 10 83.33% 42.86 % 10 Patron With Bicycles Scooters Electric Sco…" at bounding box center [504, 389] width 520 height 295
click at [93, 117] on div "[DATE] - [DATE]" at bounding box center [117, 119] width 201 height 31
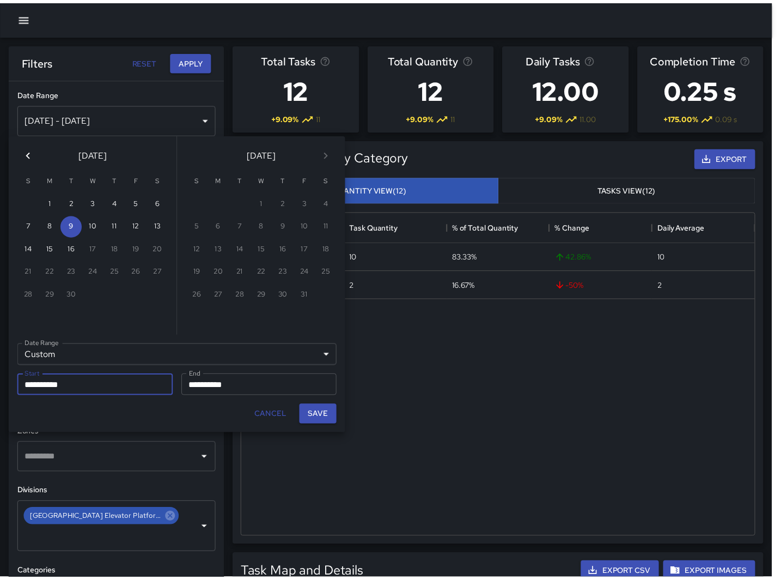
scroll to position [317, 510]
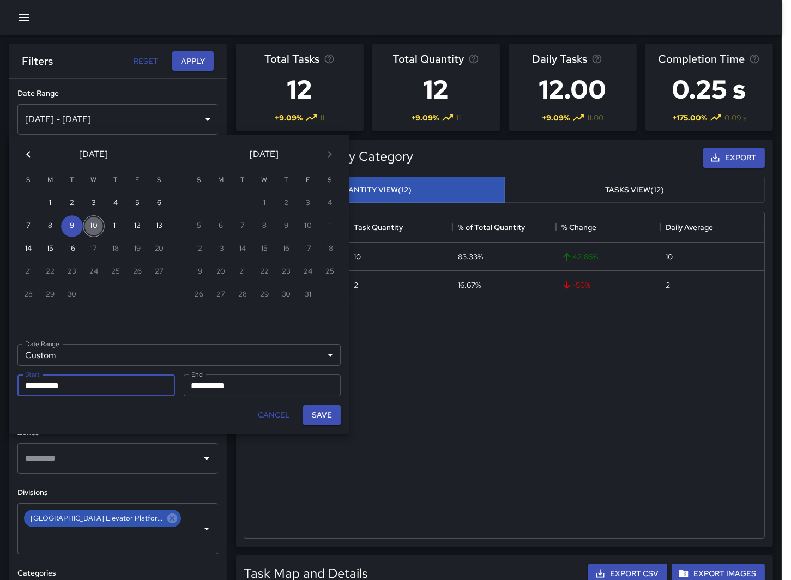
click at [83, 226] on button "10" at bounding box center [94, 226] width 22 height 22
type input "**********"
click at [237, 377] on input "**********" at bounding box center [259, 385] width 150 height 22
click at [96, 222] on button "10" at bounding box center [94, 226] width 22 height 22
type input "**********"
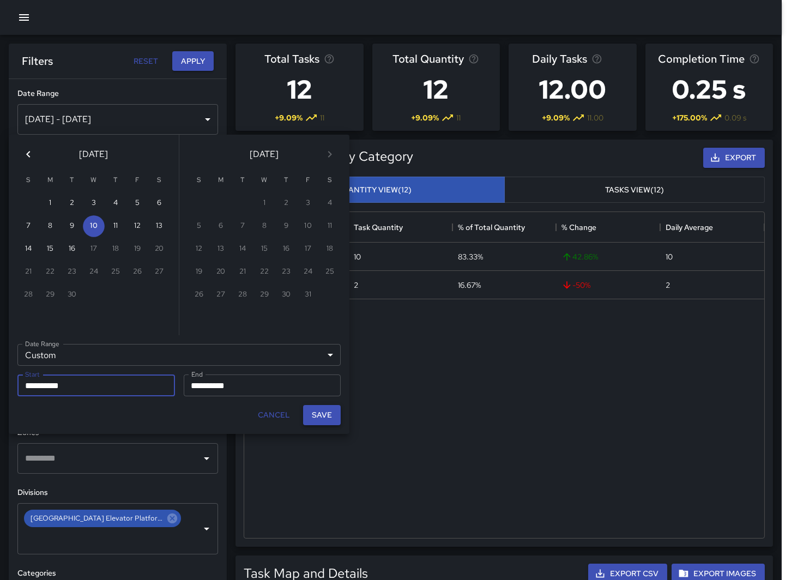
click at [324, 416] on button "Save" at bounding box center [322, 415] width 38 height 20
type input "**********"
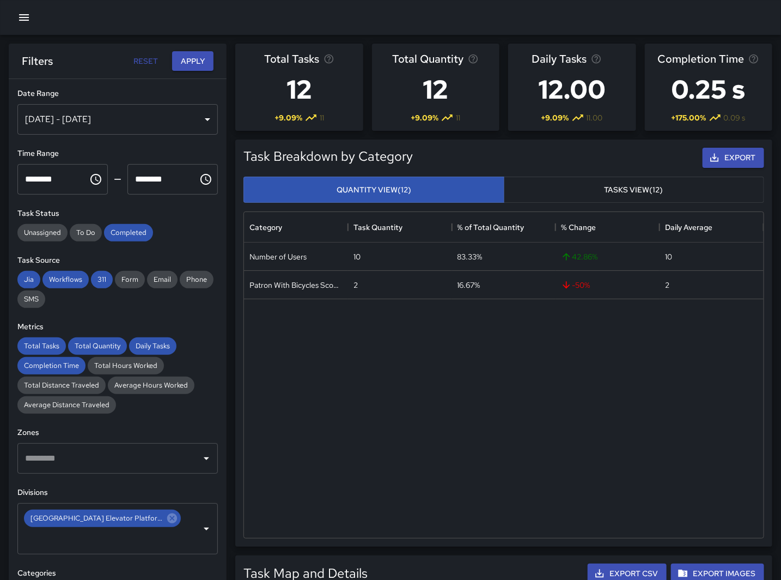
scroll to position [317, 511]
click at [198, 57] on button "Apply" at bounding box center [192, 61] width 41 height 20
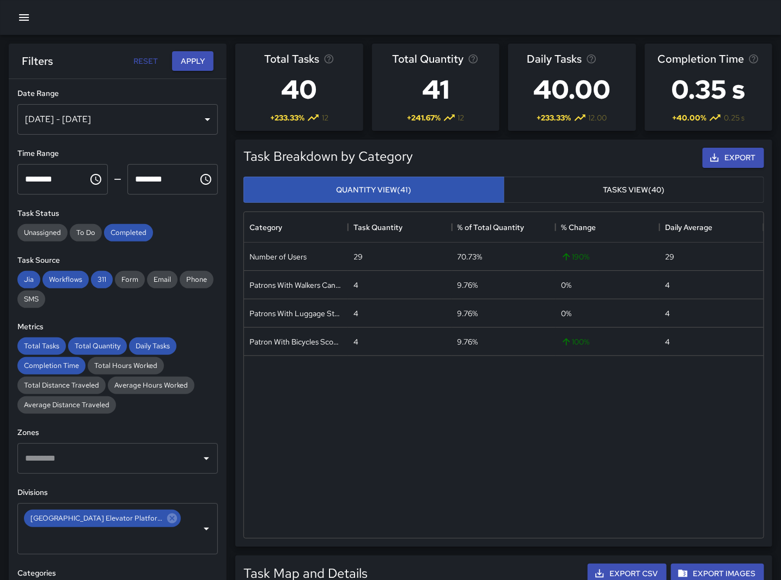
drag, startPoint x: 373, startPoint y: 475, endPoint x: 97, endPoint y: 171, distance: 410.0
click at [373, 474] on div "Number of Users 29 70.73% 190 % 29 Patrons With Walkers Canes Wheelchair 4 9.76…" at bounding box center [504, 389] width 520 height 295
click at [90, 175] on icon "Choose time, selected time is 9:00 PM" at bounding box center [95, 179] width 11 height 11
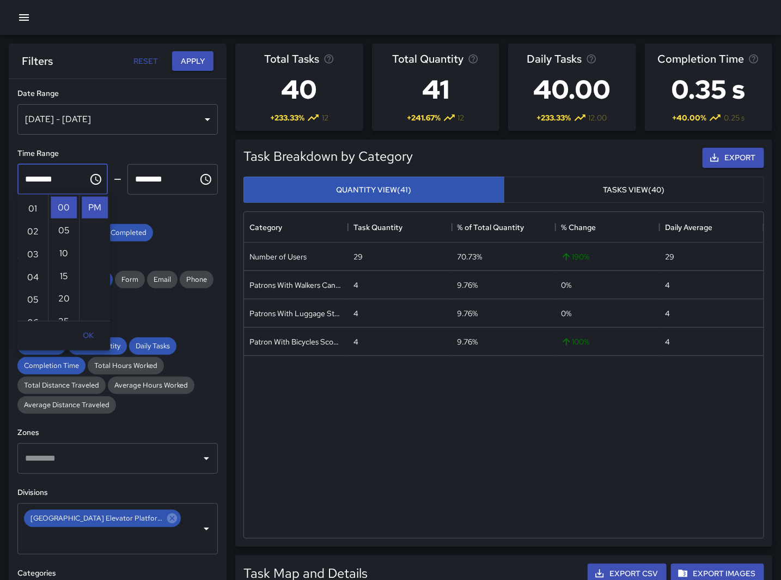
scroll to position [0, 0]
click at [31, 303] on li "07" at bounding box center [33, 307] width 26 height 22
click at [89, 204] on li "AM" at bounding box center [95, 208] width 26 height 22
type input "********"
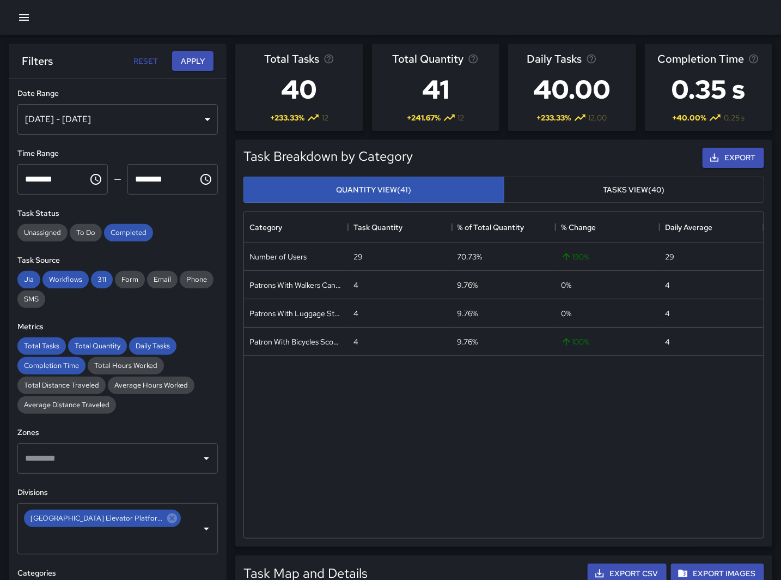
click at [199, 177] on icon "Choose time, selected time is 10:00 PM" at bounding box center [205, 179] width 13 height 13
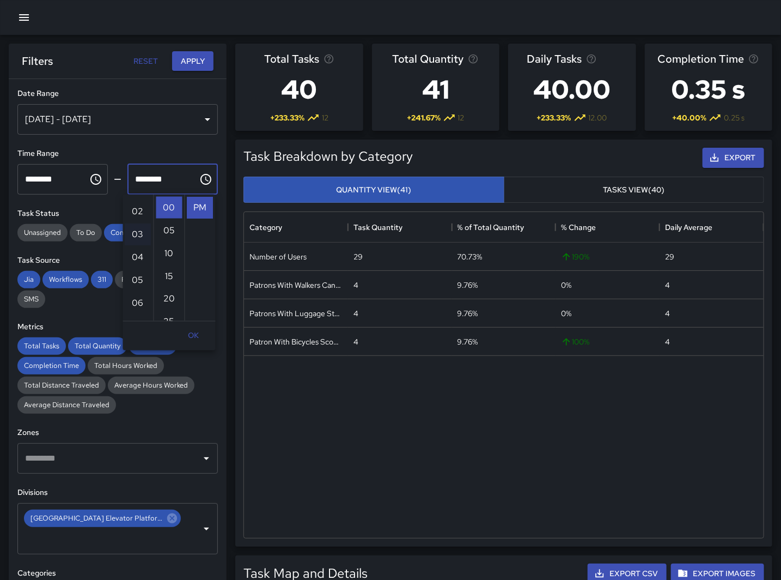
scroll to position [60, 0]
click at [135, 268] on li "08" at bounding box center [138, 270] width 26 height 22
click at [193, 209] on li "AM" at bounding box center [200, 208] width 26 height 22
type input "********"
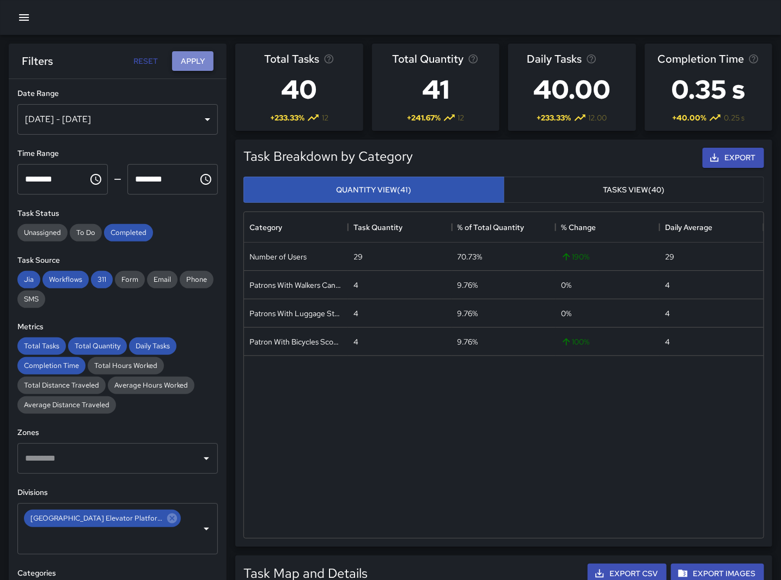
click at [179, 59] on button "Apply" at bounding box center [192, 61] width 41 height 20
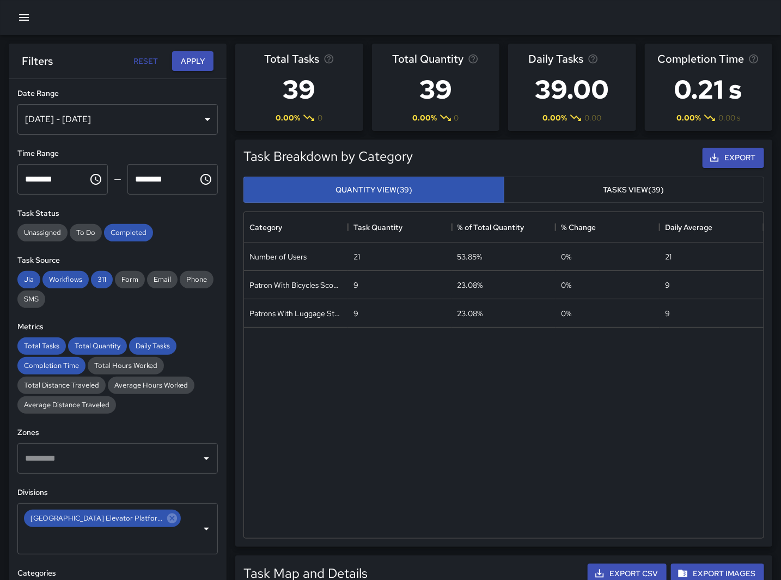
drag, startPoint x: 291, startPoint y: 478, endPoint x: 316, endPoint y: 467, distance: 26.8
click at [291, 478] on div "Number of Users 21 53.85% 0 % 21 Patron With Bicycles Scooters Electric Scooter…" at bounding box center [504, 389] width 520 height 295
click at [306, 434] on div "Number of Users 21 53.85% 0 % 21 Patron With Bicycles Scooters Electric Scooter…" at bounding box center [504, 389] width 520 height 295
click at [92, 175] on icon "Choose time, selected time is 7:00 AM" at bounding box center [95, 179] width 13 height 13
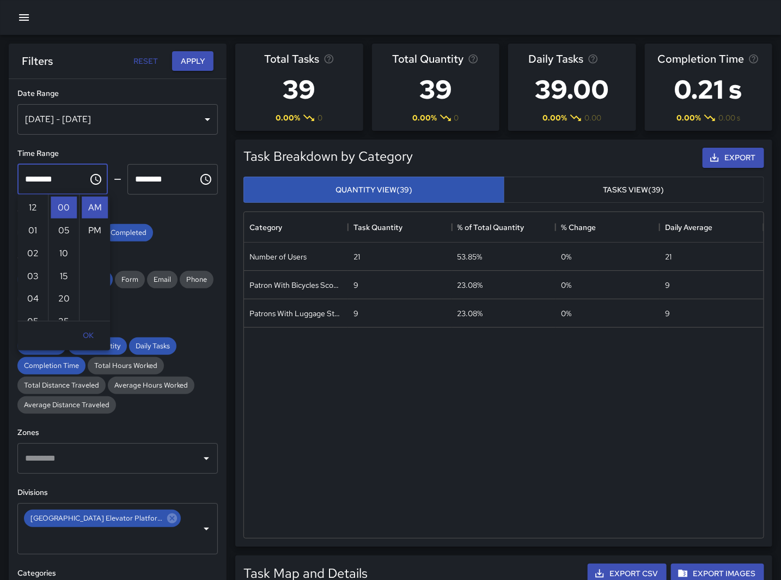
scroll to position [160, 0]
click at [31, 234] on li "03" at bounding box center [33, 241] width 26 height 22
click at [93, 227] on li "PM" at bounding box center [95, 231] width 26 height 22
type input "********"
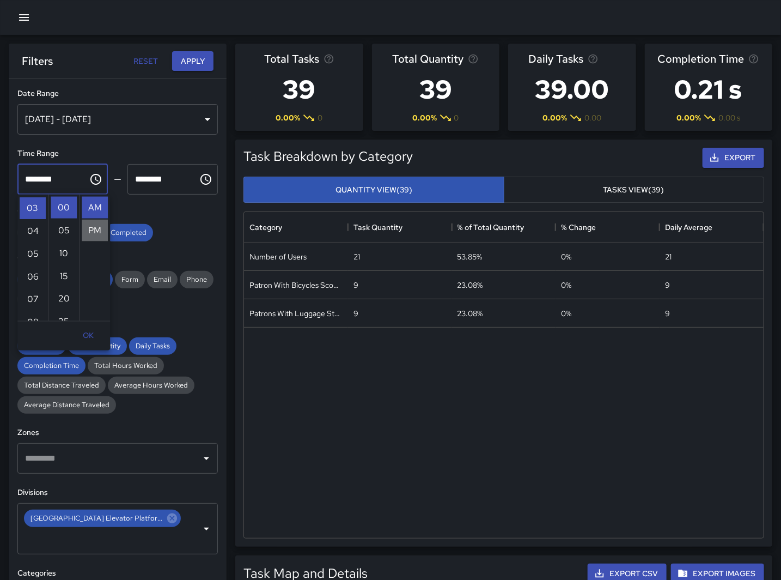
scroll to position [23, 0]
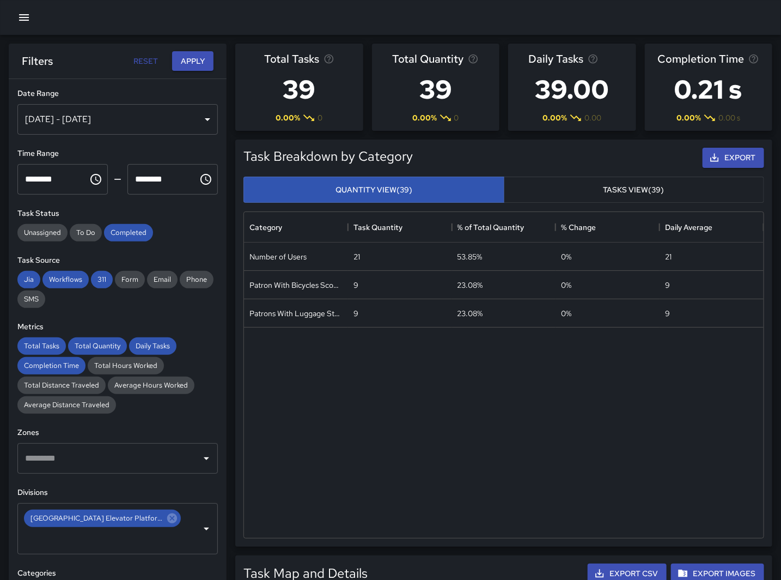
click at [199, 176] on icon "Choose time, selected time is 8:00 AM" at bounding box center [205, 179] width 13 height 13
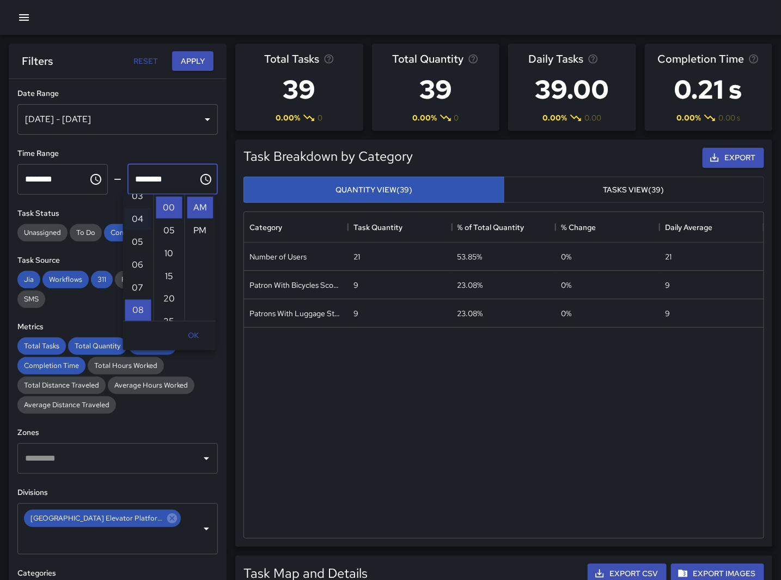
click at [137, 219] on li "04" at bounding box center [138, 219] width 26 height 22
click at [202, 224] on li "PM" at bounding box center [200, 231] width 26 height 22
type input "********"
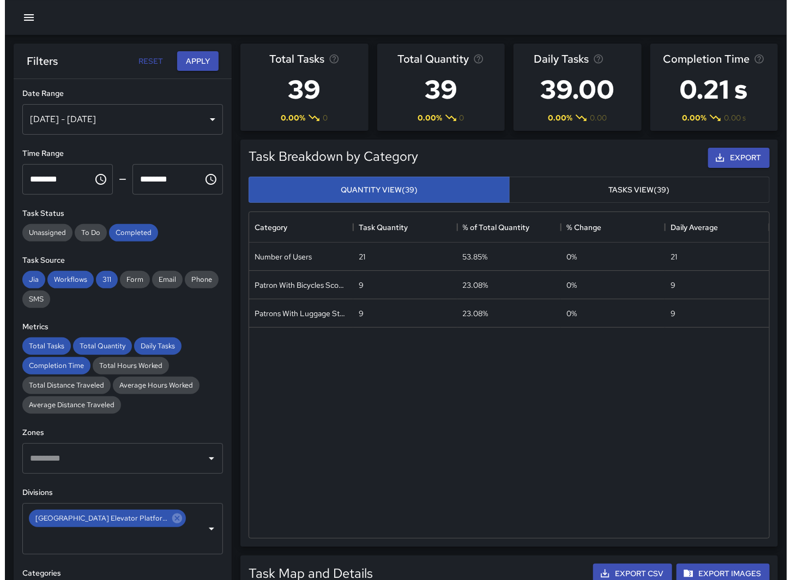
scroll to position [23, 0]
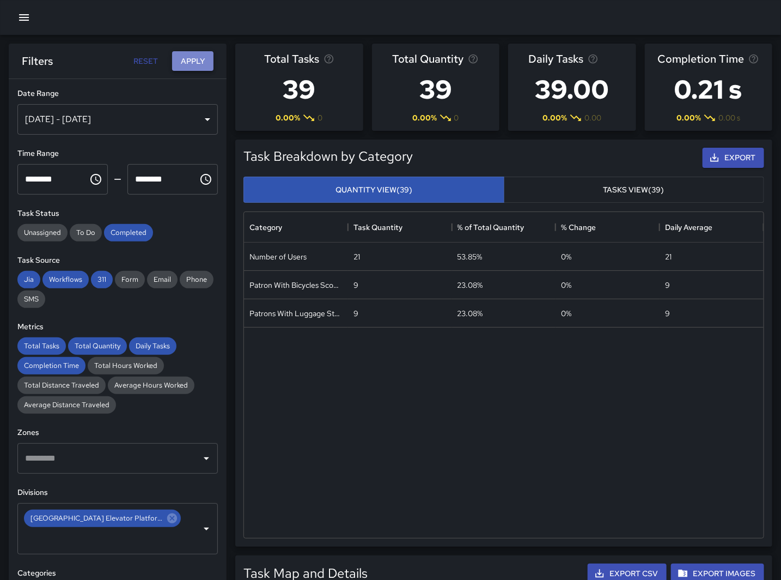
click at [193, 57] on button "Apply" at bounding box center [192, 61] width 41 height 20
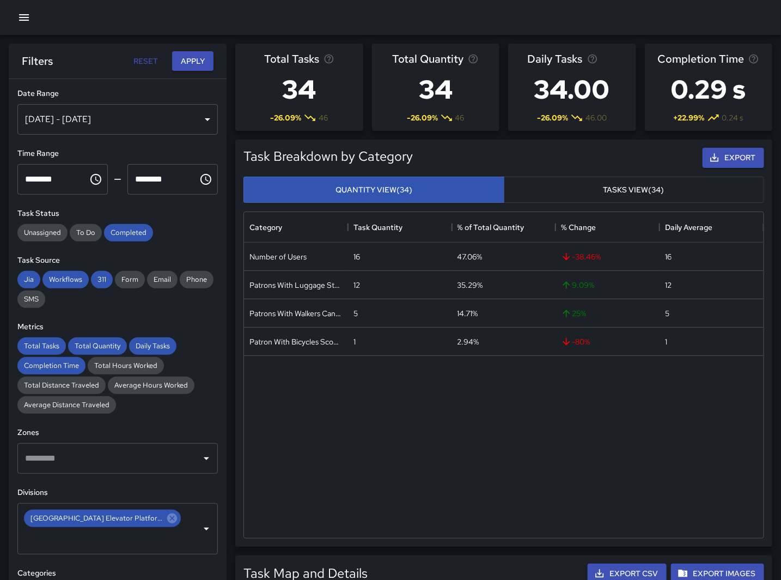
drag, startPoint x: 374, startPoint y: 412, endPoint x: 45, endPoint y: 221, distance: 380.3
click at [373, 413] on div "Number of Users 16 47.06% -38.46 % 16 Patrons With Luggage Stroller Carts Wagon…" at bounding box center [504, 389] width 520 height 295
click at [195, 114] on div "[DATE] - [DATE]" at bounding box center [117, 119] width 201 height 31
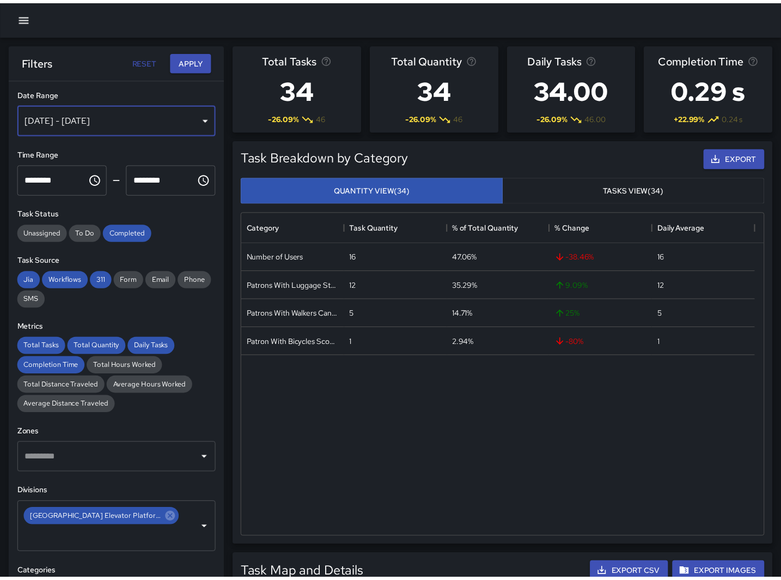
scroll to position [317, 510]
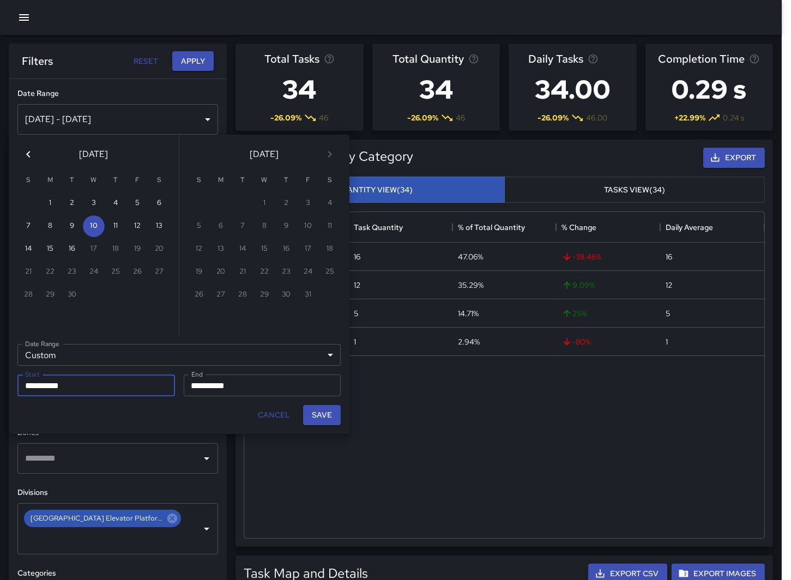
drag, startPoint x: 411, startPoint y: 405, endPoint x: 264, endPoint y: 252, distance: 211.9
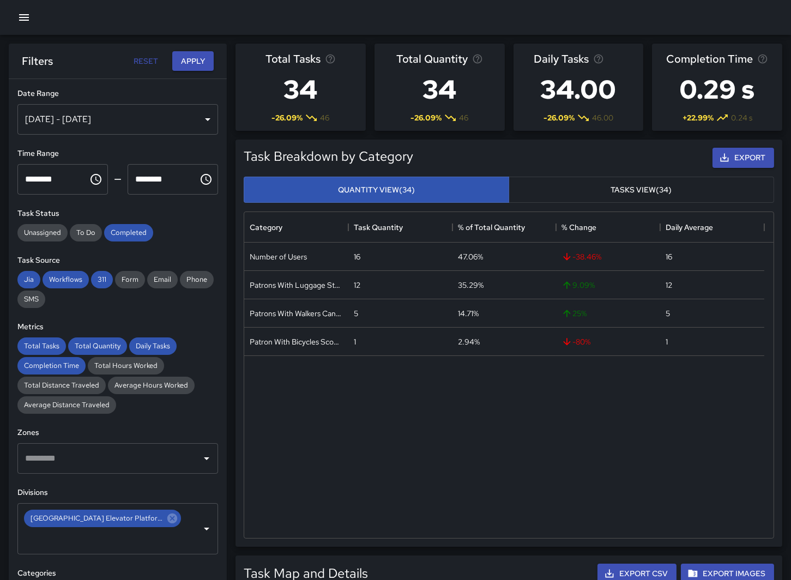
scroll to position [317, 511]
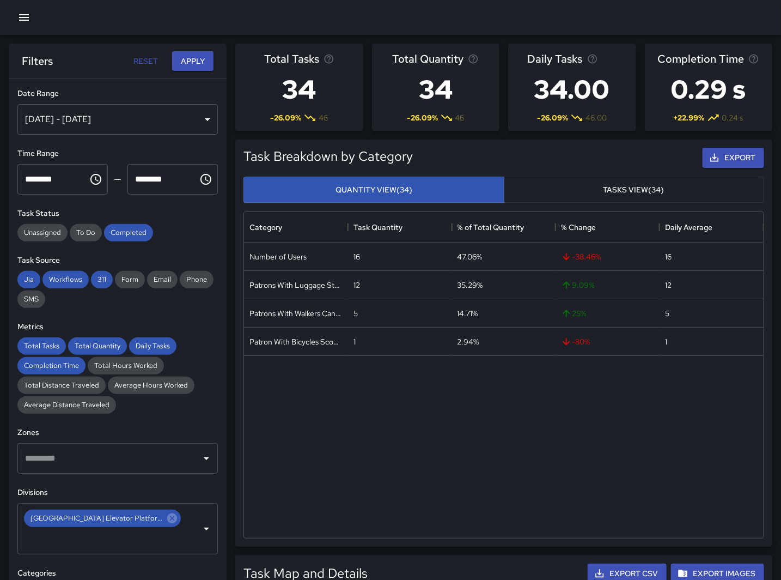
click at [194, 114] on div "[DATE] - [DATE]" at bounding box center [117, 119] width 201 height 31
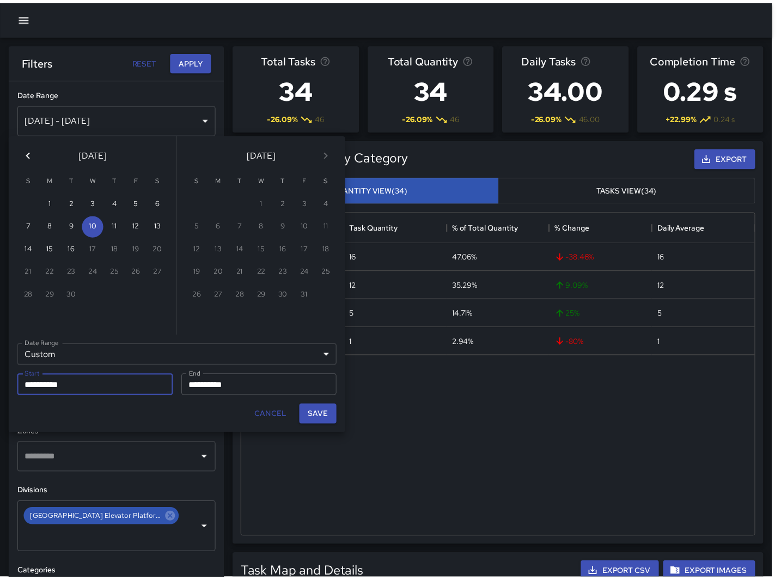
scroll to position [317, 510]
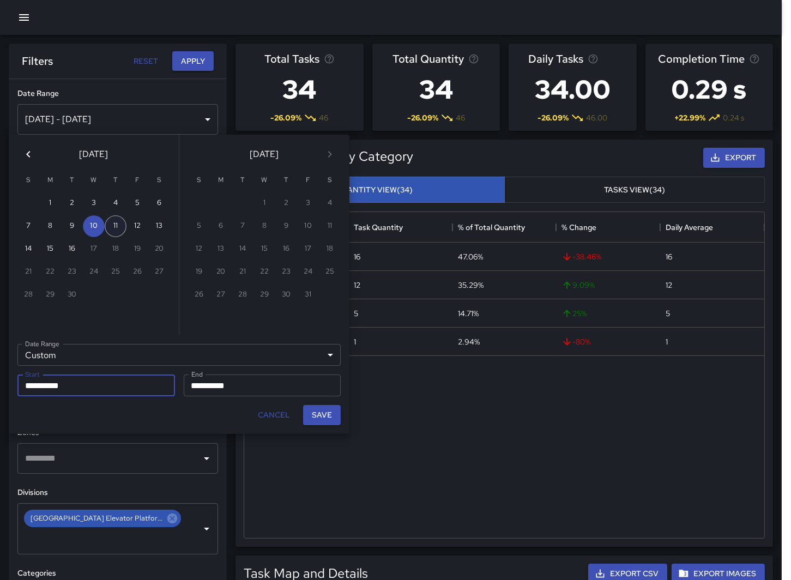
click at [112, 226] on button "11" at bounding box center [116, 226] width 22 height 22
type input "**********"
click at [197, 394] on input "**********" at bounding box center [259, 385] width 150 height 22
drag, startPoint x: 104, startPoint y: 221, endPoint x: 113, endPoint y: 224, distance: 9.8
click at [105, 221] on button "11" at bounding box center [116, 226] width 22 height 22
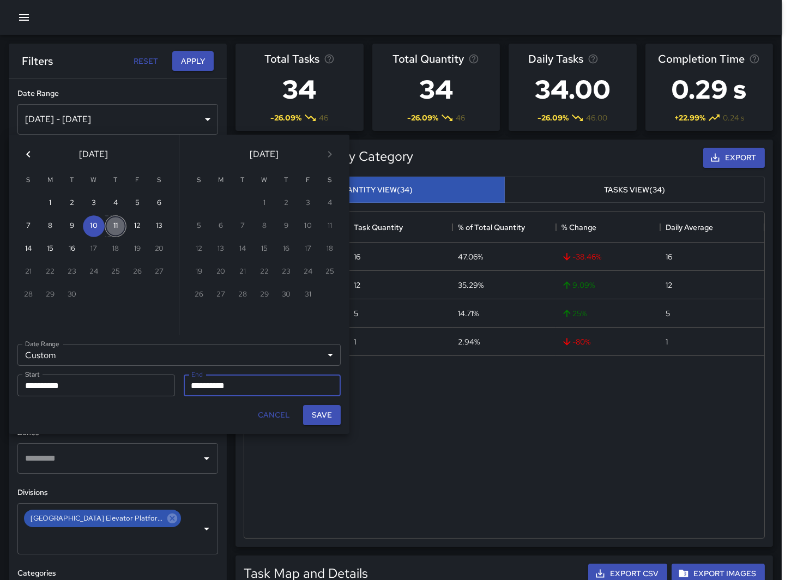
type input "**********"
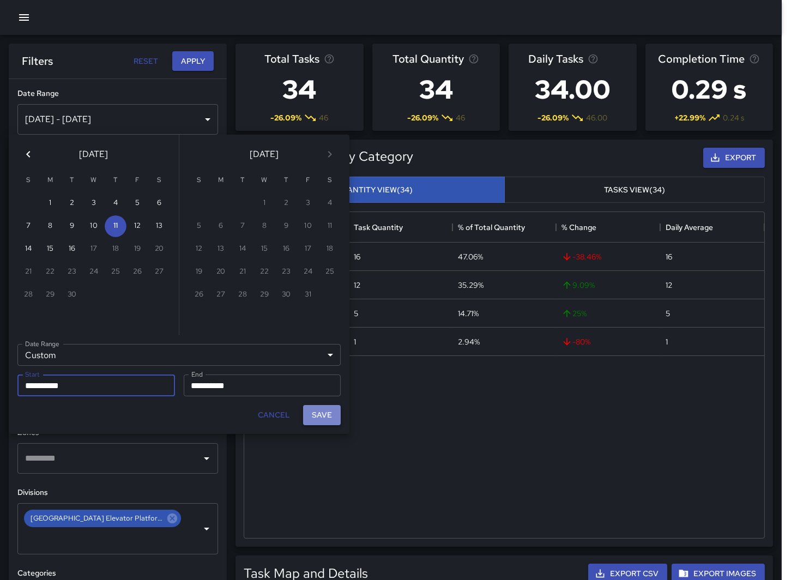
click at [330, 413] on button "Save" at bounding box center [322, 415] width 38 height 20
type input "**********"
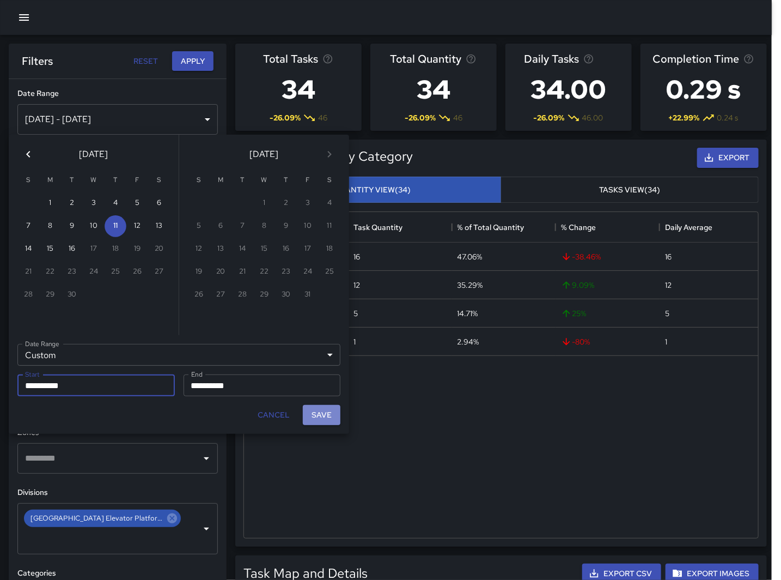
scroll to position [317, 511]
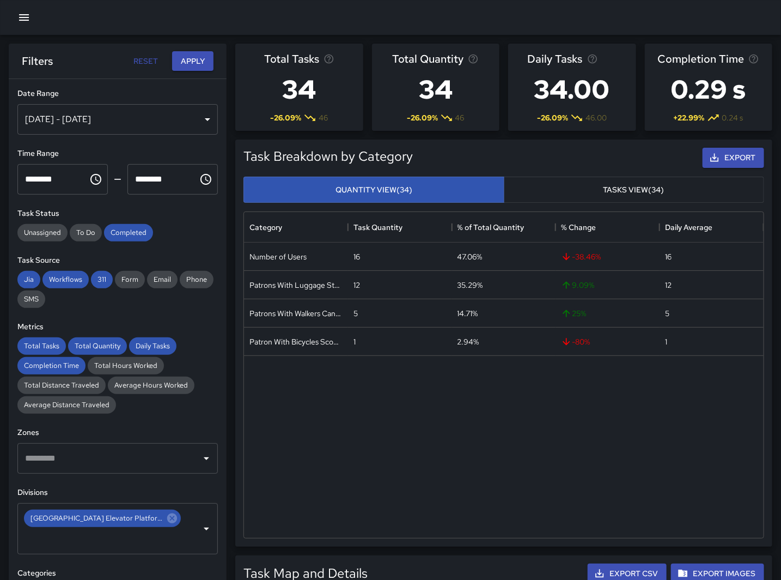
click at [93, 177] on icon "Choose time, selected time is 3:00 PM" at bounding box center [95, 179] width 13 height 13
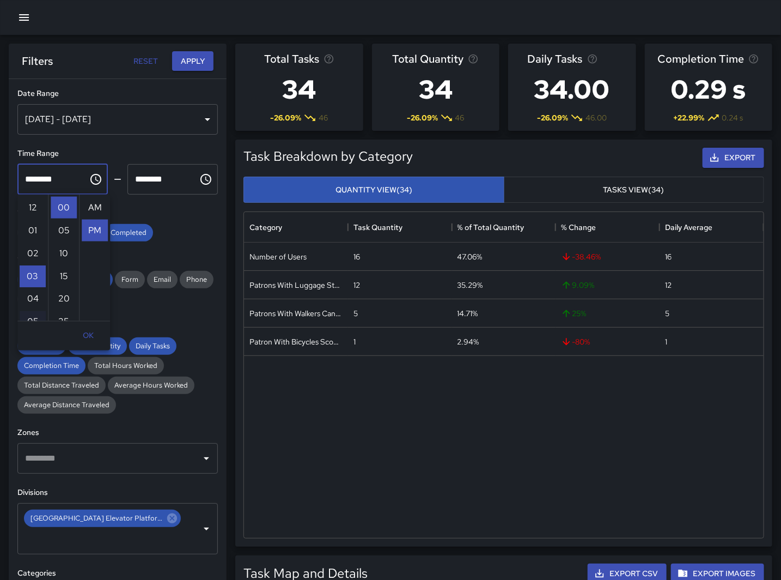
scroll to position [23, 0]
click at [28, 236] on li "04" at bounding box center [33, 231] width 26 height 22
type input "********"
click at [199, 180] on icon "Choose time, selected time is 4:00 PM" at bounding box center [205, 179] width 13 height 13
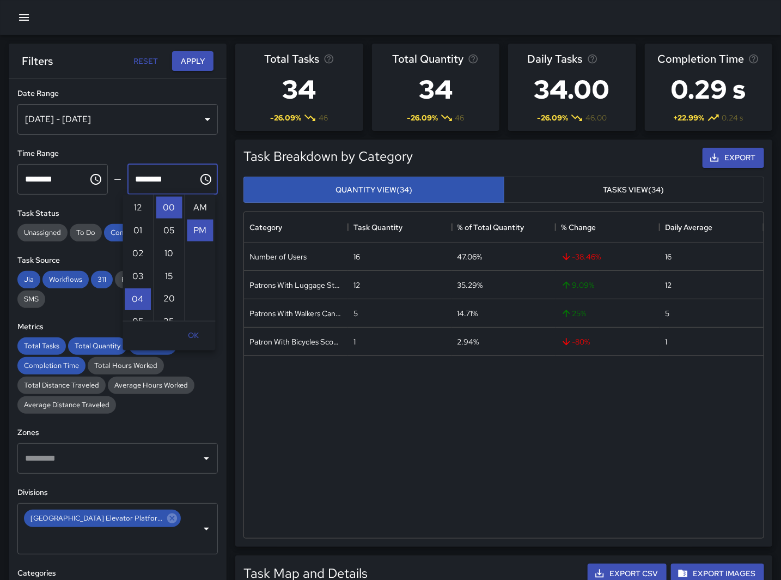
scroll to position [23, 0]
click at [135, 230] on li "05" at bounding box center [138, 231] width 26 height 22
type input "********"
click at [189, 51] on button "Apply" at bounding box center [192, 61] width 41 height 20
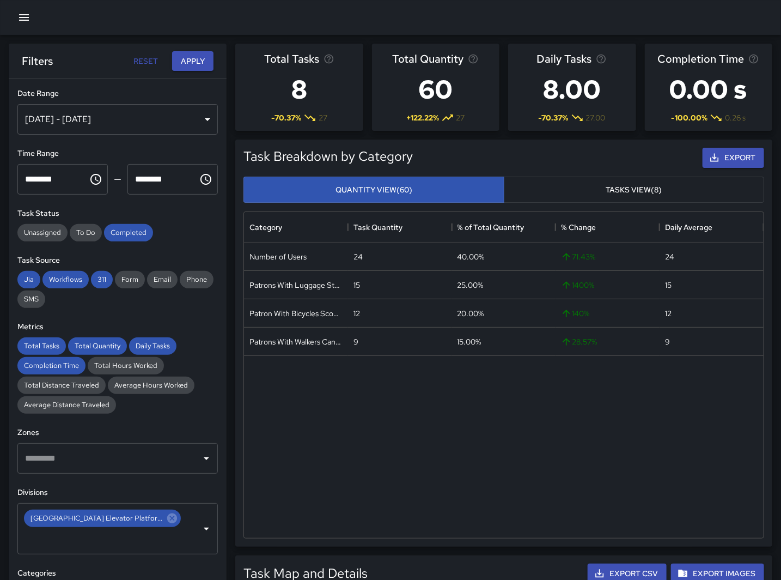
click at [371, 538] on div "Category Task Quantity % of Total Quantity % Change Daily Average Number of Use…" at bounding box center [504, 375] width 530 height 336
drag, startPoint x: 86, startPoint y: 185, endPoint x: 86, endPoint y: 193, distance: 8.2
click at [89, 185] on icon "Choose time, selected time is 4:00 PM" at bounding box center [95, 179] width 13 height 13
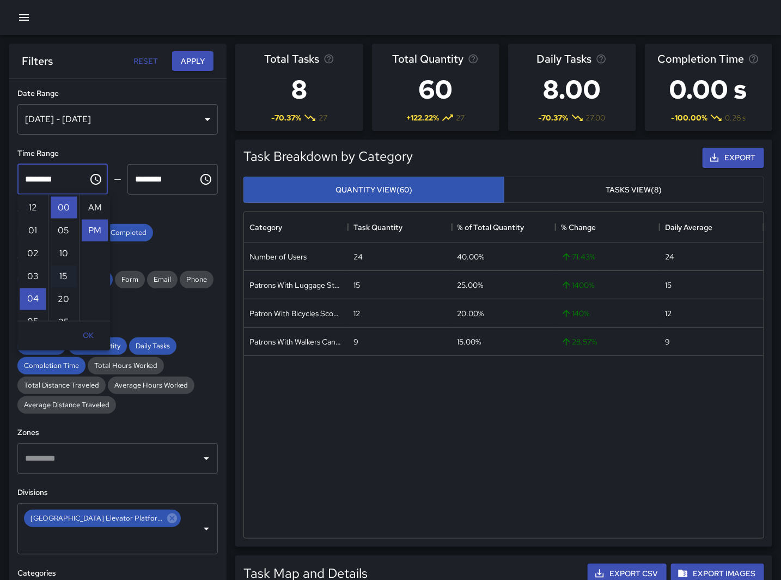
scroll to position [23, 0]
drag, startPoint x: 69, startPoint y: 224, endPoint x: 69, endPoint y: 250, distance: 25.6
click at [69, 250] on ul "00 05 10 15 20 25 30 35 40 45 50 55" at bounding box center [63, 258] width 31 height 126
click at [31, 246] on li "11" at bounding box center [33, 247] width 26 height 22
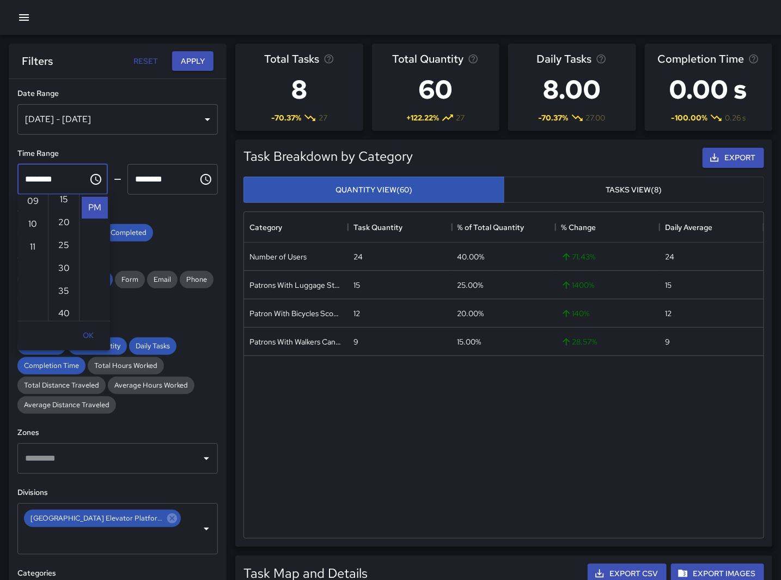
type input "********"
click at [199, 183] on icon "Choose time, selected time is 5:00 PM" at bounding box center [205, 179] width 13 height 13
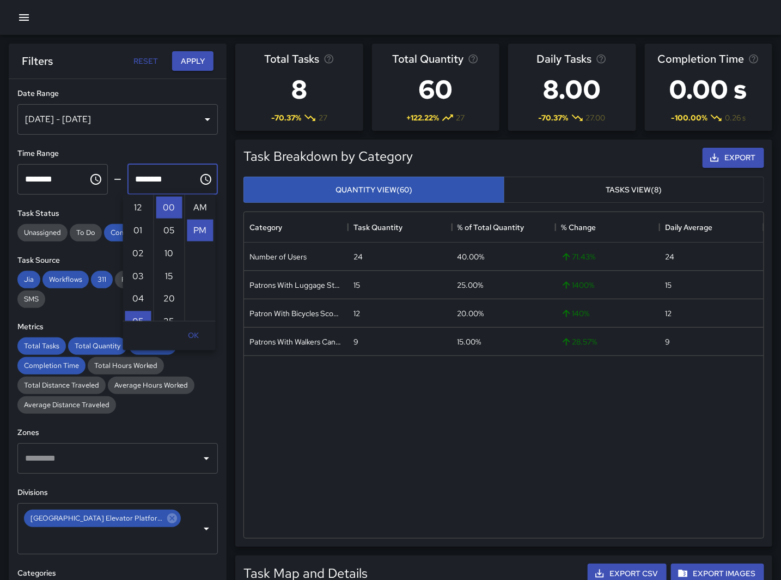
scroll to position [23, 0]
click at [137, 284] on li "11" at bounding box center [138, 285] width 26 height 22
drag, startPoint x: 165, startPoint y: 268, endPoint x: 205, endPoint y: 27, distance: 244.2
click at [166, 265] on li "55" at bounding box center [169, 269] width 26 height 22
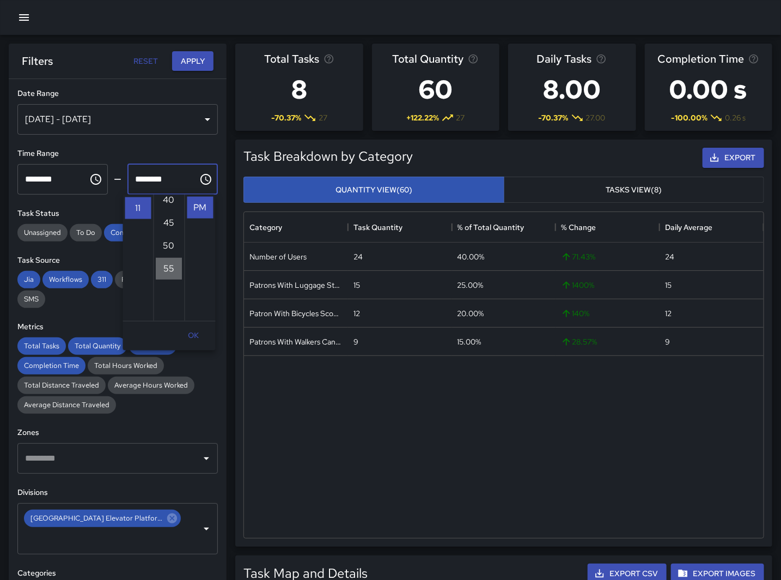
type input "********"
click at [181, 57] on button "Apply" at bounding box center [192, 61] width 41 height 20
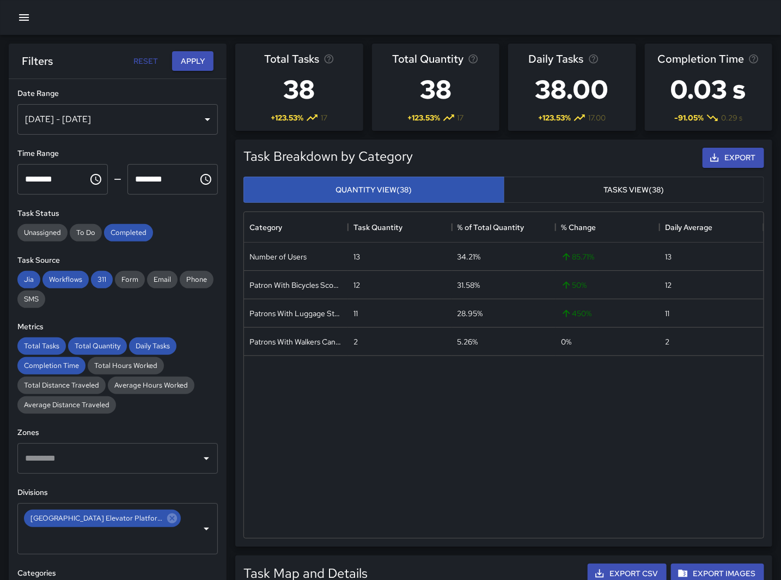
drag, startPoint x: 323, startPoint y: 493, endPoint x: 214, endPoint y: 330, distance: 195.8
click at [325, 489] on div "Number of Users 13 34.21% 85.71 % 13 Patron With Bicycles Scooters Electric Sco…" at bounding box center [504, 389] width 520 height 295
click at [95, 177] on icon "Choose time, selected time is 11:00 PM" at bounding box center [95, 179] width 13 height 13
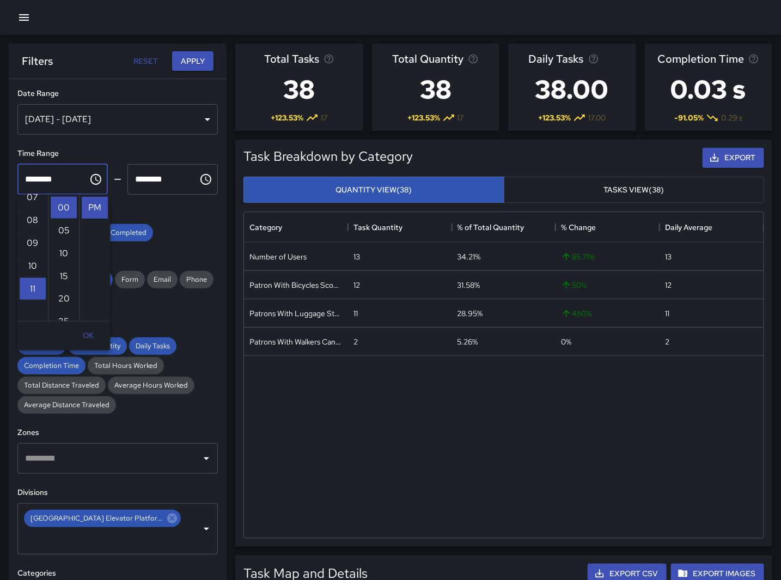
scroll to position [141, 0]
click at [32, 276] on li "09" at bounding box center [33, 273] width 26 height 22
drag, startPoint x: 100, startPoint y: 240, endPoint x: 95, endPoint y: 205, distance: 35.8
click at [95, 205] on ul "AM PM" at bounding box center [94, 258] width 31 height 126
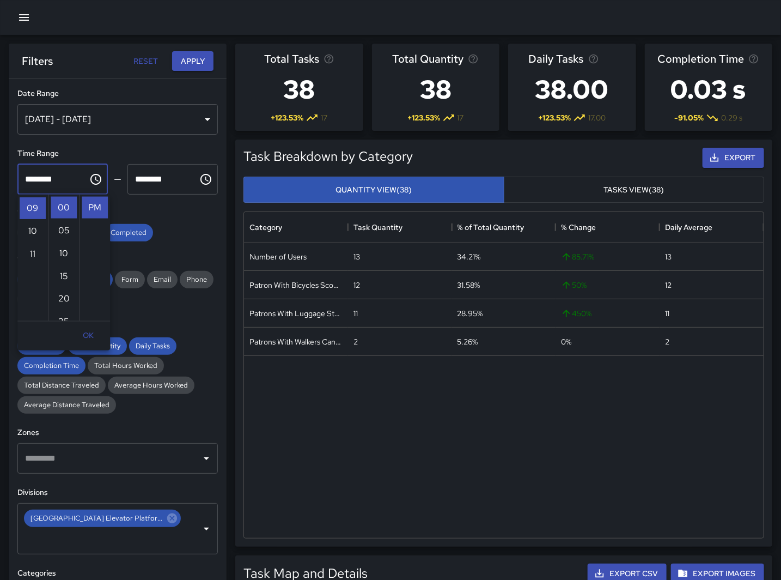
scroll to position [0, 0]
click at [92, 204] on li "AM" at bounding box center [95, 208] width 26 height 22
type input "********"
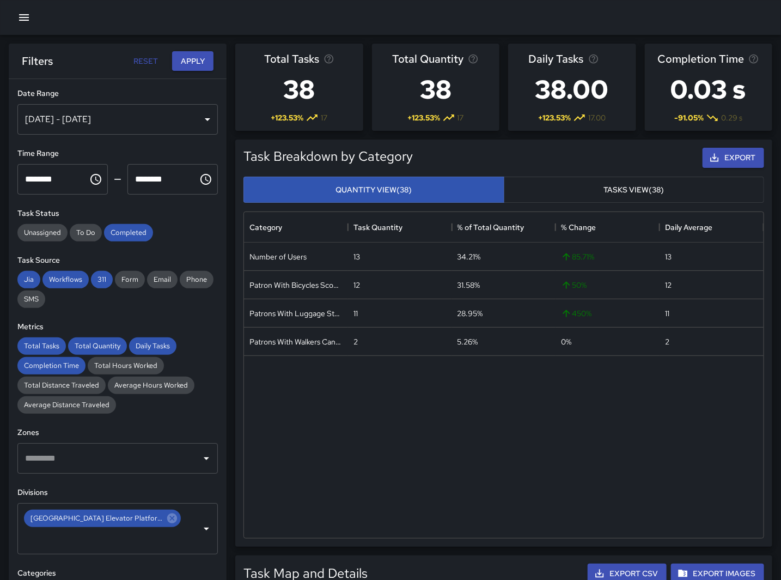
click at [201, 176] on icon "Choose time, selected time is 11:55 PM" at bounding box center [206, 179] width 11 height 11
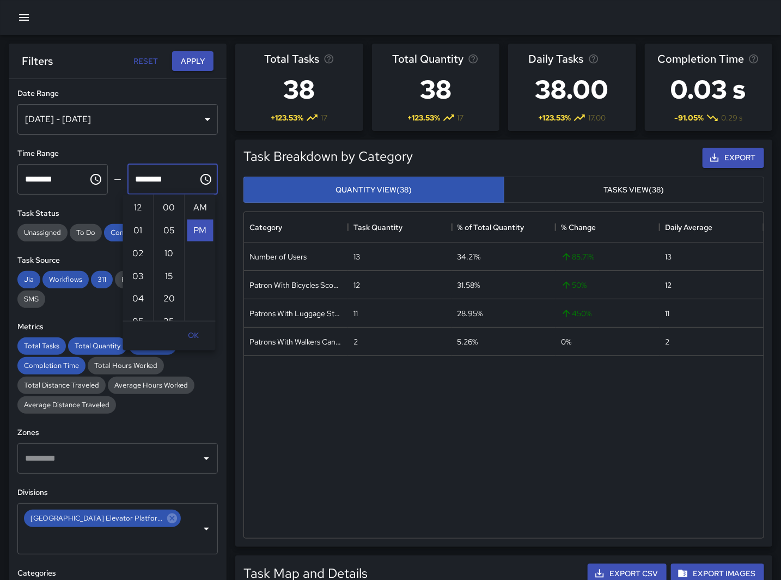
scroll to position [23, 0]
drag, startPoint x: 154, startPoint y: 276, endPoint x: 153, endPoint y: 235, distance: 40.9
click at [154, 235] on ul "00 05 10 15 20 25 30 35 40 45 50 55" at bounding box center [169, 258] width 31 height 126
click at [133, 308] on li "10" at bounding box center [138, 313] width 26 height 22
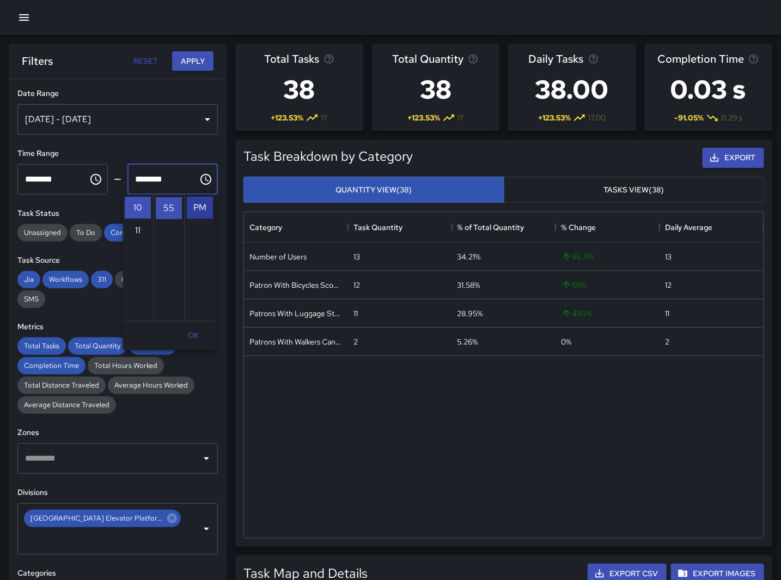
click at [196, 217] on li "PM" at bounding box center [200, 208] width 26 height 22
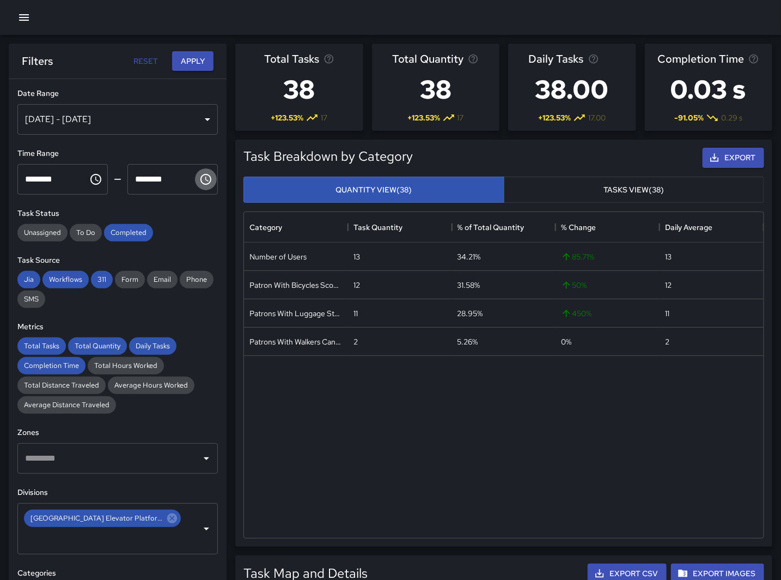
click at [199, 175] on icon "Choose time, selected time is 10:55 PM" at bounding box center [205, 179] width 13 height 13
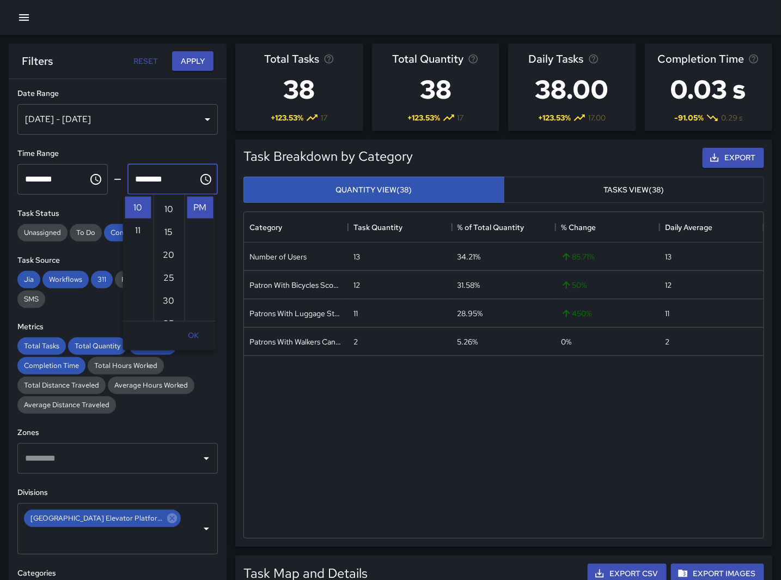
scroll to position [0, 0]
click at [166, 205] on li "00" at bounding box center [169, 208] width 26 height 22
click at [191, 208] on li "AM" at bounding box center [200, 208] width 26 height 22
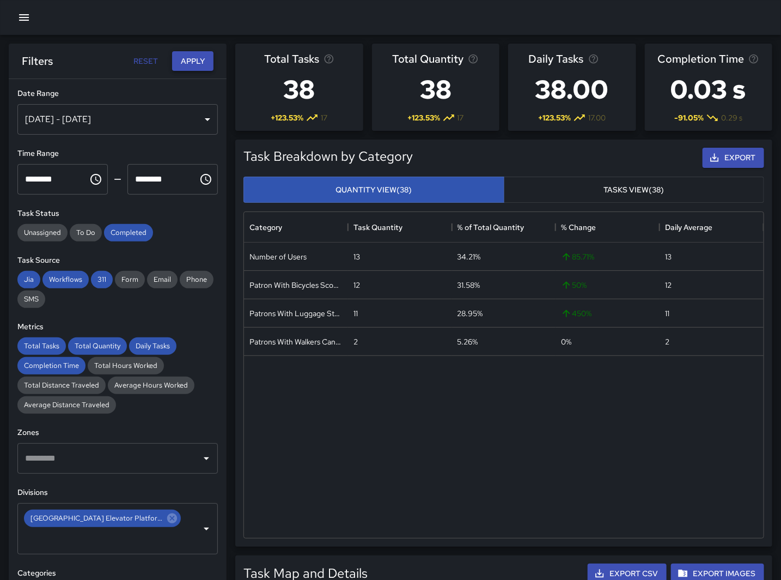
click at [193, 62] on button "Apply" at bounding box center [192, 61] width 41 height 20
click at [279, 387] on div "Number of Users 17 53.13% 88.89 % 17 Patrons With Luggage Stroller Carts Wagons…" at bounding box center [504, 389] width 520 height 295
drag, startPoint x: 333, startPoint y: 421, endPoint x: 141, endPoint y: 142, distance: 338.8
click at [327, 415] on div "Number of Users 17 53.13% 88.89 % 17 Patrons With Luggage Stroller Carts Wagons…" at bounding box center [504, 389] width 520 height 295
click at [195, 116] on div "[DATE] - [DATE]" at bounding box center [117, 119] width 201 height 31
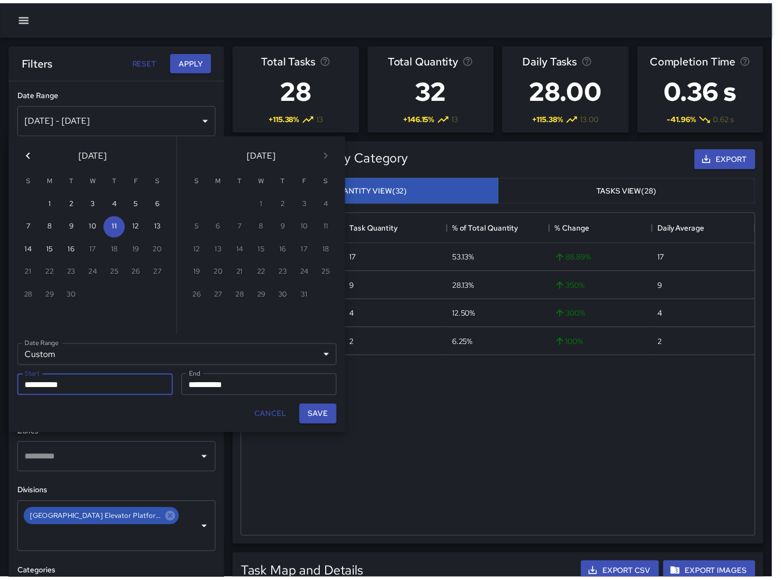
scroll to position [317, 510]
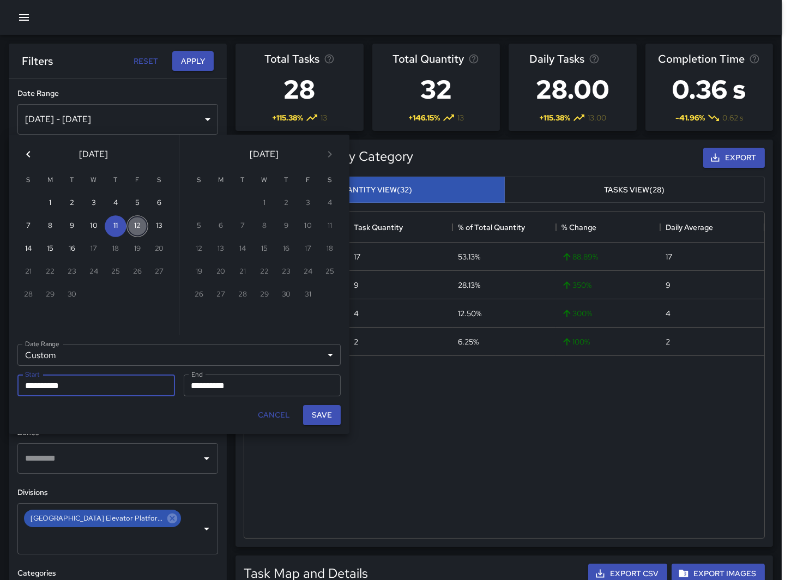
click at [135, 220] on button "12" at bounding box center [137, 226] width 22 height 22
click at [216, 382] on input "**********" at bounding box center [259, 385] width 150 height 22
click at [139, 224] on button "12" at bounding box center [137, 226] width 22 height 22
click at [331, 417] on button "Save" at bounding box center [322, 415] width 38 height 20
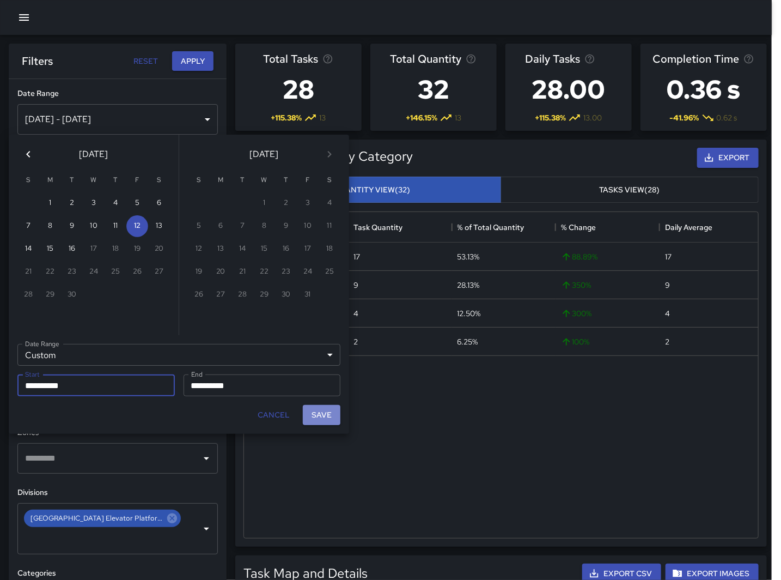
scroll to position [317, 511]
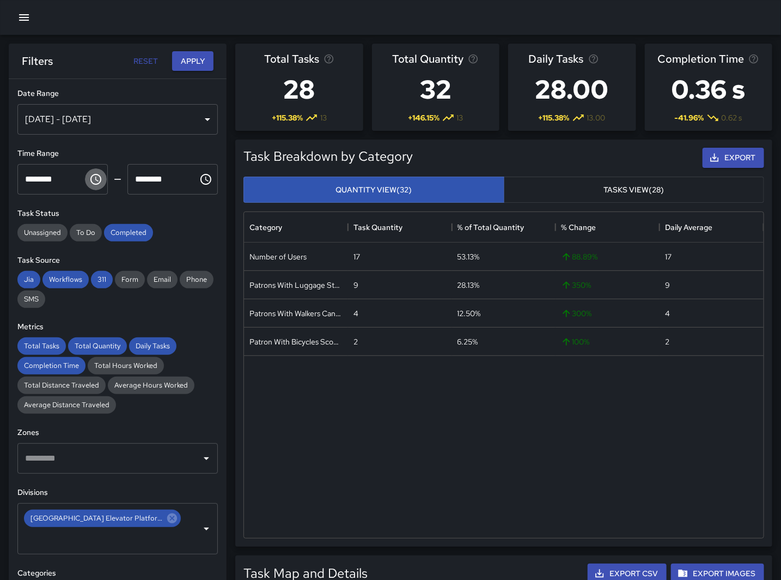
click at [89, 185] on icon "Choose time, selected time is 9:00 AM" at bounding box center [95, 179] width 13 height 13
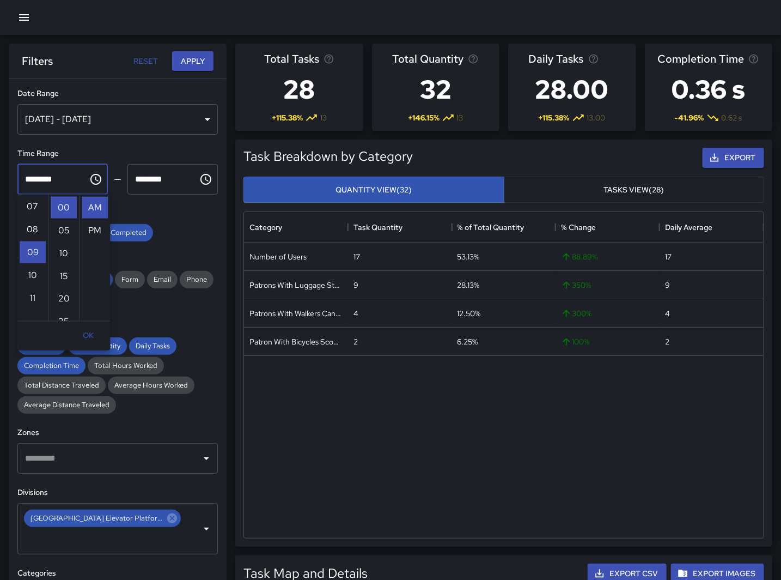
scroll to position [145, 0]
click at [34, 201] on li "06" at bounding box center [33, 200] width 26 height 22
click at [201, 180] on icon "Choose time, selected time is 10:00 AM" at bounding box center [206, 179] width 11 height 11
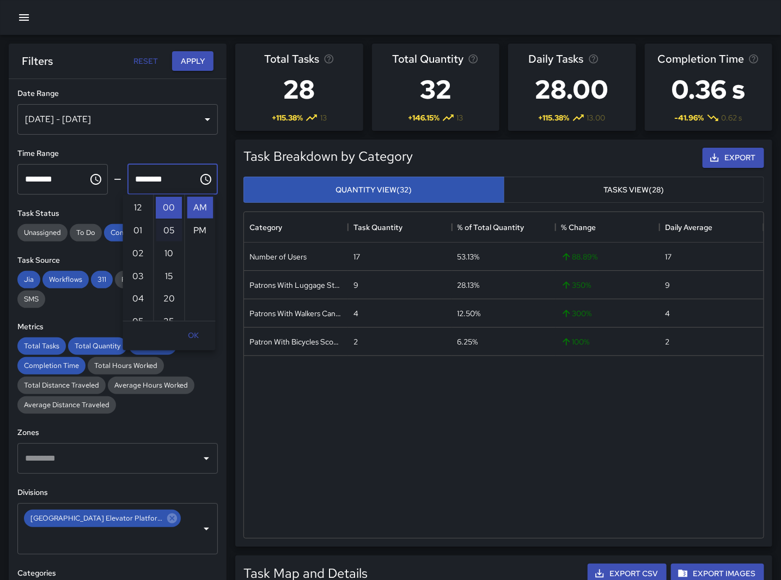
scroll to position [229, 0]
click at [132, 267] on li "07" at bounding box center [138, 264] width 26 height 22
click at [197, 58] on button "Apply" at bounding box center [192, 61] width 41 height 20
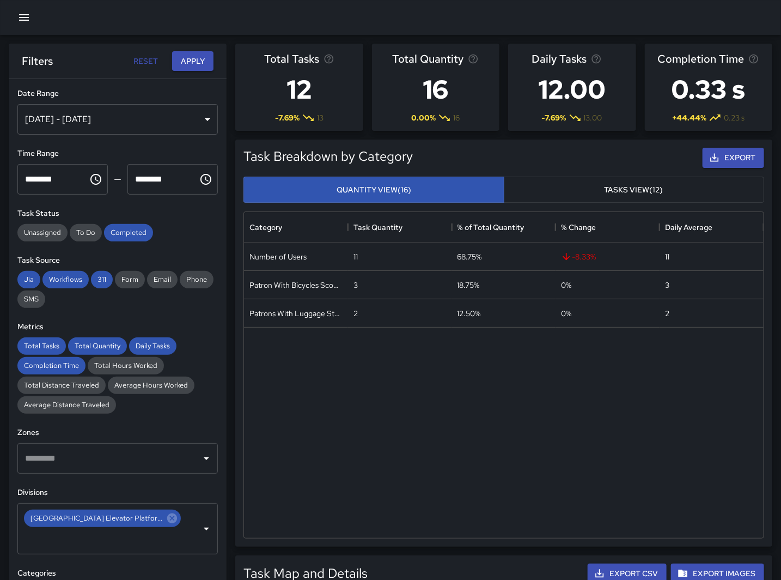
click at [362, 465] on div "Number of Users 11 68.75% -8.33 % 11 Patron With Bicycles Scooters Electric Sco…" at bounding box center [504, 389] width 520 height 295
drag, startPoint x: 410, startPoint y: 443, endPoint x: 319, endPoint y: 349, distance: 130.6
click at [410, 443] on div "Number of Users 11 68.75% -8.33 % 11 Patron With Bicycles Scooters Electric Sco…" at bounding box center [504, 389] width 520 height 295
click at [91, 176] on icon "Choose time, selected time is 6:00 AM" at bounding box center [95, 179] width 13 height 13
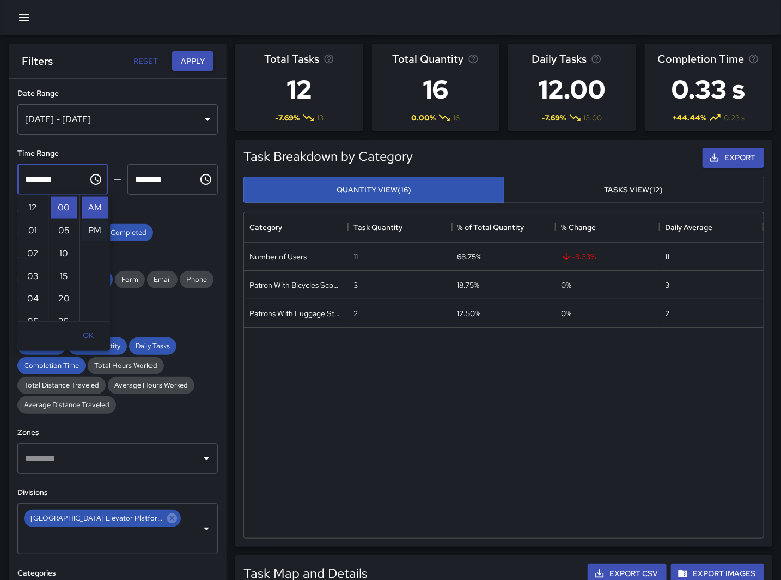
scroll to position [137, 0]
click at [38, 297] on li "10" at bounding box center [33, 299] width 26 height 22
click at [215, 168] on div "**********" at bounding box center [118, 351] width 218 height 544
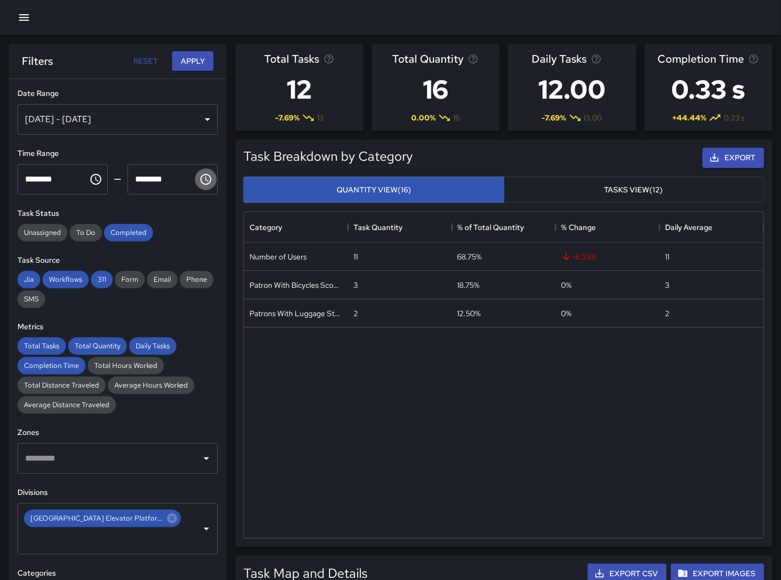
click at [199, 178] on icon "Choose time, selected time is 7:00 AM" at bounding box center [205, 179] width 13 height 13
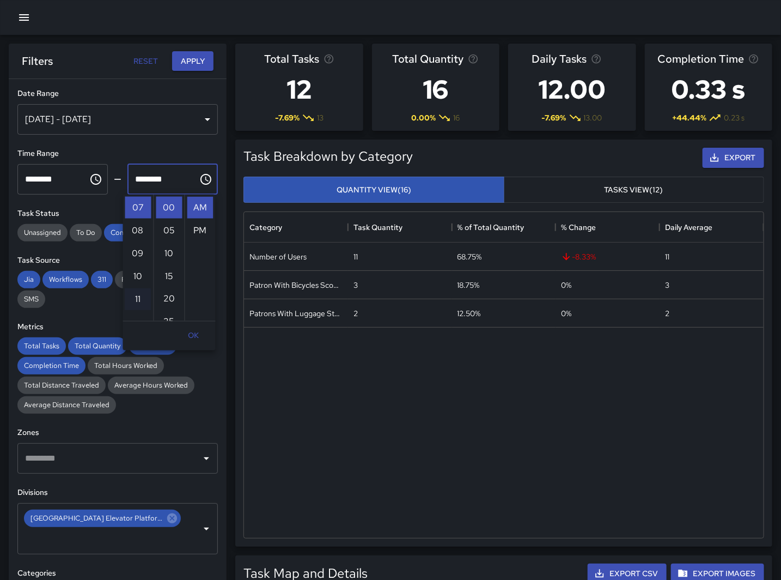
click at [135, 296] on li "11" at bounding box center [138, 299] width 26 height 22
click at [200, 60] on button "Apply" at bounding box center [192, 61] width 41 height 20
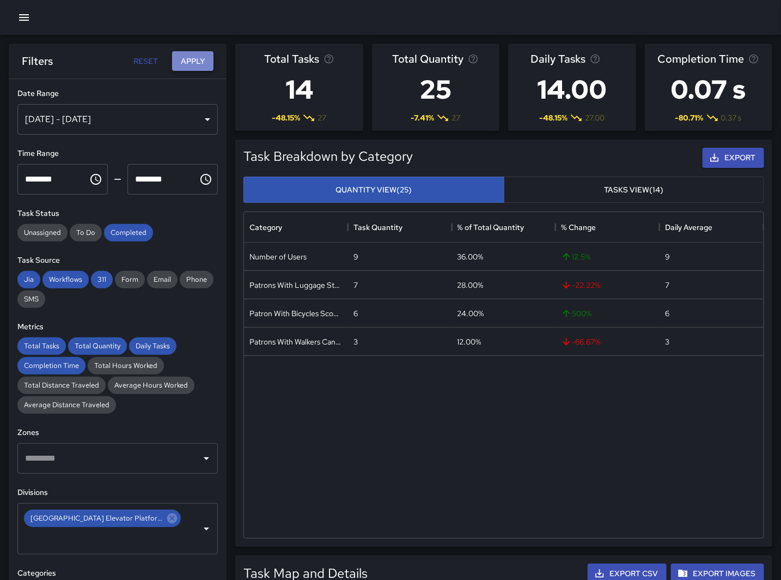
click at [182, 58] on button "Apply" at bounding box center [192, 61] width 41 height 20
click at [399, 507] on div "Number of Users 9 36.00% 12.5 % 9 Patrons With Luggage Stroller Carts Wagons 7 …" at bounding box center [504, 389] width 520 height 295
click at [297, 445] on div "Number of Users 9 36.00% 12.5 % 9 Patrons With Luggage Stroller Carts Wagons 7 …" at bounding box center [504, 389] width 520 height 295
drag, startPoint x: 335, startPoint y: 412, endPoint x: 87, endPoint y: 362, distance: 252.4
click at [335, 412] on div "Number of Users 9 36.00% 12.5 % 9 Patrons With Luggage Stroller Carts Wagons 7 …" at bounding box center [504, 389] width 520 height 295
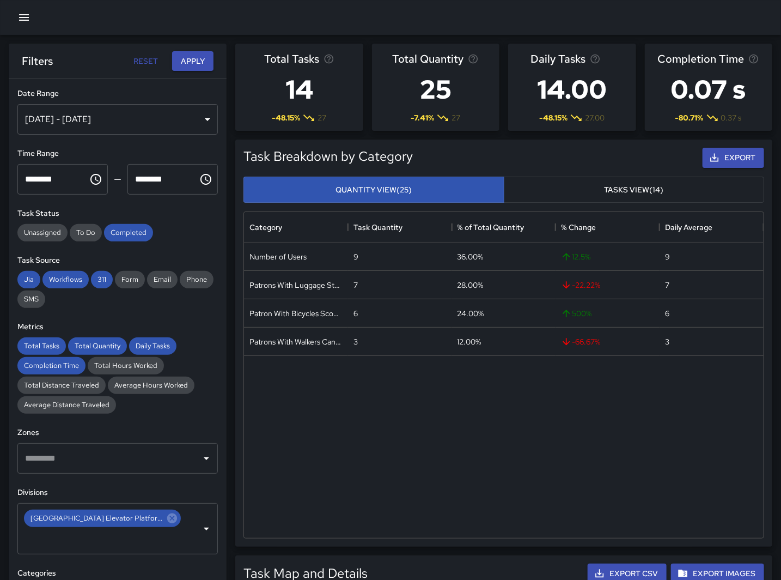
click at [94, 181] on icon "Choose time, selected time is 10:00 AM" at bounding box center [95, 179] width 13 height 13
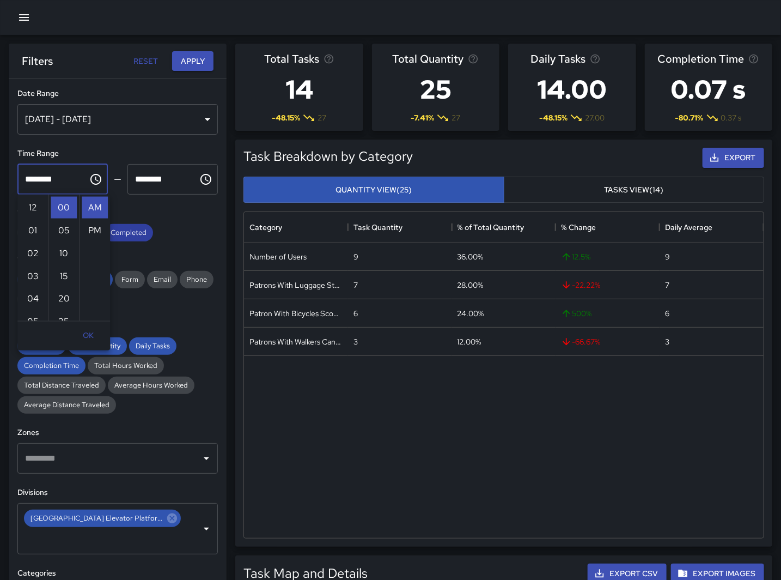
scroll to position [229, 0]
drag, startPoint x: 27, startPoint y: 208, endPoint x: 83, endPoint y: 195, distance: 57.2
click at [28, 208] on li "07" at bounding box center [33, 209] width 26 height 22
click at [93, 226] on li "PM" at bounding box center [95, 231] width 26 height 22
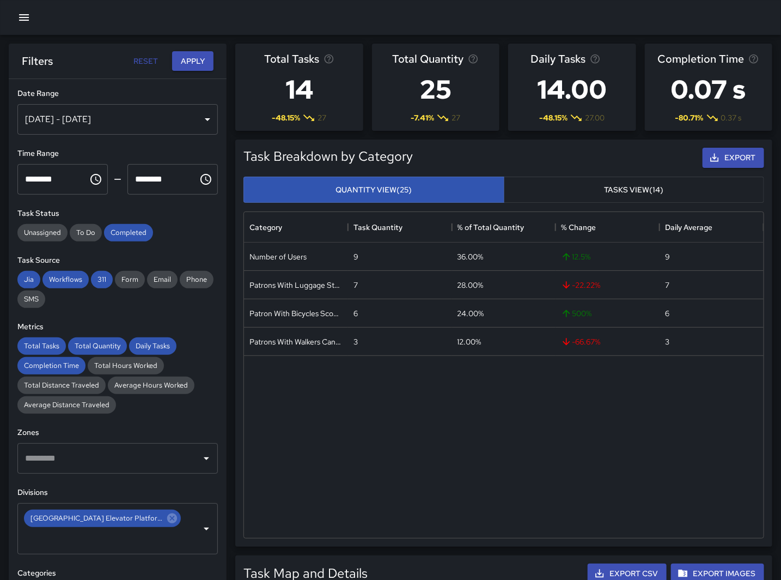
scroll to position [23, 0]
click at [199, 176] on icon "Choose time, selected time is 11:00 AM" at bounding box center [205, 179] width 13 height 13
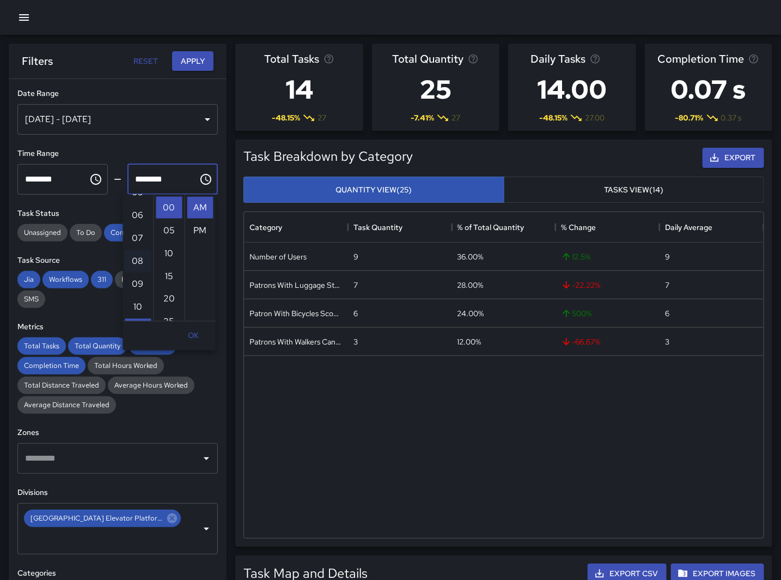
click at [137, 262] on li "08" at bounding box center [138, 261] width 26 height 22
click at [199, 183] on icon "Choose time, selected time is 8:00 AM" at bounding box center [205, 179] width 13 height 13
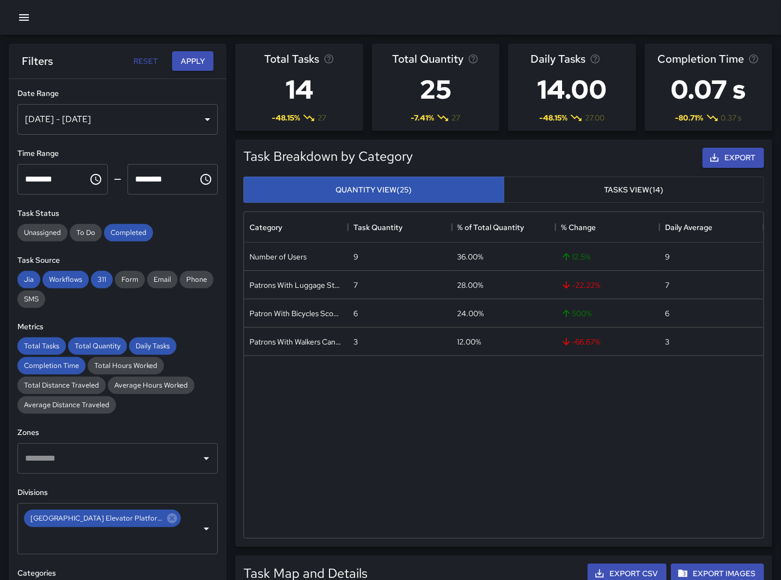
click at [201, 181] on icon "Choose time, selected time is 8:00 AM" at bounding box center [206, 179] width 11 height 11
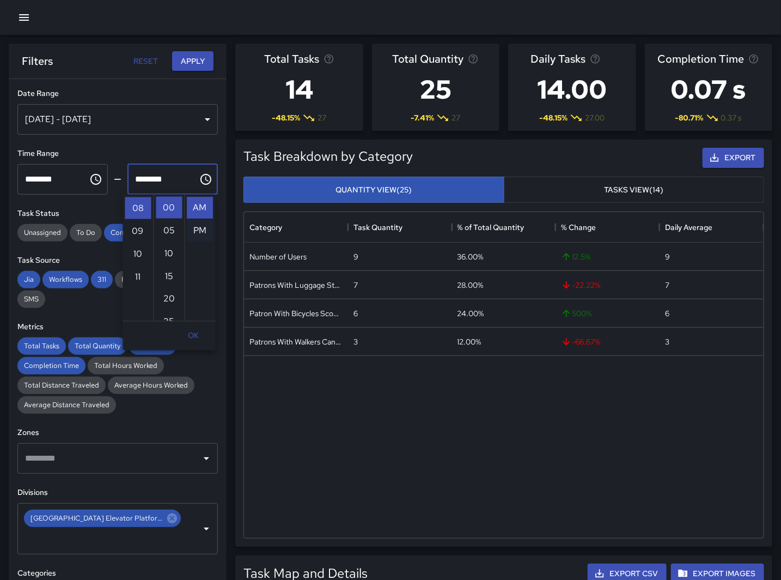
click at [194, 236] on li "PM" at bounding box center [200, 231] width 26 height 22
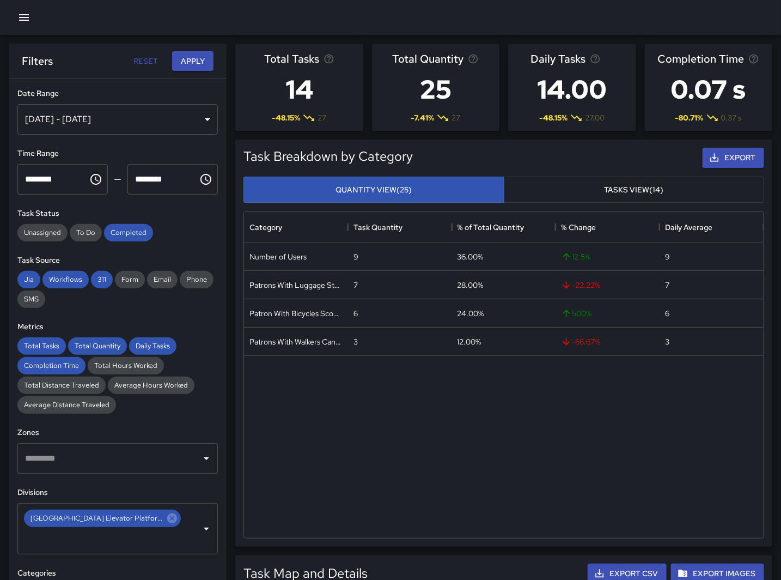
scroll to position [23, 0]
click at [192, 62] on button "Apply" at bounding box center [192, 61] width 41 height 20
drag, startPoint x: 277, startPoint y: 493, endPoint x: 271, endPoint y: 483, distance: 12.0
click at [278, 493] on div "Number of Users 10 27.78% 25 % 10 Patron With Bicycles Scooters Electric Scoote…" at bounding box center [504, 389] width 520 height 295
click at [366, 416] on div "Number of Users 10 27.78% 25 % 10 Patron With Bicycles Scooters Electric Scoote…" at bounding box center [504, 389] width 520 height 295
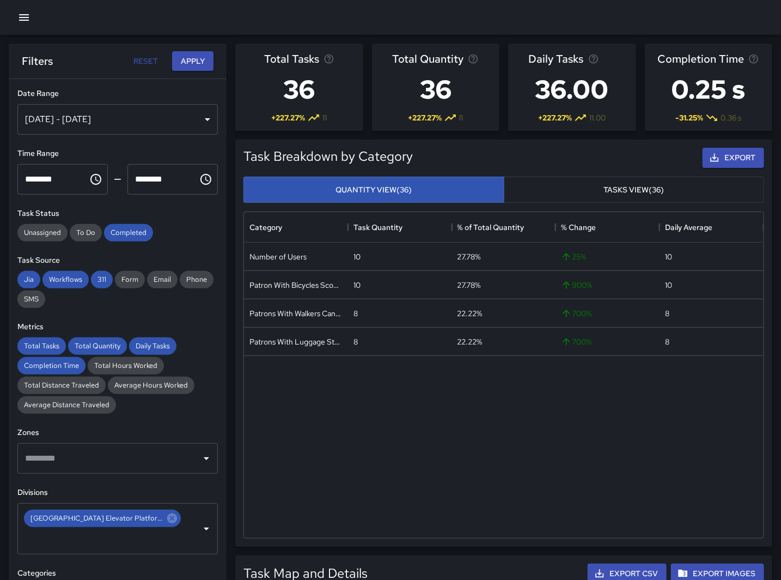
click at [89, 175] on icon "Choose time, selected time is 7:00 PM" at bounding box center [95, 179] width 13 height 13
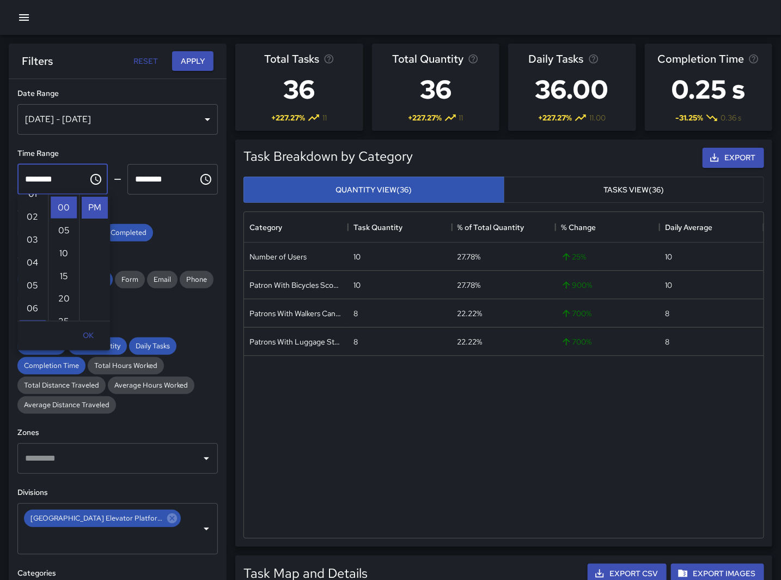
scroll to position [14, 0]
drag, startPoint x: 33, startPoint y: 285, endPoint x: 45, endPoint y: 270, distance: 19.4
click at [33, 285] on li "04" at bounding box center [33, 286] width 26 height 22
click at [175, 182] on input "********" at bounding box center [158, 179] width 63 height 31
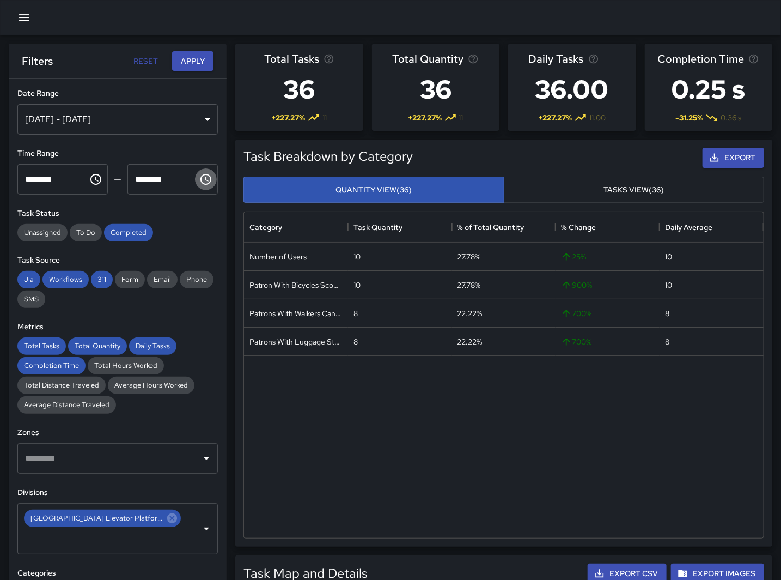
click at [199, 180] on icon "Choose time, selected time is 8:00 PM" at bounding box center [205, 179] width 13 height 13
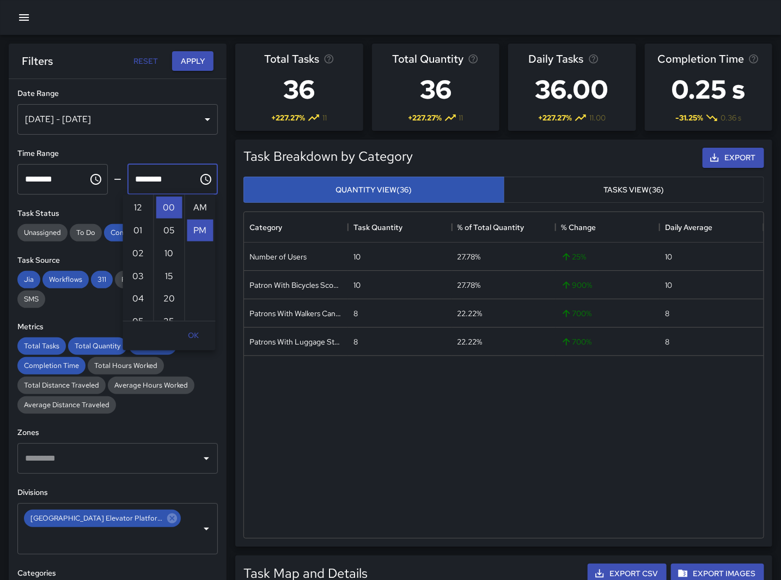
scroll to position [23, 0]
click at [135, 254] on li "05" at bounding box center [138, 261] width 26 height 22
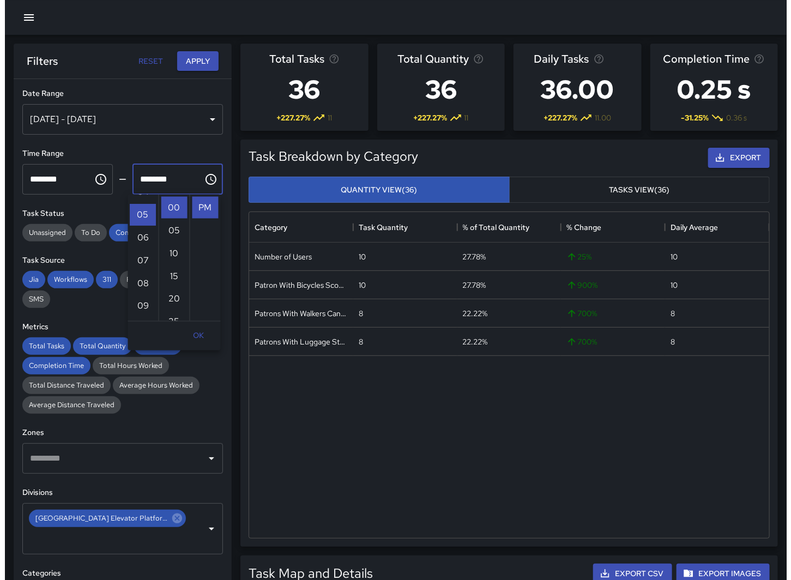
scroll to position [114, 0]
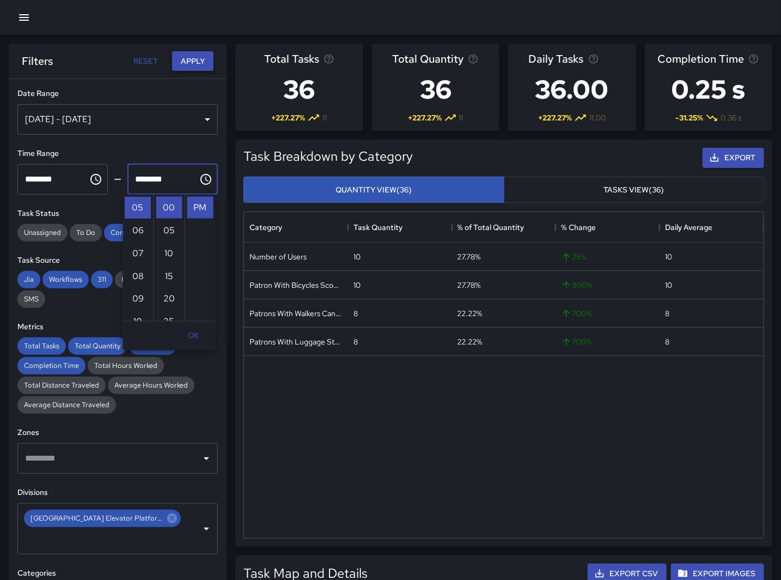
click at [183, 66] on button "Apply" at bounding box center [192, 61] width 41 height 20
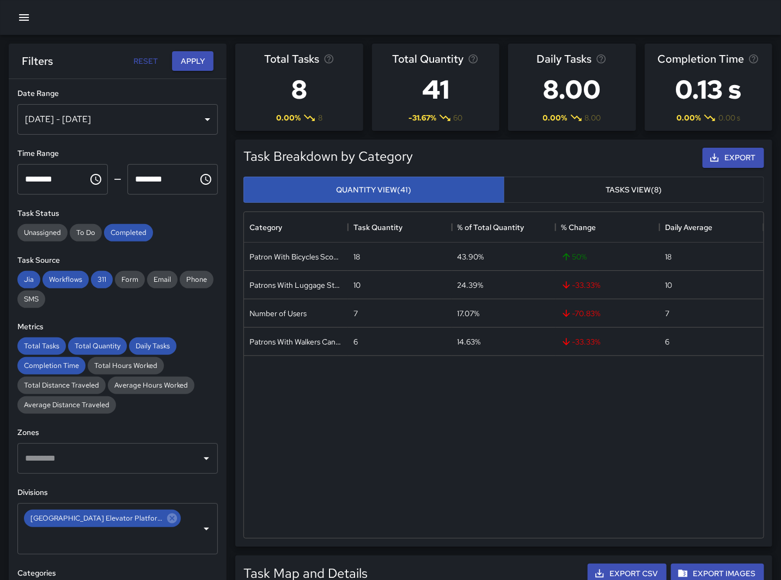
click at [278, 433] on div "Patron With Bicycles Scooters Electric Scooters 18 43.90% 50 % 18 Patrons With …" at bounding box center [504, 389] width 520 height 295
click at [111, 117] on div "[DATE] - [DATE]" at bounding box center [117, 119] width 201 height 31
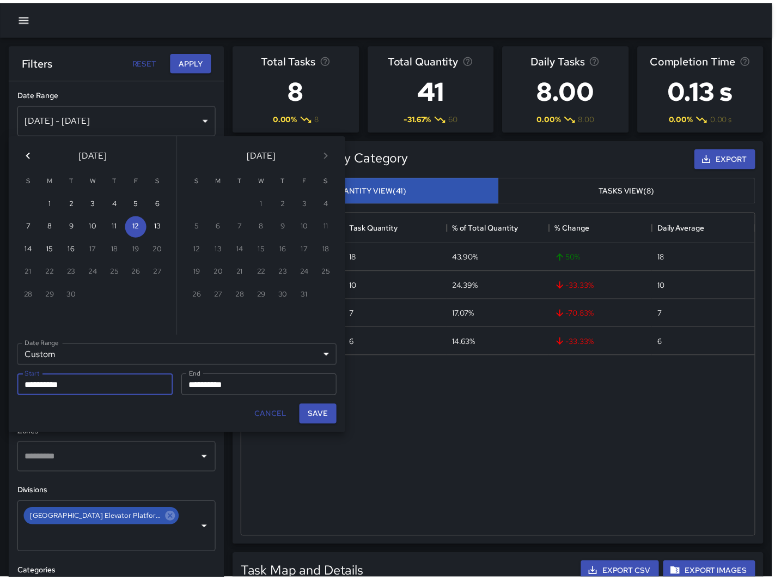
scroll to position [317, 510]
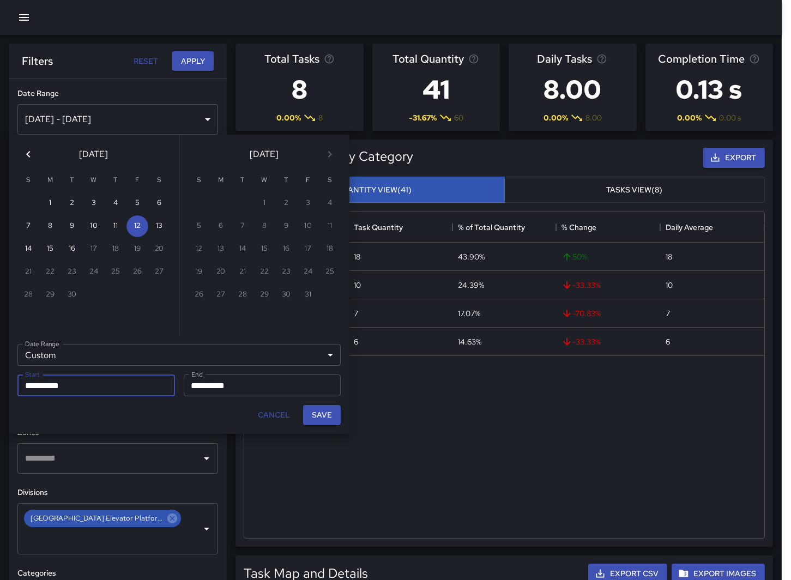
click at [28, 154] on icon "Previous month" at bounding box center [28, 154] width 13 height 13
click at [132, 245] on button "15" at bounding box center [137, 249] width 22 height 22
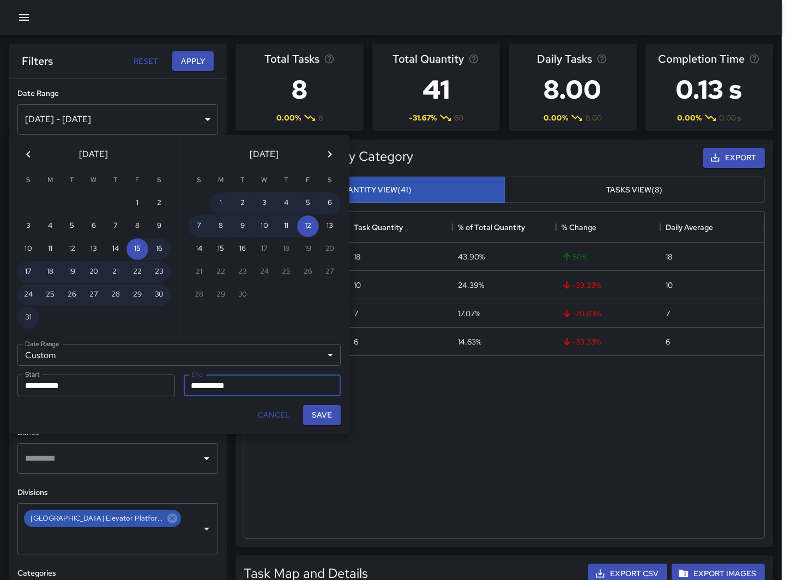
click at [253, 383] on input "**********" at bounding box center [259, 385] width 150 height 22
click at [123, 238] on div "14" at bounding box center [116, 249] width 22 height 22
click at [133, 244] on button "15" at bounding box center [137, 249] width 22 height 22
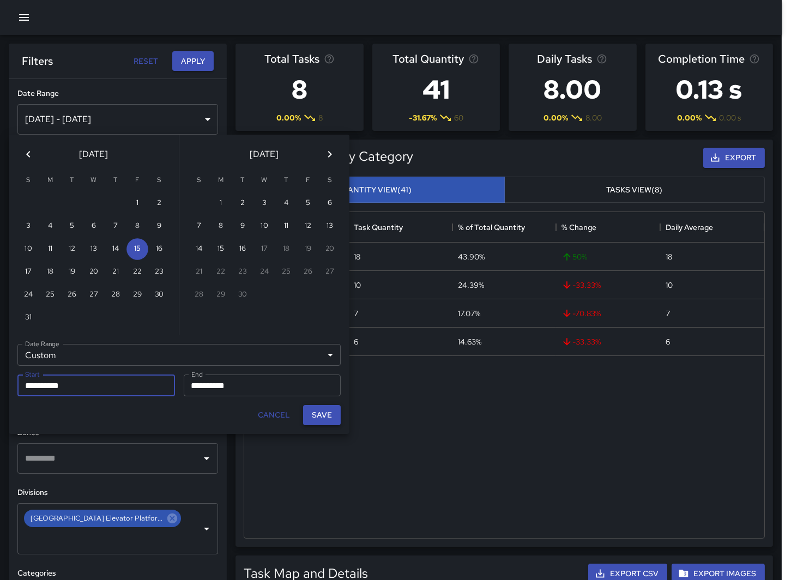
click at [330, 420] on button "Save" at bounding box center [322, 415] width 38 height 20
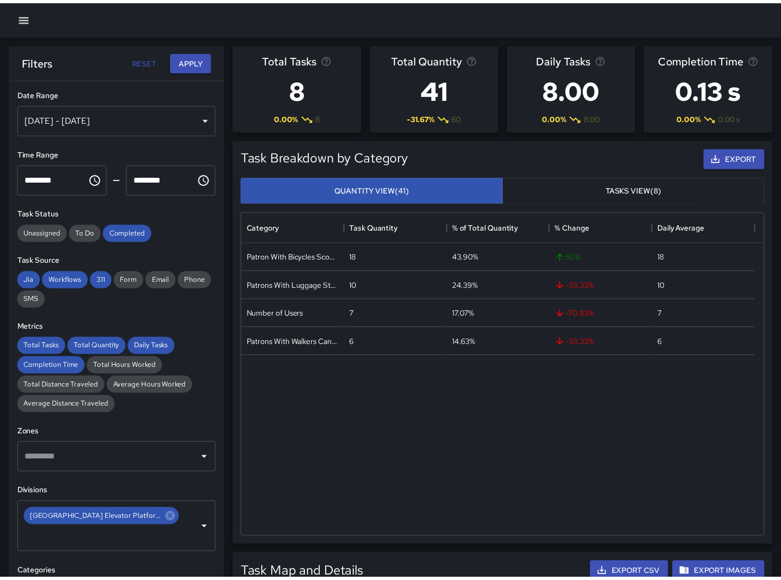
scroll to position [317, 511]
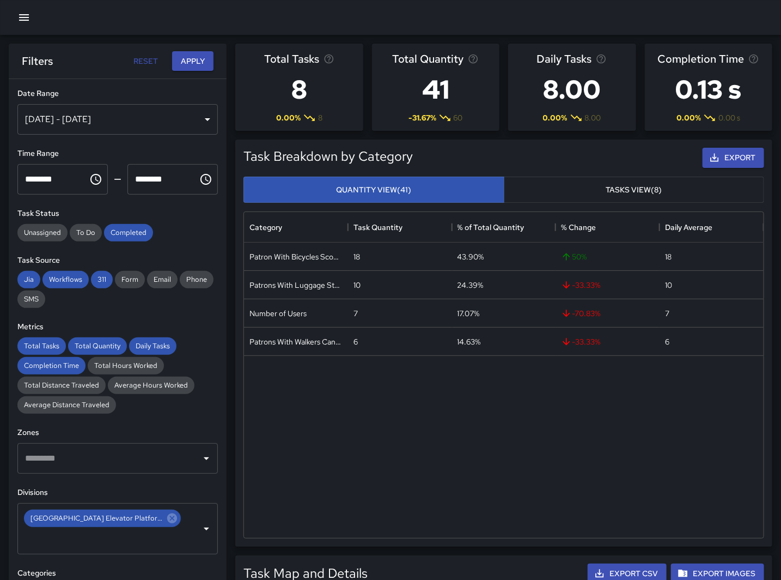
click at [90, 181] on icon "Choose time, selected time is 4:00 PM" at bounding box center [95, 179] width 11 height 11
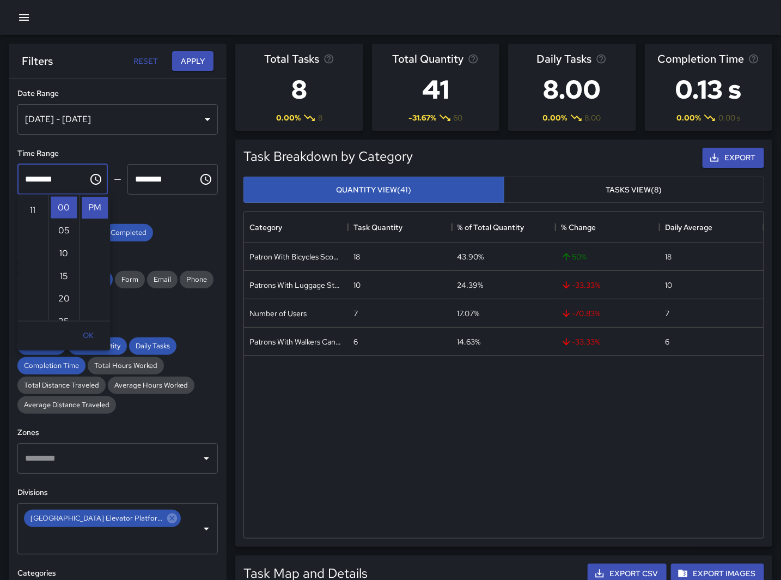
scroll to position [251, 0]
click at [31, 208] on li "11" at bounding box center [33, 208] width 26 height 22
click at [167, 179] on input "********" at bounding box center [158, 179] width 63 height 31
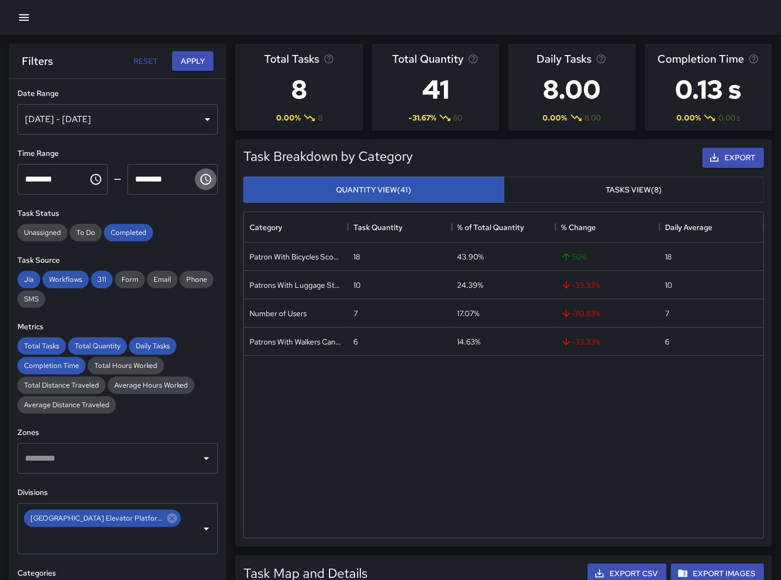
click at [201, 176] on icon "Choose time, selected time is 5:00 PM" at bounding box center [206, 179] width 11 height 11
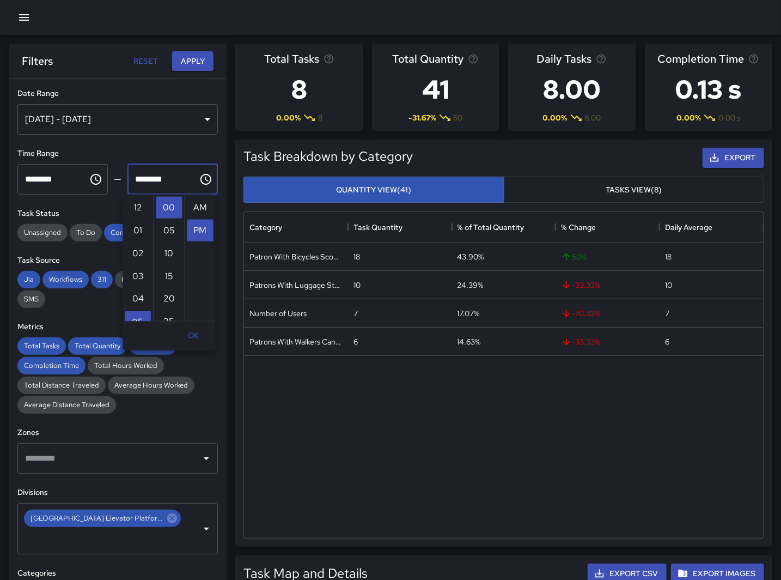
scroll to position [23, 0]
click at [140, 283] on li "11" at bounding box center [138, 285] width 26 height 22
click at [163, 208] on li "55" at bounding box center [169, 213] width 26 height 22
click at [185, 62] on button "Apply" at bounding box center [192, 61] width 41 height 20
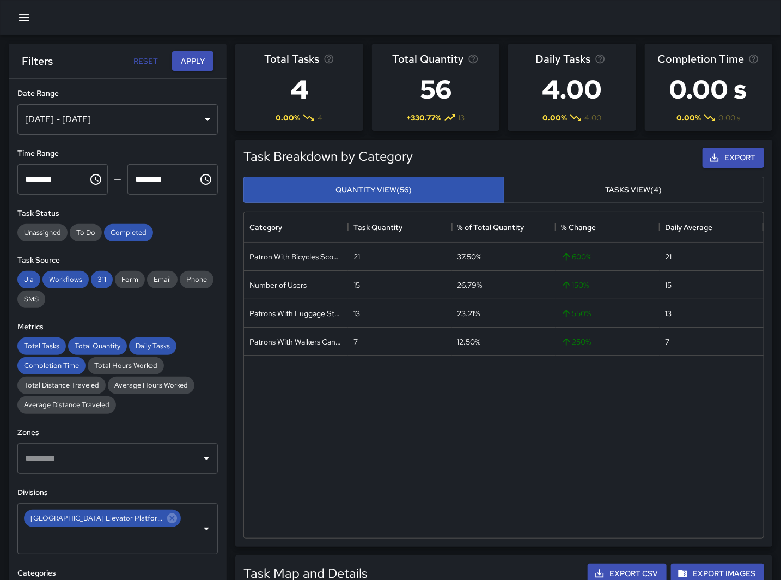
click at [374, 460] on div "Patron With Bicycles Scooters Electric Scooters 21 37.50% 600 % 21 Number of Us…" at bounding box center [504, 389] width 520 height 295
click at [347, 429] on div "Patron With Bicycles Scooters Electric Scooters 21 37.50% 600 % 21 Number of Us…" at bounding box center [504, 389] width 520 height 295
